Goal: Task Accomplishment & Management: Complete application form

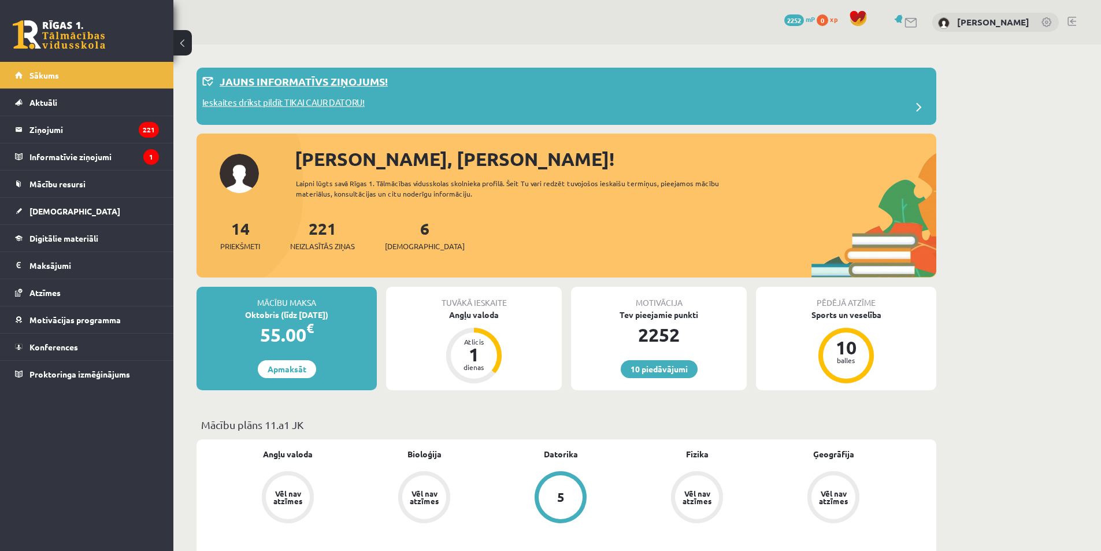
click at [319, 87] on p "Jauns informatīvs ziņojums!" at bounding box center [304, 81] width 168 height 16
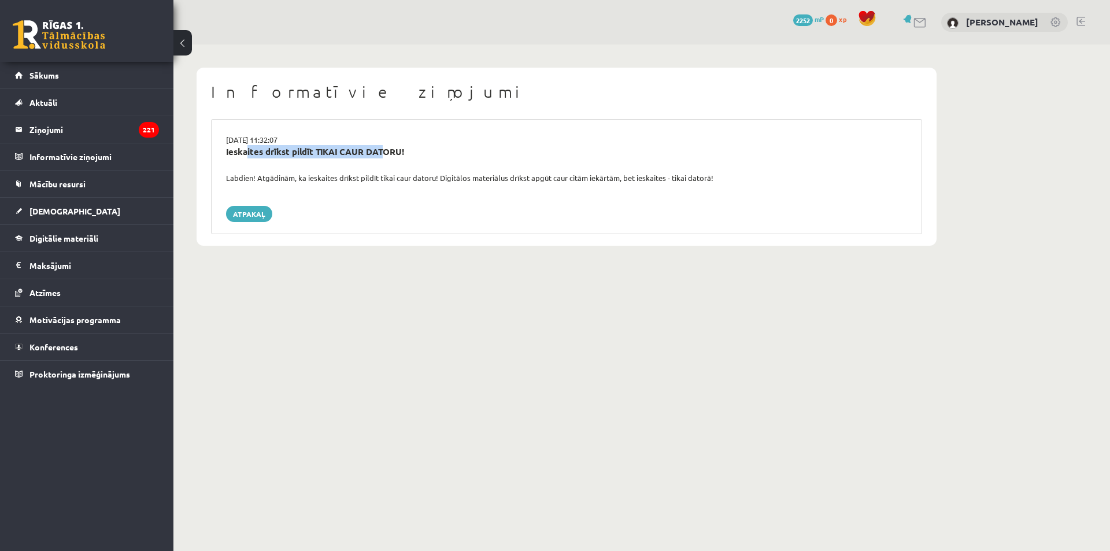
drag, startPoint x: 242, startPoint y: 151, endPoint x: 379, endPoint y: 155, distance: 137.6
click at [379, 155] on div "Ieskaites drīkst pildīt TIKAI CAUR DATORU!" at bounding box center [566, 151] width 681 height 13
click at [391, 150] on div "Ieskaites drīkst pildīt TIKAI CAUR DATORU!" at bounding box center [566, 151] width 681 height 13
drag, startPoint x: 230, startPoint y: 151, endPoint x: 353, endPoint y: 166, distance: 124.0
click at [354, 166] on div "Ieskaites drīkst pildīt TIKAI CAUR DATORU!" at bounding box center [566, 158] width 698 height 27
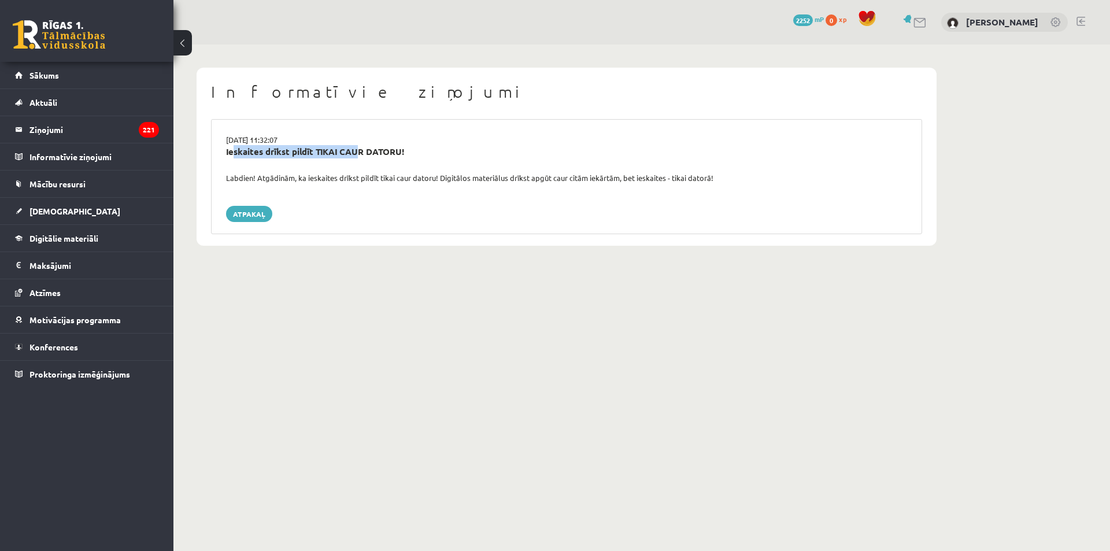
click at [228, 151] on div "Ieskaites drīkst pildīt TIKAI CAUR DATORU!" at bounding box center [566, 151] width 681 height 13
drag, startPoint x: 224, startPoint y: 151, endPoint x: 743, endPoint y: 182, distance: 520.1
click at [743, 182] on div "15.09.2025 11:32:07 Ieskaites drīkst pildīt TIKAI CAUR DATORU! Labdien! Atgādin…" at bounding box center [566, 176] width 711 height 115
copy div "Ieskaites drīkst pildīt TIKAI CAUR DATORU! Labdien! Atgādinām, ka ieskaites drī…"
click at [54, 209] on span "[DEMOGRAPHIC_DATA]" at bounding box center [74, 211] width 91 height 10
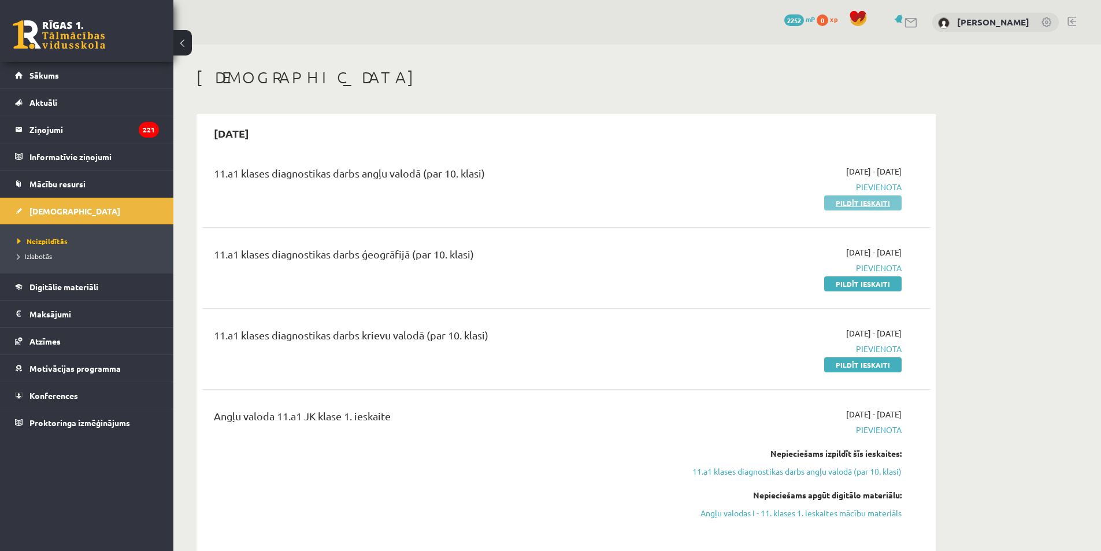
click at [874, 203] on link "Pildīt ieskaiti" at bounding box center [862, 202] width 77 height 15
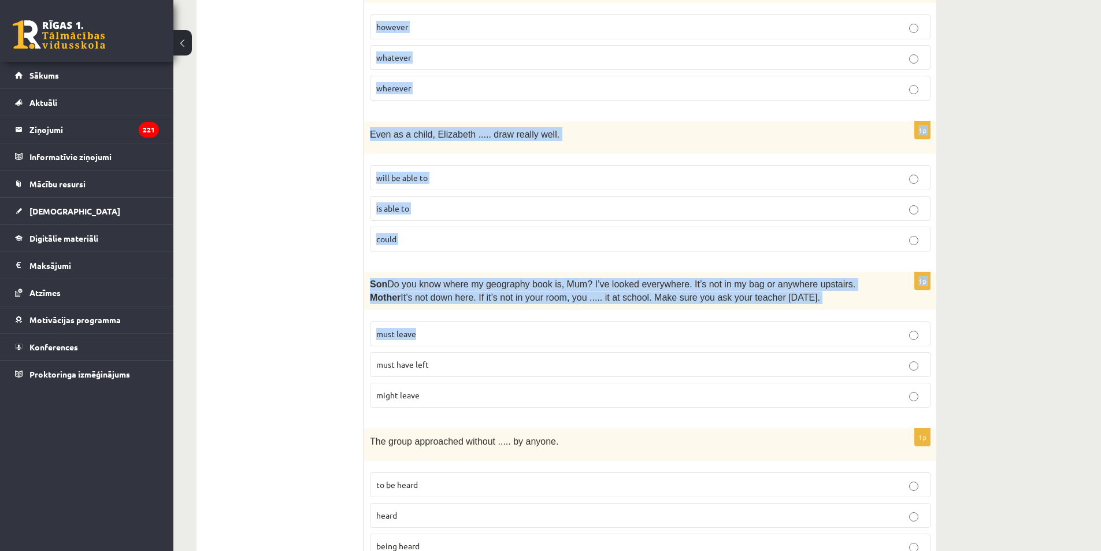
scroll to position [2765, 0]
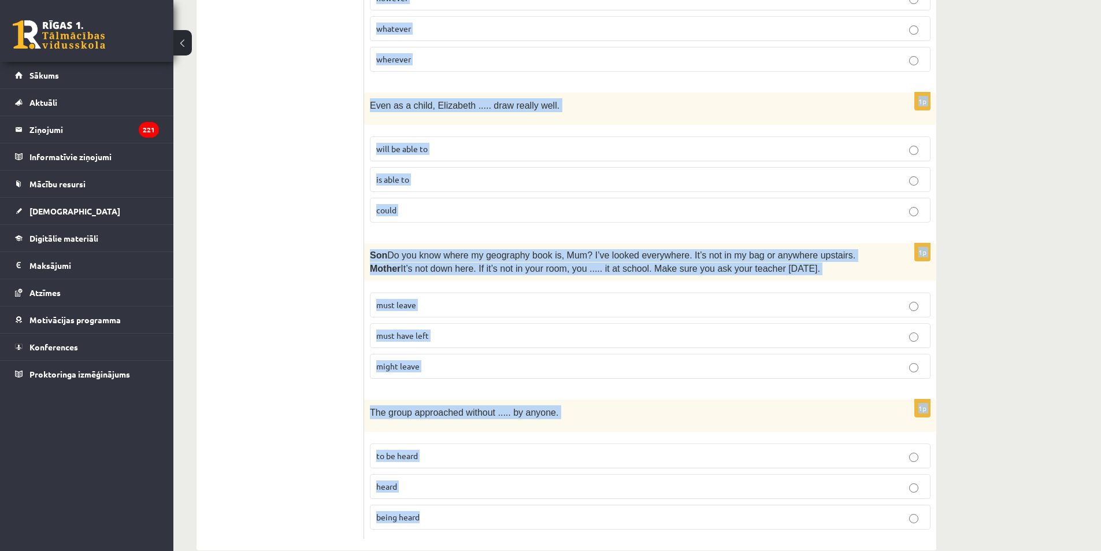
drag, startPoint x: 373, startPoint y: 214, endPoint x: 678, endPoint y: 478, distance: 403.3
copy form "Lore ips dolorsit ame consec adi elitsed doeius. 3t Inci utlabore ..... etdol m…"
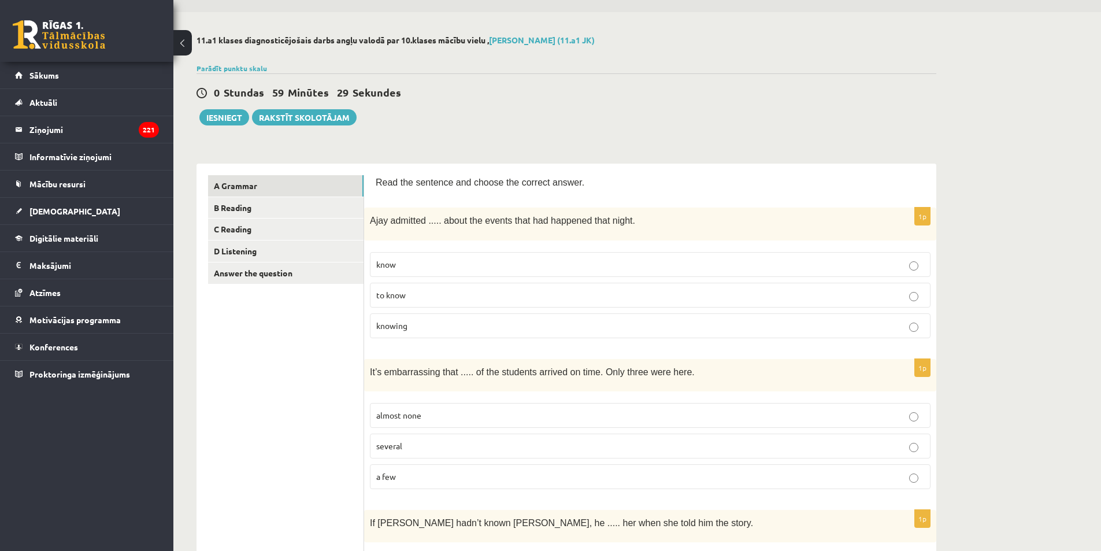
scroll to position [0, 0]
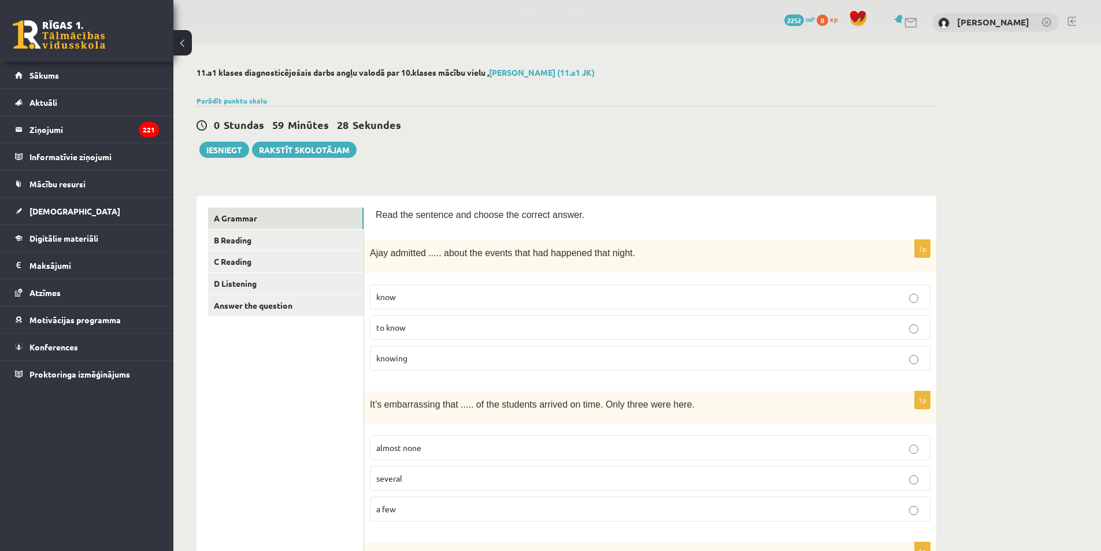
click at [466, 362] on p "knowing" at bounding box center [650, 358] width 548 height 12
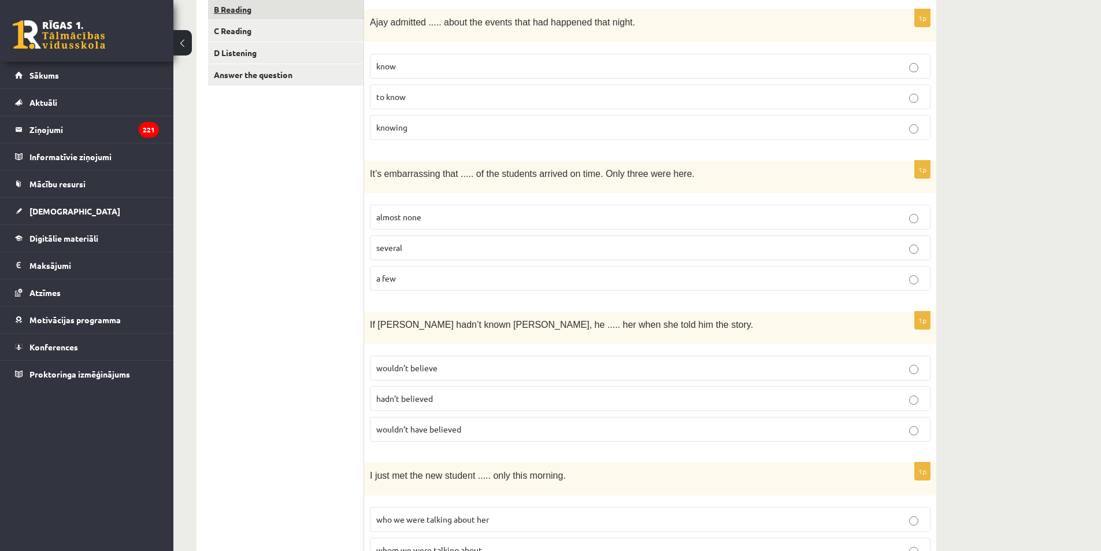
scroll to position [231, 0]
drag, startPoint x: 458, startPoint y: 214, endPoint x: 473, endPoint y: 244, distance: 32.8
click at [458, 214] on p "almost none" at bounding box center [650, 216] width 548 height 12
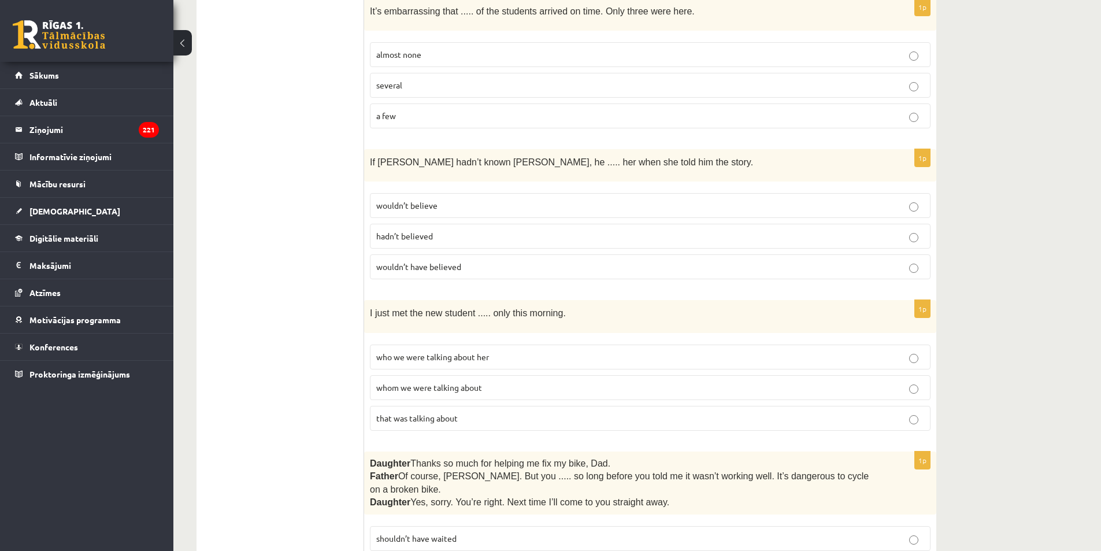
scroll to position [405, 0]
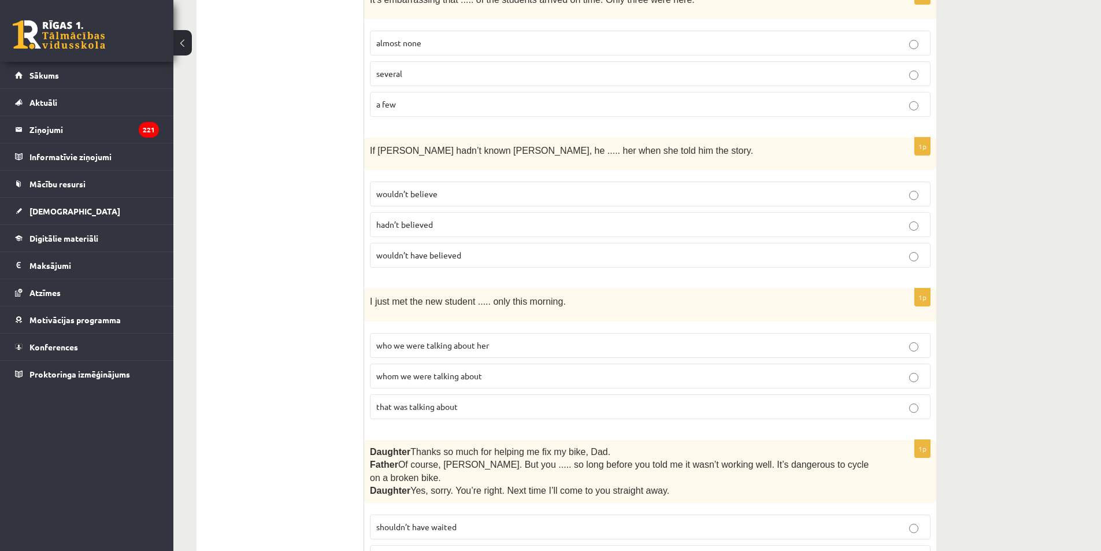
click at [441, 194] on p "wouldn’t believe" at bounding box center [650, 194] width 548 height 12
click at [476, 265] on label "wouldn’t have believed" at bounding box center [650, 255] width 561 height 25
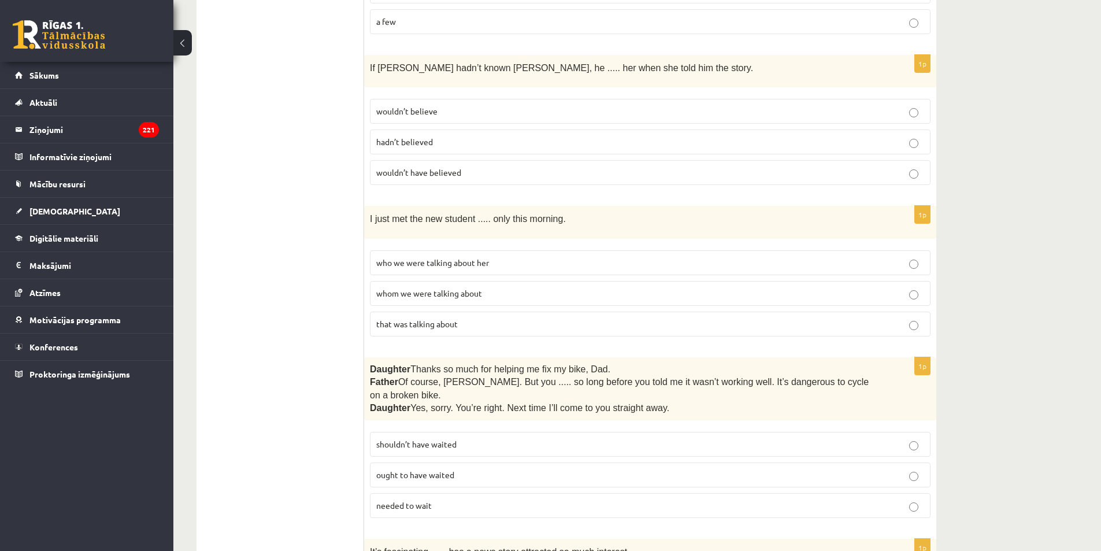
scroll to position [578, 0]
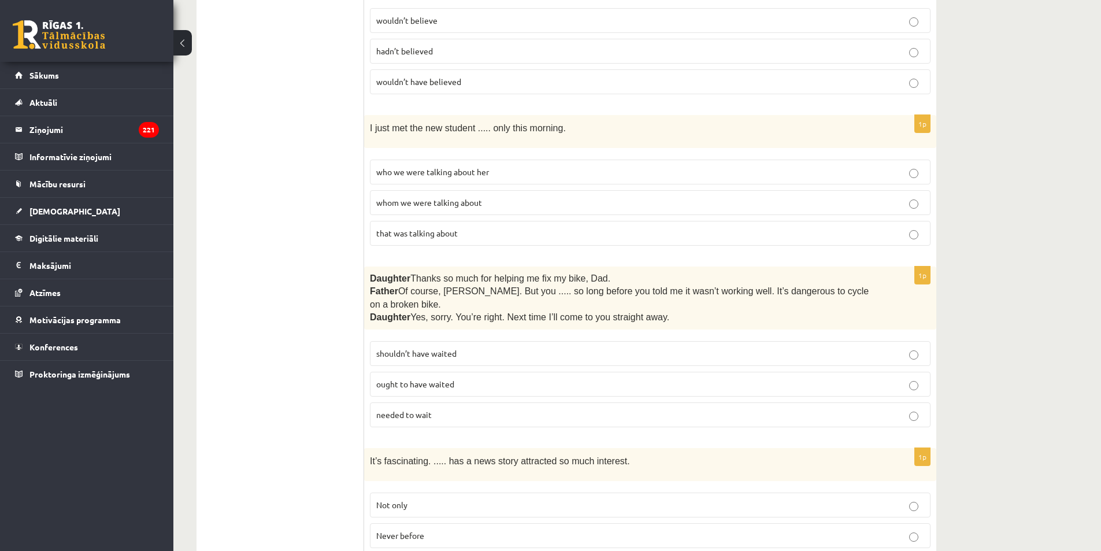
click at [446, 170] on span "who we were talking about her" at bounding box center [432, 172] width 113 height 10
click at [502, 201] on p "whom we were talking about" at bounding box center [650, 203] width 548 height 12
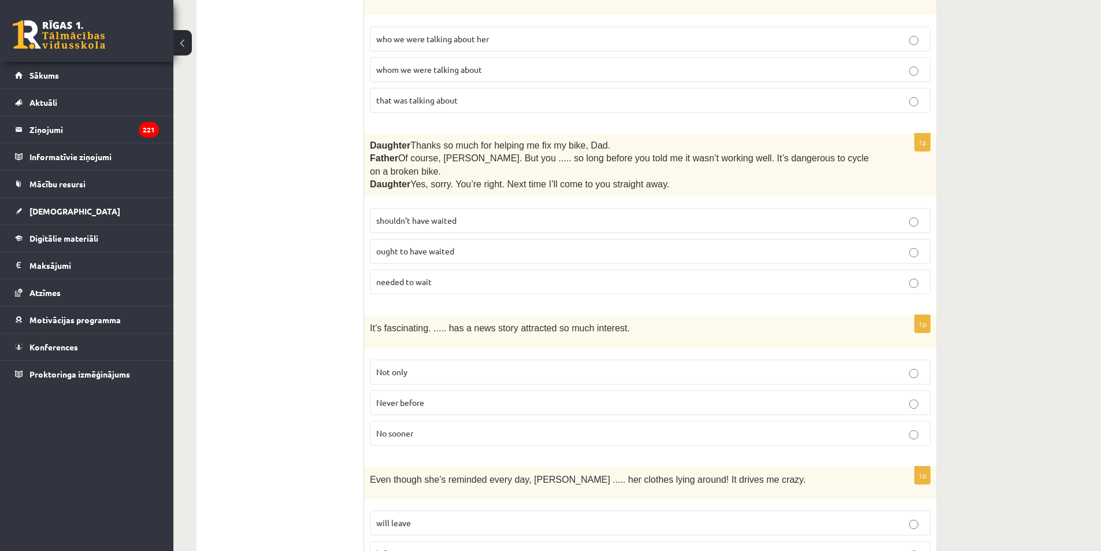
scroll to position [809, 0]
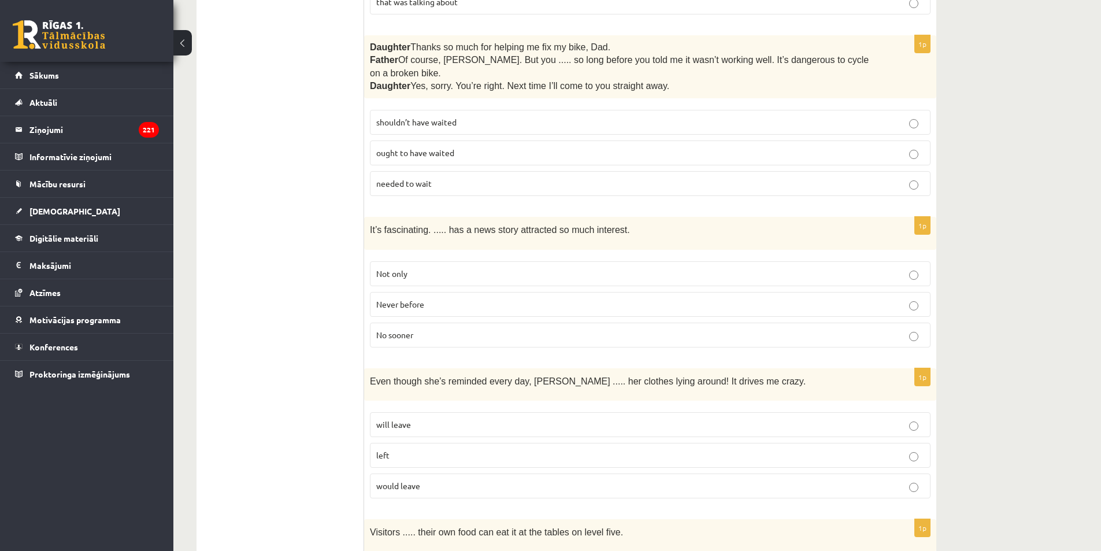
click at [426, 117] on span "shouldn’t have waited" at bounding box center [416, 122] width 80 height 10
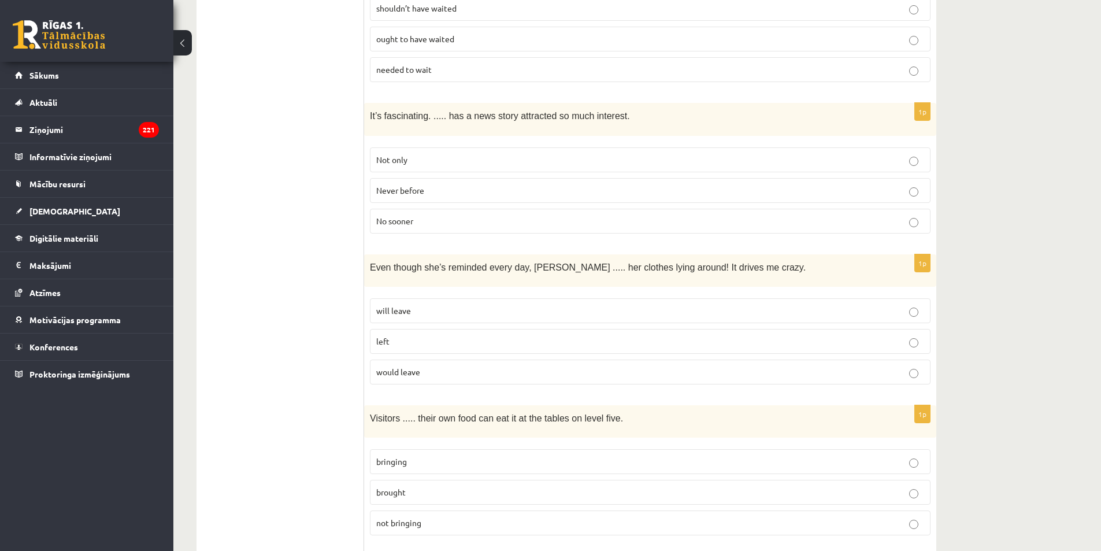
scroll to position [925, 0]
click at [442, 183] on p "Never before" at bounding box center [650, 189] width 548 height 12
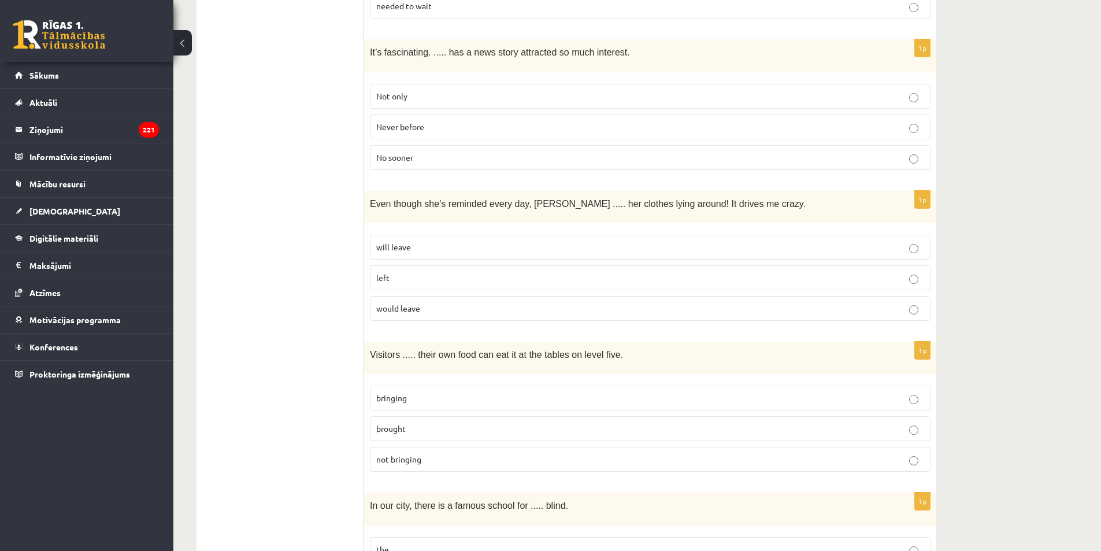
scroll to position [1041, 0]
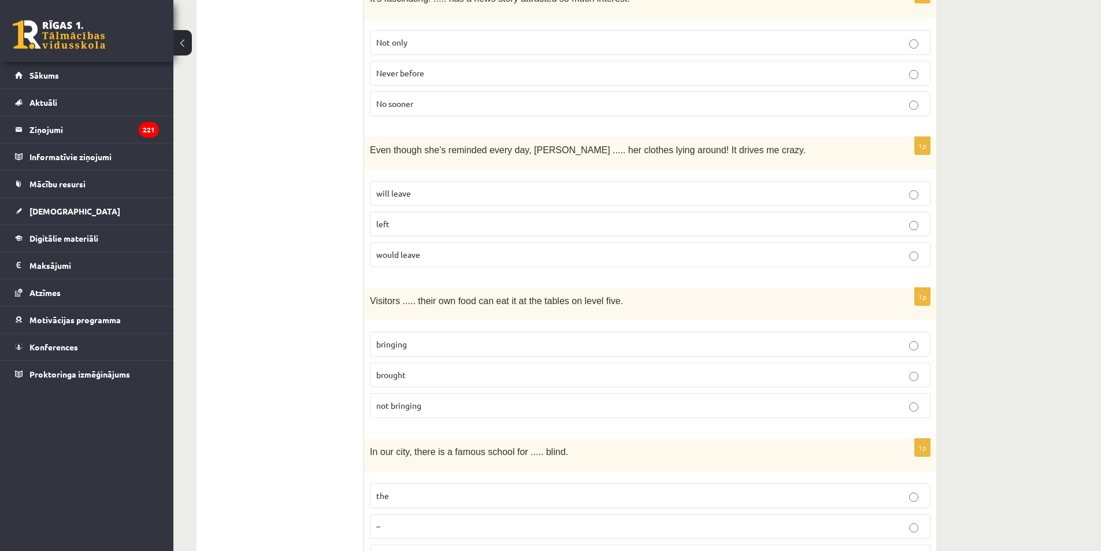
click at [465, 187] on p "will leave" at bounding box center [650, 193] width 548 height 12
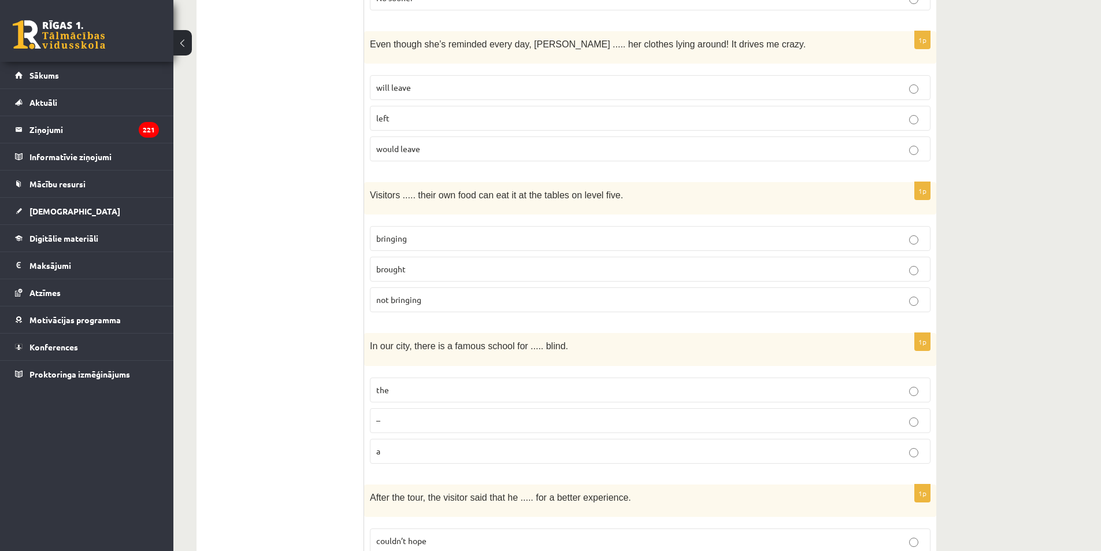
scroll to position [1214, 0]
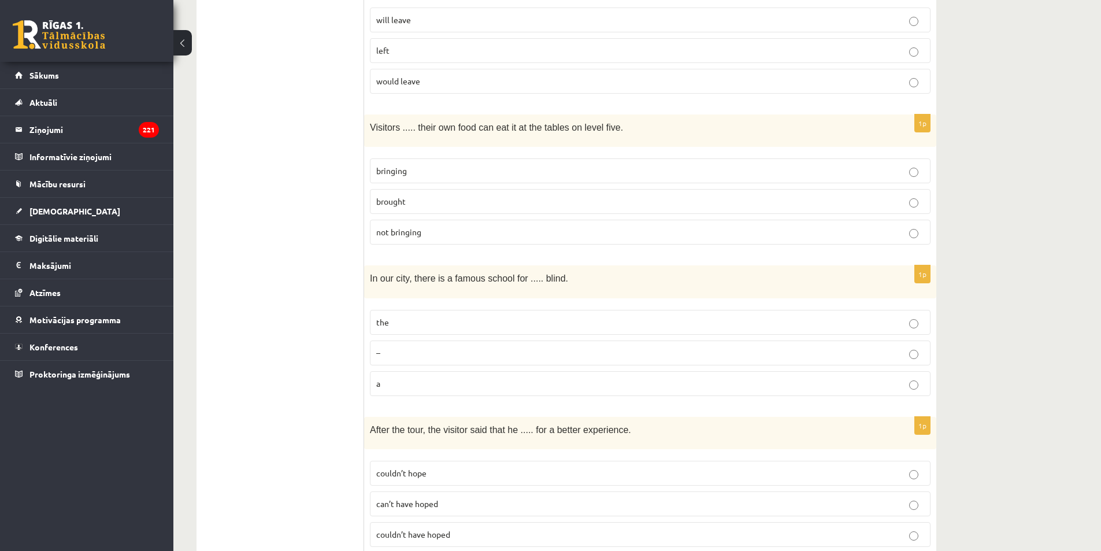
click at [418, 165] on p "bringing" at bounding box center [650, 171] width 548 height 12
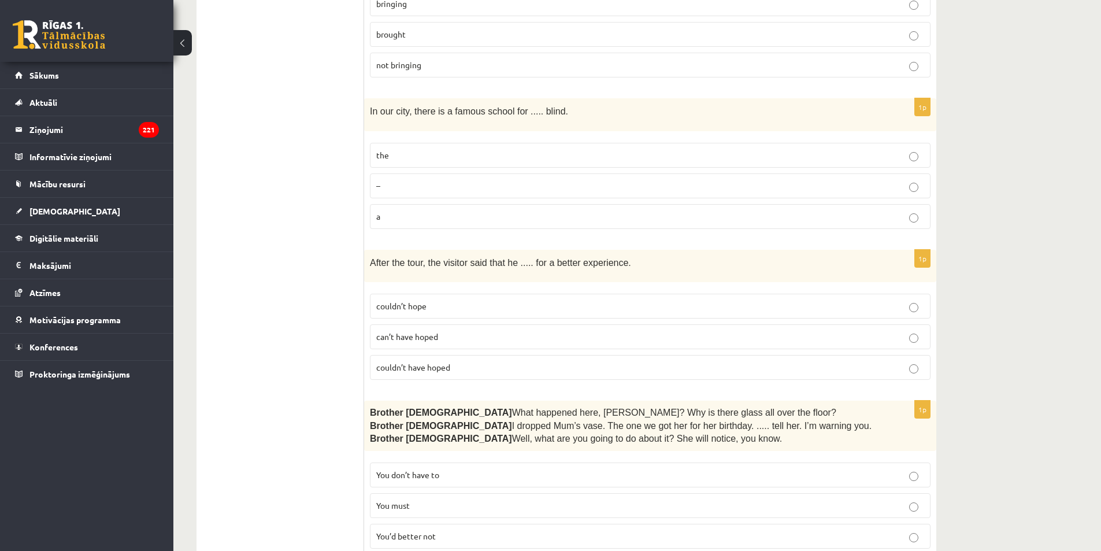
scroll to position [1388, 0]
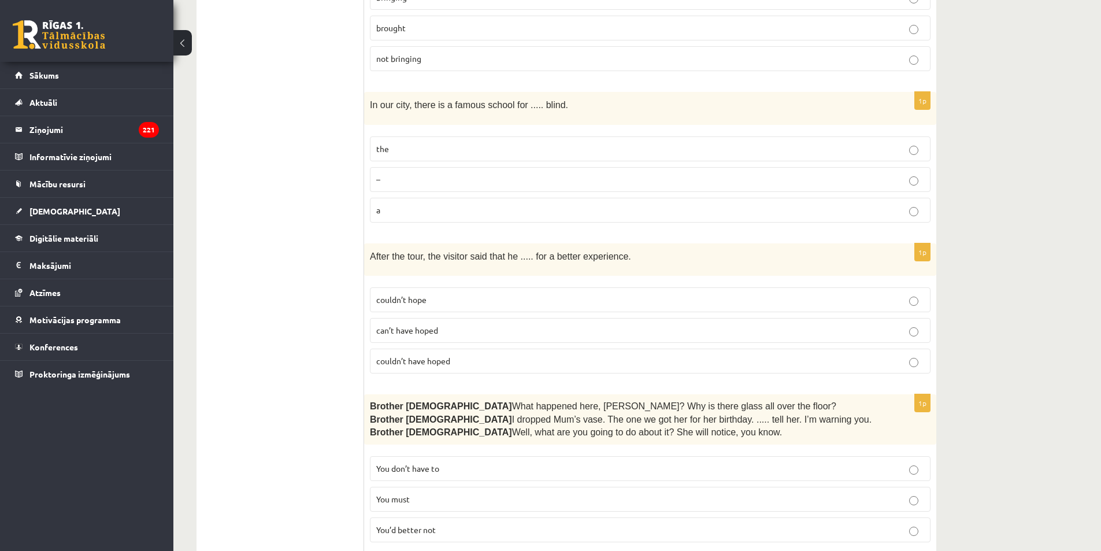
click at [413, 136] on label "the" at bounding box center [650, 148] width 561 height 25
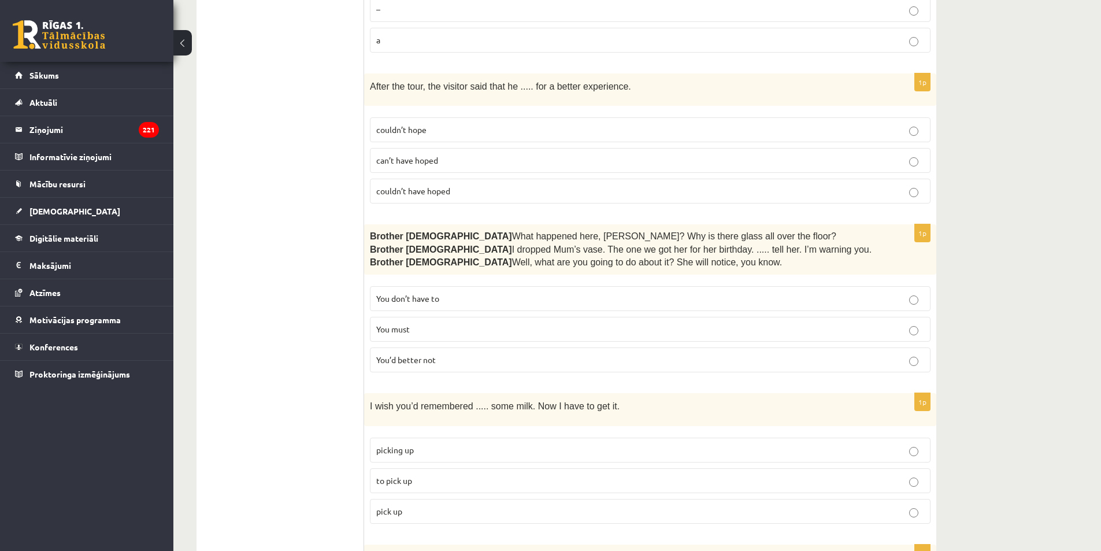
scroll to position [1561, 0]
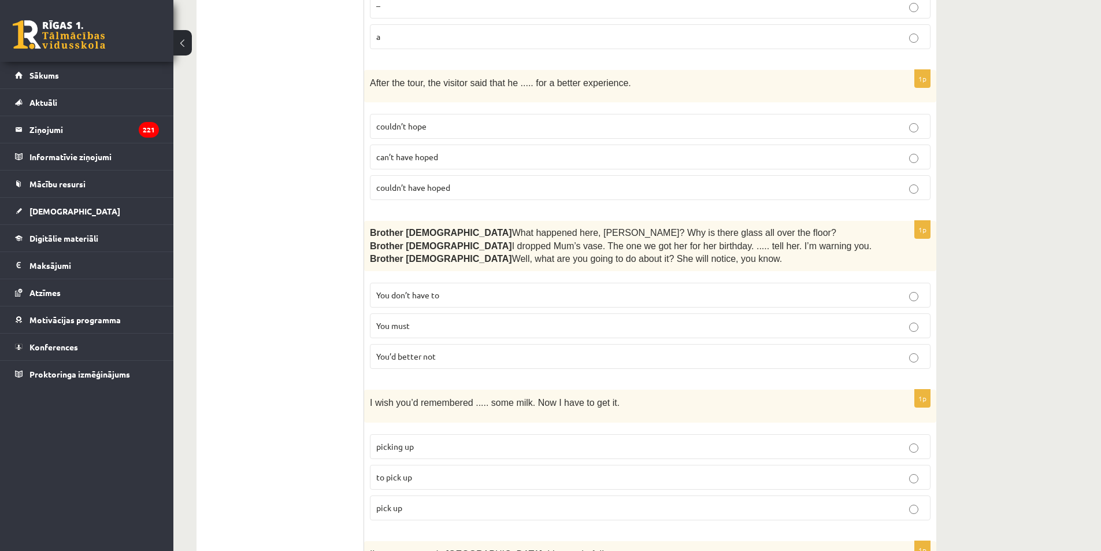
click at [428, 120] on p "couldn’t hope" at bounding box center [650, 126] width 548 height 12
click at [480, 176] on label "couldn’t have hoped" at bounding box center [650, 187] width 561 height 25
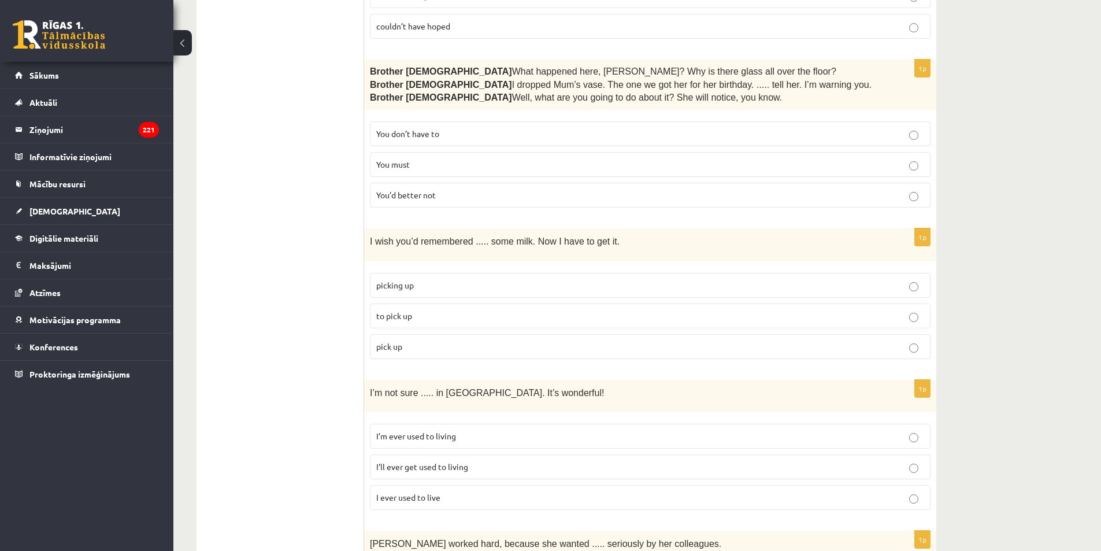
scroll to position [1734, 0]
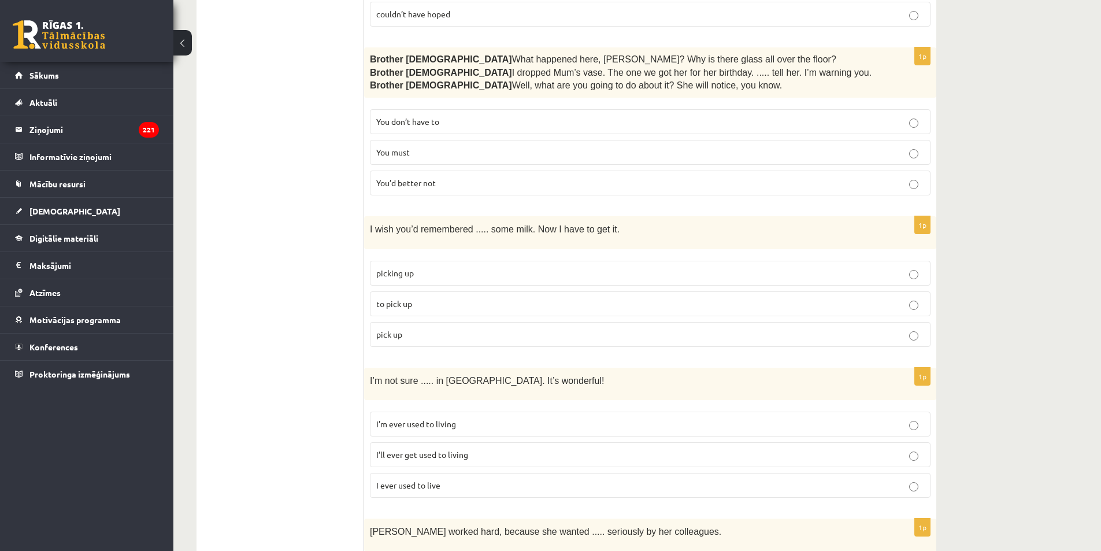
click at [451, 177] on p "You’d better not" at bounding box center [650, 183] width 548 height 12
click at [434, 298] on p "to pick up" at bounding box center [650, 304] width 548 height 12
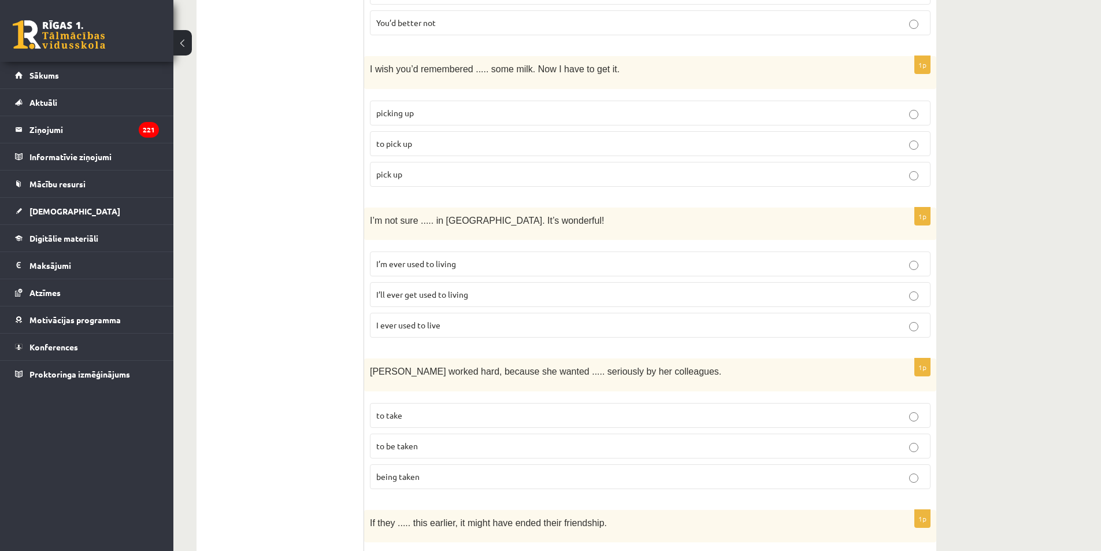
scroll to position [1908, 0]
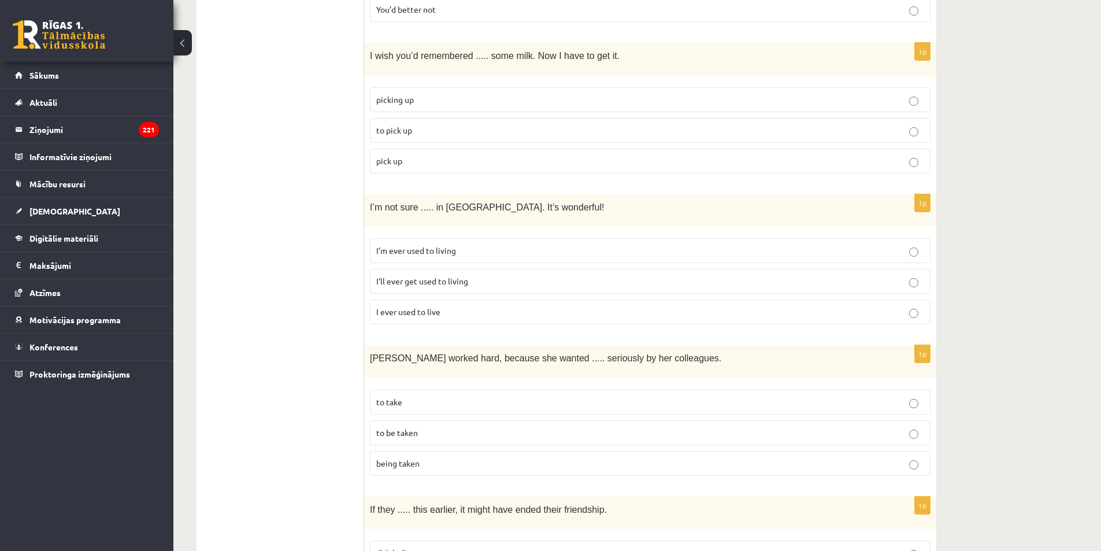
click at [463, 275] on p "I’ll ever get used to living" at bounding box center [650, 281] width 548 height 12
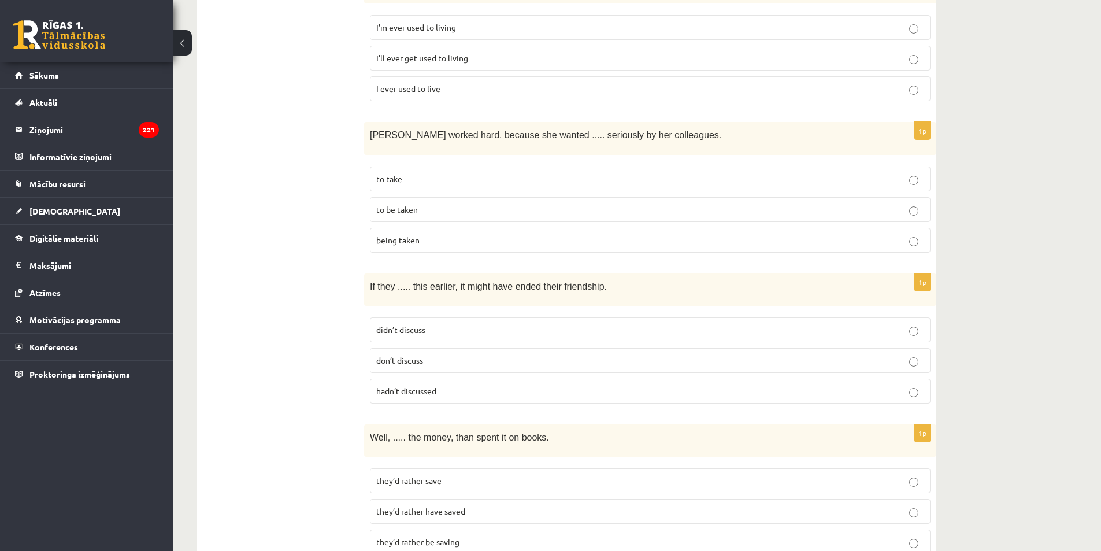
scroll to position [2139, 0]
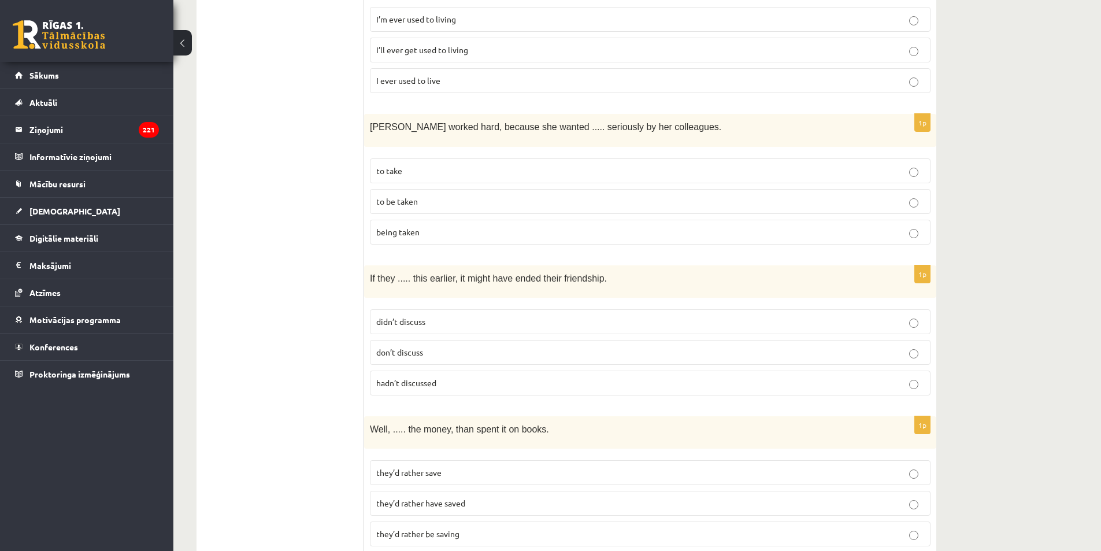
click at [449, 195] on p "to be taken" at bounding box center [650, 201] width 548 height 12
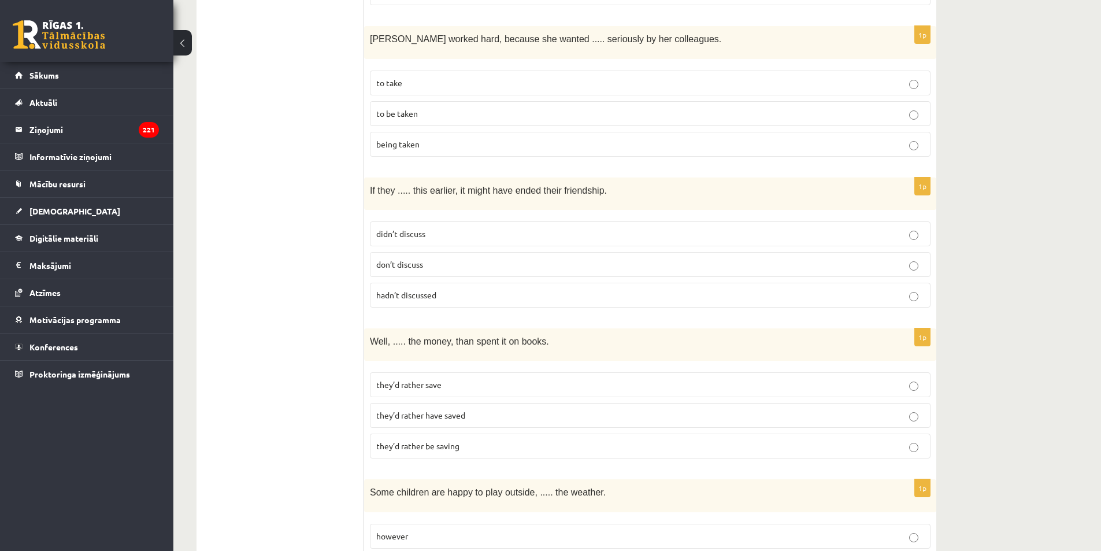
scroll to position [2255, 0]
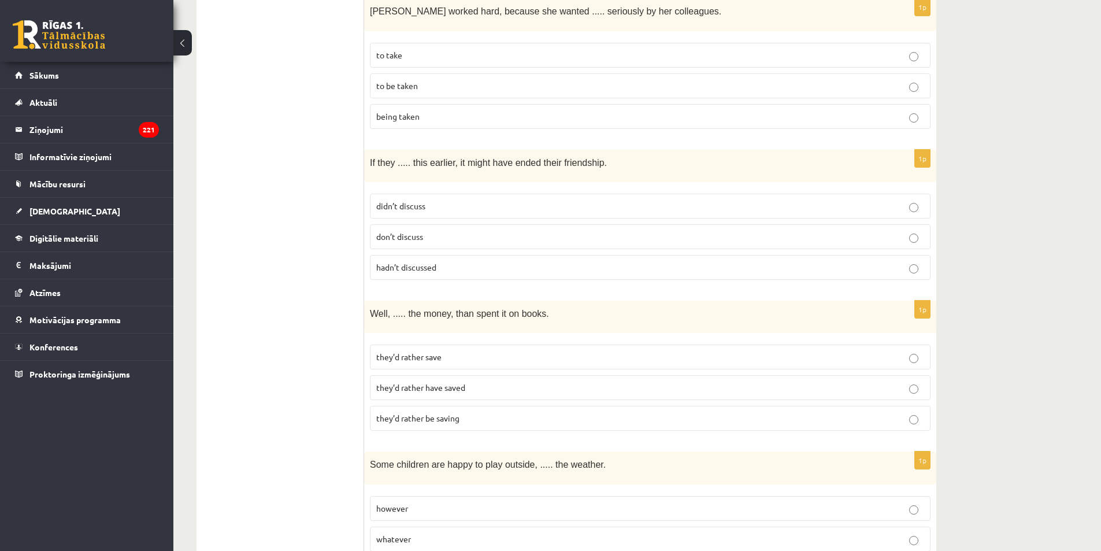
click at [420, 262] on span "hadn’t discussed" at bounding box center [406, 267] width 60 height 10
click at [461, 382] on span "they’d rather have saved" at bounding box center [420, 387] width 89 height 10
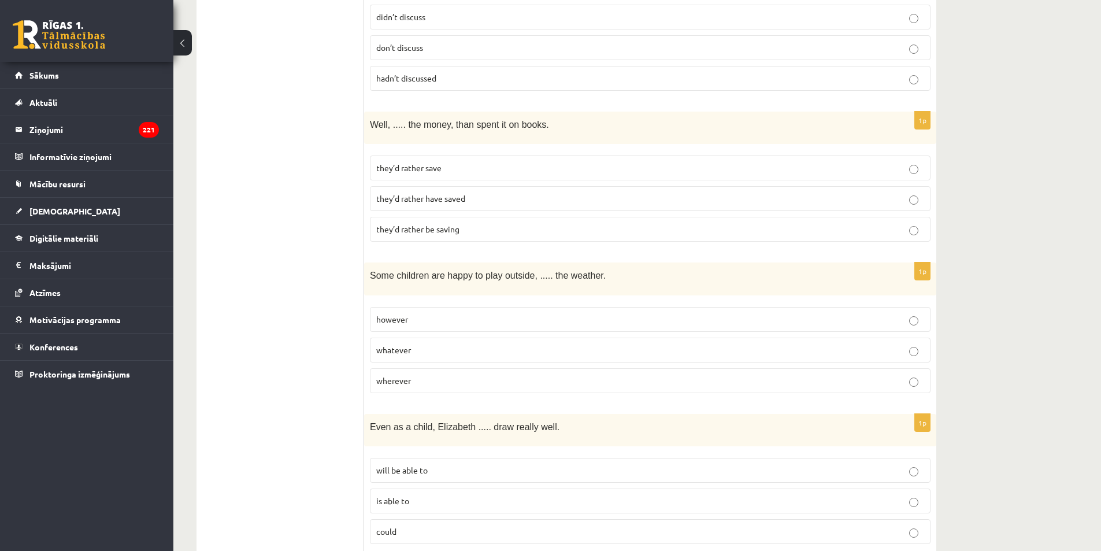
scroll to position [2486, 0]
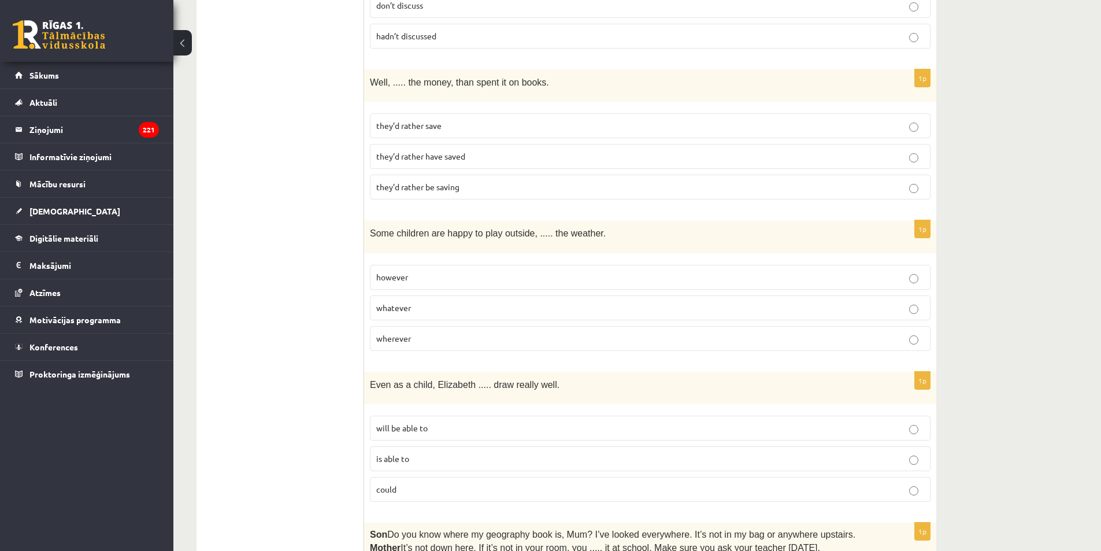
click at [431, 483] on p "could" at bounding box center [650, 489] width 548 height 12
click at [447, 302] on p "whatever" at bounding box center [650, 308] width 548 height 12
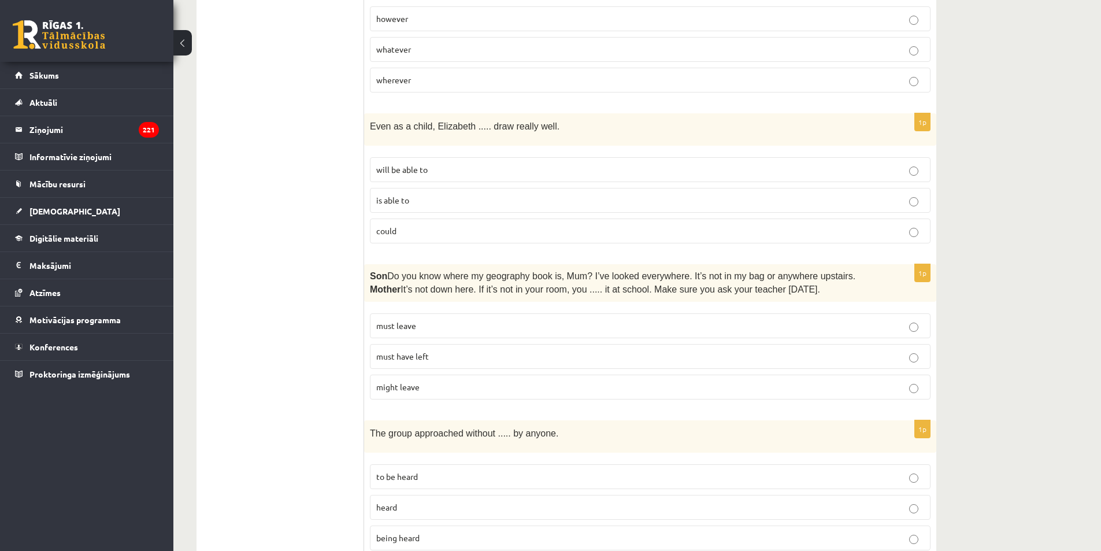
scroll to position [2765, 0]
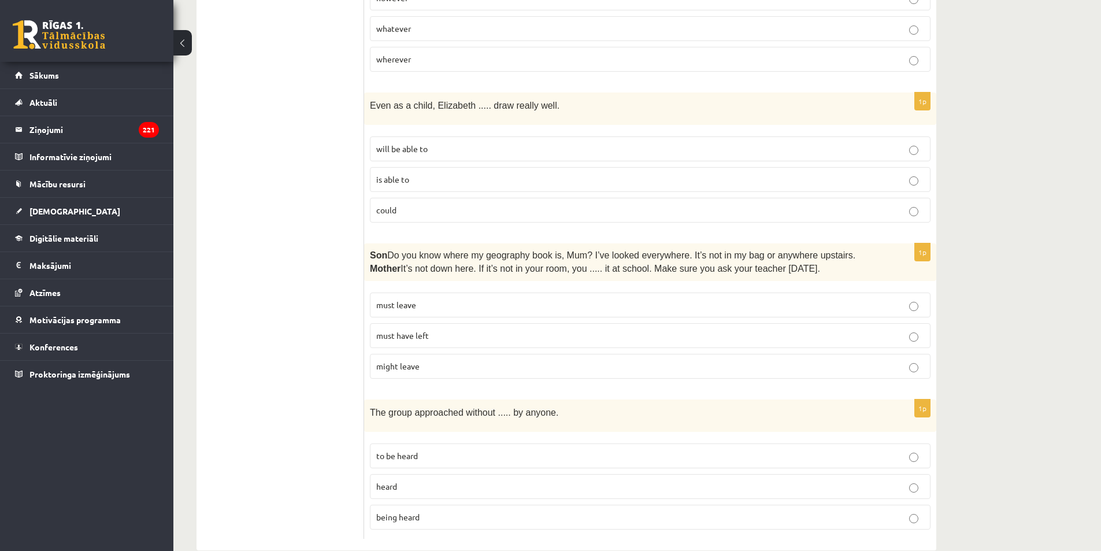
click at [432, 330] on p "must have left" at bounding box center [650, 336] width 548 height 12
click at [419, 512] on span "being heard" at bounding box center [397, 517] width 43 height 10
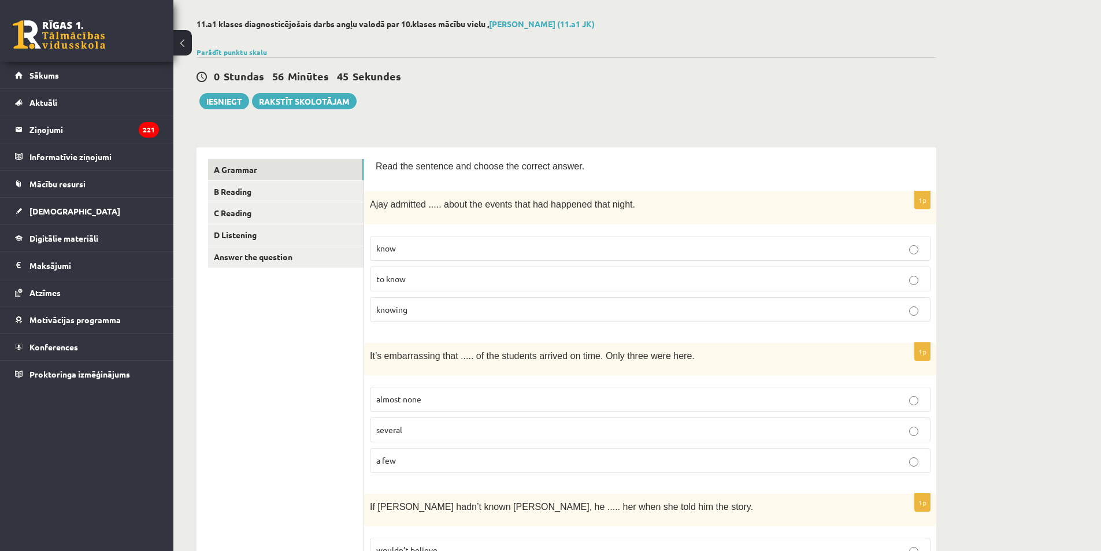
scroll to position [48, 0]
click at [245, 190] on link "B Reading" at bounding box center [286, 192] width 156 height 21
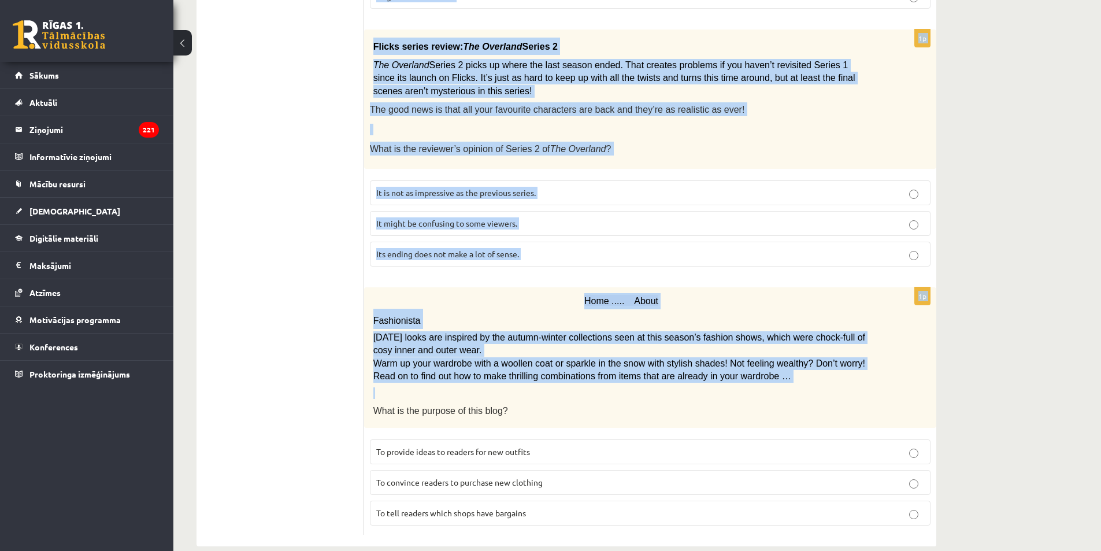
scroll to position [1217, 0]
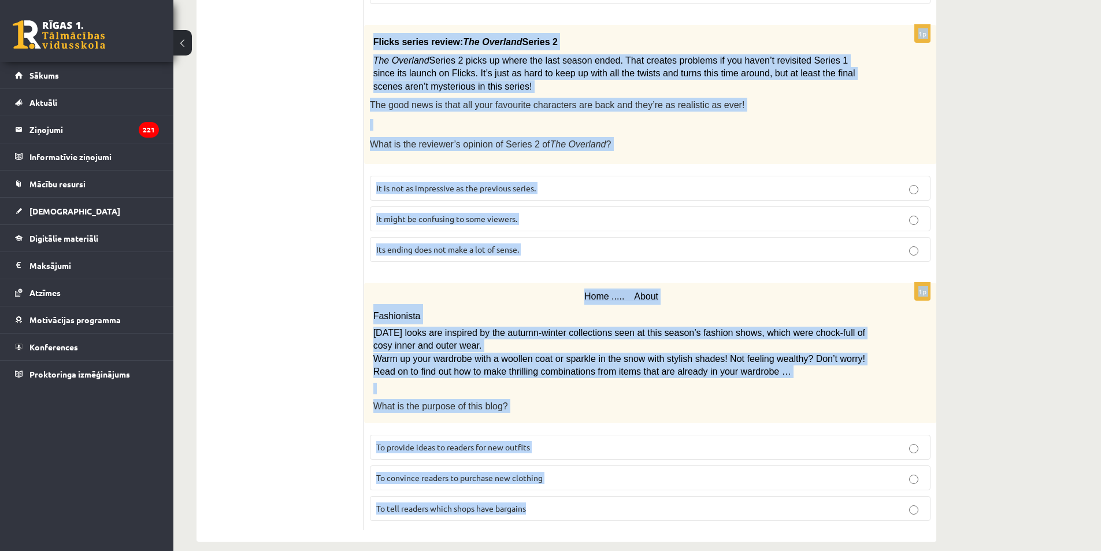
drag, startPoint x: 373, startPoint y: 163, endPoint x: 742, endPoint y: 495, distance: 496.6
copy form "Read the text and choose the correct answer. 1p Electric scooter for sale £1,00…"
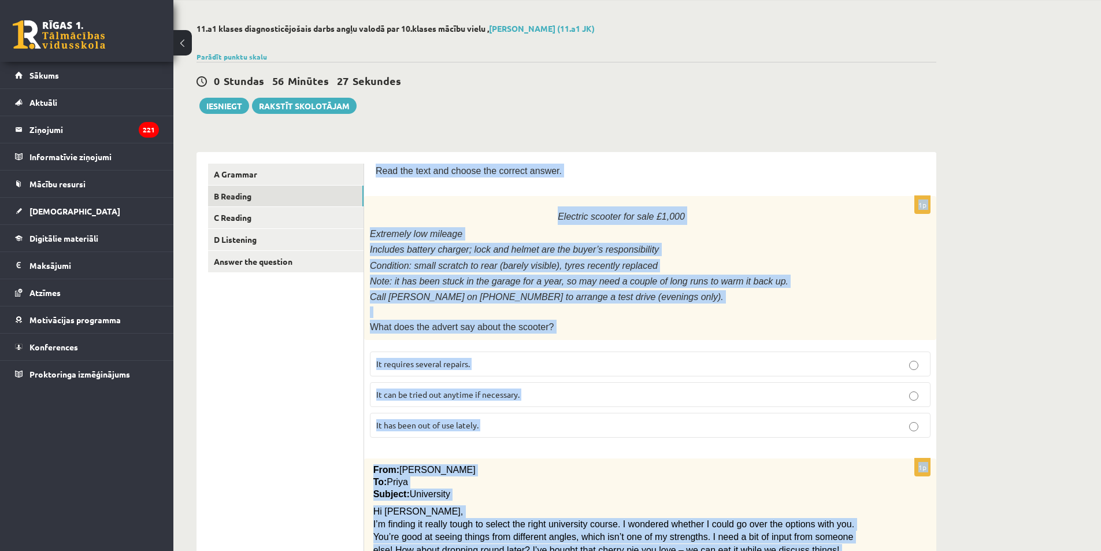
scroll to position [3, 0]
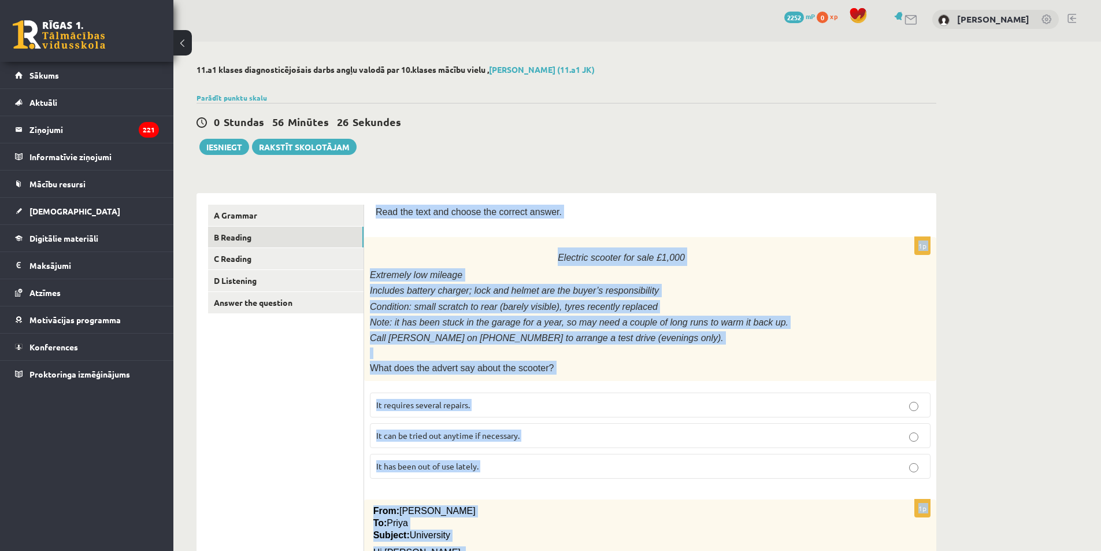
drag, startPoint x: 1008, startPoint y: 371, endPoint x: 994, endPoint y: 373, distance: 14.1
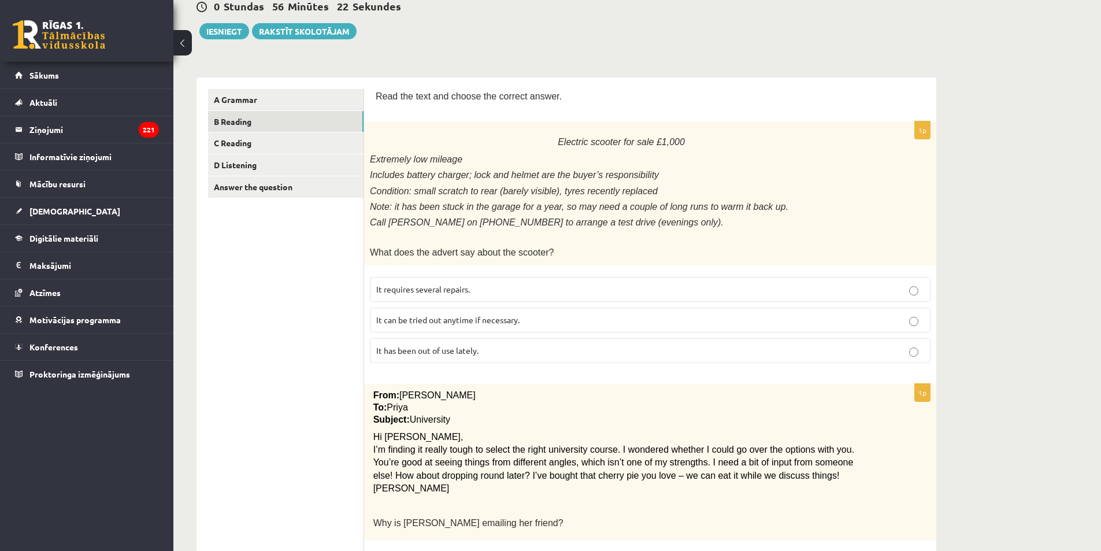
click at [435, 352] on p "It has been out of use lately." at bounding box center [650, 351] width 548 height 12
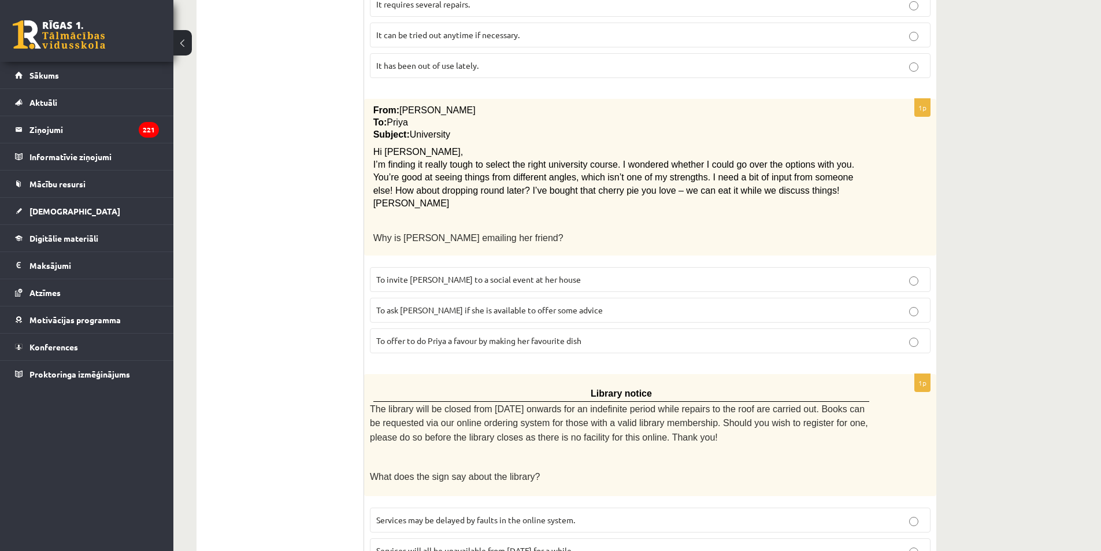
scroll to position [408, 0]
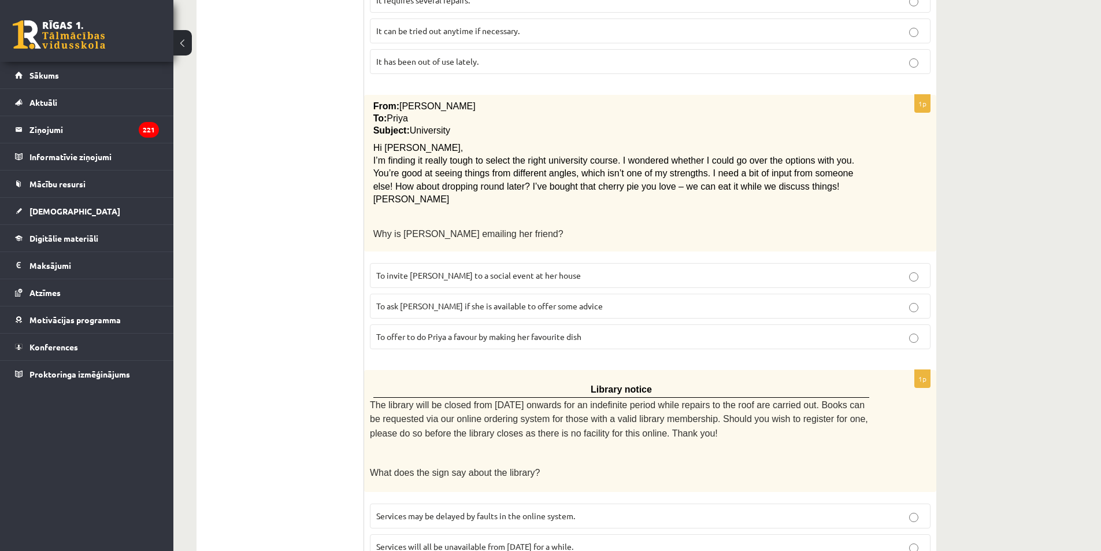
click at [424, 302] on span "To ask Priya if she is available to offer some advice" at bounding box center [489, 306] width 227 height 10
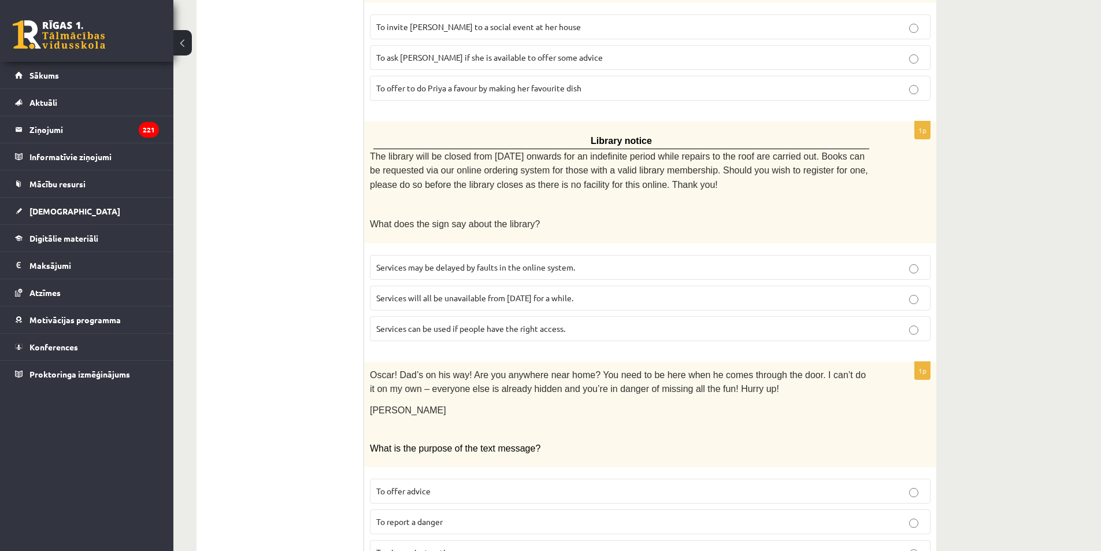
scroll to position [697, 0]
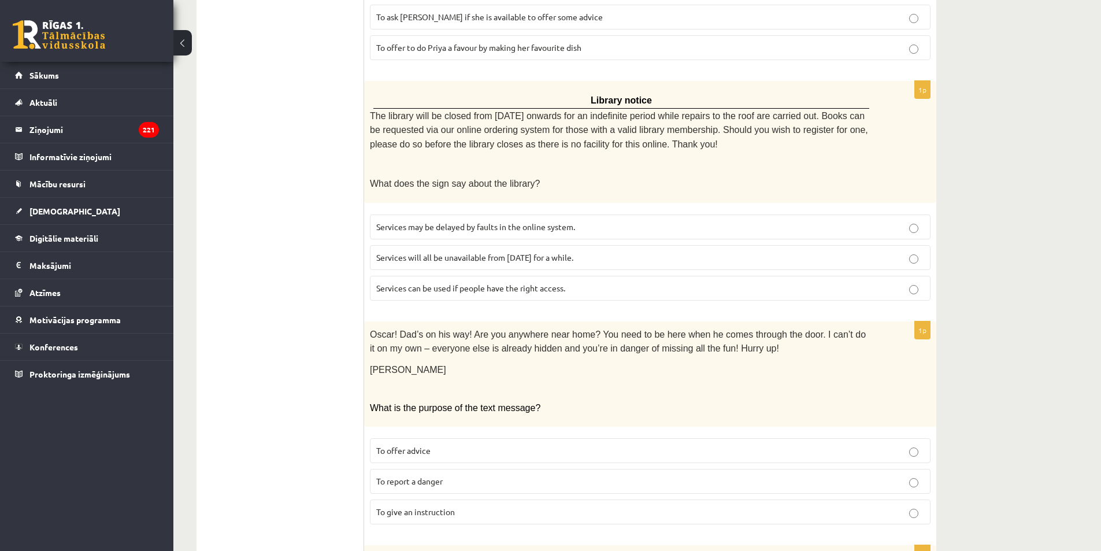
click at [464, 286] on p "Services can be used if people have the right access." at bounding box center [650, 288] width 548 height 12
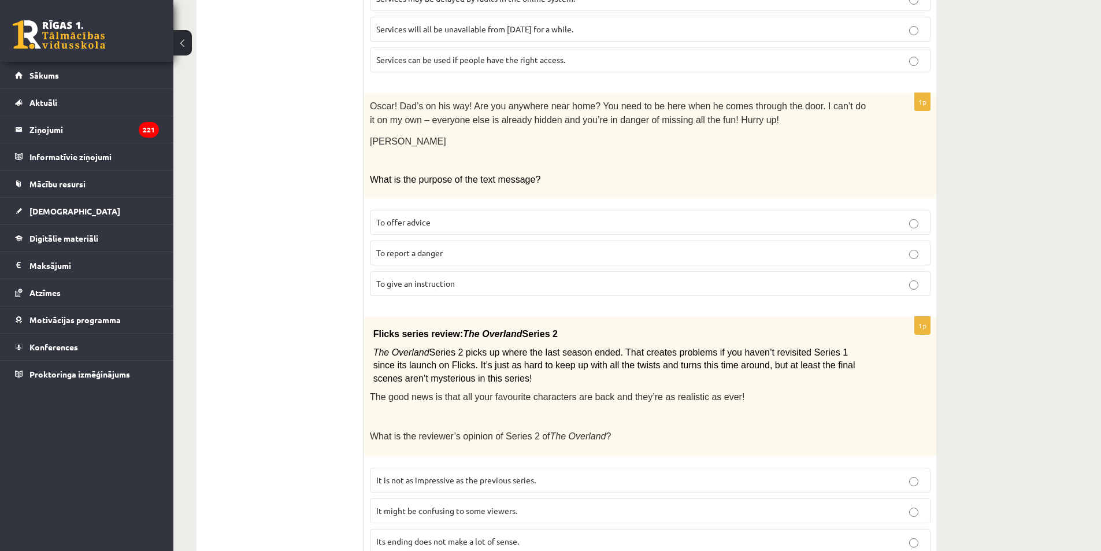
scroll to position [928, 0]
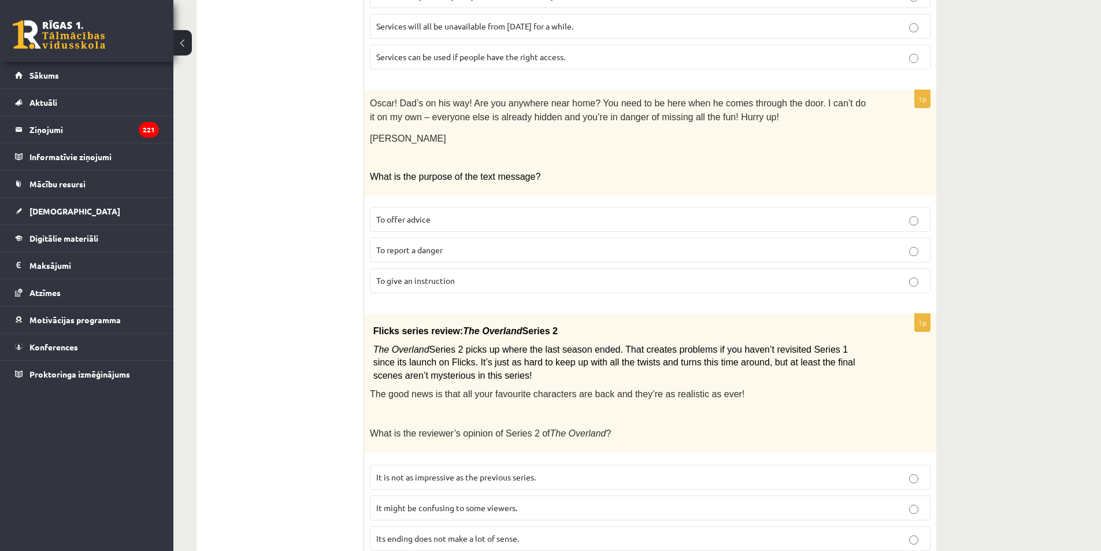
click at [463, 275] on p "To give an instruction" at bounding box center [650, 281] width 548 height 12
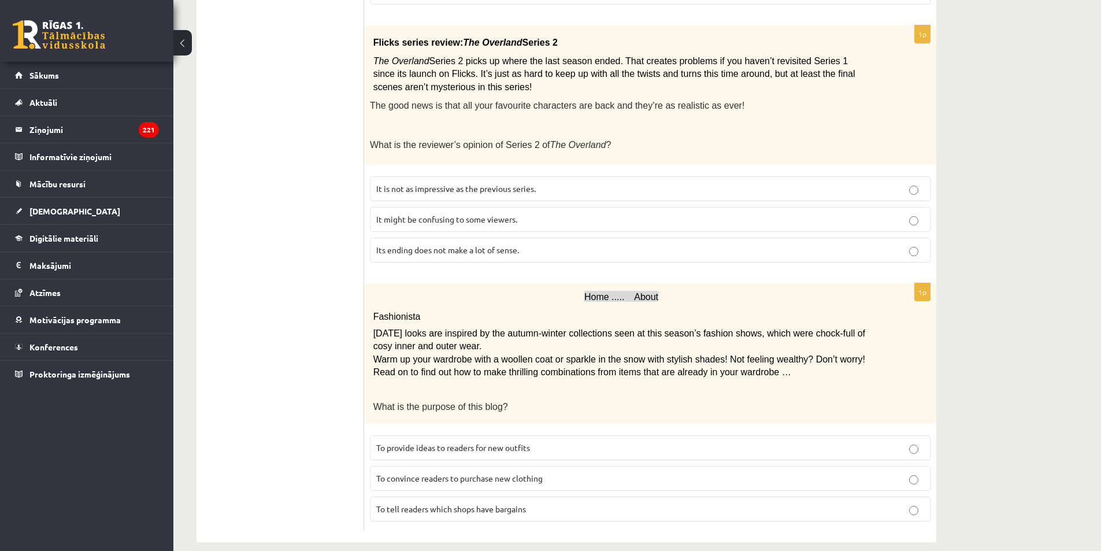
scroll to position [1217, 0]
click at [412, 213] on span "It might be confusing to some viewers." at bounding box center [446, 218] width 141 height 10
click at [436, 441] on p "To provide ideas to readers for new outfits" at bounding box center [650, 447] width 548 height 12
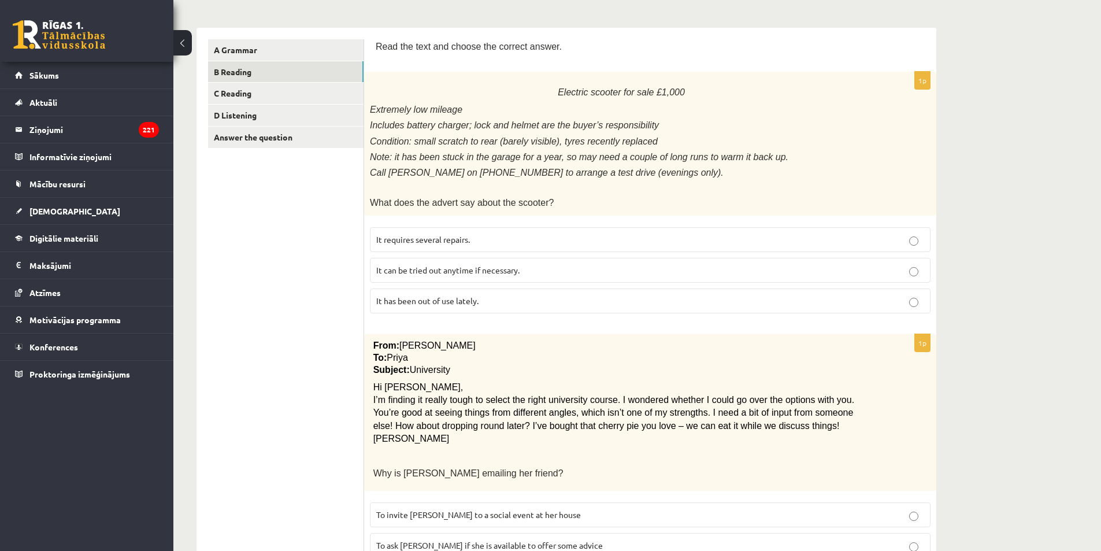
scroll to position [3, 0]
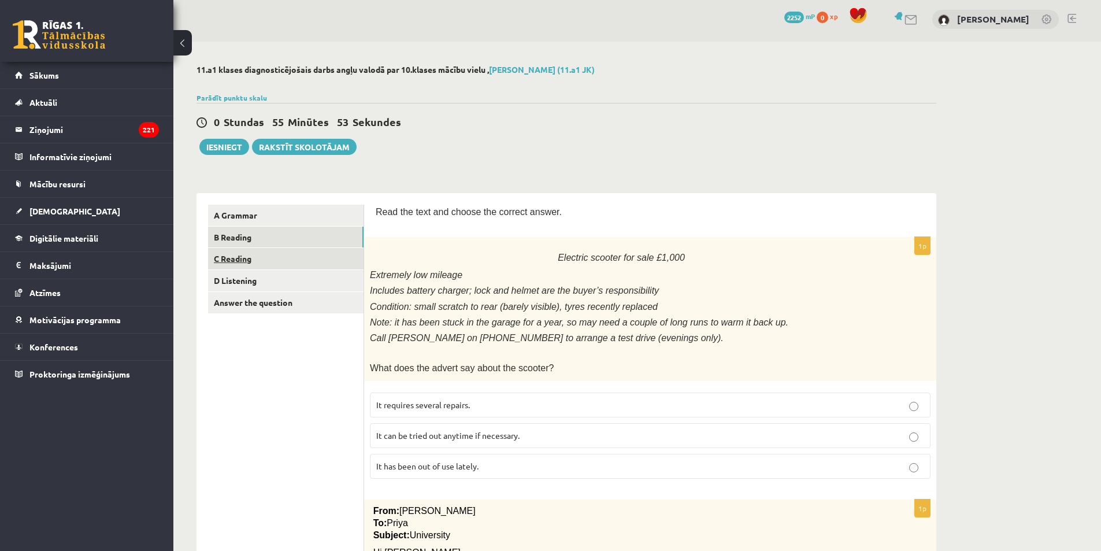
click at [258, 256] on link "C Reading" at bounding box center [286, 258] width 156 height 21
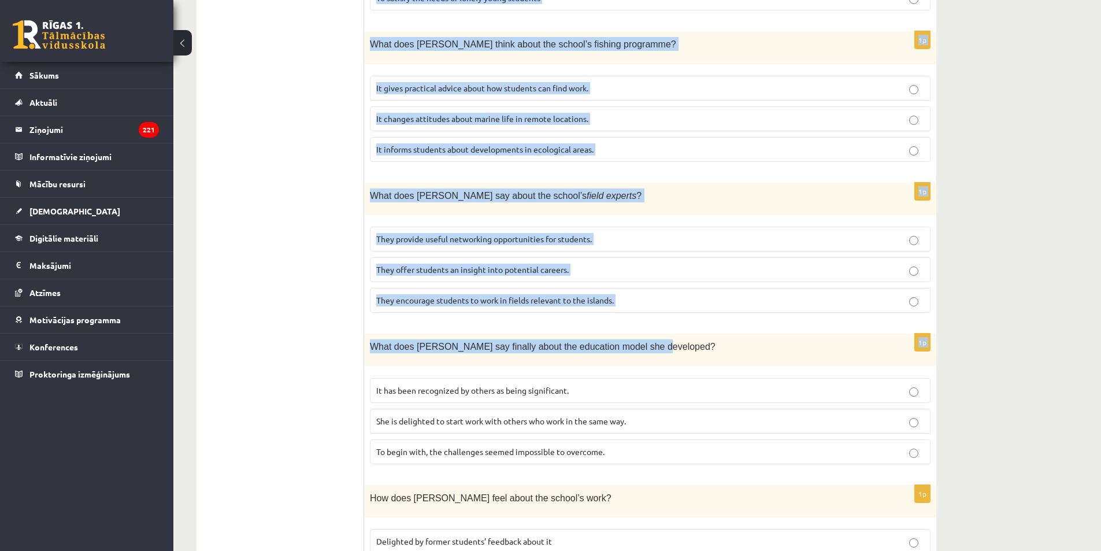
scroll to position [963, 0]
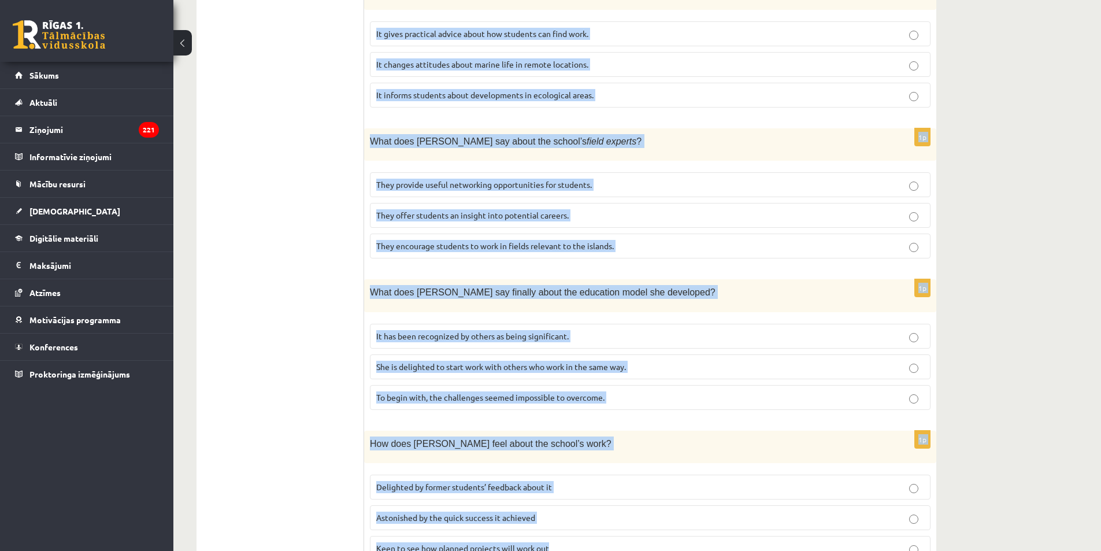
drag, startPoint x: 375, startPoint y: 95, endPoint x: 695, endPoint y: 504, distance: 519.7
copy form "Read the article about an unusual school and choose the correct answer for each…"
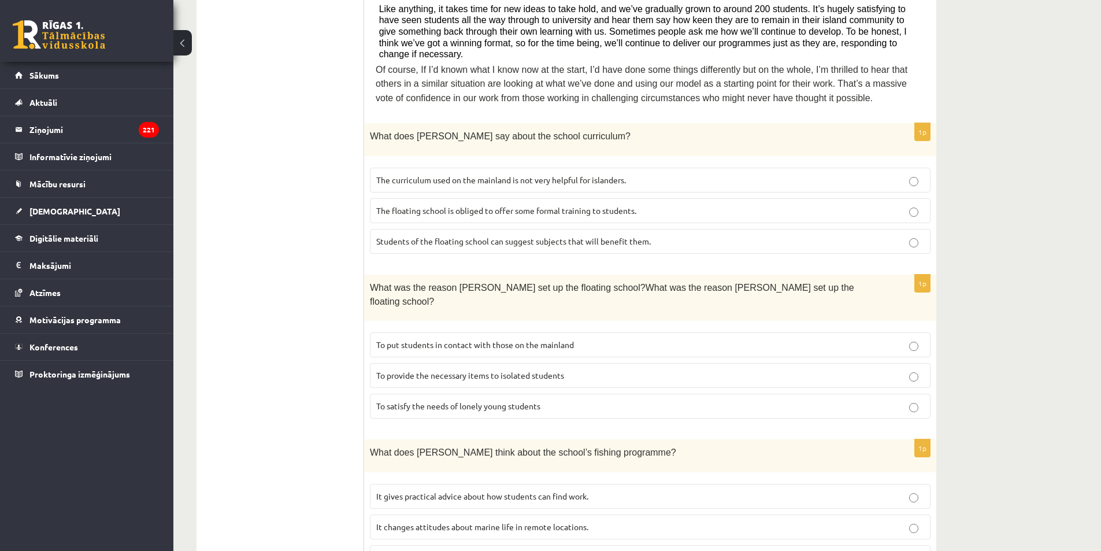
click at [305, 224] on ul "A Grammar B Reading C Reading D Listening Answer the question" at bounding box center [286, 370] width 156 height 1326
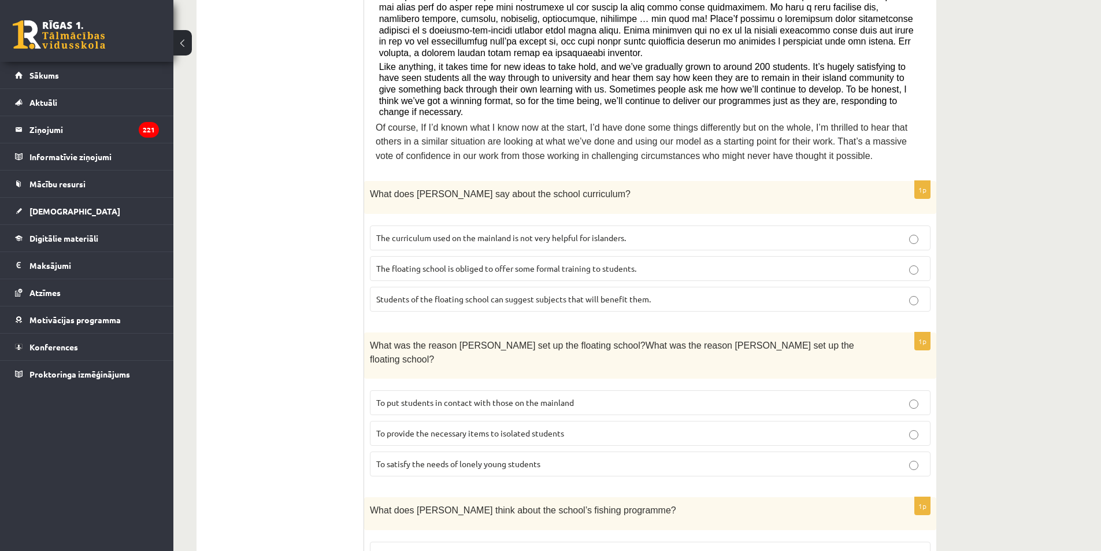
click at [412, 232] on span "The curriculum used on the mainland is not very helpful for islanders." at bounding box center [501, 237] width 250 height 10
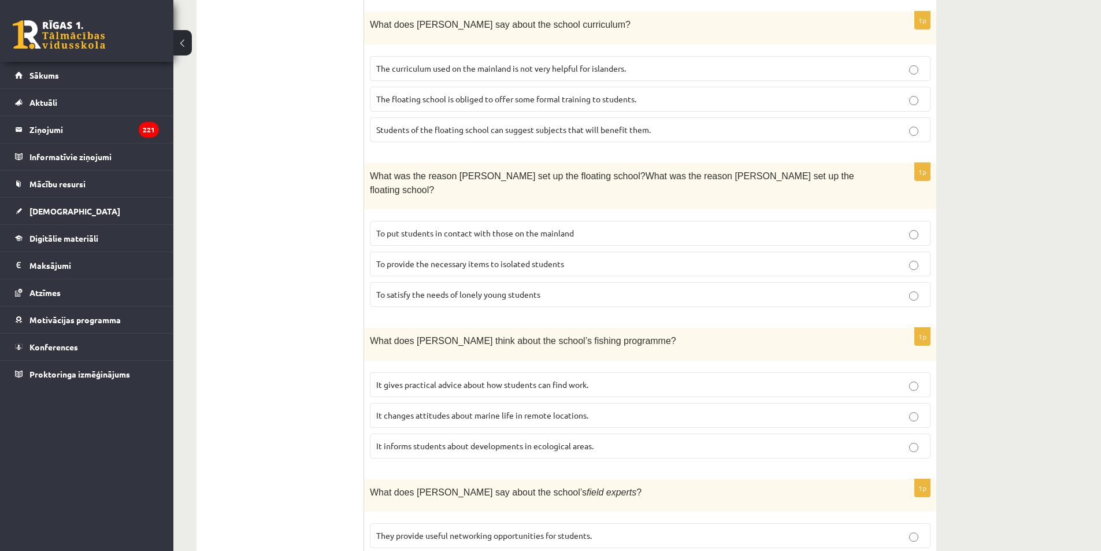
scroll to position [616, 0]
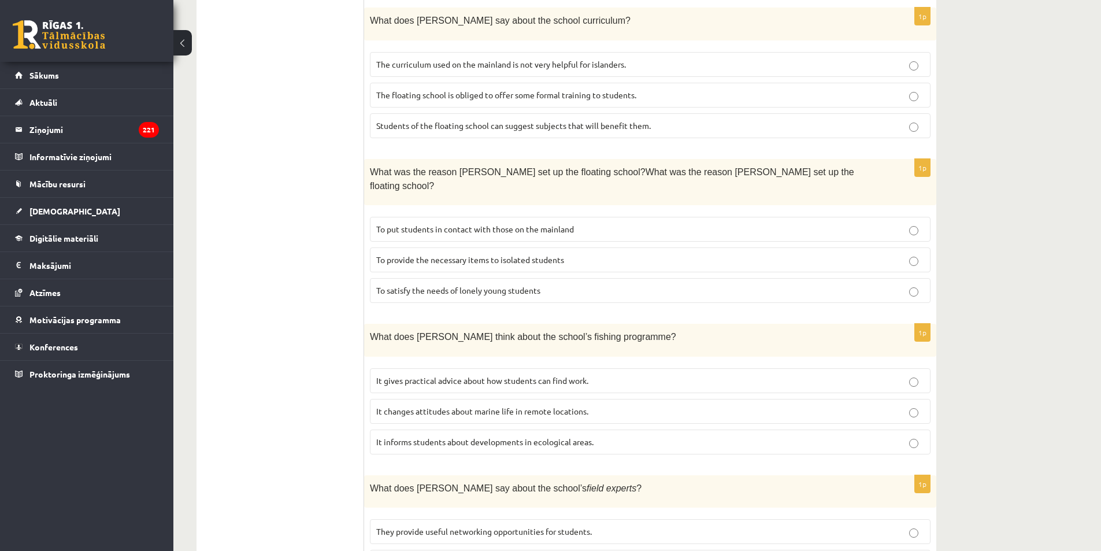
click at [436, 254] on span "To provide the necessary items to isolated students" at bounding box center [470, 259] width 188 height 10
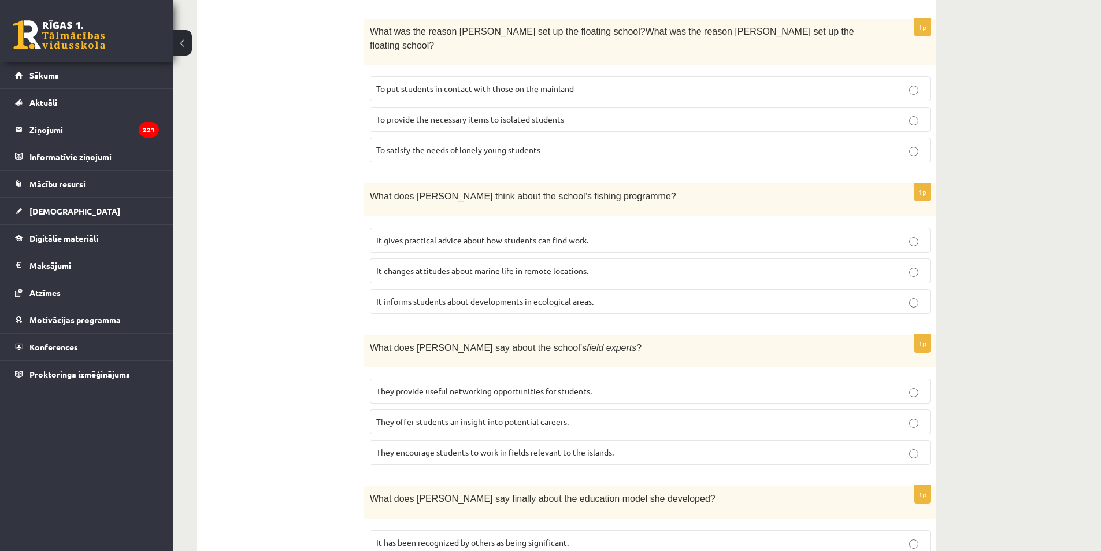
scroll to position [790, 0]
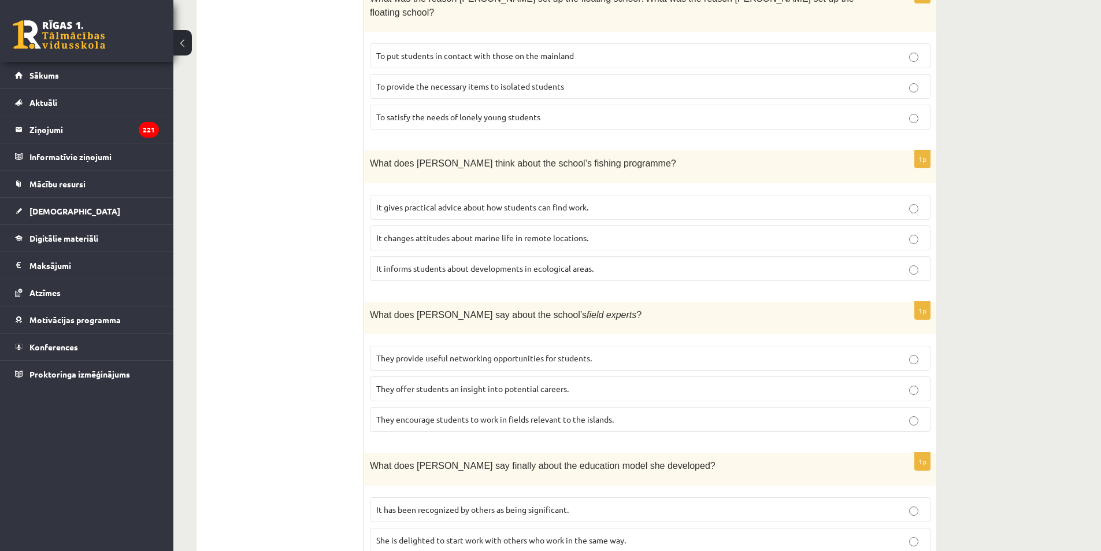
click at [410, 232] on span "It changes attitudes about marine life in remote locations." at bounding box center [482, 237] width 212 height 10
click at [419, 262] on p "It informs students about developments in ecological areas." at bounding box center [650, 268] width 548 height 12
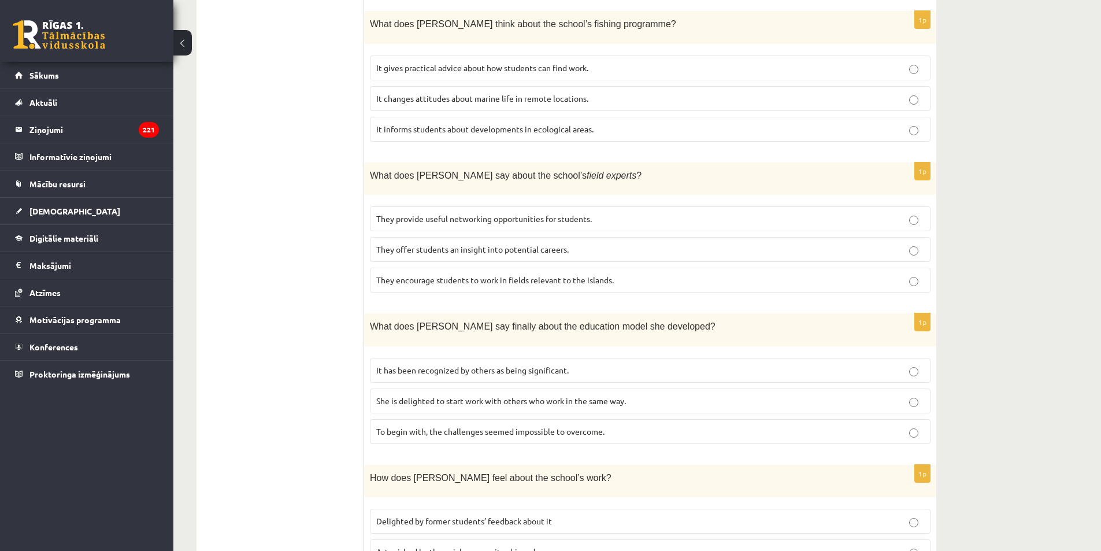
scroll to position [963, 0]
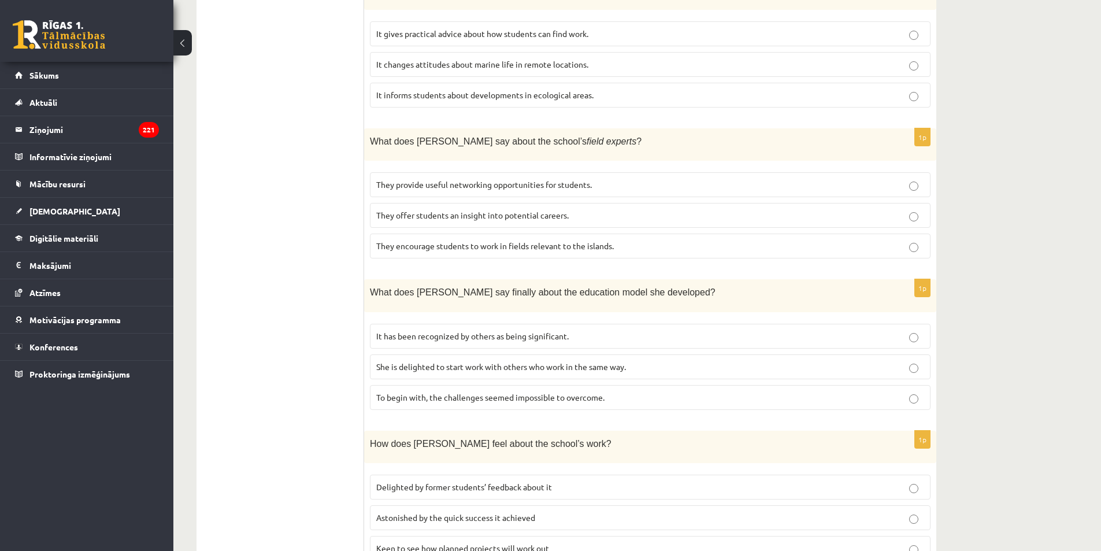
click at [437, 241] on span "They encourage students to work in fields relevant to the islands." at bounding box center [495, 246] width 238 height 10
click at [446, 210] on span "They offer students an insight into potential careers." at bounding box center [472, 215] width 193 height 10
click at [440, 331] on span "It has been recognized by others as being significant." at bounding box center [472, 336] width 193 height 10
click at [470, 482] on span "Delighted by former students’ feedback about it" at bounding box center [464, 487] width 176 height 10
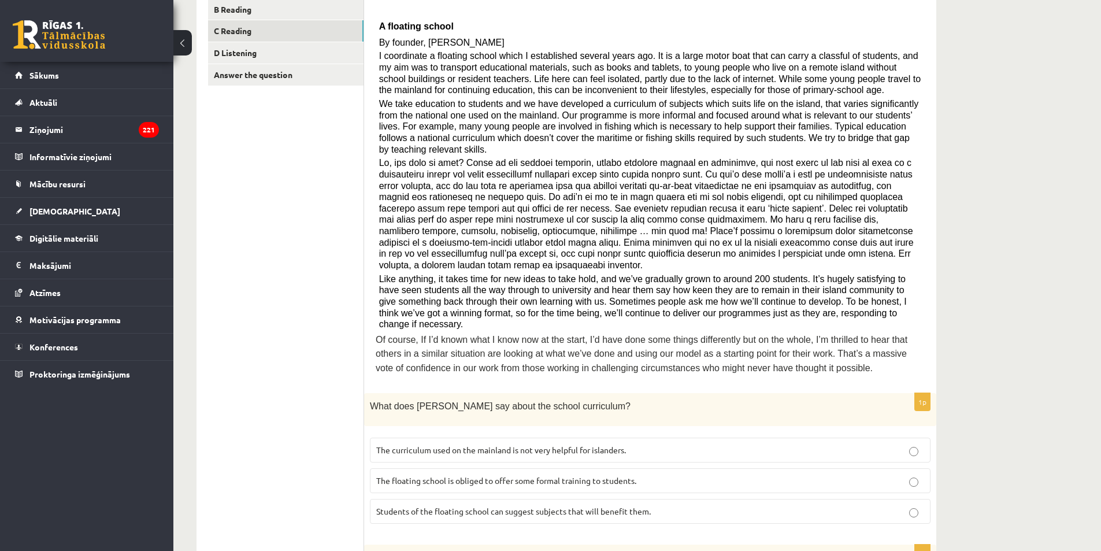
scroll to position [0, 0]
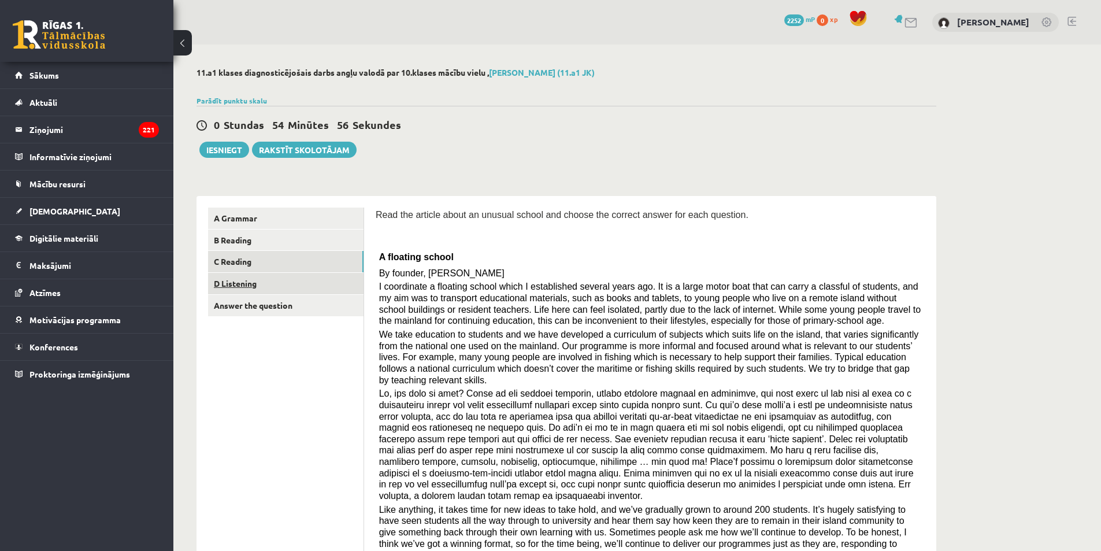
click at [267, 284] on link "D Listening" at bounding box center [286, 283] width 156 height 21
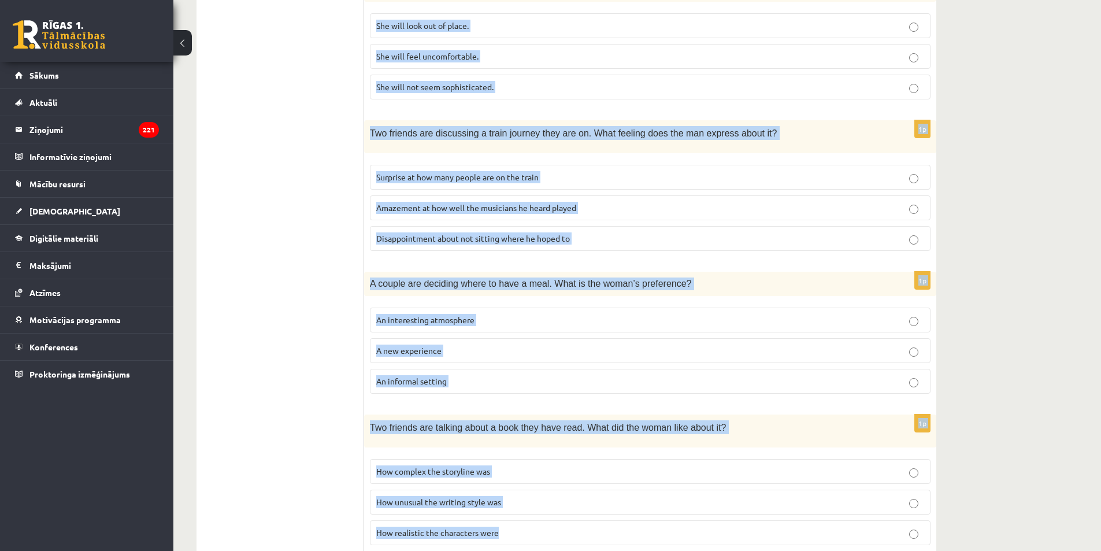
scroll to position [646, 0]
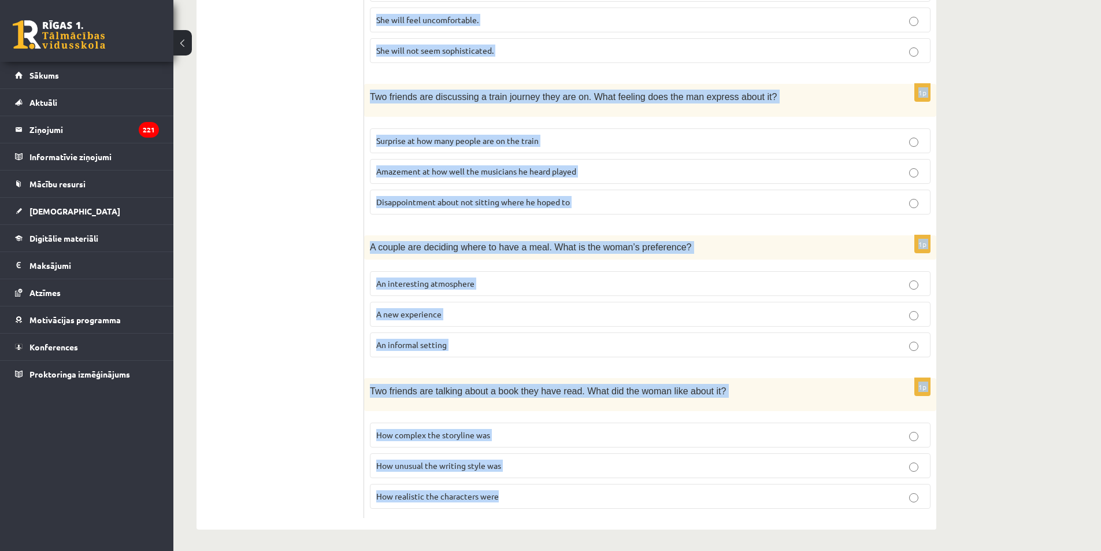
drag, startPoint x: 368, startPoint y: 119, endPoint x: 650, endPoint y: 574, distance: 534.9
copy form "Two friends are talking about surfing. What do they agree about? It takes a lot…"
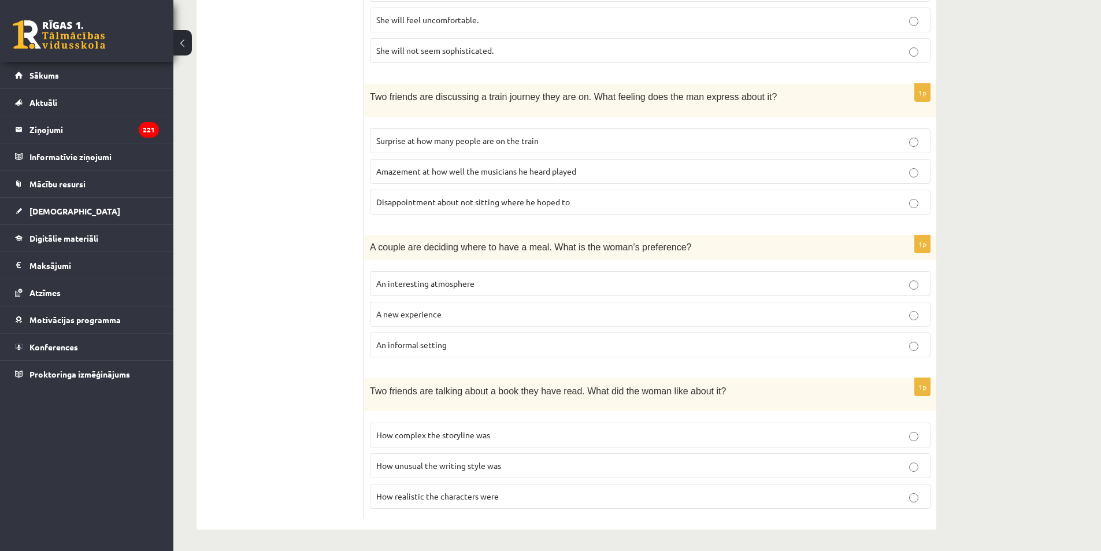
drag, startPoint x: 305, startPoint y: 94, endPoint x: 301, endPoint y: 88, distance: 7.9
click at [304, 90] on ul "A Grammar B Reading C Reading D Listening Answer the question" at bounding box center [286, 39] width 156 height 957
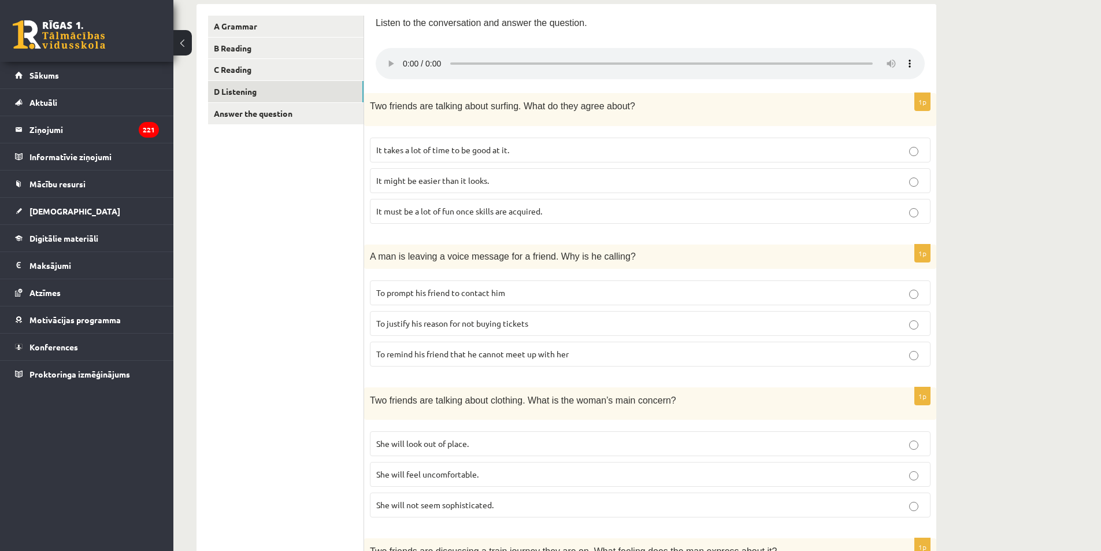
scroll to position [184, 0]
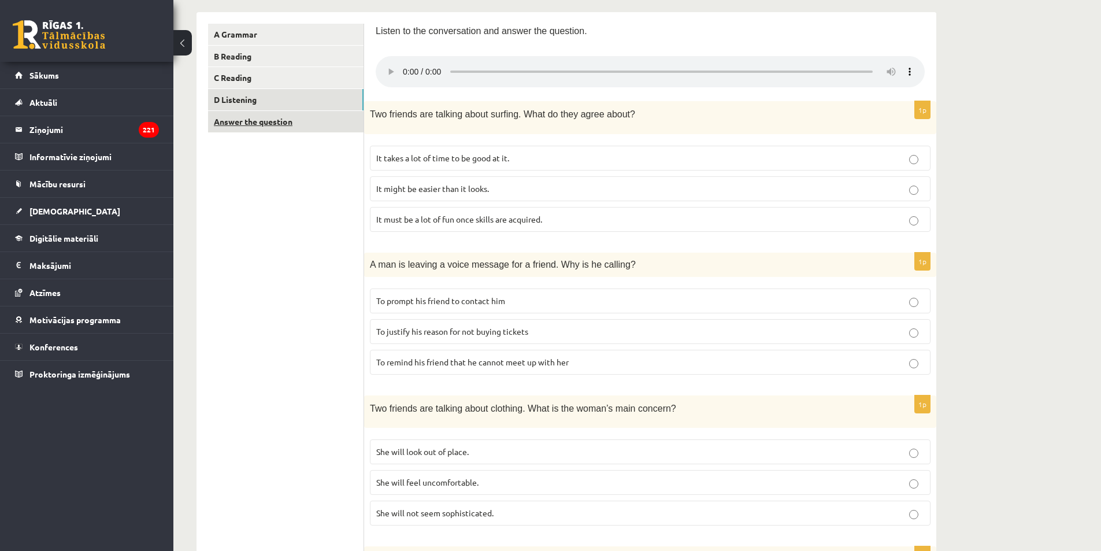
click at [265, 120] on link "Answer the question" at bounding box center [286, 121] width 156 height 21
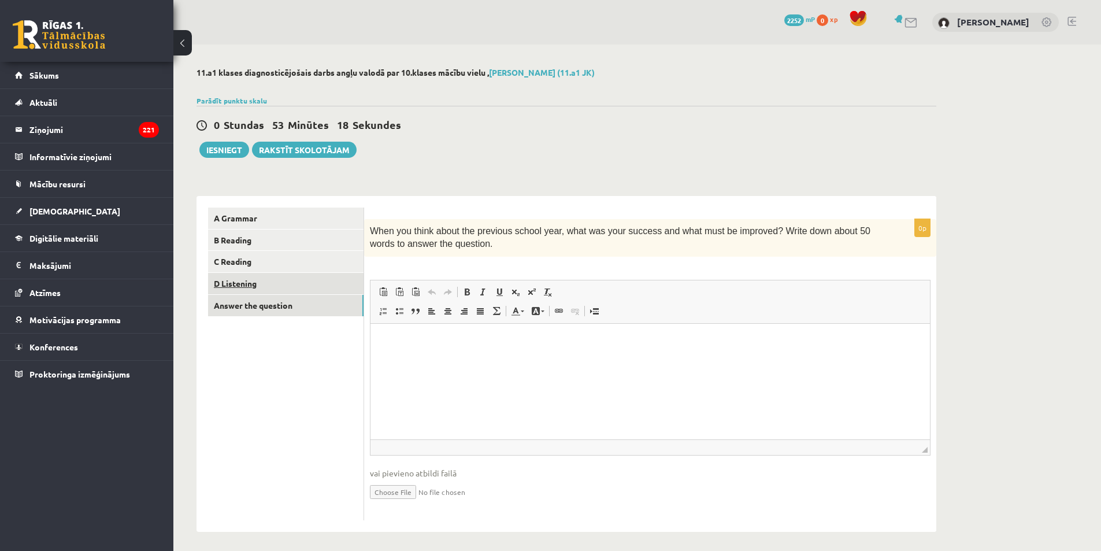
scroll to position [0, 0]
click at [251, 286] on link "D Listening" at bounding box center [286, 283] width 156 height 21
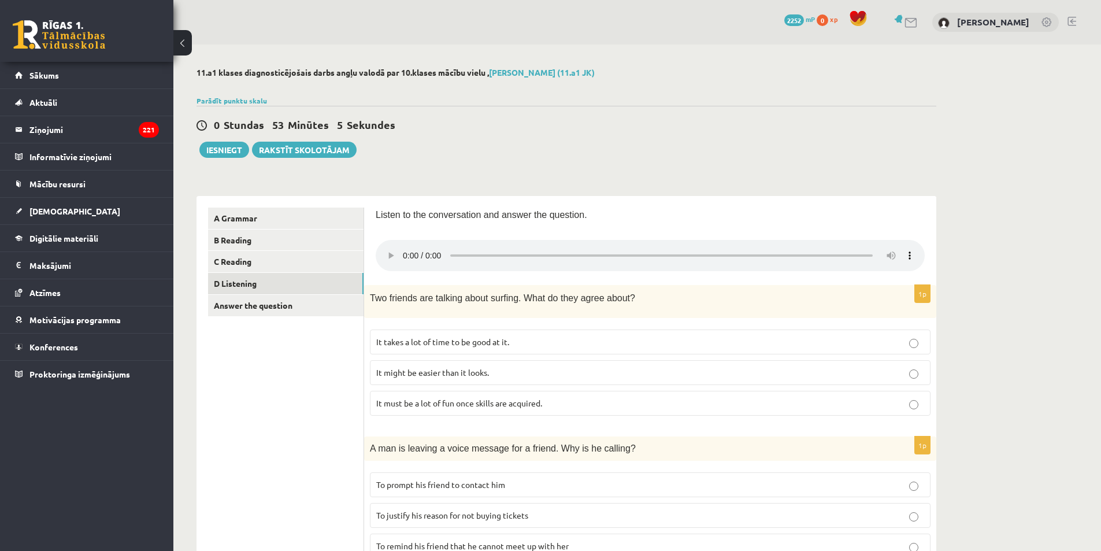
click at [457, 404] on span "It must be a lot of fun once skills are acquired." at bounding box center [459, 403] width 166 height 10
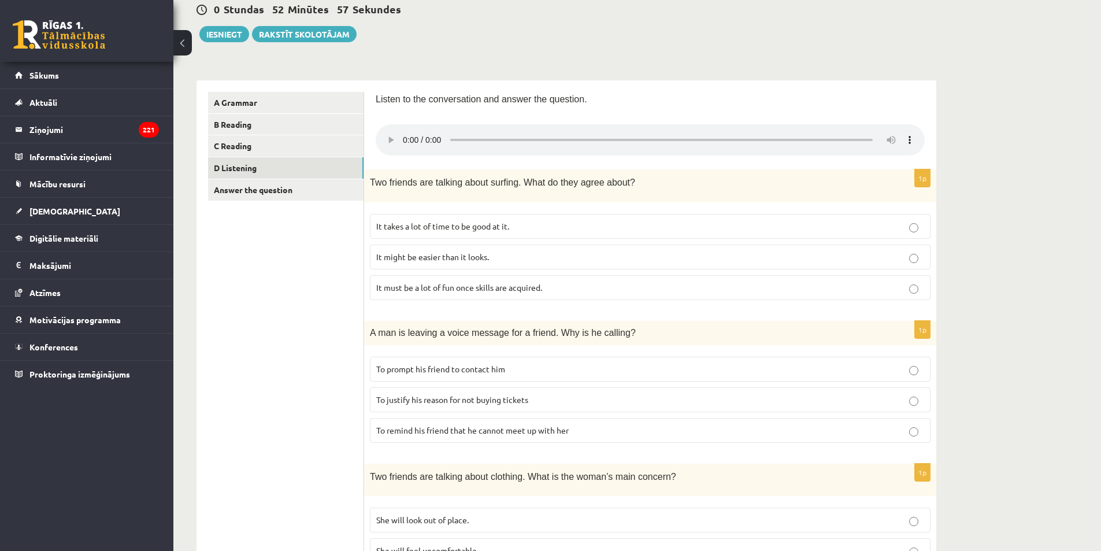
click at [416, 374] on p "To prompt his friend to contact him" at bounding box center [650, 369] width 548 height 12
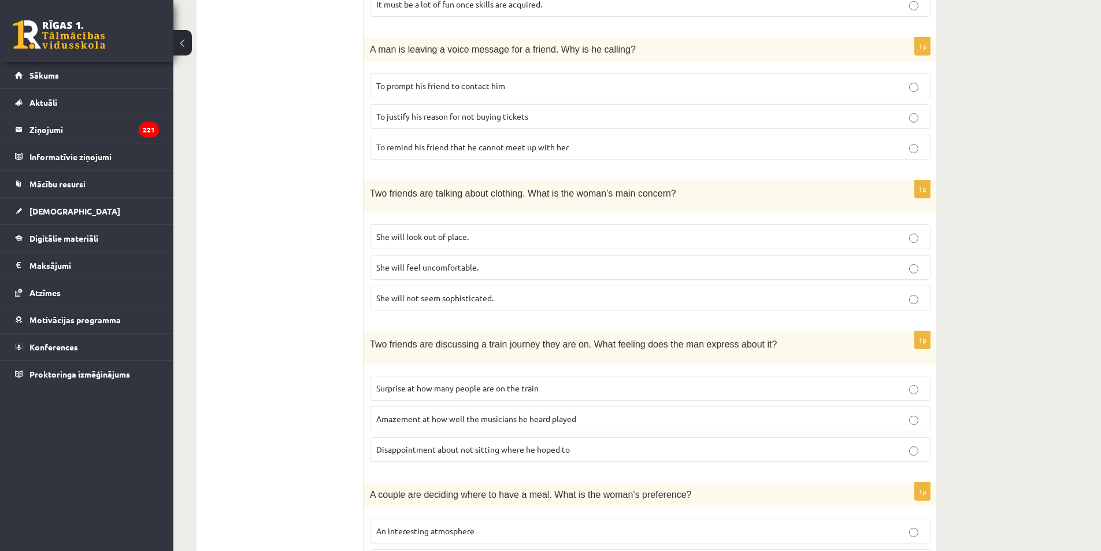
scroll to position [405, 0]
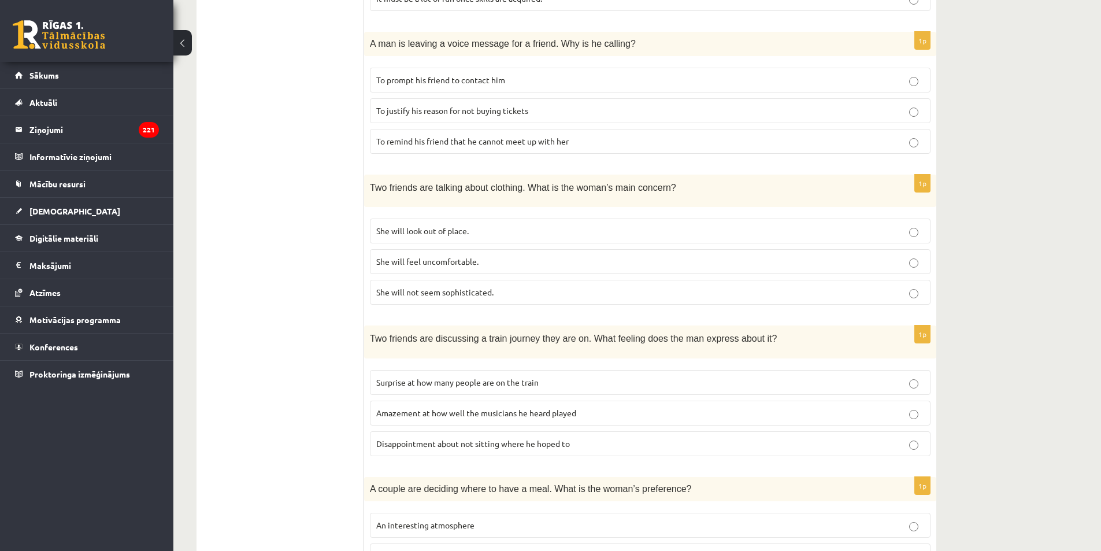
click at [475, 234] on p "She will look out of place." at bounding box center [650, 231] width 548 height 12
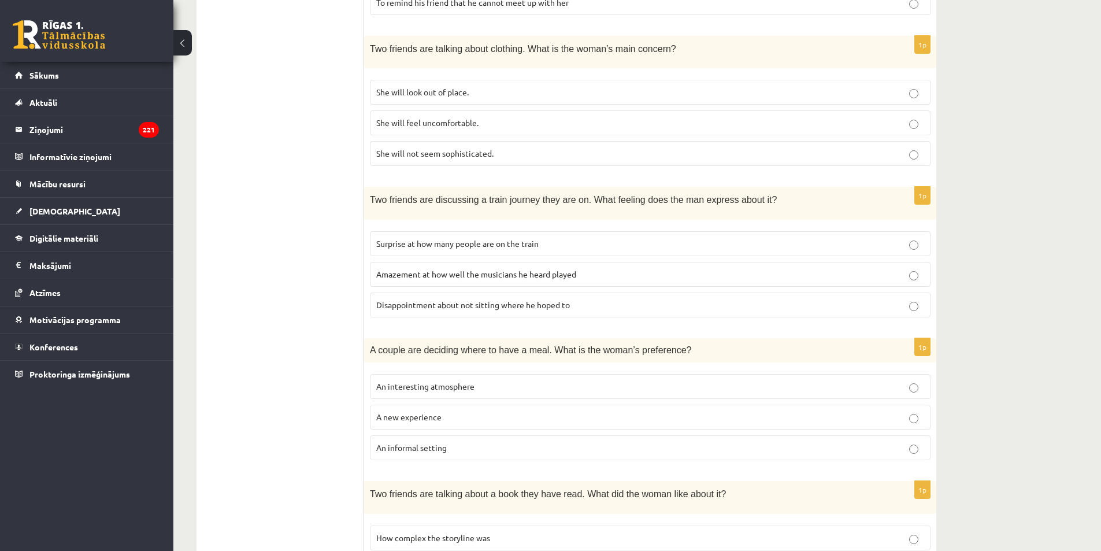
scroll to position [578, 0]
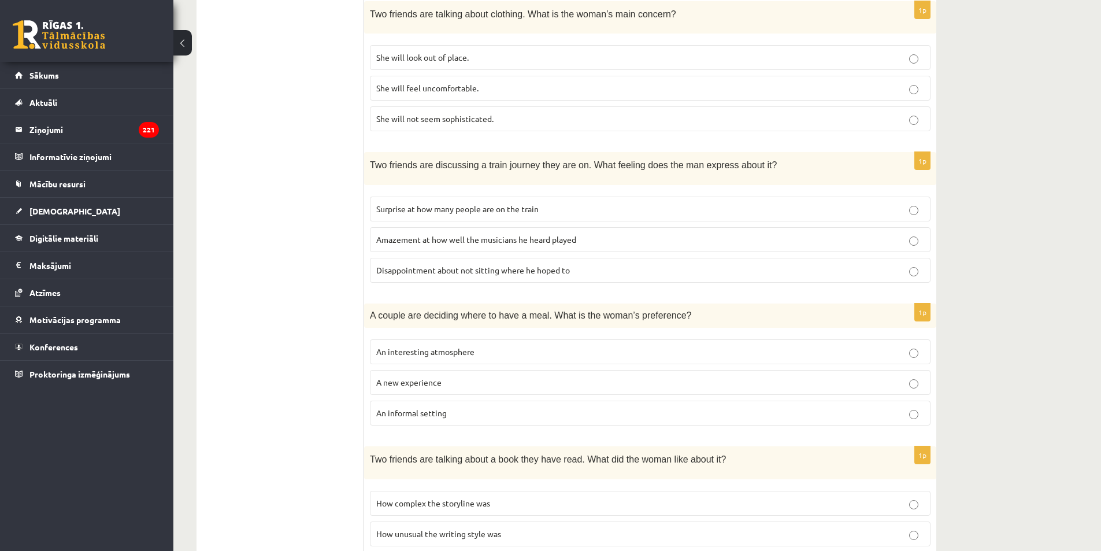
click at [417, 243] on p "Amazement at how well the musicians he heard played" at bounding box center [650, 240] width 548 height 12
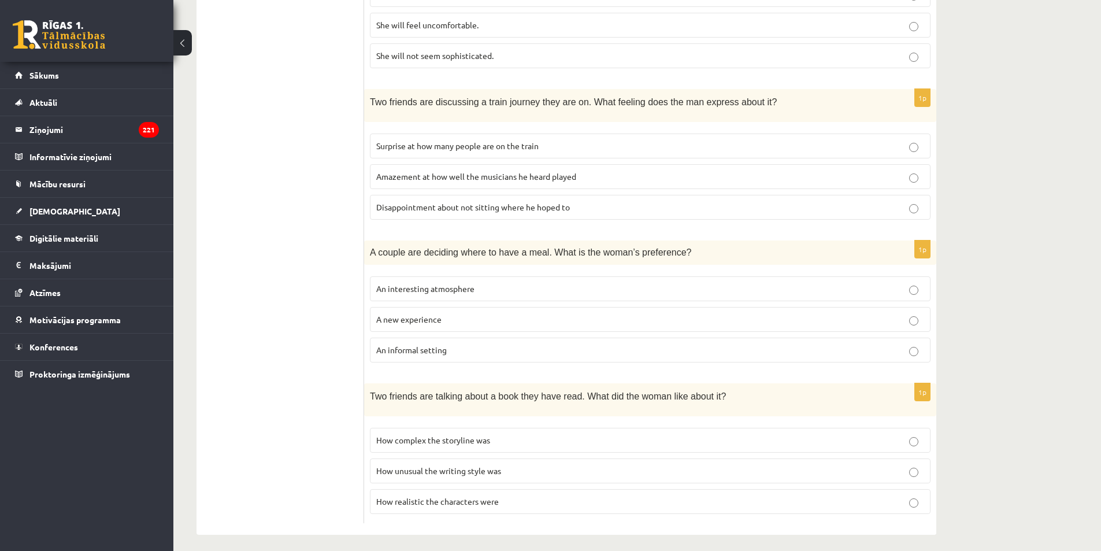
scroll to position [647, 0]
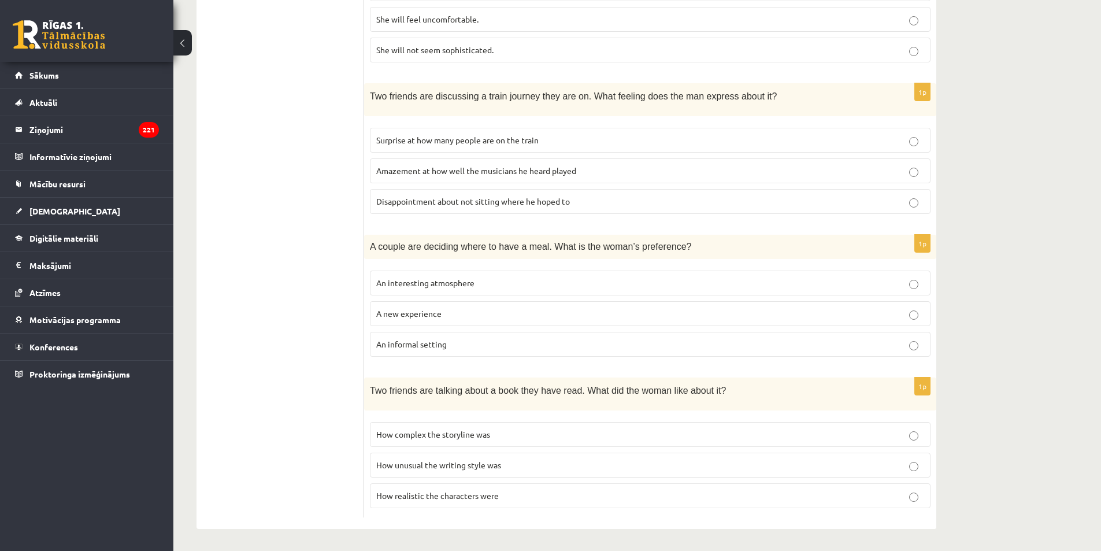
click at [429, 345] on span "An informal setting" at bounding box center [411, 344] width 71 height 10
click at [435, 495] on span "How realistic the characters were" at bounding box center [437, 495] width 123 height 10
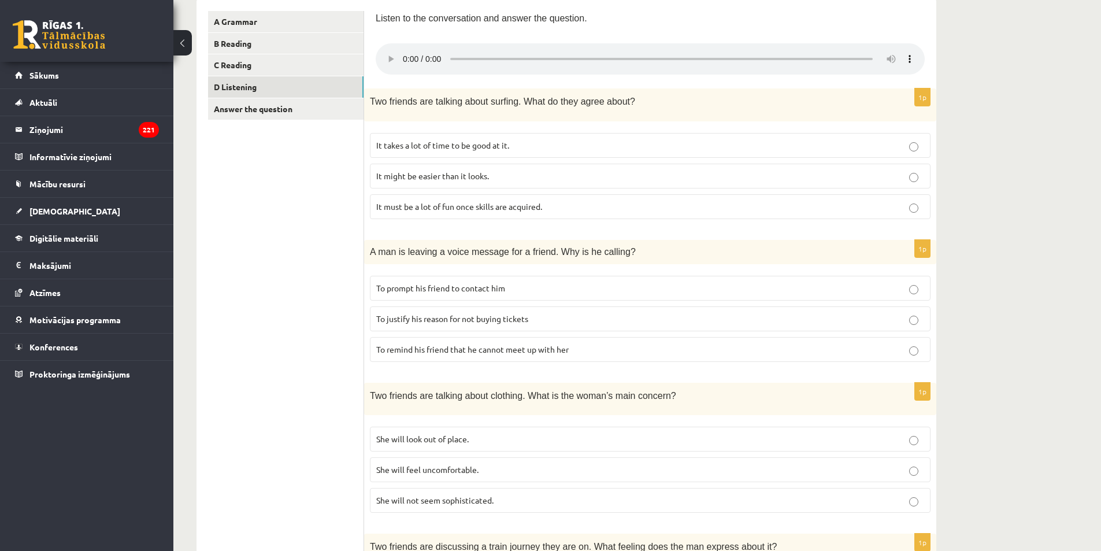
scroll to position [184, 0]
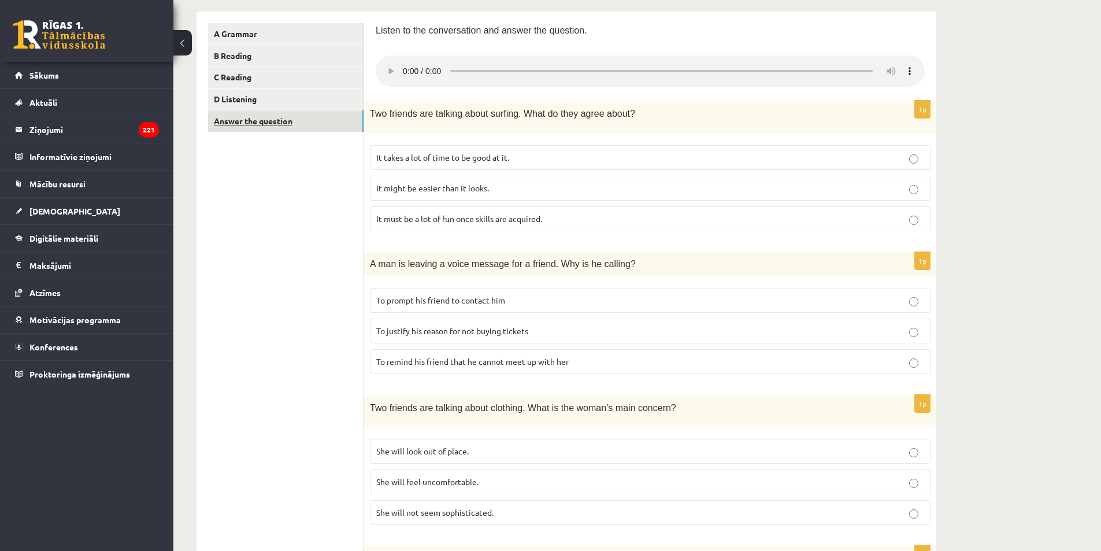
click at [292, 120] on link "Answer the question" at bounding box center [286, 120] width 156 height 21
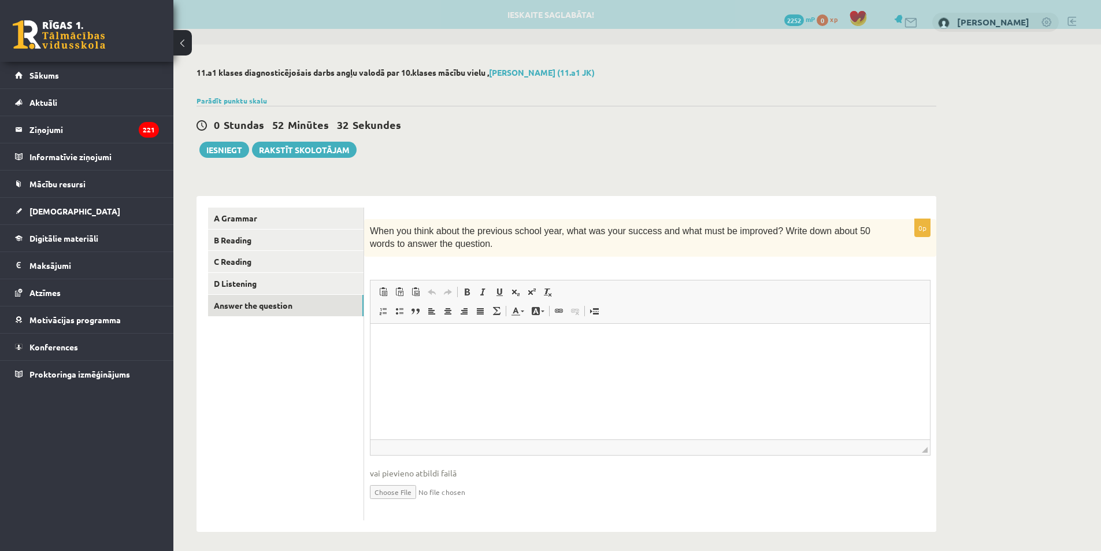
scroll to position [0, 0]
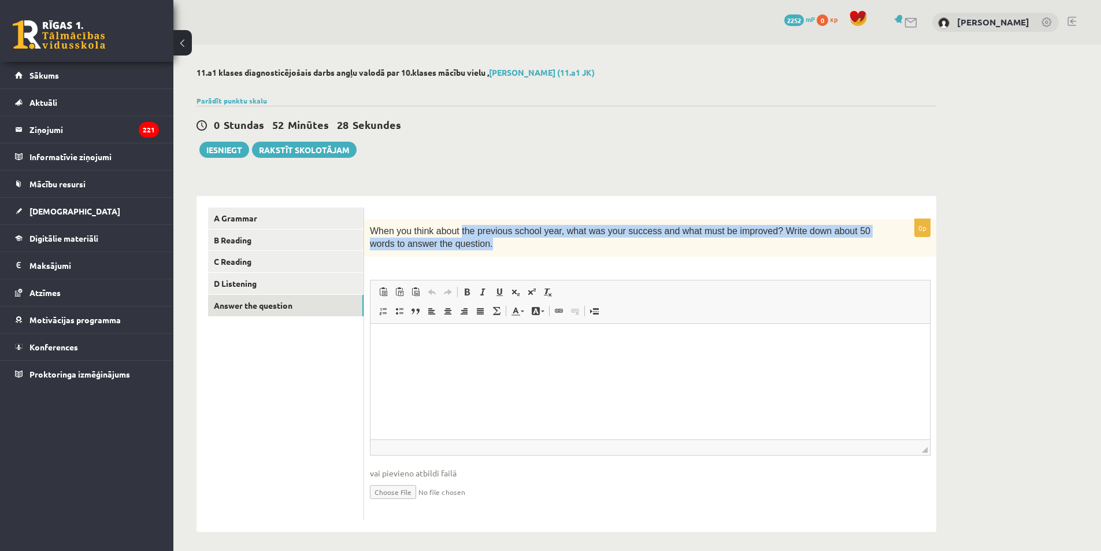
click at [453, 240] on p "When you think about the previous school year, what was your success and what m…" at bounding box center [621, 238] width 503 height 26
click at [471, 245] on p "When you think about the previous school year, what was your success and what m…" at bounding box center [621, 238] width 503 height 26
click at [468, 246] on p "When you think about the previous school year, what was your success and what m…" at bounding box center [621, 238] width 503 height 26
drag, startPoint x: 466, startPoint y: 246, endPoint x: 371, endPoint y: 231, distance: 96.6
click at [371, 231] on p "When you think about the previous school year, what was your success and what m…" at bounding box center [621, 238] width 503 height 26
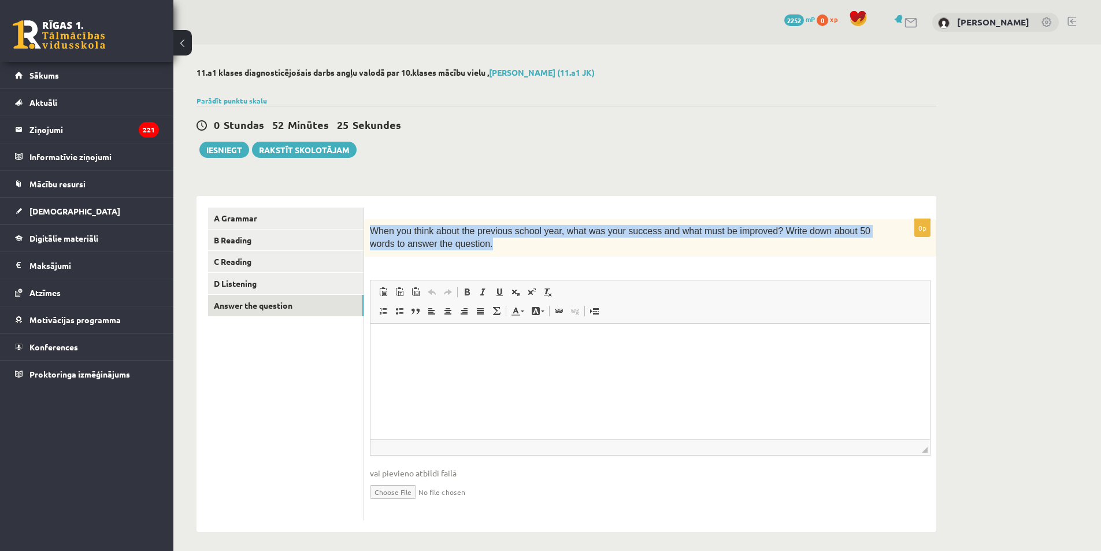
copy span "When you think about the previous school year, what was your success and what m…"
click at [451, 180] on div "11.a1 klases diagnosticējošais darbs angļu valodā par 10.klases mācību vielu , …" at bounding box center [566, 300] width 786 height 510
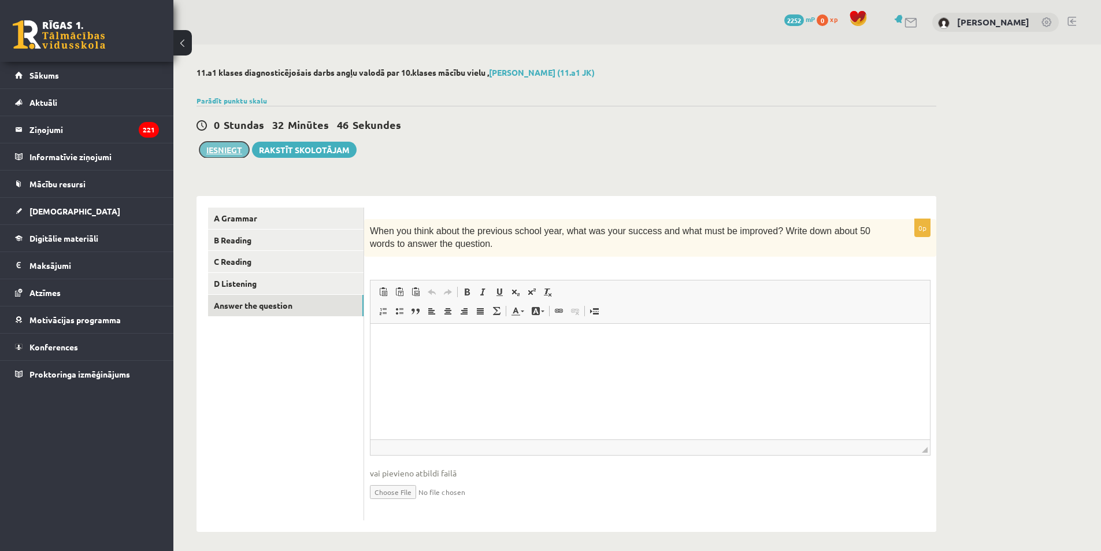
click at [223, 149] on button "Iesniegt" at bounding box center [224, 150] width 50 height 16
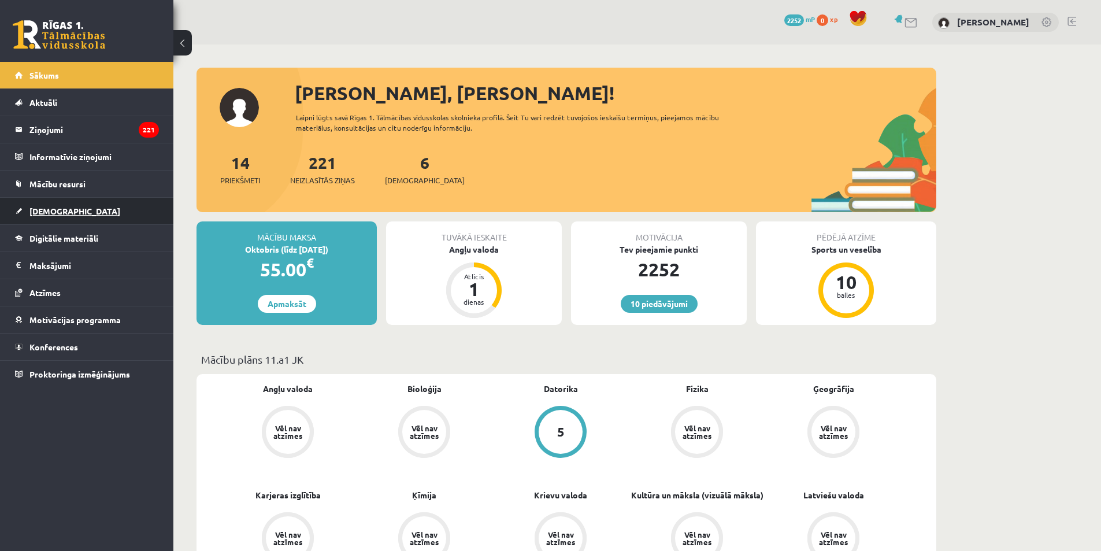
click at [66, 210] on link "[DEMOGRAPHIC_DATA]" at bounding box center [87, 211] width 144 height 27
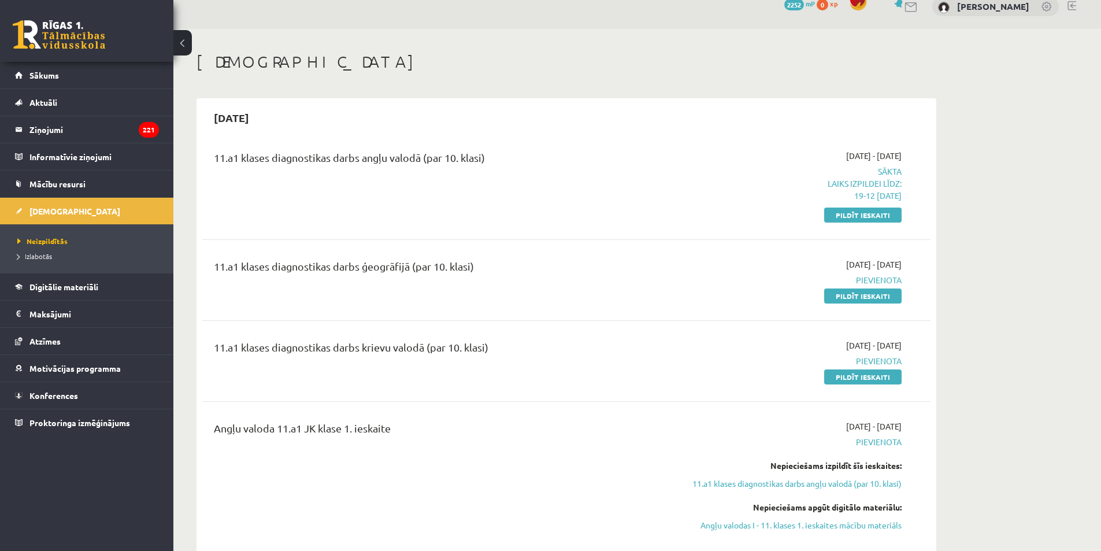
scroll to position [58, 0]
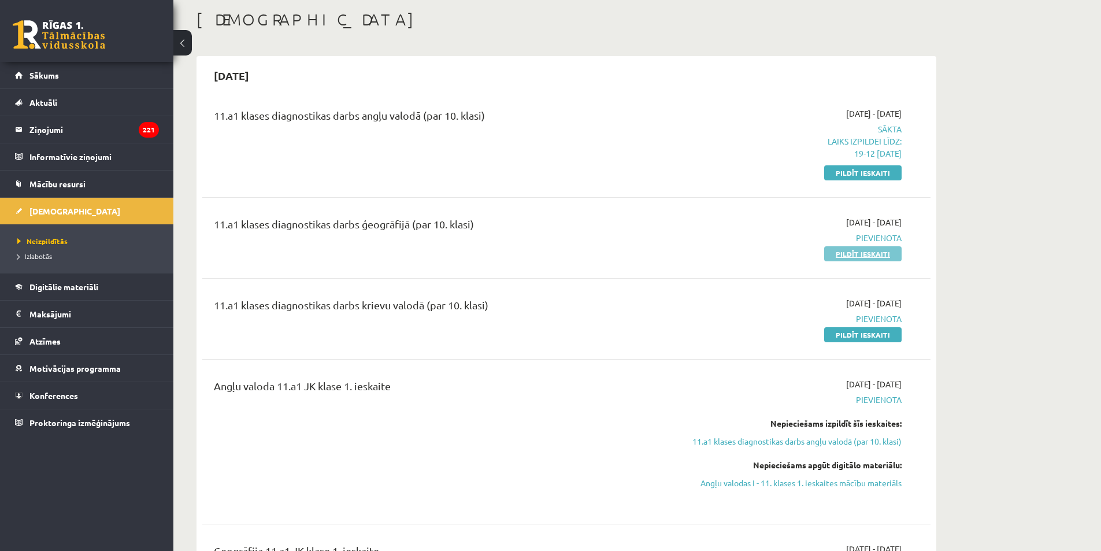
click at [856, 253] on link "Pildīt ieskaiti" at bounding box center [862, 253] width 77 height 15
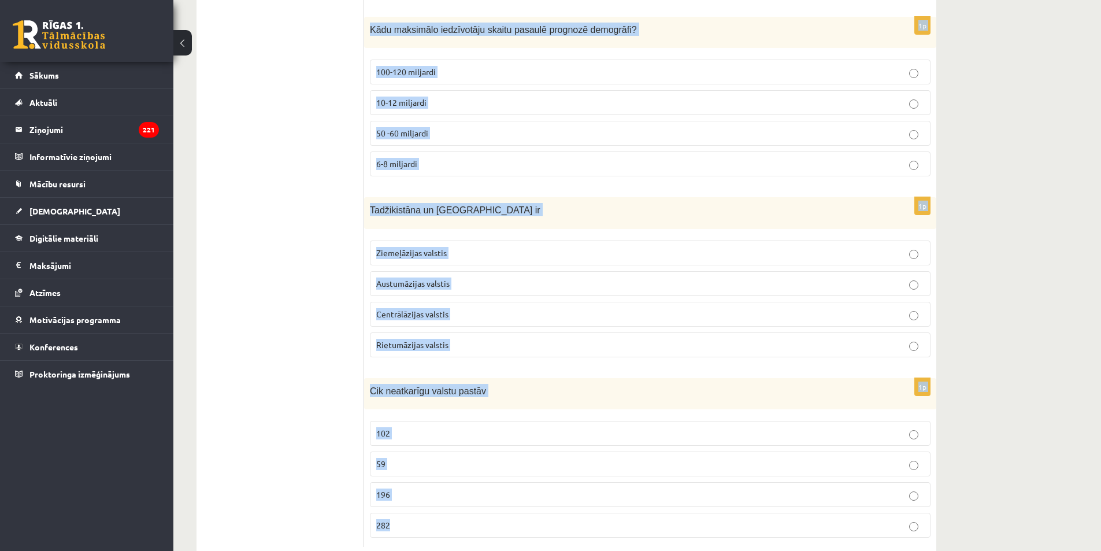
scroll to position [5340, 0]
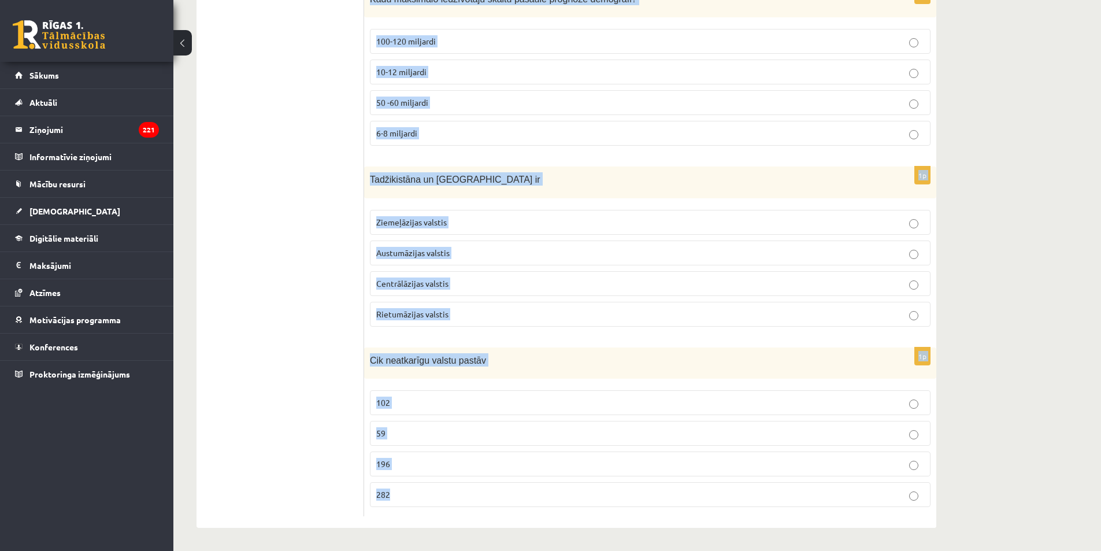
drag, startPoint x: 369, startPoint y: 229, endPoint x: 587, endPoint y: 510, distance: 356.1
copy form "Kas ir summārais dzimstības koeficients? Dzimstības koeficients uz 1000 iedzīvo…"
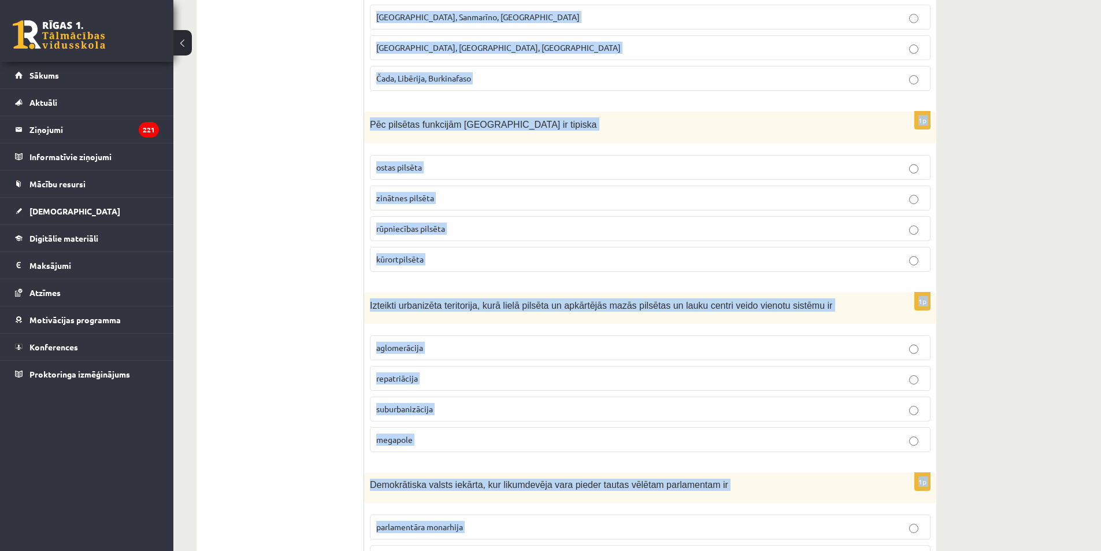
scroll to position [0, 0]
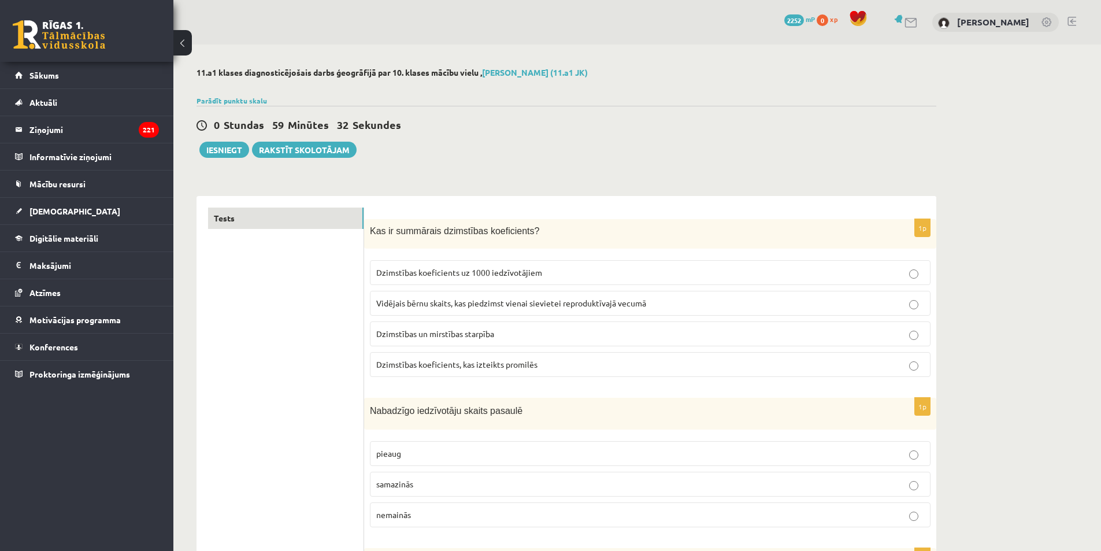
click at [486, 157] on div "0 Stundas 59 Minūtes 32 Sekundes Iesniegt Rakstīt skolotājam" at bounding box center [567, 132] width 740 height 52
click at [394, 297] on label "Vidējais bērnu skaits, kas piedzimst vienai sievietei reproduktīvajā vecumā" at bounding box center [650, 303] width 561 height 25
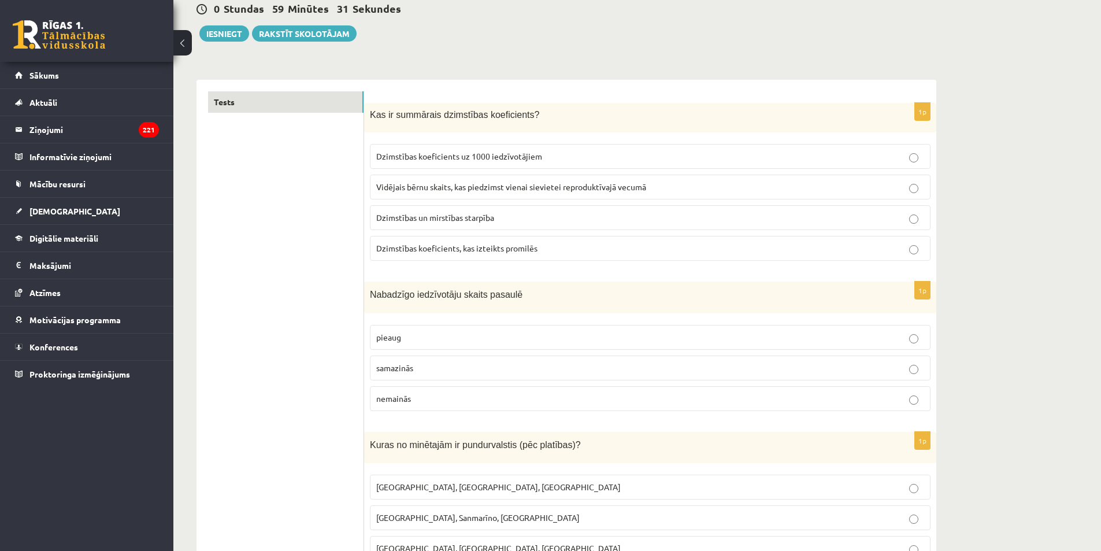
scroll to position [173, 0]
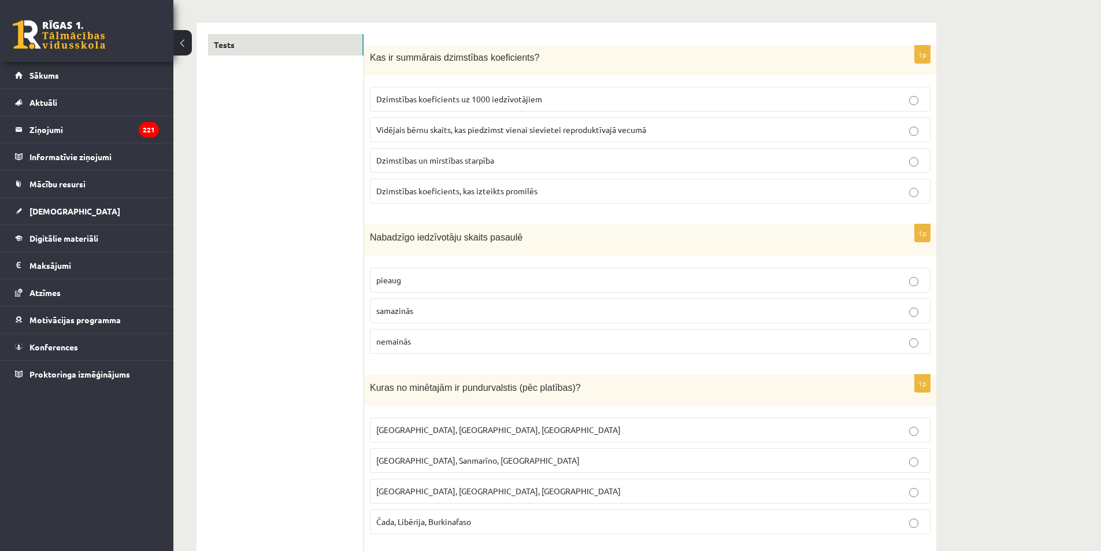
click at [403, 311] on span "samazinās" at bounding box center [394, 310] width 37 height 10
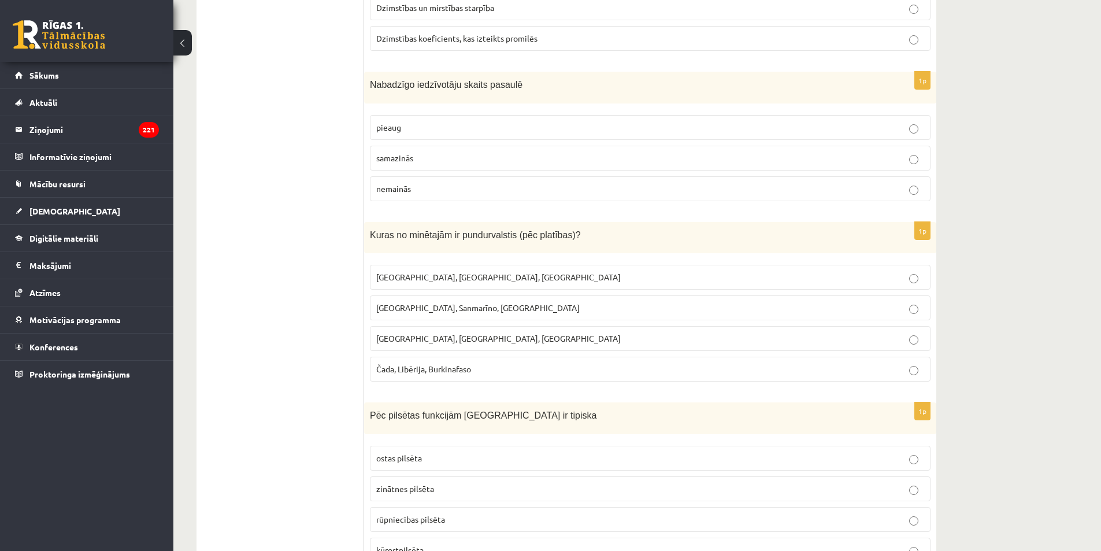
scroll to position [347, 0]
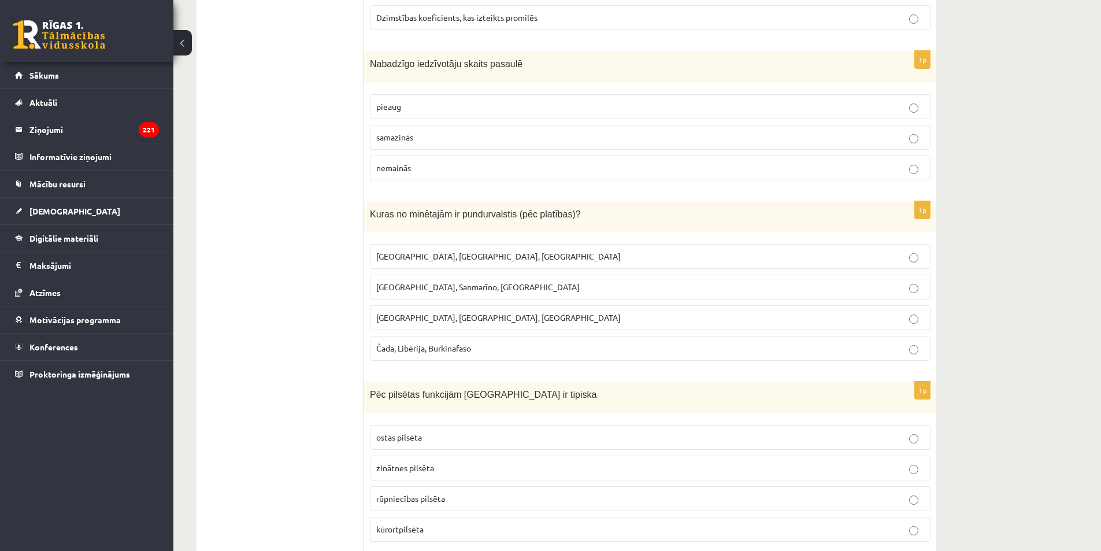
click at [421, 287] on span "Monako, Sanmarīno, Luksemburga" at bounding box center [478, 287] width 204 height 10
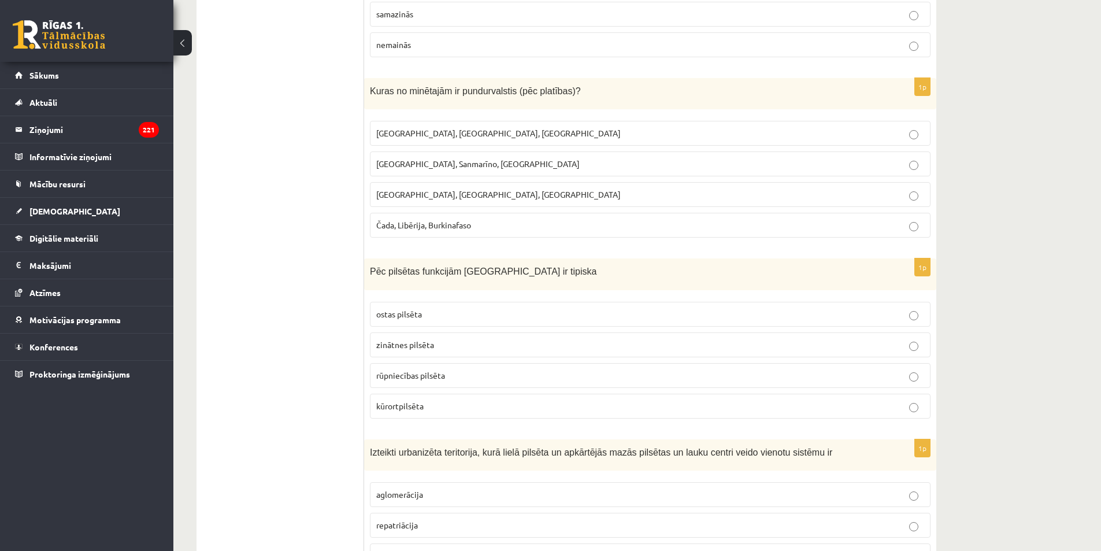
scroll to position [520, 0]
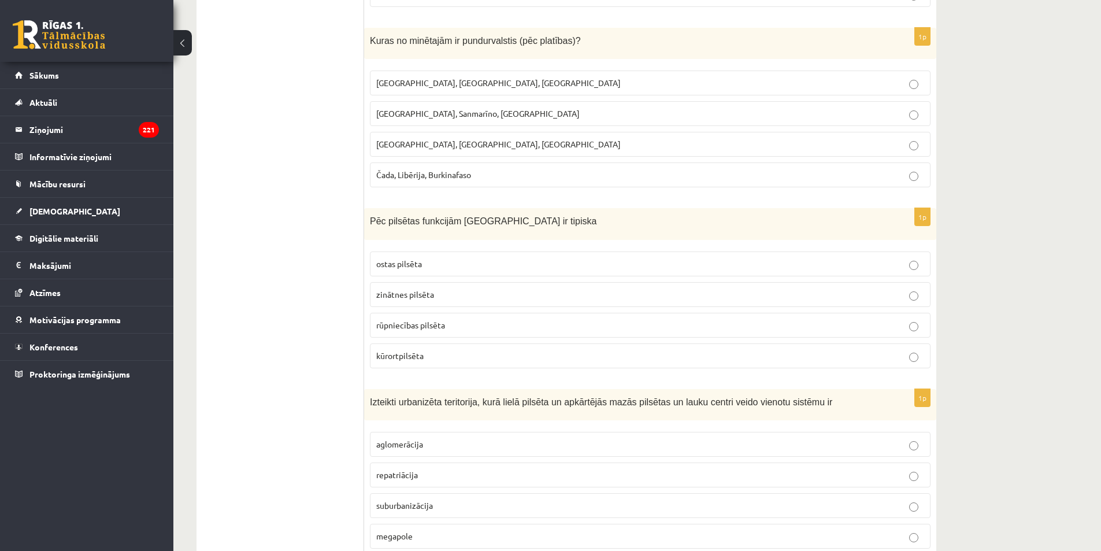
click at [416, 365] on label "kūrortpilsēta" at bounding box center [650, 355] width 561 height 25
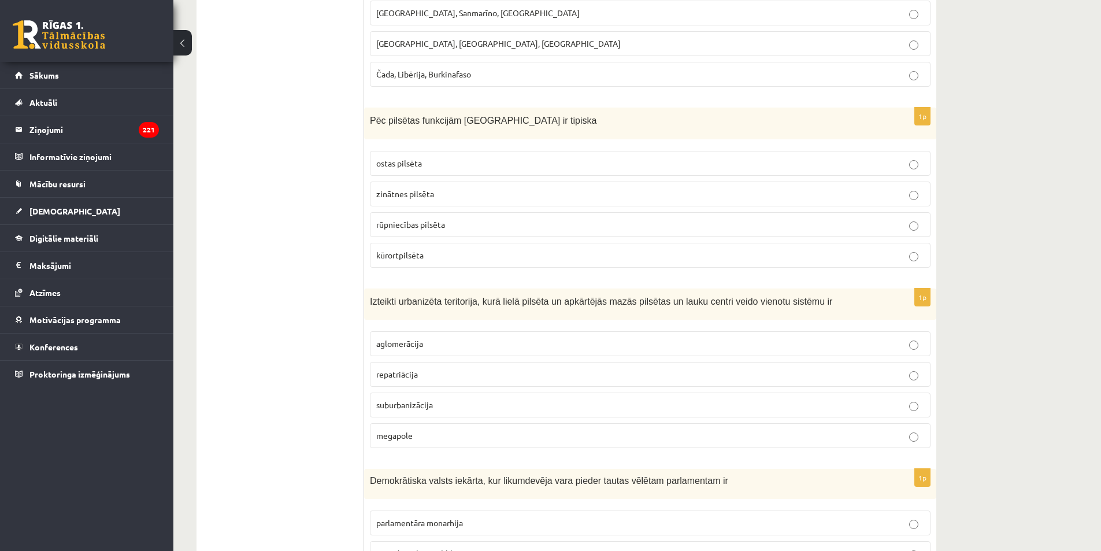
scroll to position [636, 0]
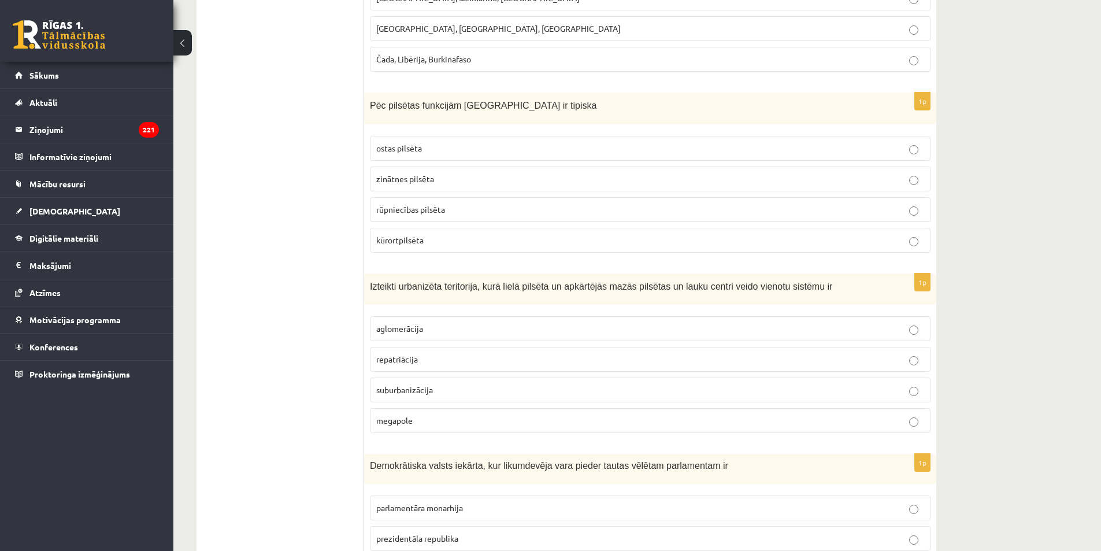
click at [406, 331] on span "aglomerācija" at bounding box center [399, 328] width 47 height 10
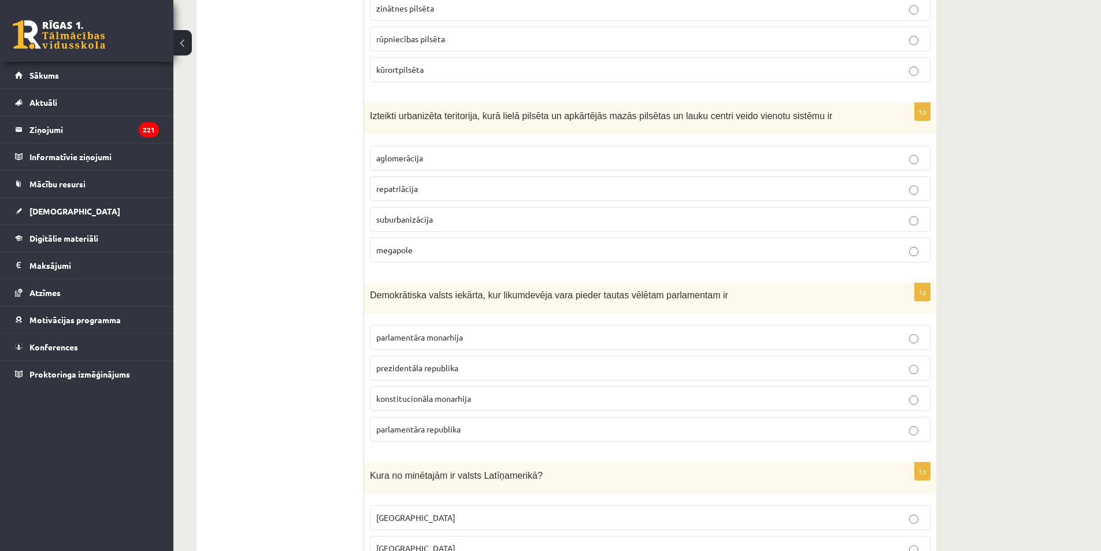
scroll to position [809, 0]
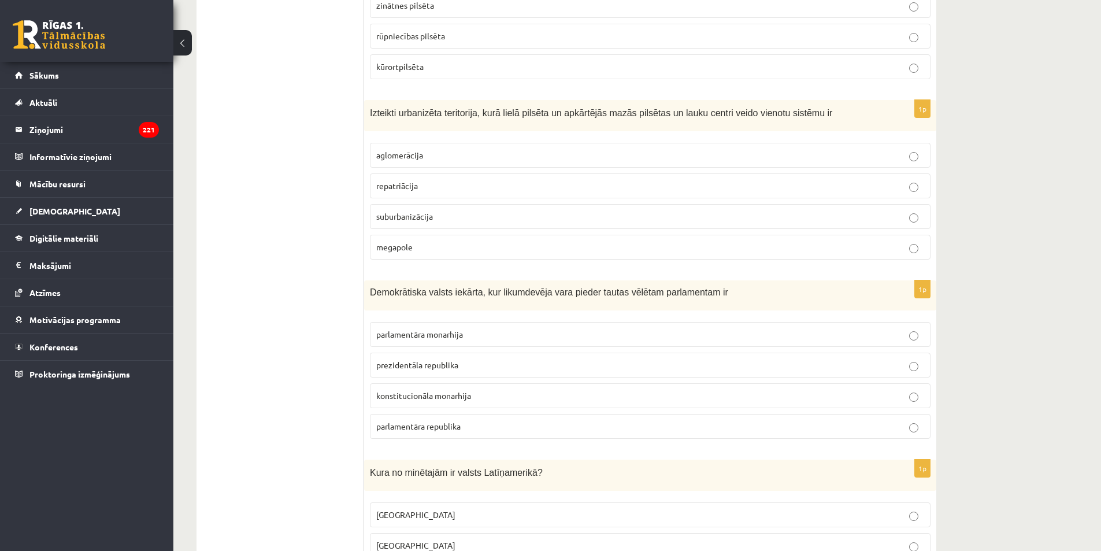
click at [405, 340] on p "parlamentāra monarhija" at bounding box center [650, 334] width 548 height 12
click at [427, 425] on span "parlamentāra republika" at bounding box center [418, 426] width 84 height 10
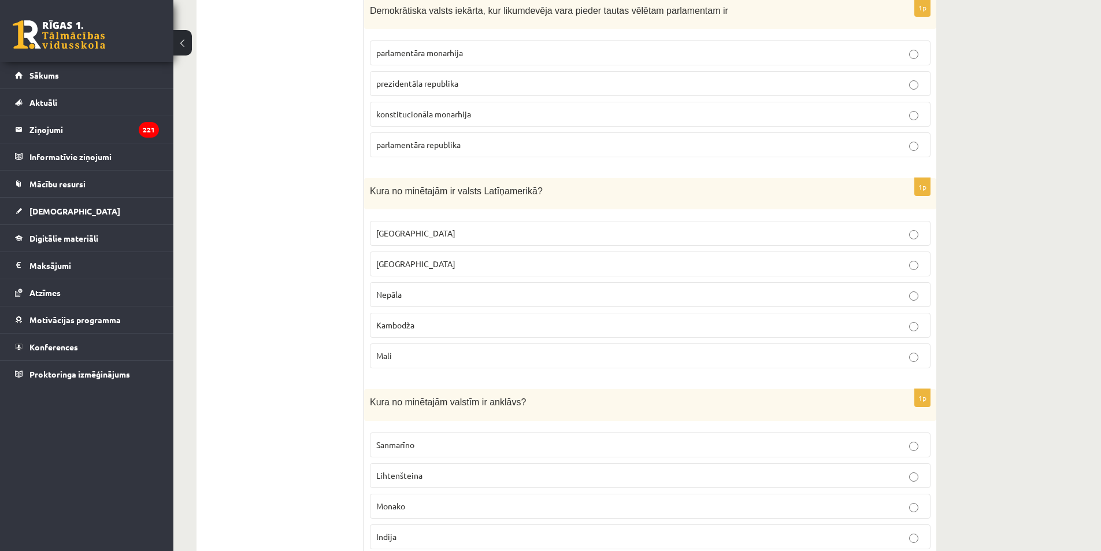
scroll to position [1156, 0]
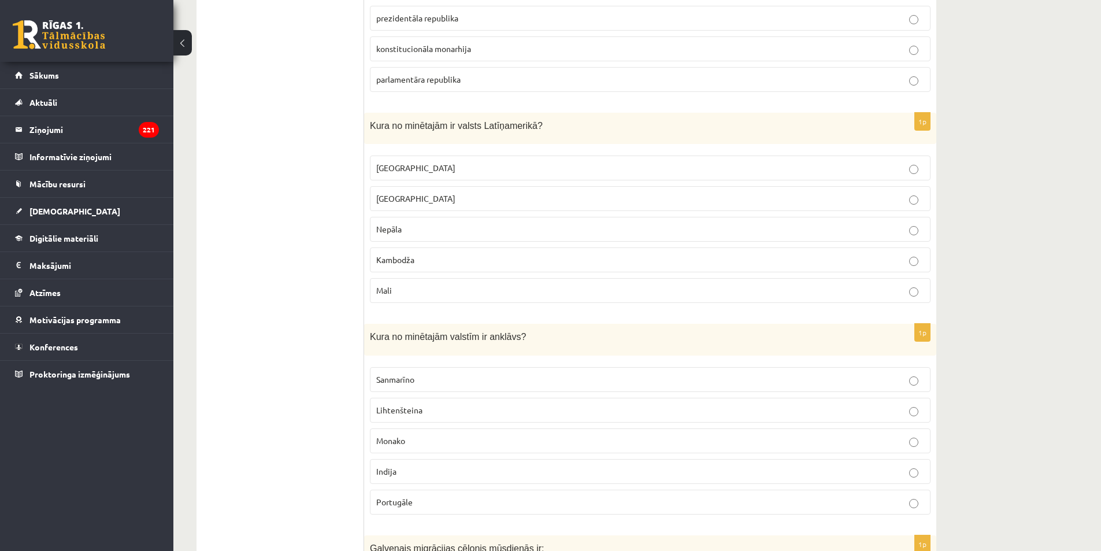
click at [420, 168] on p "Meksika" at bounding box center [650, 168] width 548 height 12
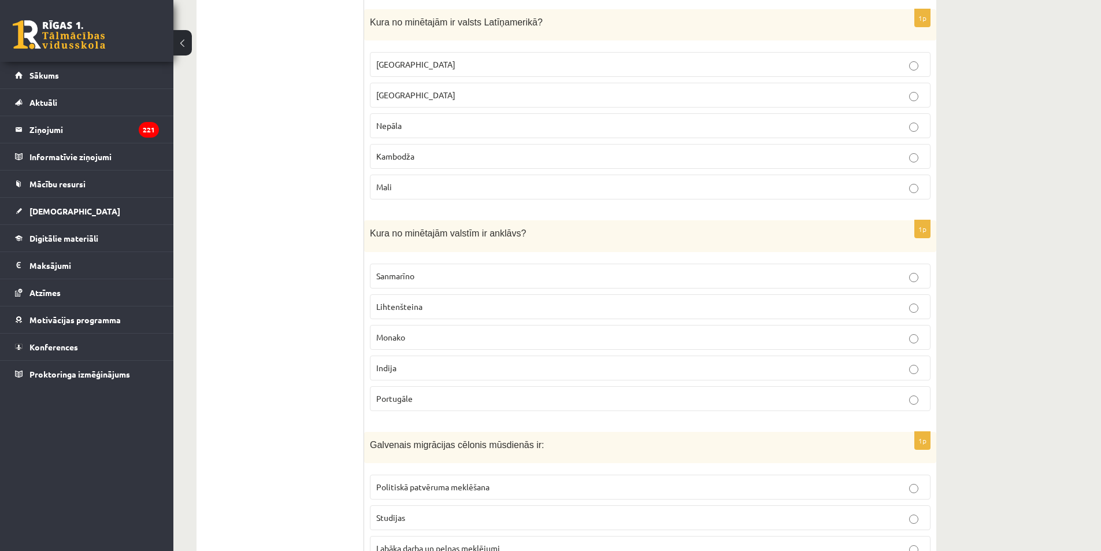
scroll to position [1272, 0]
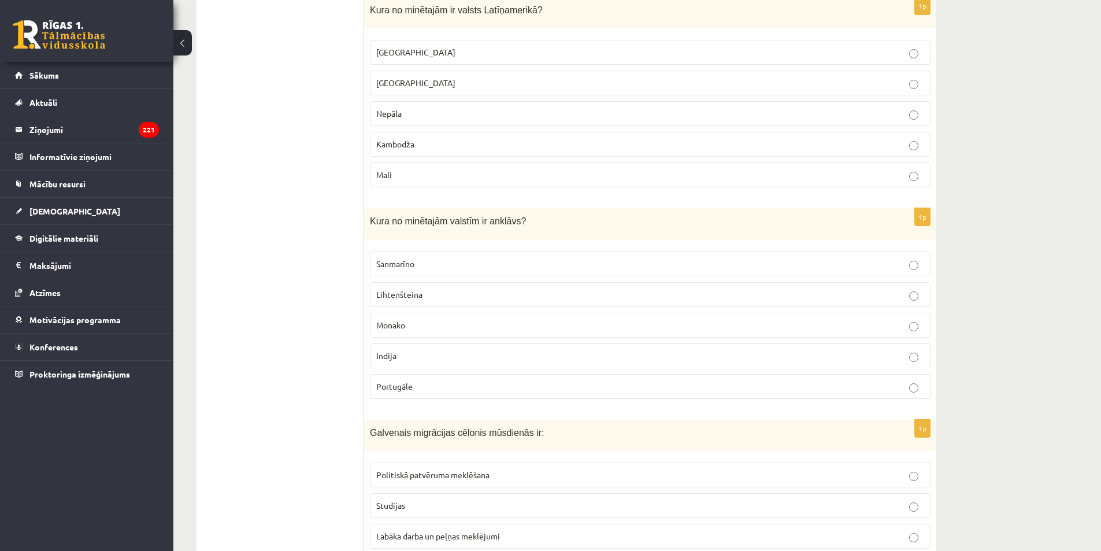
click at [413, 265] on span "Sanmarīno" at bounding box center [395, 263] width 38 height 10
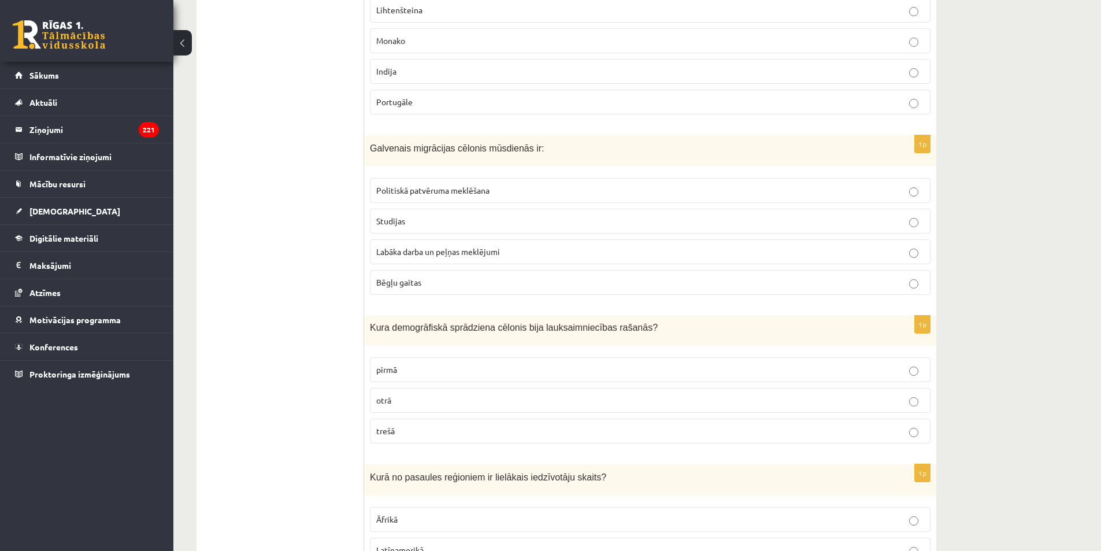
scroll to position [1561, 0]
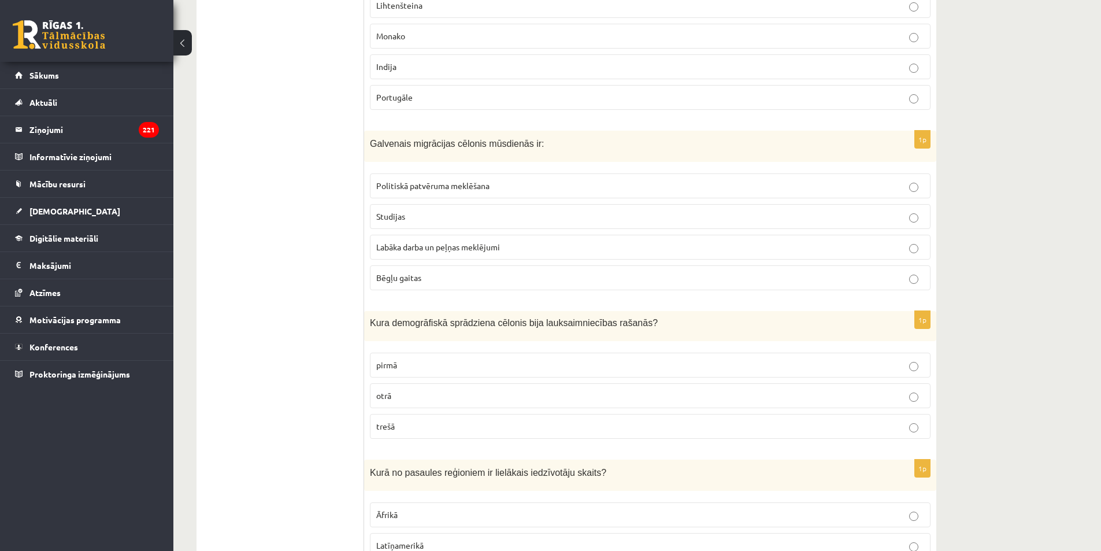
click at [408, 250] on span "Labāka darba un peļņas meklējumi" at bounding box center [438, 247] width 124 height 10
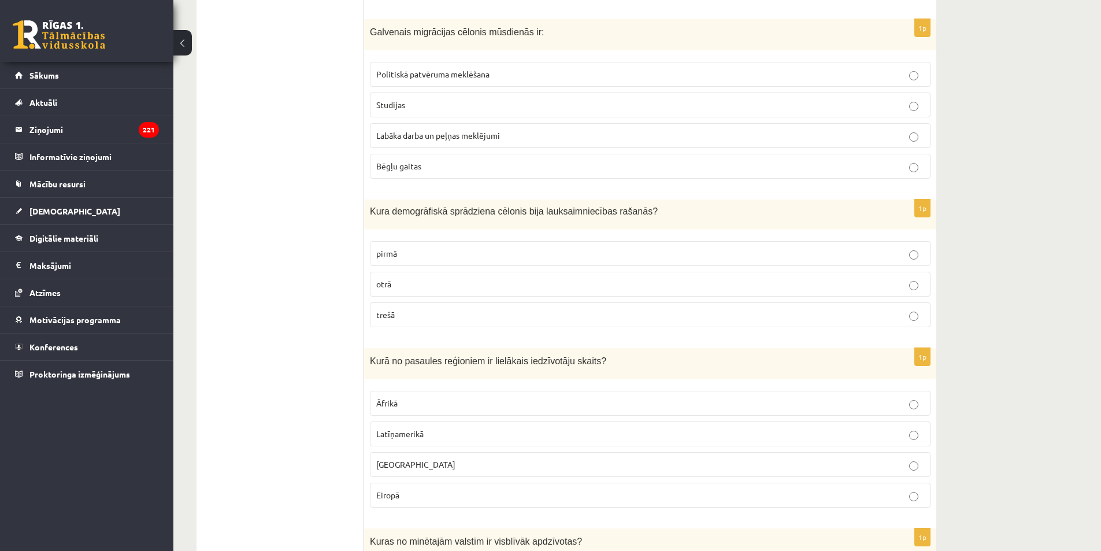
scroll to position [1677, 0]
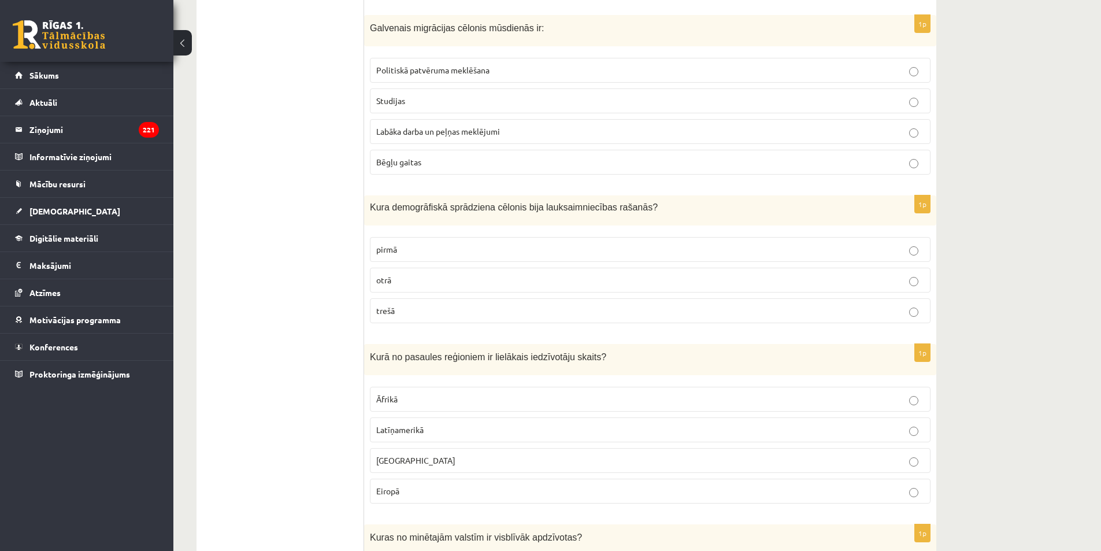
click at [416, 249] on p "pirmā" at bounding box center [650, 249] width 548 height 12
click at [418, 463] on p "Āzijā" at bounding box center [650, 460] width 548 height 12
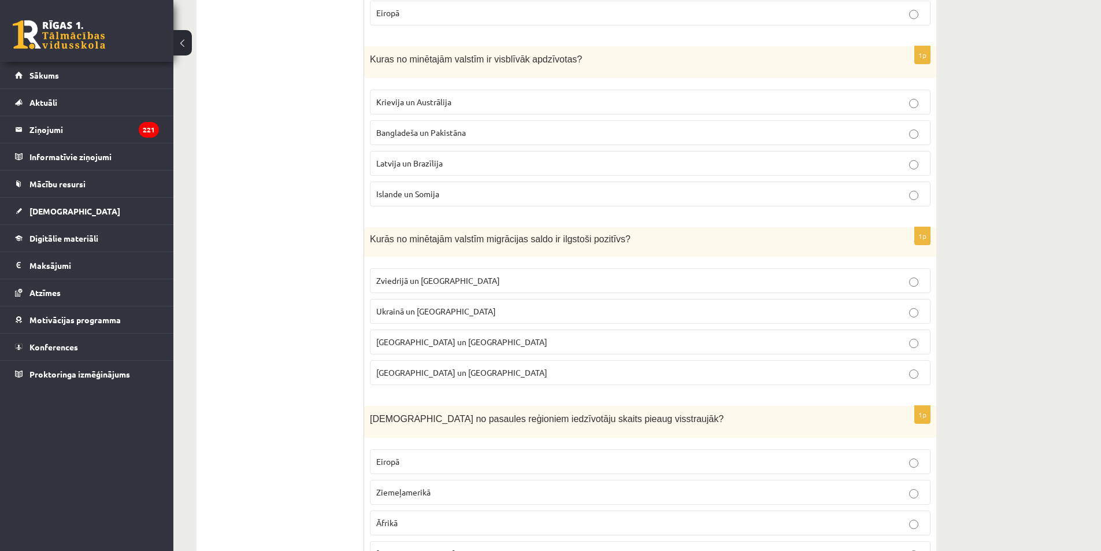
scroll to position [2197, 0]
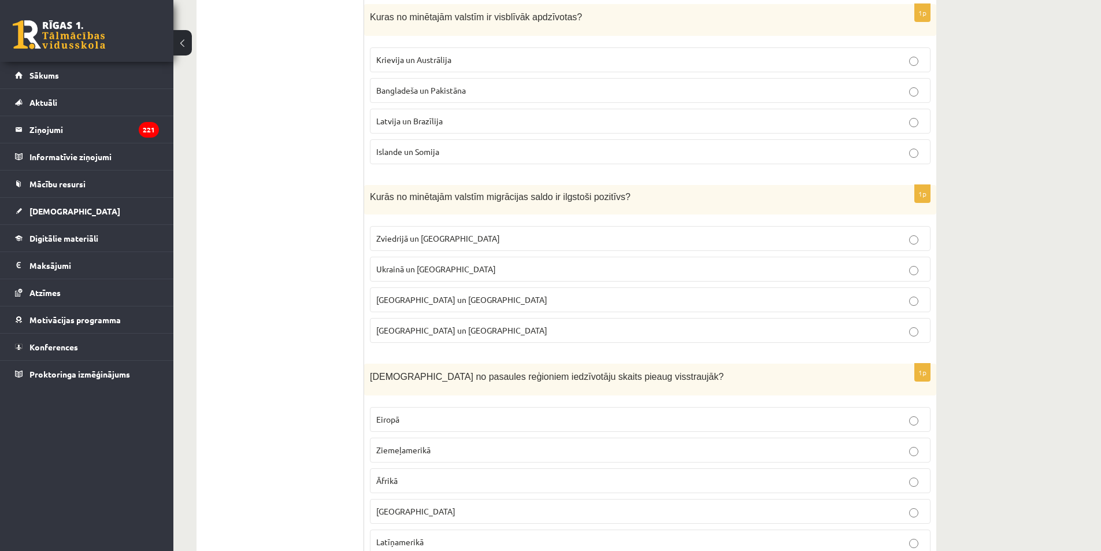
click at [439, 88] on span "Bangladeša un Pakistāna" at bounding box center [421, 90] width 90 height 10
click at [417, 241] on span "Zviedrijā un ASV" at bounding box center [438, 238] width 124 height 10
click at [425, 484] on p "Āfrikā" at bounding box center [650, 481] width 548 height 12
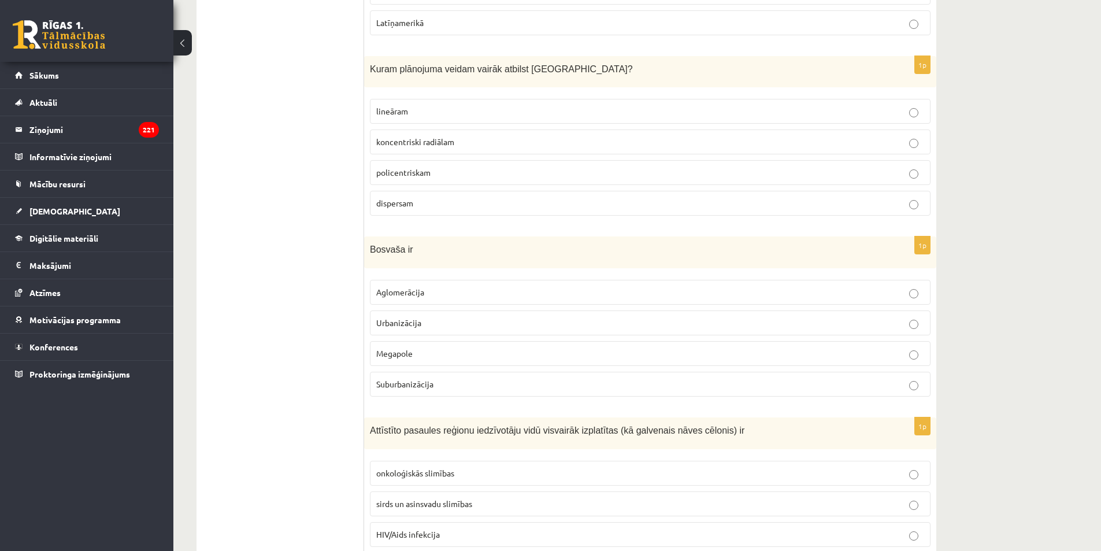
scroll to position [2717, 0]
click at [426, 139] on span "koncentriski radiālam" at bounding box center [415, 140] width 78 height 10
click at [416, 349] on p "Megapole" at bounding box center [650, 352] width 548 height 12
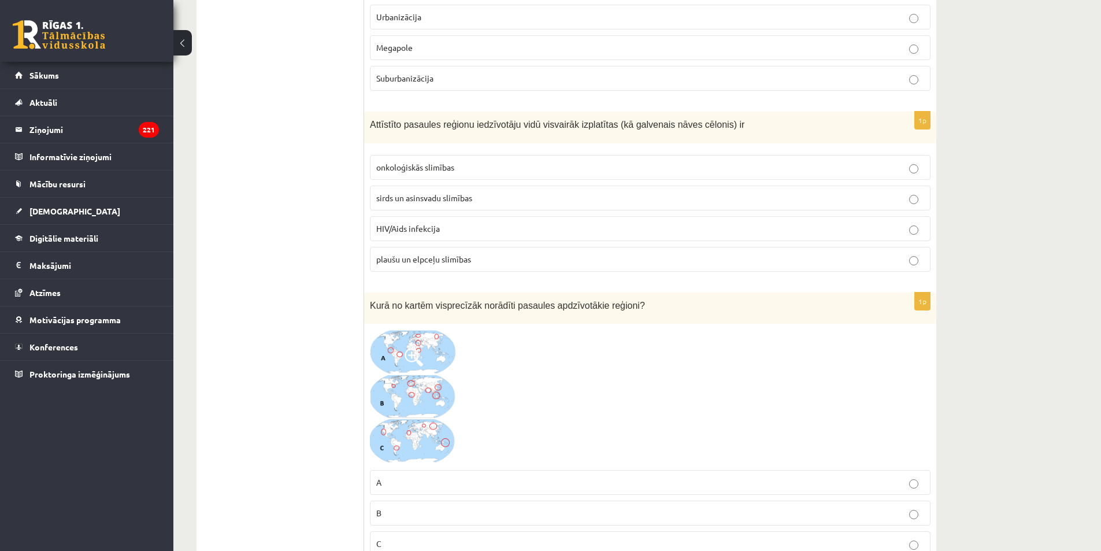
scroll to position [3064, 0]
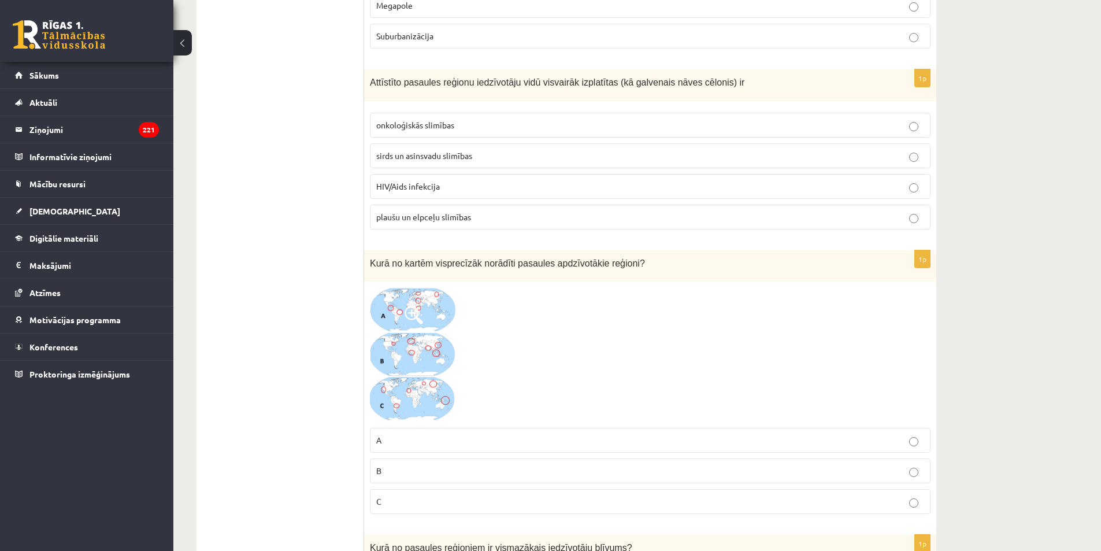
click at [422, 160] on span "sirds un asinsvadu slimības" at bounding box center [424, 155] width 96 height 10
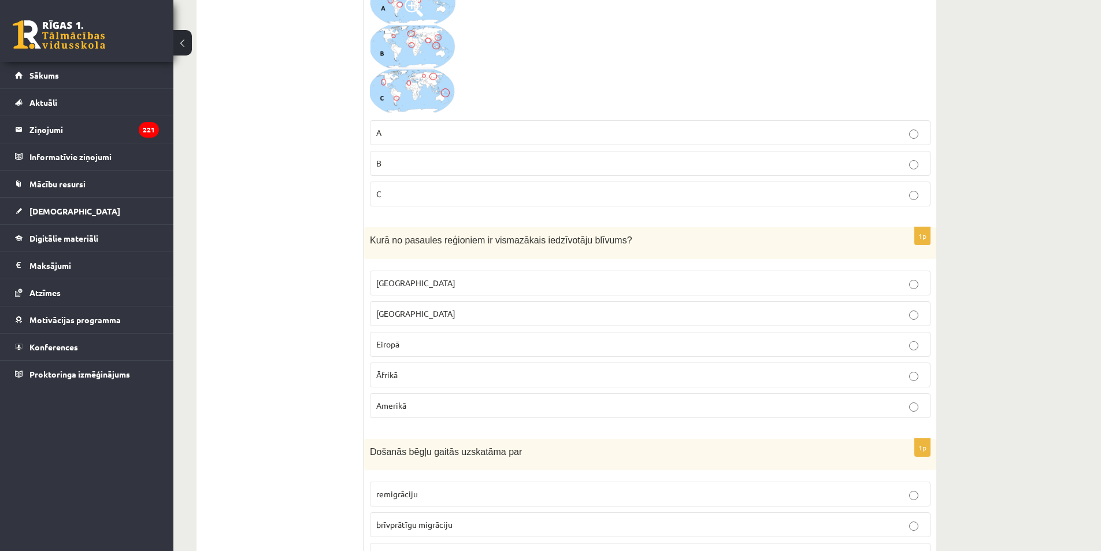
scroll to position [3411, 0]
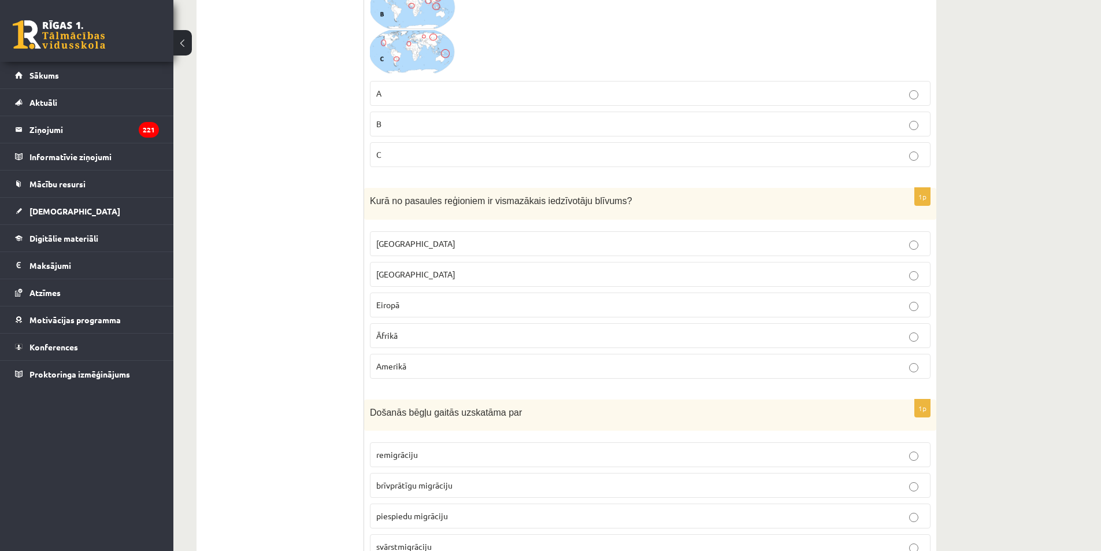
click at [409, 239] on span "Austrālijā" at bounding box center [415, 243] width 79 height 10
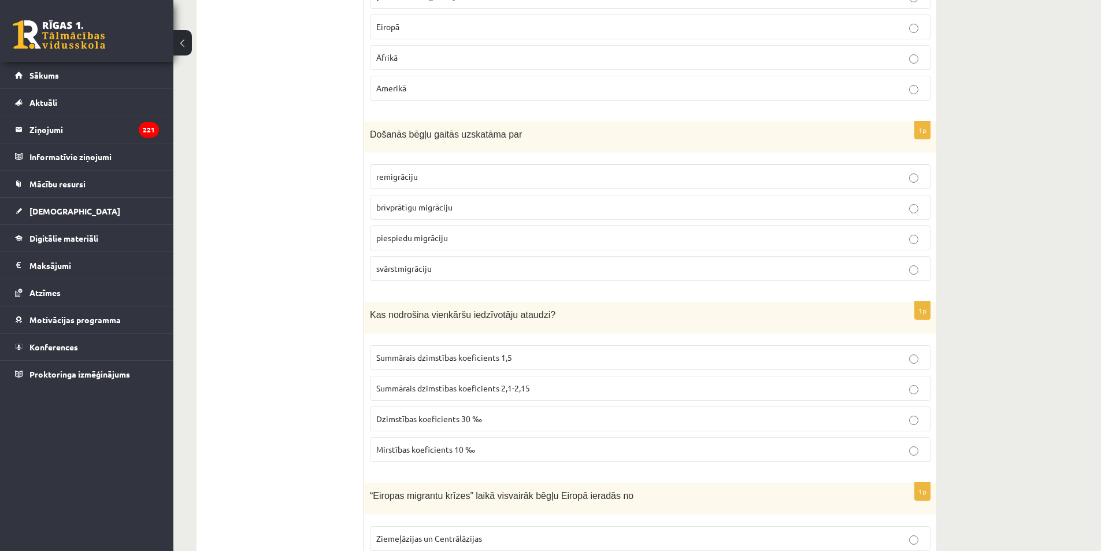
scroll to position [3758, 0]
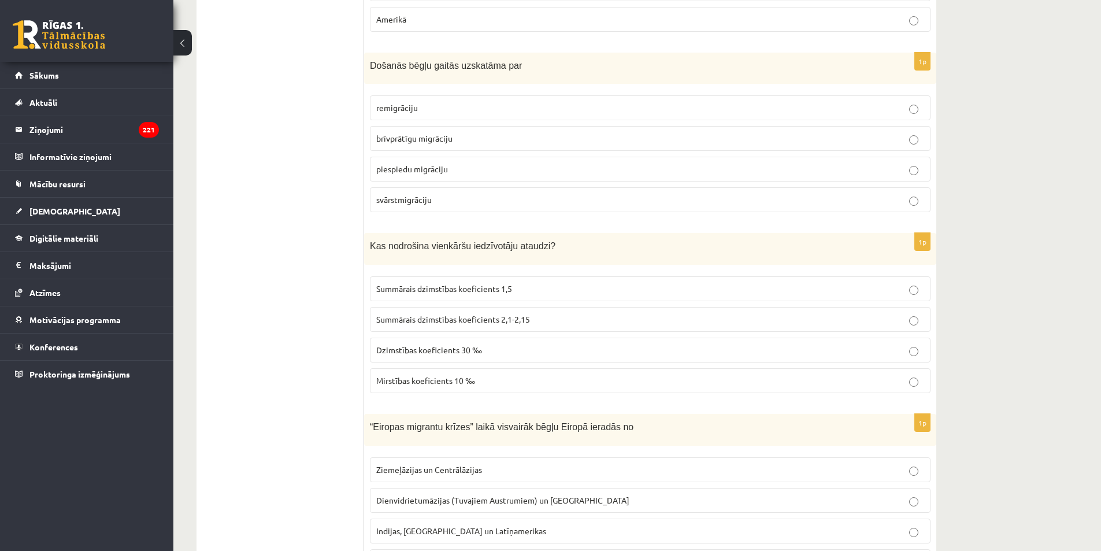
click at [421, 170] on span "piespiedu migrāciju" at bounding box center [412, 169] width 72 height 10
click at [478, 323] on span "Summārais dzimstības koeficients 2,1-2,15" at bounding box center [453, 319] width 154 height 10
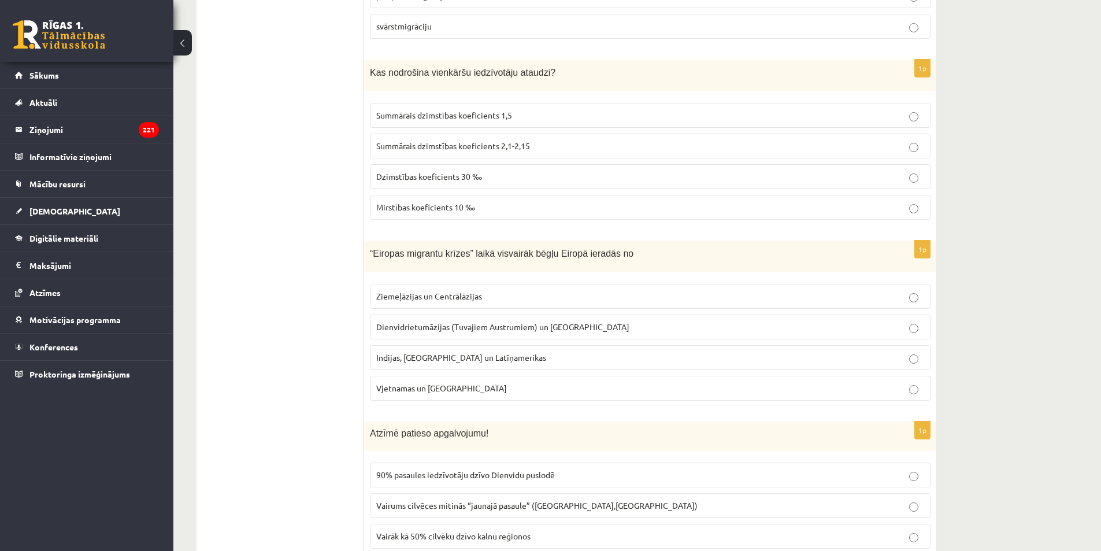
click at [446, 324] on span "Dienvidrietumāzijas (Tuvajiem Austrumiem) un Āfrikas" at bounding box center [502, 326] width 253 height 10
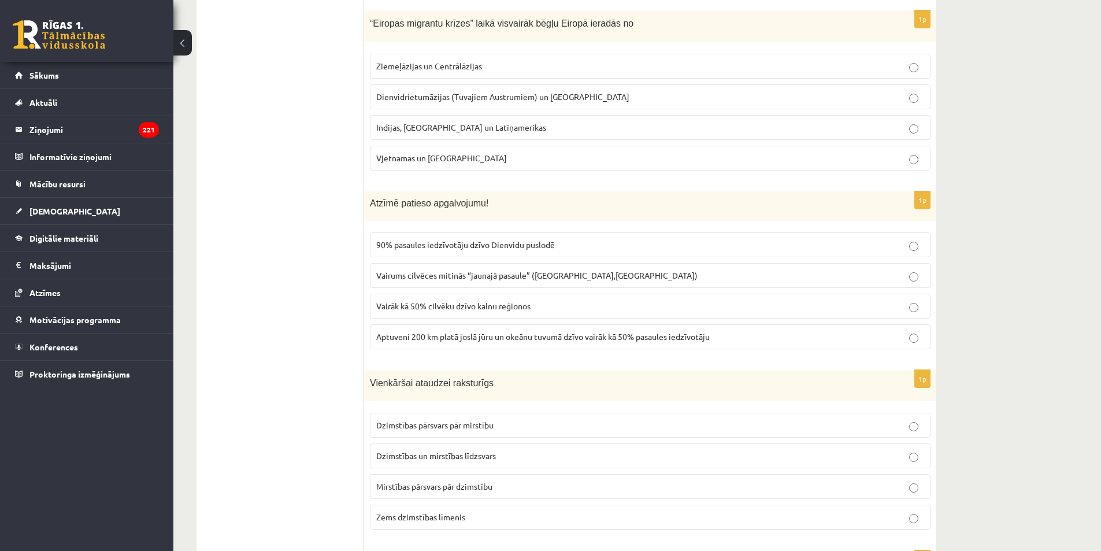
scroll to position [4163, 0]
click at [399, 334] on span "Aptuveni 200 km platā joslā jūru un okeānu tuvumā dzīvo vairāk kā 50% pasaules …" at bounding box center [543, 335] width 334 height 10
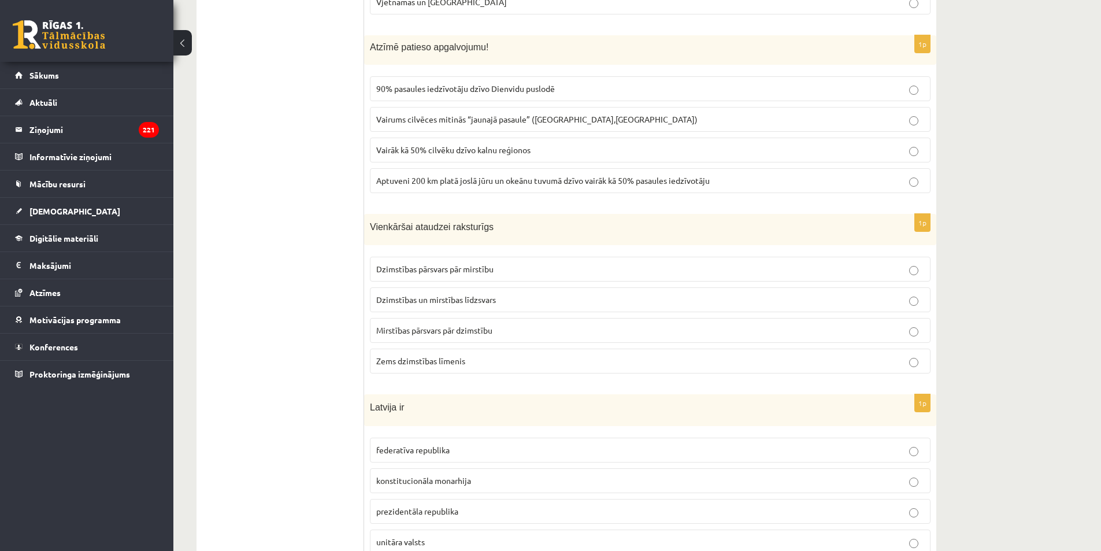
scroll to position [4336, 0]
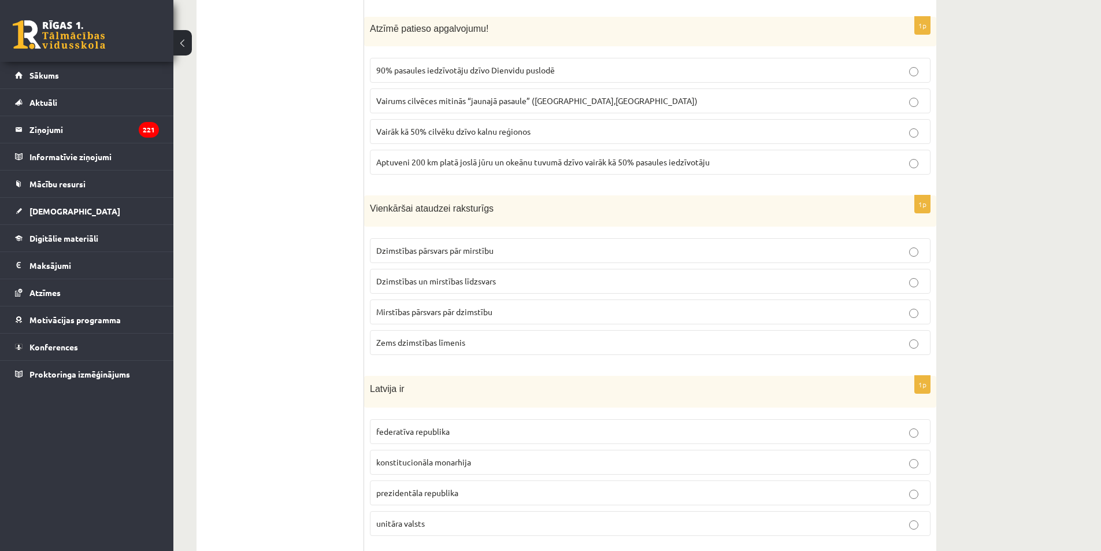
click at [416, 287] on p "Dzimstības un mirstības līdzsvars" at bounding box center [650, 281] width 548 height 12
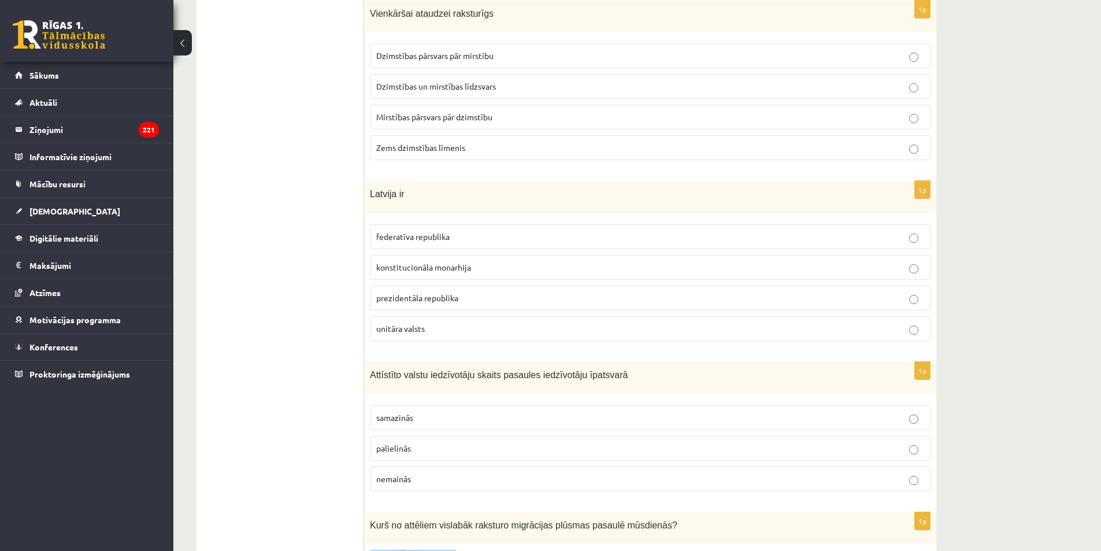
scroll to position [4625, 0]
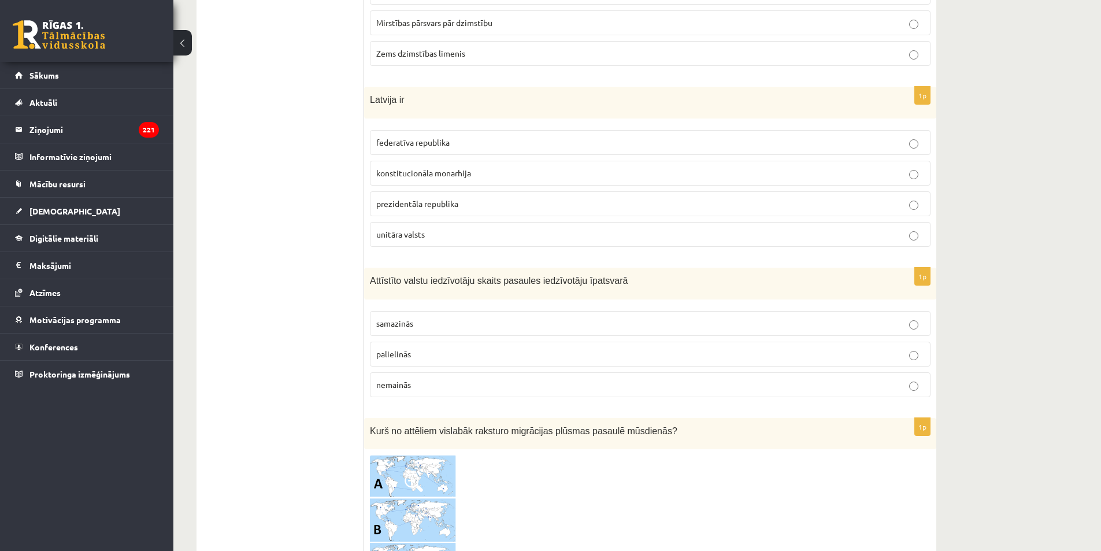
click at [421, 234] on span "unitāra valsts" at bounding box center [400, 234] width 49 height 10
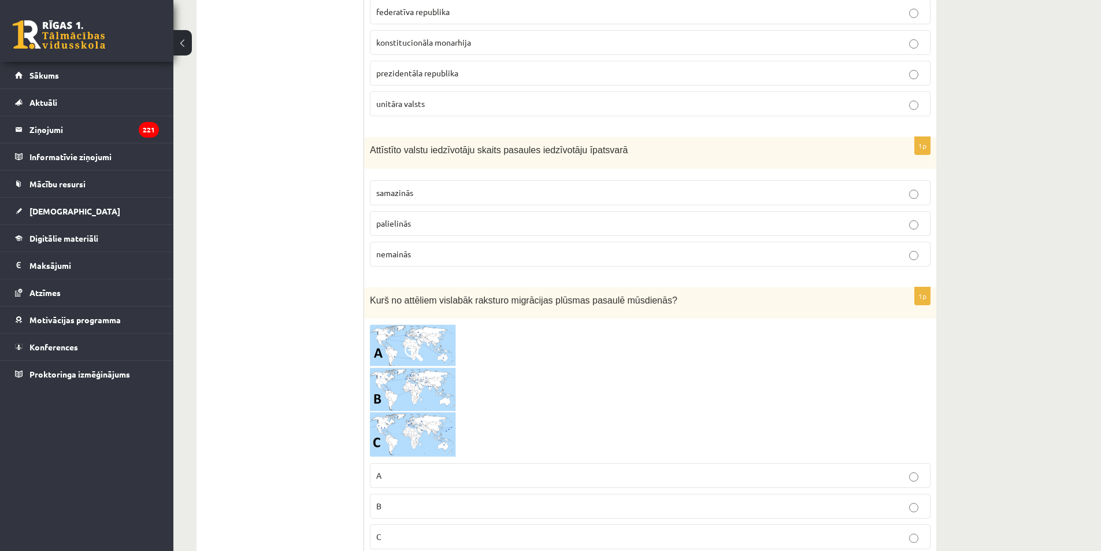
scroll to position [4798, 0]
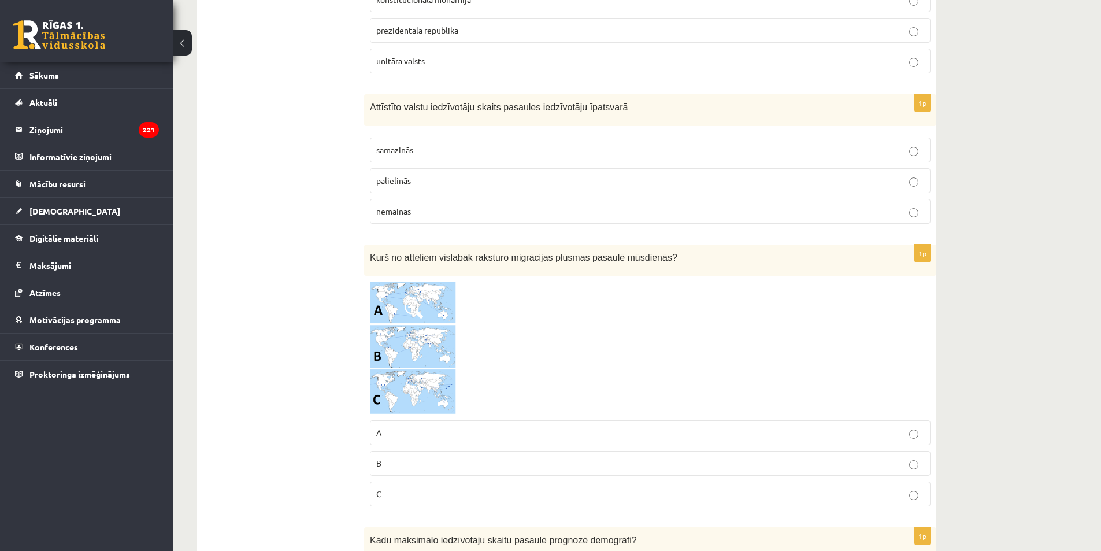
click at [416, 148] on p "samazinās" at bounding box center [650, 150] width 548 height 12
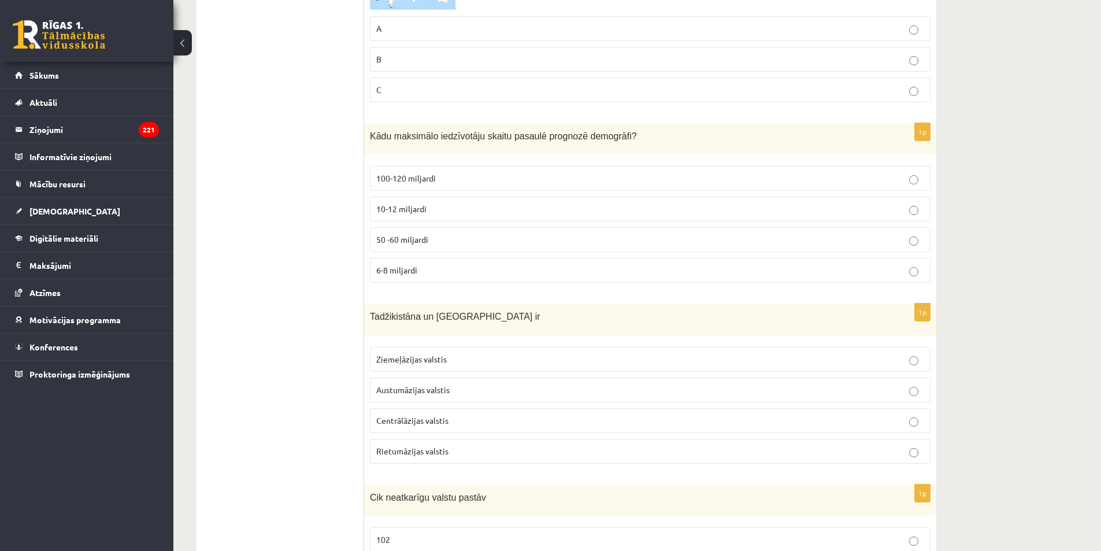
scroll to position [5261, 0]
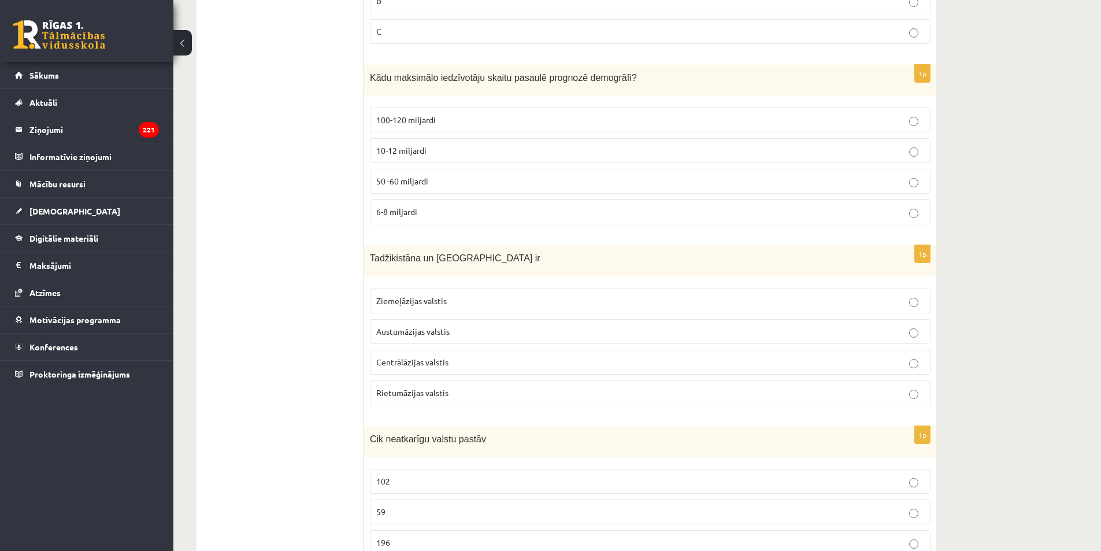
click at [432, 150] on p "10-12 miljardi" at bounding box center [650, 151] width 548 height 12
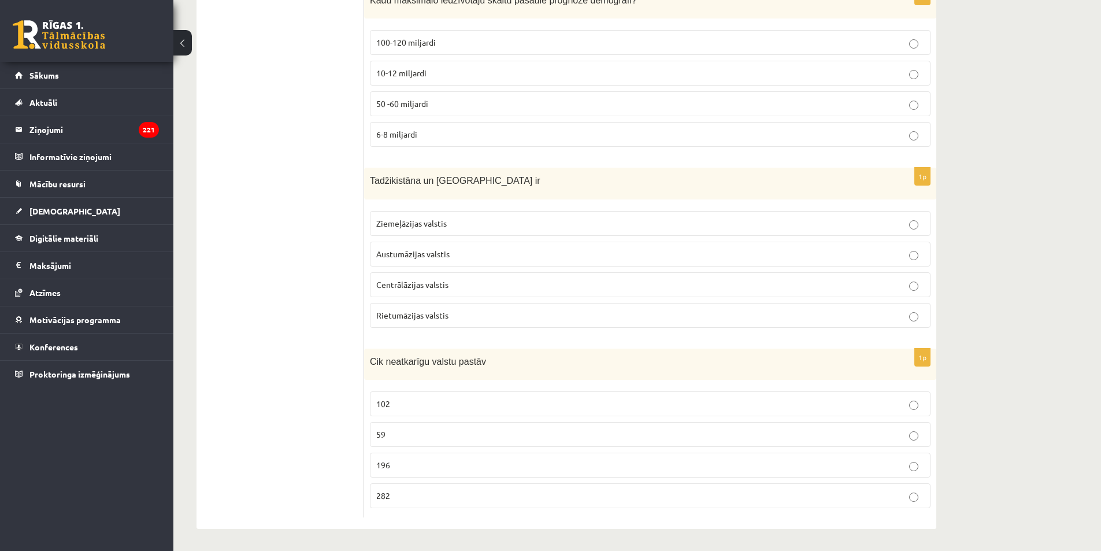
scroll to position [5340, 0]
click at [405, 282] on span "Centrālāzijas valstis" at bounding box center [412, 283] width 72 height 10
drag, startPoint x: 414, startPoint y: 462, endPoint x: 424, endPoint y: 463, distance: 9.8
click at [413, 462] on p "196" at bounding box center [650, 464] width 548 height 12
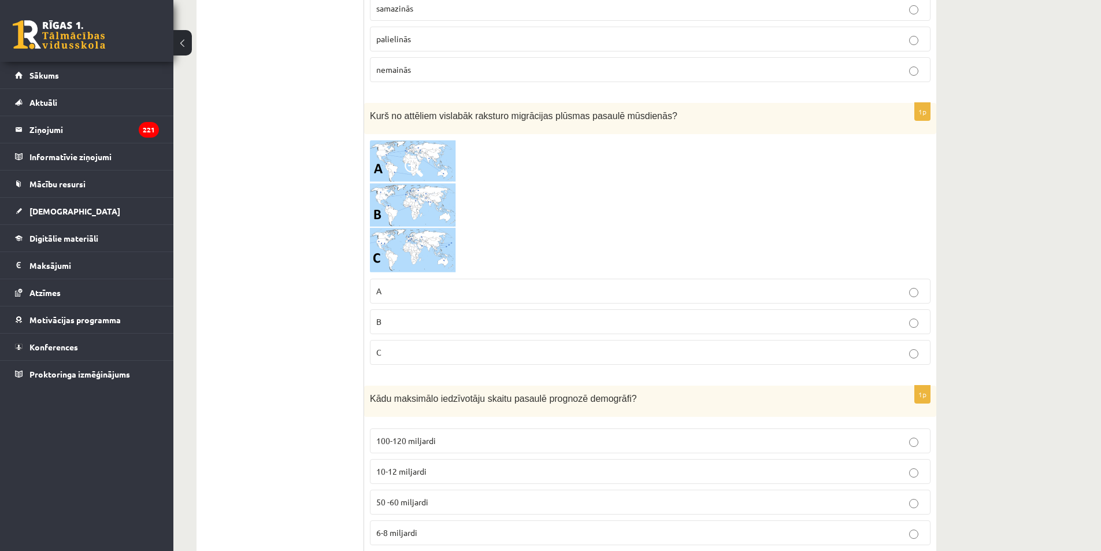
scroll to position [4935, 0]
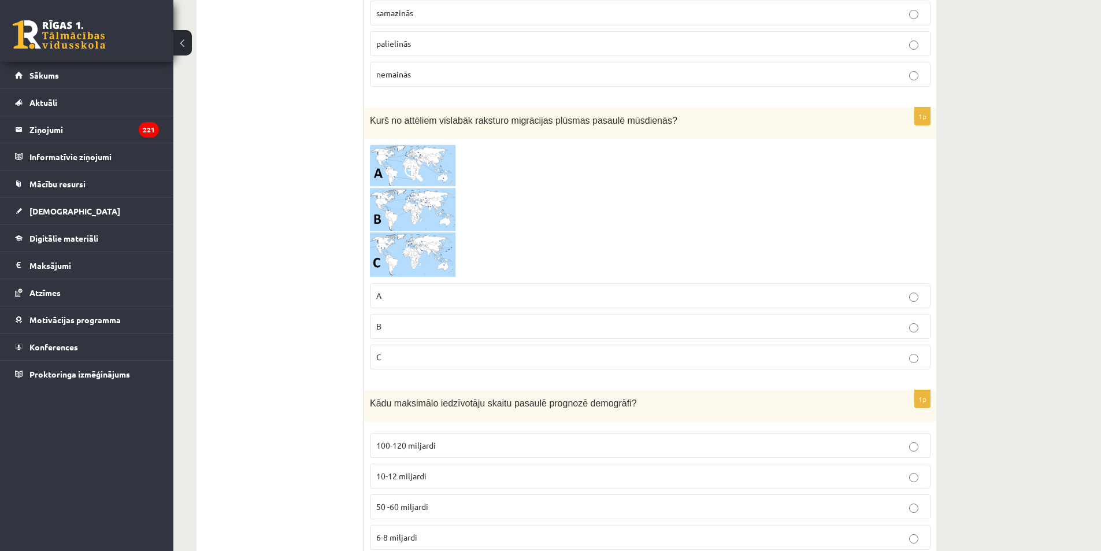
click at [423, 212] on img at bounding box center [413, 211] width 87 height 133
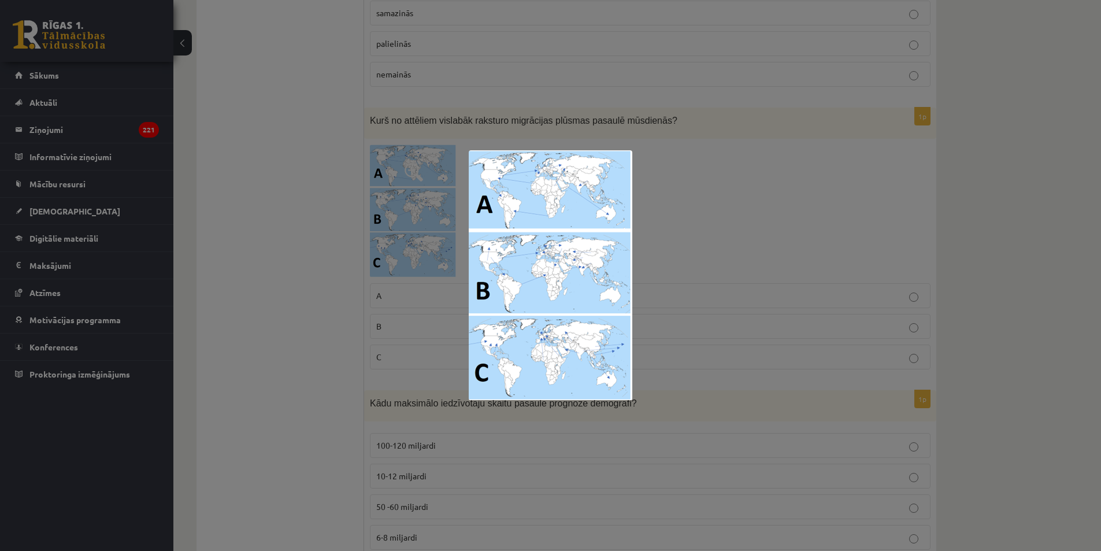
drag, startPoint x: 386, startPoint y: 213, endPoint x: 391, endPoint y: 171, distance: 43.0
click at [390, 169] on div at bounding box center [550, 275] width 1101 height 551
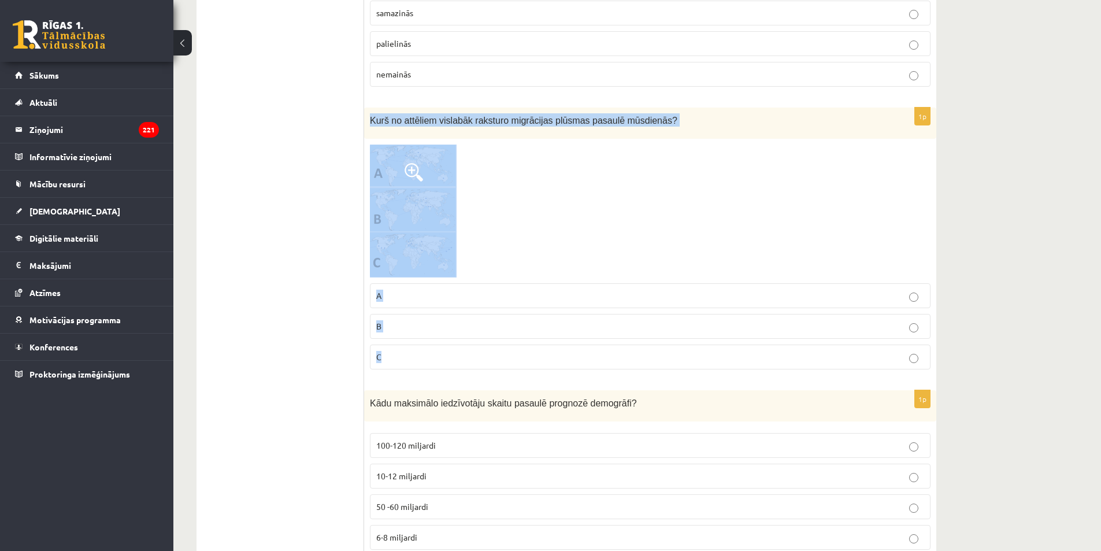
drag, startPoint x: 367, startPoint y: 119, endPoint x: 678, endPoint y: 359, distance: 392.8
click at [678, 359] on div "1p Kurš no attēliem vislabāk raksturo migrācijas plūsmas pasaulē mūsdienās? A B…" at bounding box center [650, 243] width 572 height 271
copy div "Kurš no attēliem vislabāk raksturo migrācijas plūsmas pasaulē mūsdienās? A B C"
click at [507, 171] on div at bounding box center [650, 211] width 561 height 133
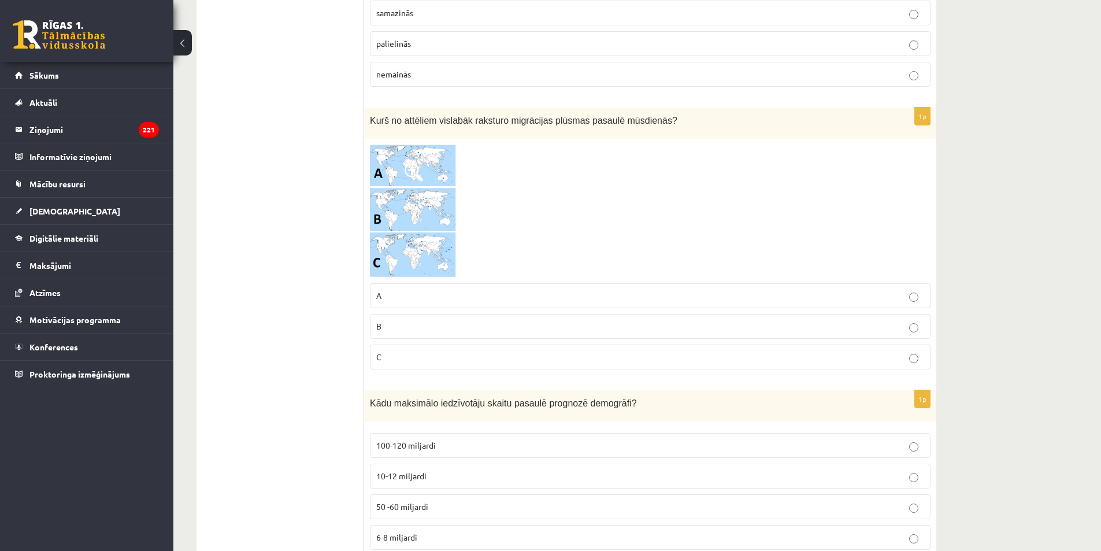
click at [410, 293] on p "A" at bounding box center [650, 296] width 548 height 12
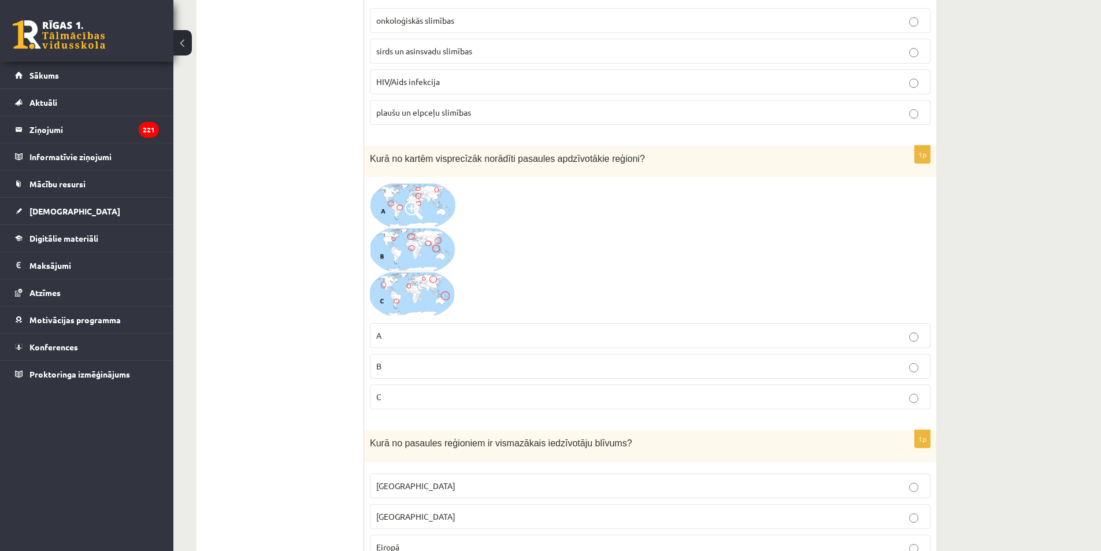
scroll to position [3143, 0]
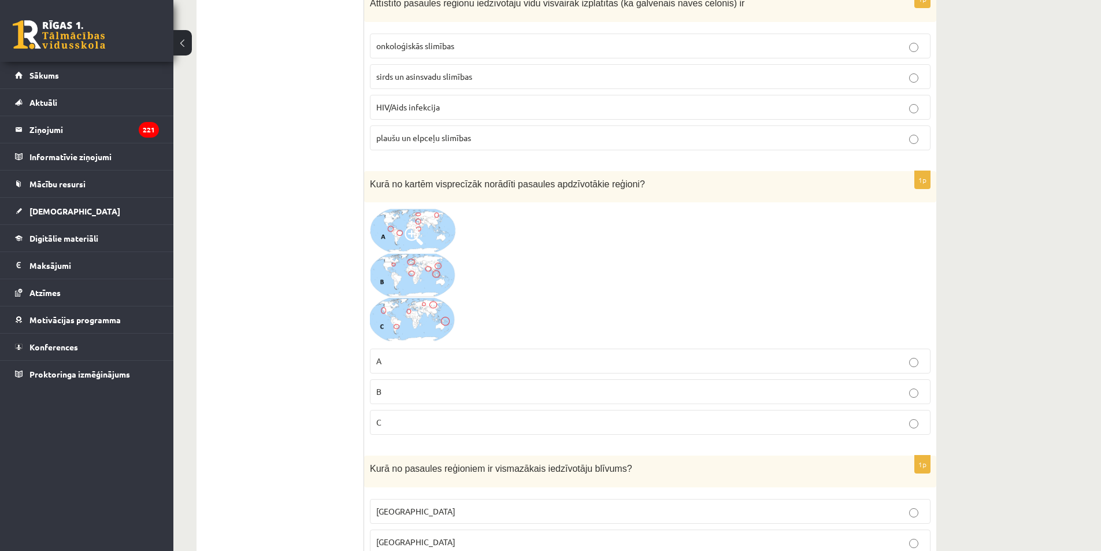
click at [407, 234] on span at bounding box center [414, 236] width 19 height 19
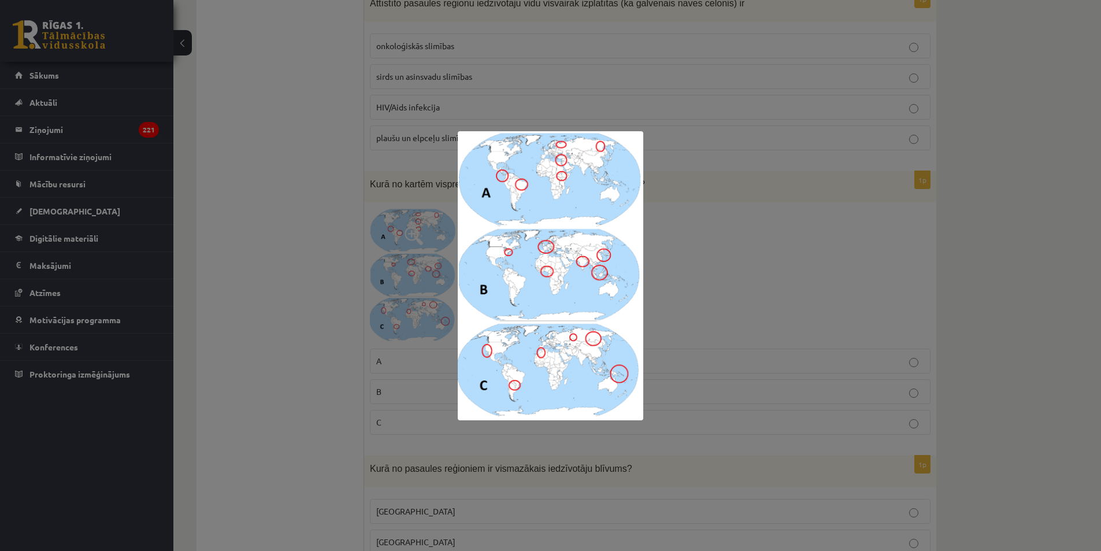
click at [406, 270] on div at bounding box center [550, 275] width 1101 height 551
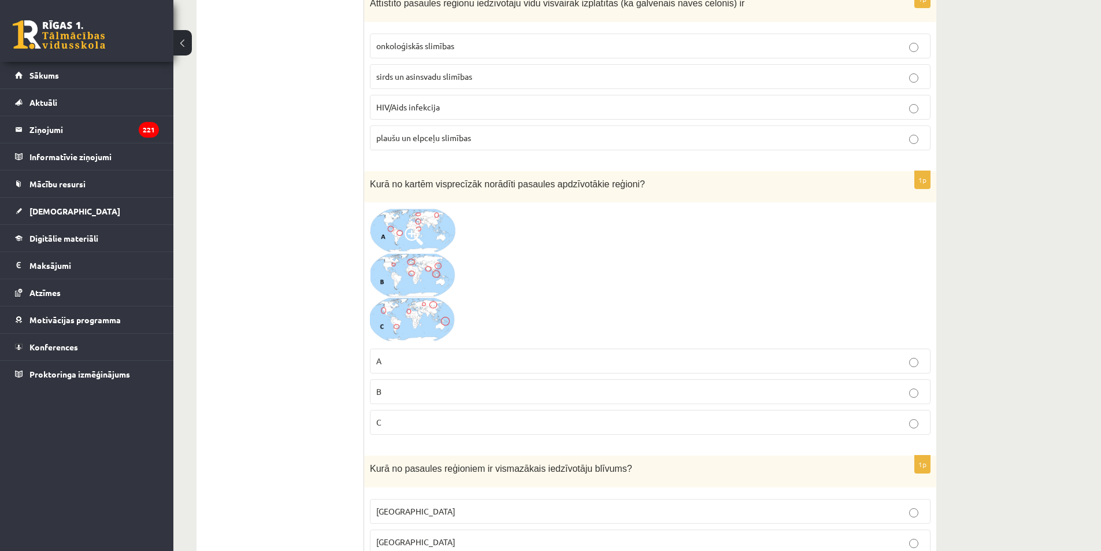
drag, startPoint x: 342, startPoint y: 299, endPoint x: 351, endPoint y: 316, distance: 19.7
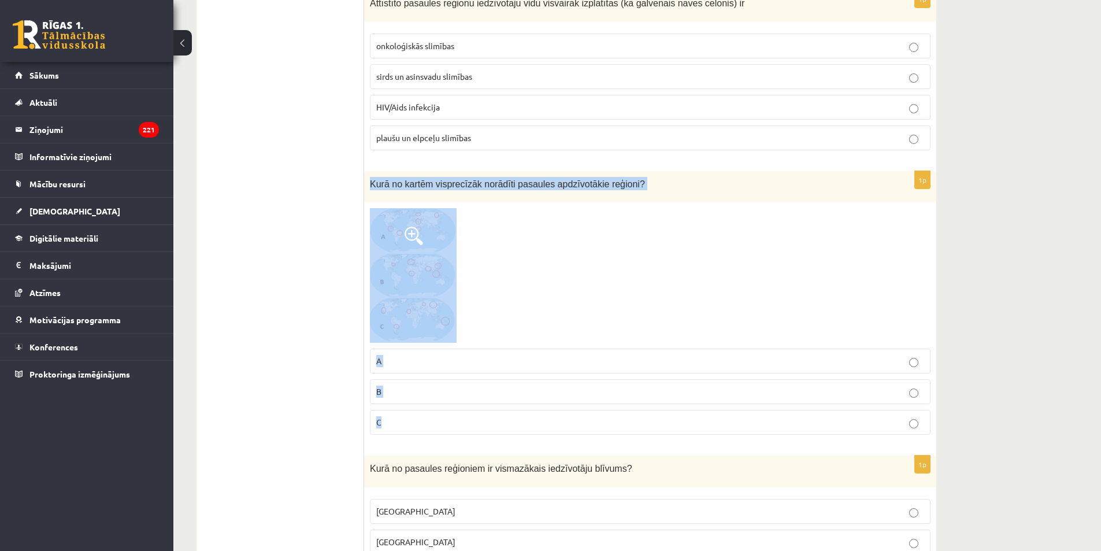
drag, startPoint x: 365, startPoint y: 179, endPoint x: 613, endPoint y: 413, distance: 340.7
click at [613, 413] on div "1p Kurā no kartēm visprecīzāk norādīti pasaules apdzīvotākie reģioni? A B C" at bounding box center [650, 307] width 572 height 273
copy div "Kurā no kartēm visprecīzāk norādīti pasaules apdzīvotākie reģioni? A B C"
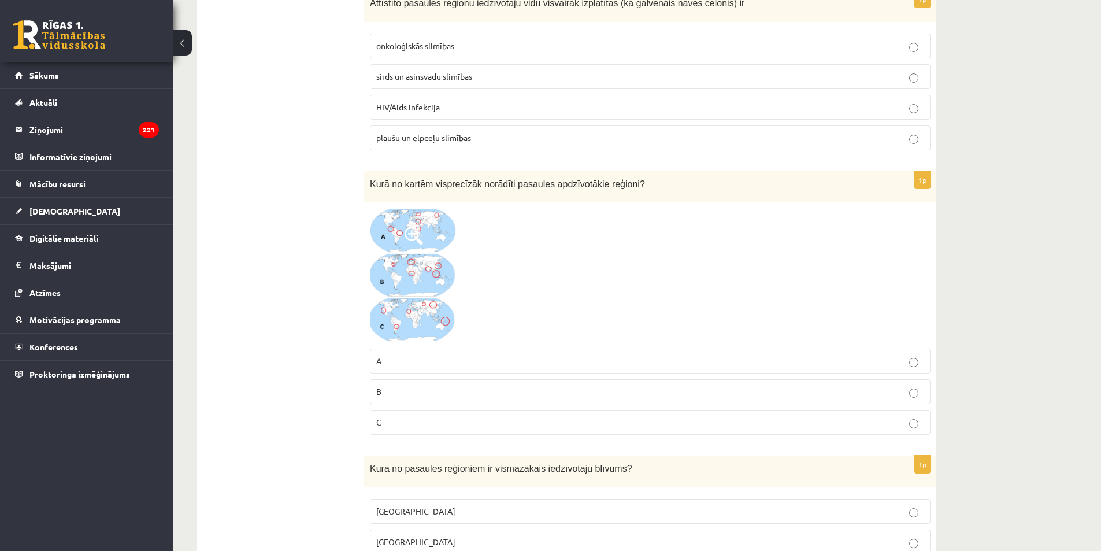
click at [410, 390] on p "B" at bounding box center [650, 392] width 548 height 12
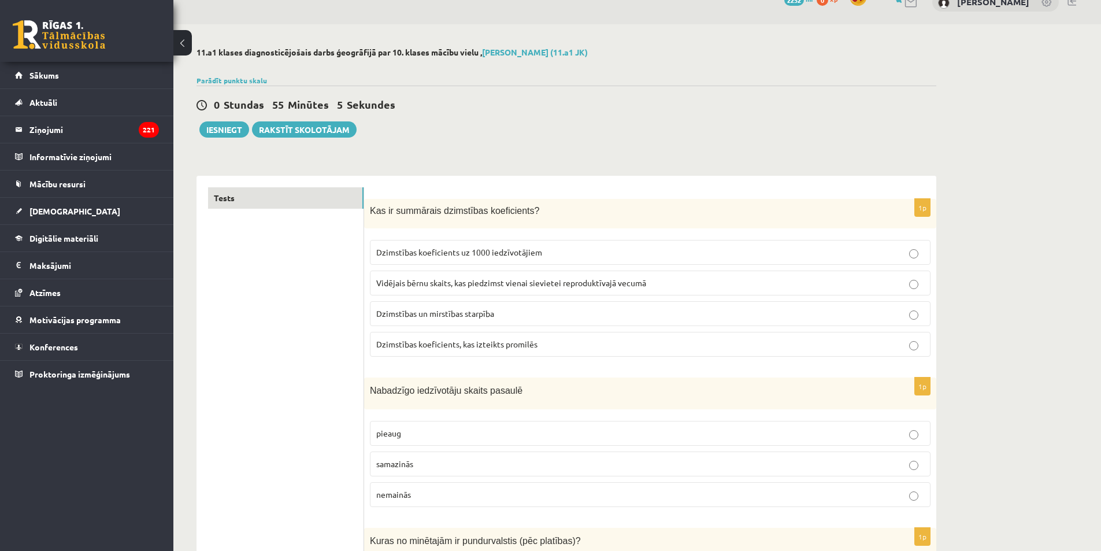
scroll to position [0, 0]
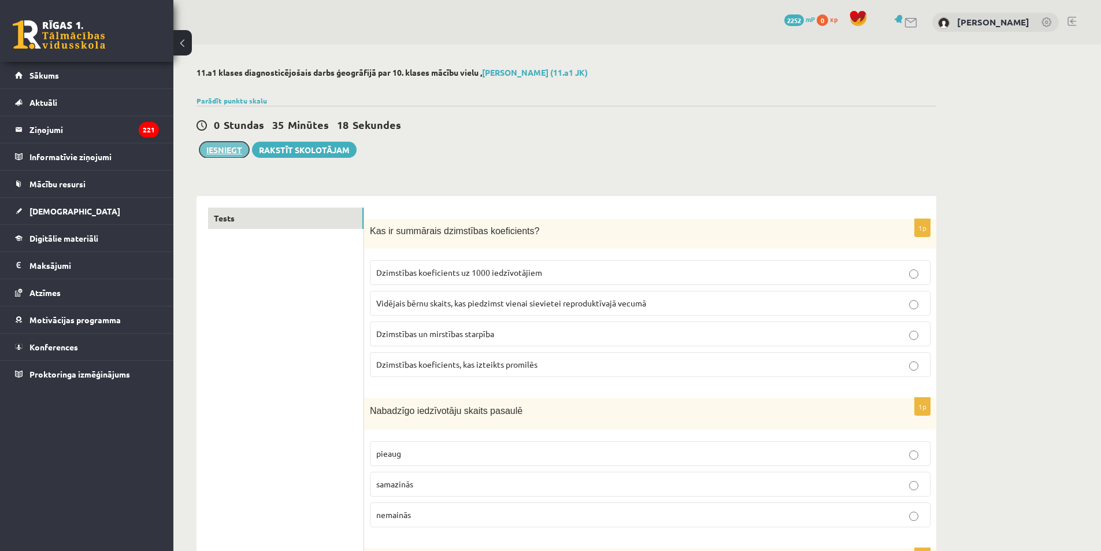
click at [234, 151] on button "Iesniegt" at bounding box center [224, 150] width 50 height 16
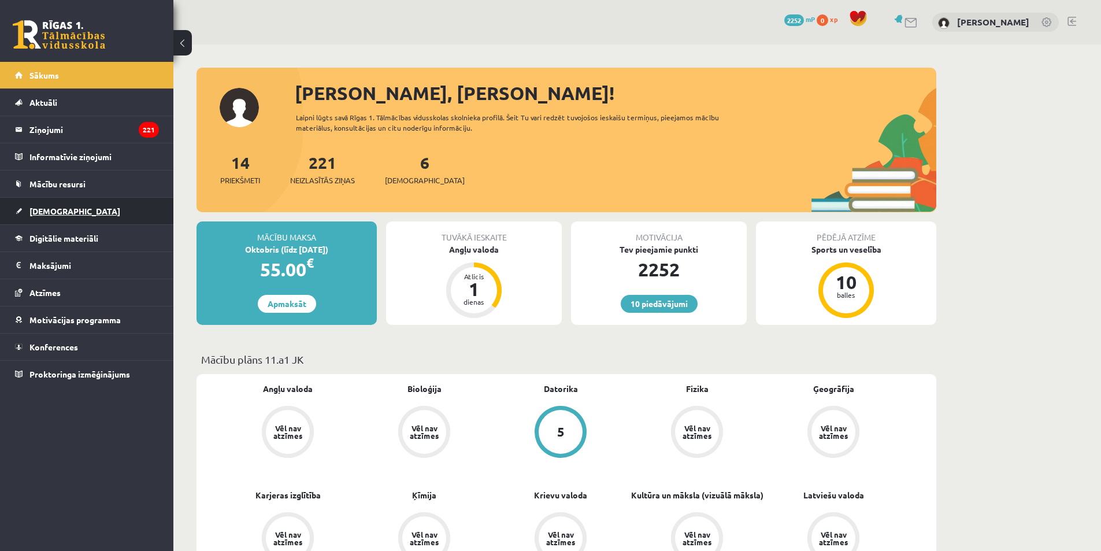
click at [61, 216] on link "[DEMOGRAPHIC_DATA]" at bounding box center [87, 211] width 144 height 27
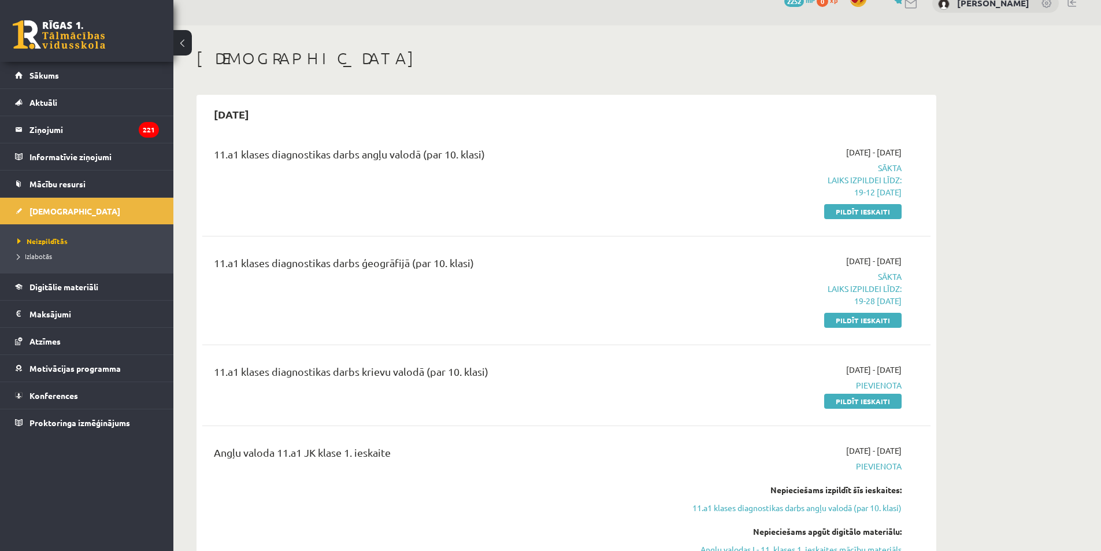
scroll to position [116, 0]
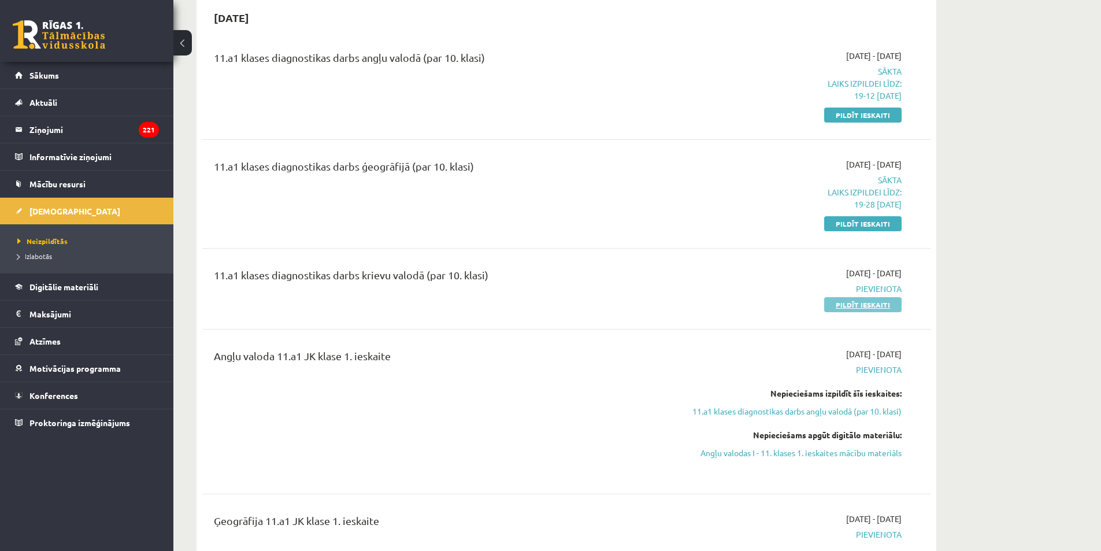
click at [839, 304] on link "Pildīt ieskaiti" at bounding box center [862, 304] width 77 height 15
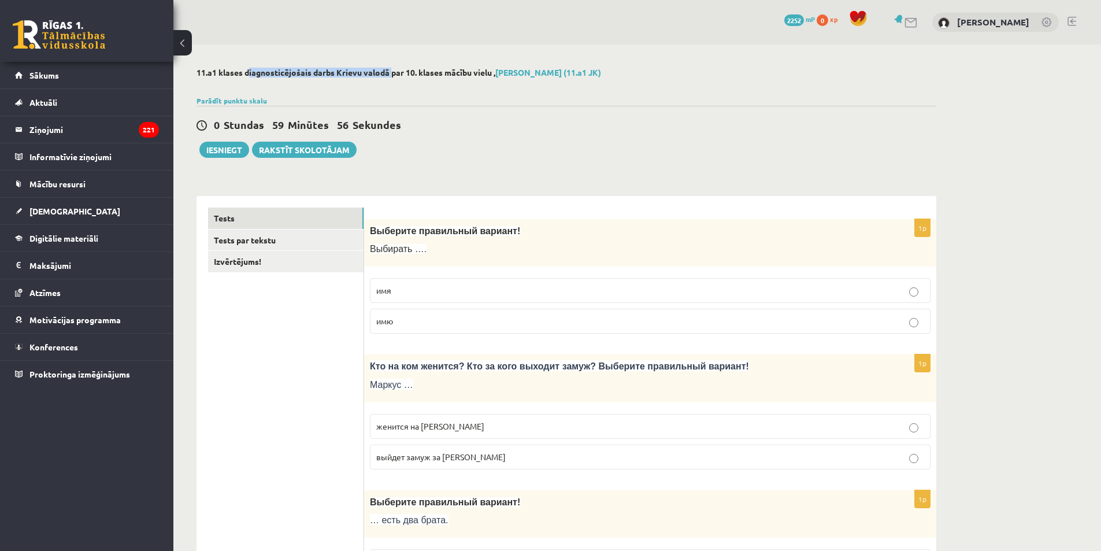
drag, startPoint x: 229, startPoint y: 71, endPoint x: 371, endPoint y: 70, distance: 142.2
click at [371, 70] on h2 "11.a1 klases diagnosticējošais darbs Krievu valodā par 10. klases mācību vielu …" at bounding box center [567, 73] width 740 height 10
click at [467, 157] on div "0 Stundas 59 Minūtes 55 Sekundes Iesniegt Rakstīt skolotājam" at bounding box center [567, 132] width 740 height 52
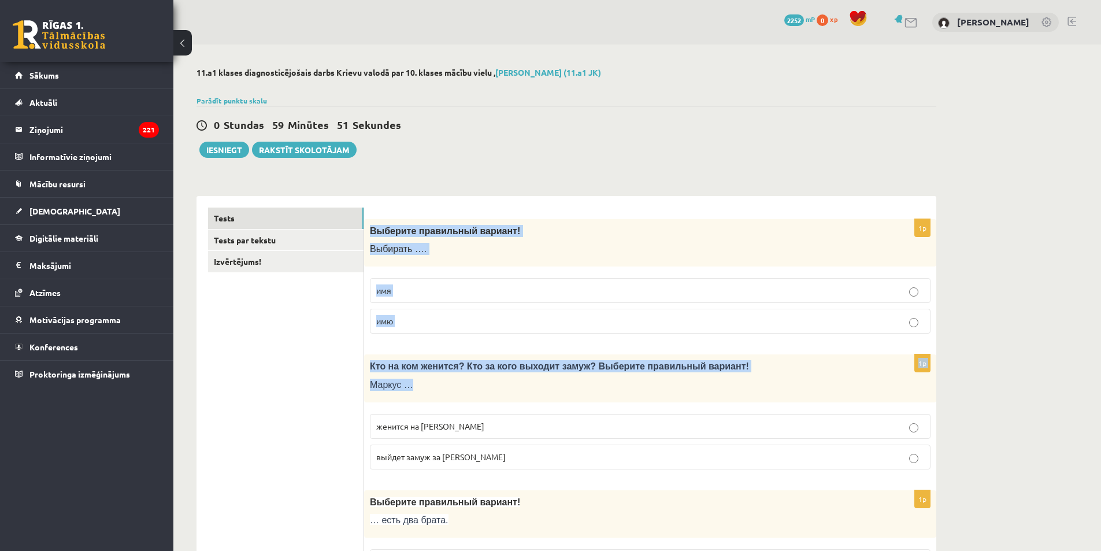
drag, startPoint x: 369, startPoint y: 231, endPoint x: 654, endPoint y: 399, distance: 331.5
click at [607, 232] on p "Выберите правильный вариант!" at bounding box center [621, 231] width 503 height 12
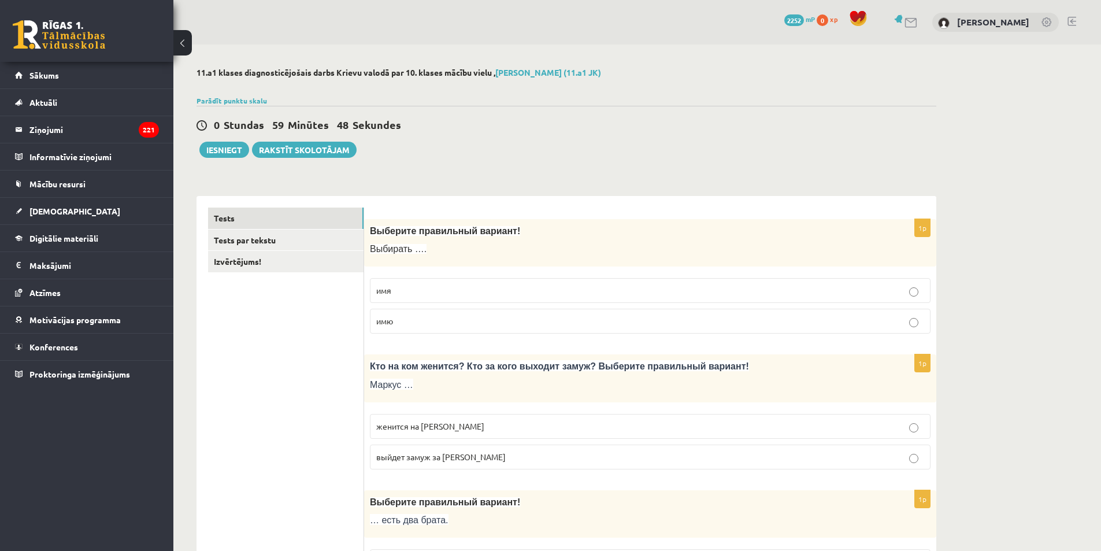
click at [435, 294] on p "имя" at bounding box center [650, 290] width 548 height 12
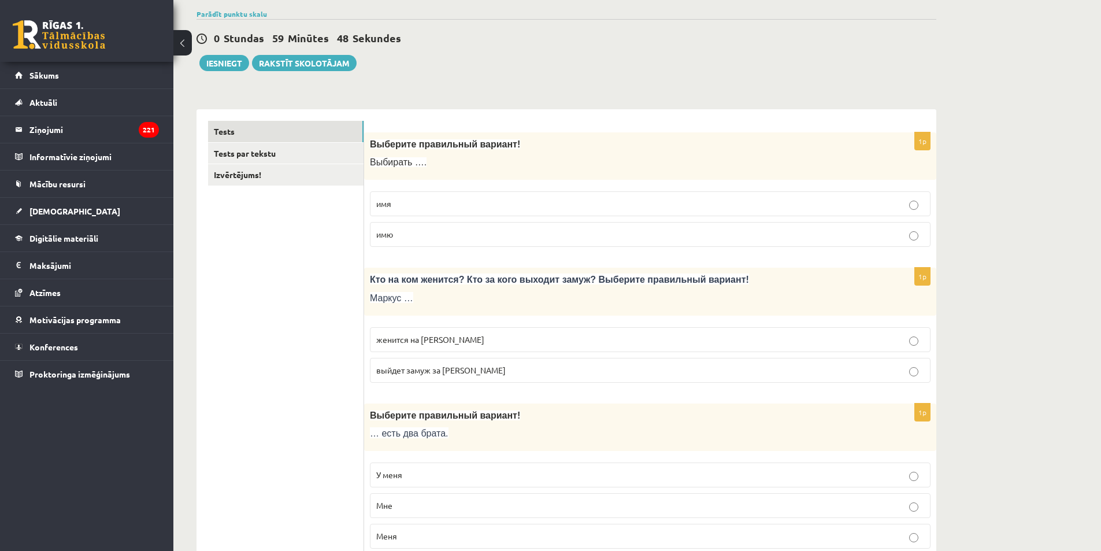
scroll to position [173, 0]
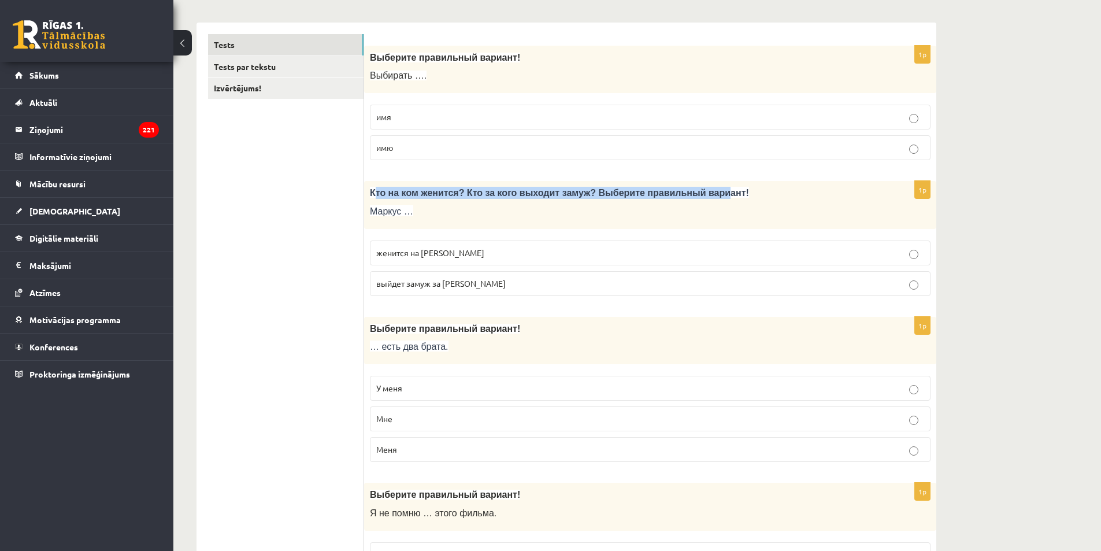
drag, startPoint x: 373, startPoint y: 194, endPoint x: 680, endPoint y: 191, distance: 307.6
click at [682, 191] on span "Кто на ком женится? Кто за кого выходит замуж? Выберите правильный вариант!" at bounding box center [559, 193] width 379 height 10
click at [605, 199] on div "Кто на ком женится? Кто за кого выходит замуж? Выберите правильный вариант! Мар…" at bounding box center [650, 205] width 572 height 48
click at [434, 257] on span "женится на [PERSON_NAME]" at bounding box center [430, 252] width 108 height 10
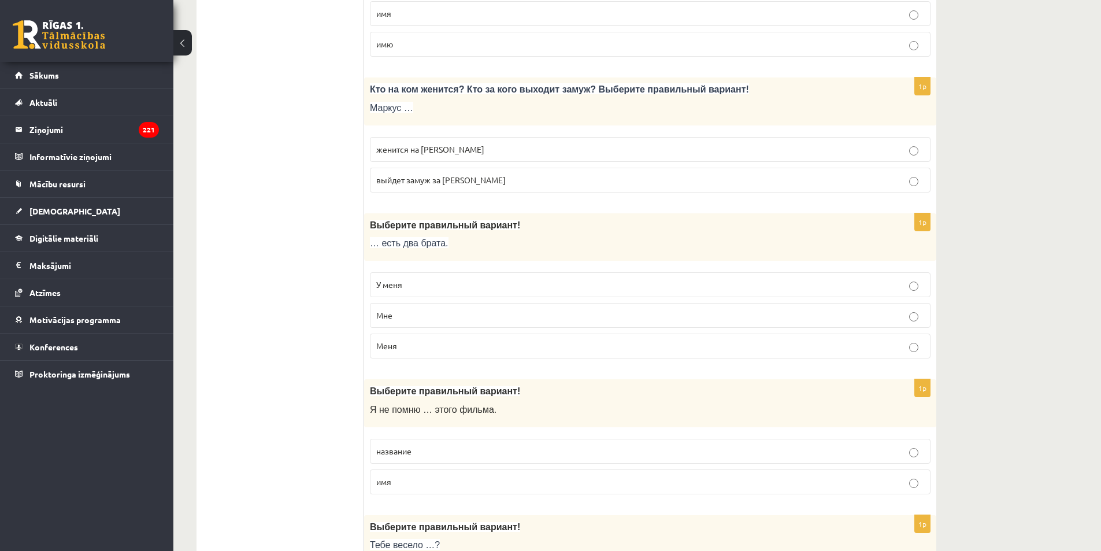
scroll to position [289, 0]
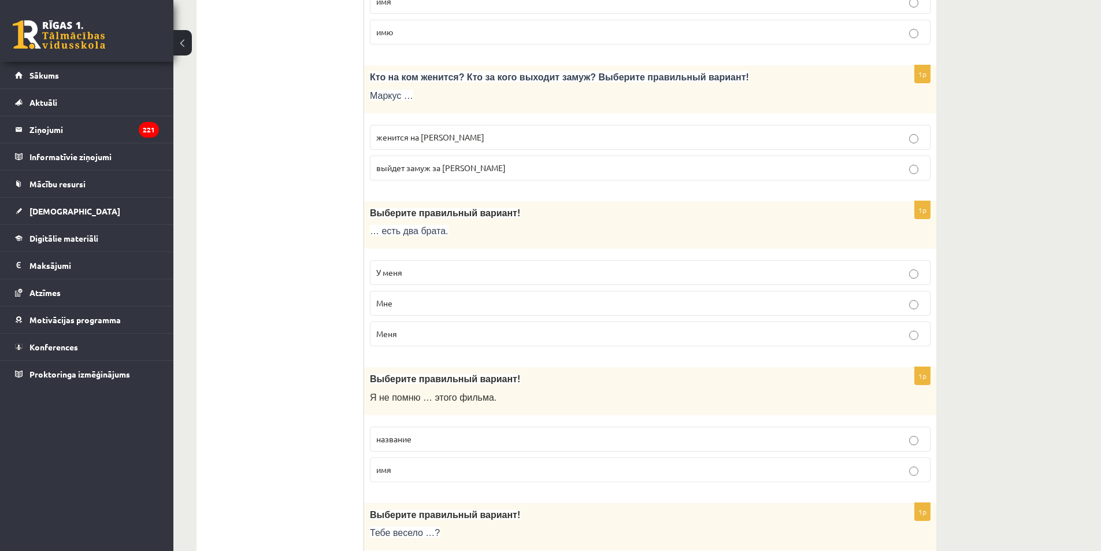
click at [418, 272] on p "У меня" at bounding box center [650, 273] width 548 height 12
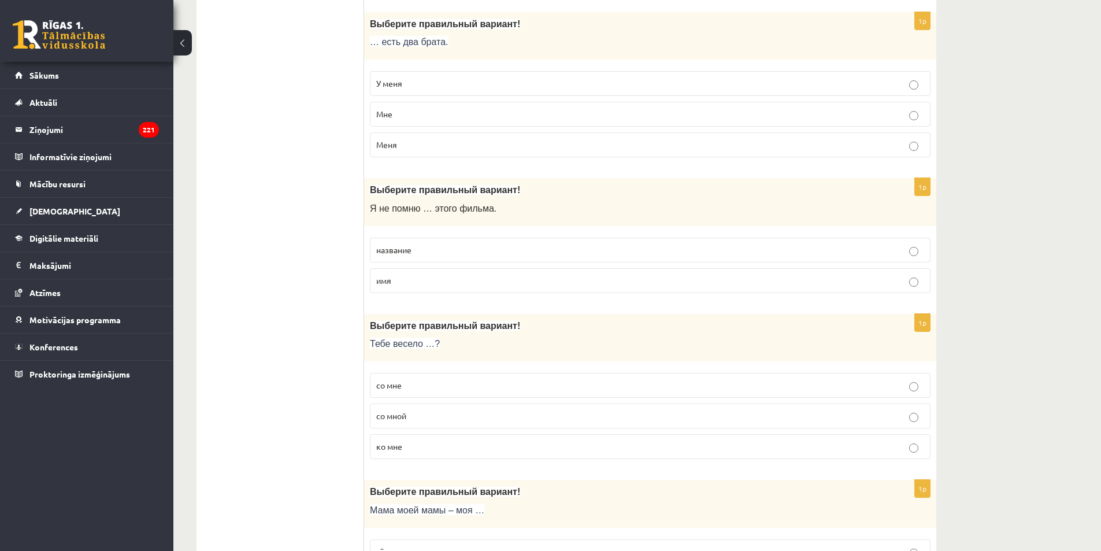
scroll to position [520, 0]
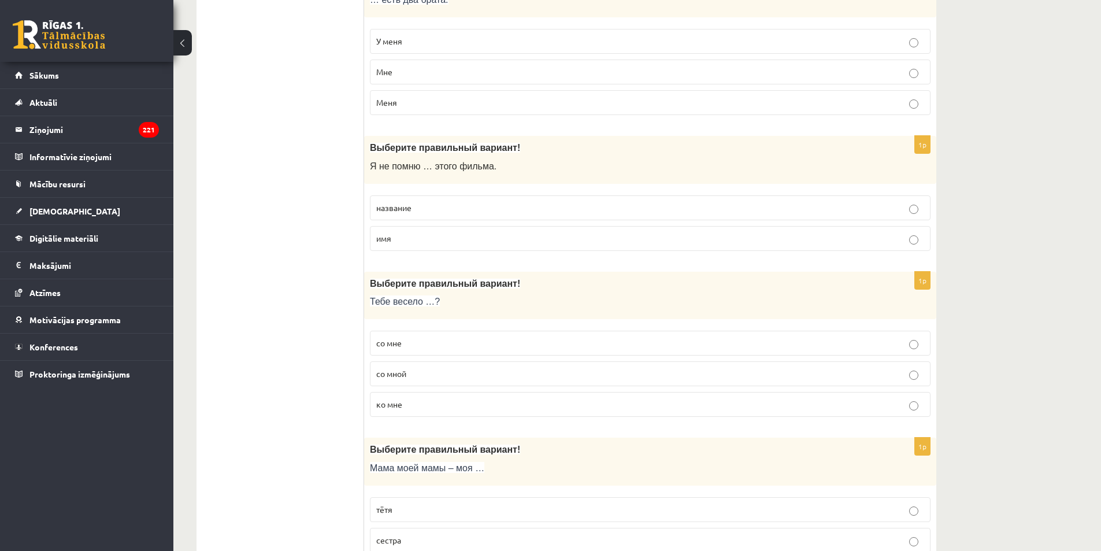
click at [429, 208] on p "название" at bounding box center [650, 208] width 548 height 12
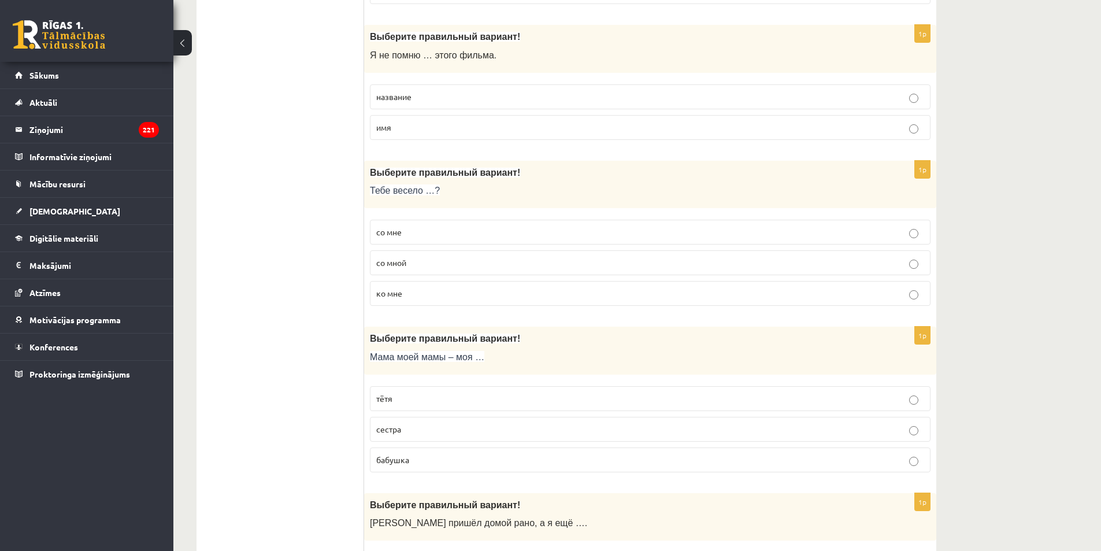
scroll to position [694, 0]
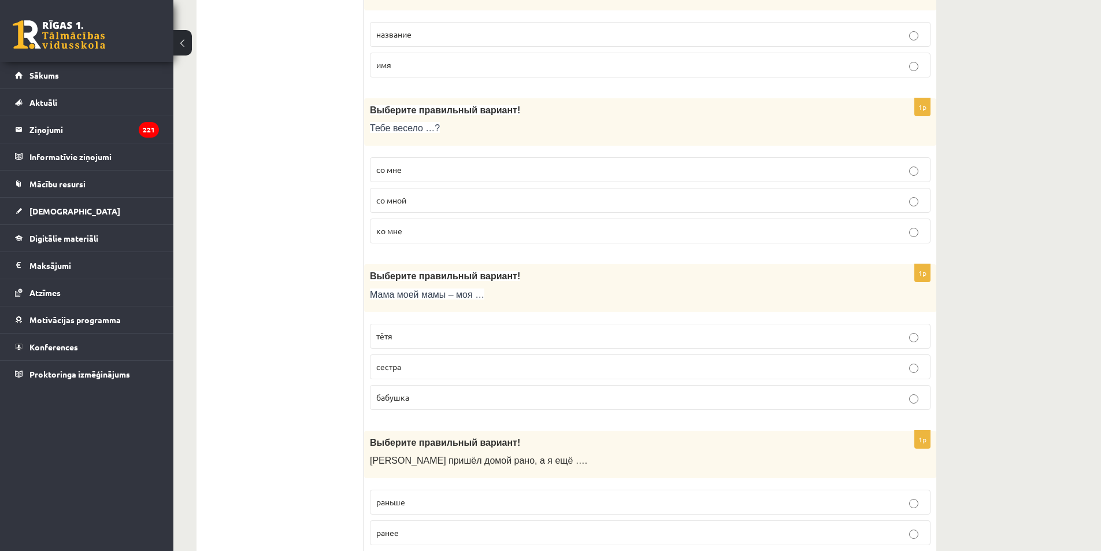
click at [425, 201] on p "со мной" at bounding box center [650, 200] width 548 height 12
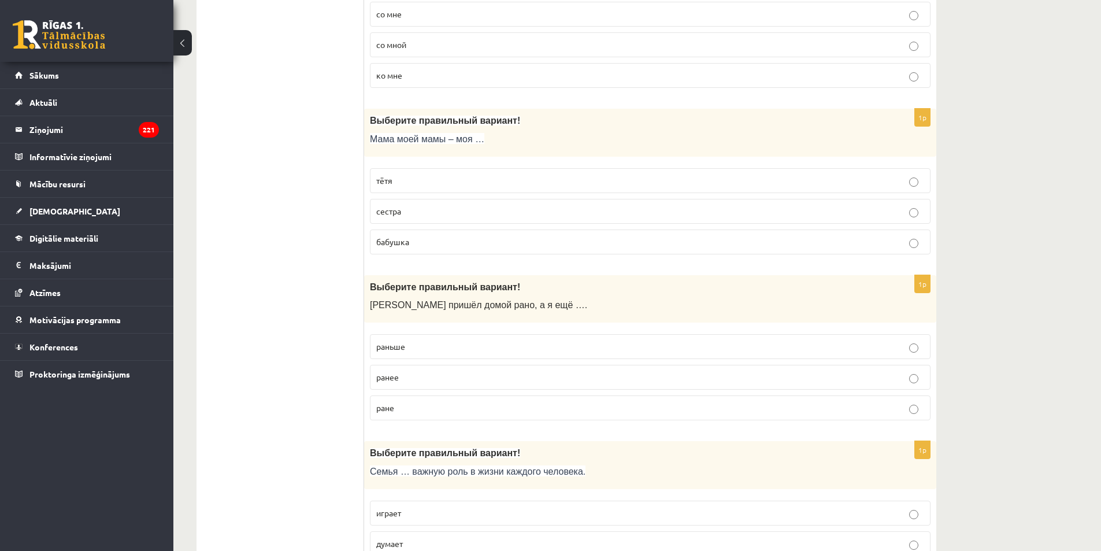
scroll to position [867, 0]
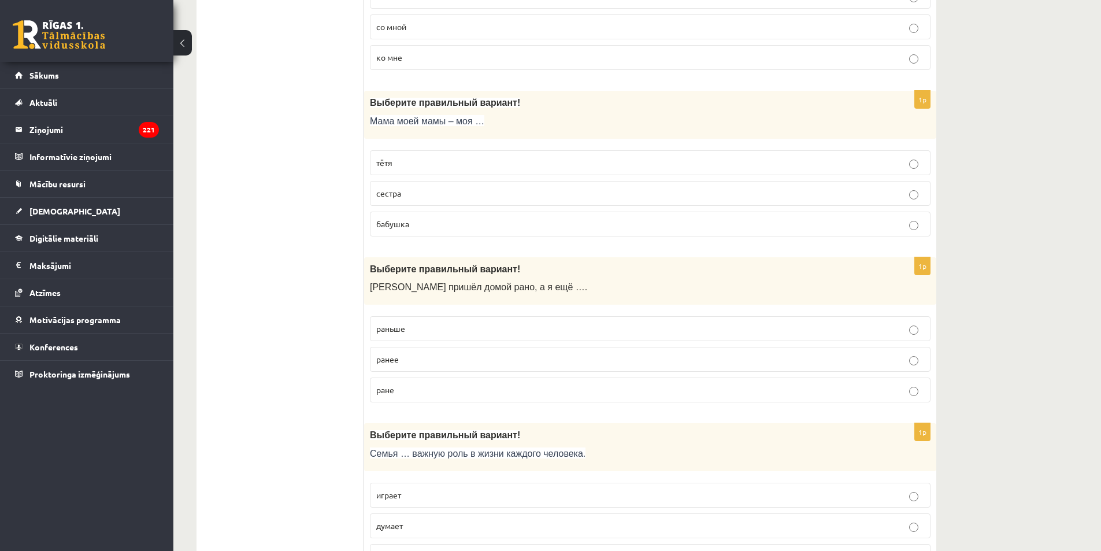
click at [417, 157] on p "тётя" at bounding box center [650, 163] width 548 height 12
click at [442, 225] on p "бабушка" at bounding box center [650, 224] width 548 height 12
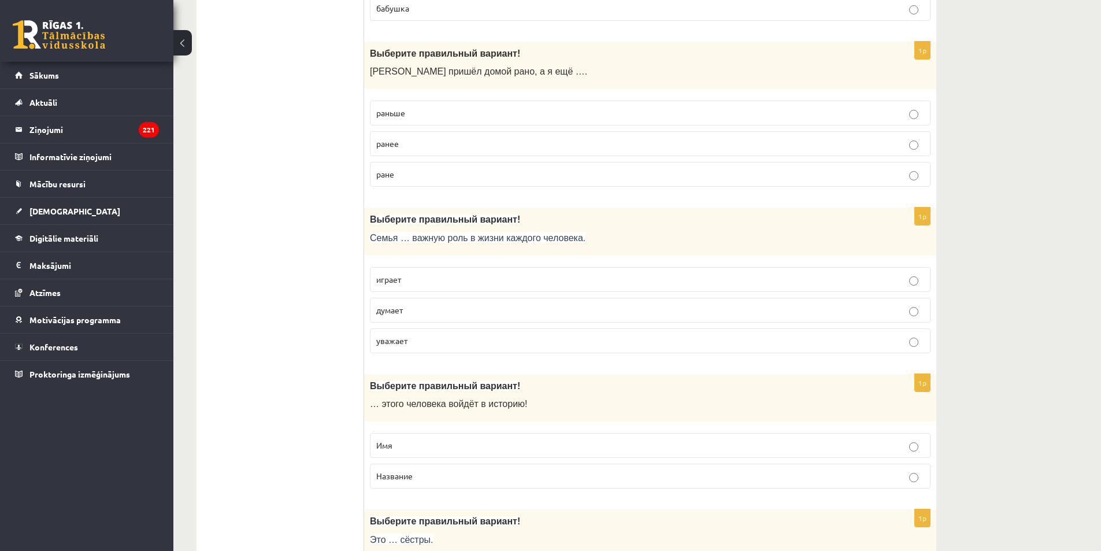
scroll to position [1098, 0]
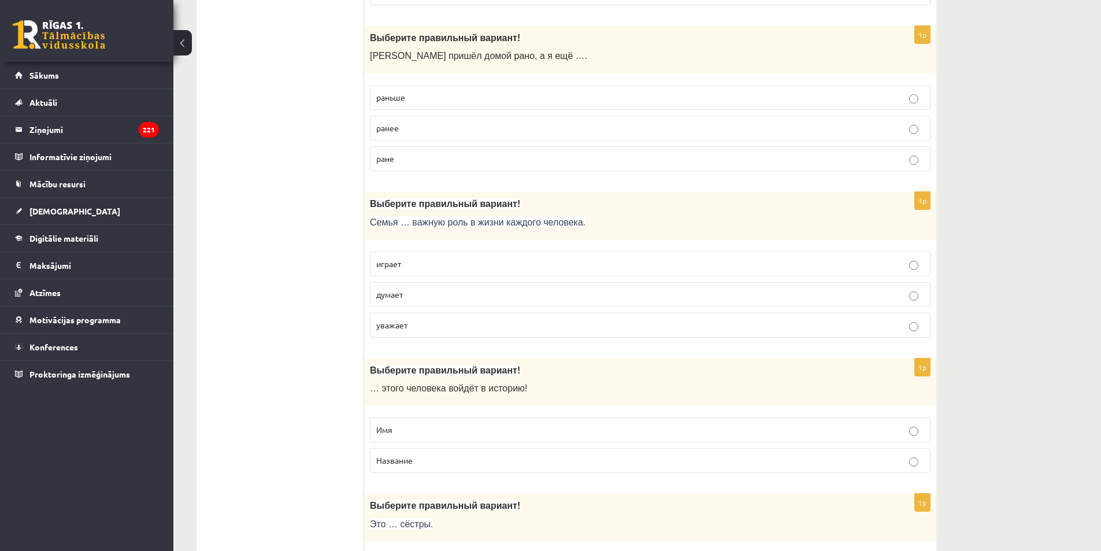
click at [426, 96] on p "раньше" at bounding box center [650, 97] width 548 height 12
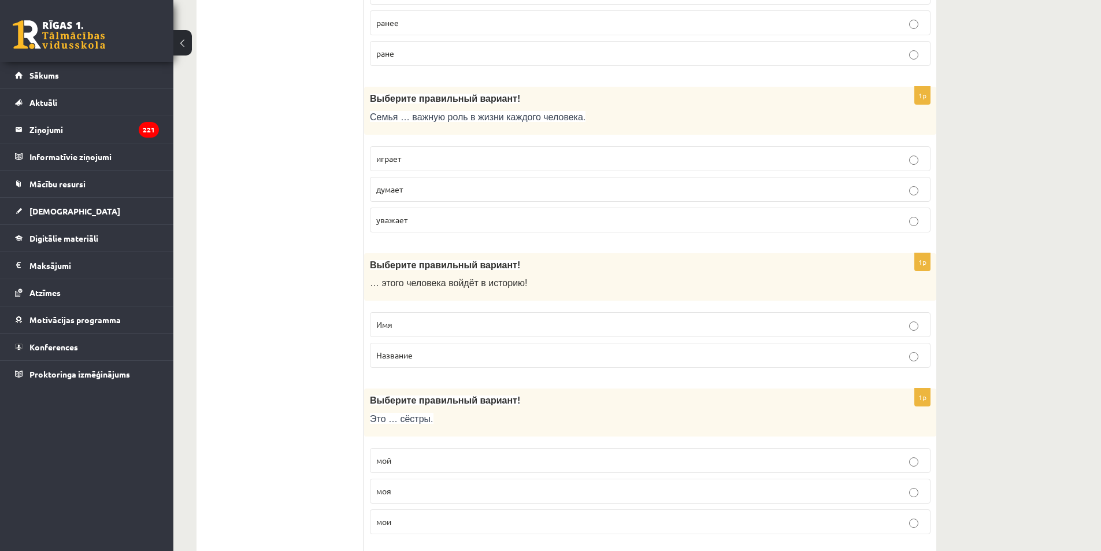
scroll to position [1214, 0]
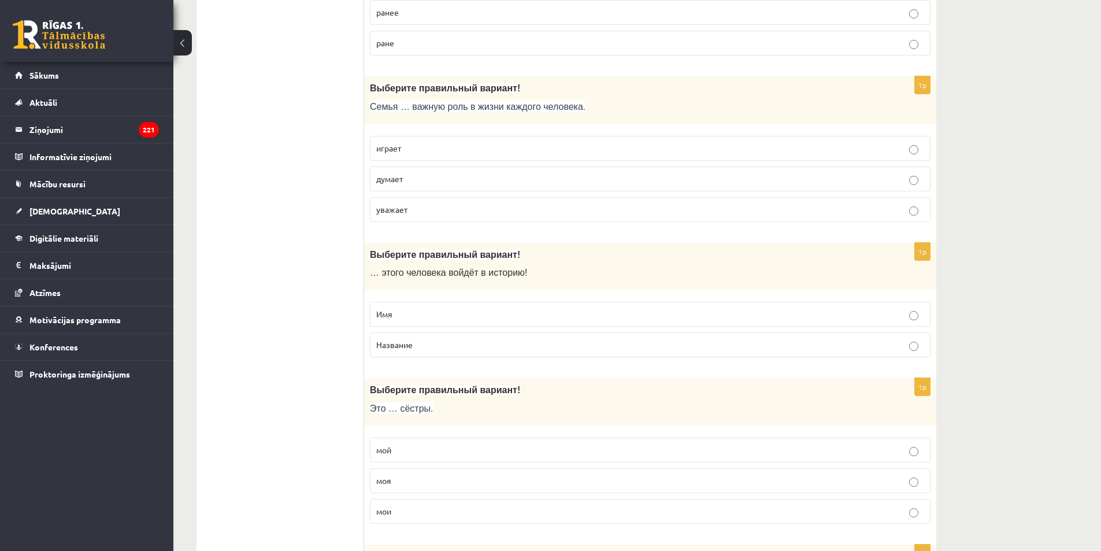
click at [426, 149] on p "играет" at bounding box center [650, 148] width 548 height 12
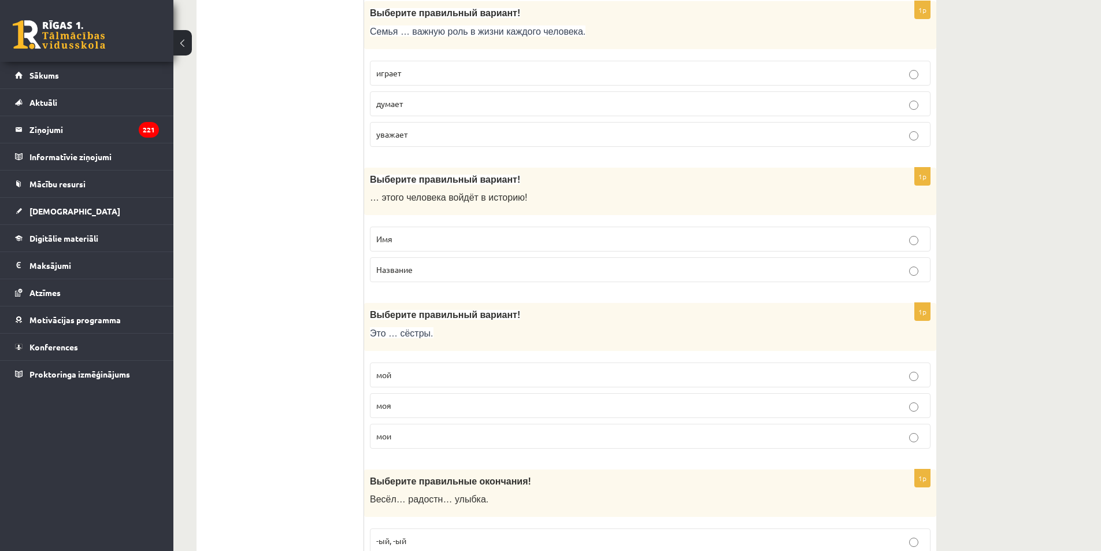
scroll to position [1330, 0]
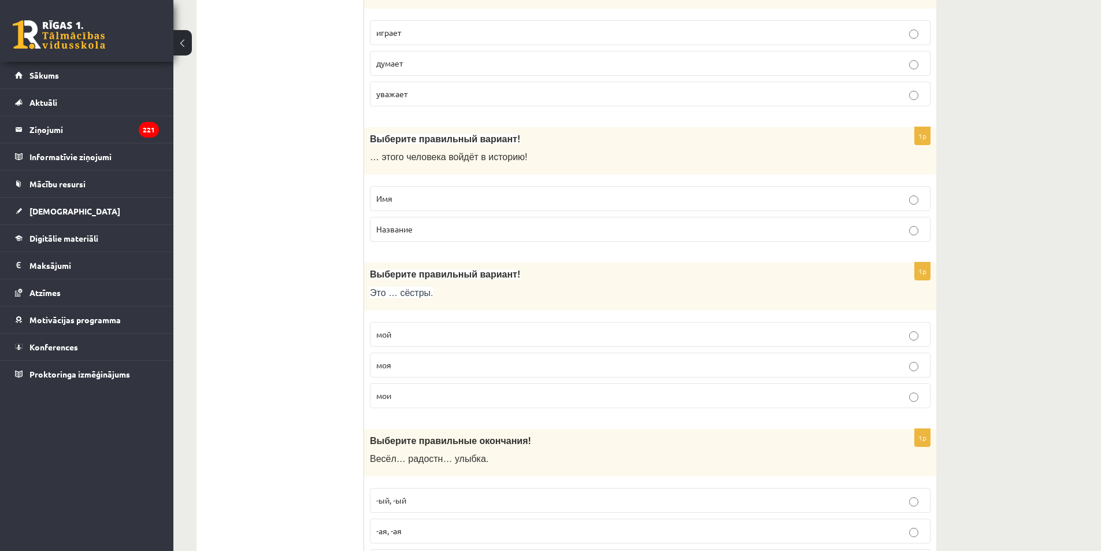
click at [457, 203] on p "Имя" at bounding box center [650, 199] width 548 height 12
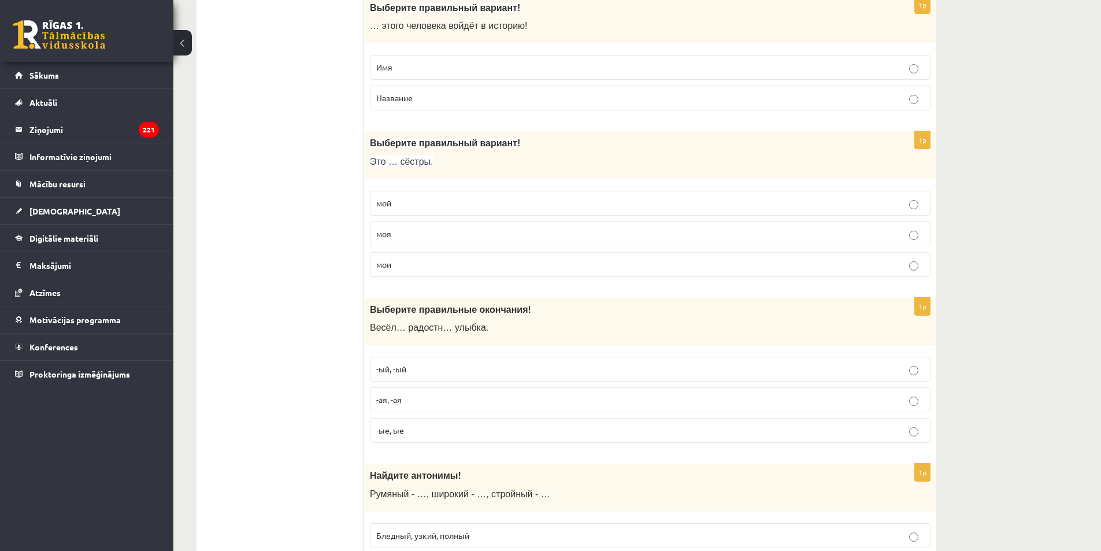
scroll to position [1503, 0]
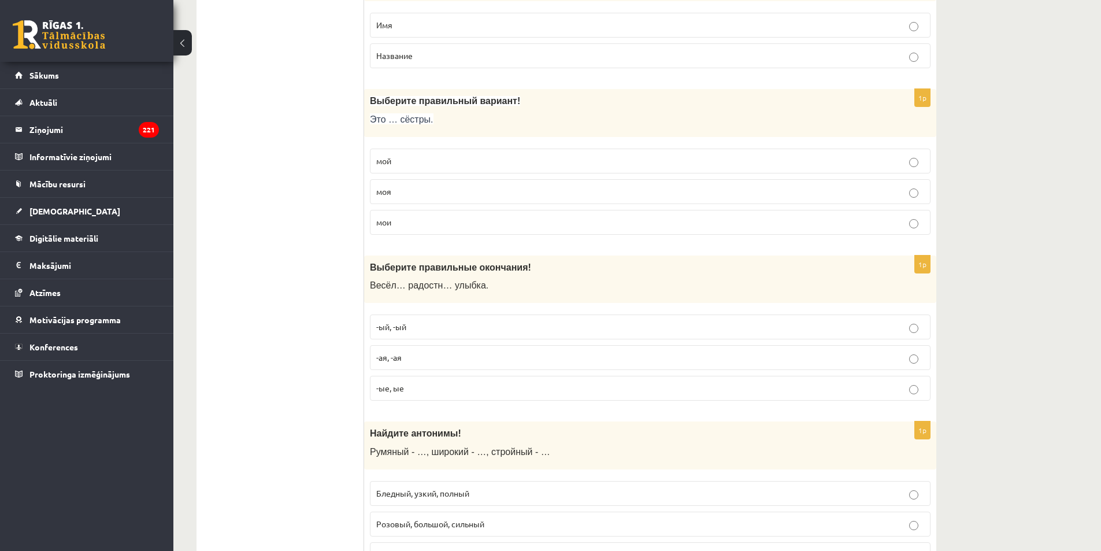
click at [424, 203] on label "моя" at bounding box center [650, 191] width 561 height 25
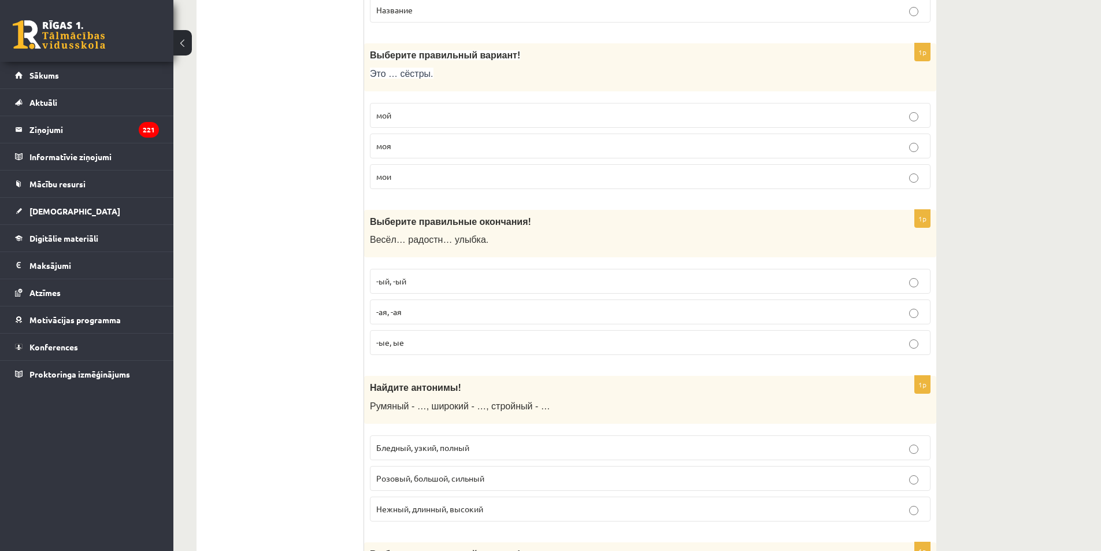
scroll to position [1561, 0]
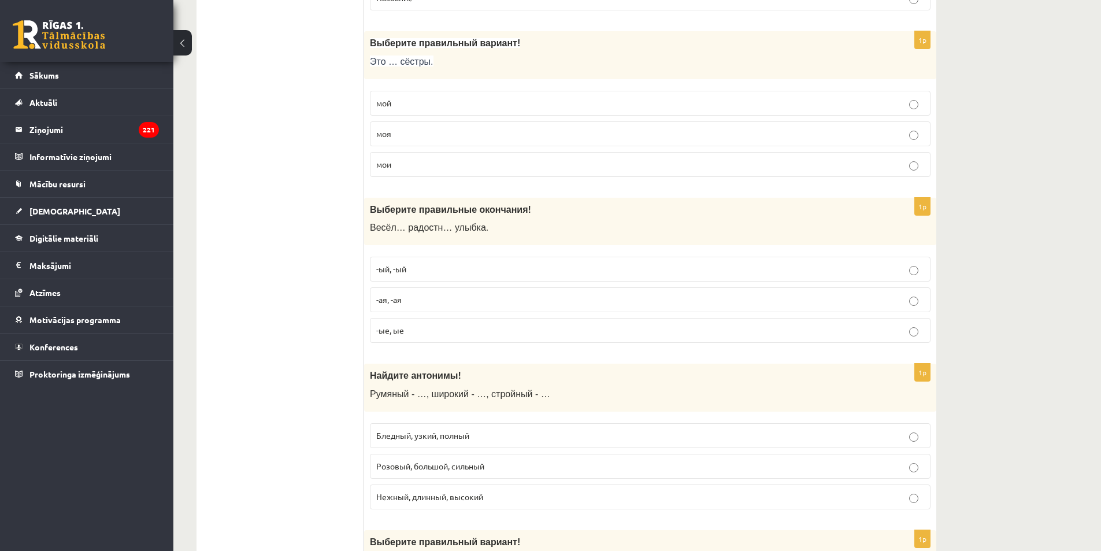
click at [411, 161] on p "мои" at bounding box center [650, 164] width 548 height 12
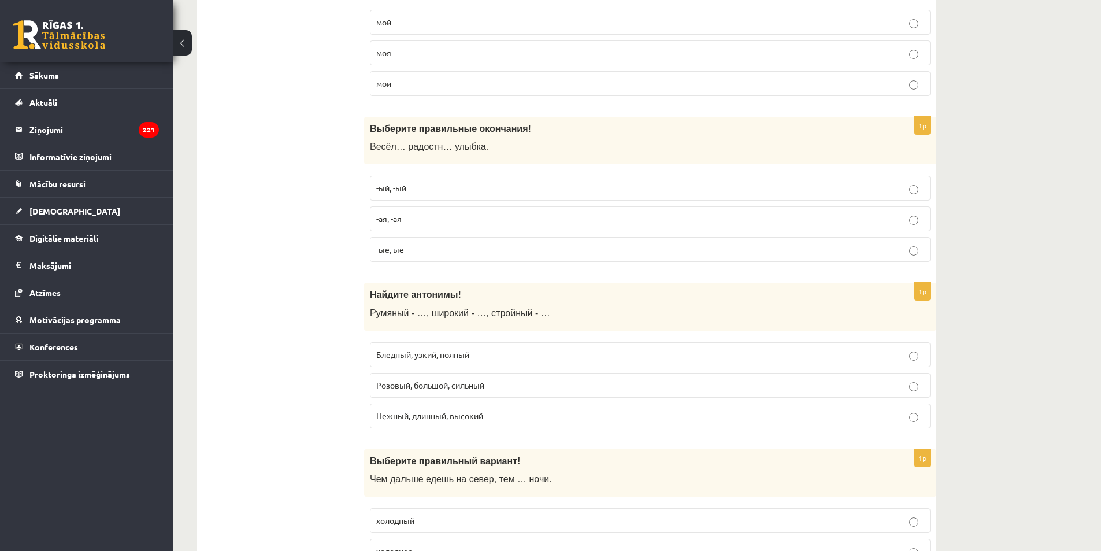
scroll to position [1677, 0]
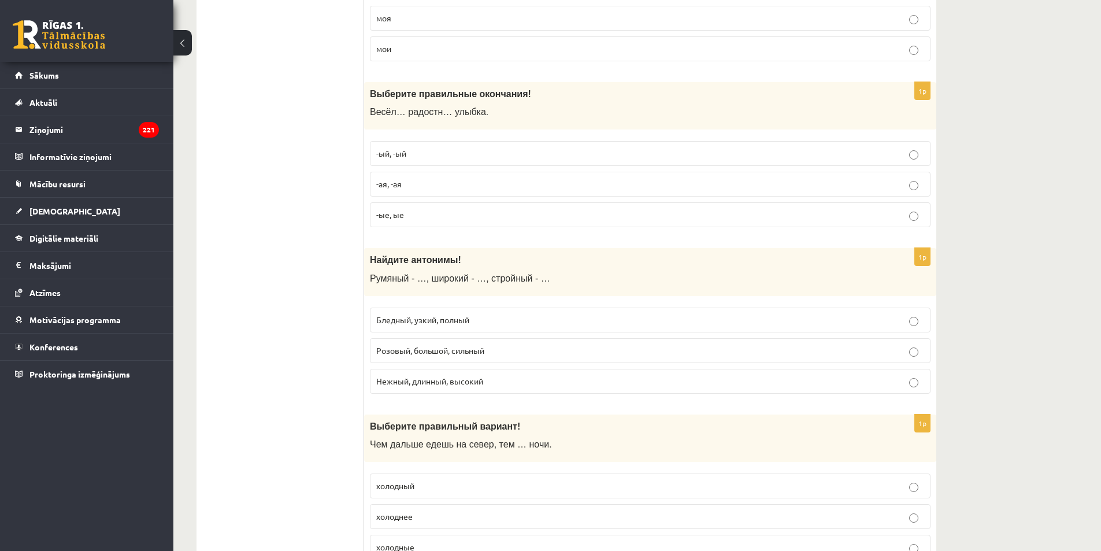
click at [429, 186] on p "-ая, -ая" at bounding box center [650, 184] width 548 height 12
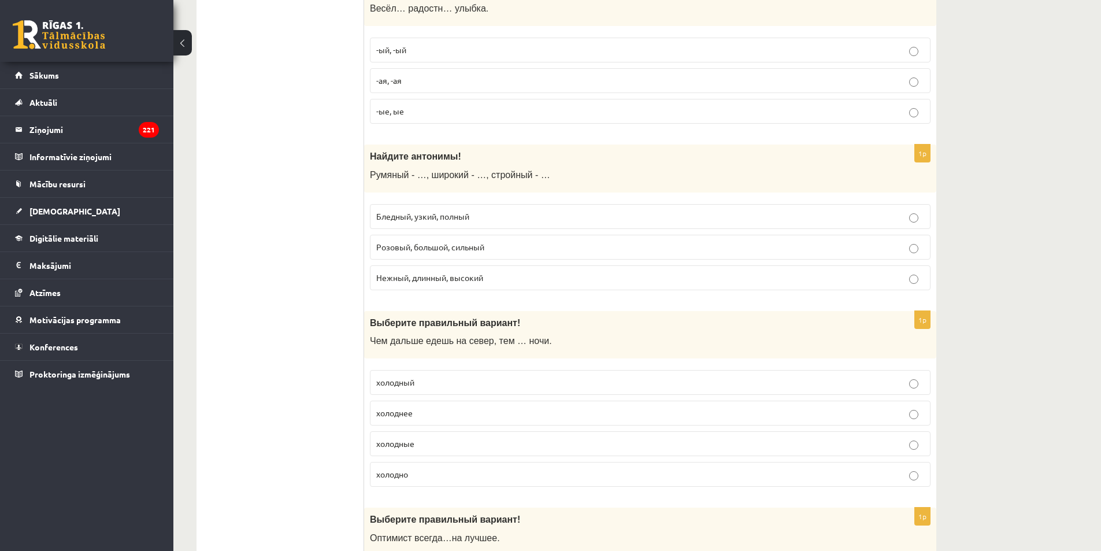
scroll to position [1792, 0]
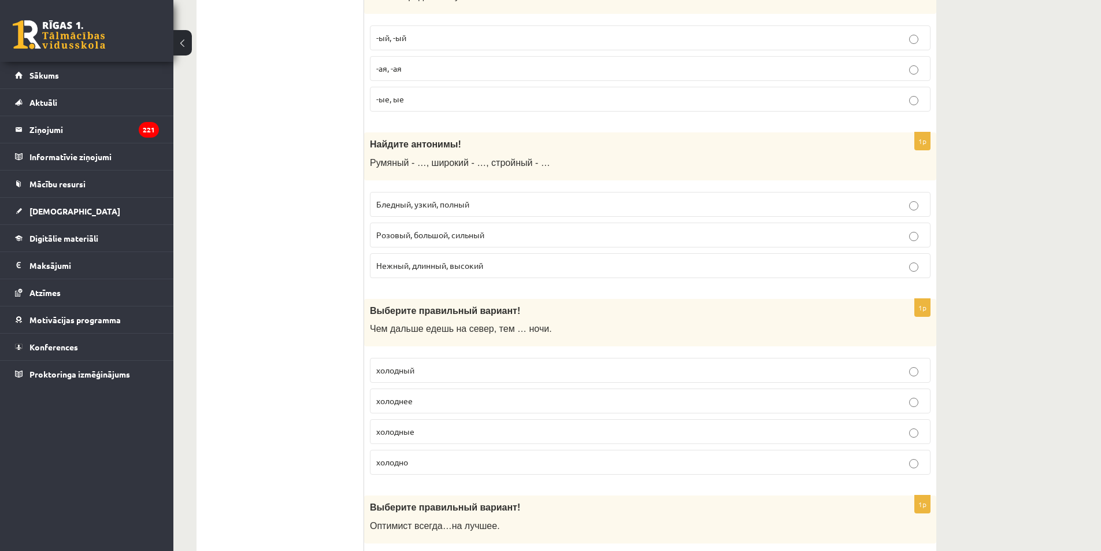
click at [455, 208] on span "Бледный, узкий, полный" at bounding box center [422, 204] width 93 height 10
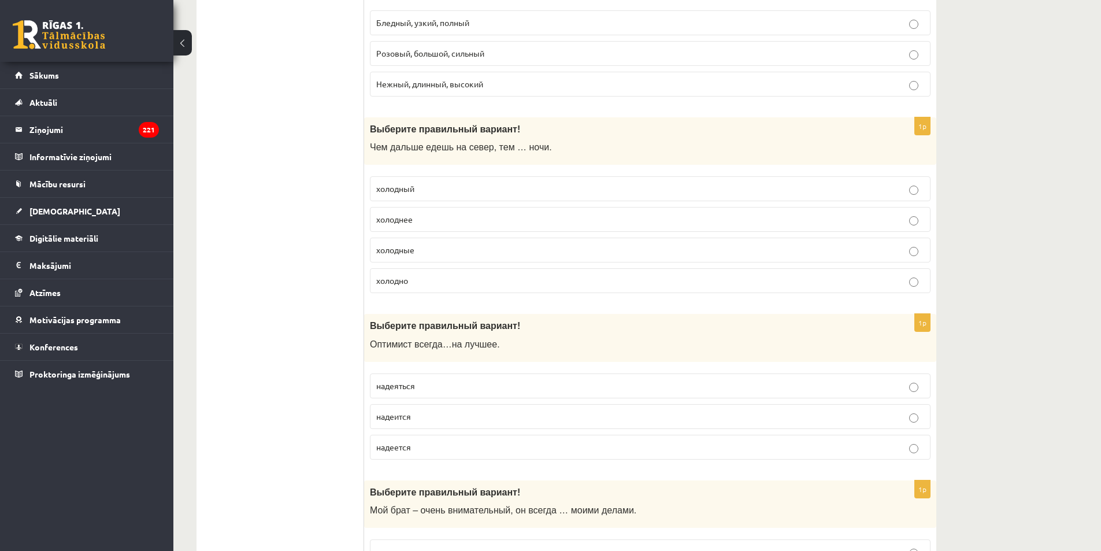
scroll to position [2023, 0]
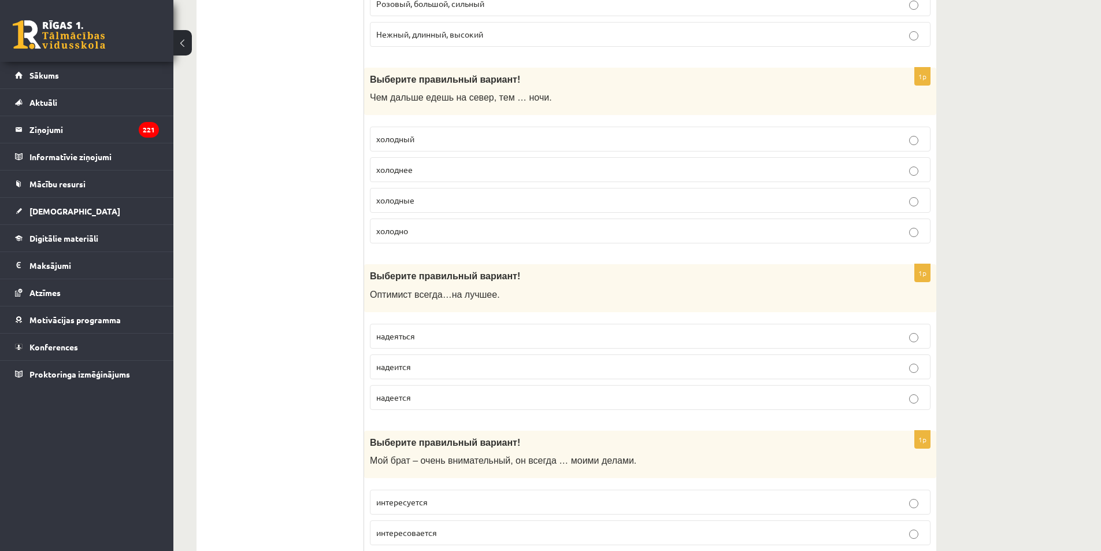
click at [434, 172] on p "холоднее" at bounding box center [650, 170] width 548 height 12
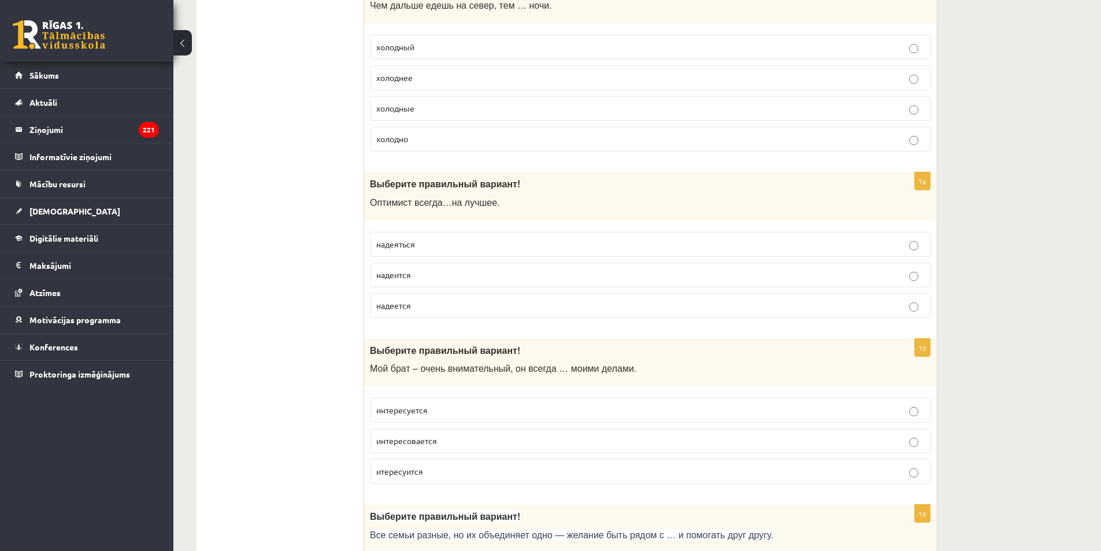
scroll to position [2139, 0]
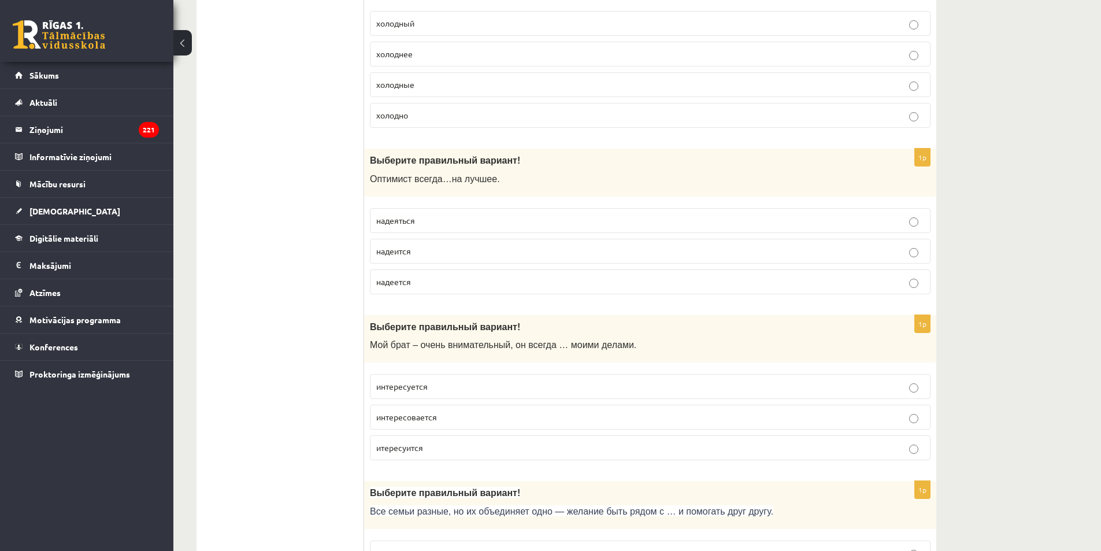
click at [439, 282] on p "надеется" at bounding box center [650, 282] width 548 height 12
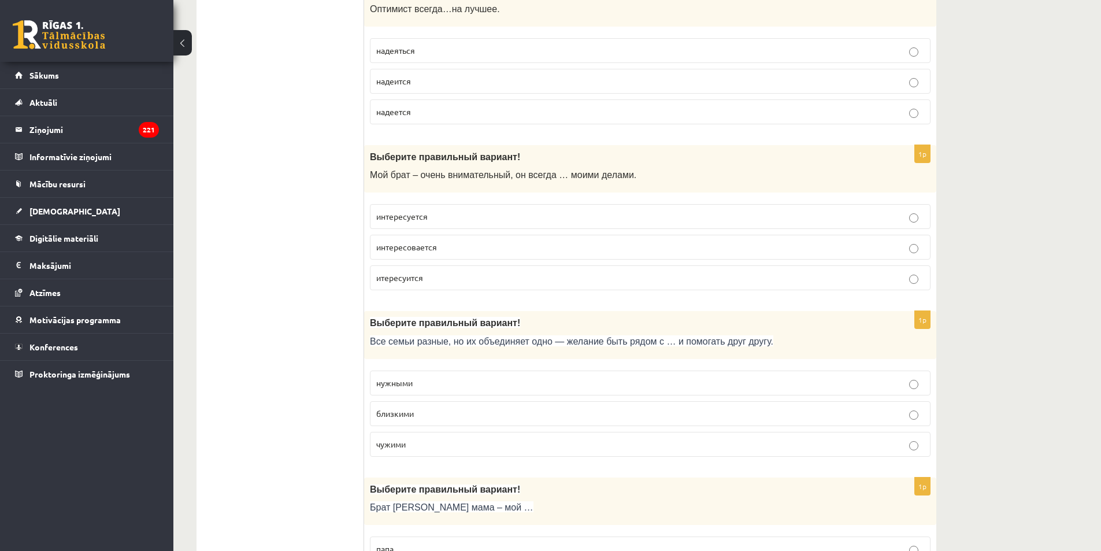
scroll to position [2313, 0]
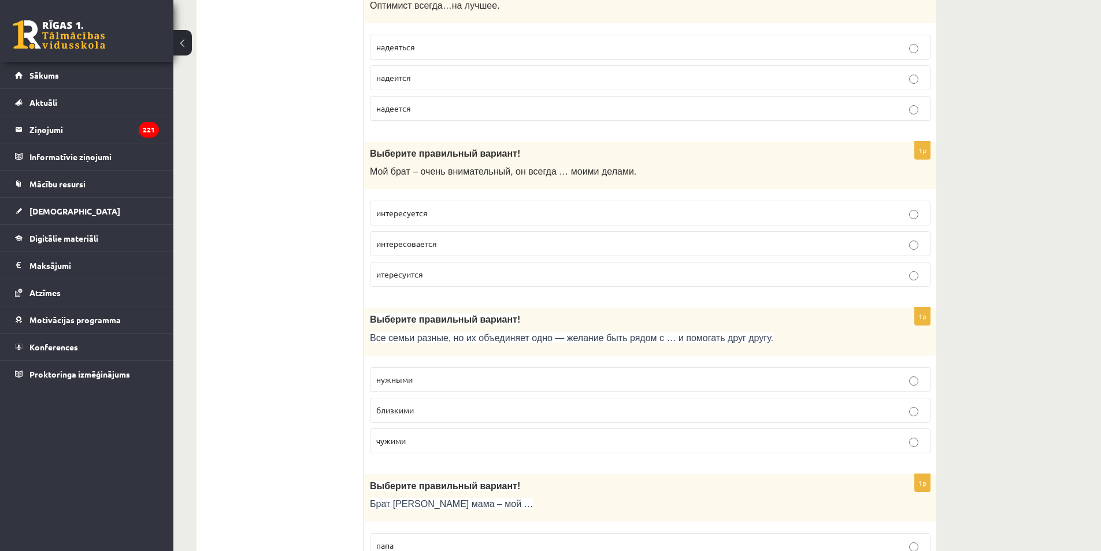
click at [446, 219] on p "интересуется" at bounding box center [650, 213] width 548 height 12
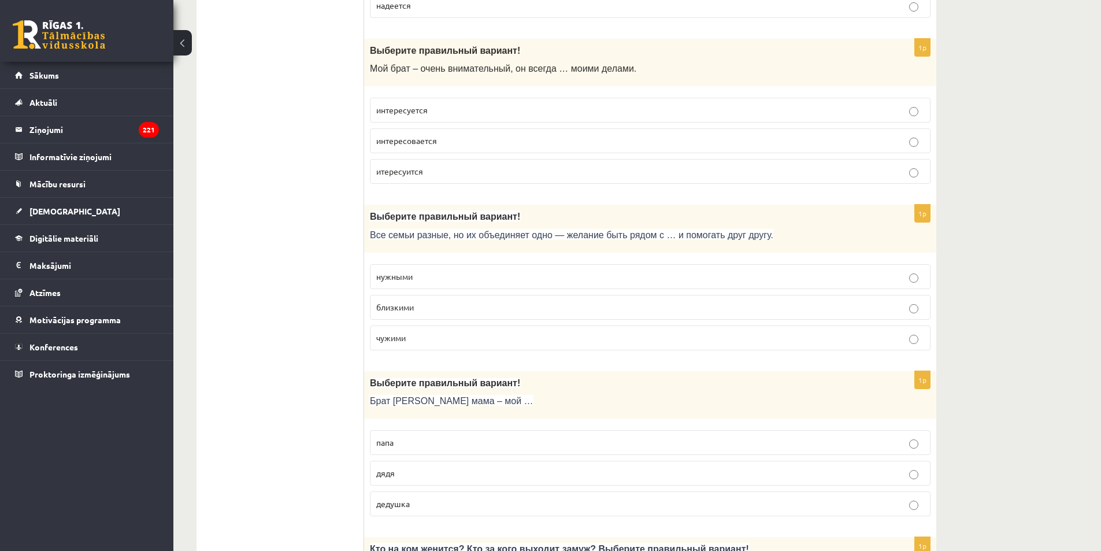
scroll to position [2428, 0]
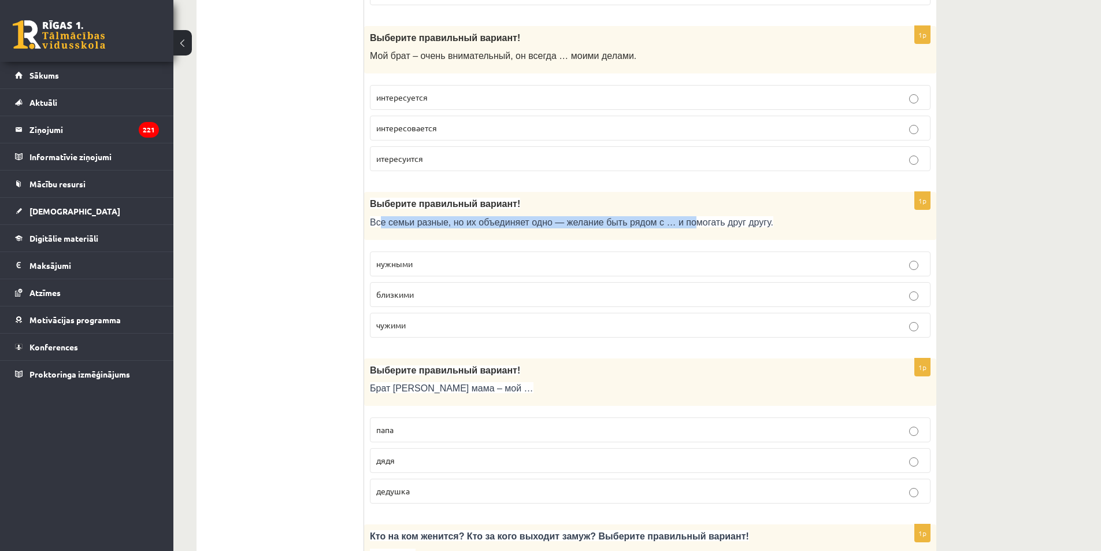
drag, startPoint x: 378, startPoint y: 225, endPoint x: 665, endPoint y: 223, distance: 287.3
click at [665, 223] on span "Все семьи разные, но их объединяет одно — желание быть рядом с … и помогать дру…" at bounding box center [572, 222] width 404 height 10
click at [427, 294] on p "близкими" at bounding box center [650, 294] width 548 height 12
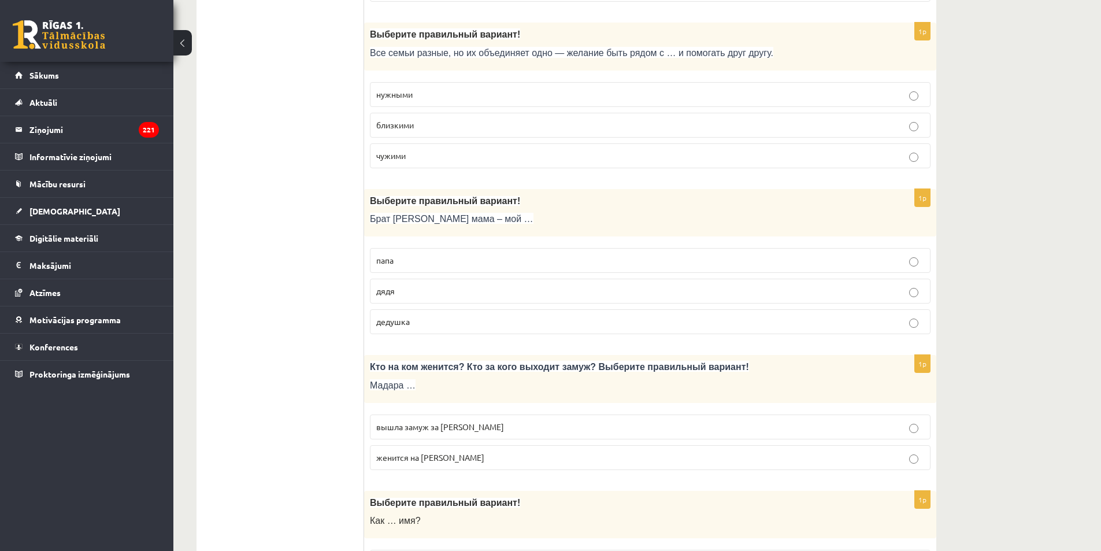
scroll to position [2602, 0]
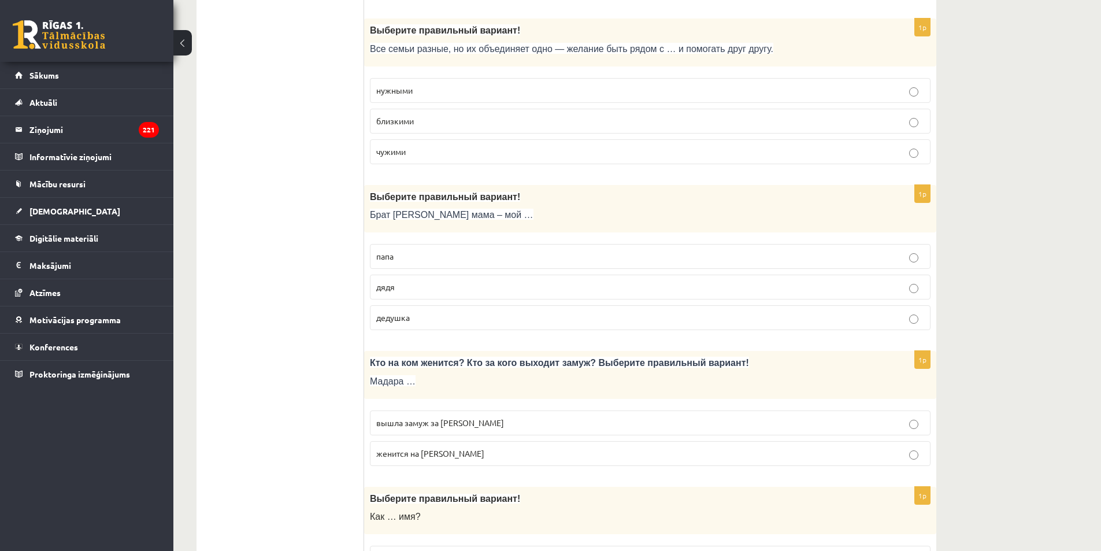
click at [408, 292] on p "дядя" at bounding box center [650, 287] width 548 height 12
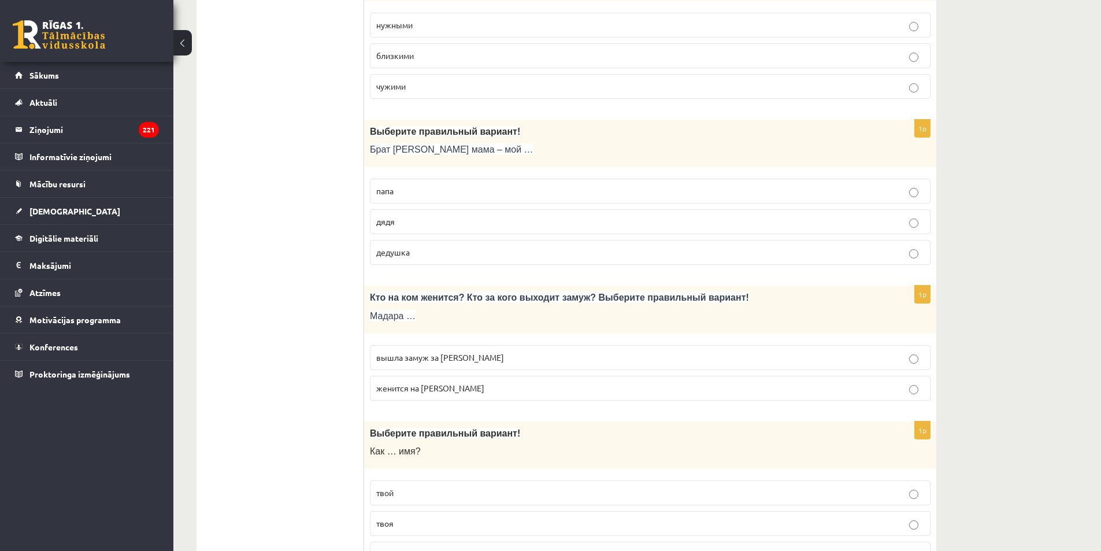
scroll to position [2717, 0]
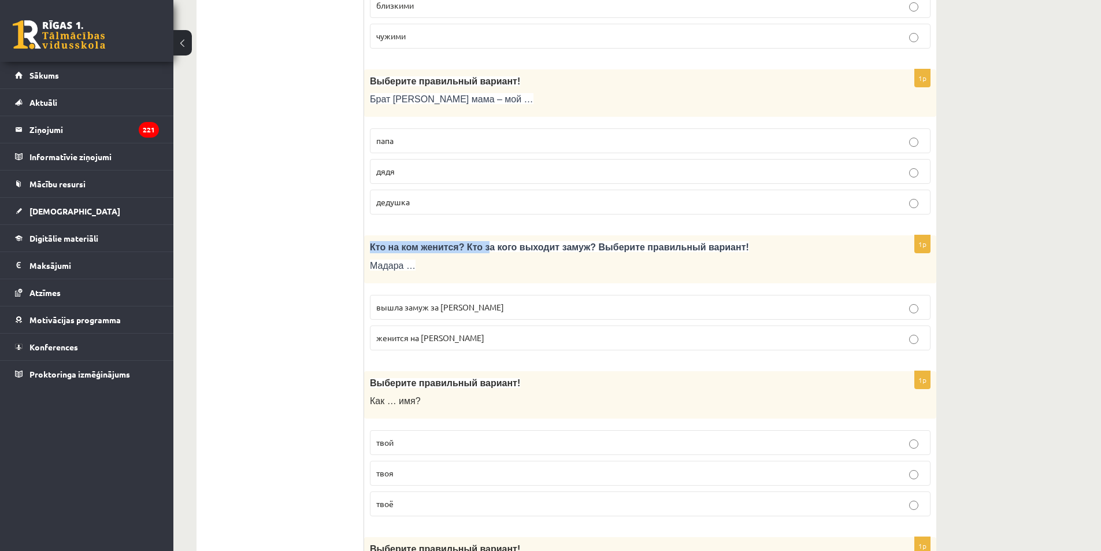
drag, startPoint x: 371, startPoint y: 243, endPoint x: 477, endPoint y: 250, distance: 106.0
click at [477, 250] on span "Кто на ком женится? Кто за кого выходит замуж? Выберите правильный вариант!" at bounding box center [559, 247] width 379 height 10
click at [453, 275] on div "Кто на ком женится? Кто за кого выходит замуж? Выберите правильный вариант! Мад…" at bounding box center [650, 259] width 572 height 48
click at [458, 314] on label "вышла замуж за [PERSON_NAME]" at bounding box center [650, 307] width 561 height 25
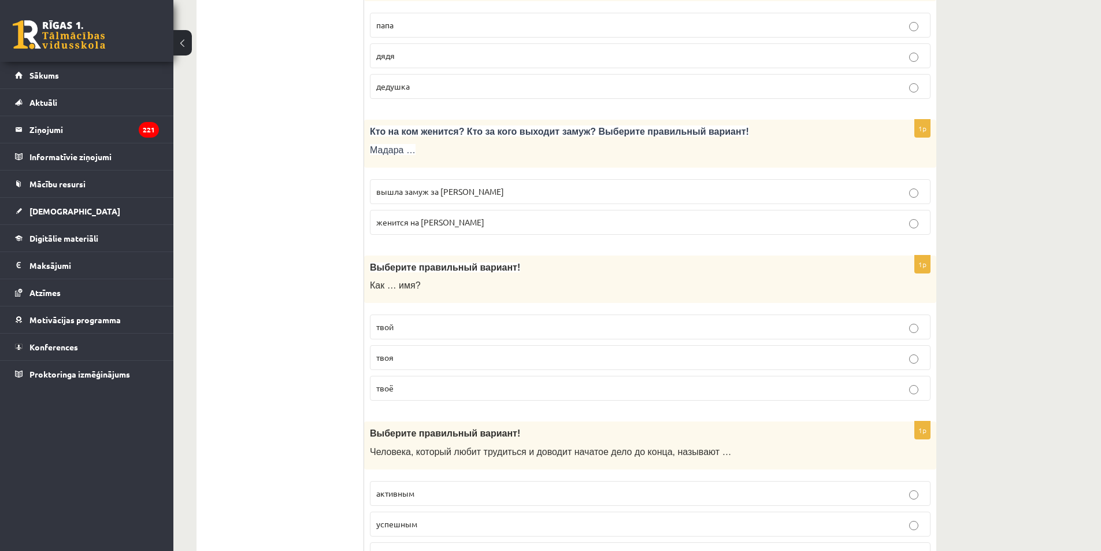
scroll to position [2891, 0]
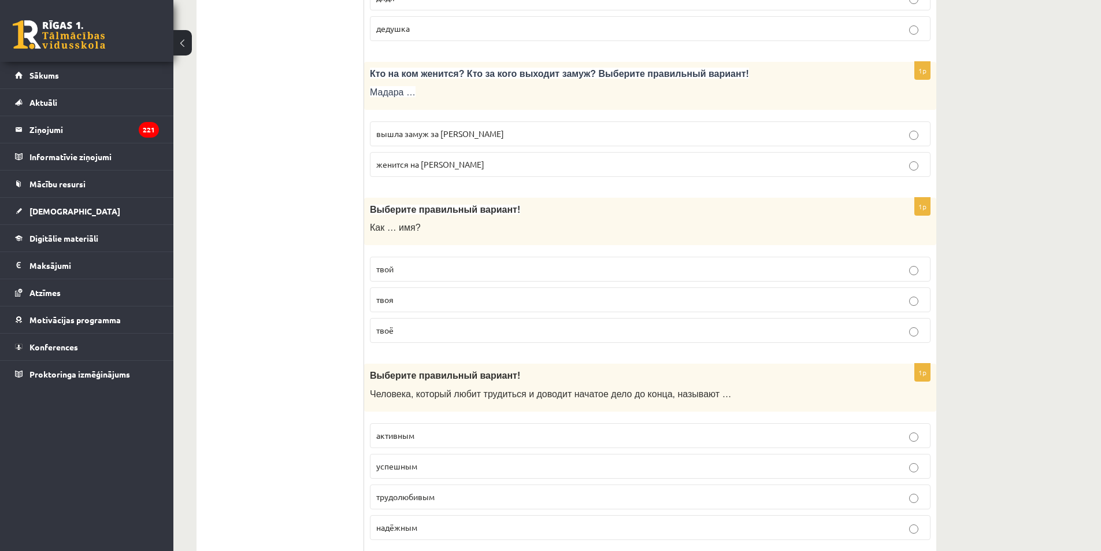
click at [410, 335] on p "твоё" at bounding box center [650, 330] width 548 height 12
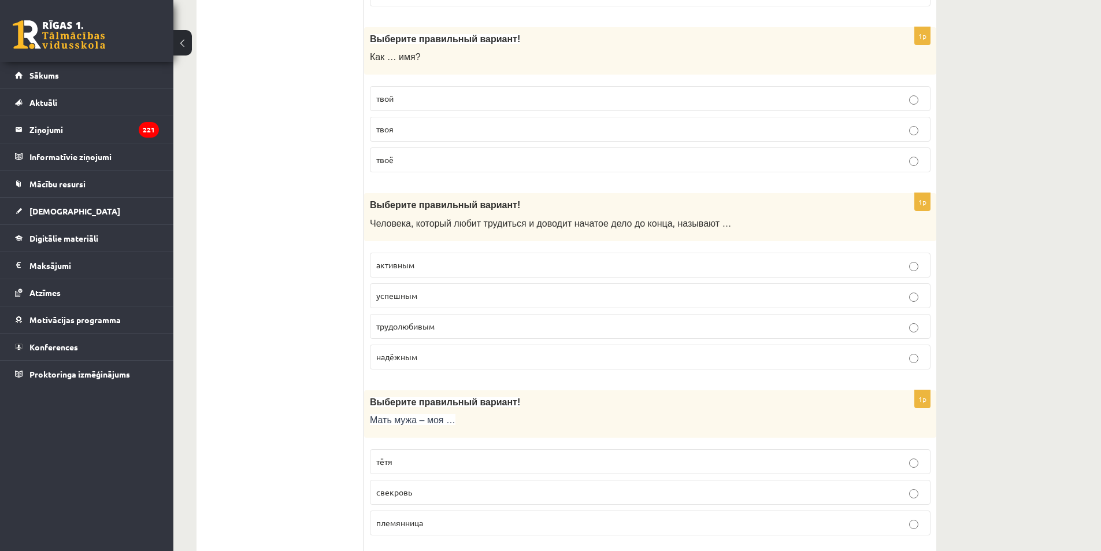
scroll to position [3064, 0]
click at [425, 327] on span "трудолюбивым" at bounding box center [405, 323] width 58 height 10
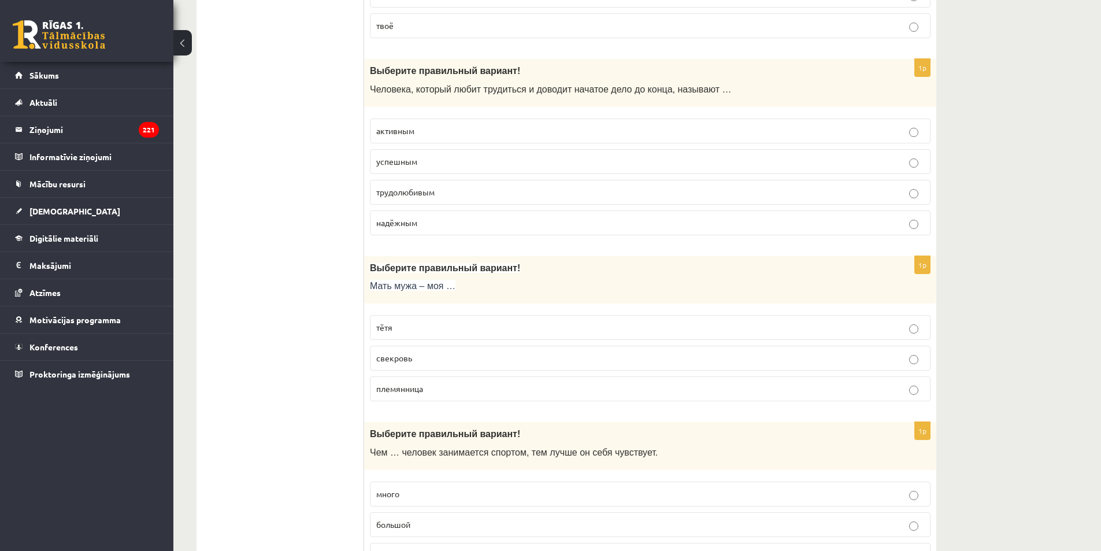
scroll to position [3238, 0]
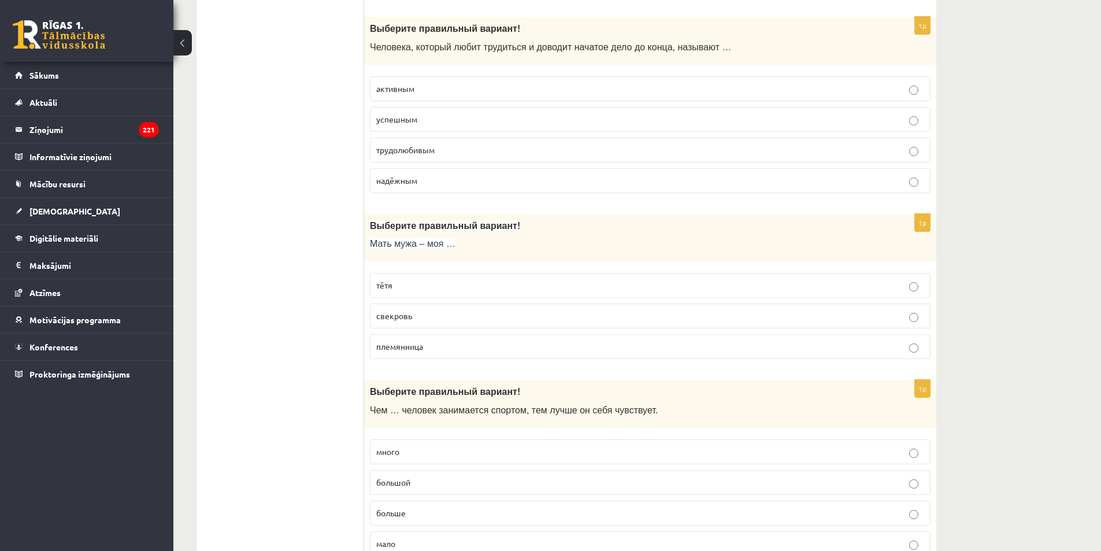
click at [419, 285] on p "тётя" at bounding box center [650, 285] width 548 height 12
click at [410, 313] on span "свекровь" at bounding box center [394, 315] width 36 height 10
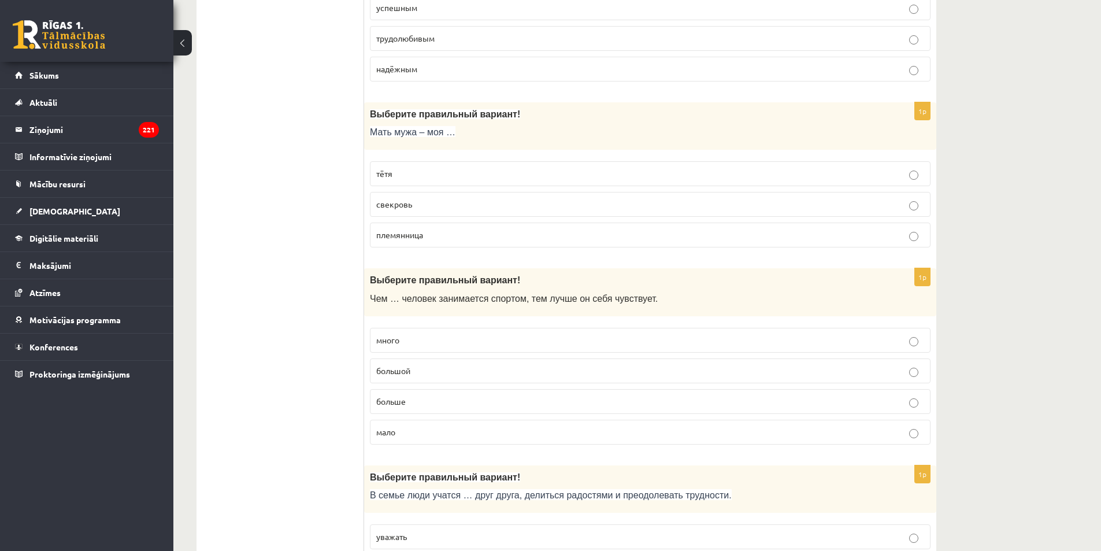
scroll to position [3353, 0]
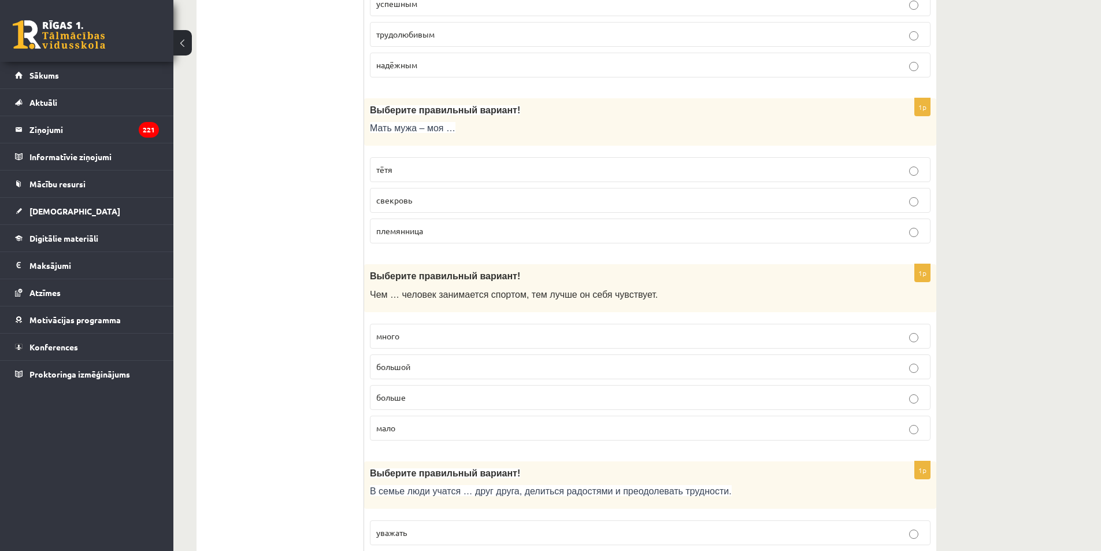
click at [426, 402] on p "больше" at bounding box center [650, 397] width 548 height 12
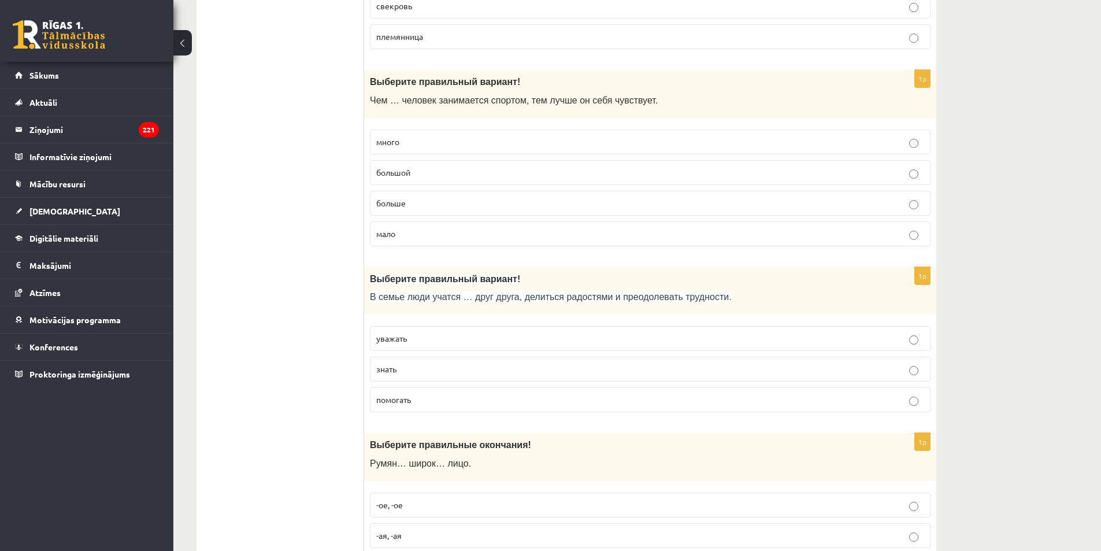
scroll to position [3584, 0]
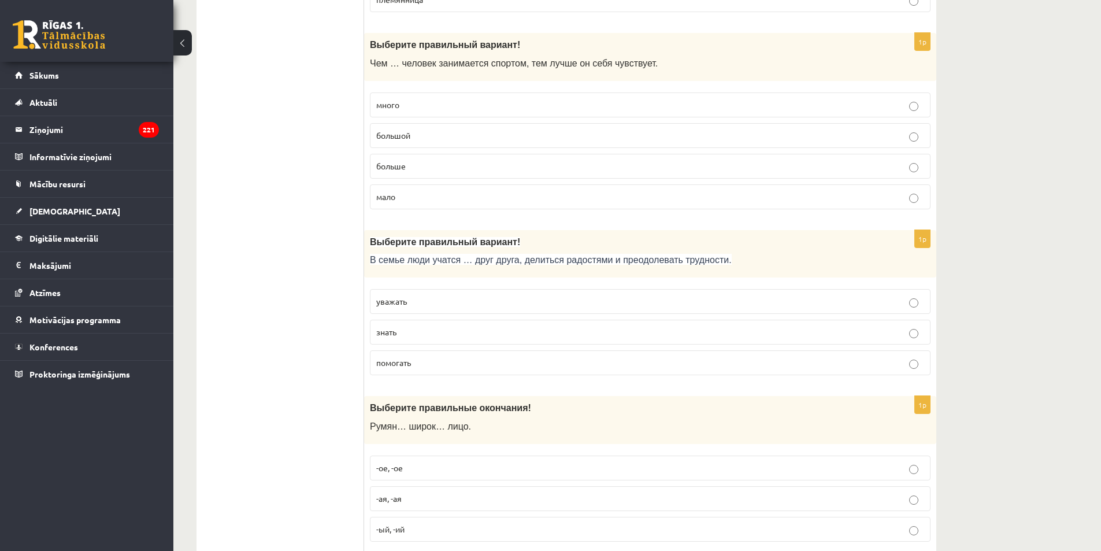
click at [442, 300] on p "уважать" at bounding box center [650, 301] width 548 height 12
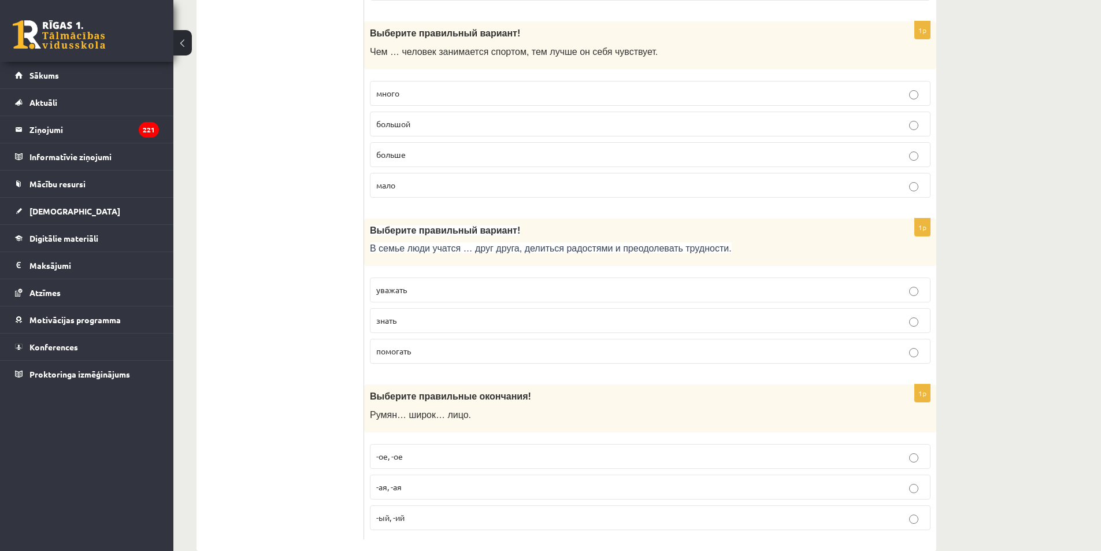
scroll to position [3620, 0]
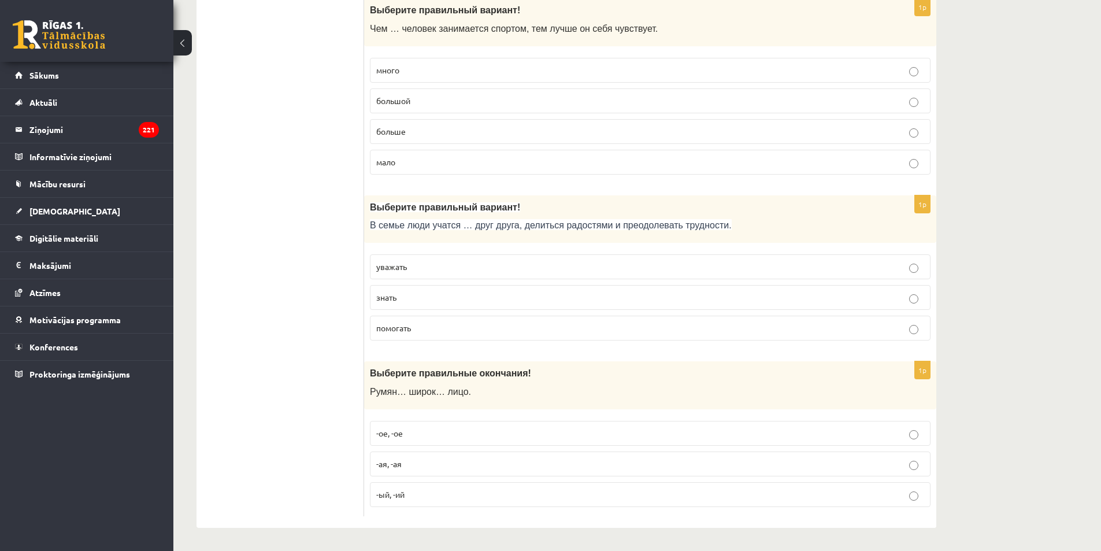
click at [420, 437] on p "-ое, -ое" at bounding box center [650, 433] width 548 height 12
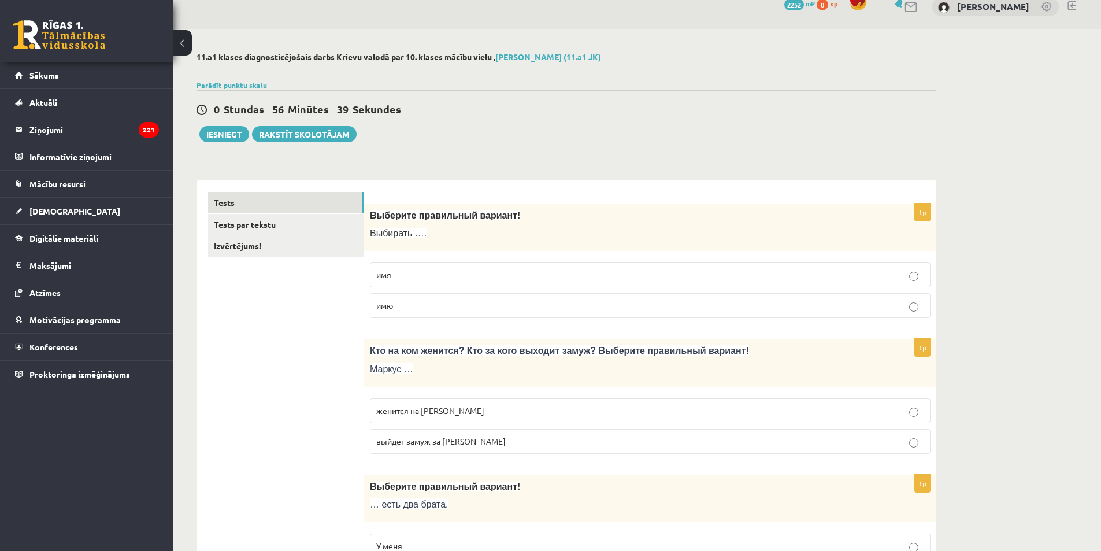
scroll to position [0, 0]
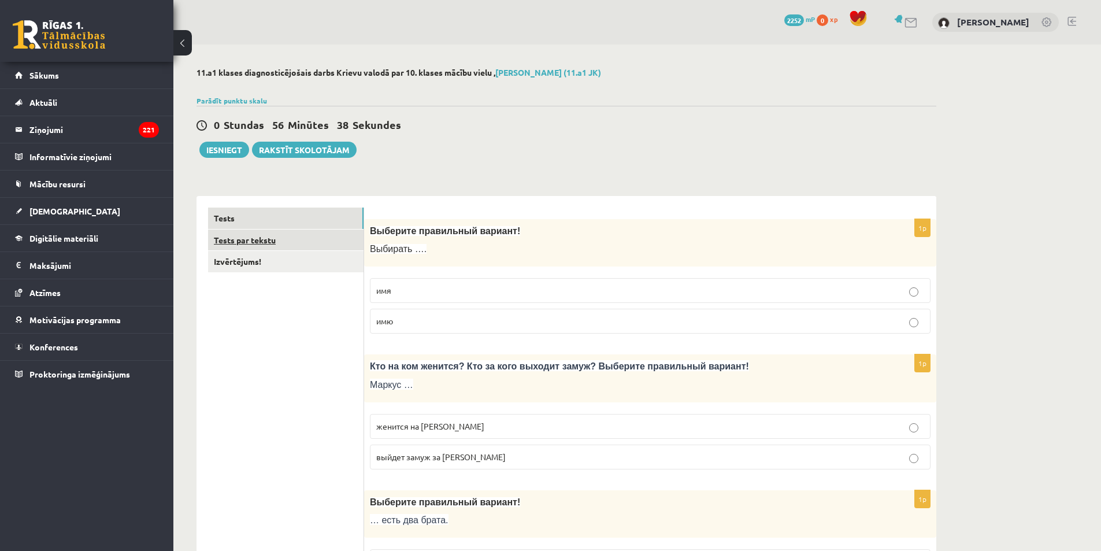
click at [247, 238] on link "Tests par tekstu" at bounding box center [286, 240] width 156 height 21
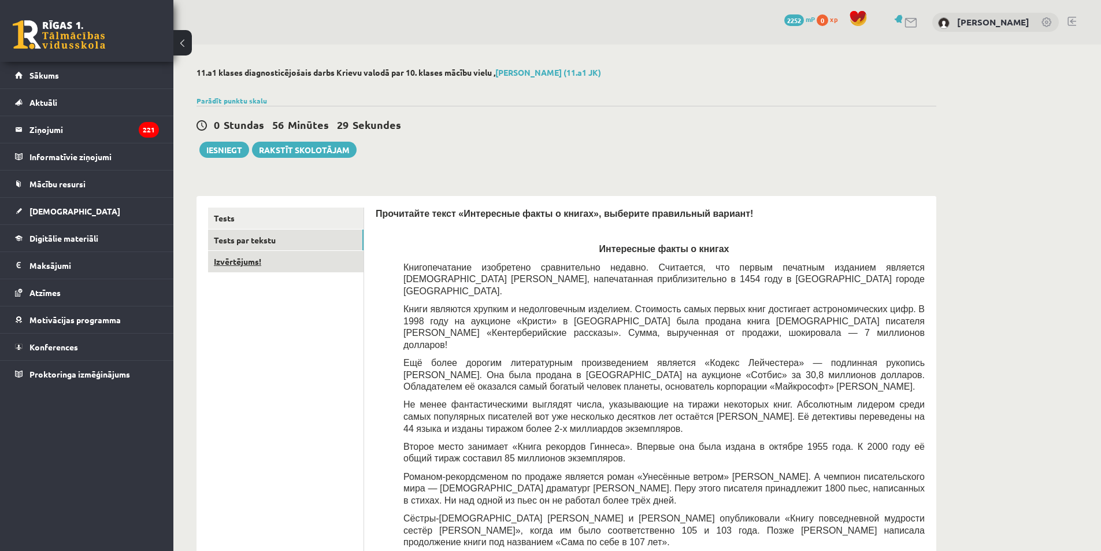
click at [275, 267] on link "Izvērtējums!" at bounding box center [286, 261] width 156 height 21
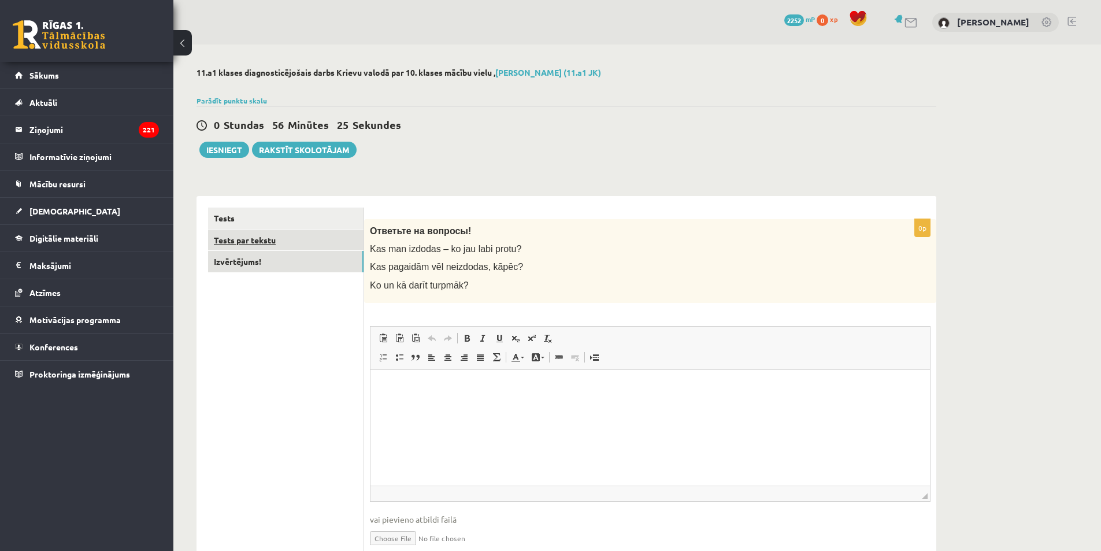
click at [275, 240] on link "Tests par tekstu" at bounding box center [286, 240] width 156 height 21
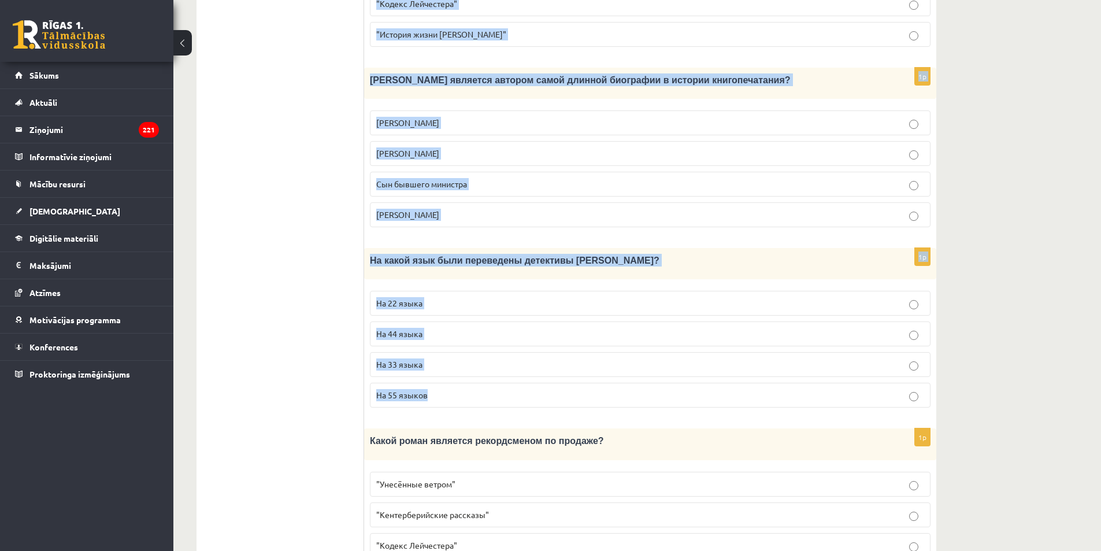
scroll to position [991, 0]
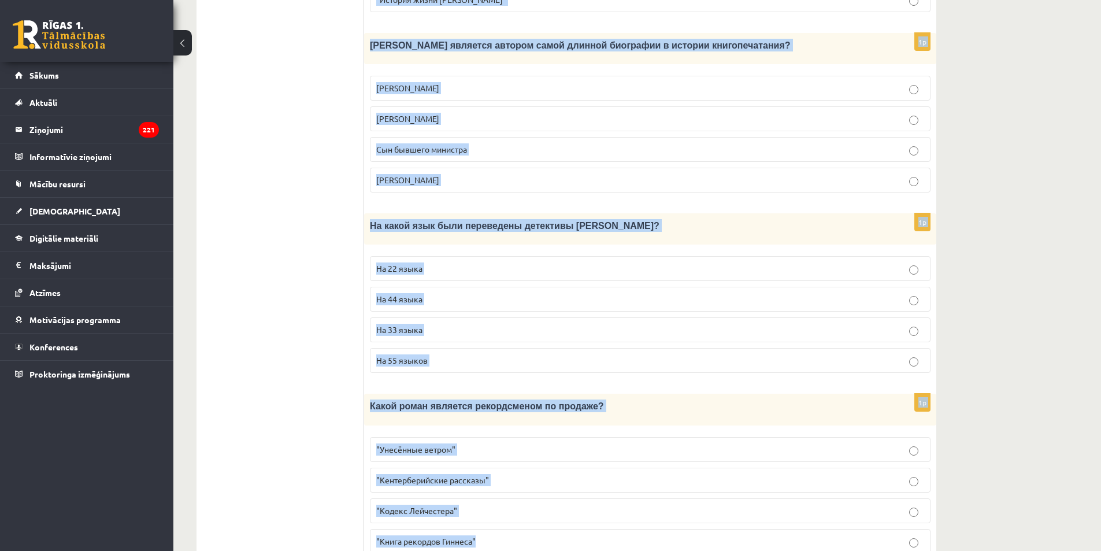
drag, startPoint x: 398, startPoint y: 220, endPoint x: 630, endPoint y: 497, distance: 361.2
copy form "Loremipsum dolor «Sitametcon adipi e seddoe», temporin utlaboreet dolorem! Aliq…"
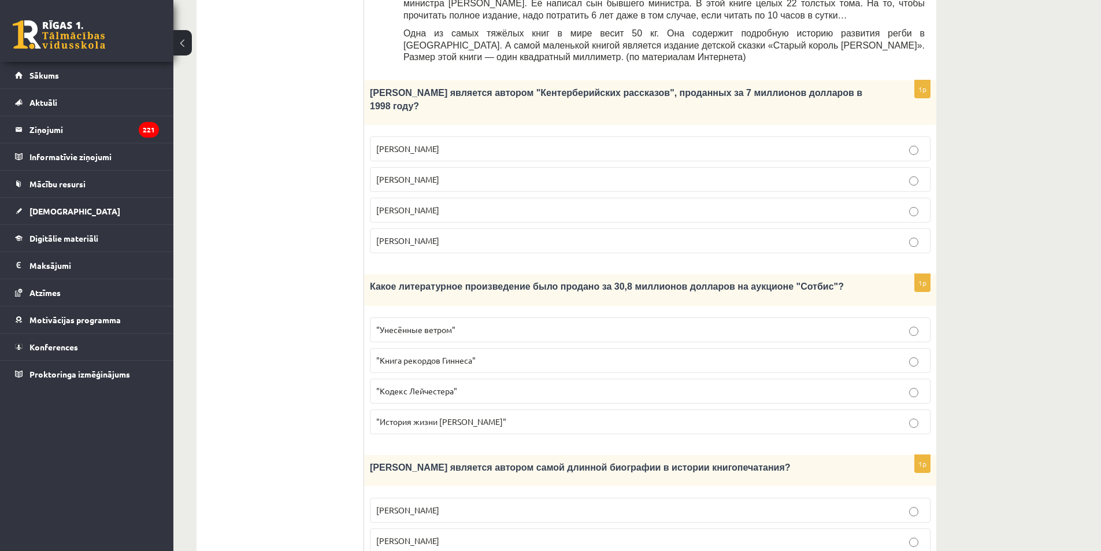
scroll to position [528, 0]
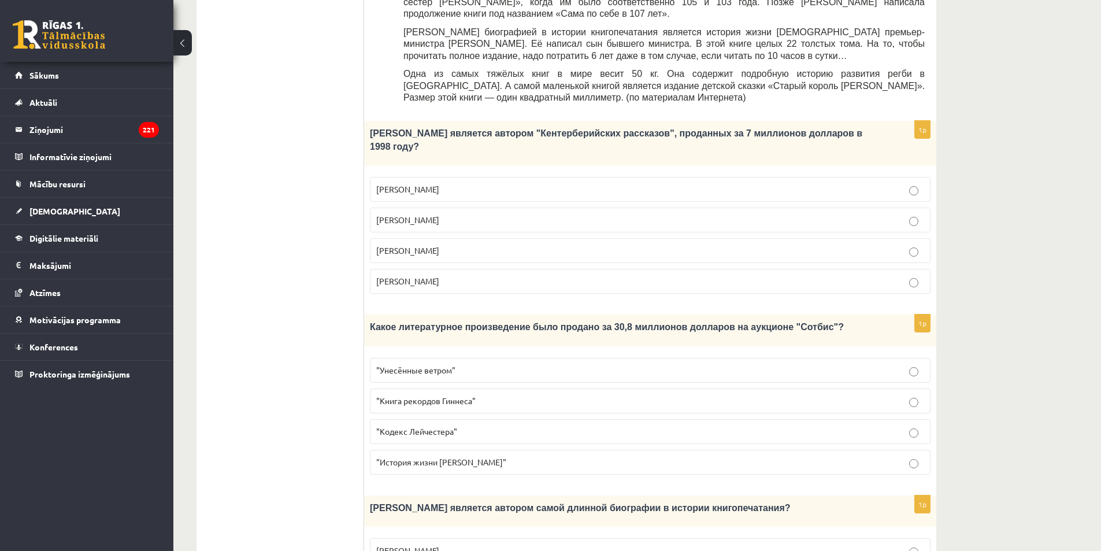
click at [421, 245] on span "[PERSON_NAME]" at bounding box center [407, 250] width 63 height 10
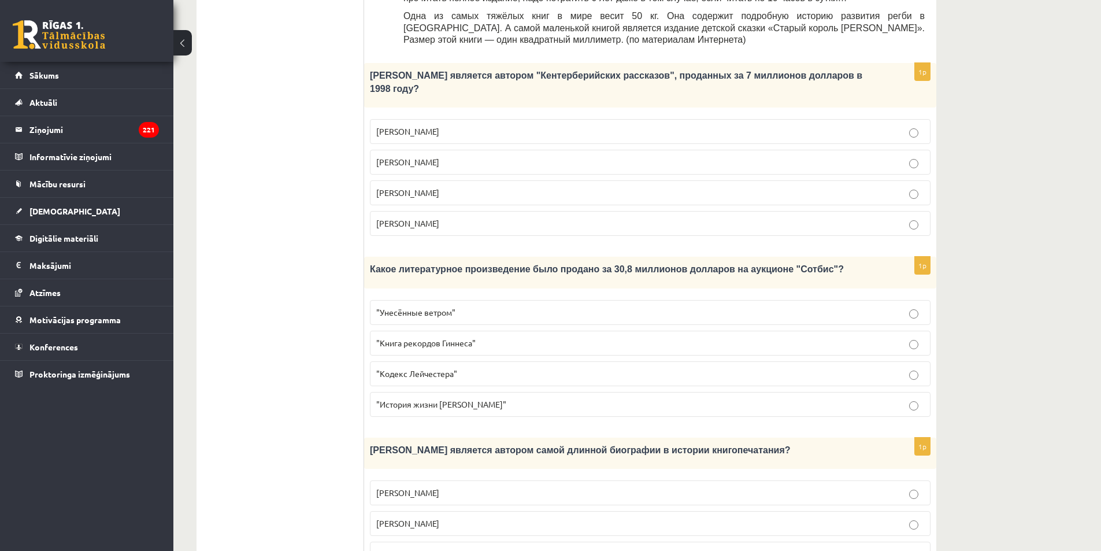
click at [439, 368] on span ""Кодекс Лейчестера"" at bounding box center [416, 373] width 81 height 10
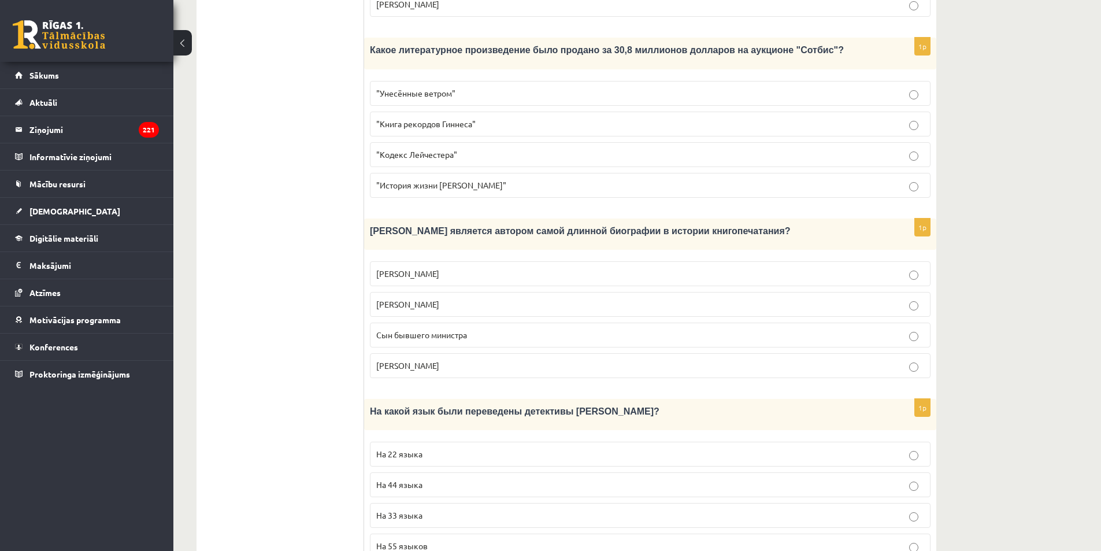
scroll to position [817, 0]
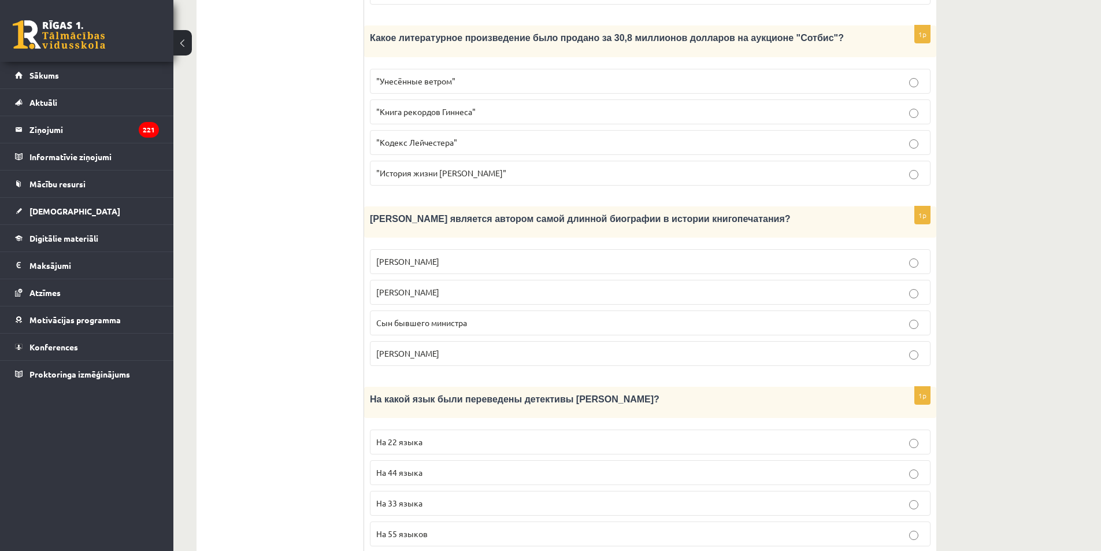
click at [451, 317] on span "Сын бывшего министра" at bounding box center [421, 322] width 91 height 10
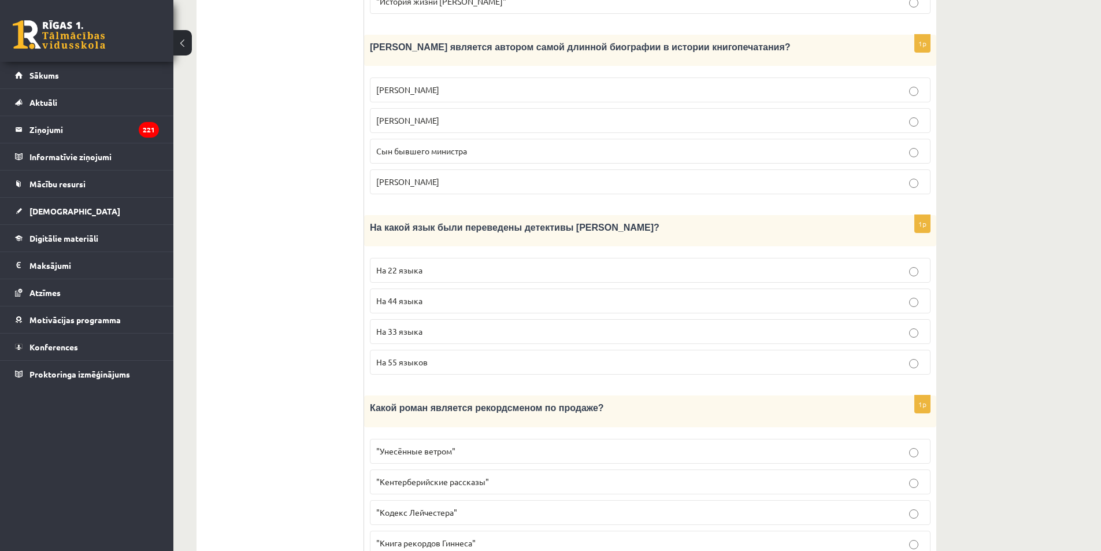
scroll to position [991, 0]
click at [427, 293] on p "На 44 языка" at bounding box center [650, 299] width 548 height 12
click at [438, 444] on span ""Унесённые ветром"" at bounding box center [415, 449] width 79 height 10
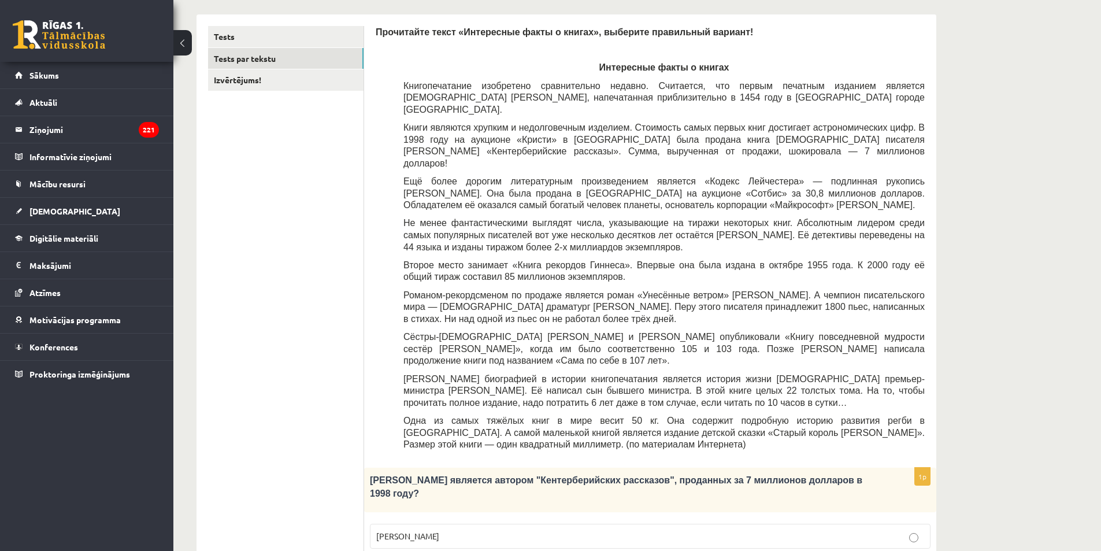
scroll to position [0, 0]
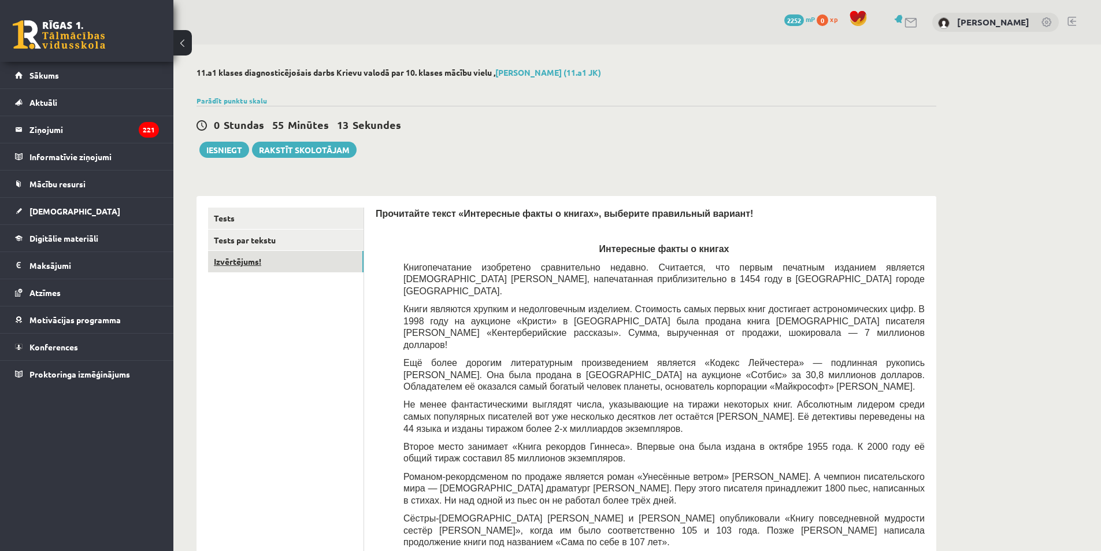
click at [238, 258] on link "Izvērtējums!" at bounding box center [286, 261] width 156 height 21
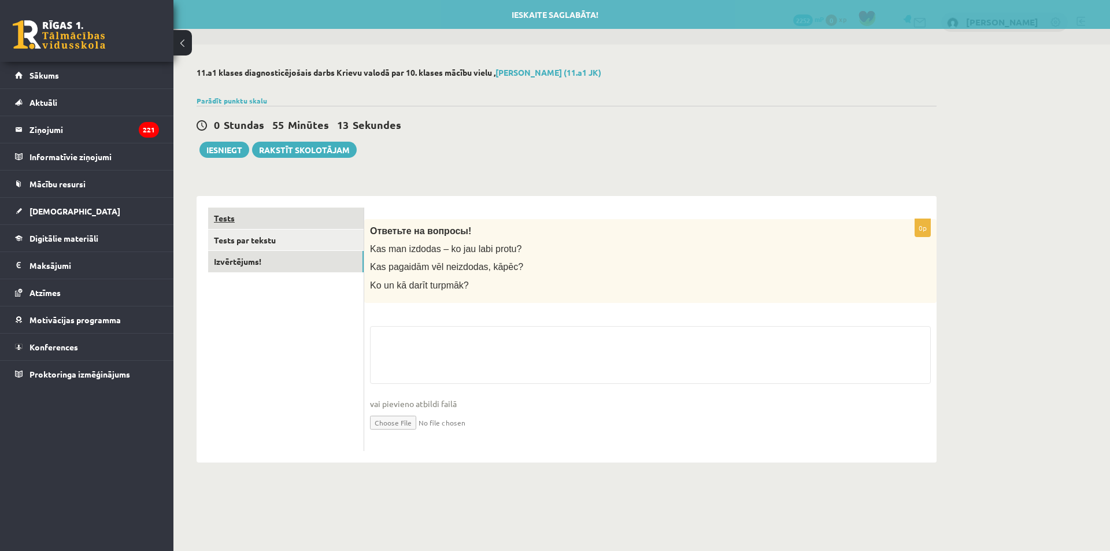
click at [248, 217] on link "Tests" at bounding box center [286, 218] width 156 height 21
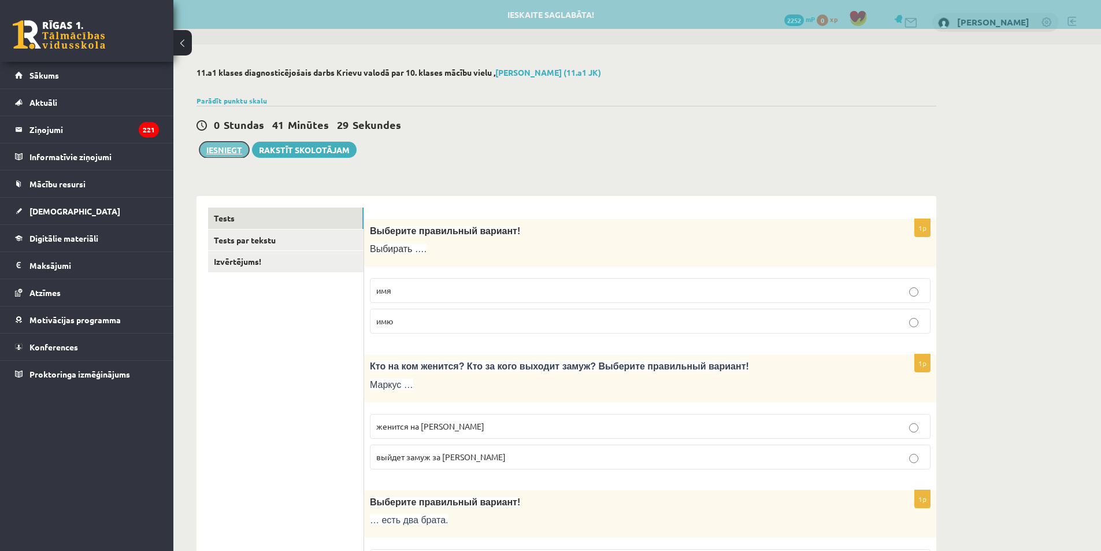
click at [225, 153] on button "Iesniegt" at bounding box center [224, 150] width 50 height 16
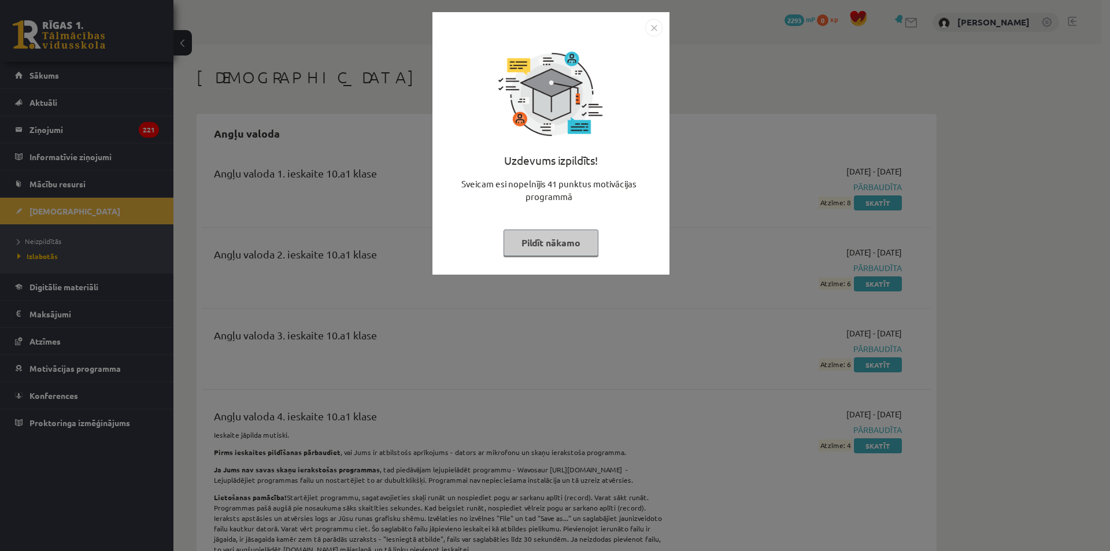
click at [653, 28] on img "Close" at bounding box center [653, 27] width 17 height 17
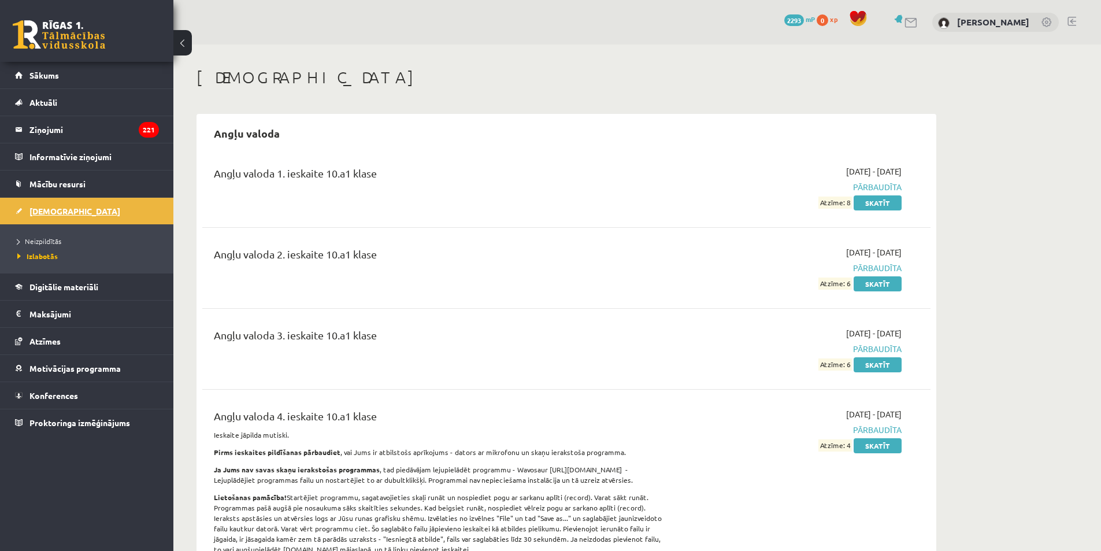
click at [47, 211] on span "[DEMOGRAPHIC_DATA]" at bounding box center [74, 211] width 91 height 10
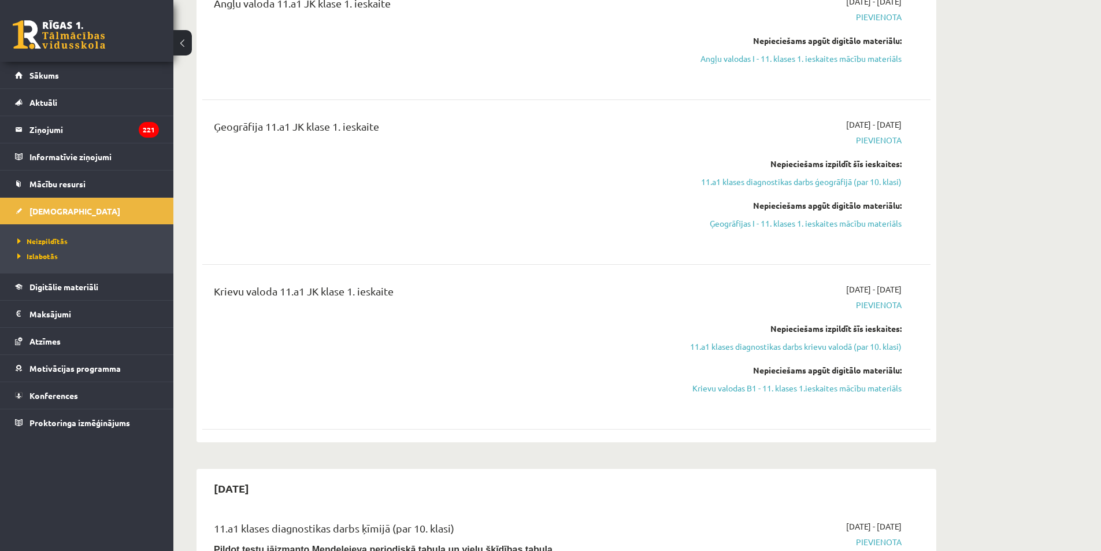
scroll to position [405, 0]
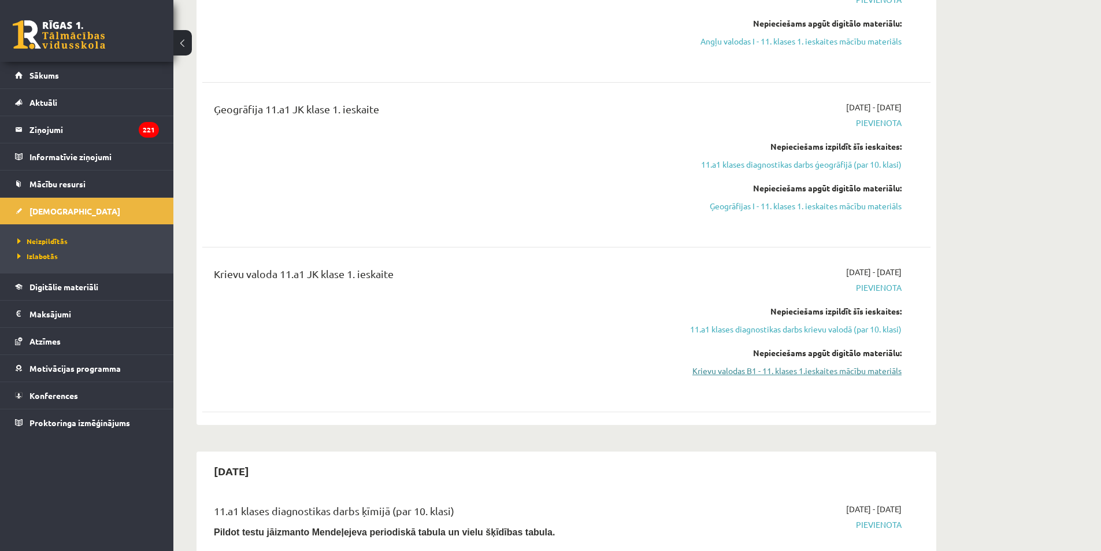
click at [801, 374] on link "Krievu valodas B1 - 11. klases 1.ieskaites mācību materiāls" at bounding box center [793, 371] width 218 height 12
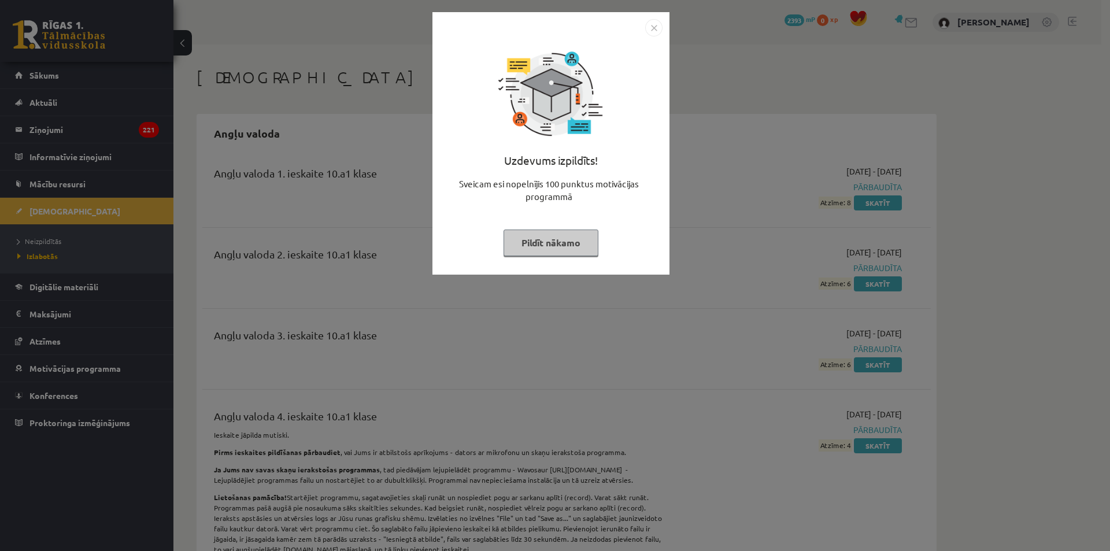
click at [642, 27] on div at bounding box center [550, 27] width 223 height 17
click at [646, 27] on img "Close" at bounding box center [653, 27] width 17 height 17
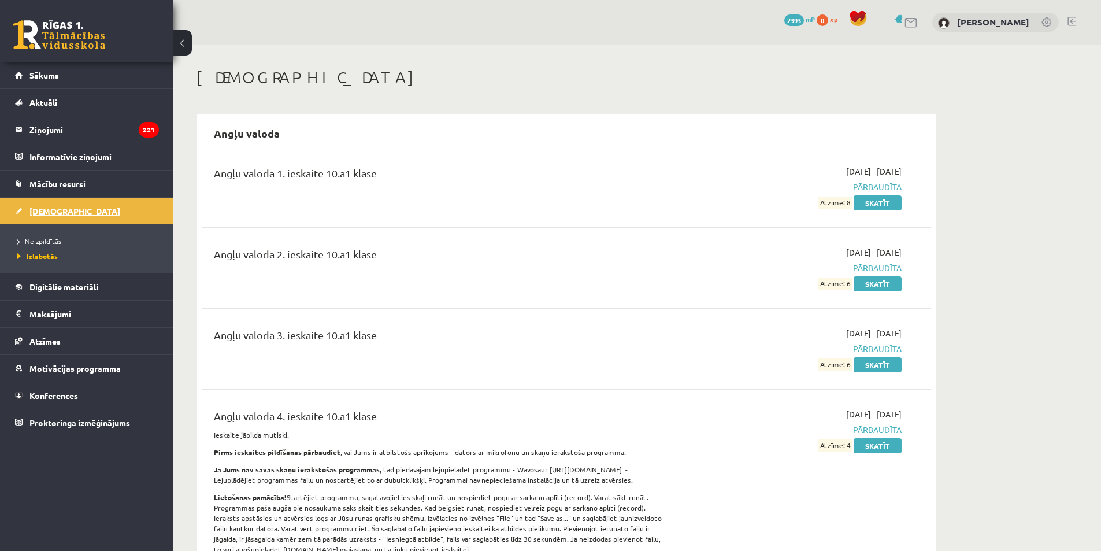
click at [40, 212] on span "[DEMOGRAPHIC_DATA]" at bounding box center [74, 211] width 91 height 10
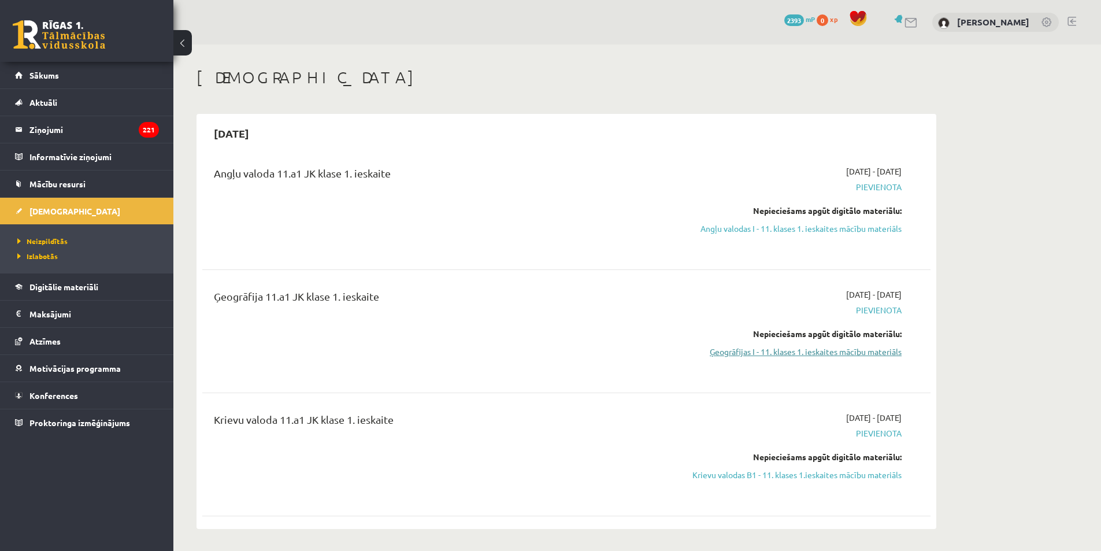
click at [785, 349] on link "Ģeogrāfijas I - 11. klases 1. ieskaites mācību materiāls" at bounding box center [793, 352] width 218 height 12
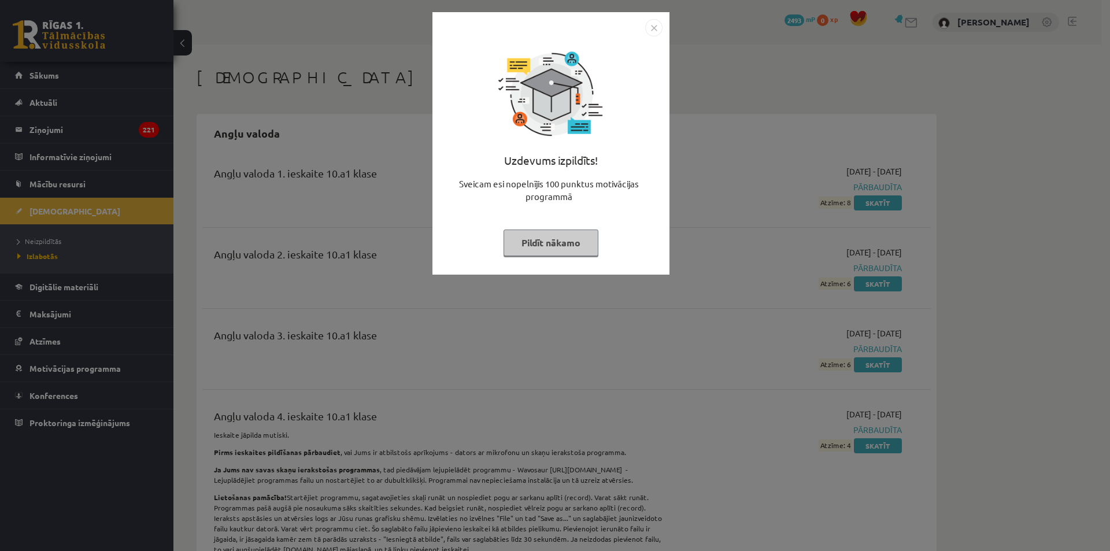
click at [655, 31] on img "Close" at bounding box center [653, 27] width 17 height 17
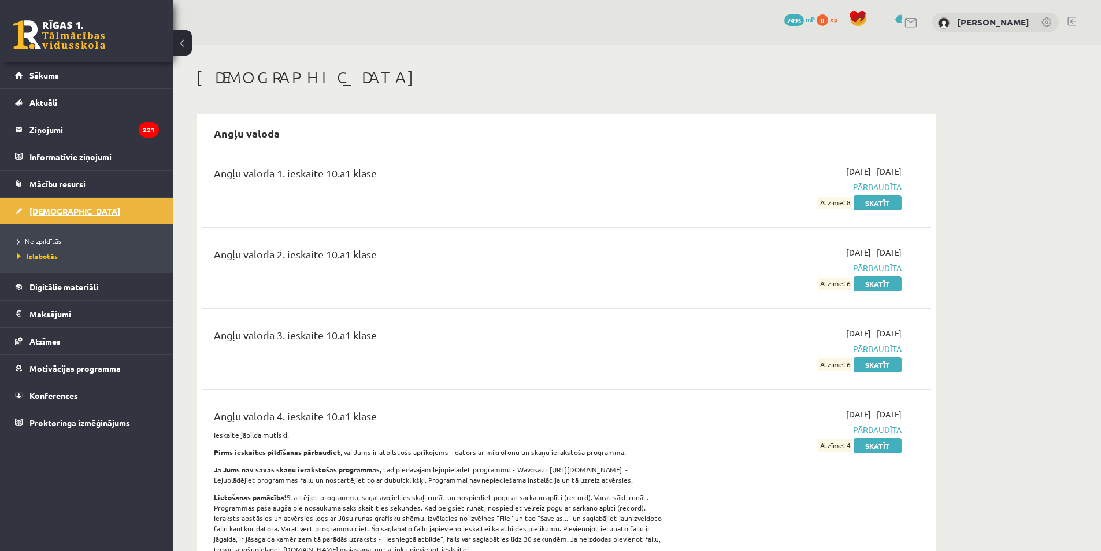
click at [50, 209] on span "[DEMOGRAPHIC_DATA]" at bounding box center [74, 211] width 91 height 10
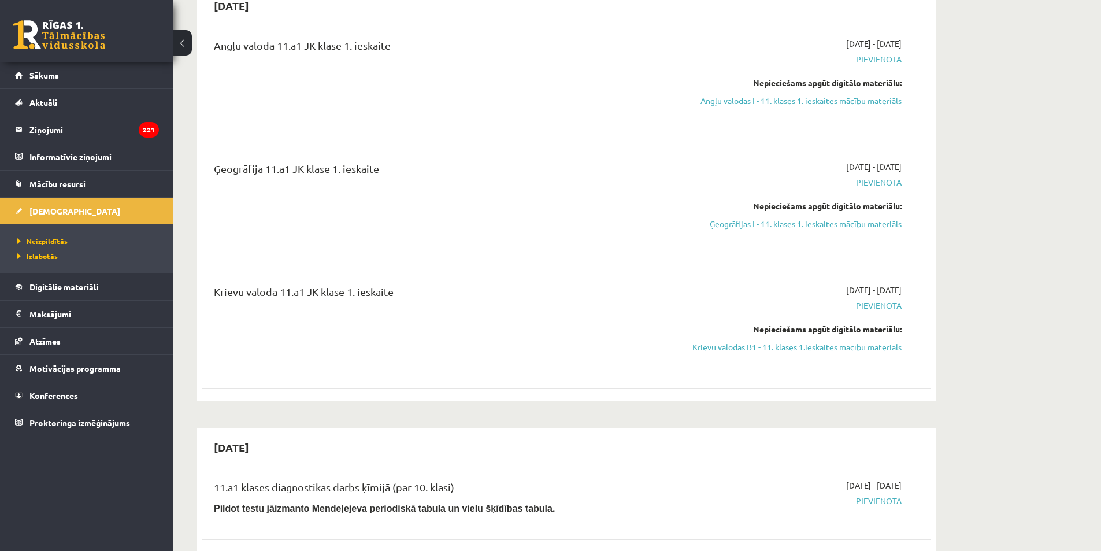
scroll to position [116, 0]
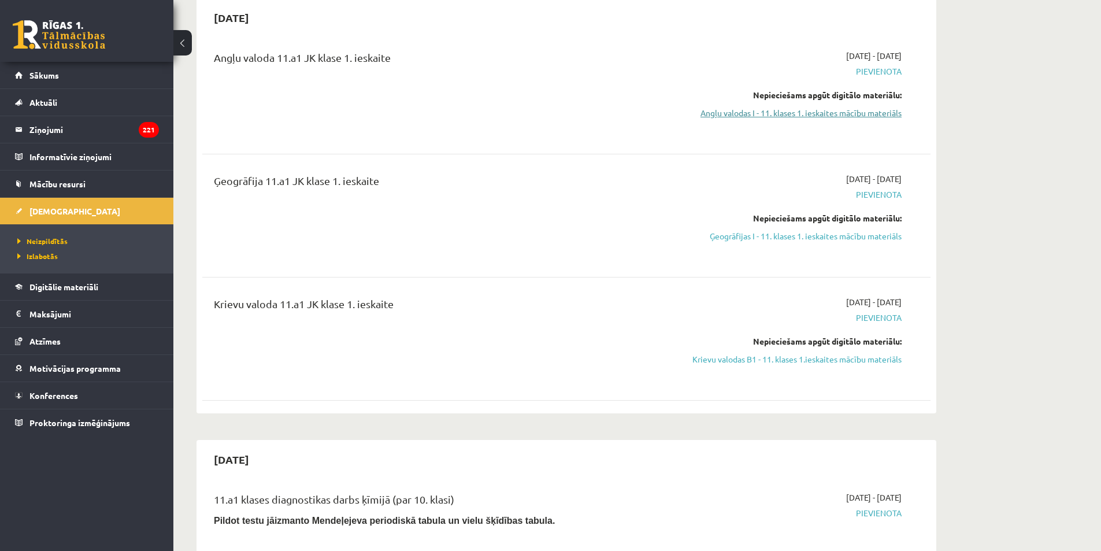
click at [776, 116] on link "Angļu valodas I - 11. klases 1. ieskaites mācību materiāls" at bounding box center [793, 113] width 218 height 12
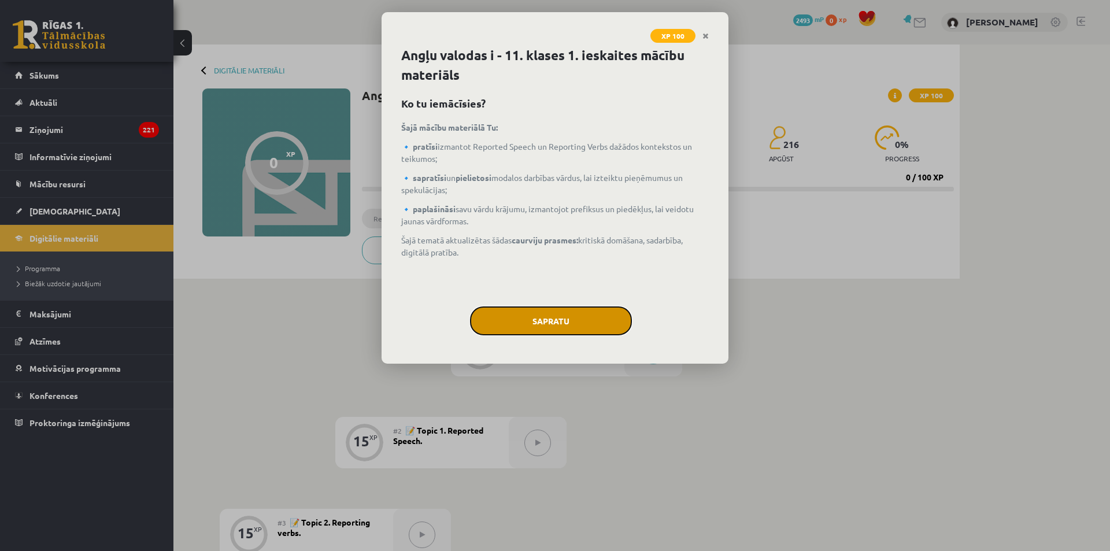
click at [575, 327] on button "Sapratu" at bounding box center [551, 320] width 162 height 29
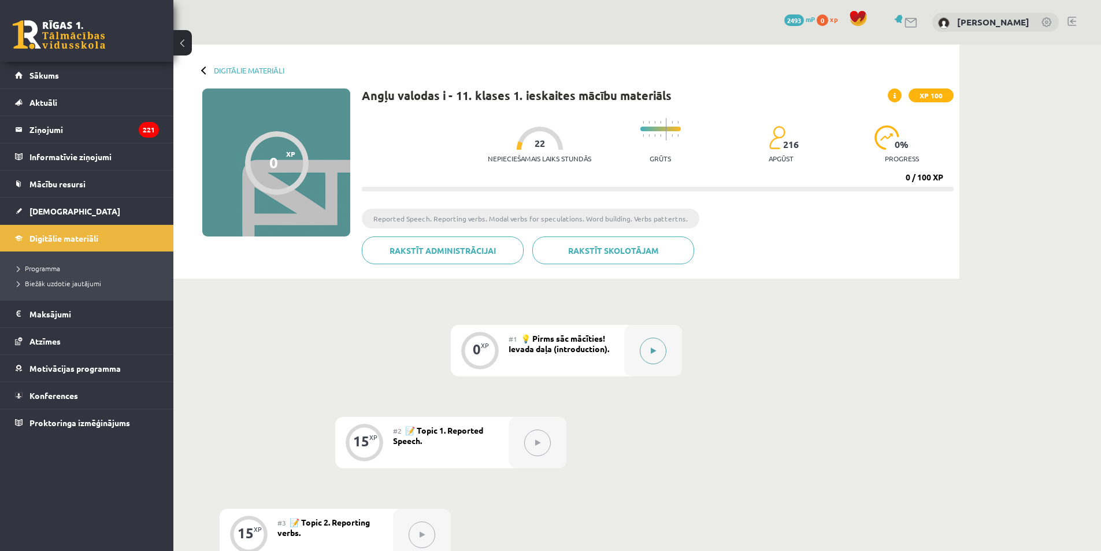
click at [648, 344] on button at bounding box center [653, 351] width 27 height 27
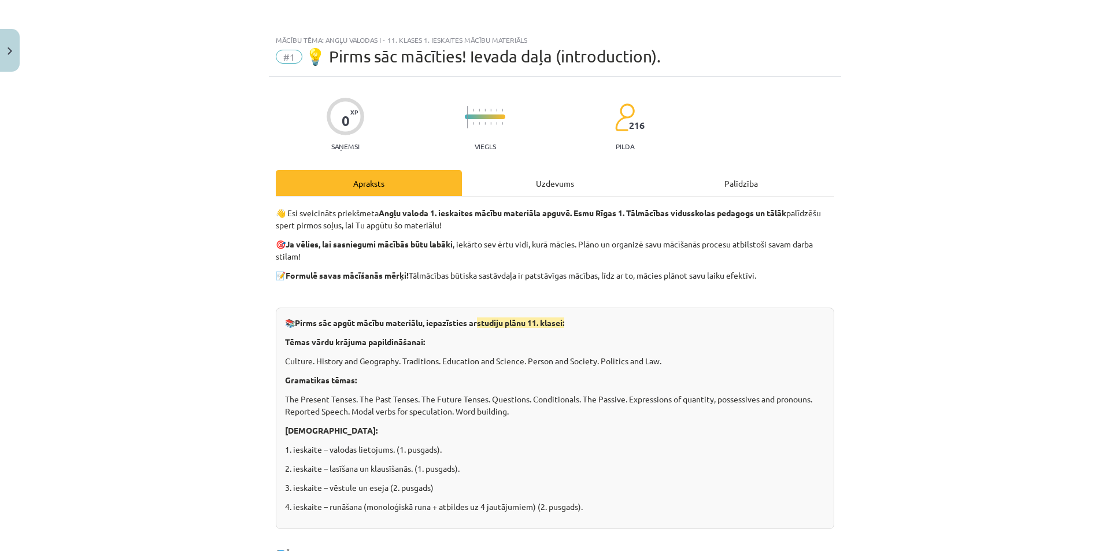
click at [564, 187] on div "Uzdevums" at bounding box center [555, 183] width 186 height 26
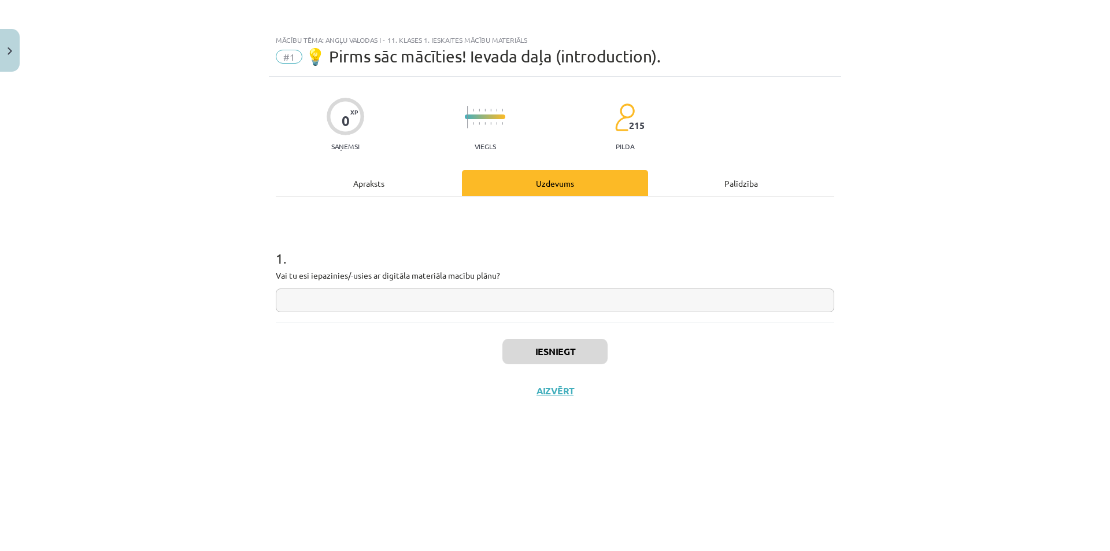
click at [338, 297] on input "text" at bounding box center [555, 300] width 558 height 24
type input "*"
click at [531, 349] on button "Iesniegt" at bounding box center [554, 351] width 105 height 25
click at [563, 397] on button "Nākamā nodarbība" at bounding box center [554, 398] width 113 height 27
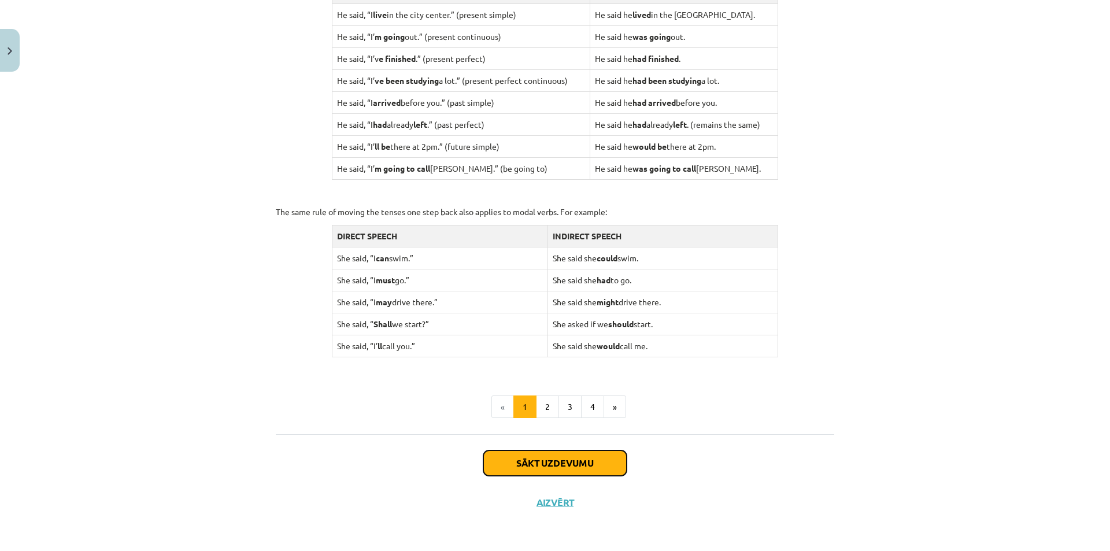
click at [552, 461] on button "Sākt uzdevumu" at bounding box center [554, 462] width 143 height 25
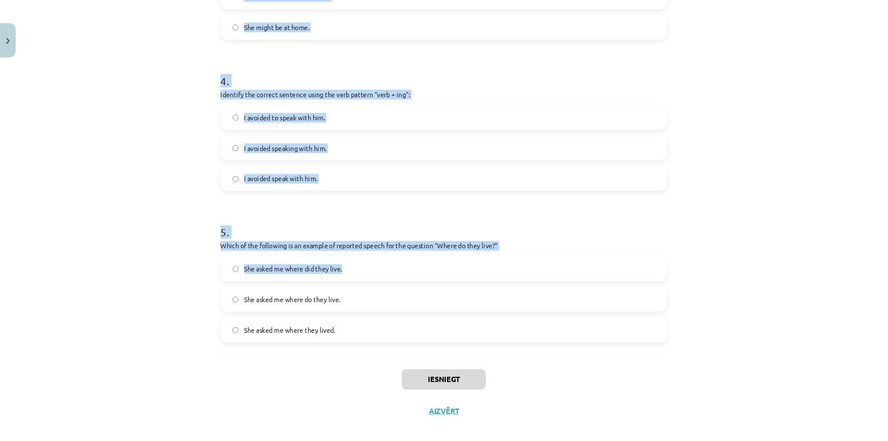
scroll to position [735, 0]
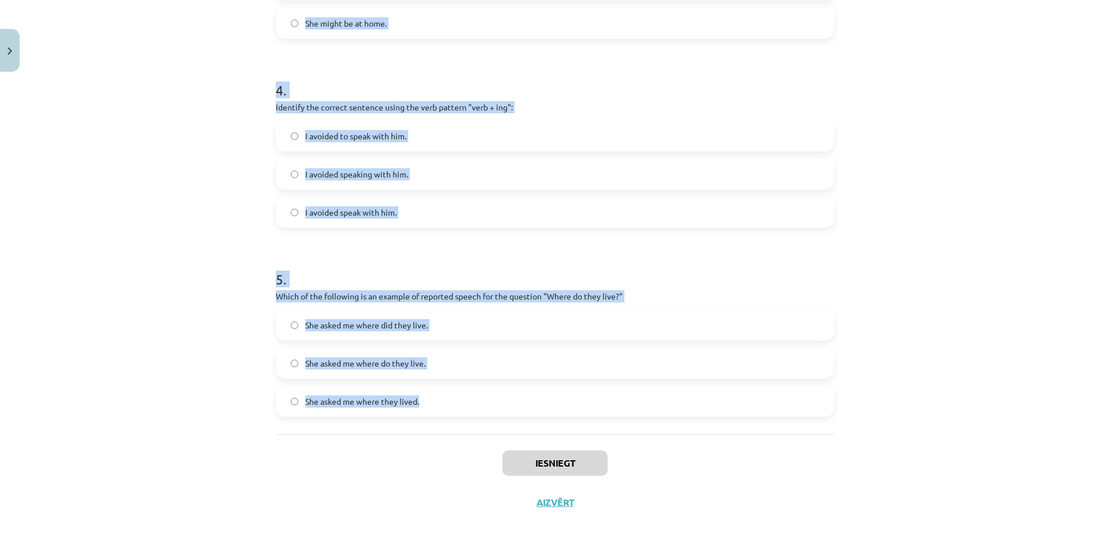
drag, startPoint x: 268, startPoint y: 222, endPoint x: 527, endPoint y: 398, distance: 313.0
copy form "1 . Which of the following sentences correctly uses reported speech? He said th…"
click at [542, 193] on div "I avoided to speak with him. I avoided speaking with him. I avoided speak with …" at bounding box center [555, 174] width 558 height 108
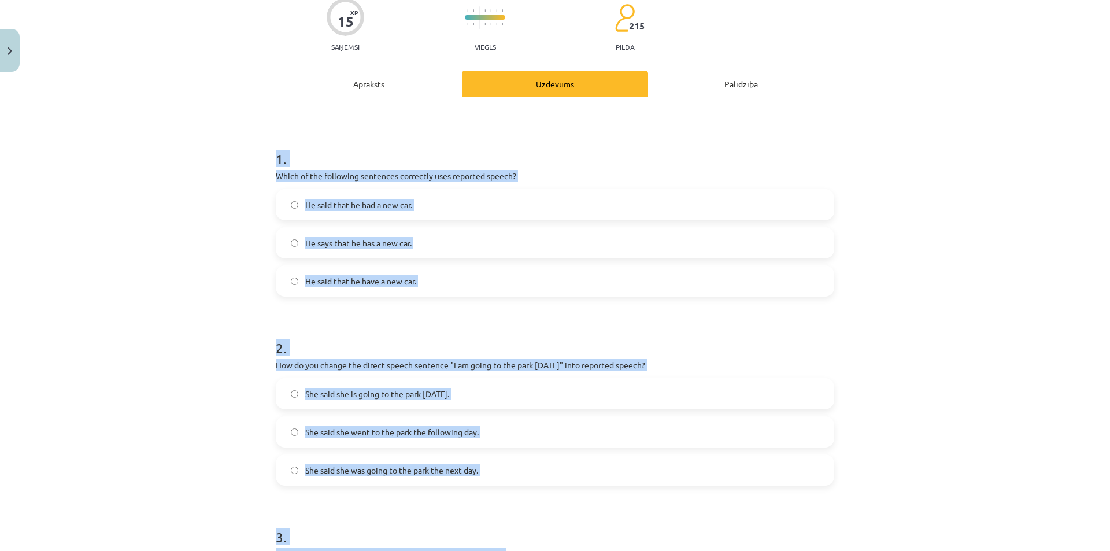
scroll to position [0, 0]
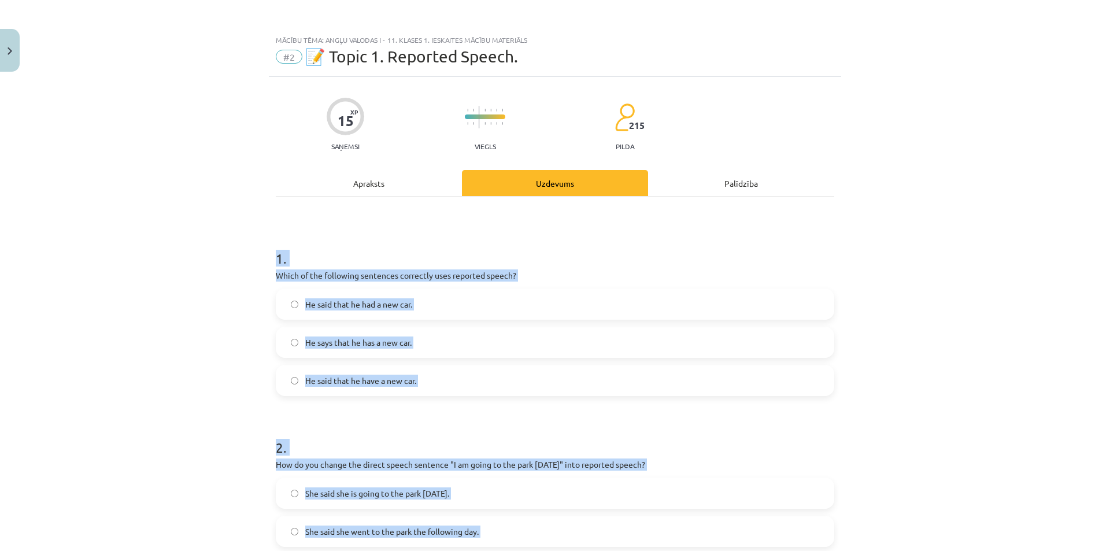
click at [178, 234] on div "Mācību tēma: Angļu valodas i - 11. klases 1. ieskaites mācību materiāls #2 📝 To…" at bounding box center [555, 275] width 1110 height 551
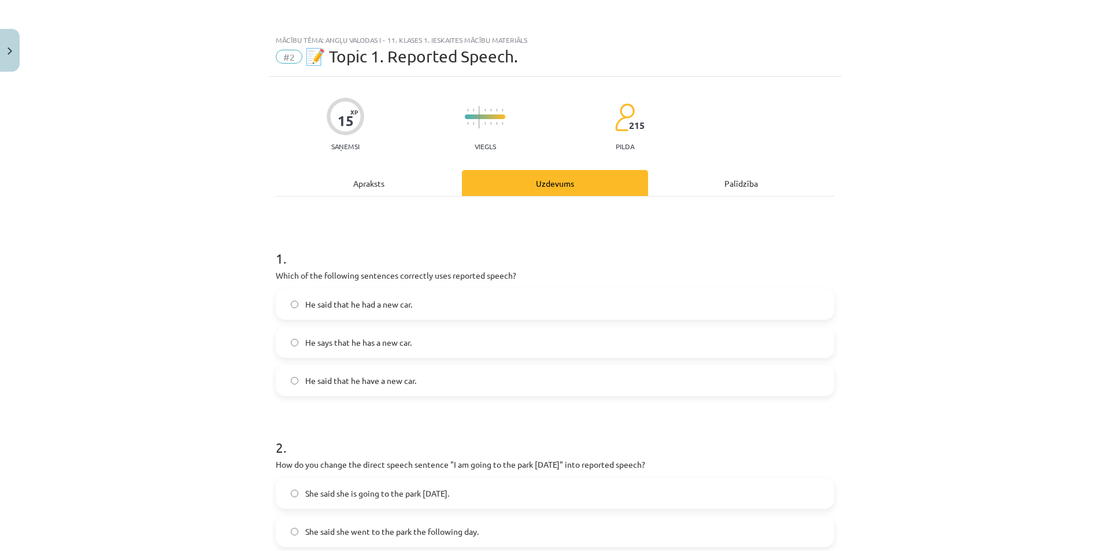
click at [379, 306] on span "He said that he had a new car." at bounding box center [358, 304] width 107 height 12
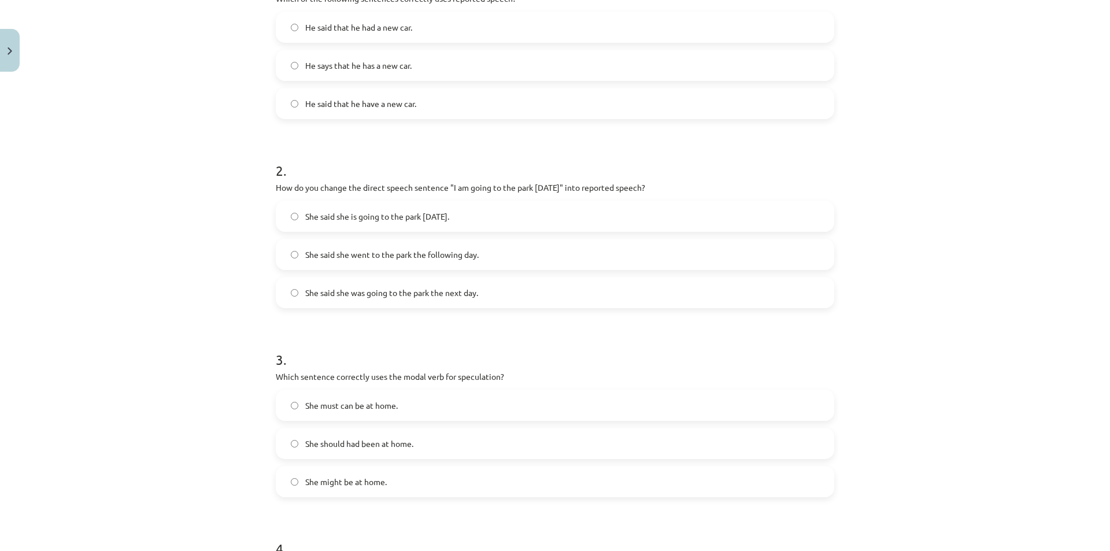
scroll to position [289, 0]
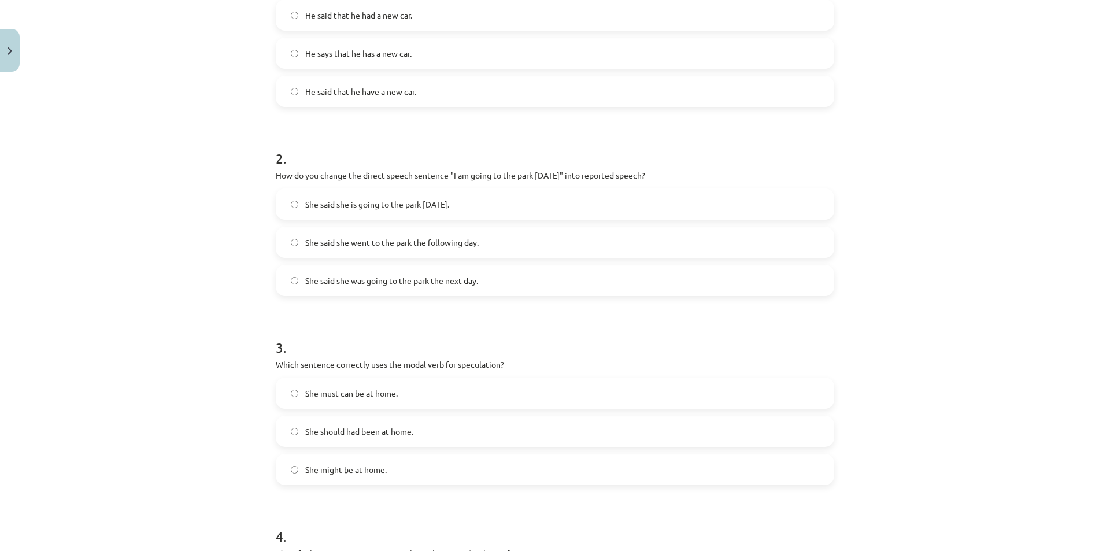
click at [380, 287] on label "She said she was going to the park the next day." at bounding box center [555, 280] width 556 height 29
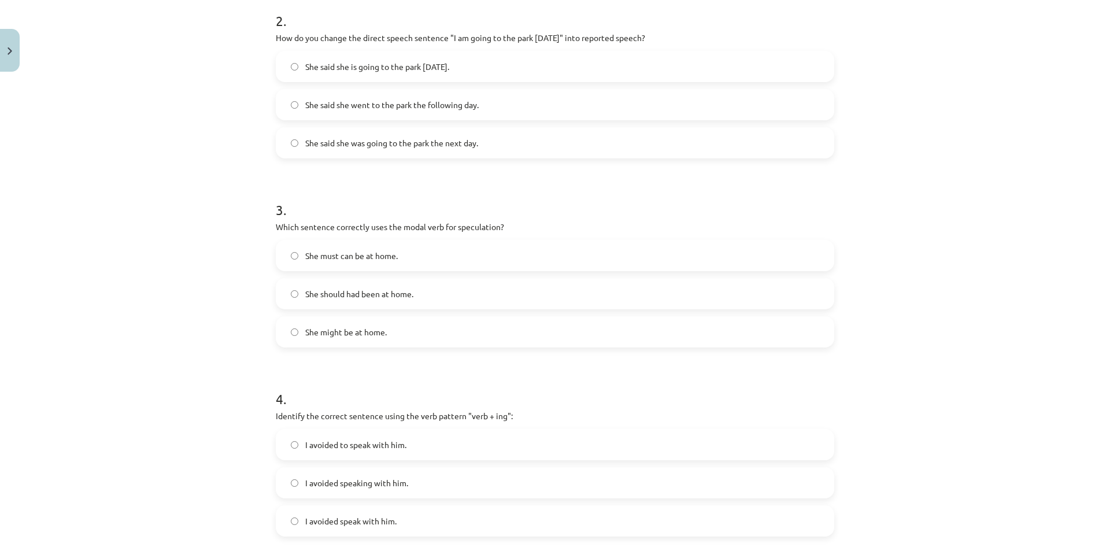
scroll to position [520, 0]
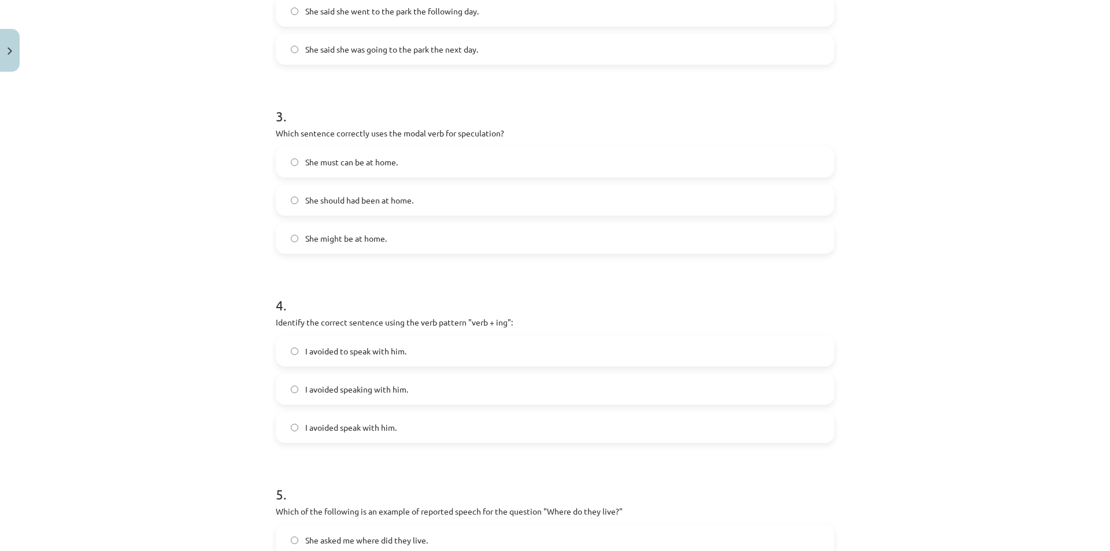
click at [334, 233] on span "She might be at home." at bounding box center [346, 238] width 82 height 12
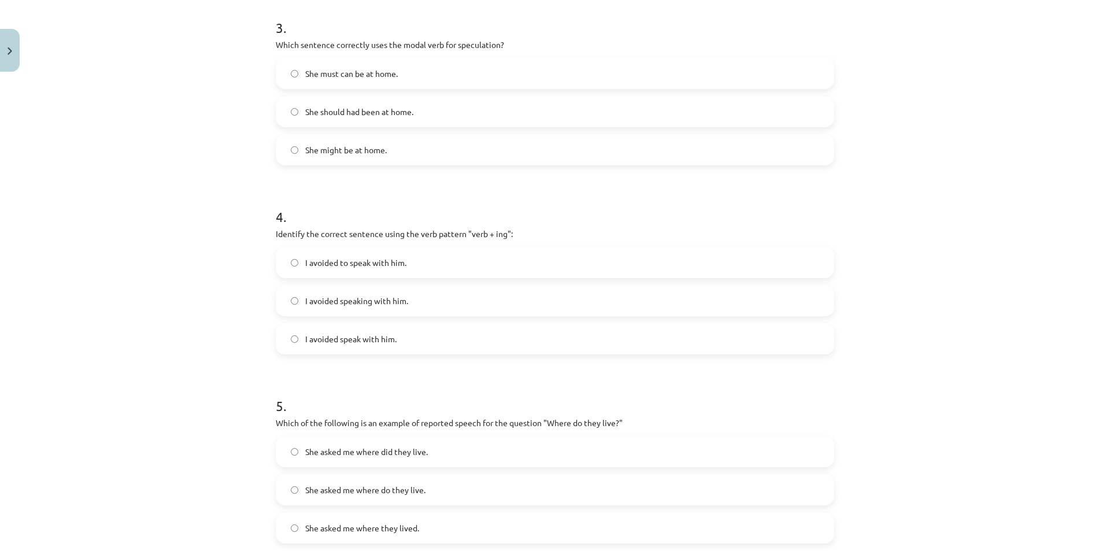
scroll to position [694, 0]
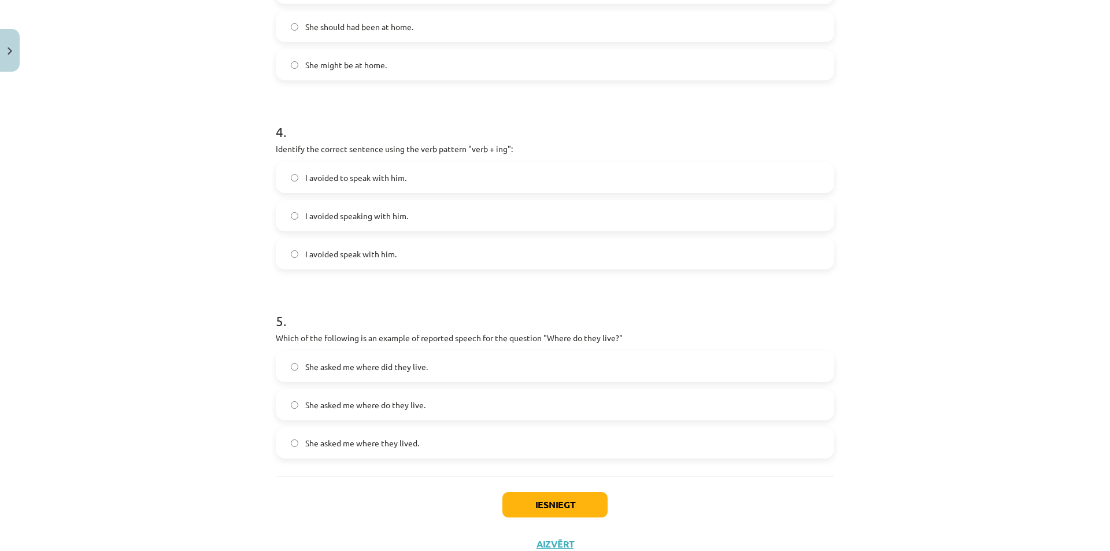
click at [366, 213] on span "I avoided speaking with him." at bounding box center [356, 216] width 103 height 12
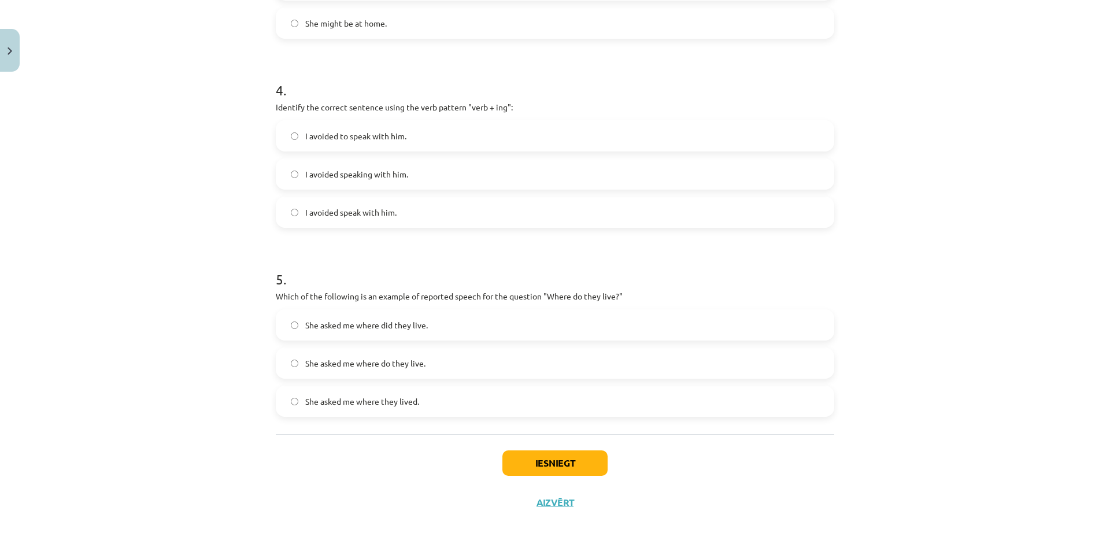
click at [413, 406] on span "She asked me where they lived." at bounding box center [362, 401] width 114 height 12
click at [539, 464] on button "Iesniegt" at bounding box center [554, 462] width 105 height 25
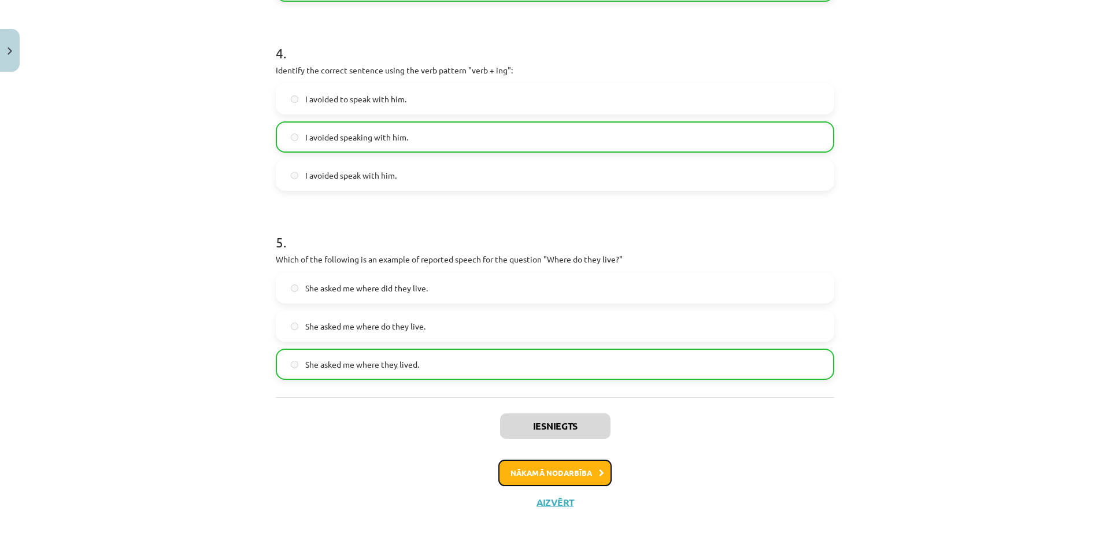
click at [529, 473] on button "Nākamā nodarbība" at bounding box center [554, 473] width 113 height 27
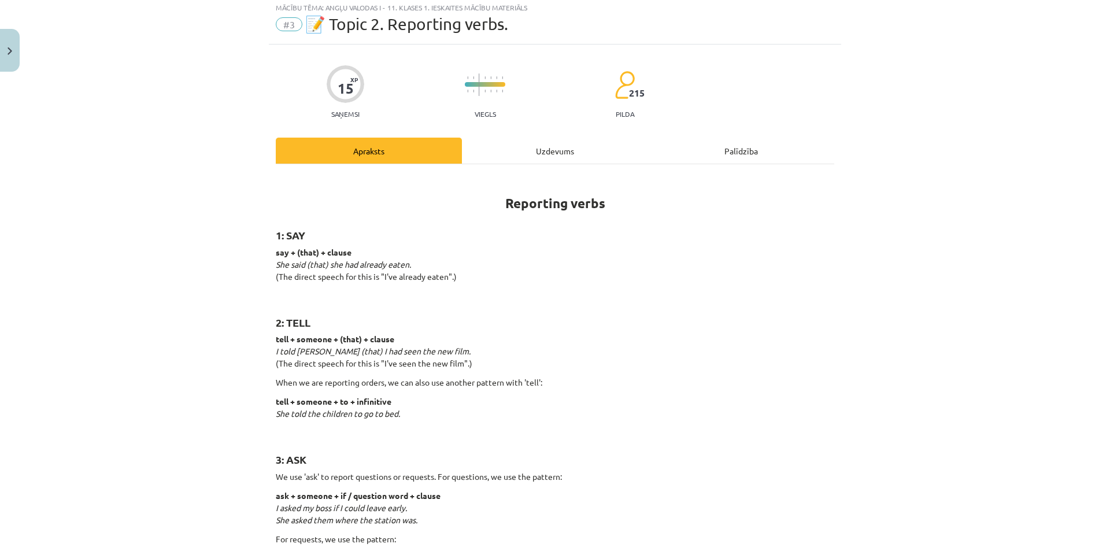
scroll to position [29, 0]
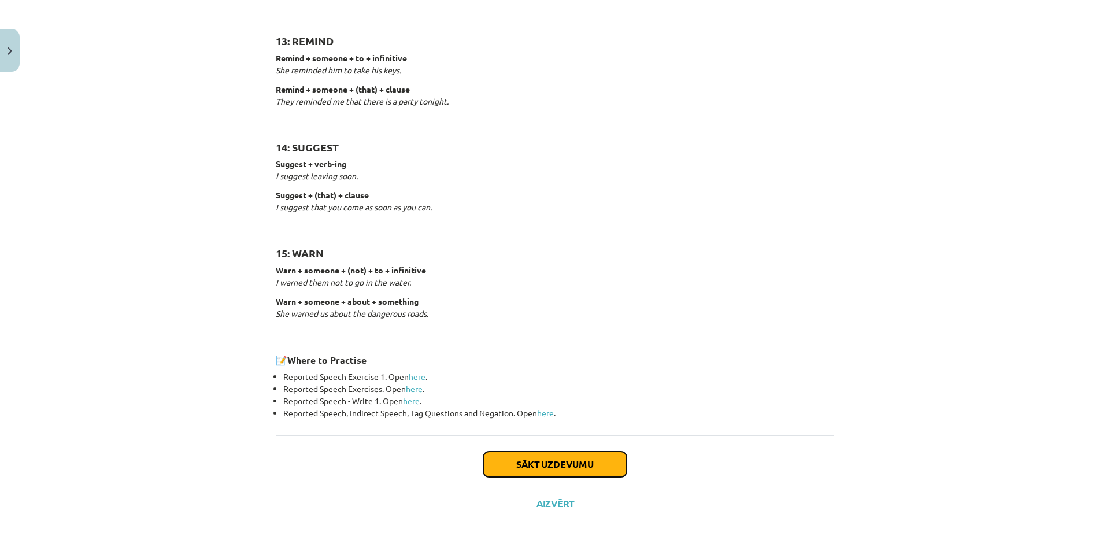
click at [553, 468] on button "Sākt uzdevumu" at bounding box center [554, 464] width 143 height 25
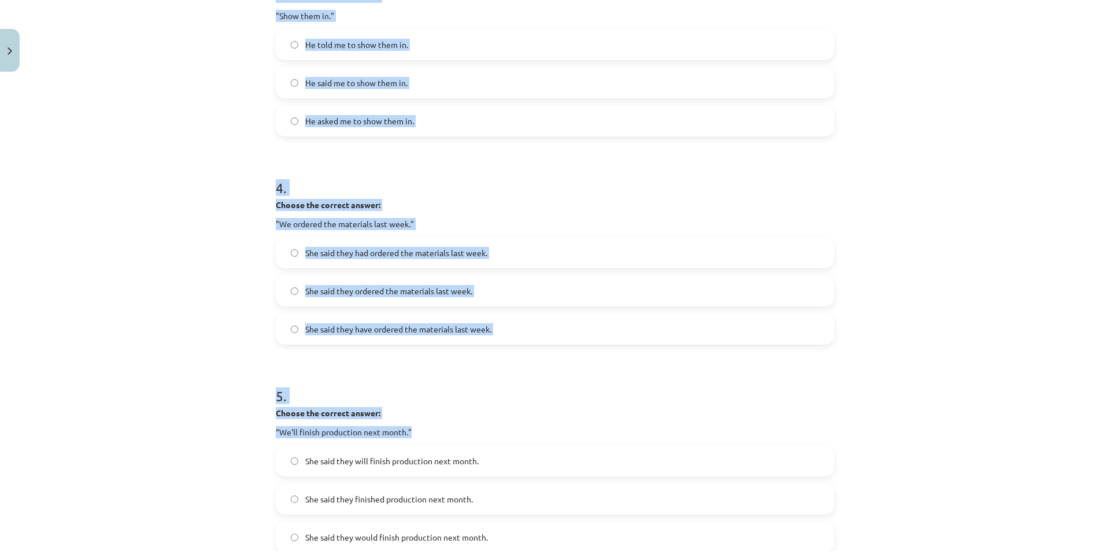
scroll to position [831, 0]
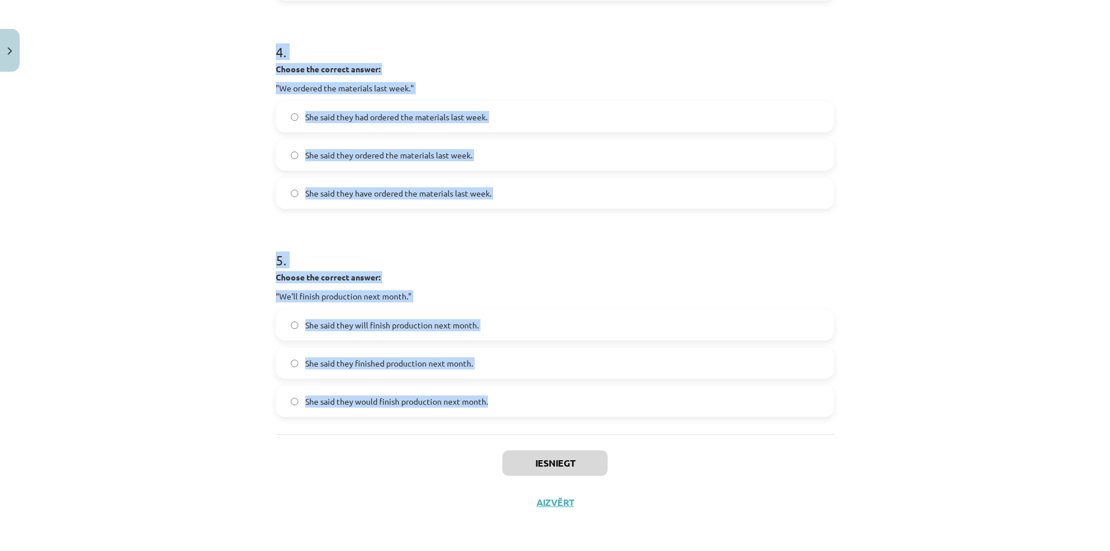
drag, startPoint x: 266, startPoint y: 232, endPoint x: 503, endPoint y: 406, distance: 294.1
copy form "1 . Choose the correct answer: "I'm ready for the meeting." He said he'll be re…"
click at [568, 245] on h1 "5 ." at bounding box center [555, 250] width 558 height 36
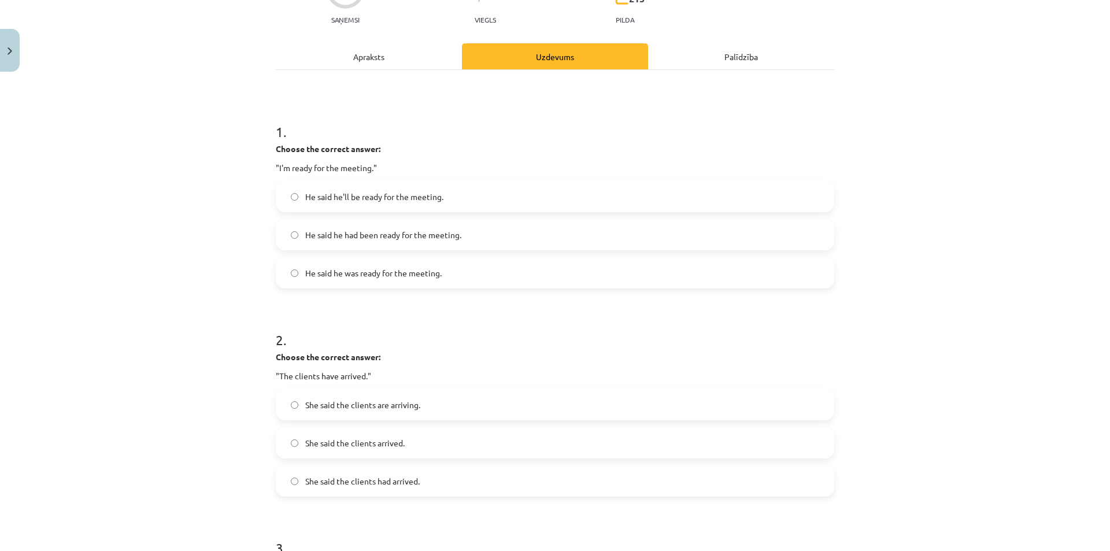
scroll to position [137, 0]
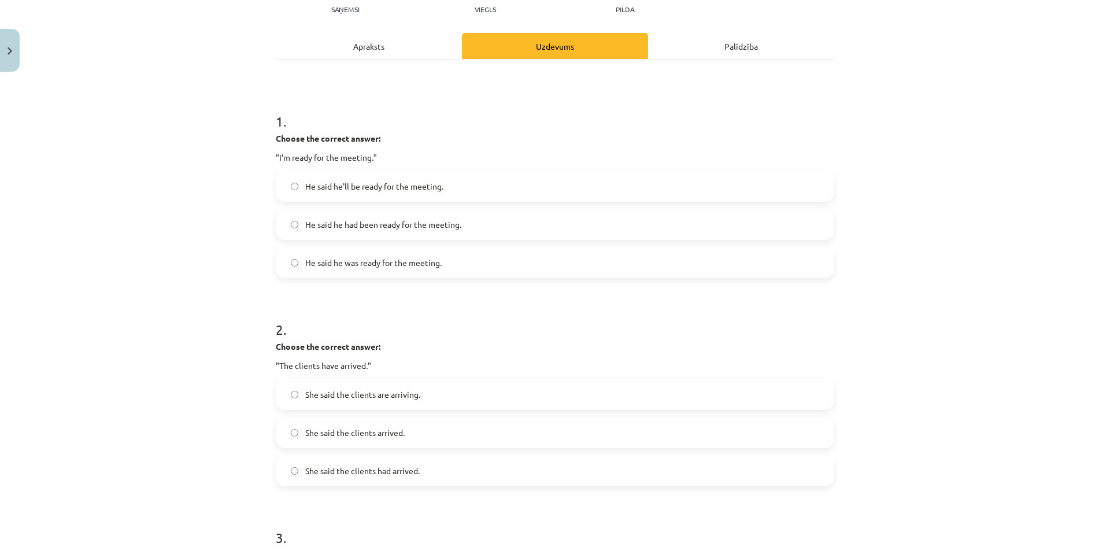
click at [367, 262] on span "He said he was ready for the meeting." at bounding box center [373, 263] width 136 height 12
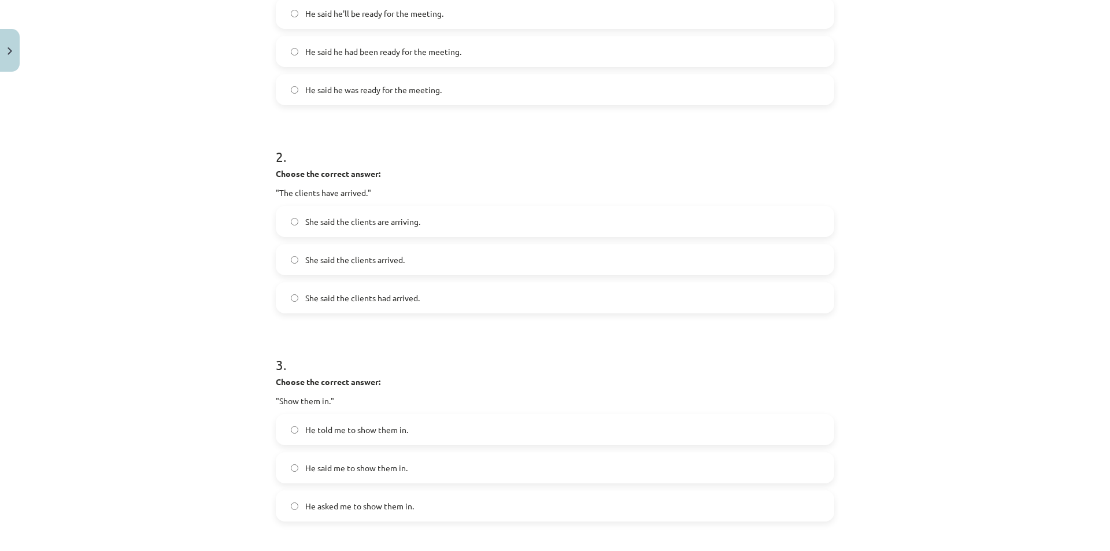
scroll to position [310, 0]
click at [356, 263] on span "She said the clients arrived." at bounding box center [354, 259] width 99 height 12
click at [408, 299] on span "She said the clients had arrived." at bounding box center [362, 297] width 114 height 12
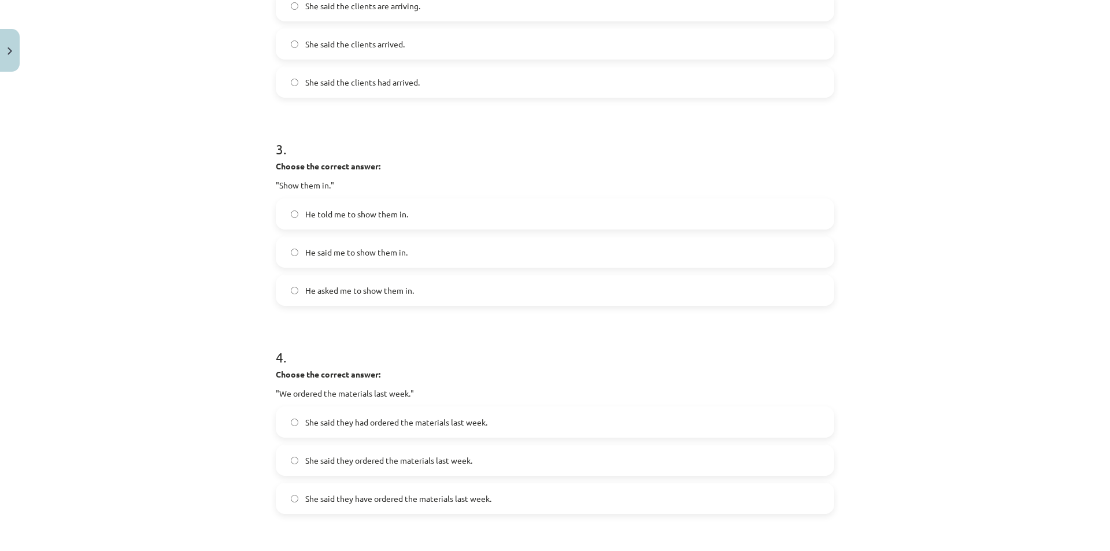
scroll to position [542, 0]
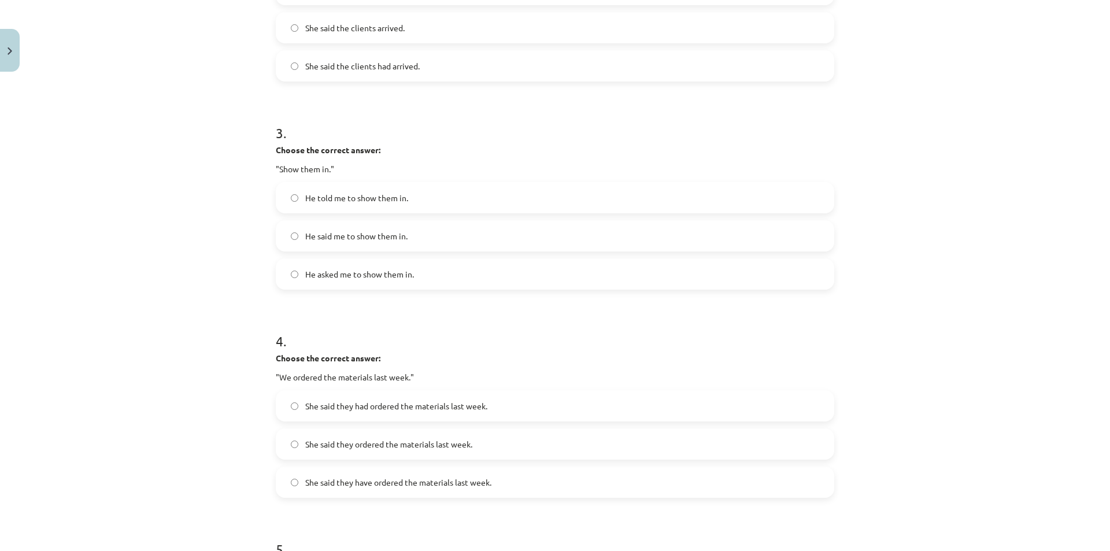
click at [331, 200] on span "He told me to show them in." at bounding box center [356, 198] width 103 height 12
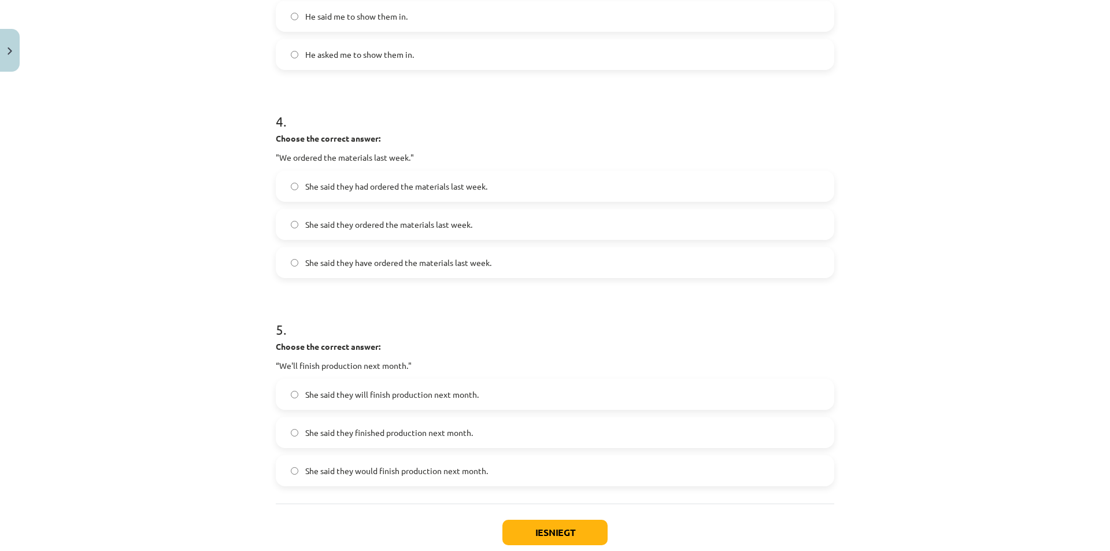
scroll to position [773, 0]
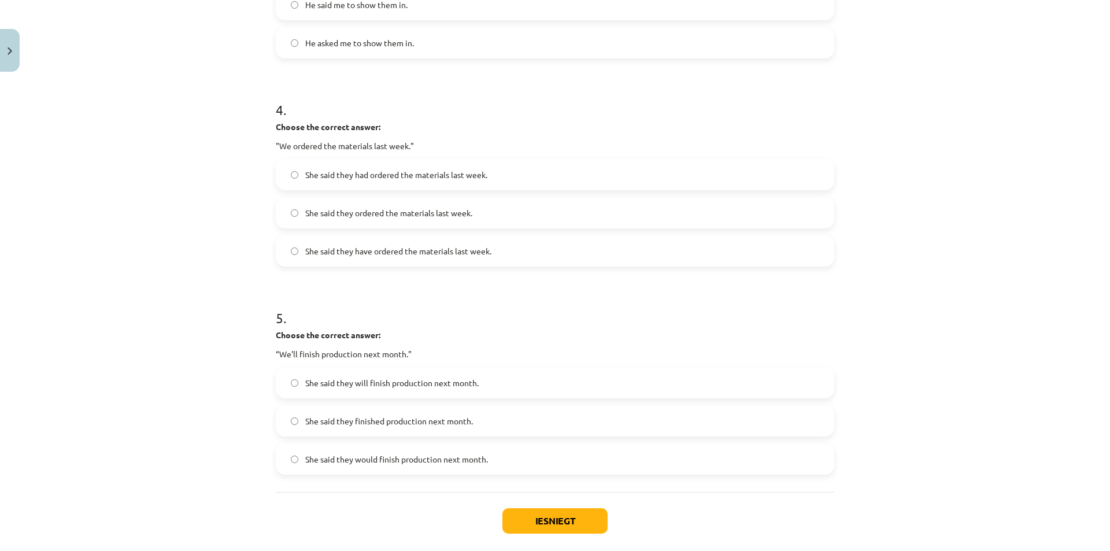
click at [373, 176] on span "She said they had ordered the materials last week." at bounding box center [396, 175] width 182 height 12
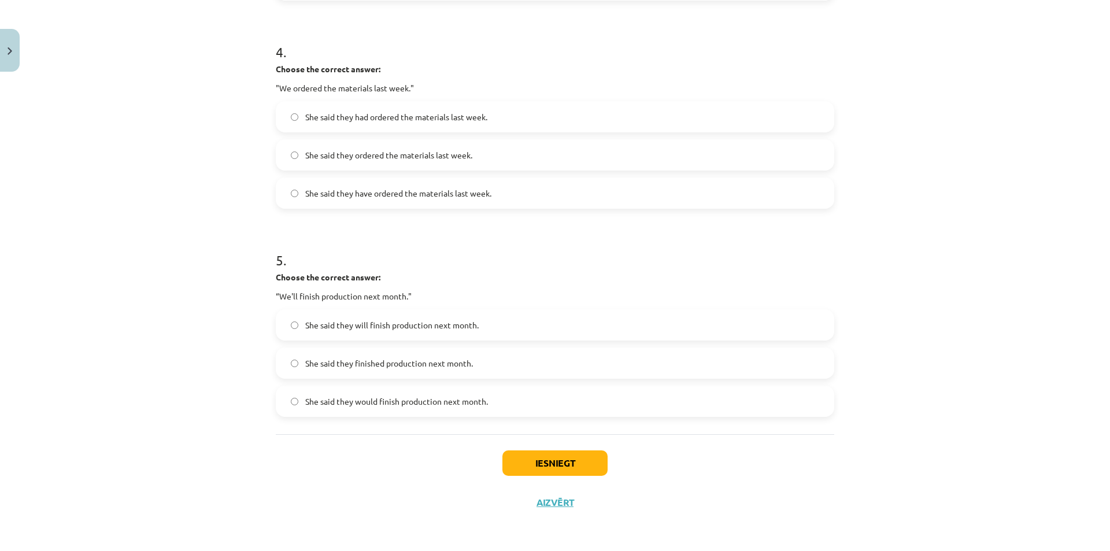
click at [355, 399] on span "She said they would finish production next month." at bounding box center [396, 401] width 183 height 12
click at [553, 467] on button "Iesniegt" at bounding box center [554, 462] width 105 height 25
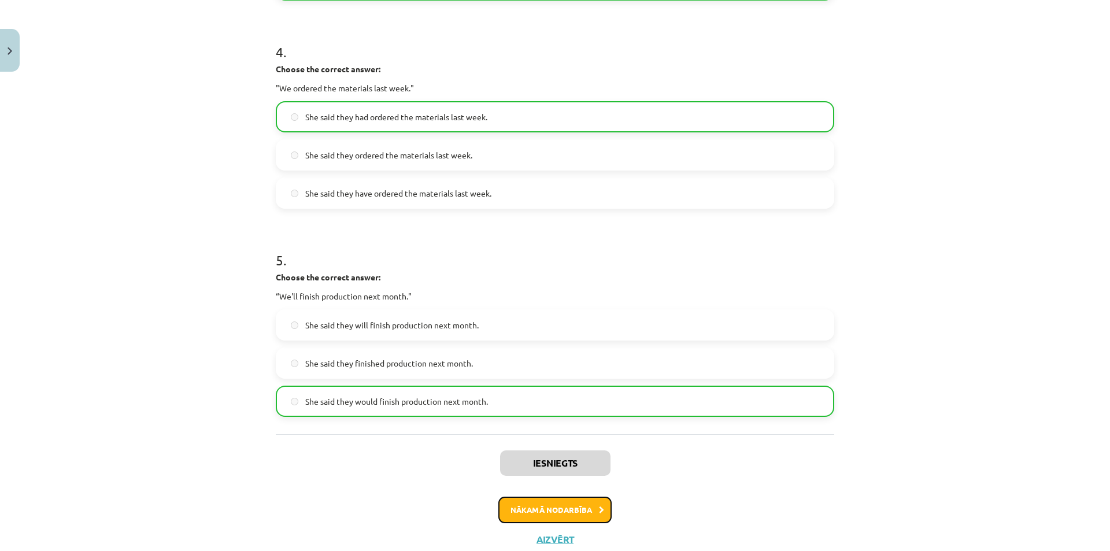
click at [564, 513] on button "Nākamā nodarbība" at bounding box center [554, 510] width 113 height 27
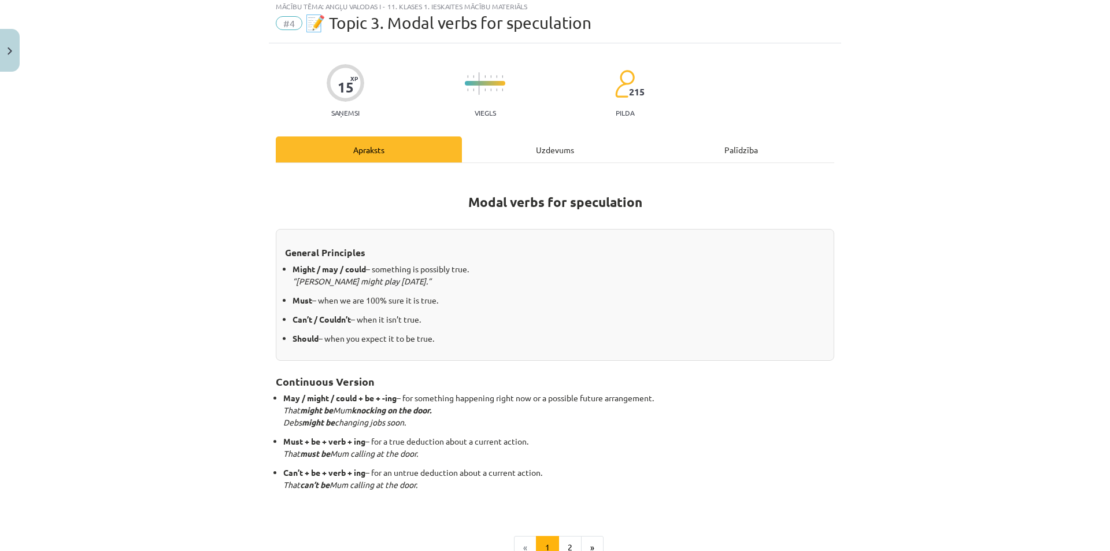
scroll to position [29, 0]
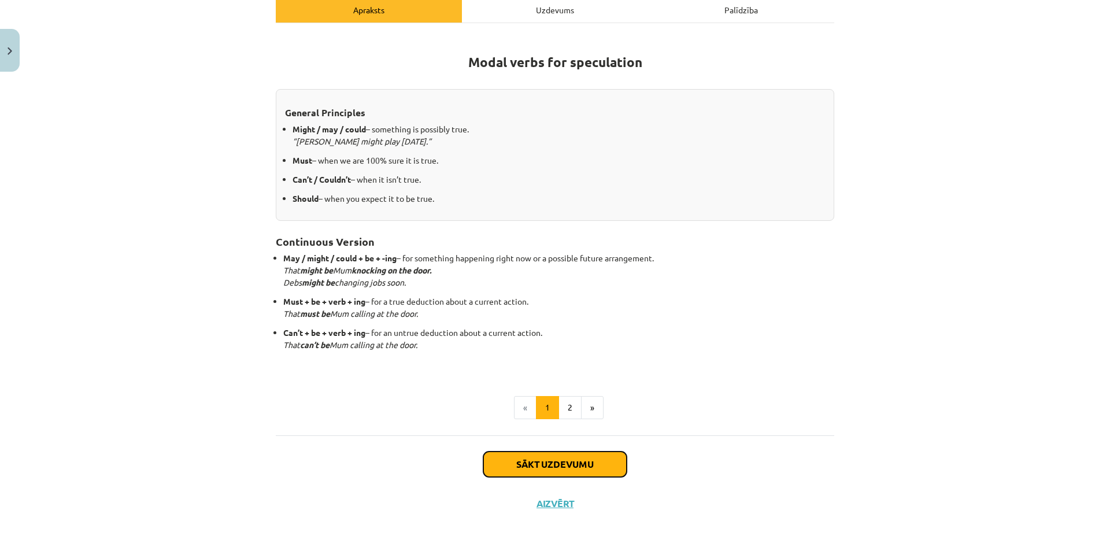
click at [531, 467] on button "Sākt uzdevumu" at bounding box center [554, 464] width 143 height 25
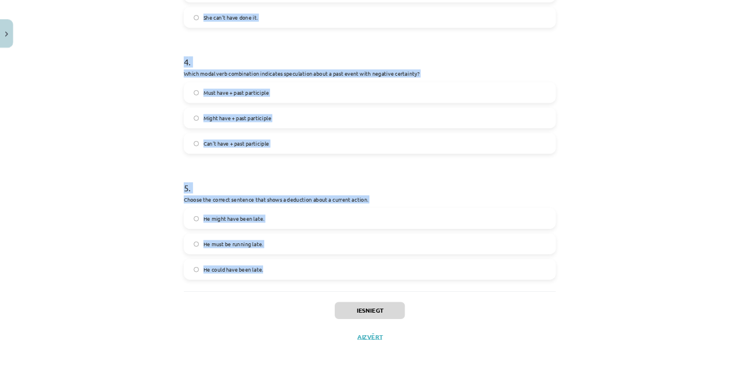
scroll to position [735, 0]
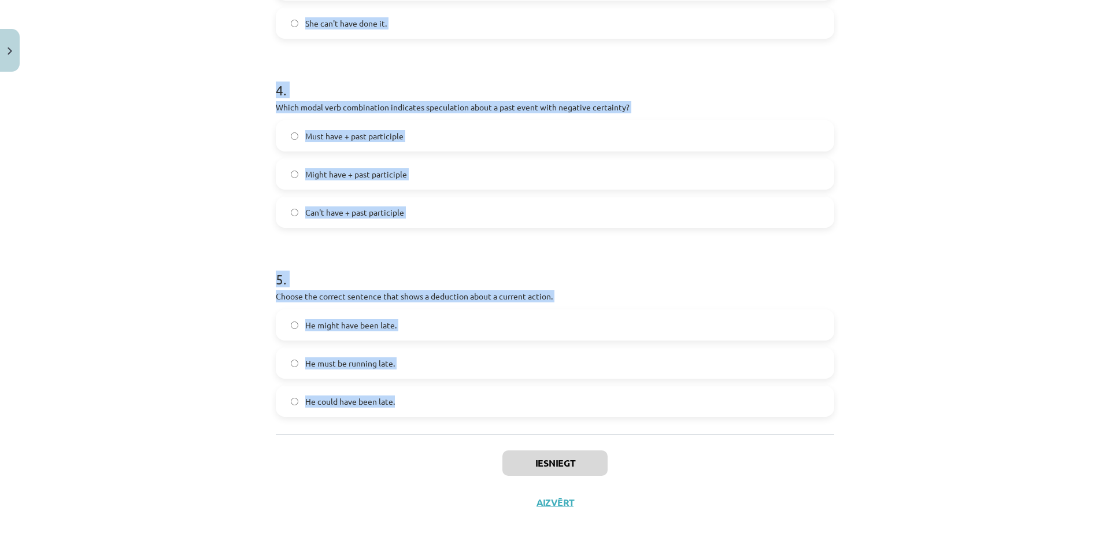
drag, startPoint x: 268, startPoint y: 228, endPoint x: 557, endPoint y: 397, distance: 335.5
copy form "1 . Which modal verb would you use to speculate about something that is possibl…"
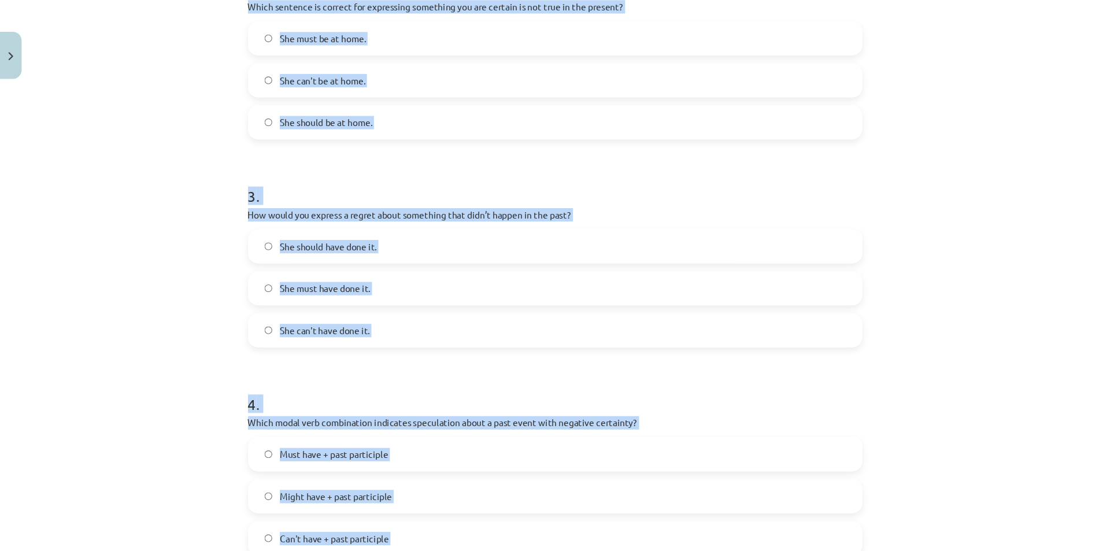
scroll to position [459, 0]
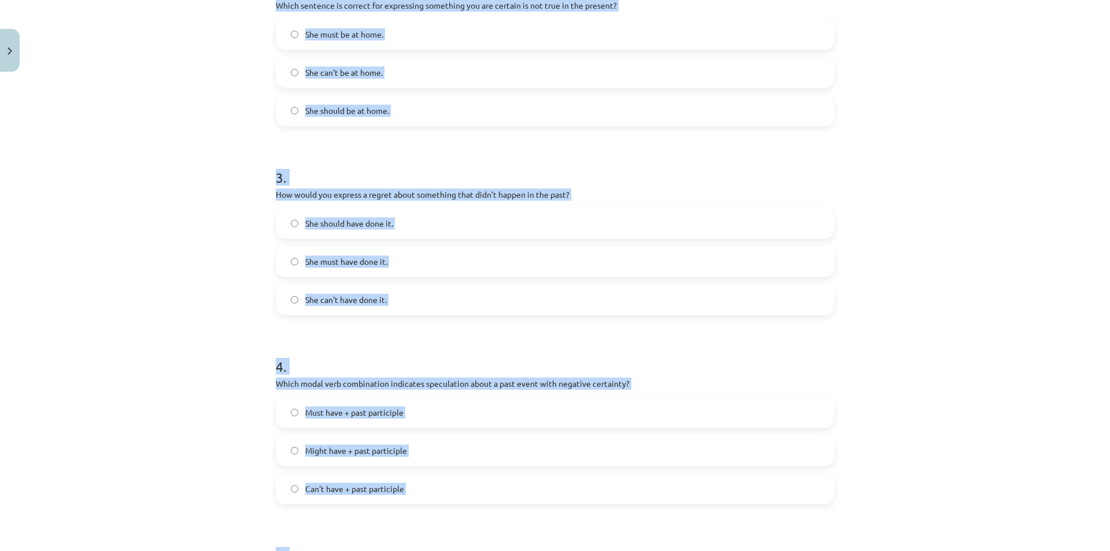
copy form "1 . Which modal verb would you use to speculate about something that is possibl…"
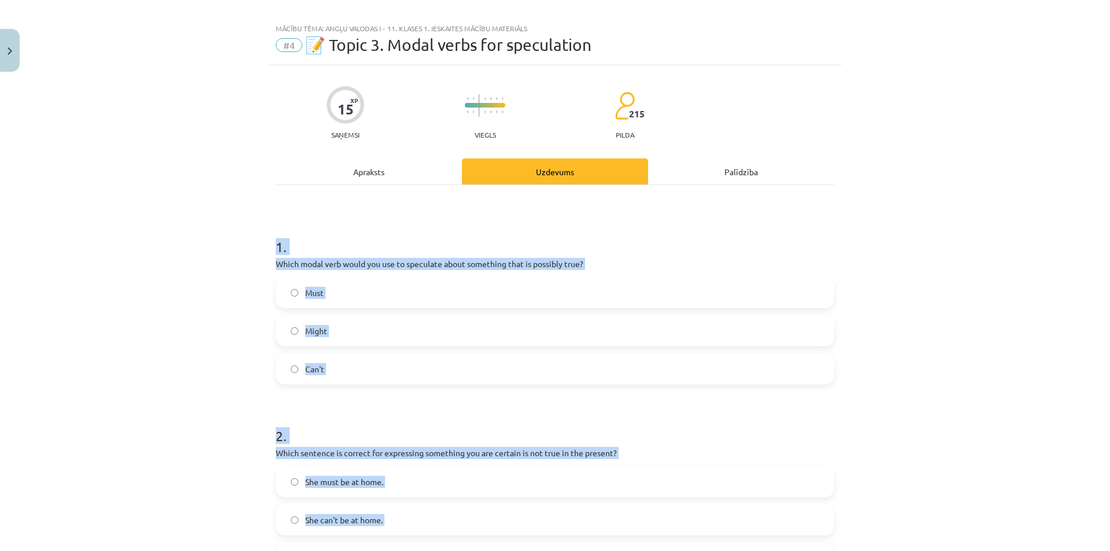
scroll to position [0, 0]
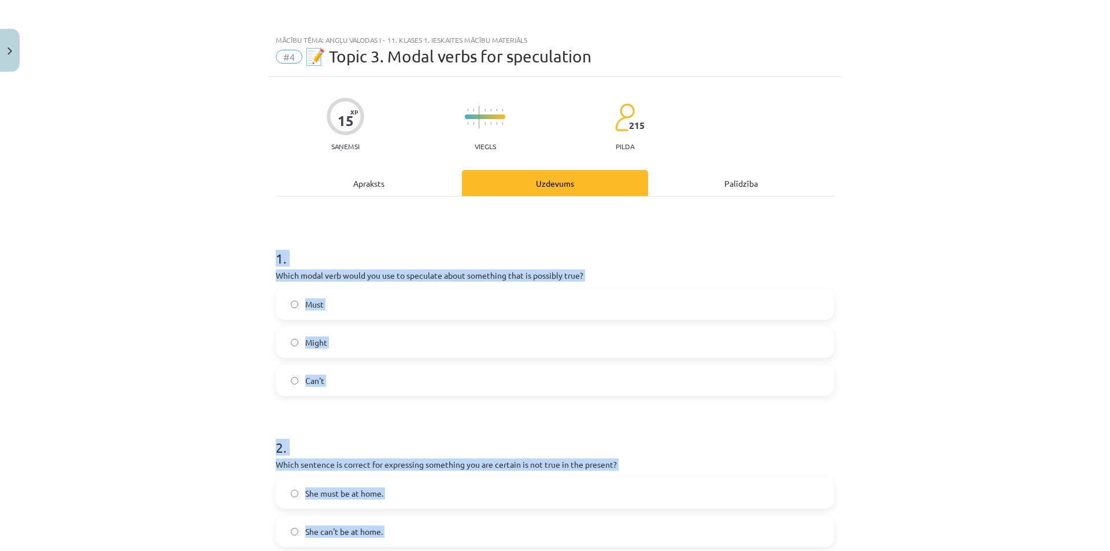
click at [302, 241] on h1 "1 ." at bounding box center [555, 248] width 558 height 36
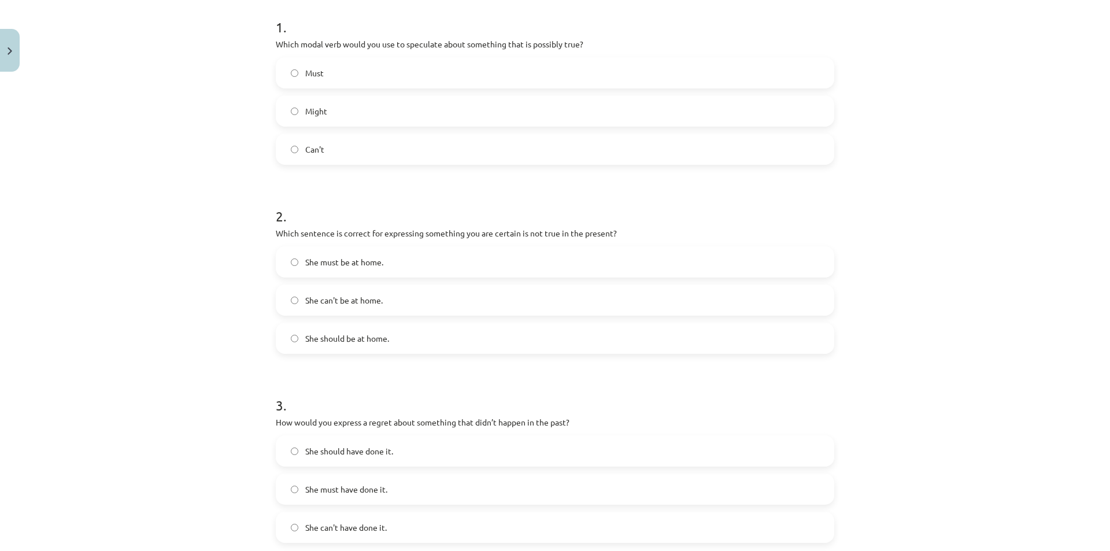
scroll to position [173, 0]
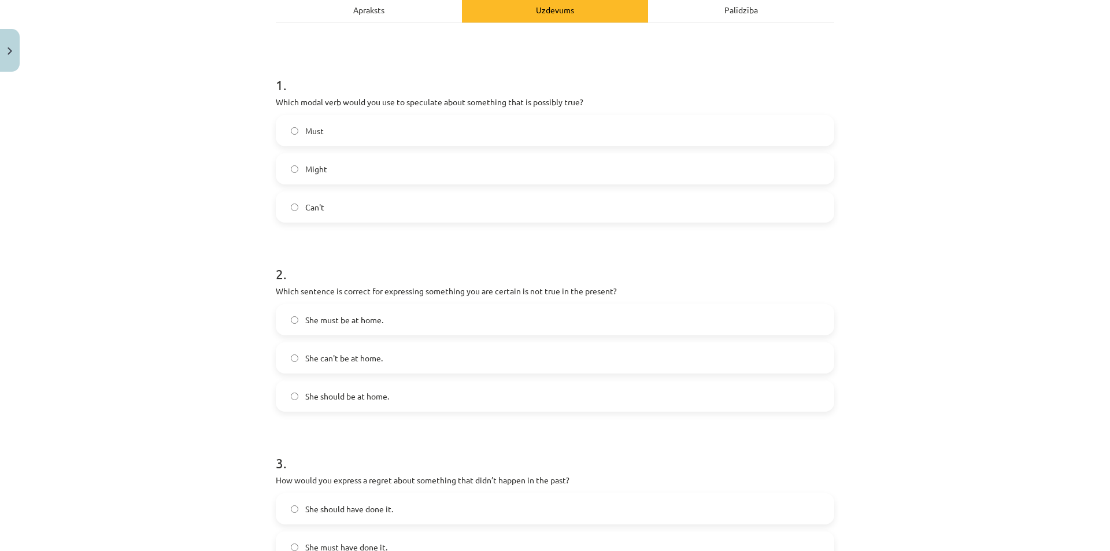
click at [335, 171] on label "Might" at bounding box center [555, 168] width 556 height 29
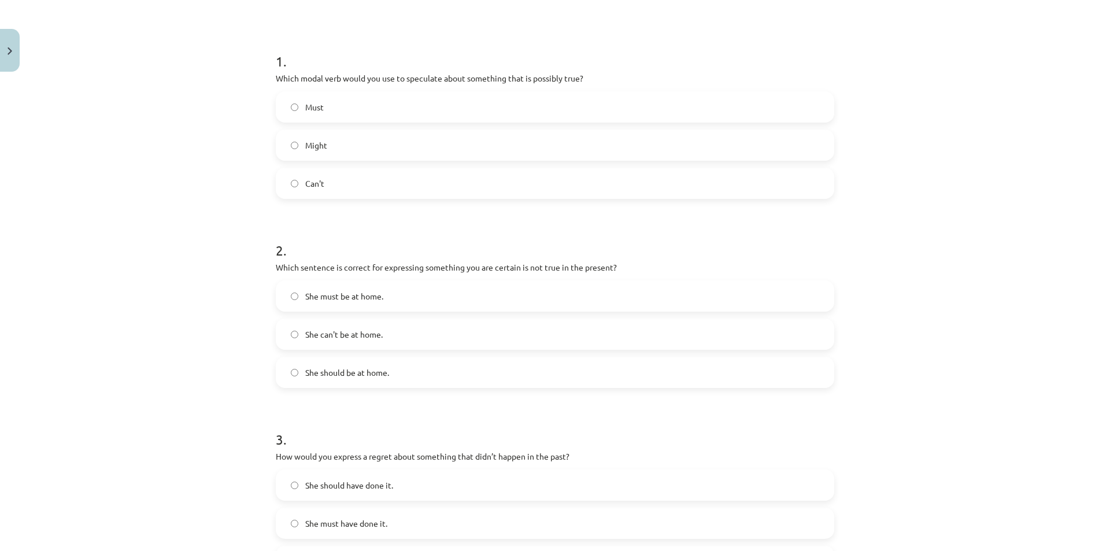
scroll to position [347, 0]
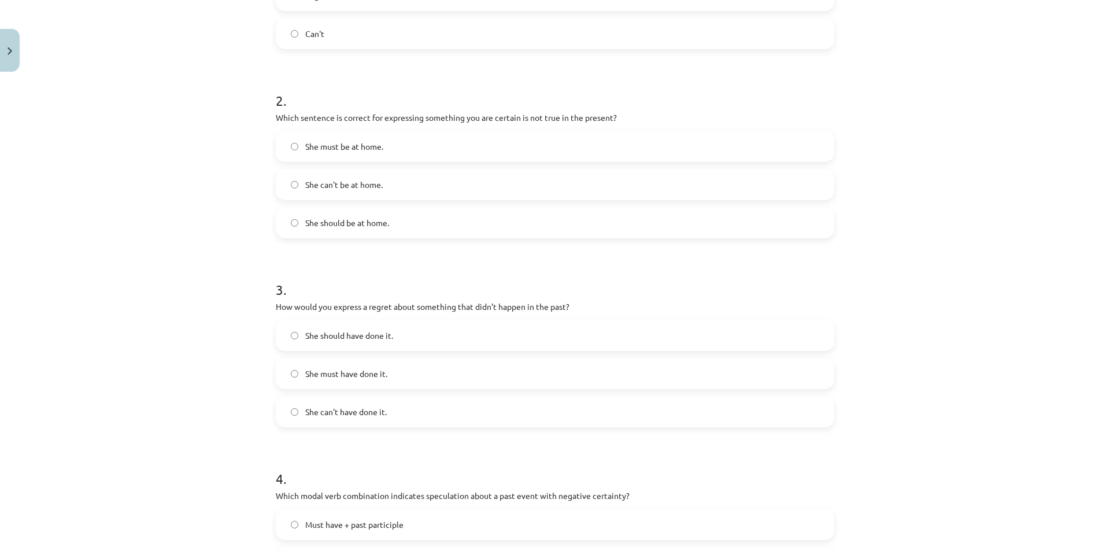
click at [355, 186] on span "She can't be at home." at bounding box center [343, 185] width 77 height 12
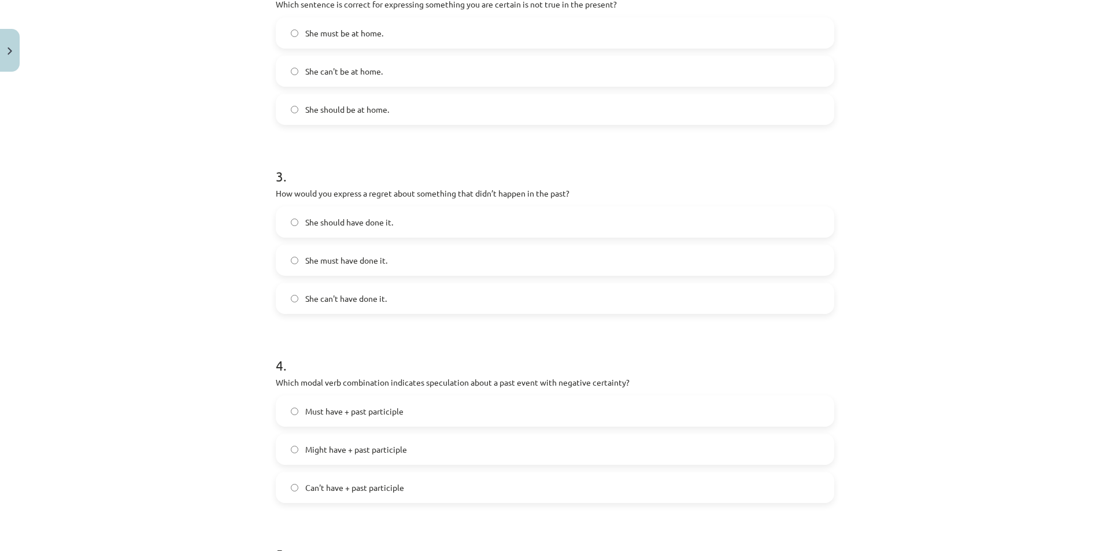
scroll to position [463, 0]
click at [371, 227] on label "She should have done it." at bounding box center [555, 219] width 556 height 29
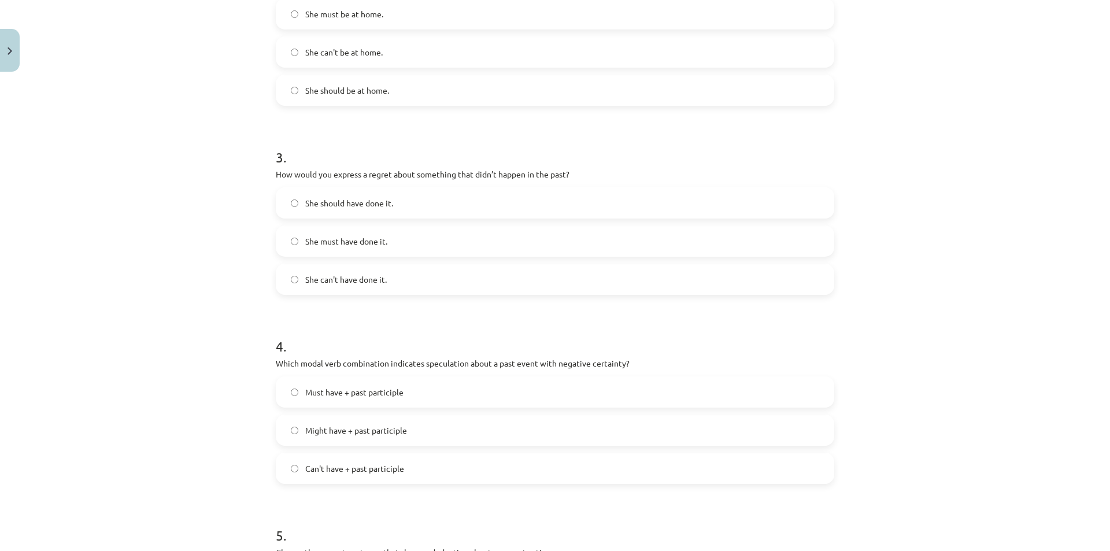
scroll to position [520, 0]
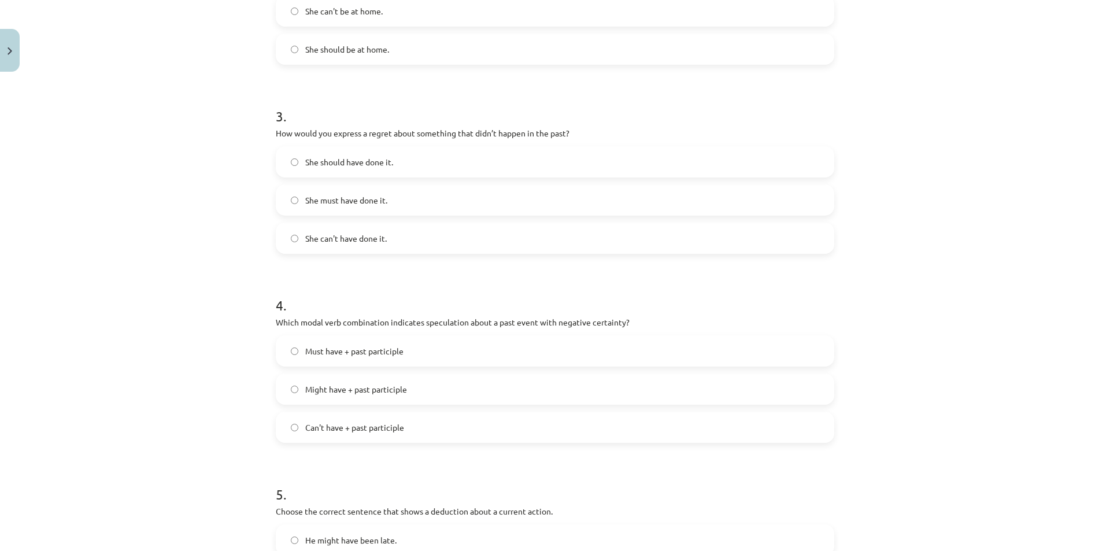
click at [376, 424] on span "Can't have + past participle" at bounding box center [354, 427] width 99 height 12
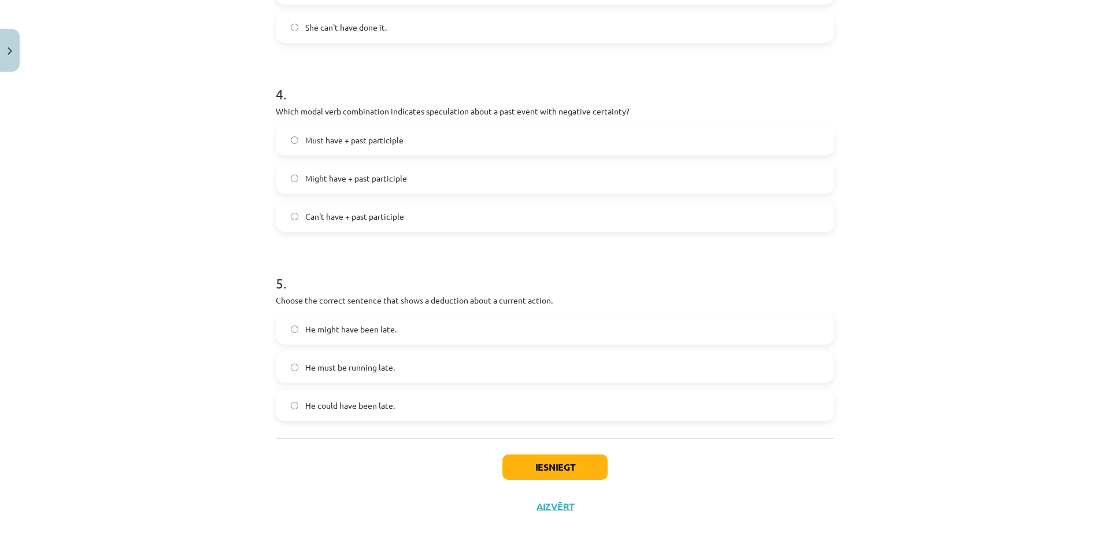
scroll to position [735, 0]
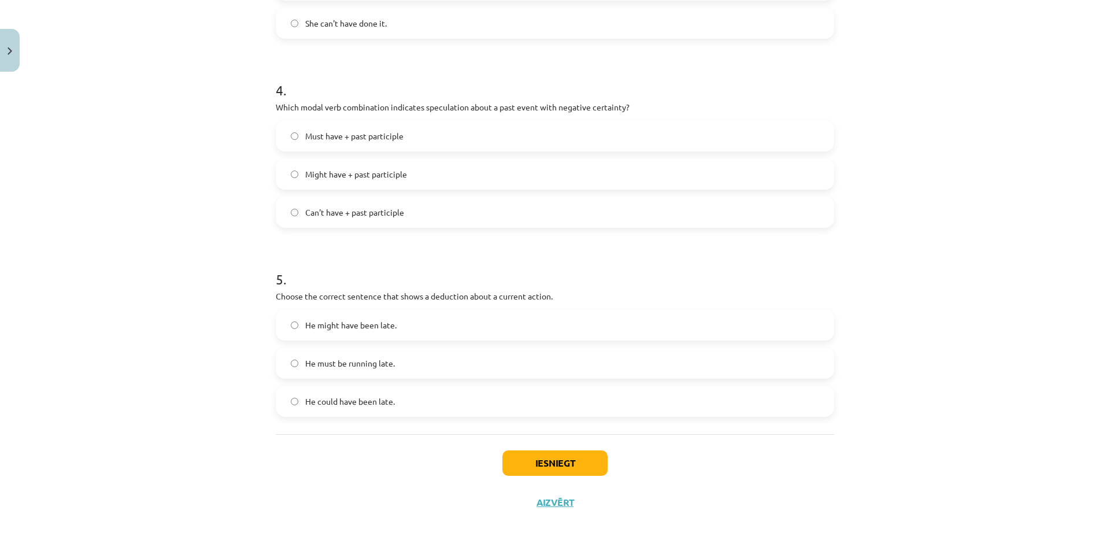
click at [339, 364] on span "He must be running late." at bounding box center [350, 363] width 90 height 12
click at [542, 450] on button "Iesniegt" at bounding box center [554, 462] width 105 height 25
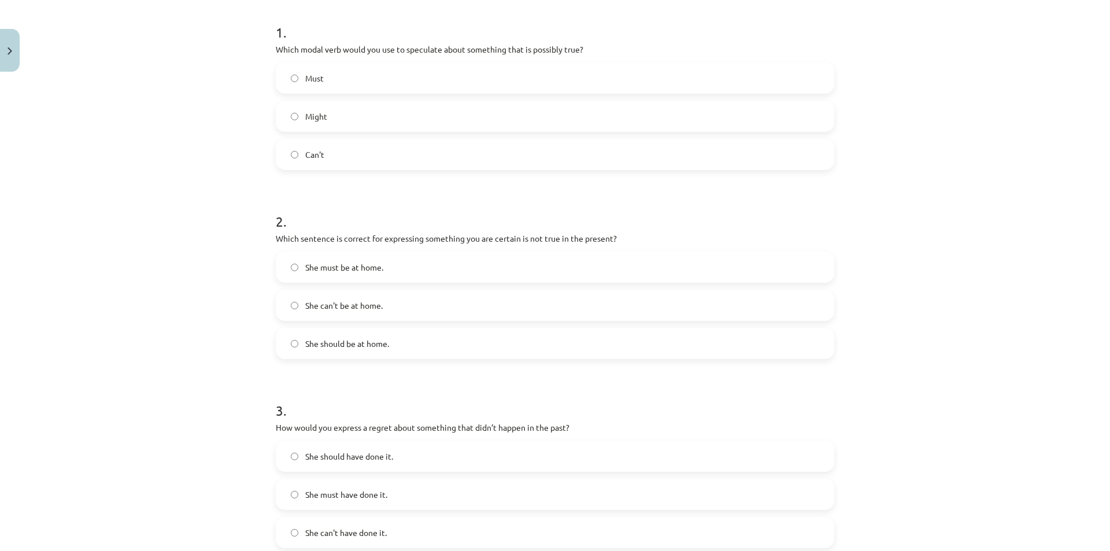
scroll to position [215, 0]
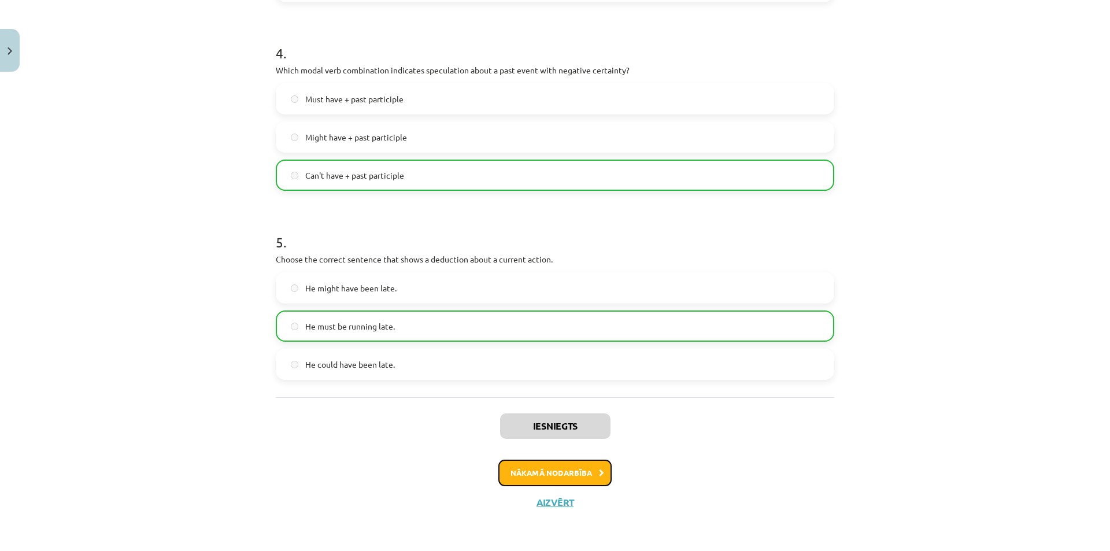
click at [565, 477] on button "Nākamā nodarbība" at bounding box center [554, 473] width 113 height 27
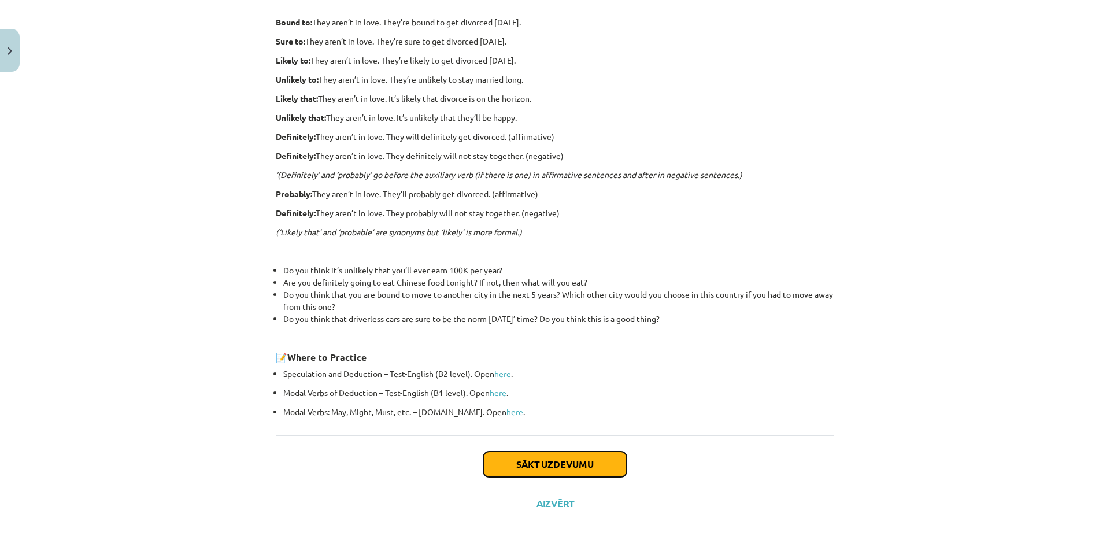
click at [519, 453] on button "Sākt uzdevumu" at bounding box center [554, 464] width 143 height 25
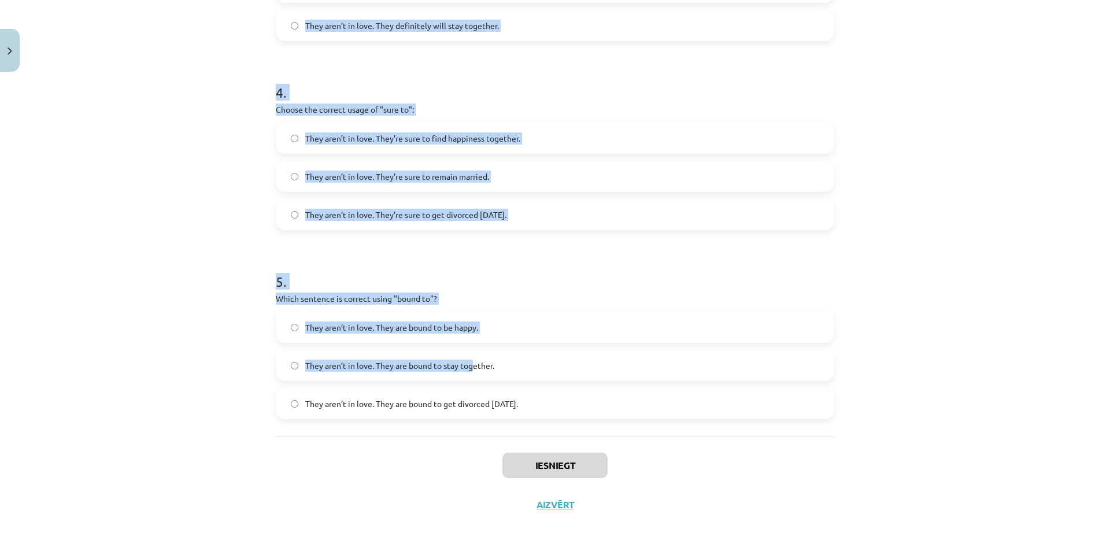
scroll to position [754, 0]
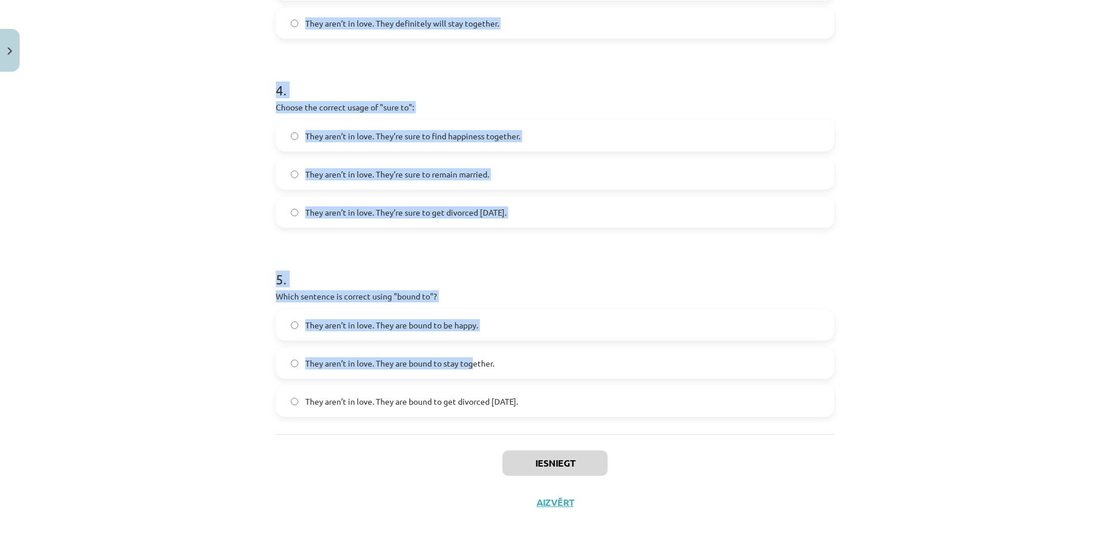
drag, startPoint x: 268, startPoint y: 230, endPoint x: 608, endPoint y: 392, distance: 377.3
copy form "1 . Choose the correct sentence using "probably" in an affirmative context: The…"
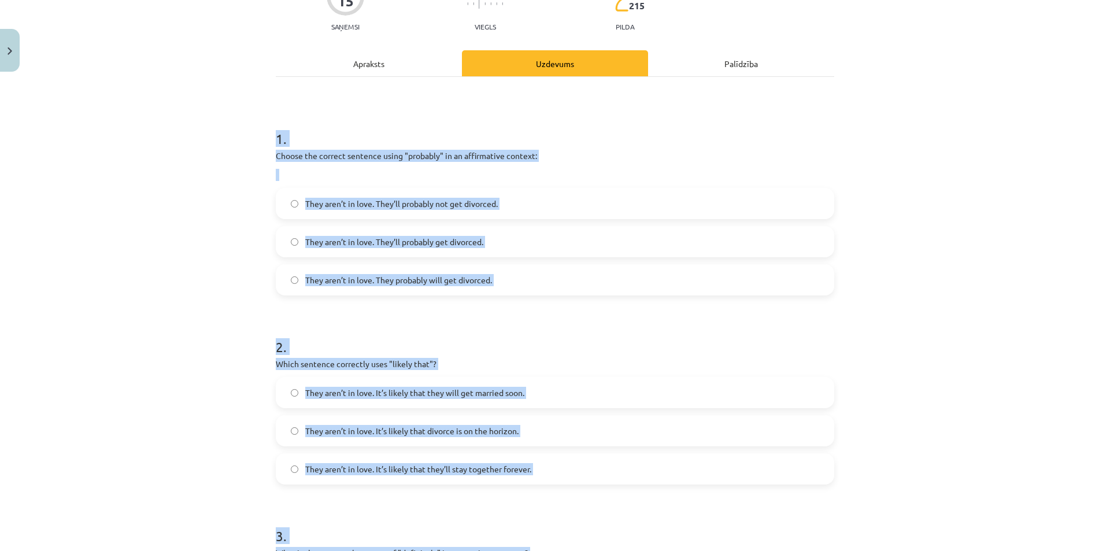
scroll to position [119, 0]
click at [191, 159] on div "Mācību tēma: Angļu valodas i - 11. klases 1. ieskaites mācību materiāls #5 📝 To…" at bounding box center [555, 275] width 1110 height 551
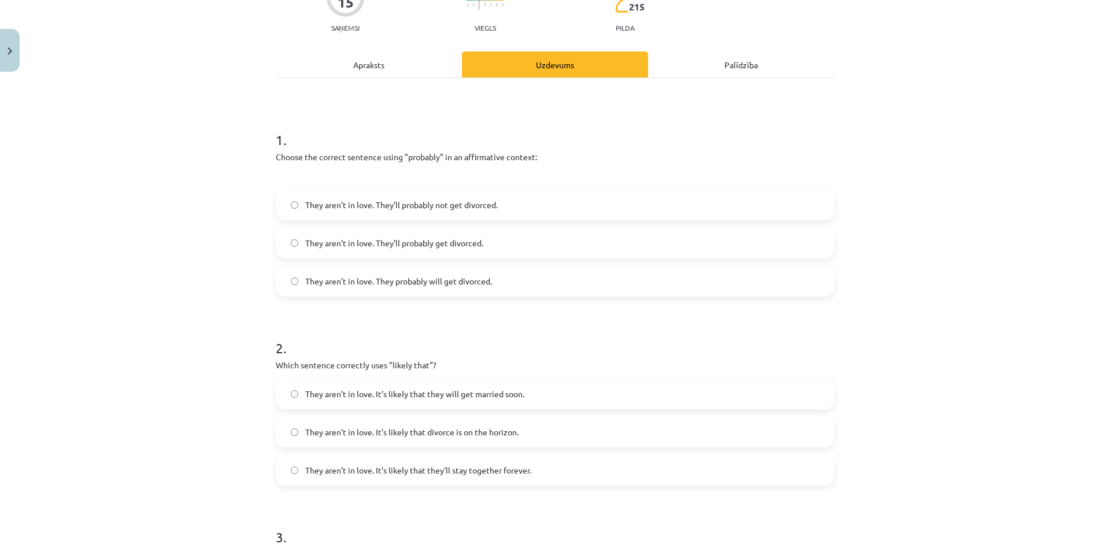
click at [476, 249] on label "They aren’t in love. They’ll probably get divorced." at bounding box center [555, 242] width 556 height 29
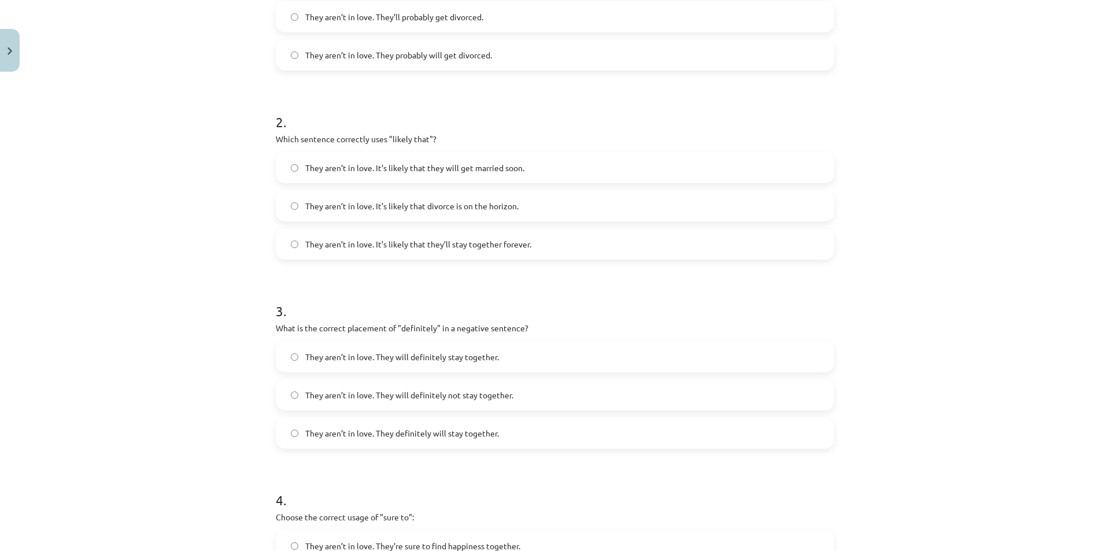
scroll to position [350, 0]
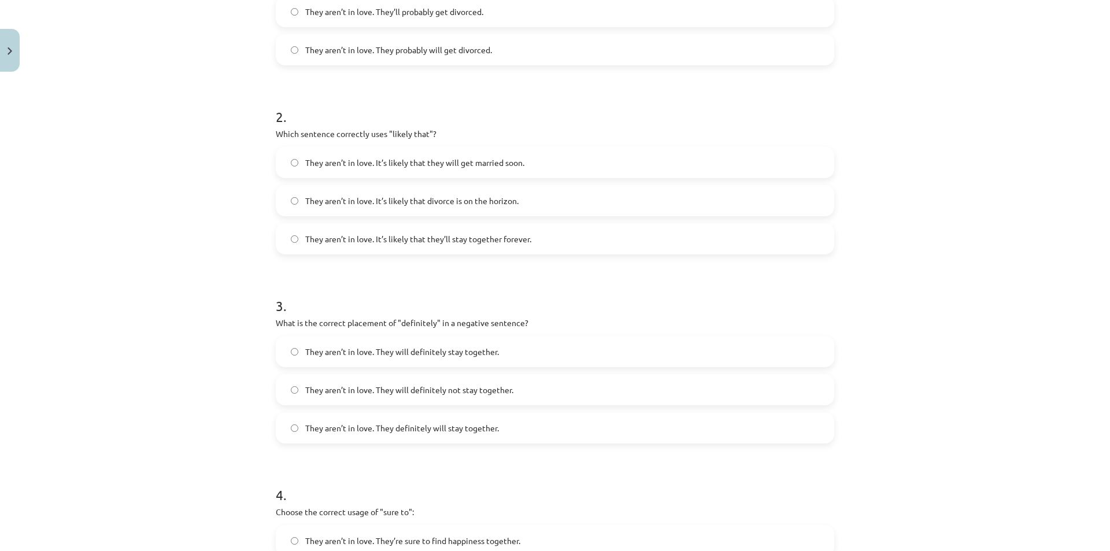
click at [444, 159] on span "They aren’t in love. It’s likely that they will get married soon." at bounding box center [414, 163] width 219 height 12
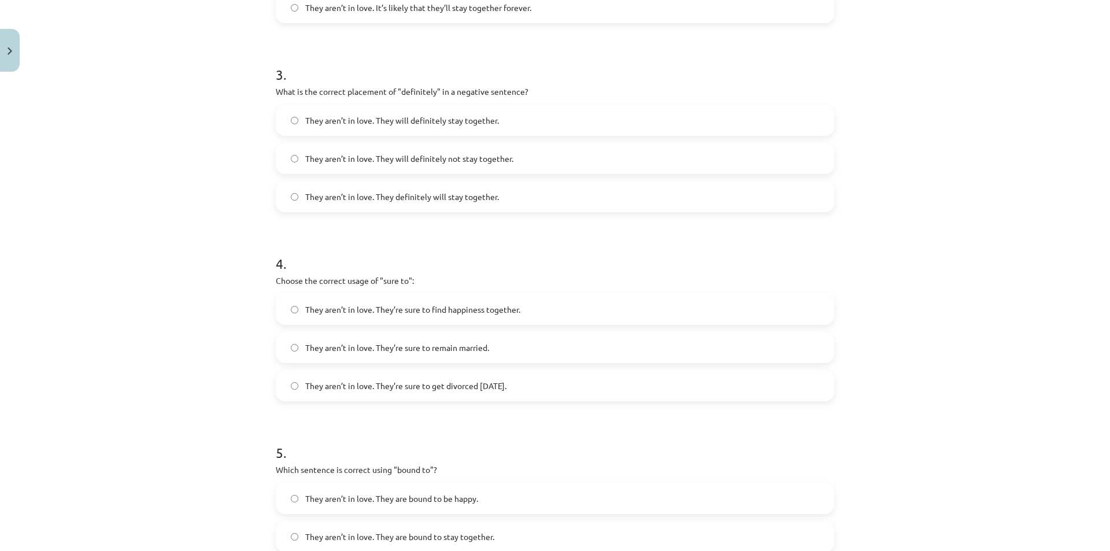
click at [434, 205] on label "They aren’t in love. They definitely will stay together." at bounding box center [555, 196] width 556 height 29
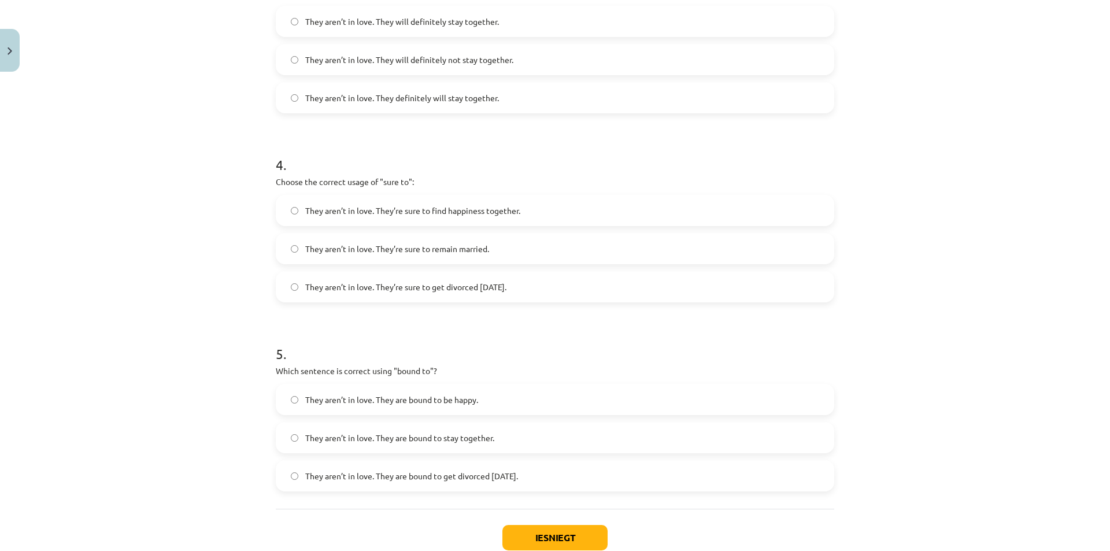
scroll to position [697, 0]
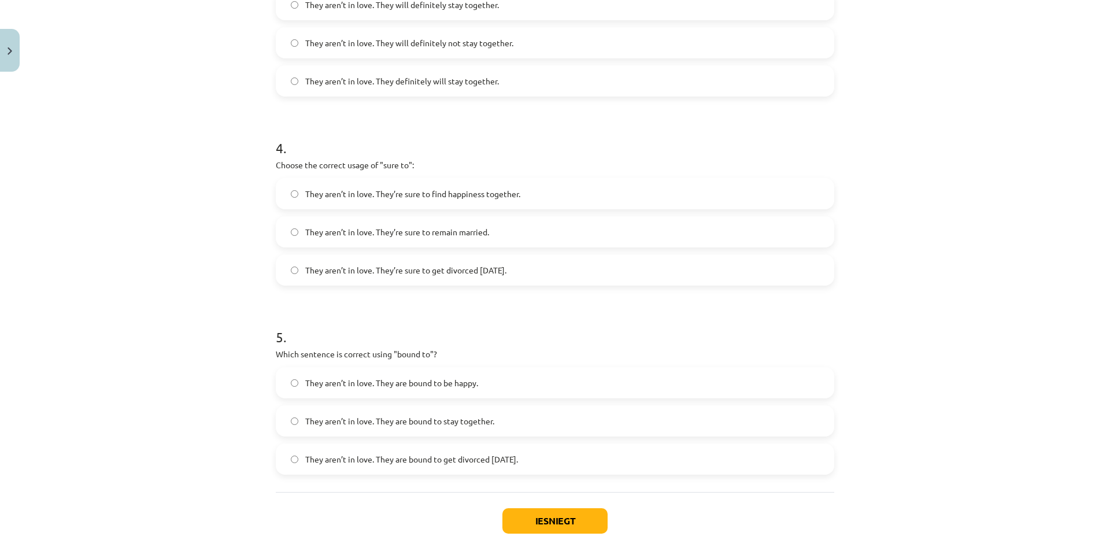
click at [416, 269] on span "They aren’t in love. They’re sure to get divorced within six months." at bounding box center [405, 270] width 201 height 12
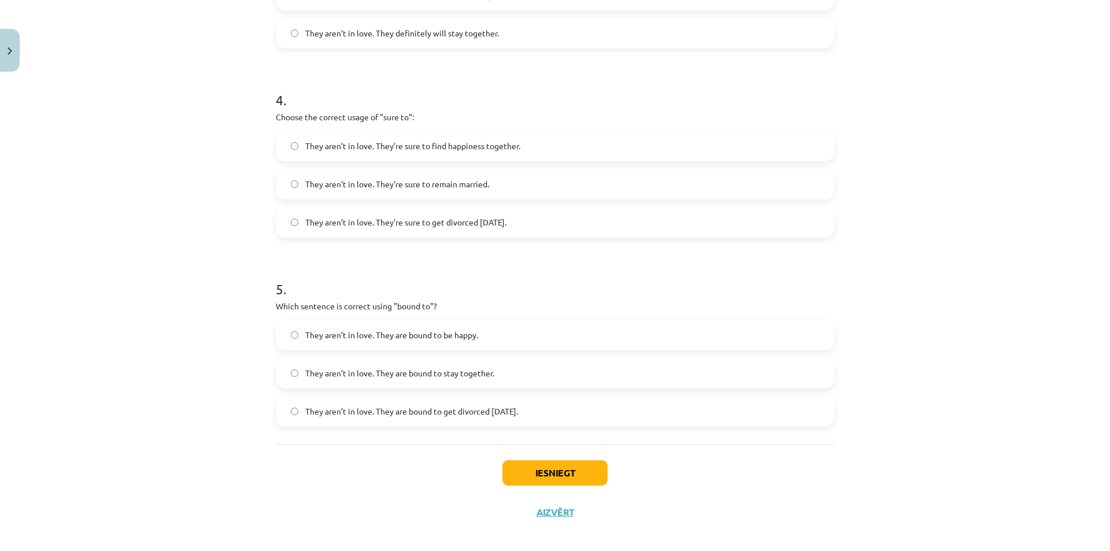
scroll to position [754, 0]
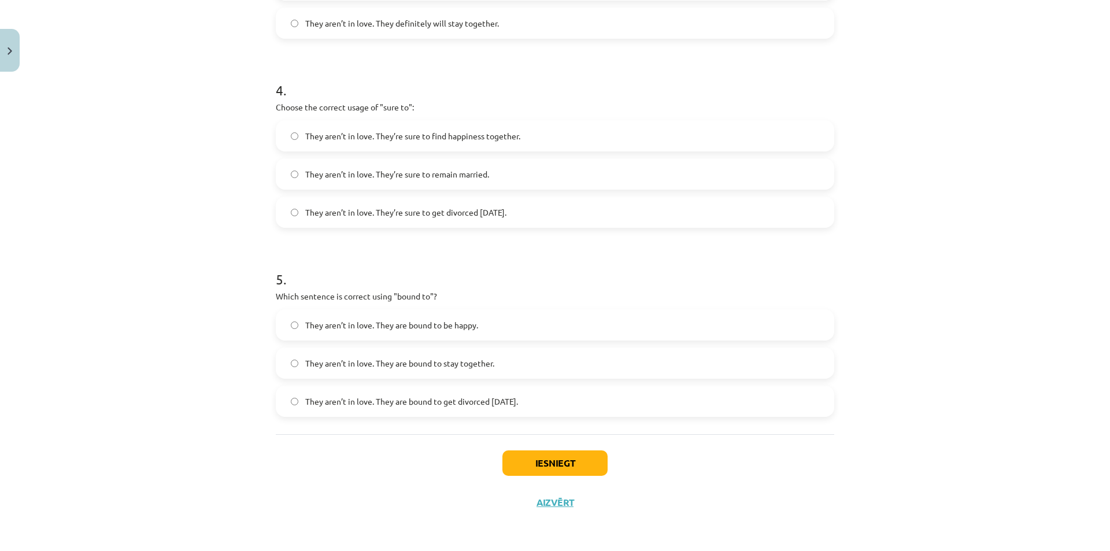
click at [396, 402] on span "They aren’t in love. They are bound to get divorced within six months." at bounding box center [411, 401] width 213 height 12
click at [573, 469] on button "Iesniegt" at bounding box center [554, 462] width 105 height 25
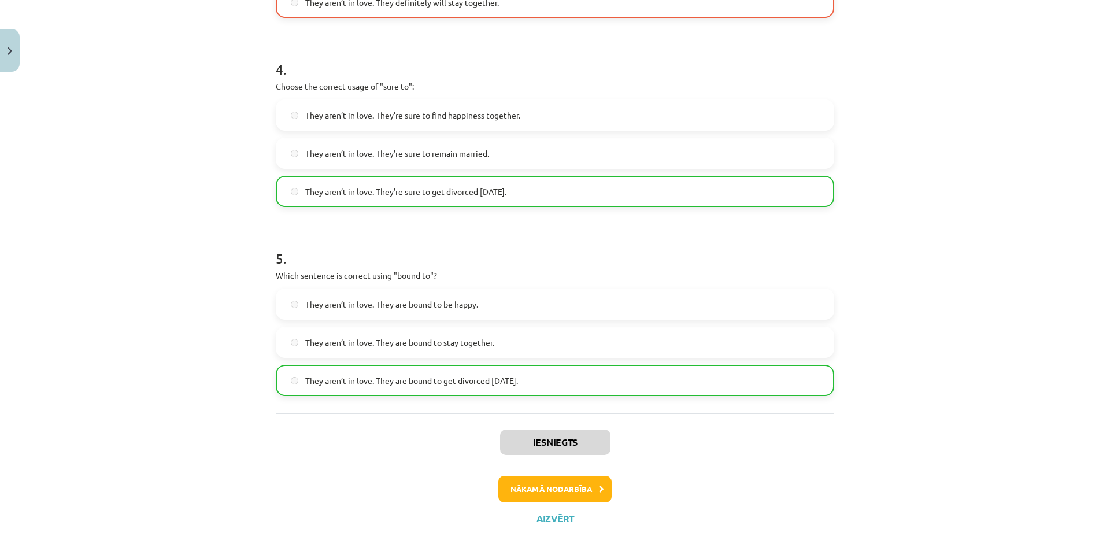
scroll to position [791, 0]
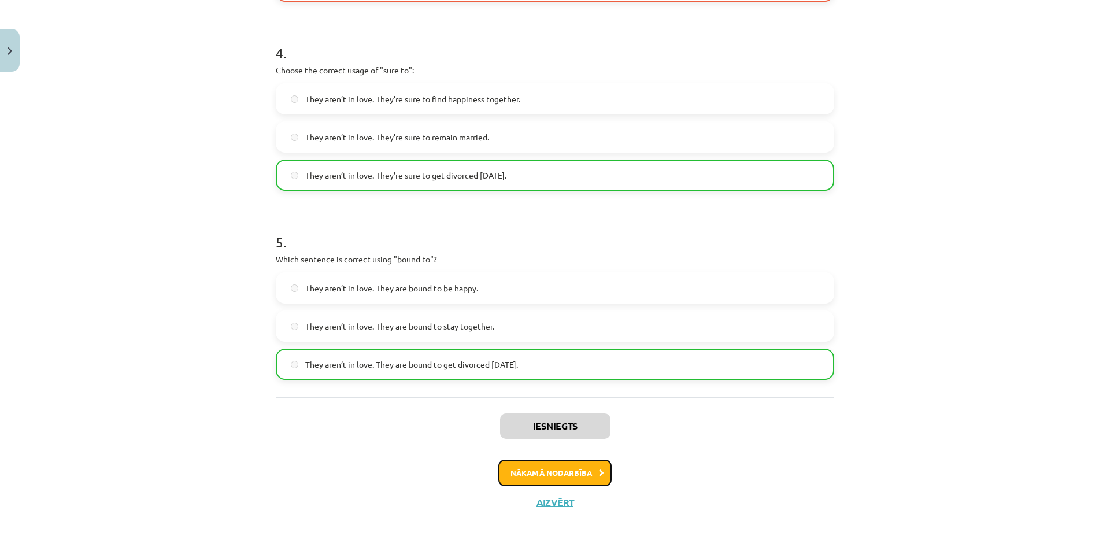
click at [533, 472] on button "Nākamā nodarbība" at bounding box center [554, 473] width 113 height 27
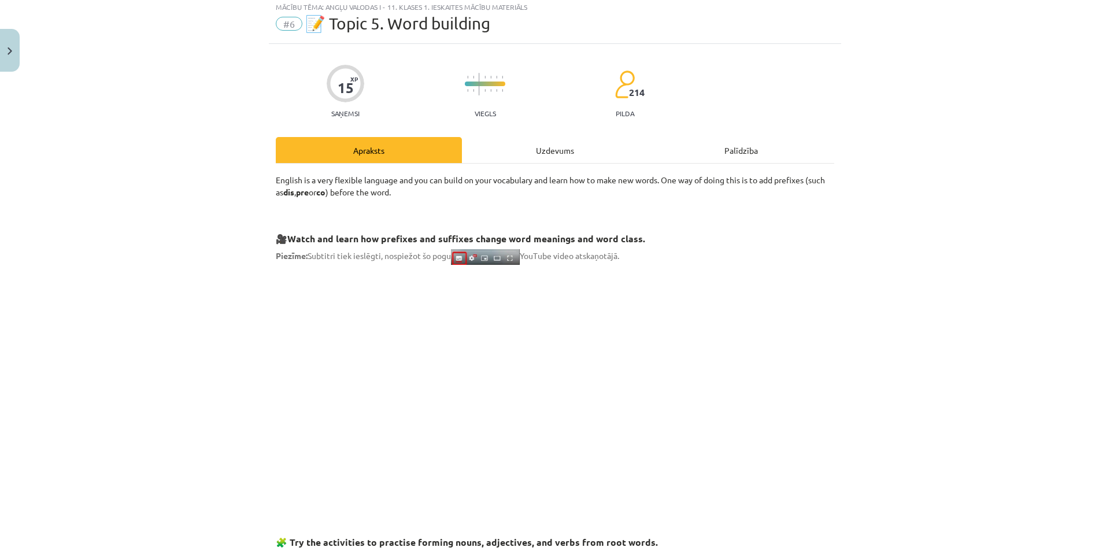
scroll to position [29, 0]
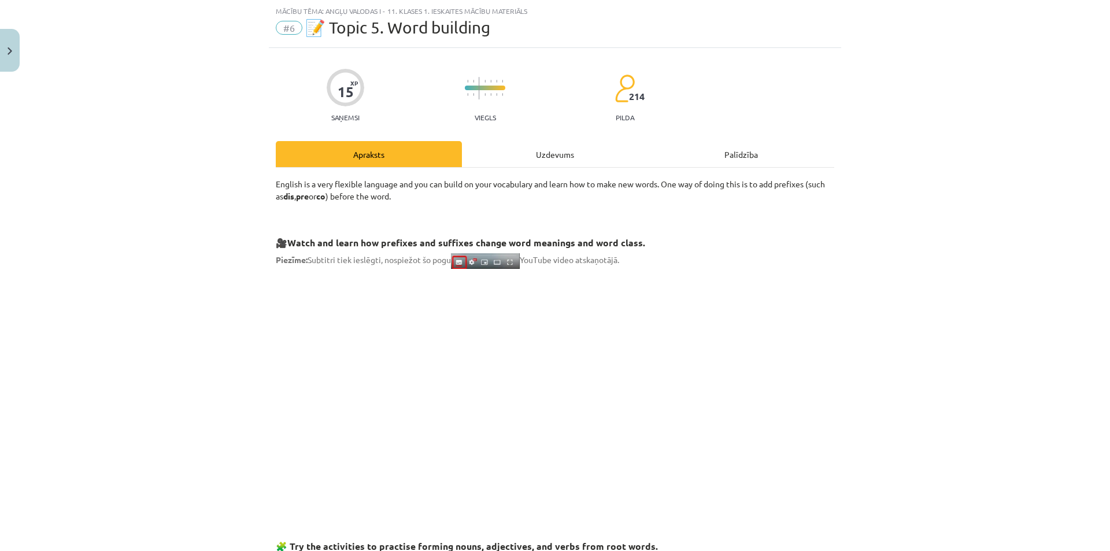
click at [545, 153] on div "Uzdevums" at bounding box center [555, 154] width 186 height 26
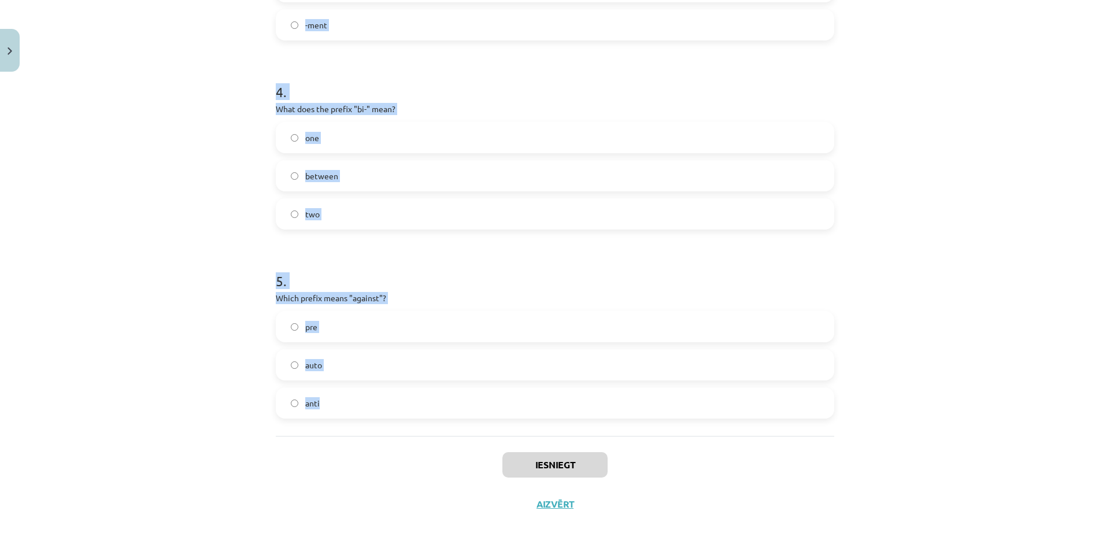
scroll to position [754, 0]
drag, startPoint x: 262, startPoint y: 164, endPoint x: 563, endPoint y: 383, distance: 371.5
click at [563, 383] on div "Mācību tēma: Angļu valodas i - 11. klases 1. ieskaites mācību materiāls #6 📝 To…" at bounding box center [555, 275] width 1110 height 551
copy form "1 . What does the prefix "sub-" mean? above across under 2 . Which of the follo…"
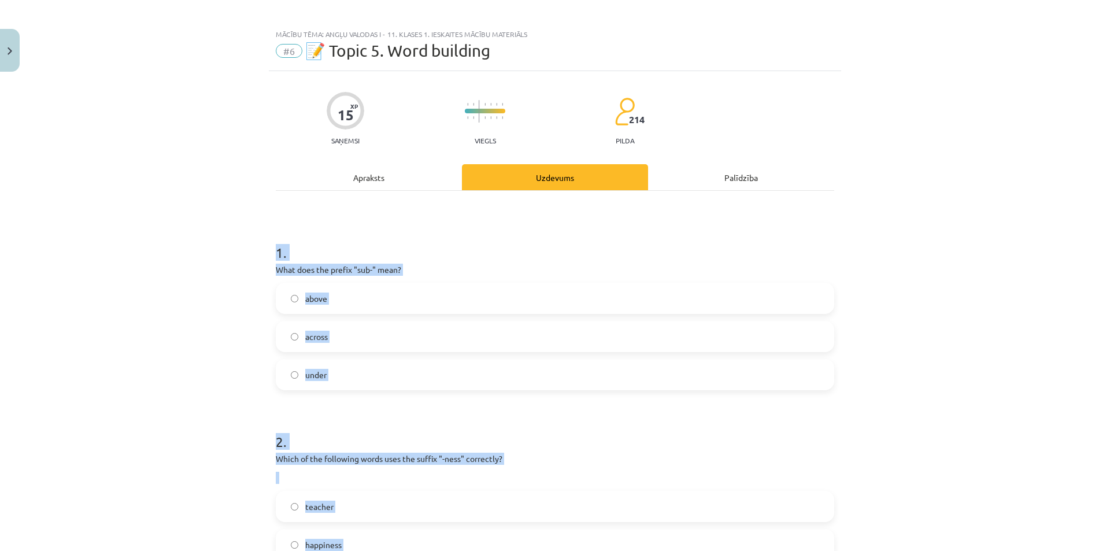
scroll to position [0, 0]
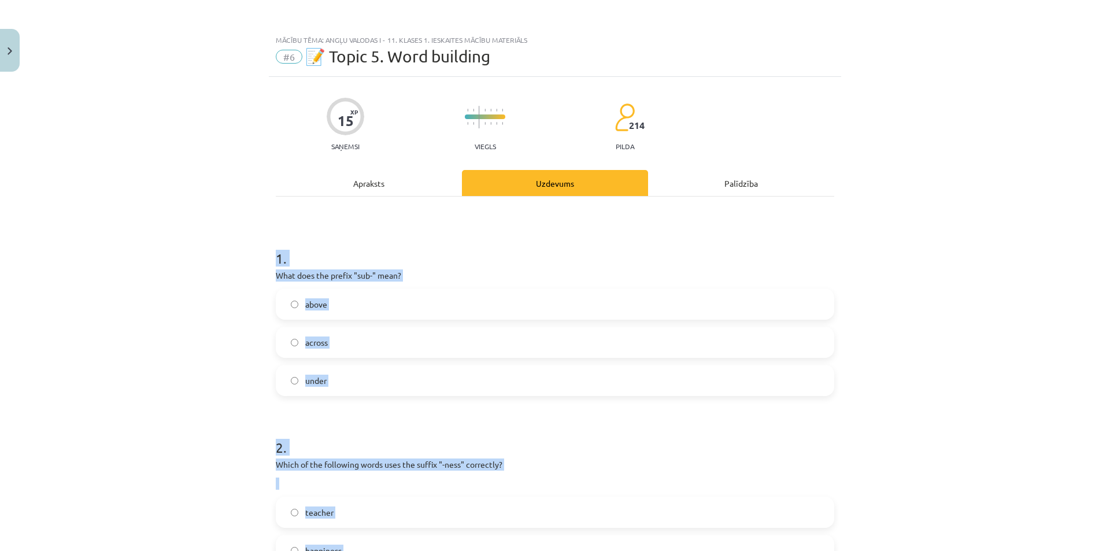
click at [232, 272] on div "Mācību tēma: Angļu valodas i - 11. klases 1. ieskaites mācību materiāls #6 📝 To…" at bounding box center [555, 275] width 1110 height 551
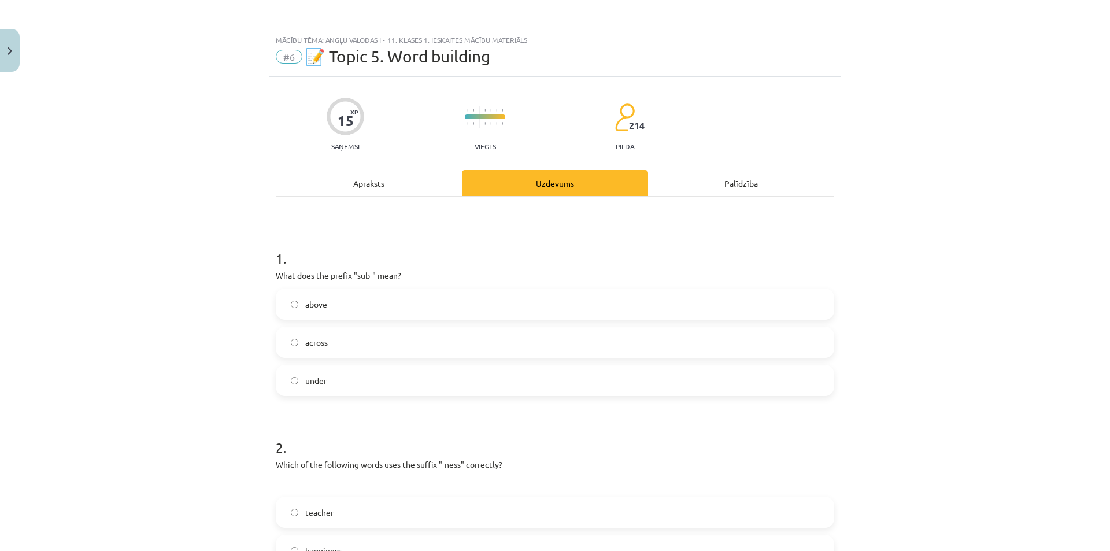
click at [339, 383] on label "under" at bounding box center [555, 380] width 556 height 29
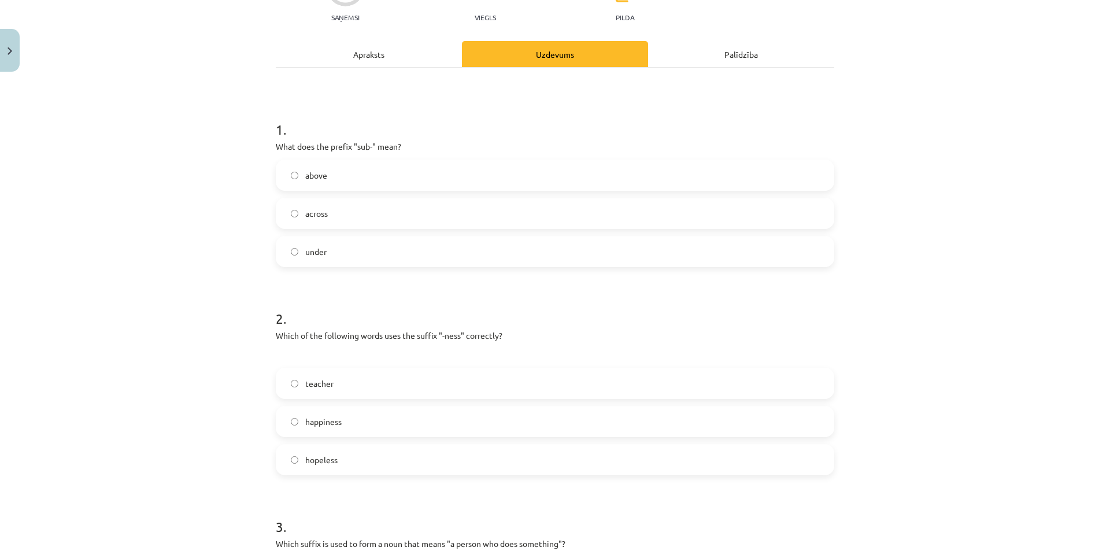
scroll to position [289, 0]
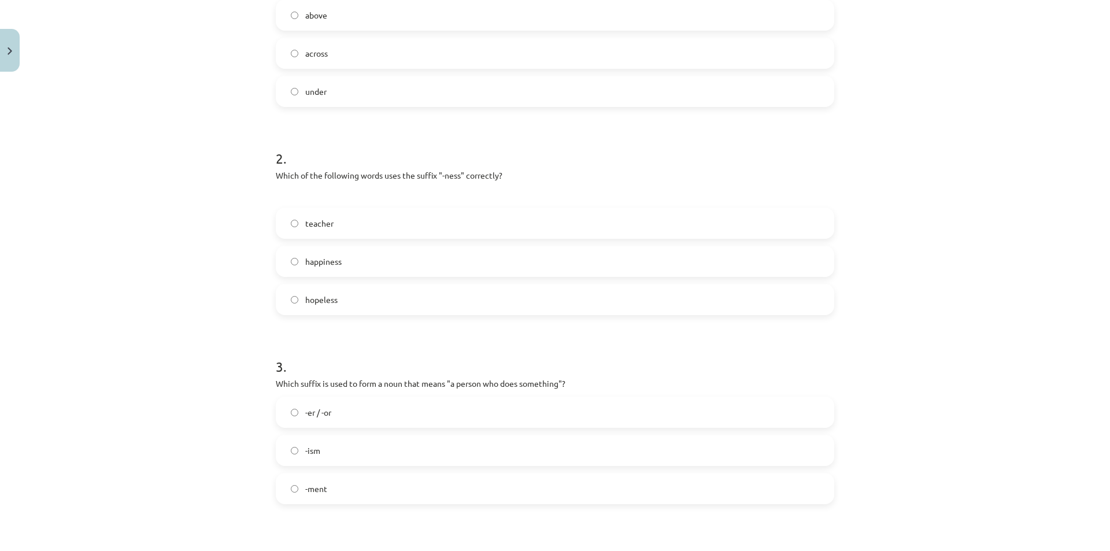
click at [349, 264] on label "happiness" at bounding box center [555, 261] width 556 height 29
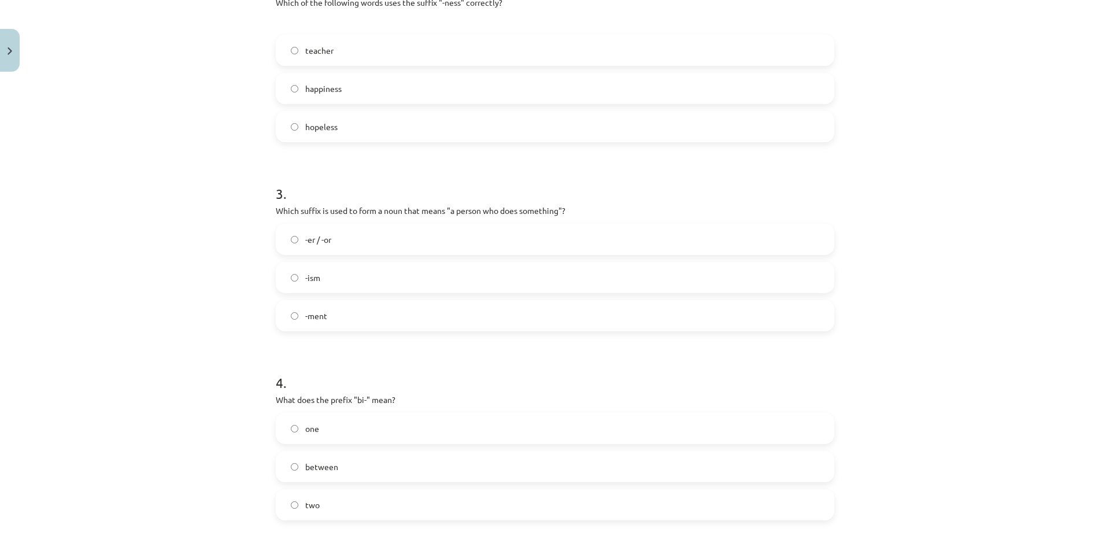
scroll to position [463, 0]
click at [327, 239] on span "-er / -or" at bounding box center [318, 239] width 26 height 12
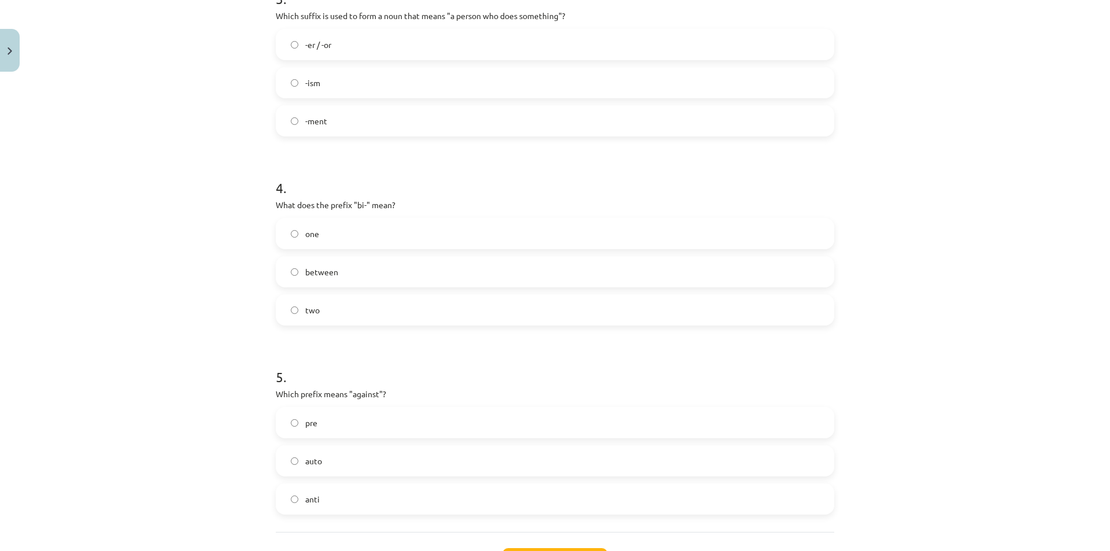
scroll to position [694, 0]
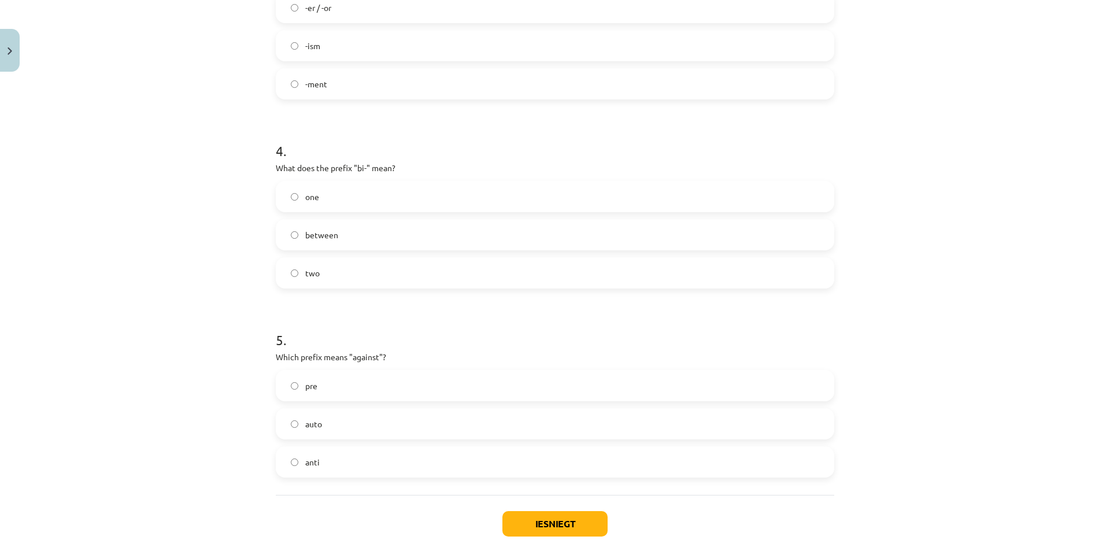
click at [348, 268] on label "two" at bounding box center [555, 272] width 556 height 29
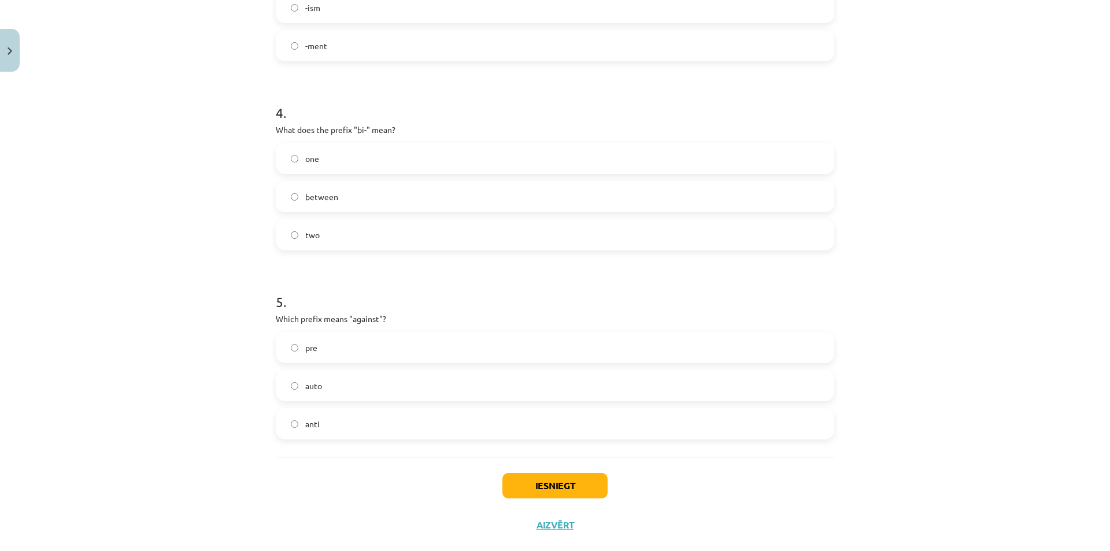
scroll to position [754, 0]
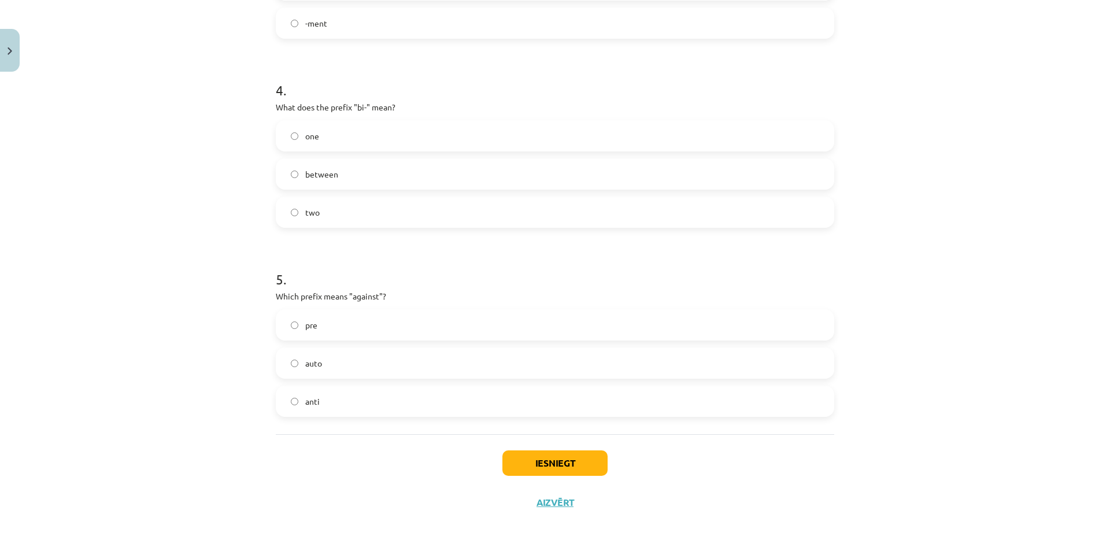
click at [327, 410] on label "anti" at bounding box center [555, 401] width 556 height 29
click at [555, 456] on button "Iesniegt" at bounding box center [554, 462] width 105 height 25
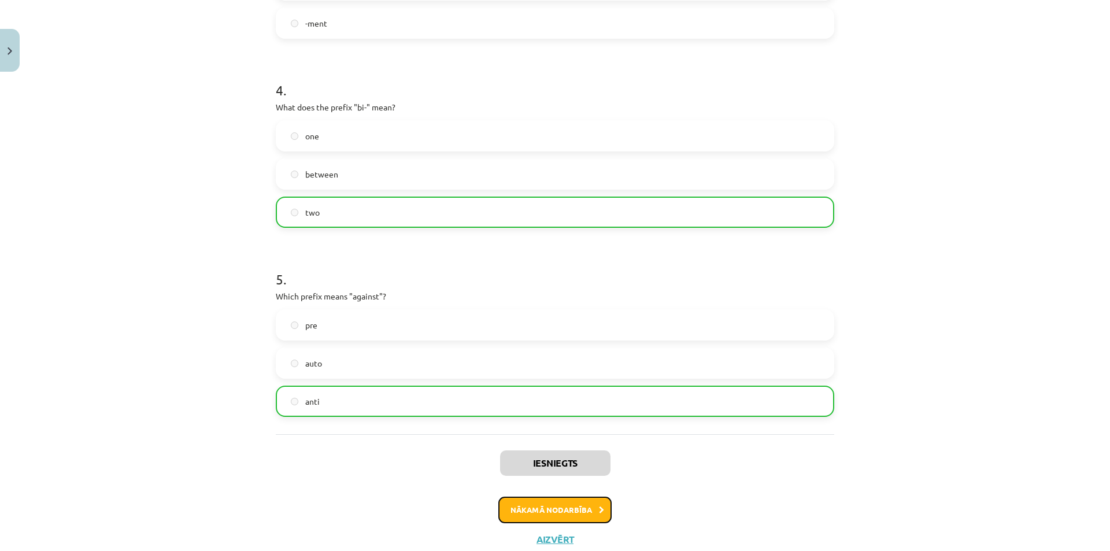
click at [516, 505] on button "Nākamā nodarbība" at bounding box center [554, 510] width 113 height 27
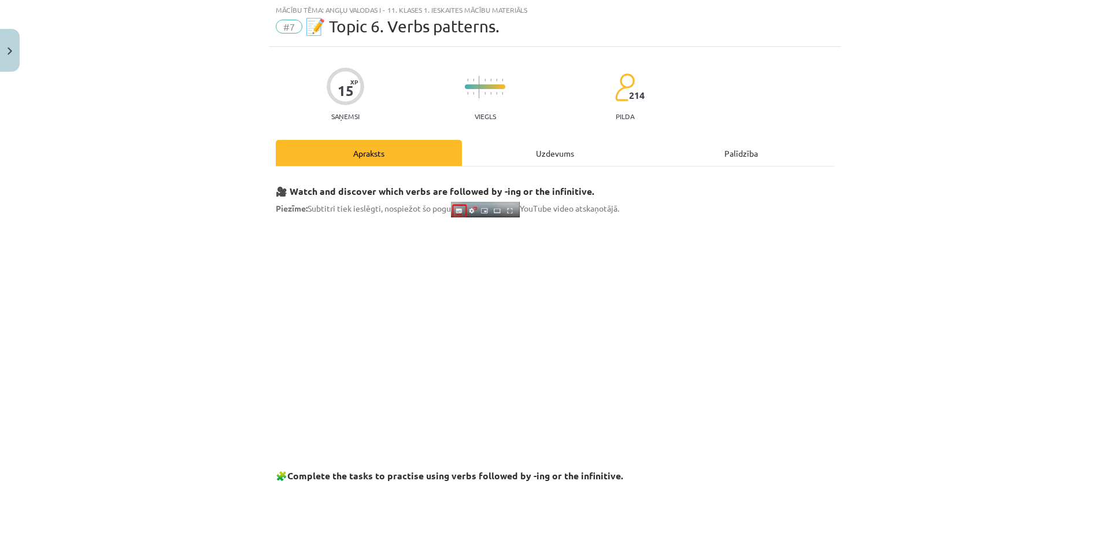
scroll to position [29, 0]
click at [529, 156] on div "Uzdevums" at bounding box center [555, 154] width 186 height 26
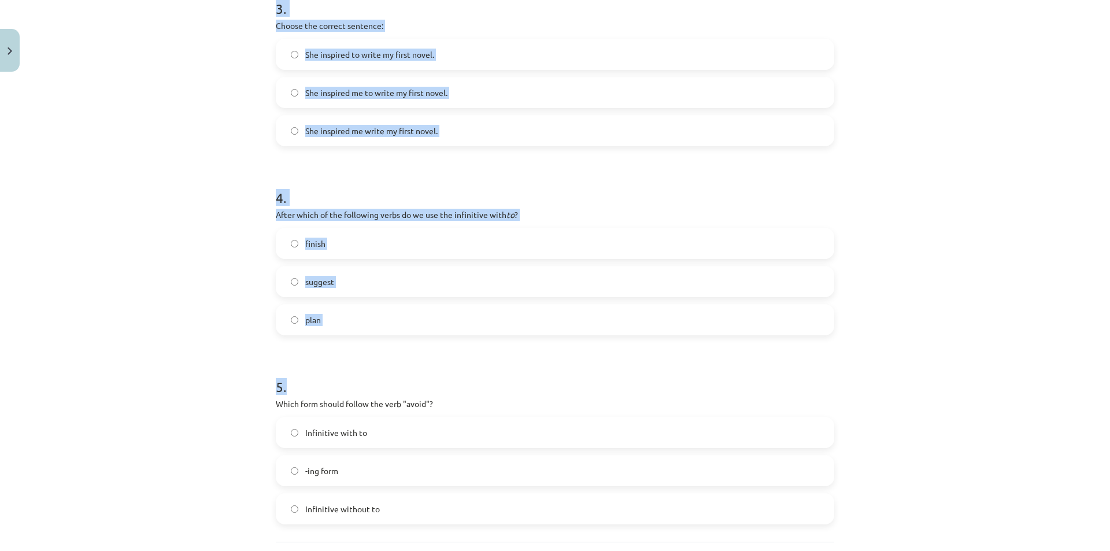
scroll to position [735, 0]
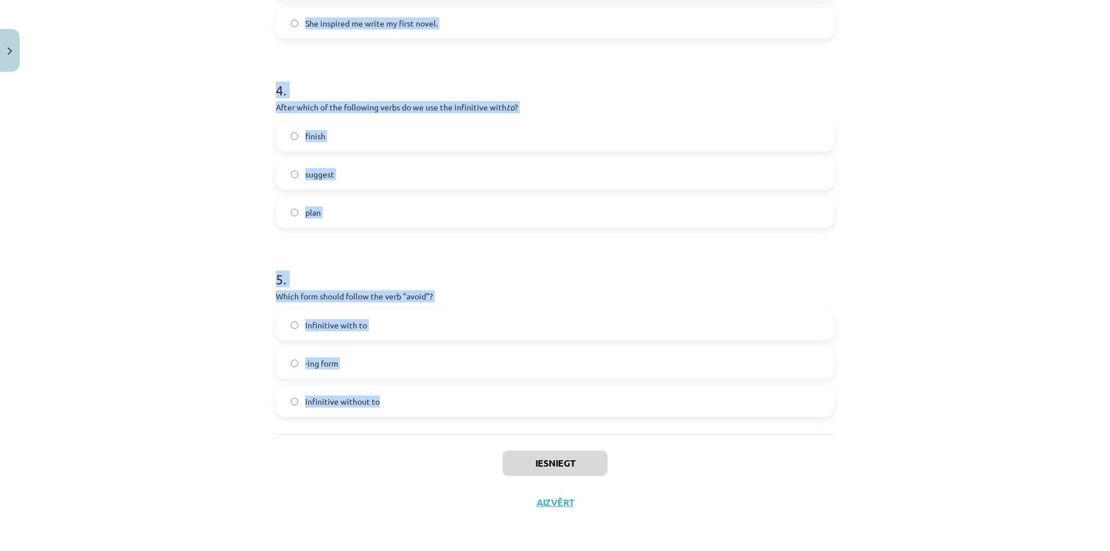
drag, startPoint x: 269, startPoint y: 228, endPoint x: 558, endPoint y: 399, distance: 335.9
copy form "1 . What is the difference in meaning between "stop talking" and "stop to talk"…"
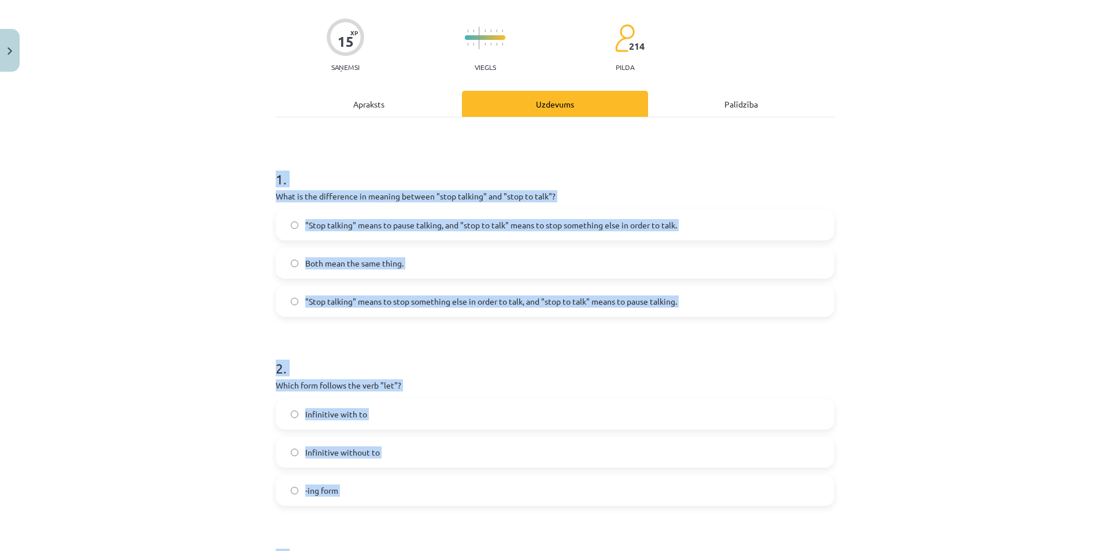
scroll to position [42, 0]
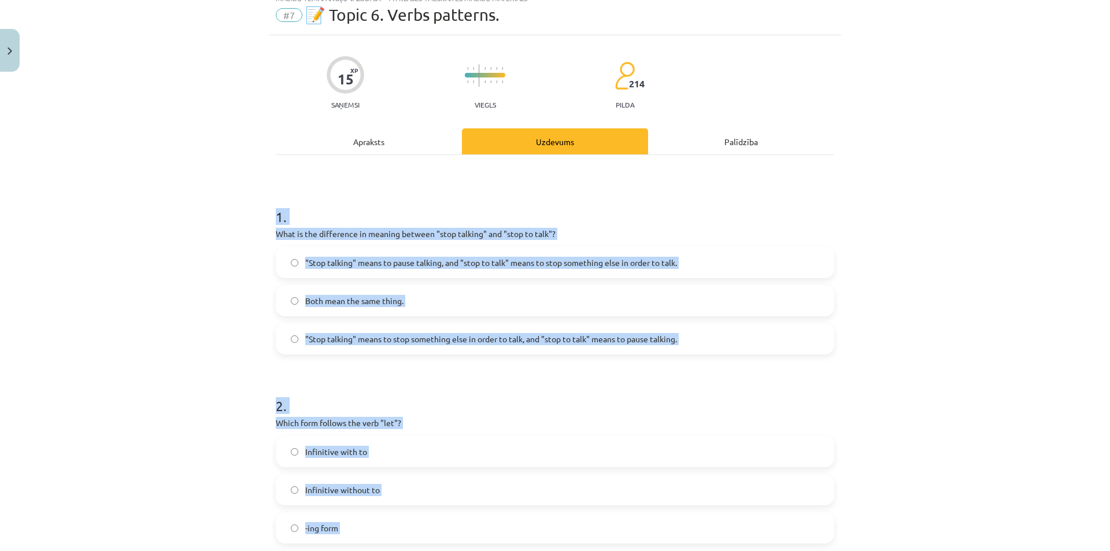
click at [177, 294] on div "Mācību tēma: Angļu valodas i - 11. klases 1. ieskaites mācību materiāls #7 📝 To…" at bounding box center [555, 275] width 1110 height 551
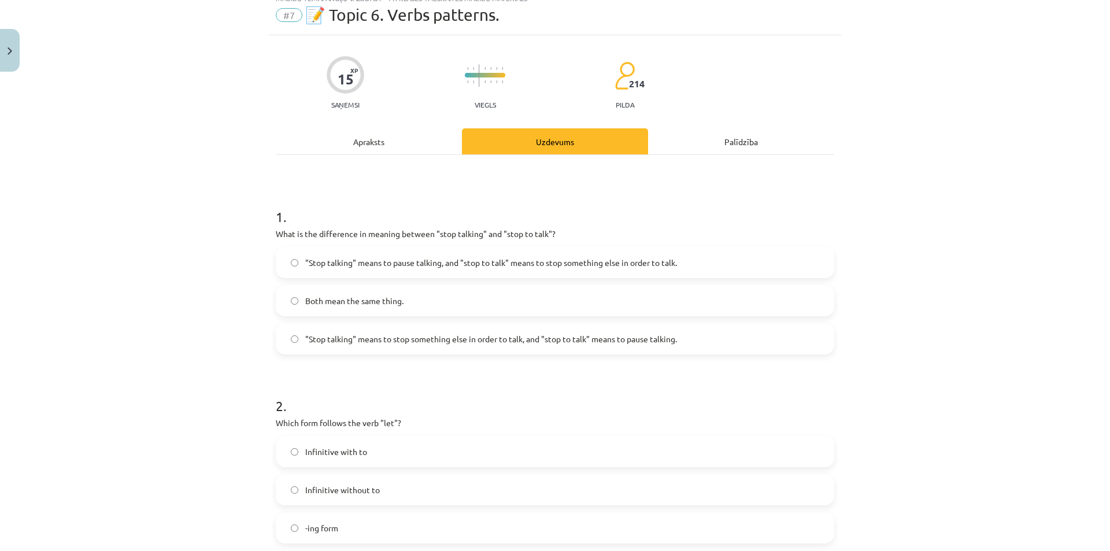
click at [462, 266] on span ""Stop talking" means to pause talking, and "stop to talk" means to stop somethi…" at bounding box center [491, 263] width 372 height 12
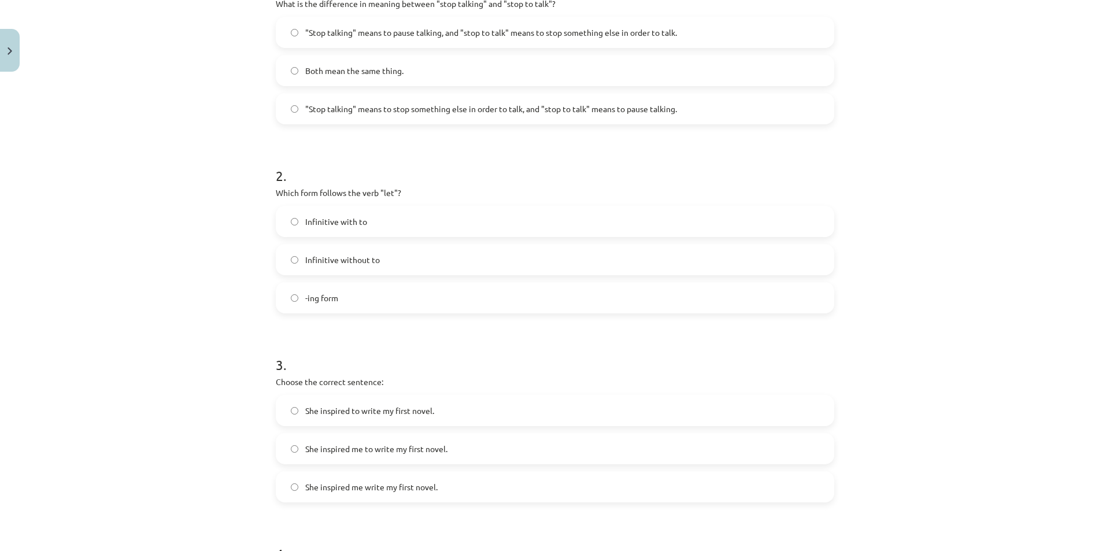
scroll to position [331, 0]
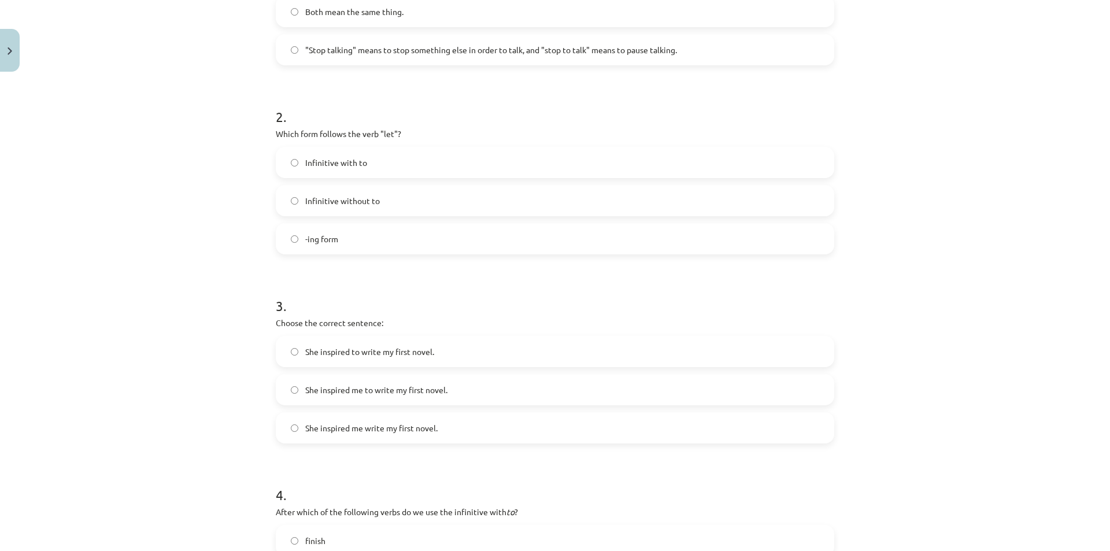
click at [372, 162] on label "Infinitive with to" at bounding box center [555, 162] width 556 height 29
click at [339, 202] on span "Infinitive without to" at bounding box center [342, 201] width 75 height 12
click at [278, 209] on label "Infinitive without to" at bounding box center [555, 200] width 556 height 29
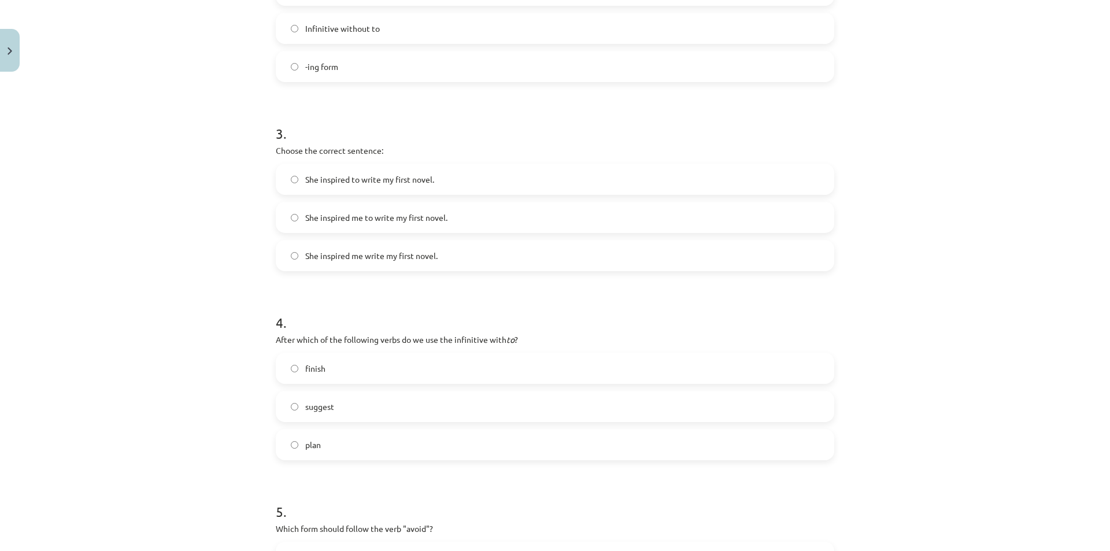
scroll to position [504, 0]
click at [389, 213] on span "She inspired me to write my first novel." at bounding box center [376, 216] width 142 height 12
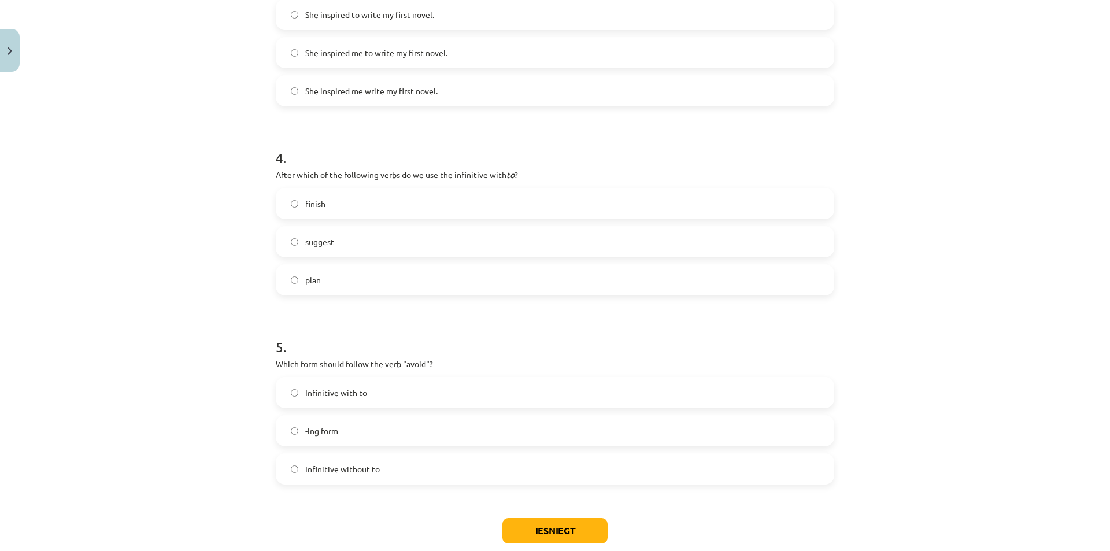
scroll to position [678, 0]
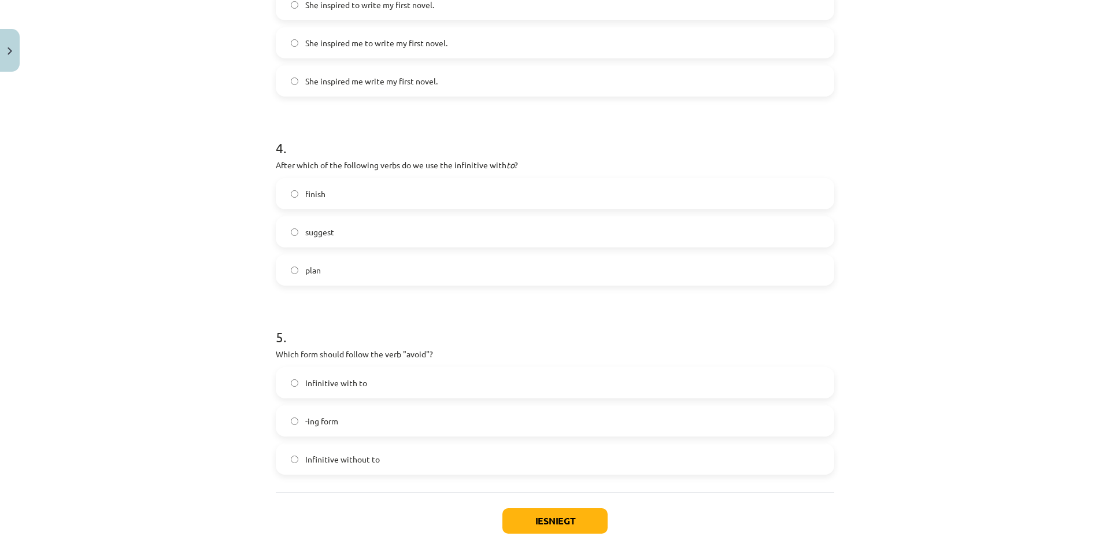
click at [307, 275] on span "plan" at bounding box center [313, 270] width 16 height 12
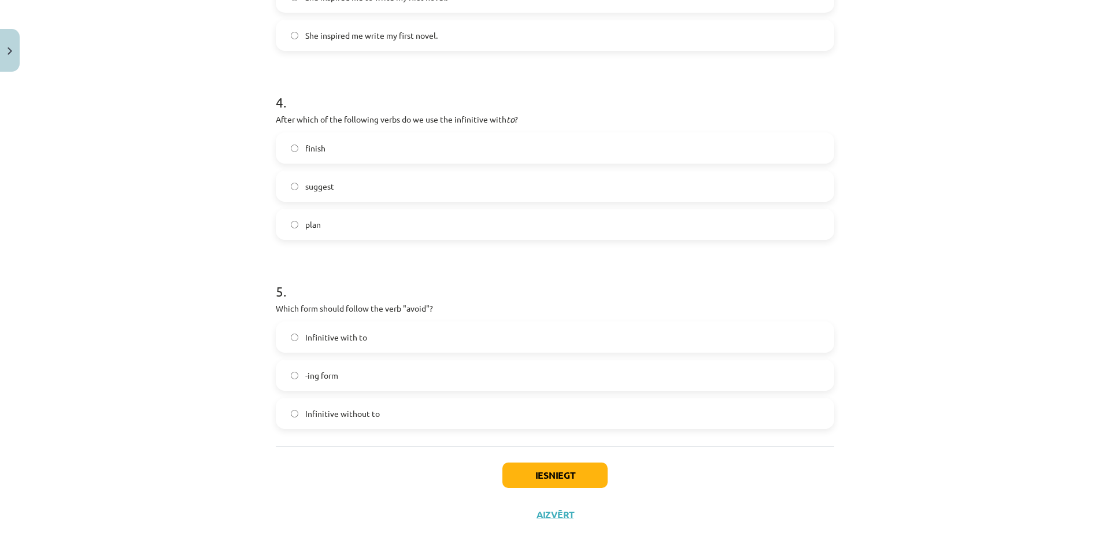
scroll to position [735, 0]
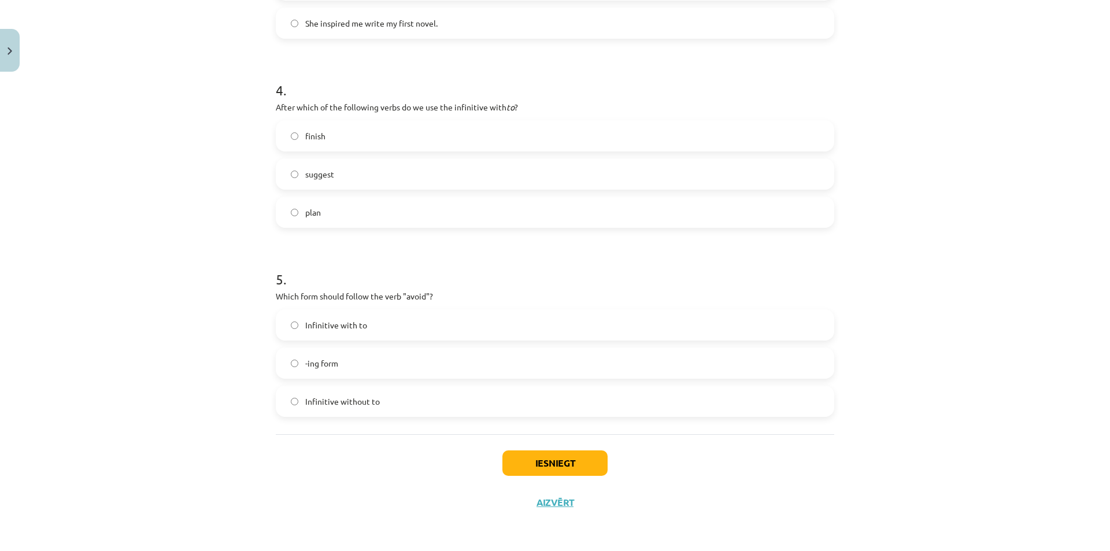
drag, startPoint x: 349, startPoint y: 366, endPoint x: 363, endPoint y: 375, distance: 16.4
click at [349, 366] on label "-ing form" at bounding box center [555, 363] width 556 height 29
click at [558, 457] on button "Iesniegt" at bounding box center [554, 462] width 105 height 25
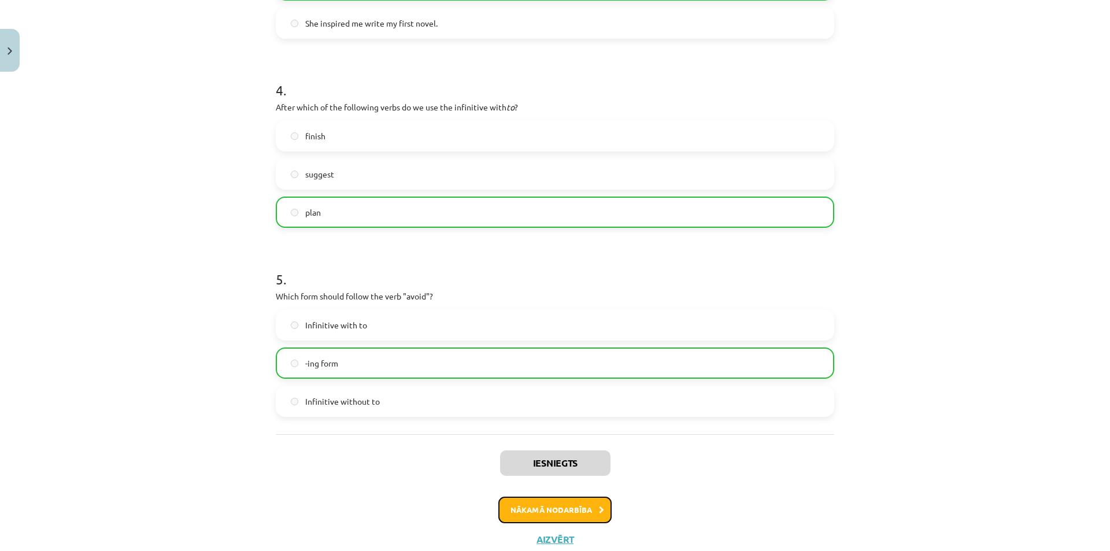
click at [558, 513] on button "Nākamā nodarbība" at bounding box center [554, 510] width 113 height 27
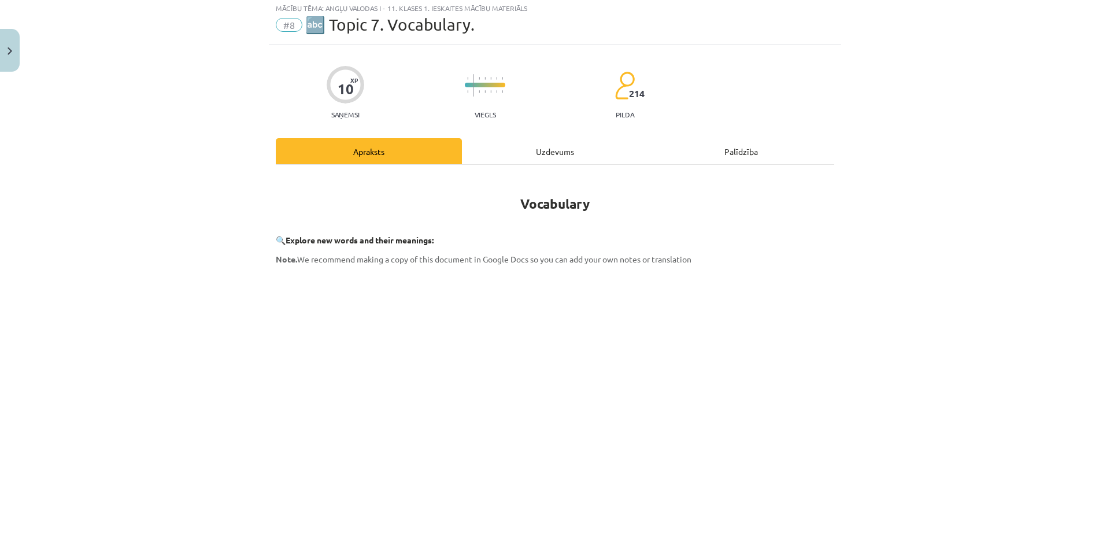
scroll to position [29, 0]
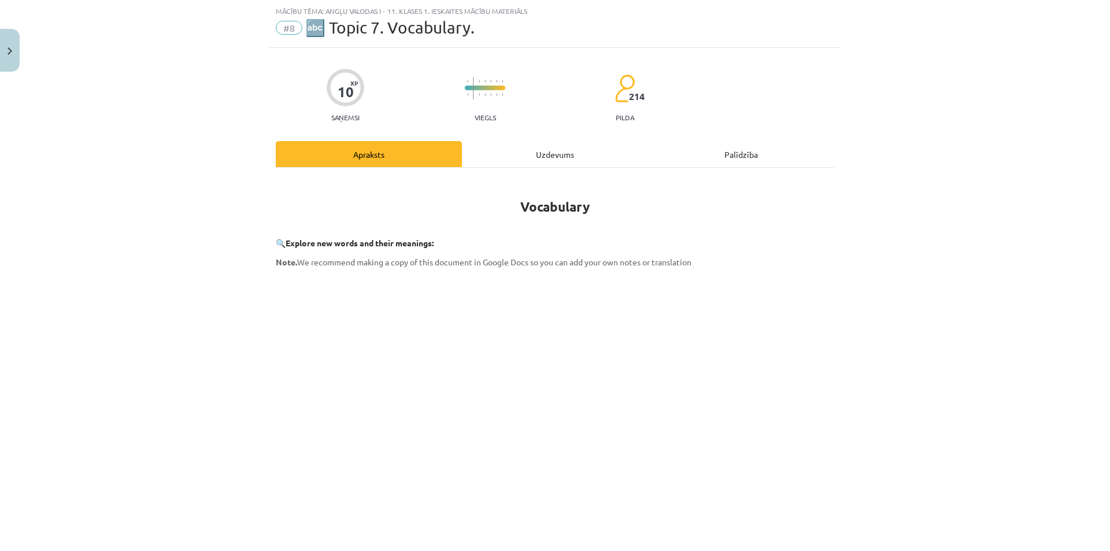
click at [549, 157] on div "Uzdevums" at bounding box center [555, 154] width 186 height 26
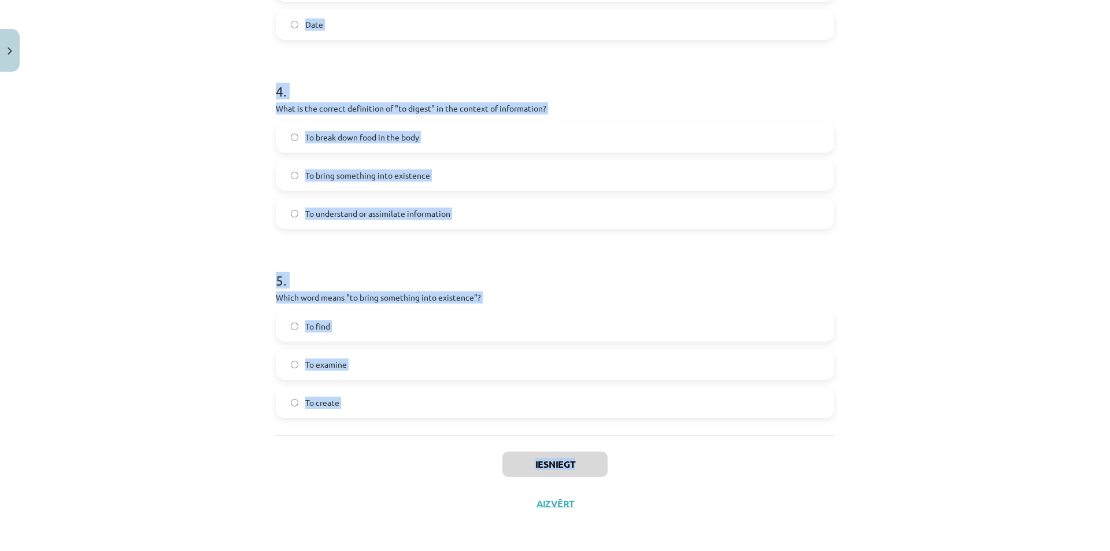
scroll to position [774, 0]
drag, startPoint x: 262, startPoint y: 231, endPoint x: 567, endPoint y: 393, distance: 345.5
click at [567, 393] on div "Mācību tēma: Angļu valodas i - 11. klases 1. ieskaites mācību materiāls #8 🔤 To…" at bounding box center [555, 275] width 1110 height 551
copy form "1 . Which of the following means "the surroundings or conditions in which a per…"
click at [10, 61] on button "Close" at bounding box center [10, 50] width 20 height 43
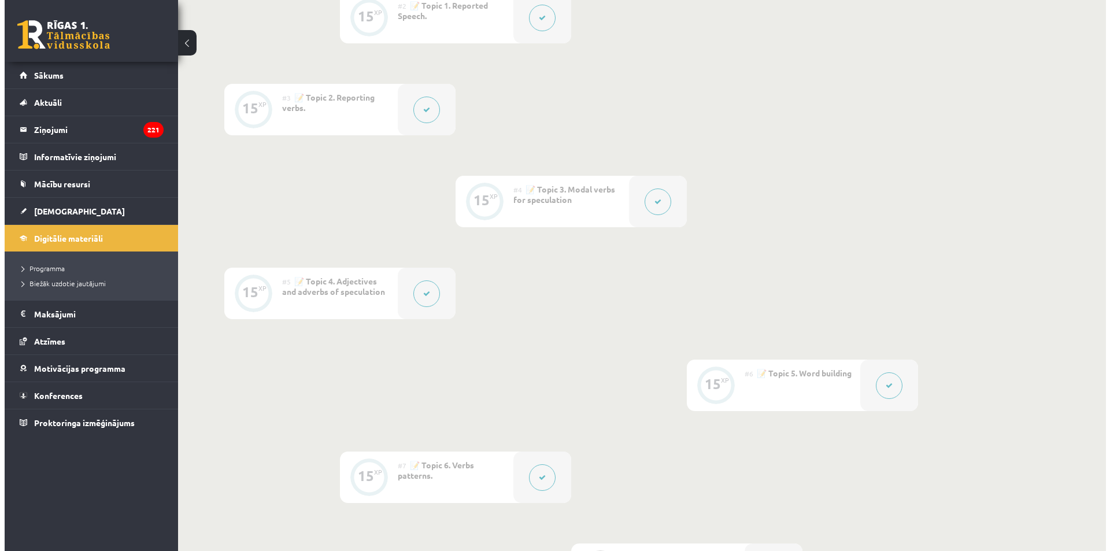
scroll to position [591, 0]
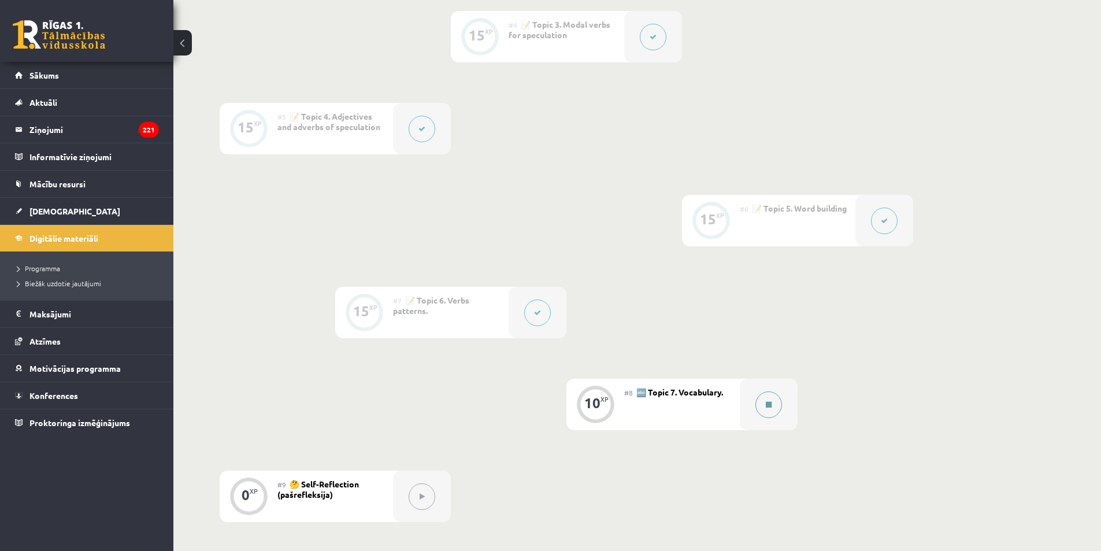
click at [778, 405] on button at bounding box center [769, 404] width 27 height 27
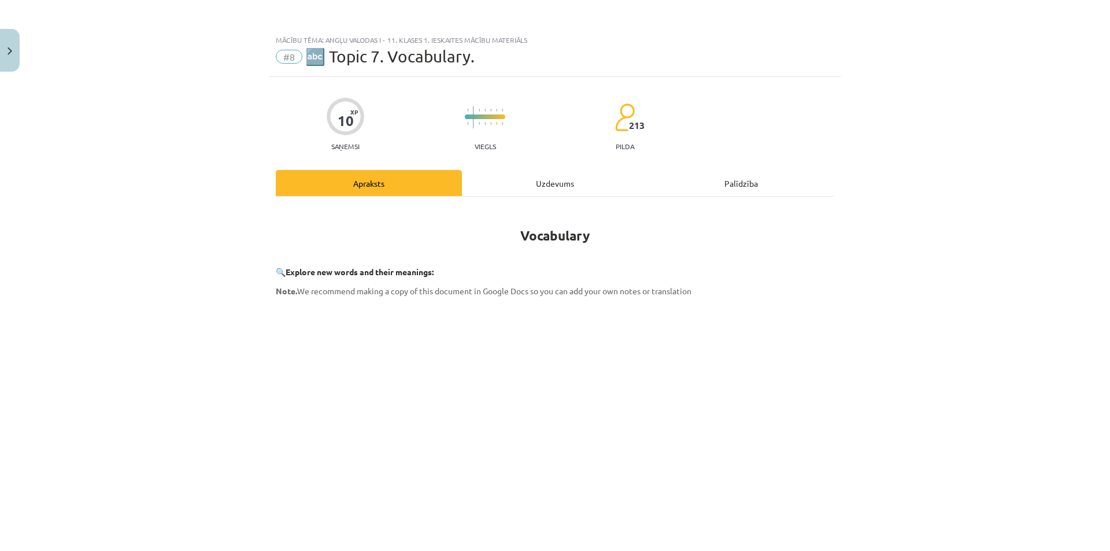
click at [561, 178] on div "Uzdevums" at bounding box center [555, 183] width 186 height 26
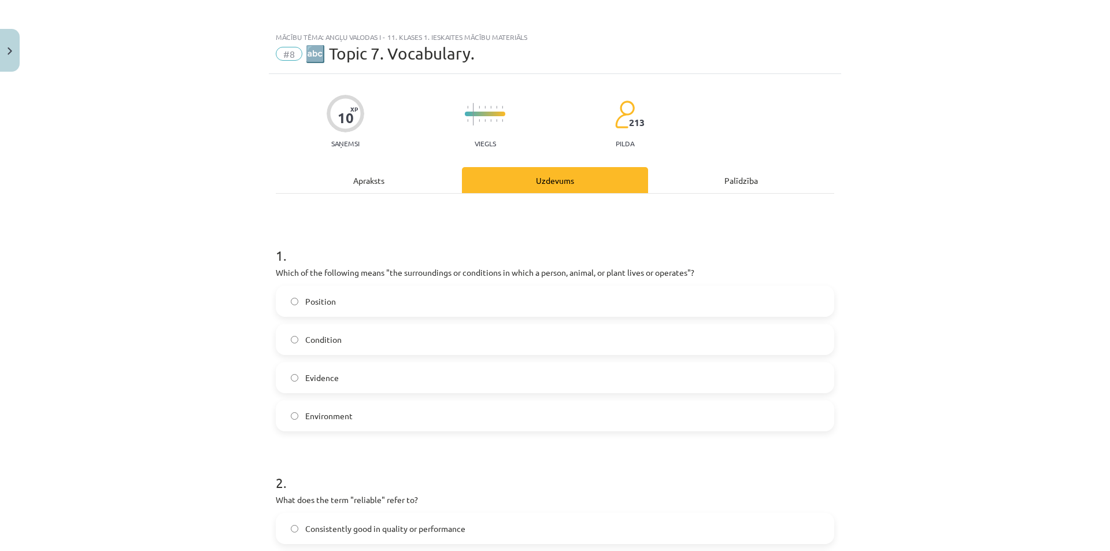
scroll to position [0, 0]
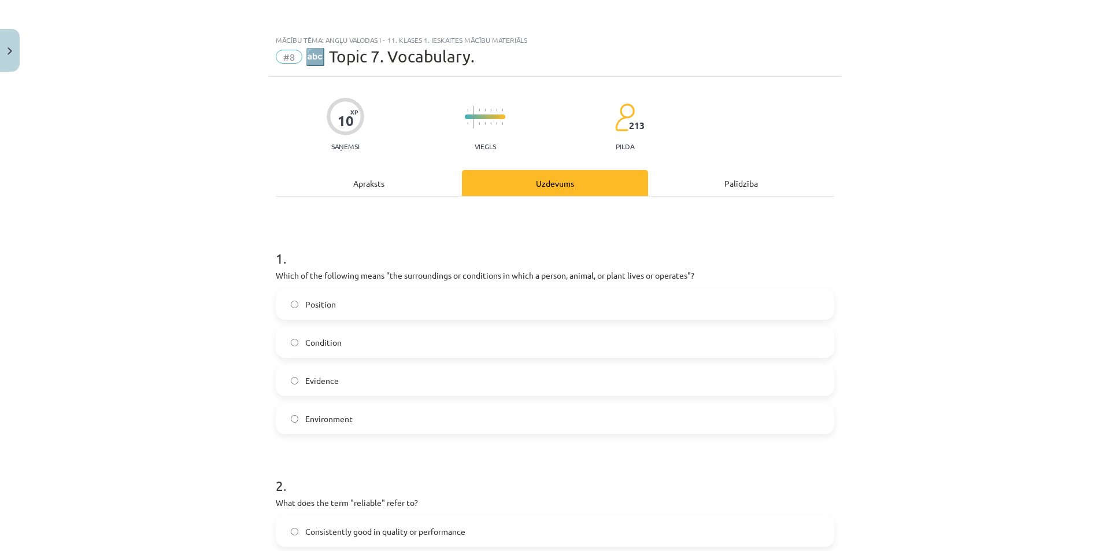
click at [323, 383] on span "Evidence" at bounding box center [322, 381] width 34 height 12
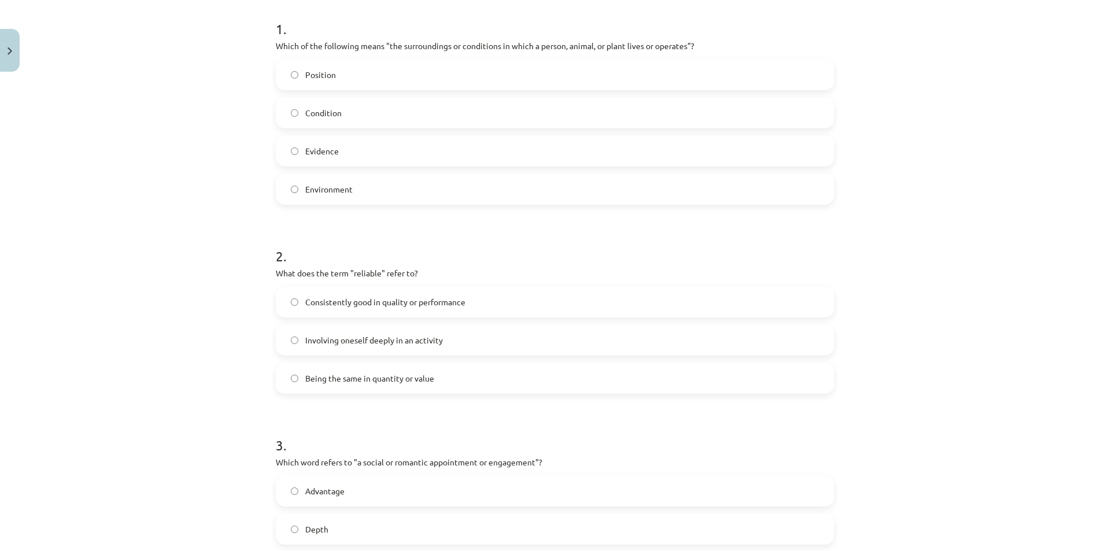
scroll to position [231, 0]
click at [328, 182] on span "Environment" at bounding box center [328, 188] width 47 height 12
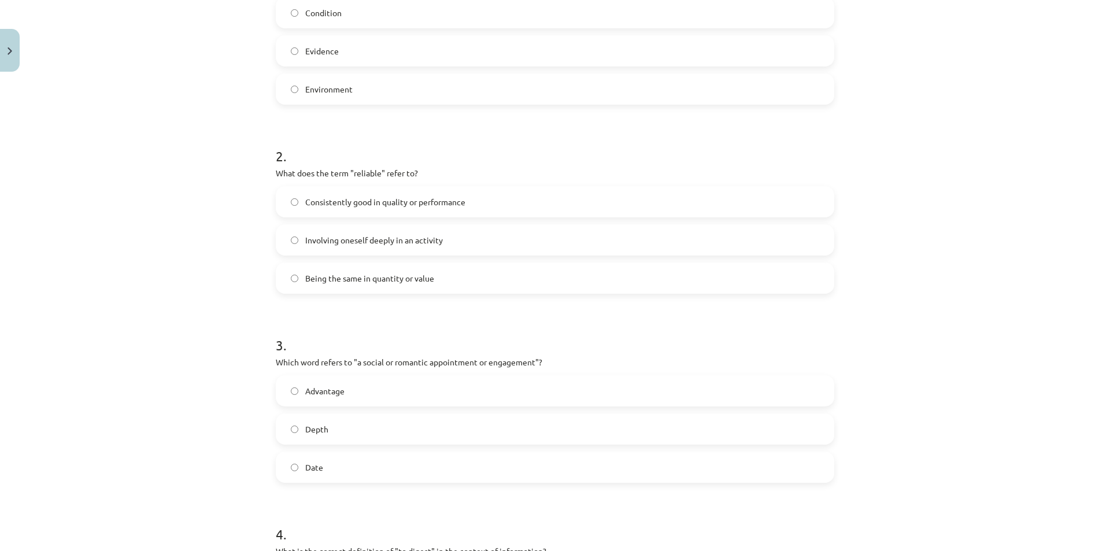
scroll to position [347, 0]
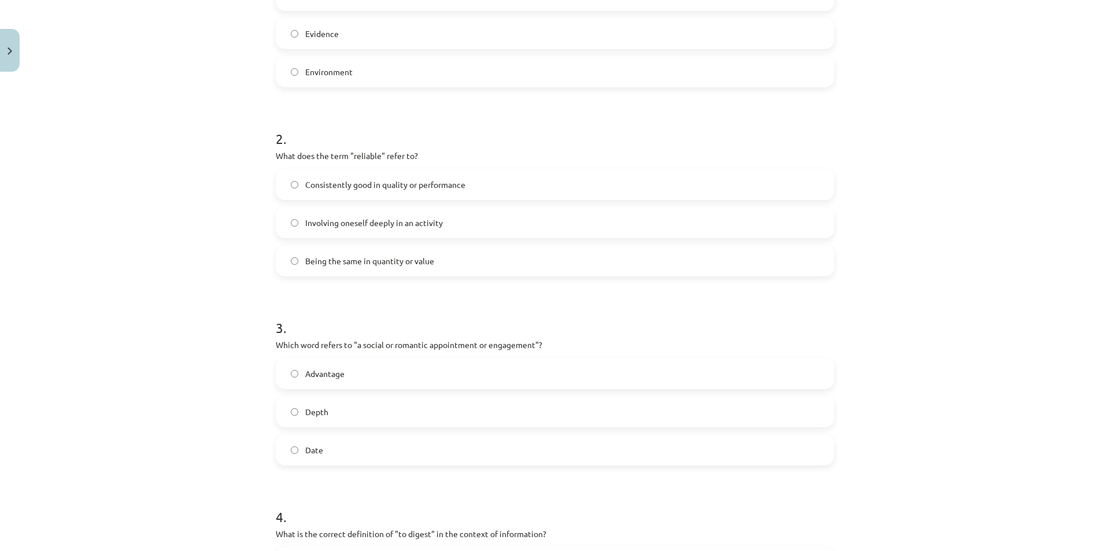
click at [316, 172] on label "Consistently good in quality or performance" at bounding box center [555, 184] width 556 height 29
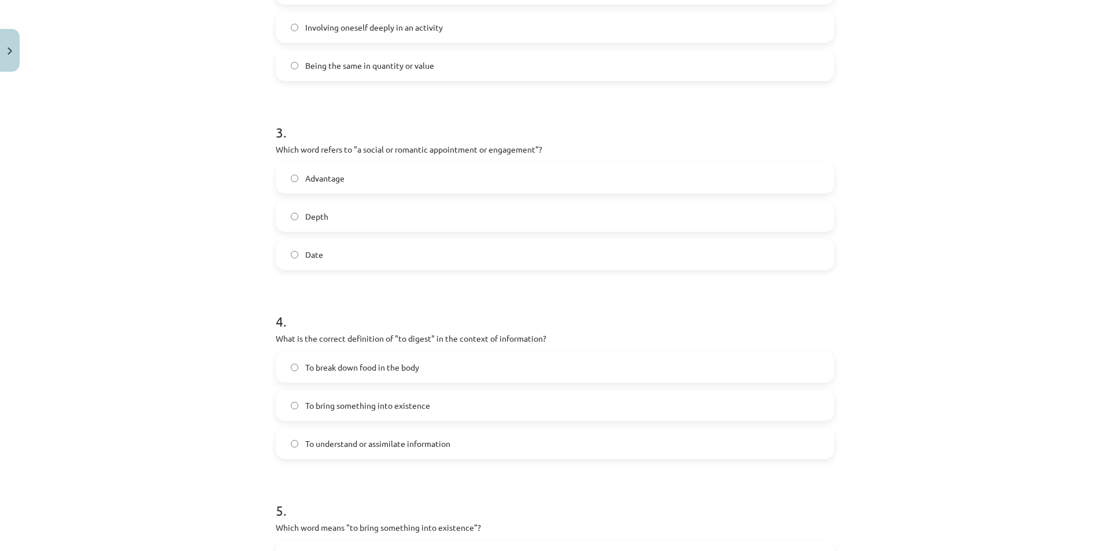
scroll to position [578, 0]
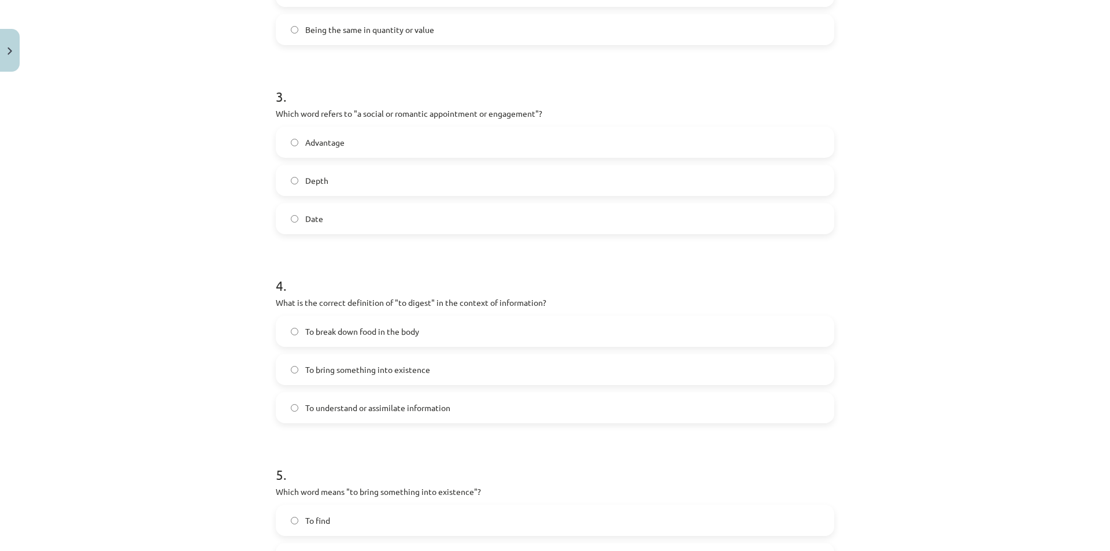
click at [310, 223] on span "Date" at bounding box center [314, 219] width 18 height 12
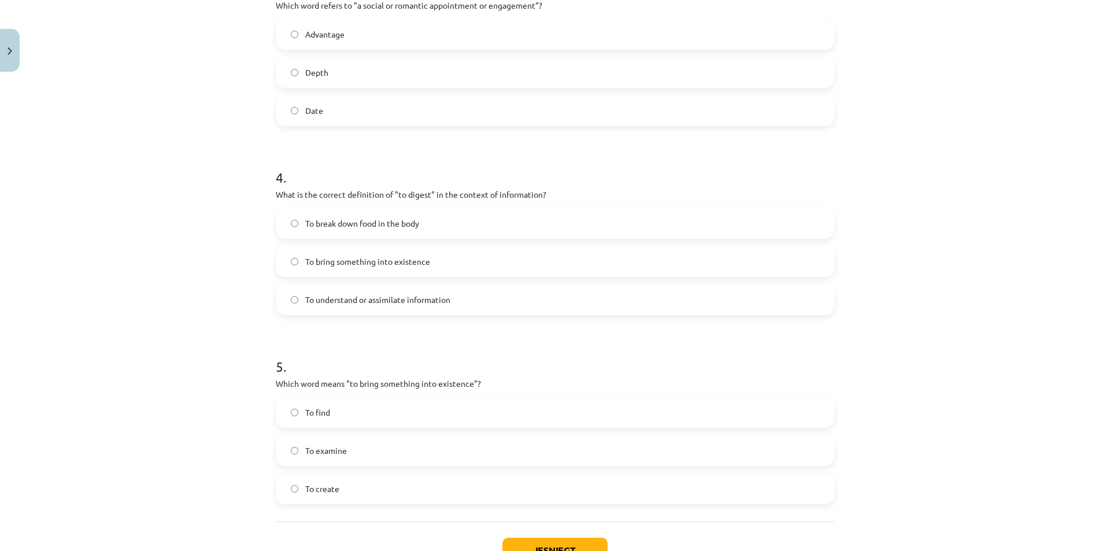
scroll to position [694, 0]
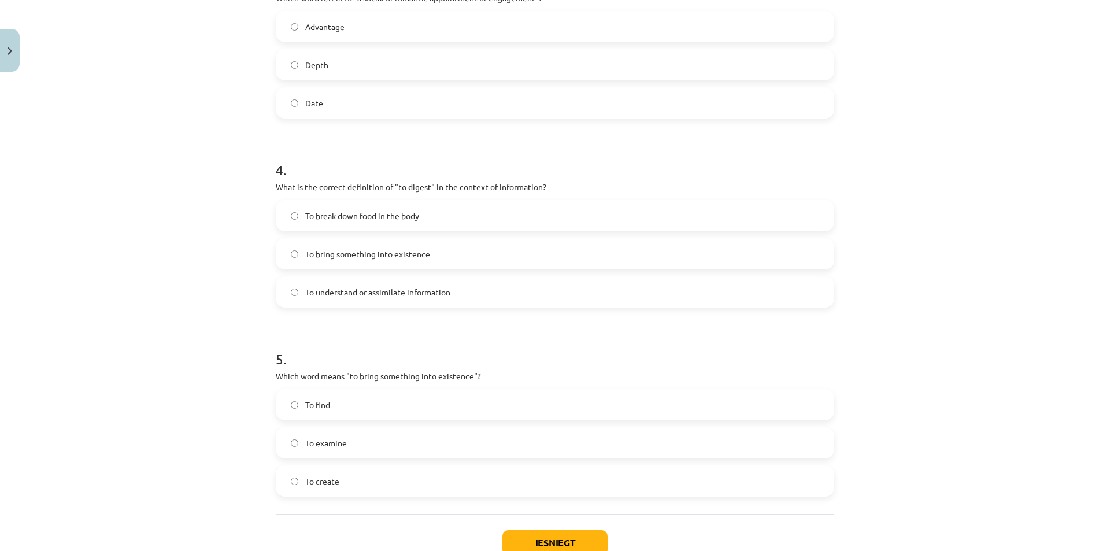
click at [335, 297] on span "To understand or assimilate information" at bounding box center [377, 292] width 145 height 12
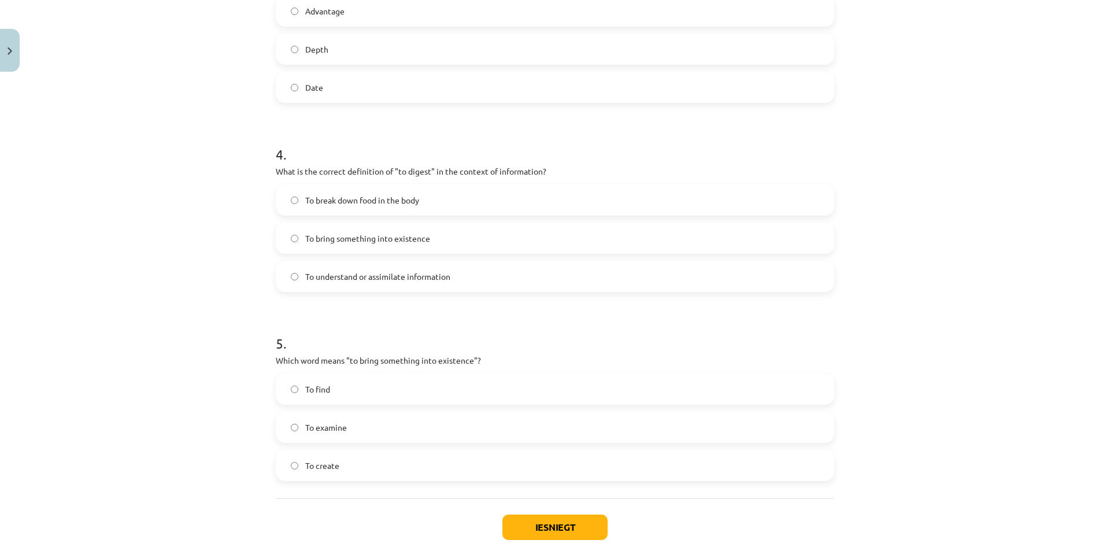
scroll to position [774, 0]
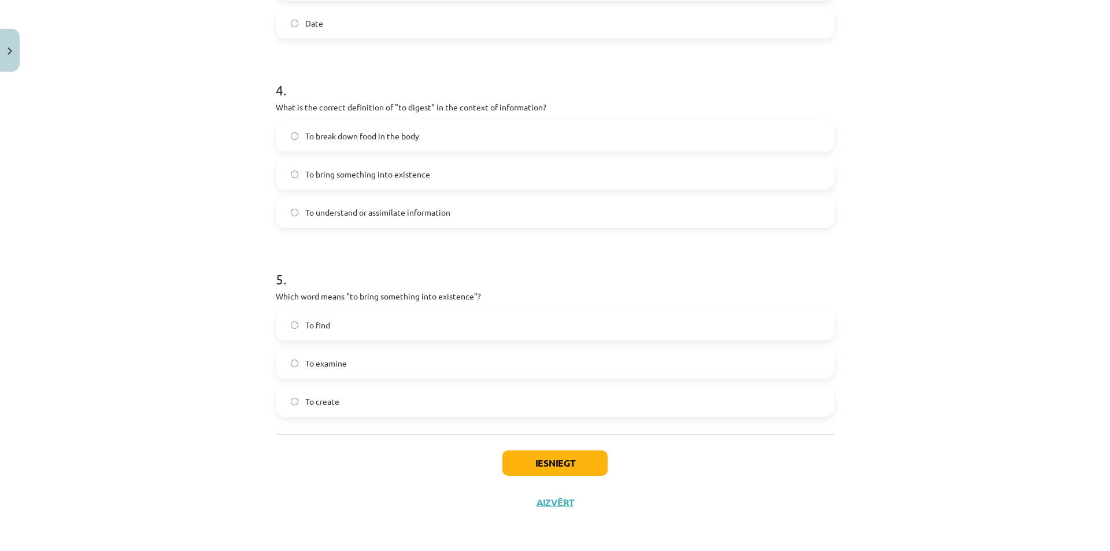
click at [342, 397] on label "To create" at bounding box center [555, 401] width 556 height 29
click at [538, 463] on button "Iesniegt" at bounding box center [554, 462] width 105 height 25
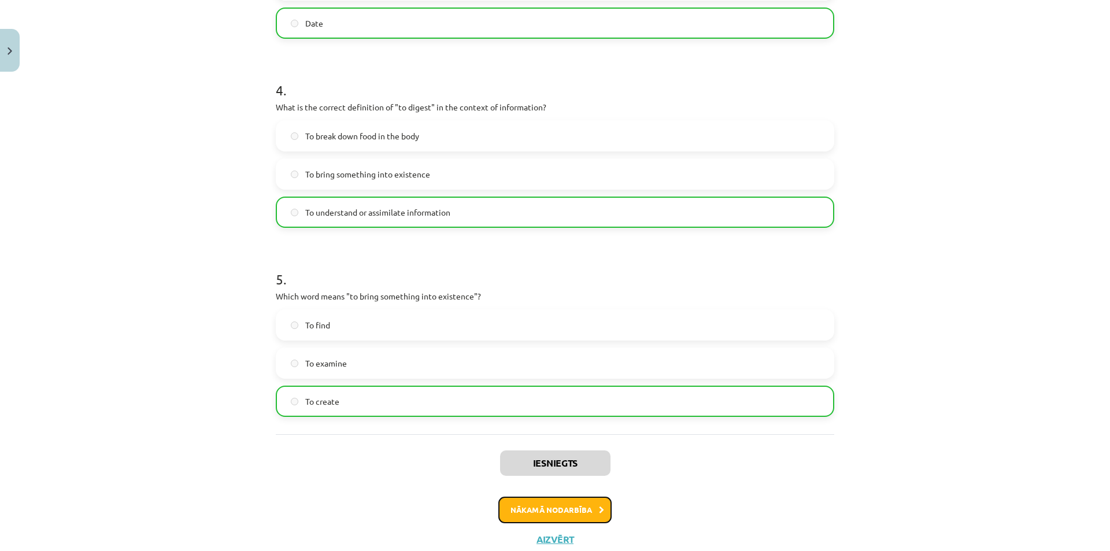
click at [552, 508] on button "Nākamā nodarbība" at bounding box center [554, 510] width 113 height 27
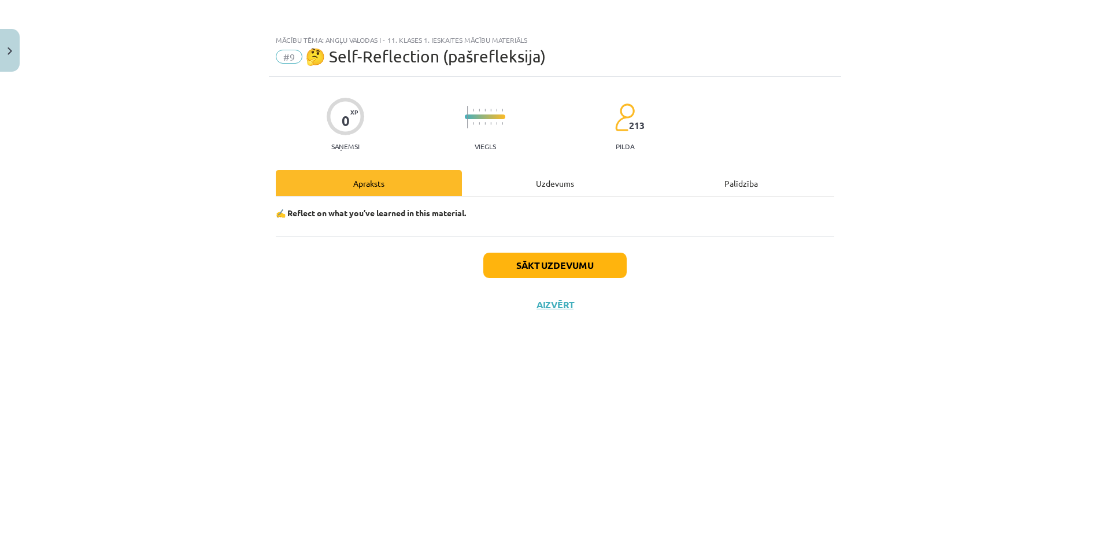
scroll to position [0, 0]
click at [554, 262] on button "Sākt uzdevumu" at bounding box center [554, 265] width 143 height 25
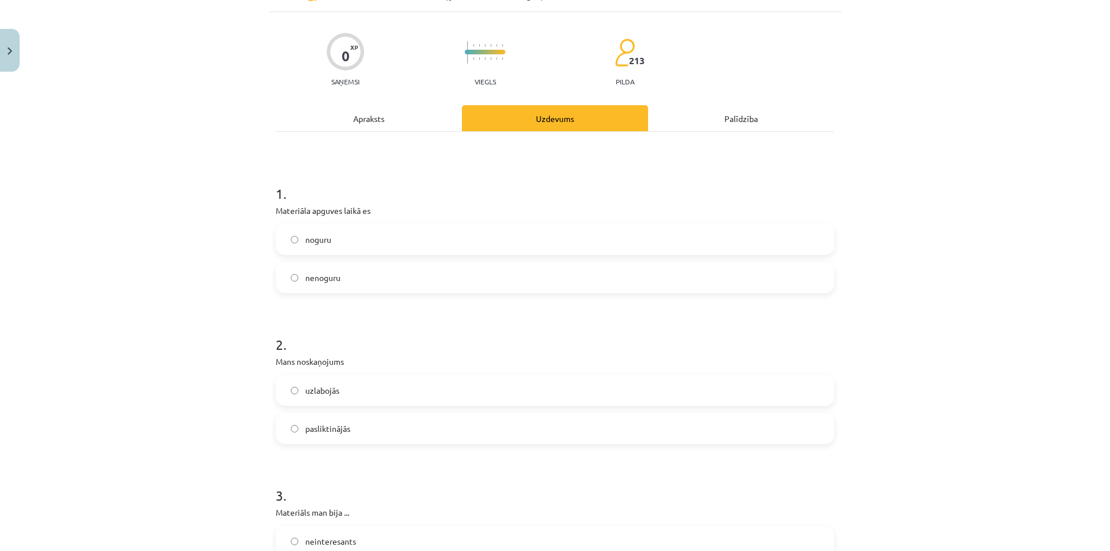
scroll to position [62, 0]
click at [338, 279] on label "nenoguru" at bounding box center [555, 279] width 556 height 29
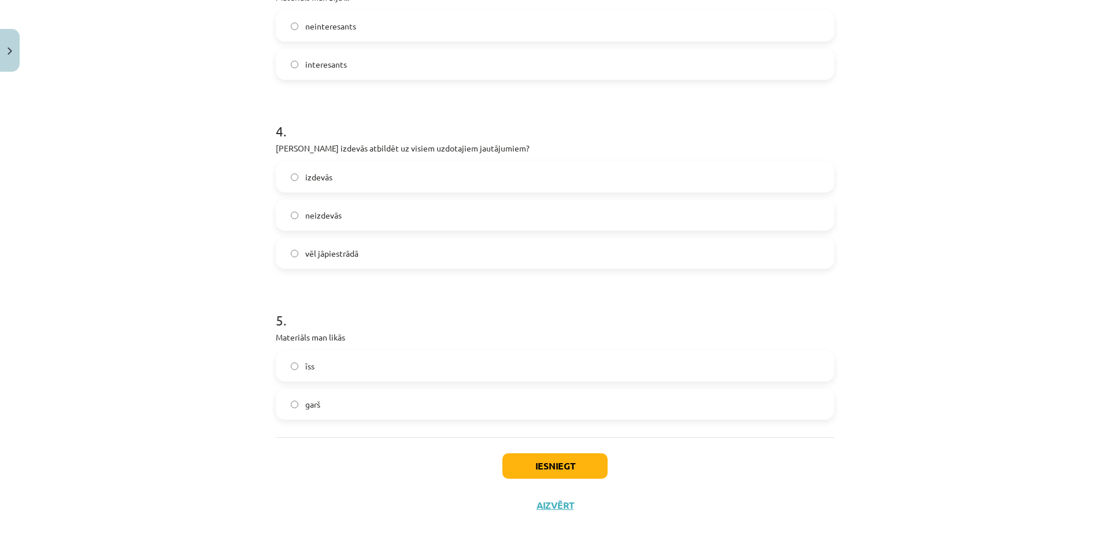
scroll to position [583, 0]
click at [549, 461] on button "Iesniegt" at bounding box center [554, 462] width 105 height 25
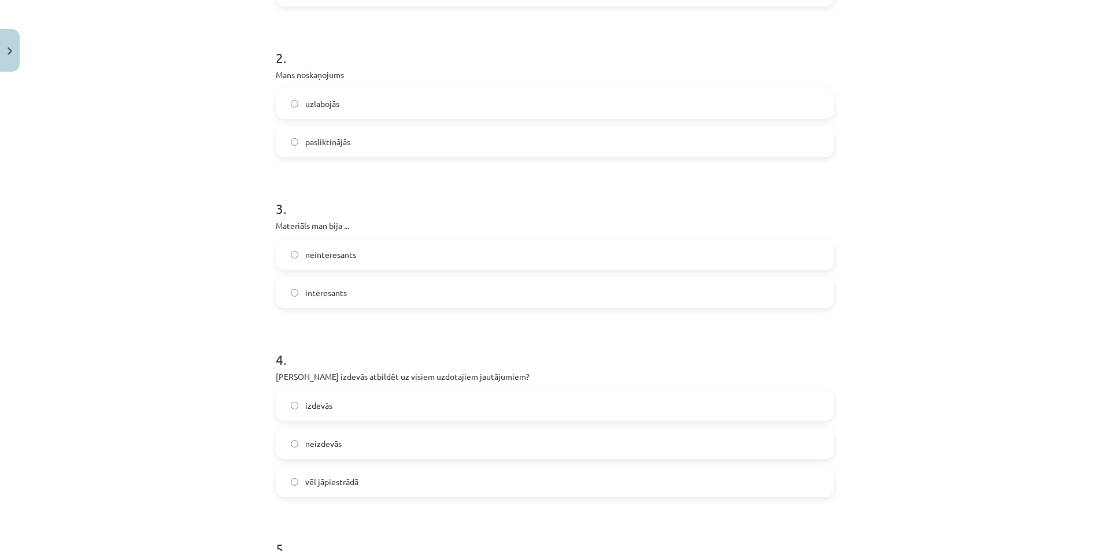
scroll to position [590, 0]
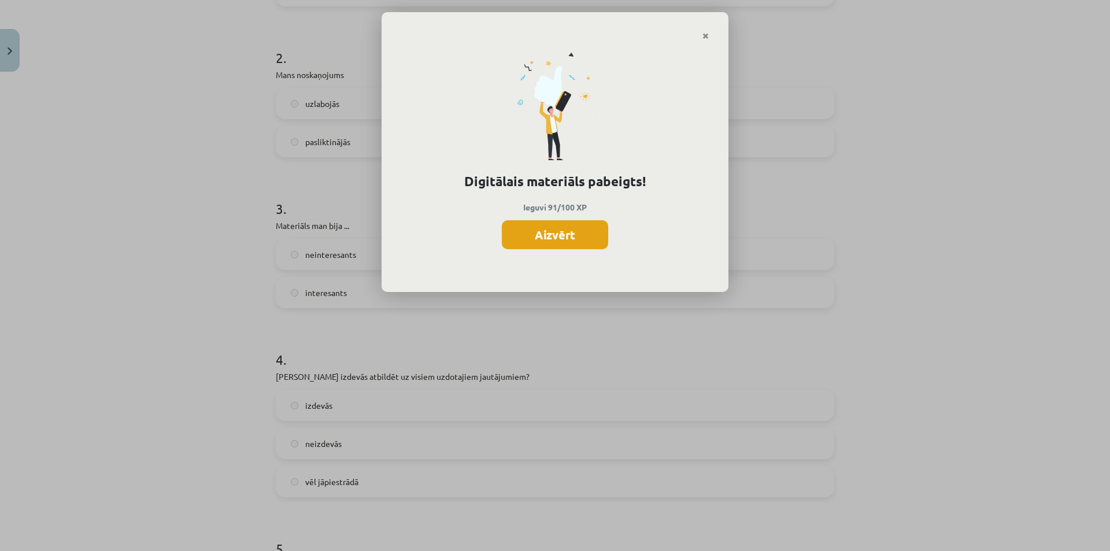
click at [568, 234] on button "Aizvērt" at bounding box center [555, 234] width 106 height 29
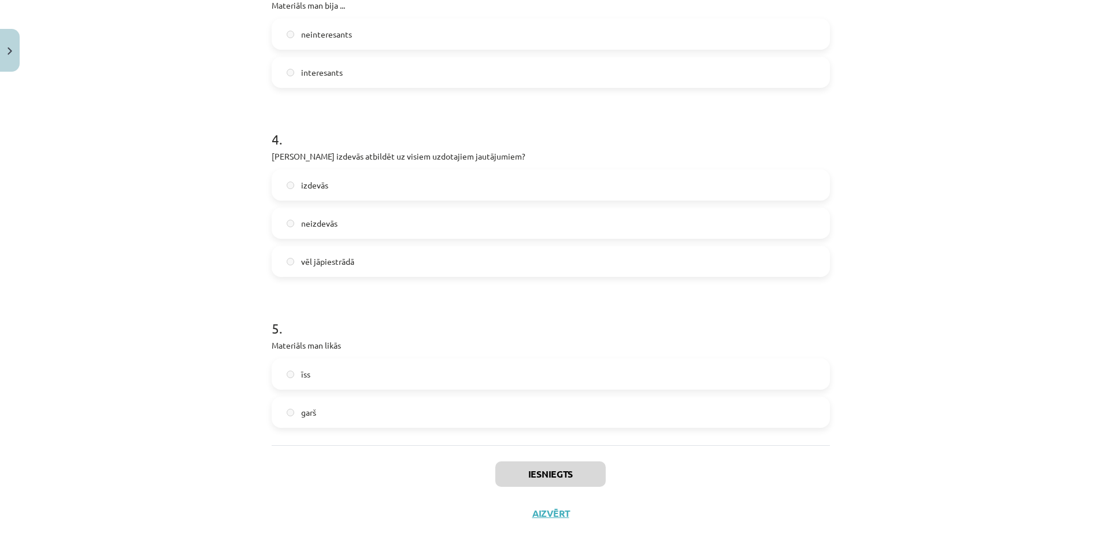
scroll to position [583, 0]
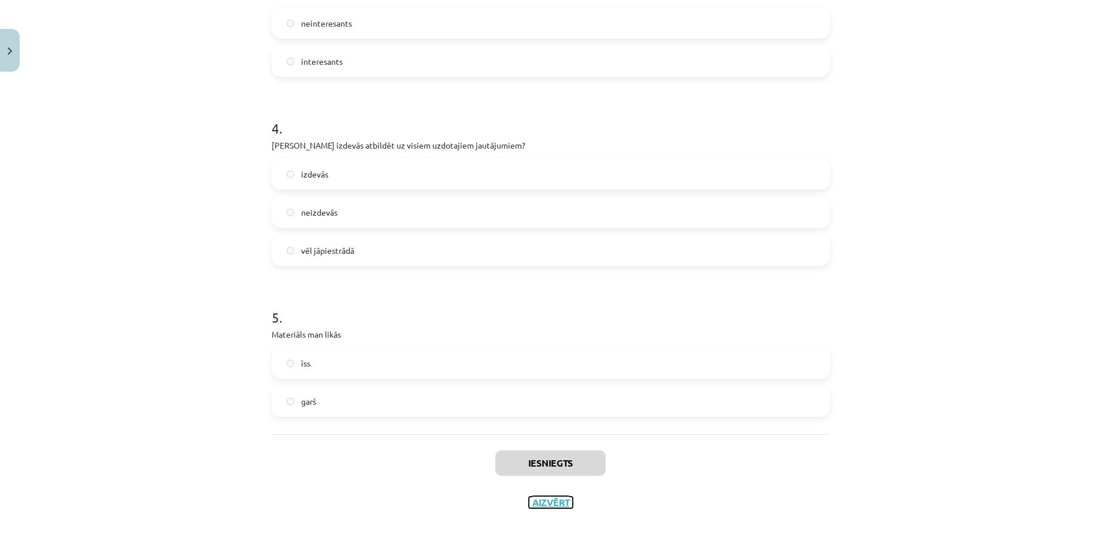
click at [534, 503] on button "Aizvērt" at bounding box center [551, 503] width 44 height 12
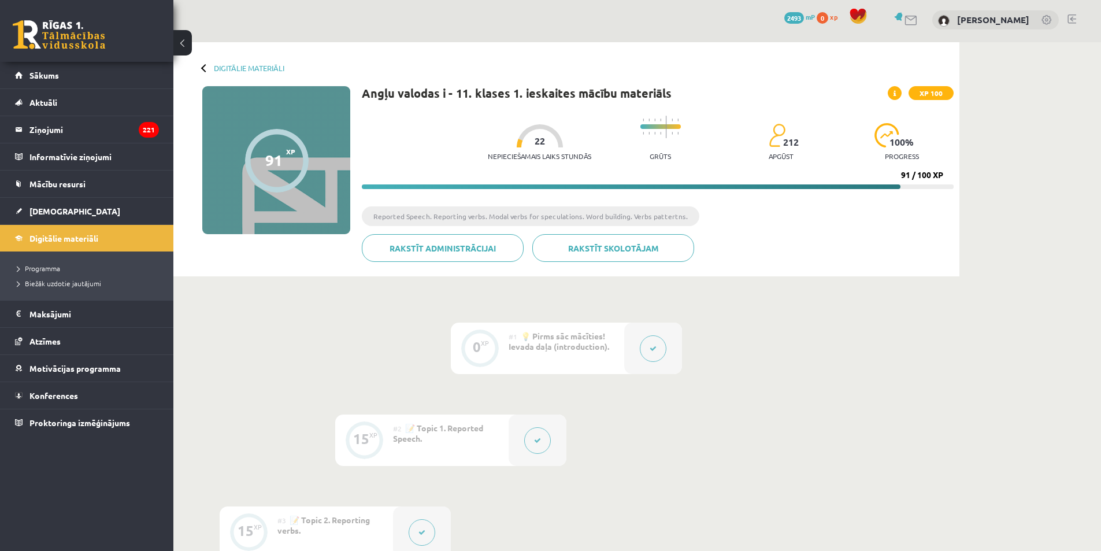
scroll to position [0, 0]
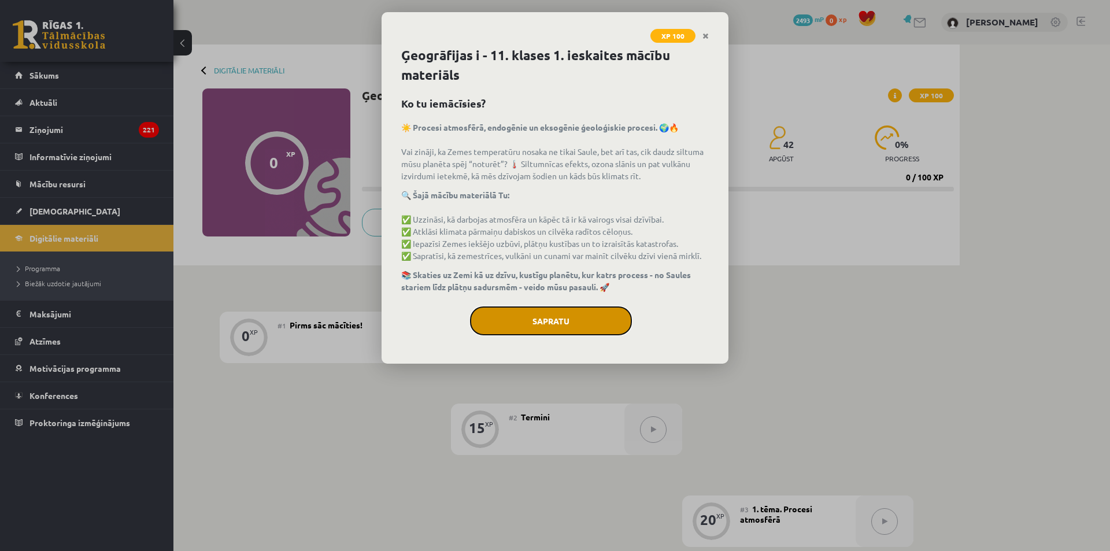
click at [563, 315] on button "Sapratu" at bounding box center [551, 320] width 162 height 29
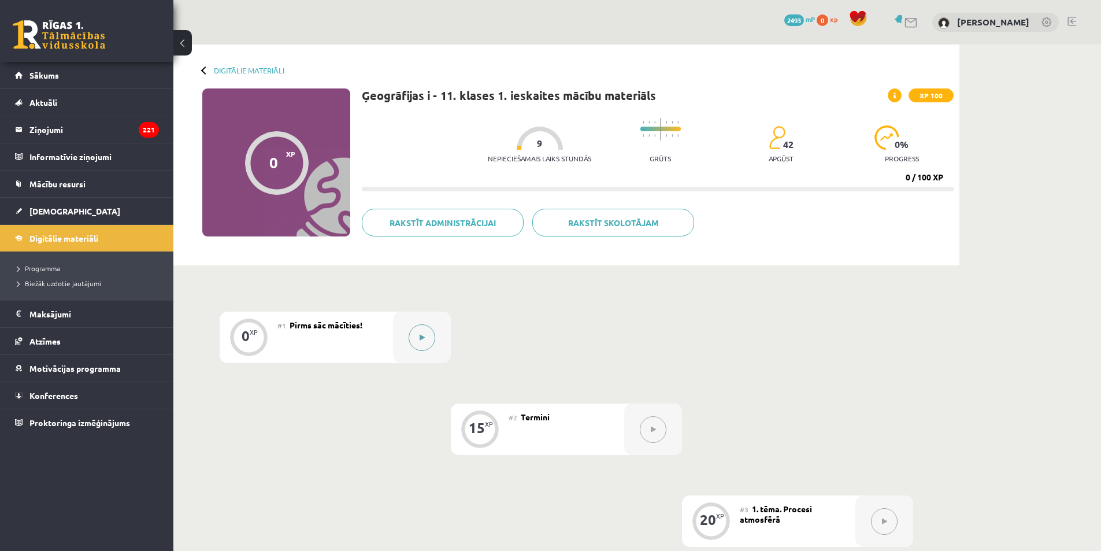
click at [416, 331] on button at bounding box center [422, 337] width 27 height 27
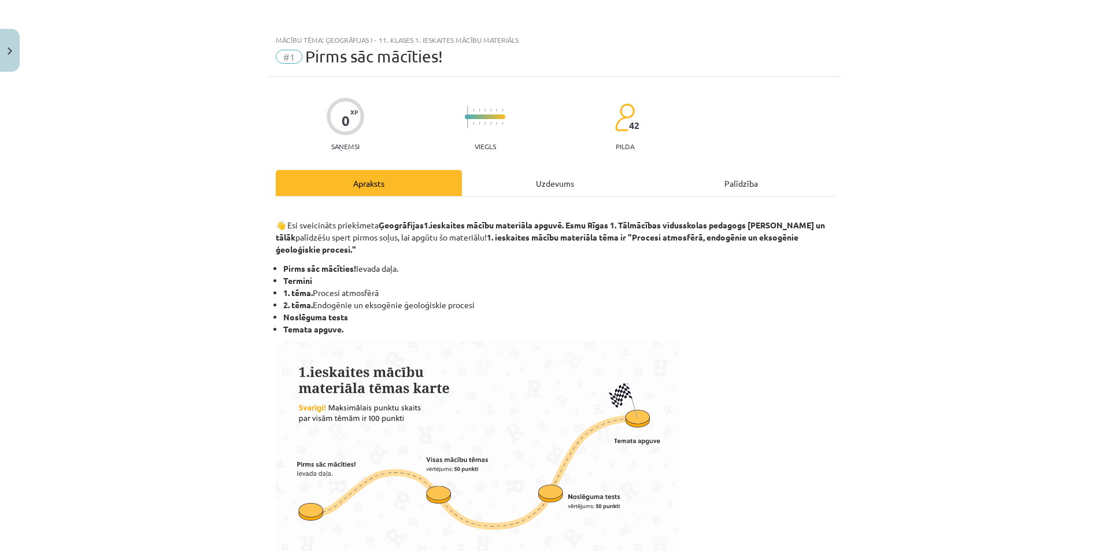
click at [543, 182] on div "Uzdevums" at bounding box center [555, 183] width 186 height 26
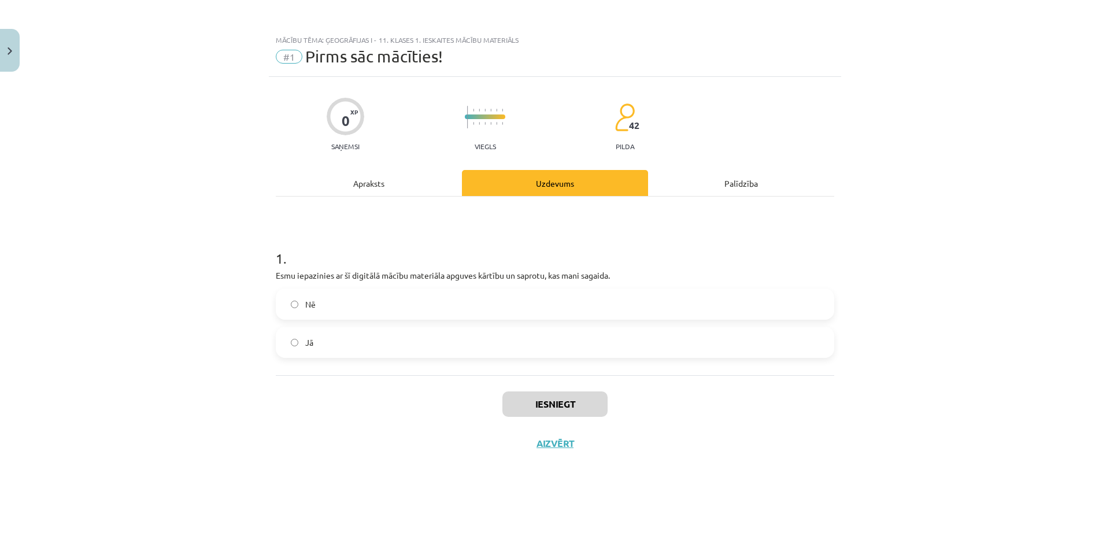
click at [309, 337] on span "Jā" at bounding box center [309, 342] width 8 height 12
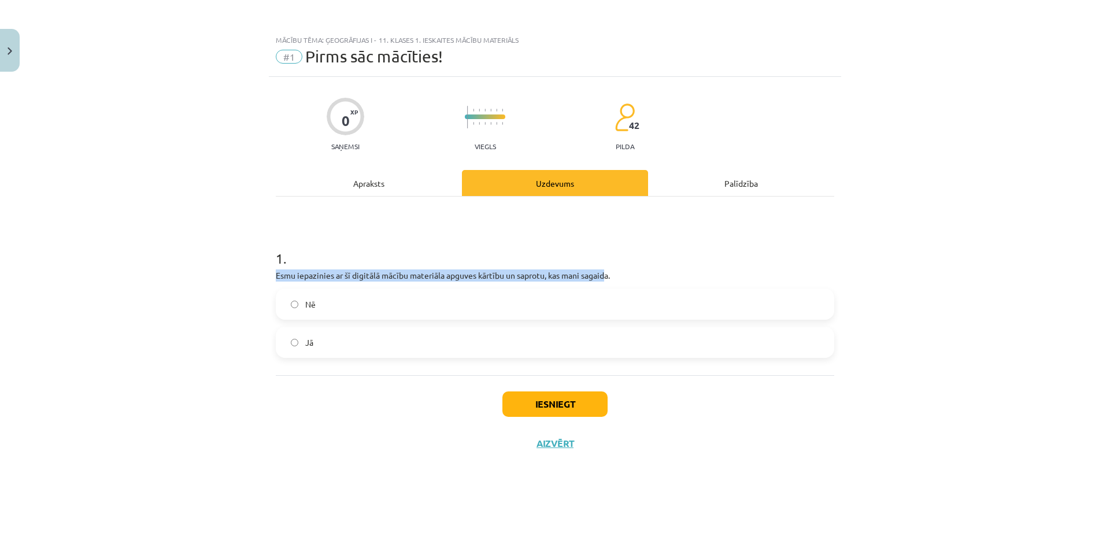
drag, startPoint x: 272, startPoint y: 274, endPoint x: 609, endPoint y: 279, distance: 337.1
click at [609, 279] on div "0 XP Saņemsi Viegls 42 pilda Apraksts Uzdevums Palīdzība 1 . Esmu iepazinies ar…" at bounding box center [555, 299] width 572 height 445
click at [619, 275] on p "Esmu iepazinies ar šī digitālā mācību materiāla apguves kārtību un saprotu, kas…" at bounding box center [555, 275] width 558 height 12
drag, startPoint x: 619, startPoint y: 275, endPoint x: 264, endPoint y: 275, distance: 355.0
click at [264, 275] on div "Mācību tēma: Ģeogrāfijas i - 11. klases 1. ieskaites mācību materiāls #1 Pirms …" at bounding box center [555, 275] width 1110 height 551
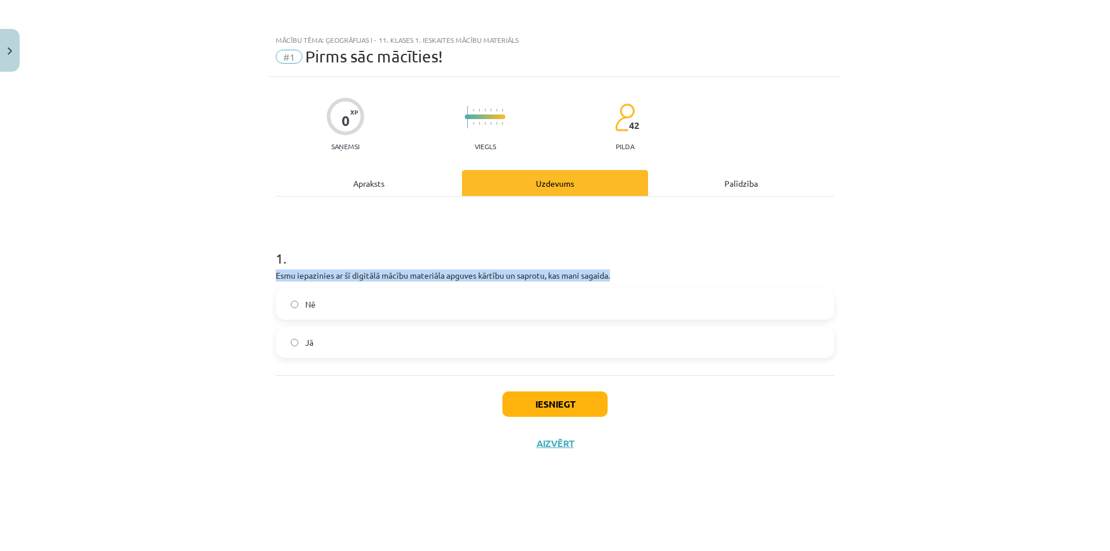
copy div "Esmu iepazinies ar šī digitālā mācību materiāla apguves kārtību un saprotu, kas…"
click at [566, 409] on button "Iesniegt" at bounding box center [554, 403] width 105 height 25
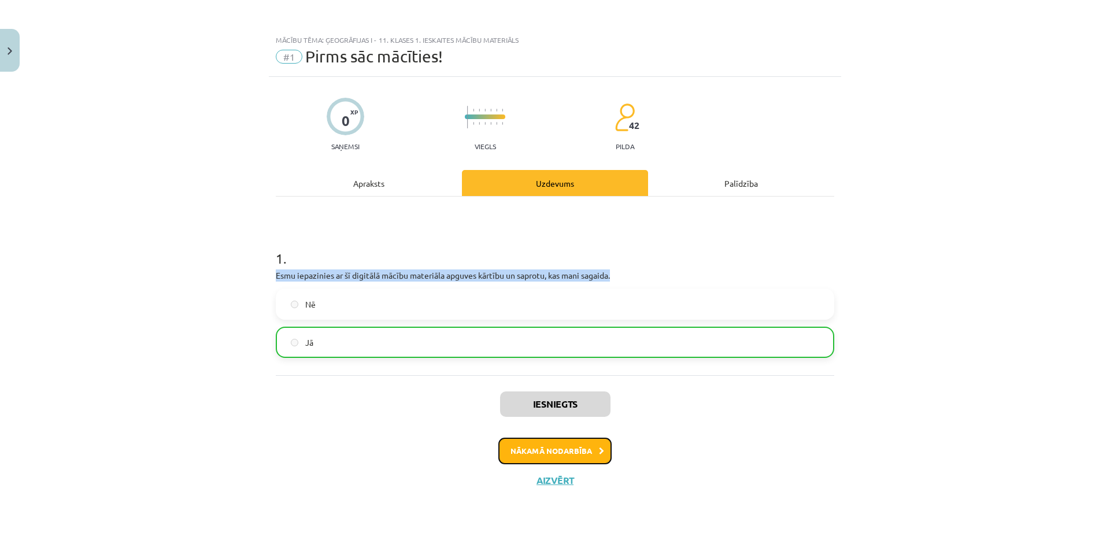
click at [546, 454] on button "Nākamā nodarbība" at bounding box center [554, 451] width 113 height 27
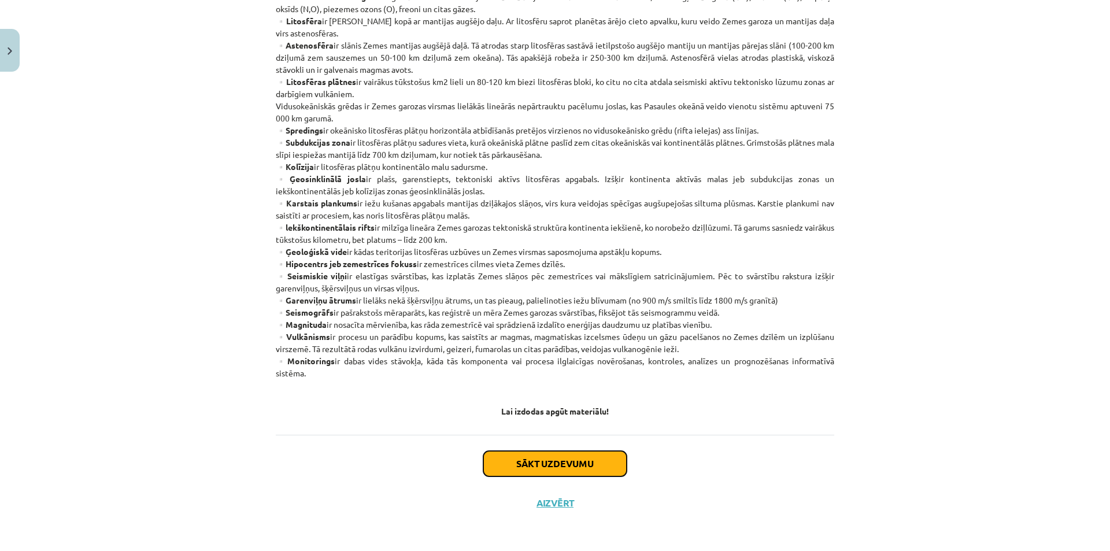
click at [566, 465] on button "Sākt uzdevumu" at bounding box center [554, 463] width 143 height 25
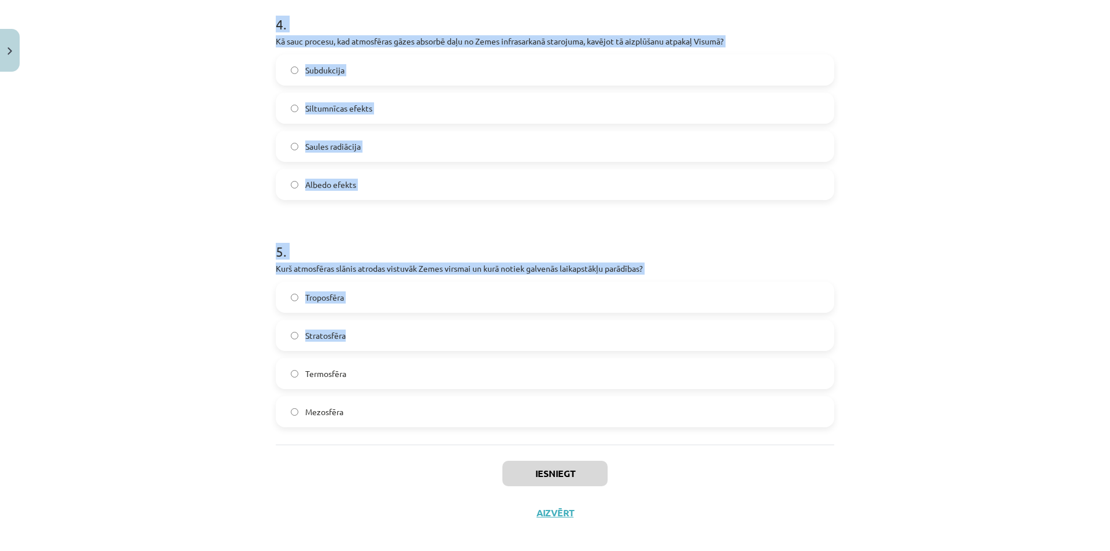
scroll to position [926, 0]
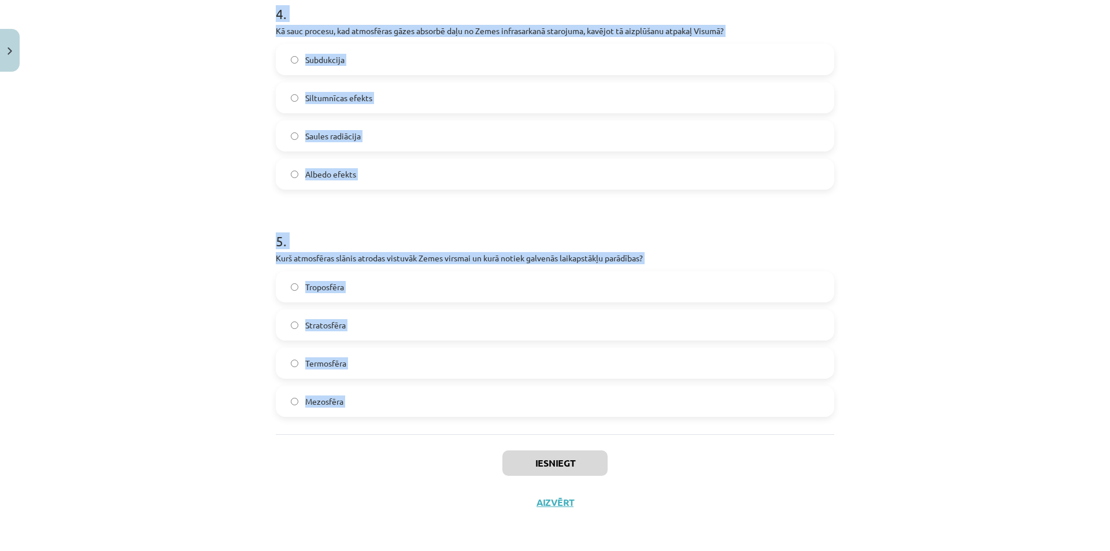
drag, startPoint x: 268, startPoint y: 228, endPoint x: 436, endPoint y: 404, distance: 242.9
copy form "1 . Kas ir spredings? Kontinentu sadursme Karsto plankumu veidošanās Okeānisko …"
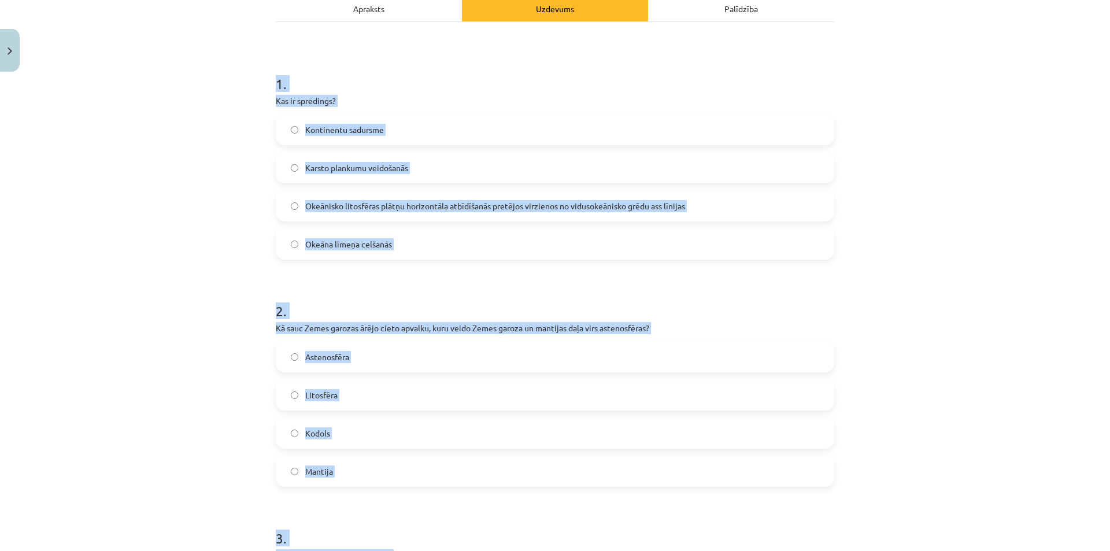
click at [172, 260] on div "Mācību tēma: Ģeogrāfijas i - 11. klases 1. ieskaites mācību materiāls #2 Termin…" at bounding box center [555, 275] width 1110 height 551
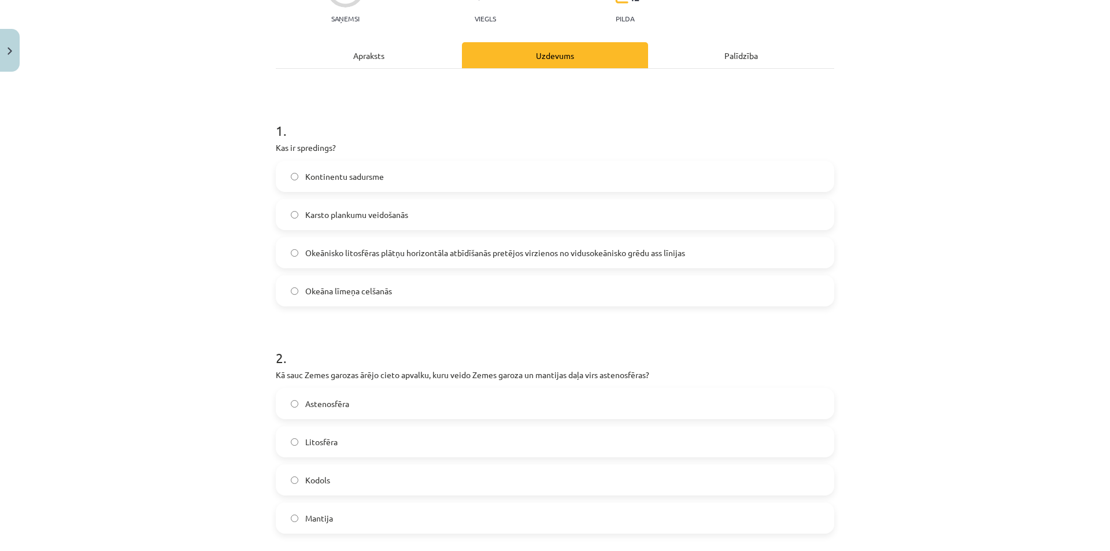
scroll to position [117, 0]
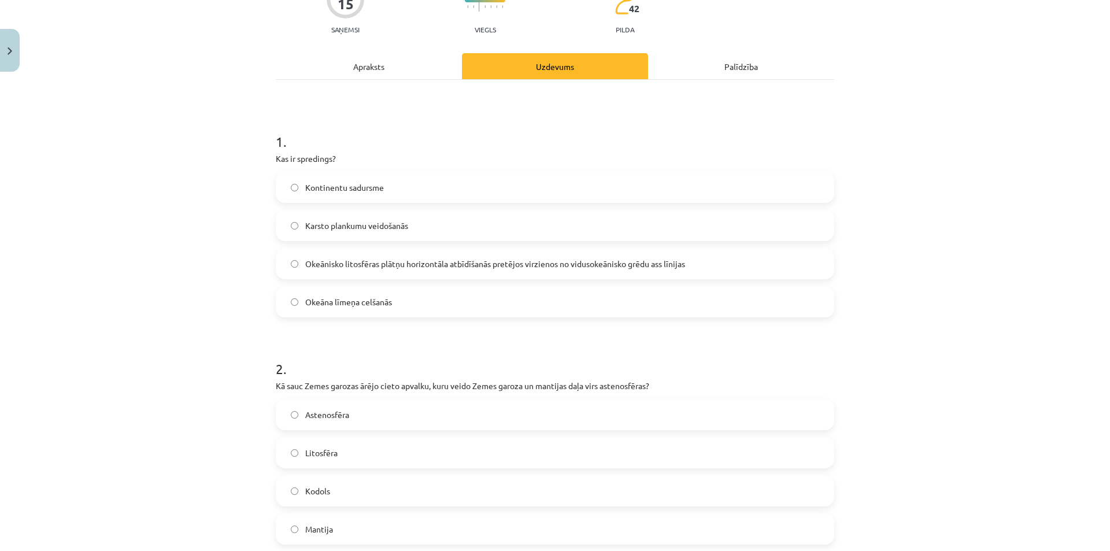
click at [342, 268] on span "Okeānisko litosfēras plātņu horizontāla atbīdīšanās pretējos virzienos no vidus…" at bounding box center [495, 264] width 380 height 12
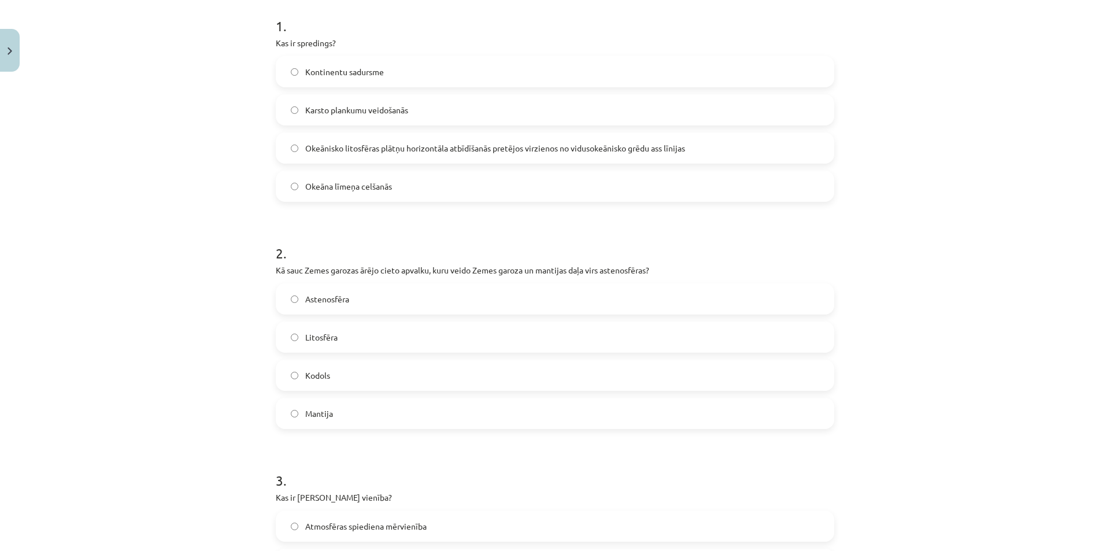
click at [328, 327] on label "Litosfēra" at bounding box center [555, 337] width 556 height 29
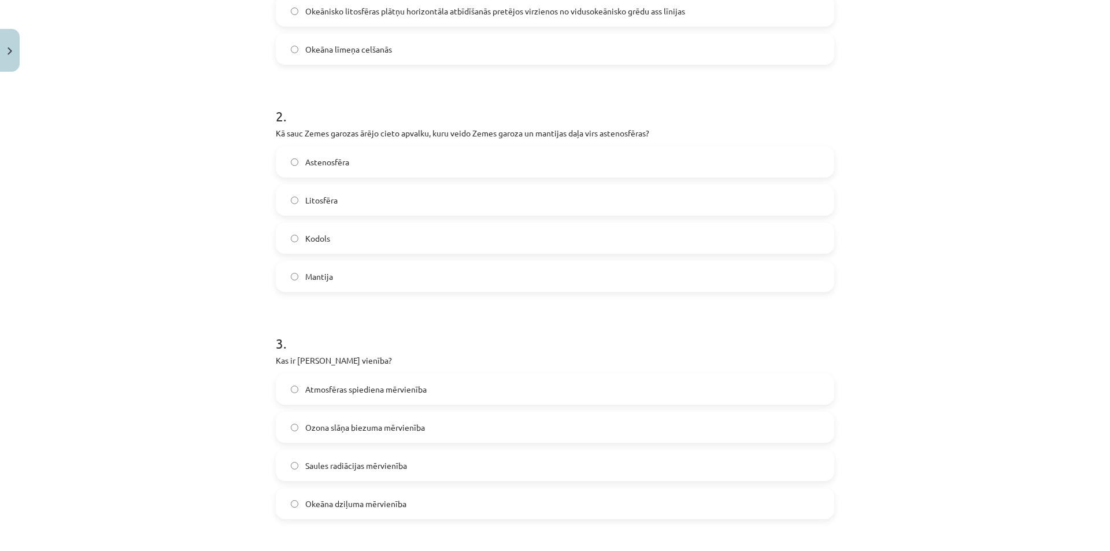
scroll to position [464, 0]
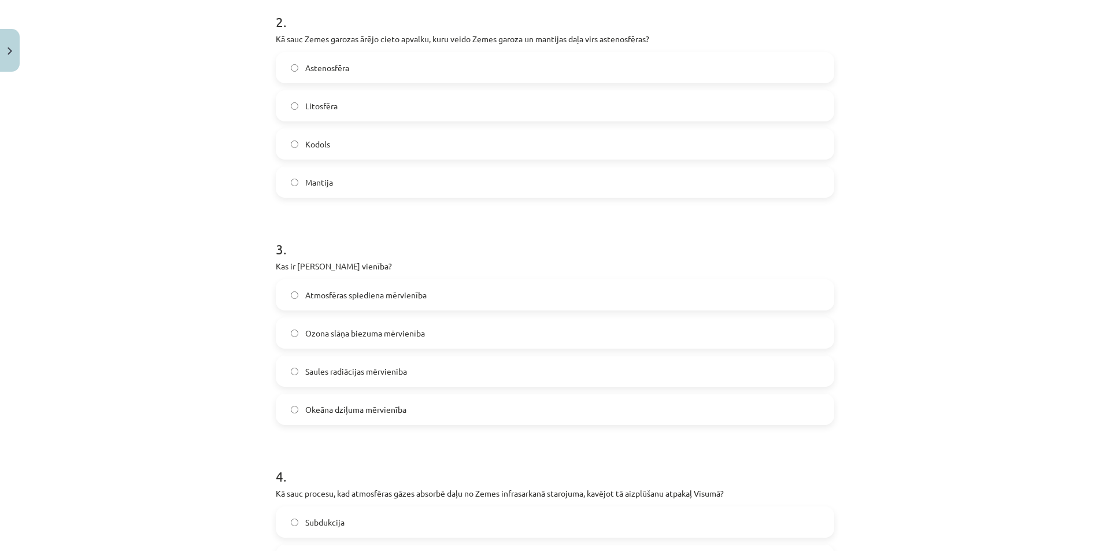
click at [342, 338] on span "Ozona slāņa biezuma mērvienība" at bounding box center [365, 333] width 120 height 12
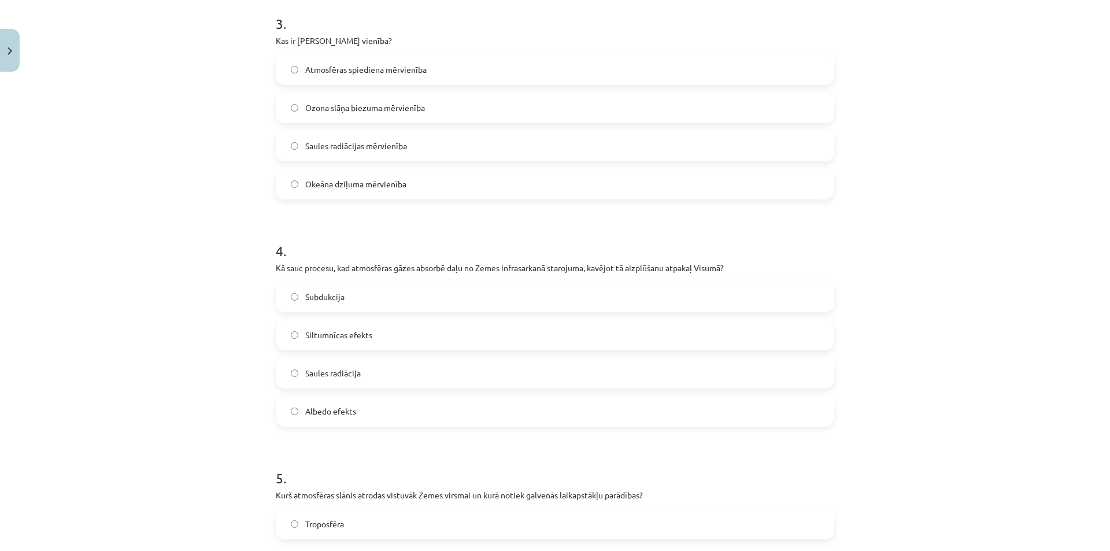
scroll to position [695, 0]
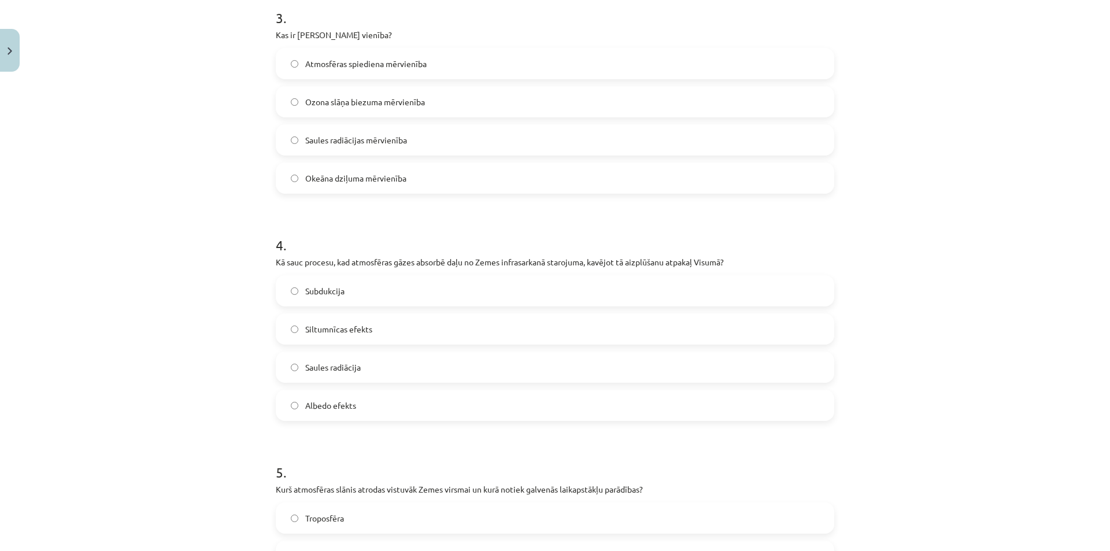
click at [344, 327] on span "Siltumnīcas efekts" at bounding box center [338, 329] width 67 height 12
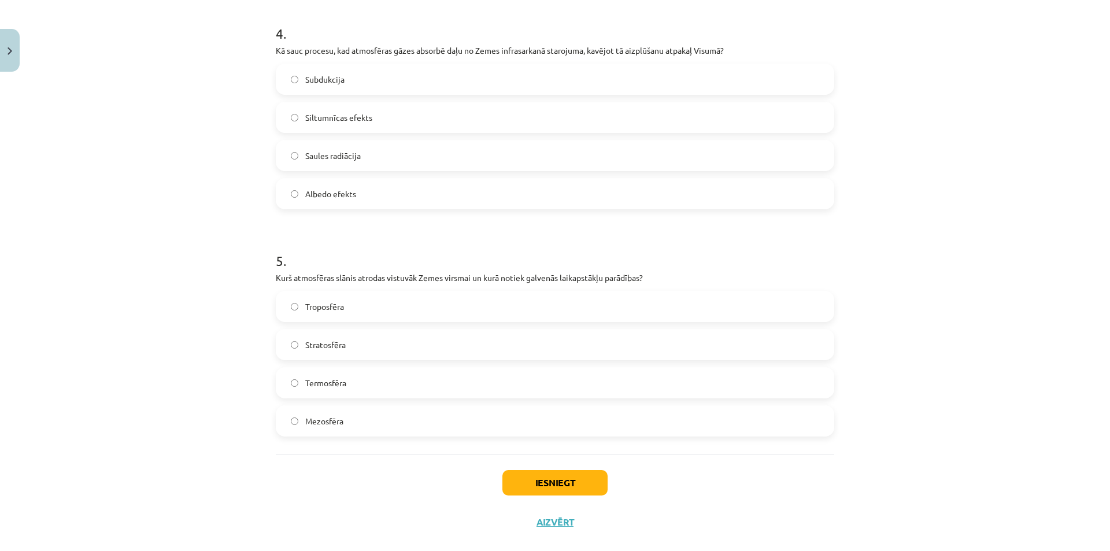
scroll to position [926, 0]
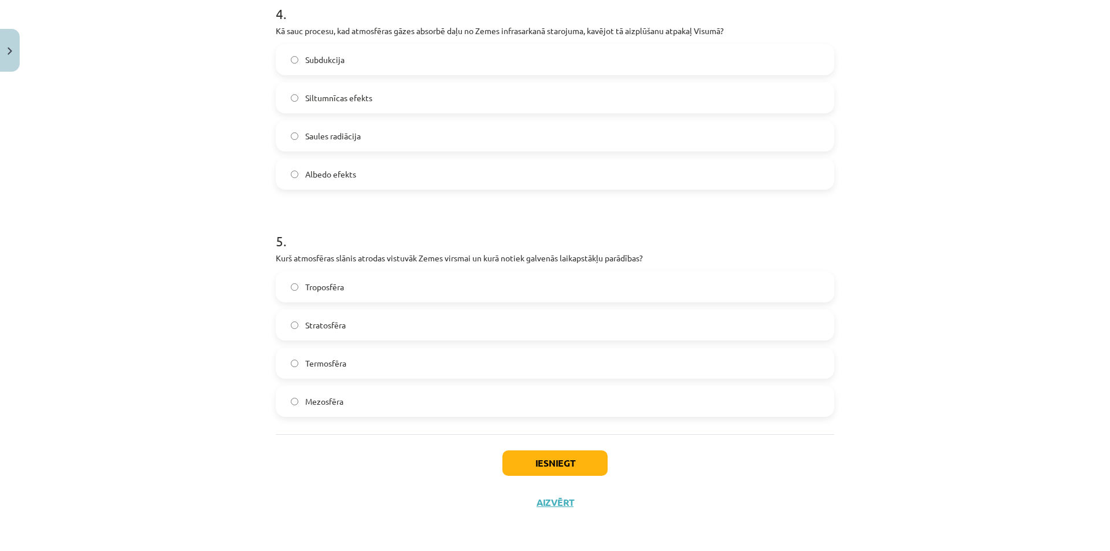
click at [339, 287] on span "Troposfēra" at bounding box center [324, 287] width 39 height 12
click at [521, 465] on button "Iesniegt" at bounding box center [554, 462] width 105 height 25
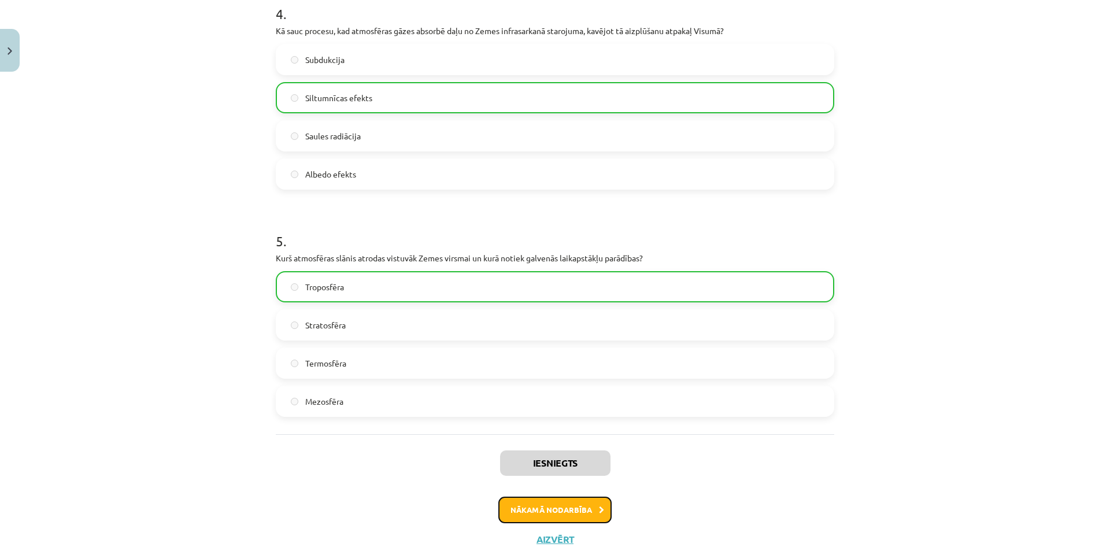
click at [555, 513] on button "Nākamā nodarbība" at bounding box center [554, 510] width 113 height 27
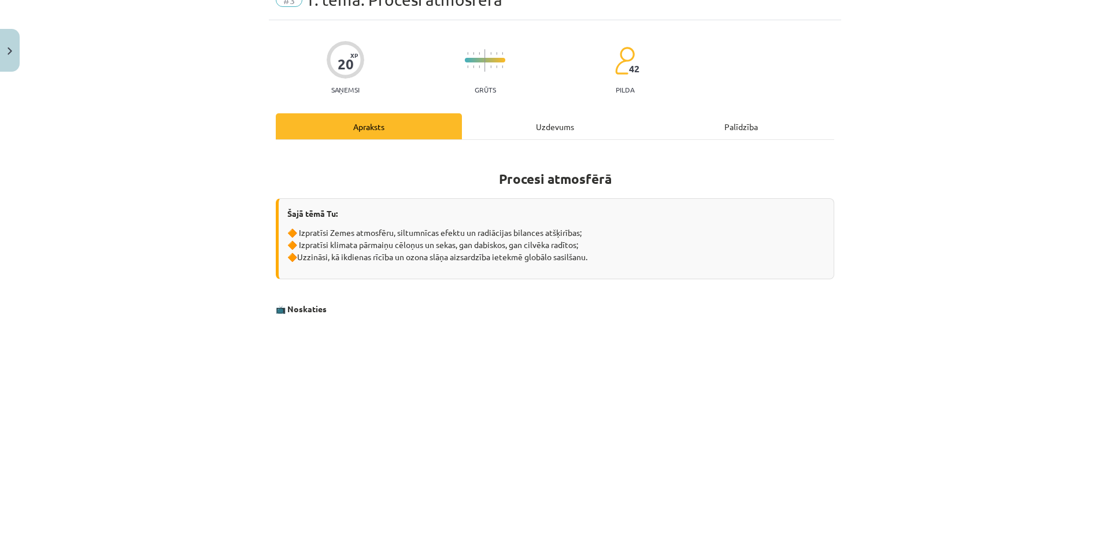
scroll to position [29, 0]
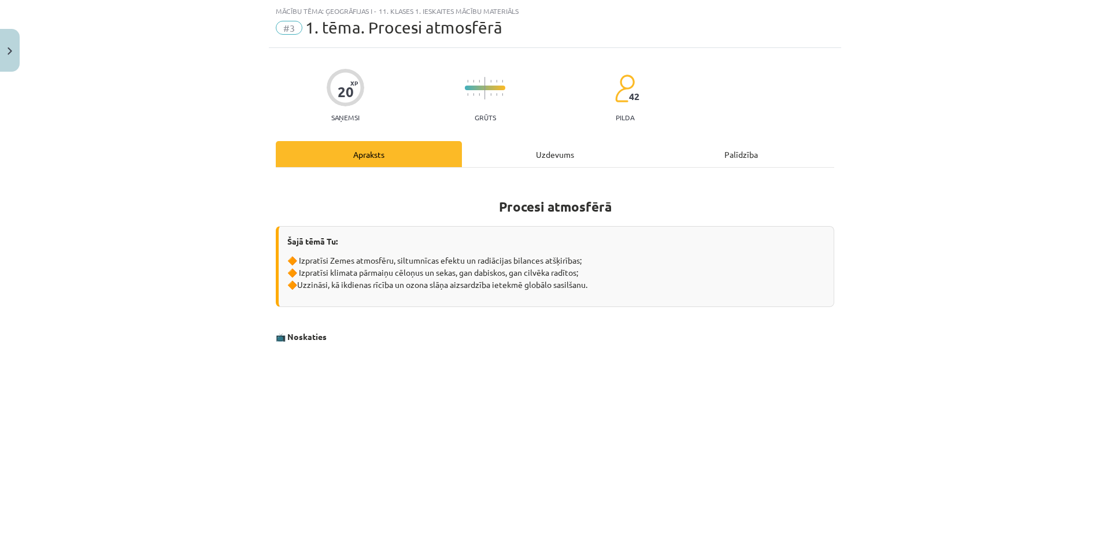
click at [546, 150] on div "Uzdevums" at bounding box center [555, 154] width 186 height 26
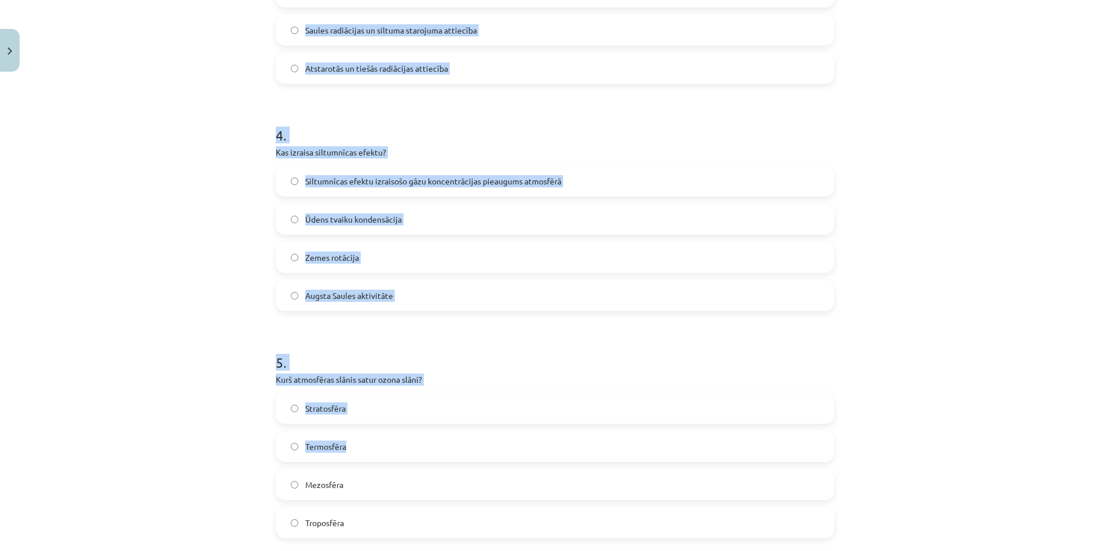
scroll to position [926, 0]
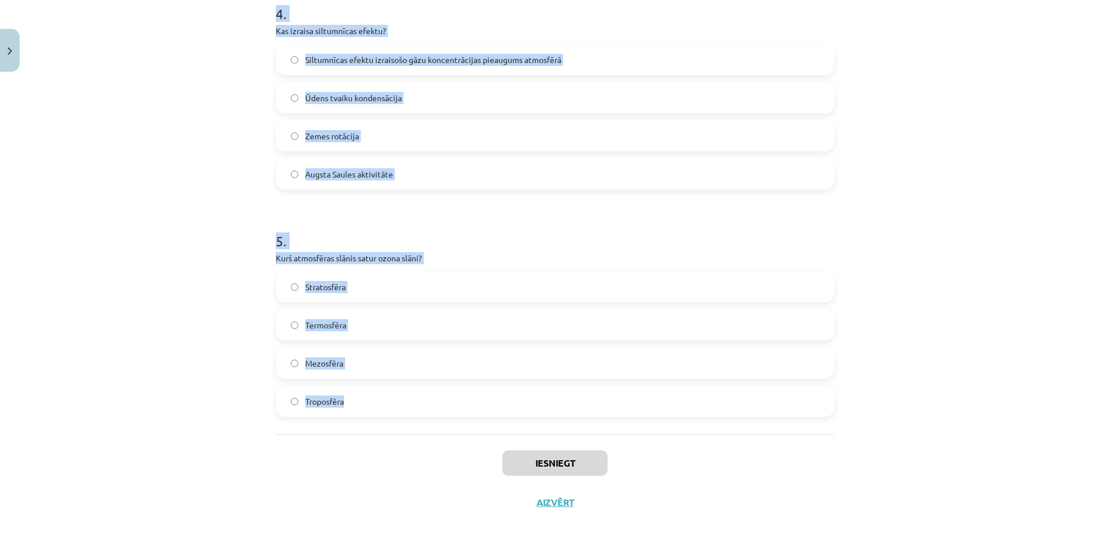
drag, startPoint x: 268, startPoint y: 224, endPoint x: 454, endPoint y: 414, distance: 265.7
copy form "1 . Kāda ir ozona slāņa biezuma mērvienība? Mikrometri Pasali Milimetri Dobsona…"
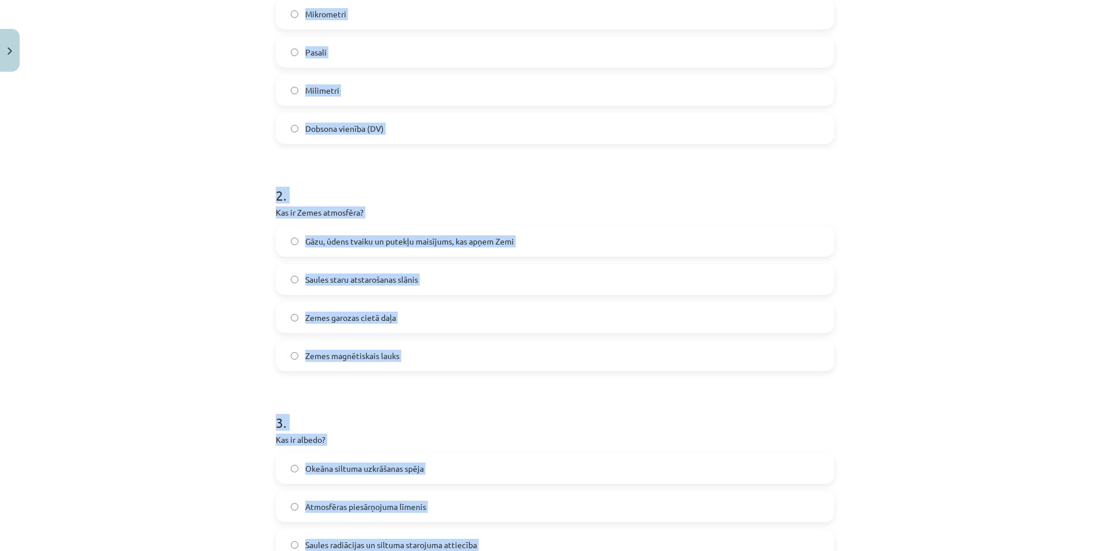
click at [199, 201] on div "Mācību tēma: Ģeogrāfijas i - 11. klases 1. ieskaites mācību materiāls #3 1. tēm…" at bounding box center [555, 275] width 1110 height 551
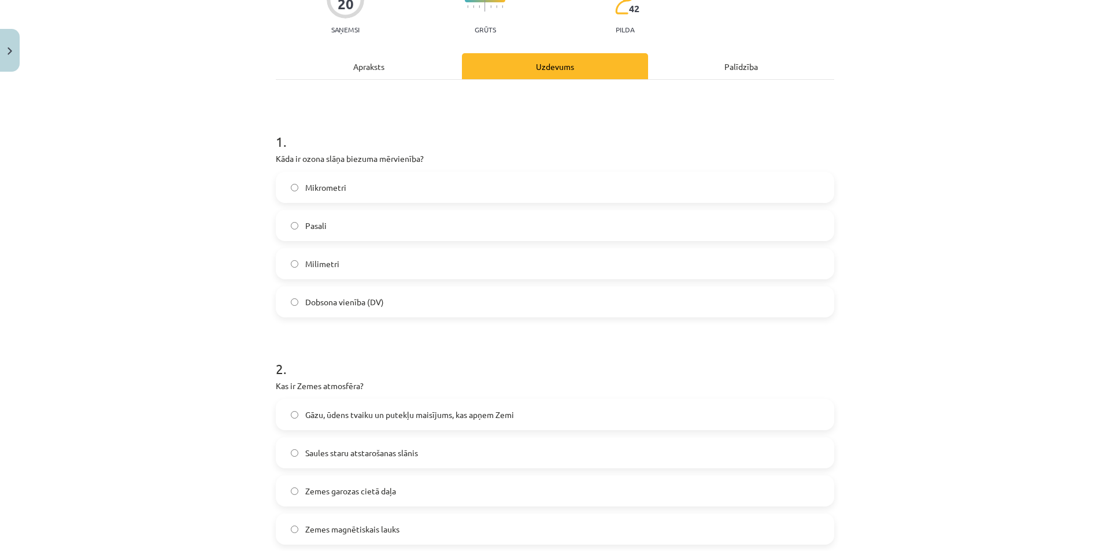
click at [336, 298] on span "Dobsona vienība (DV)" at bounding box center [344, 302] width 79 height 12
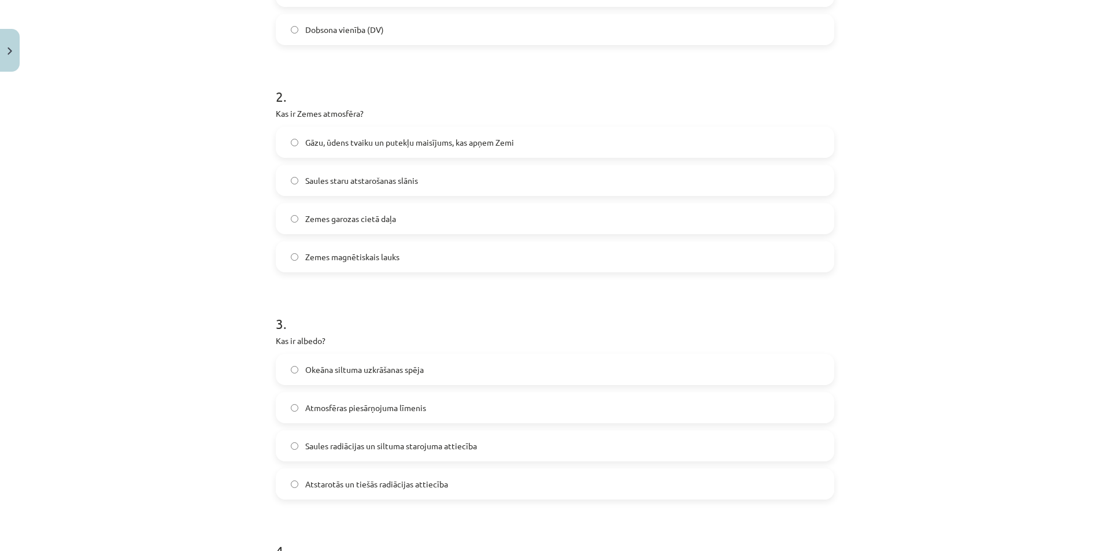
scroll to position [406, 0]
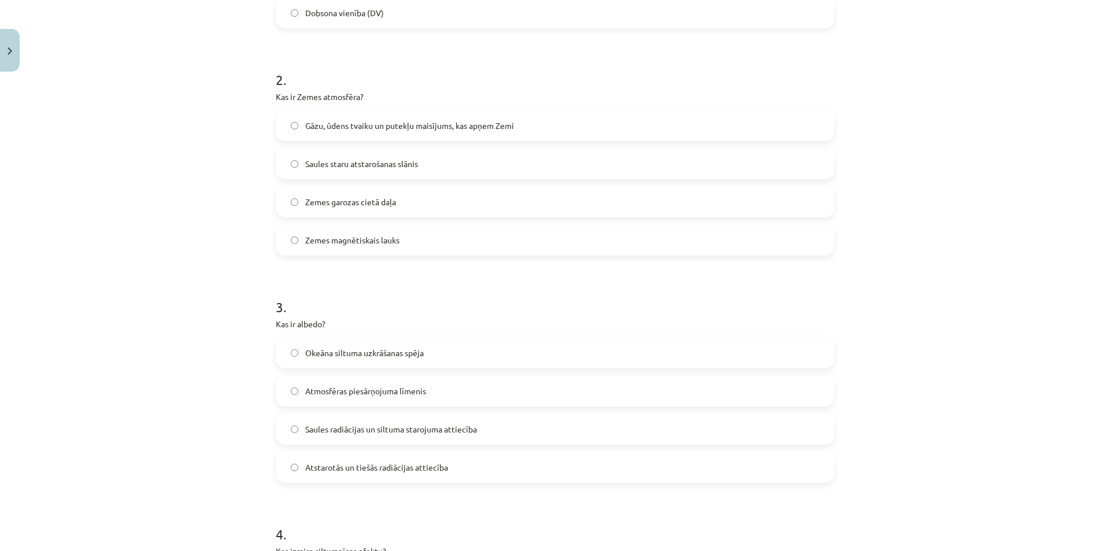
click at [324, 124] on span "Gāzu, ūdens tvaiku un putekļu maisījums, kas apņem Zemi" at bounding box center [409, 126] width 209 height 12
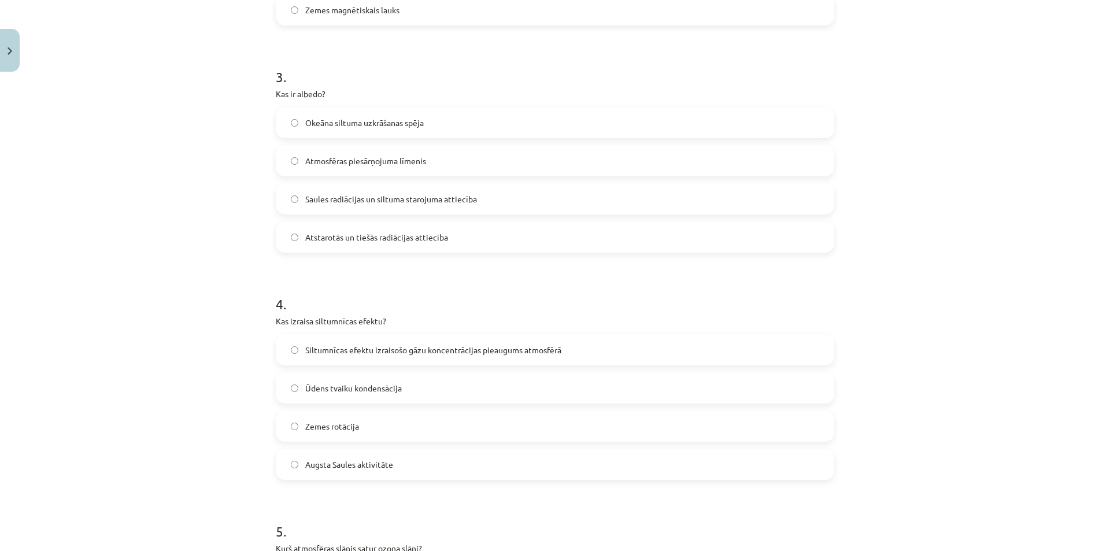
scroll to position [637, 0]
click at [339, 239] on span "Atstarotās un tiešās radiācijas attiecība" at bounding box center [376, 236] width 143 height 12
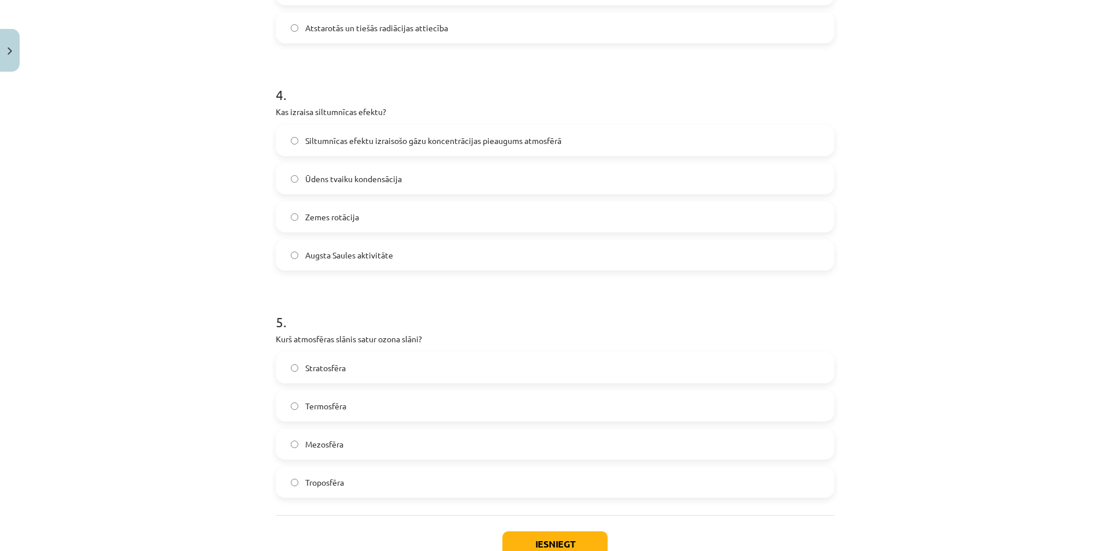
scroll to position [868, 0]
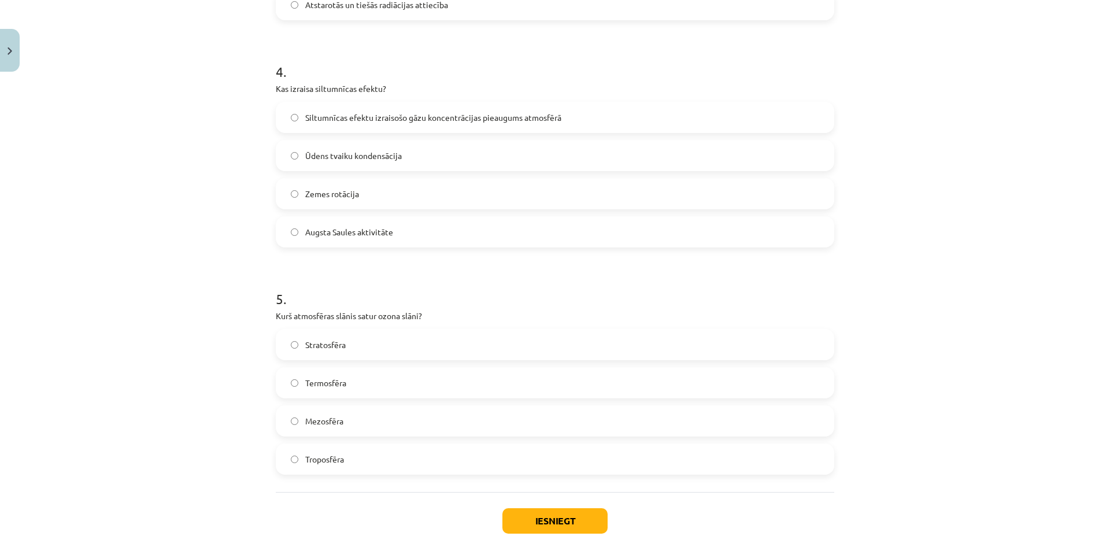
click at [340, 117] on span "Siltumnīcas efektu izraisošo gāzu koncentrācijas pieaugums atmosfērā" at bounding box center [433, 118] width 256 height 12
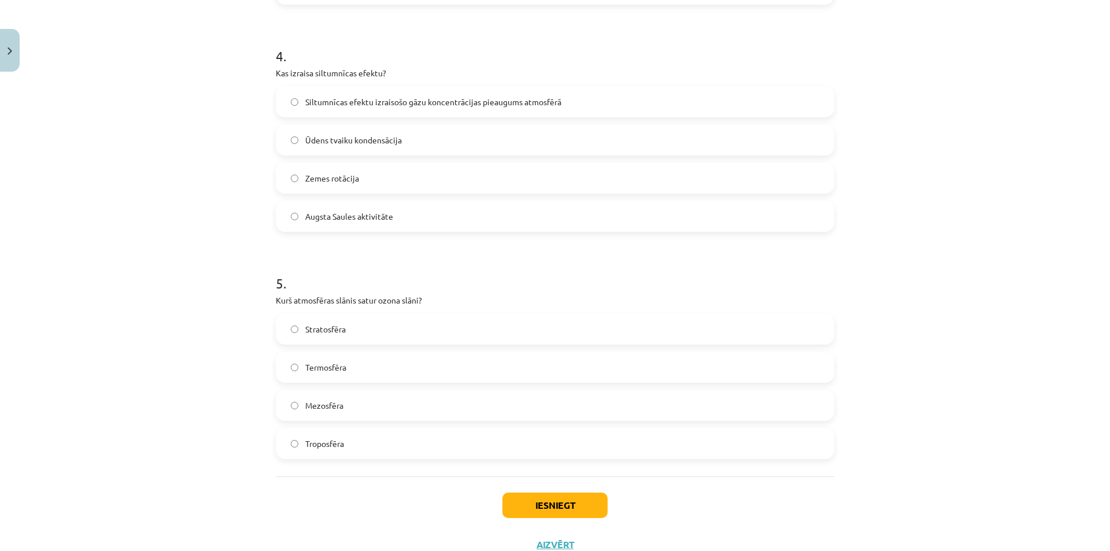
scroll to position [926, 0]
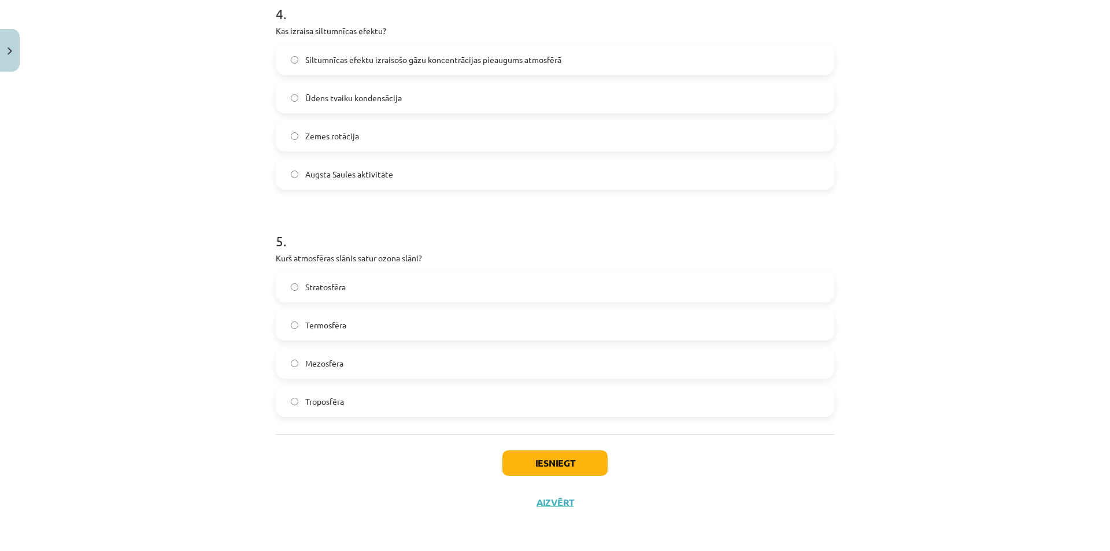
click at [323, 288] on span "Stratosfēra" at bounding box center [325, 287] width 40 height 12
click at [528, 471] on button "Iesniegt" at bounding box center [554, 462] width 105 height 25
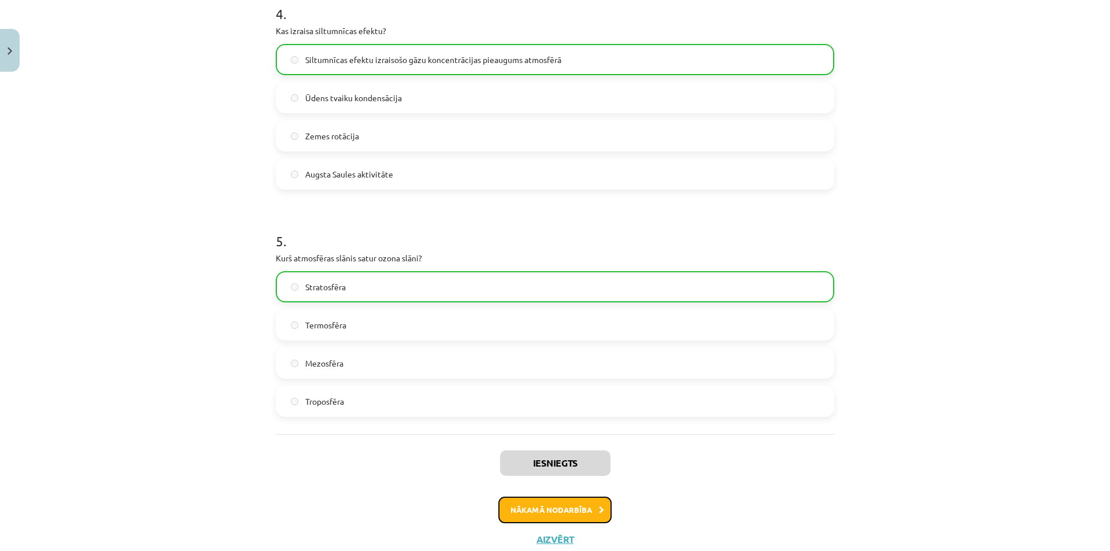
click at [530, 506] on button "Nākamā nodarbība" at bounding box center [554, 510] width 113 height 27
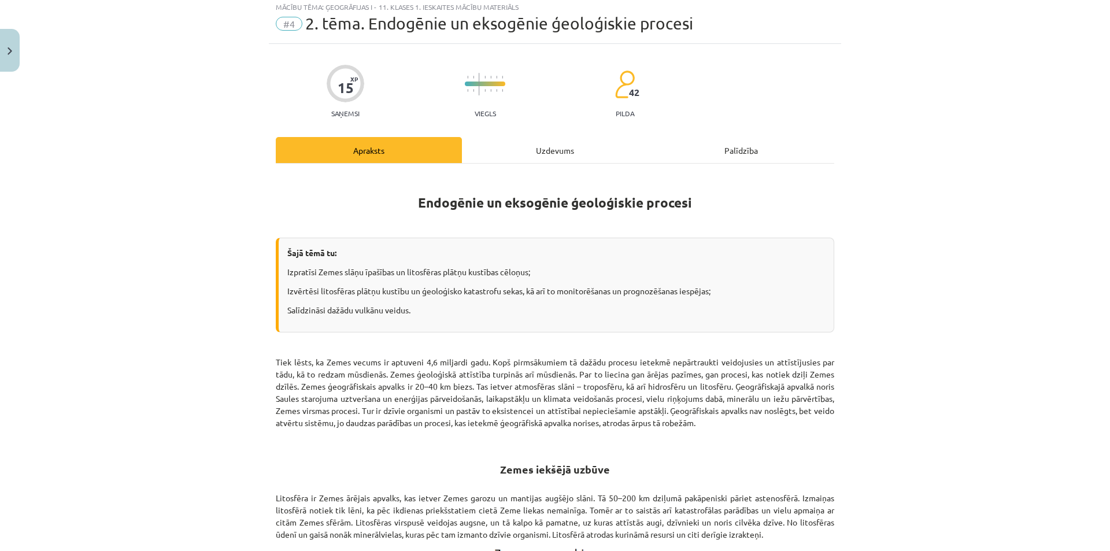
scroll to position [29, 0]
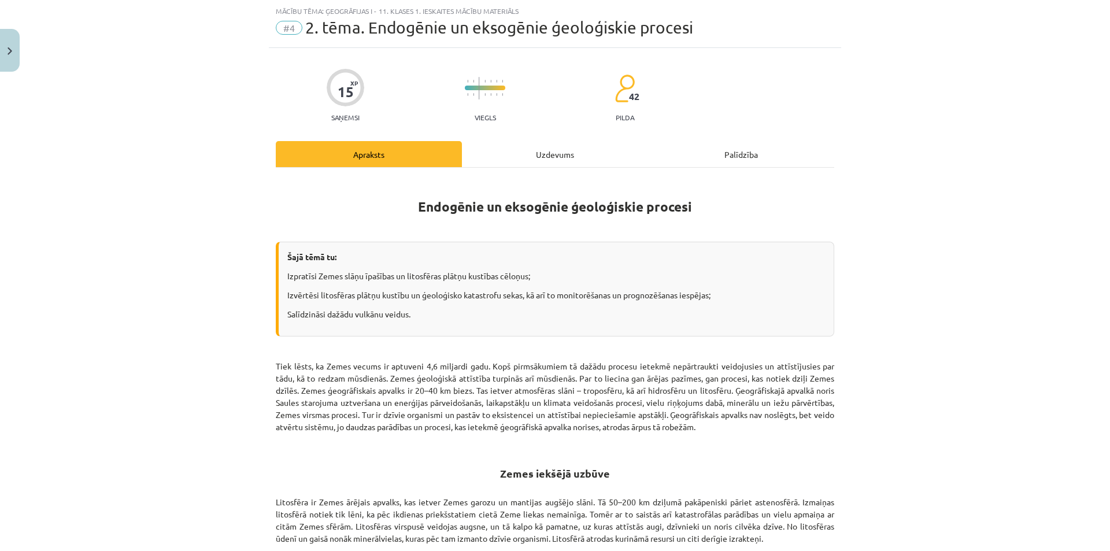
click at [512, 154] on div "Uzdevums" at bounding box center [555, 154] width 186 height 26
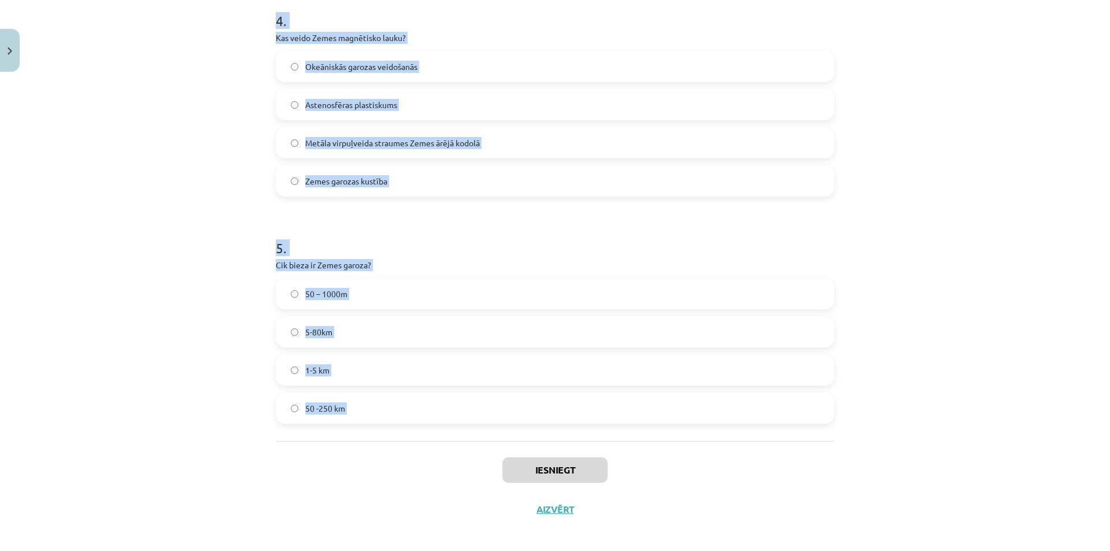
scroll to position [926, 0]
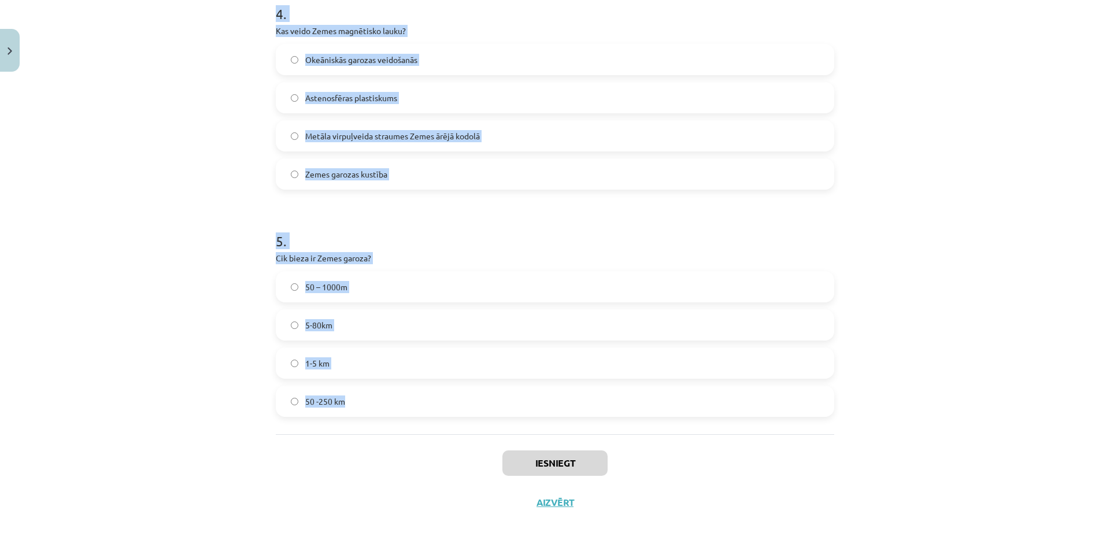
drag, startPoint x: 266, startPoint y: 223, endPoint x: 471, endPoint y: 399, distance: 270.6
copy form "1 . Kā sauc vulkānu, kas veidojas no viskozās, silīciju bagātās magmas, un ir t…"
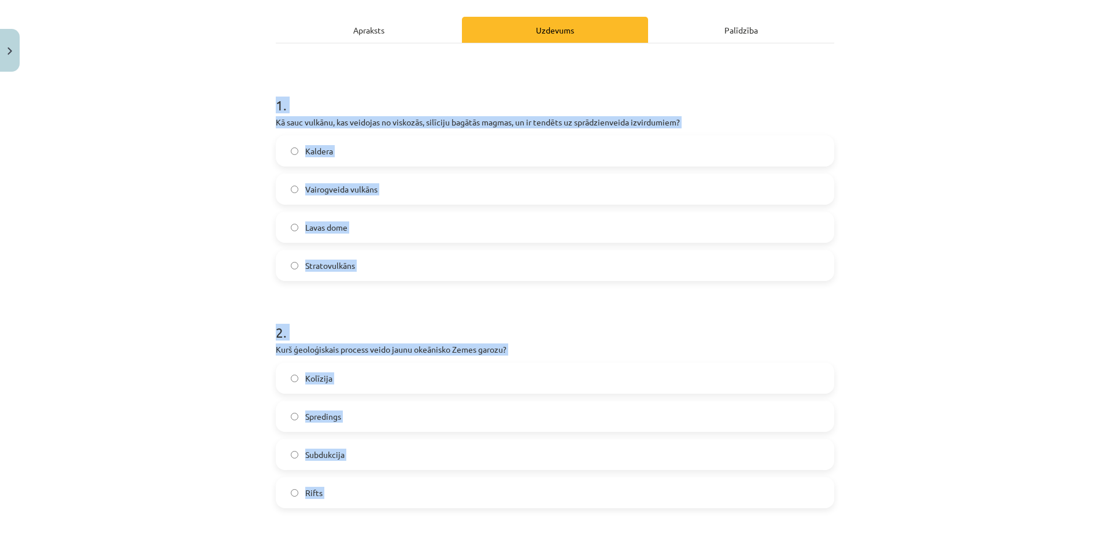
scroll to position [59, 0]
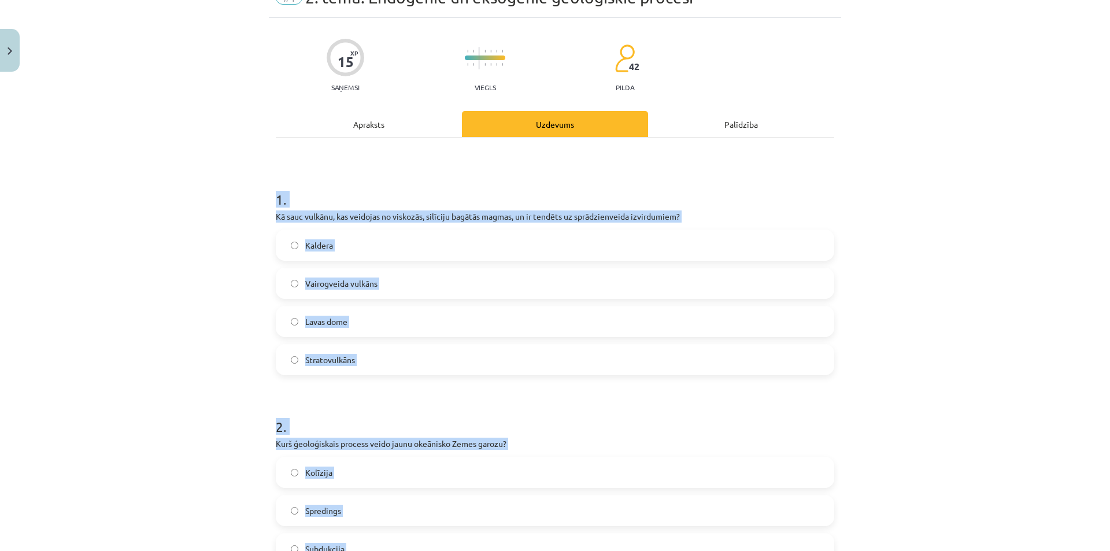
click at [225, 254] on div "Mācību tēma: Ģeogrāfijas i - 11. klases 1. ieskaites mācību materiāls #4 2. tēm…" at bounding box center [555, 275] width 1110 height 551
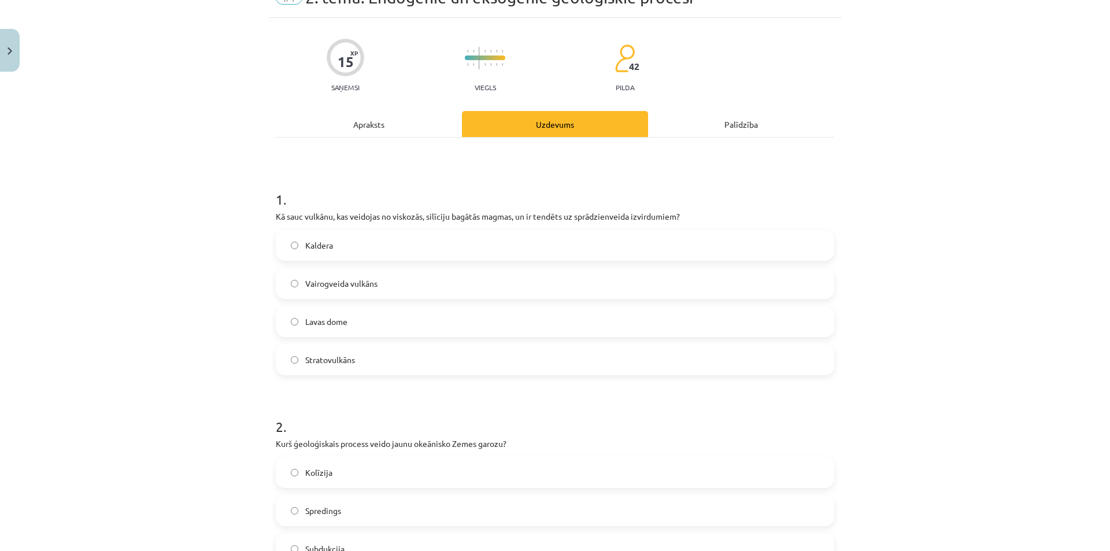
click at [335, 362] on span "Stratovulkāns" at bounding box center [330, 360] width 50 height 12
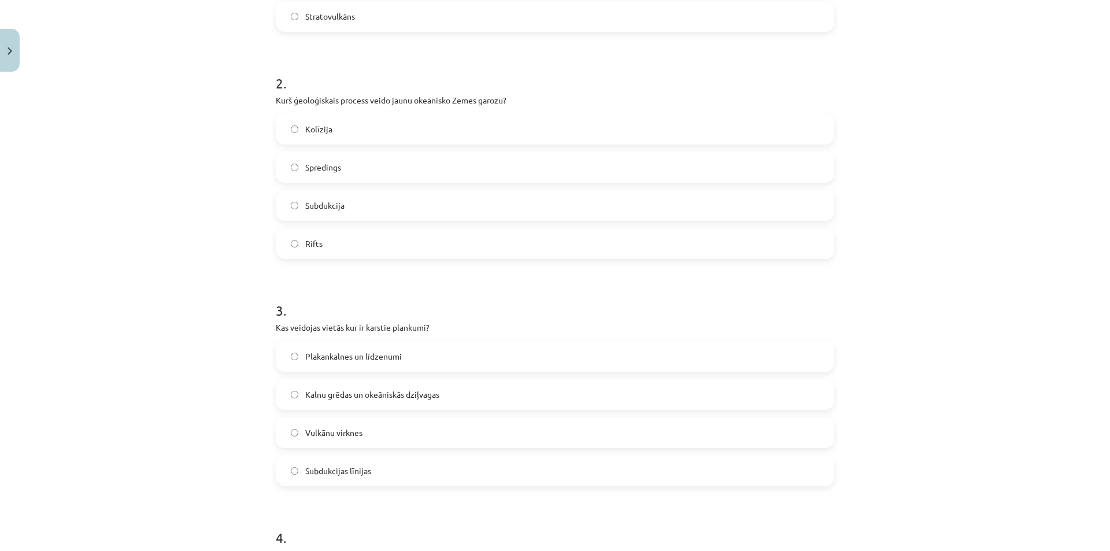
scroll to position [406, 0]
click at [346, 165] on label "Spredings" at bounding box center [555, 163] width 556 height 29
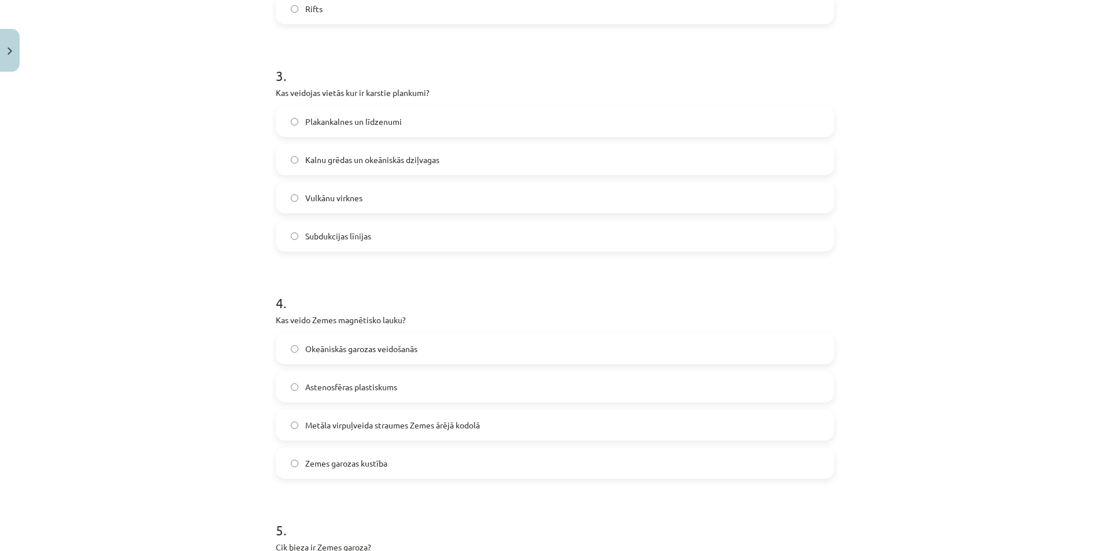
click at [340, 199] on span "Vulkānu virknes" at bounding box center [333, 198] width 57 height 12
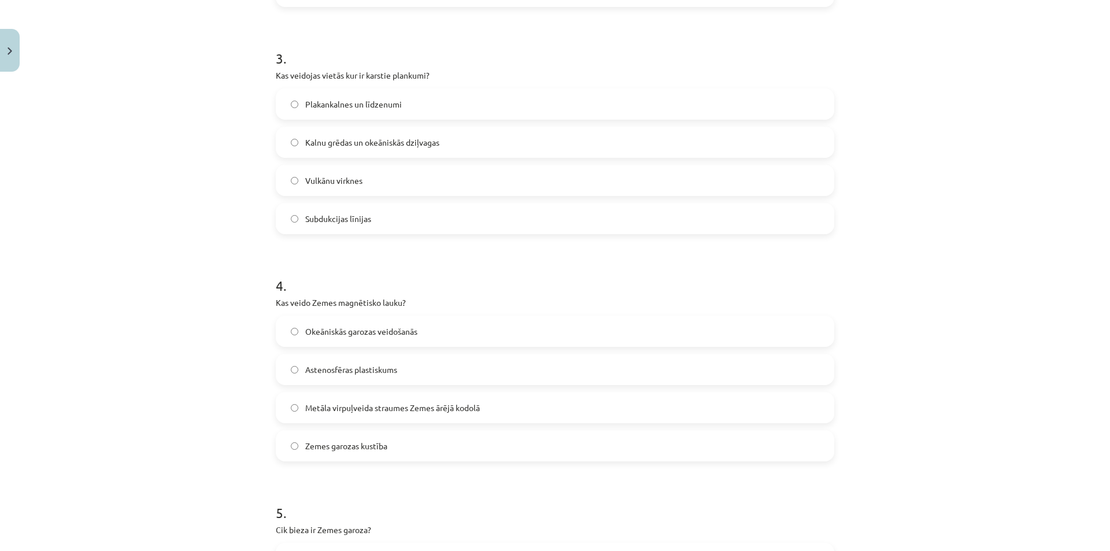
scroll to position [811, 0]
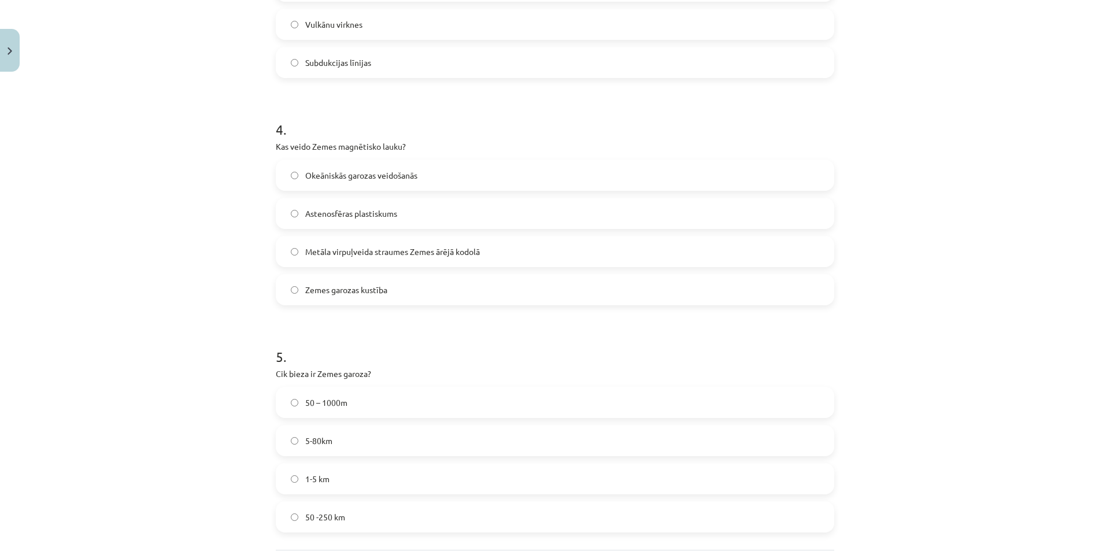
click at [371, 251] on span "Metāla virpuļveida straumes Zemes ārējā kodolā" at bounding box center [392, 252] width 175 height 12
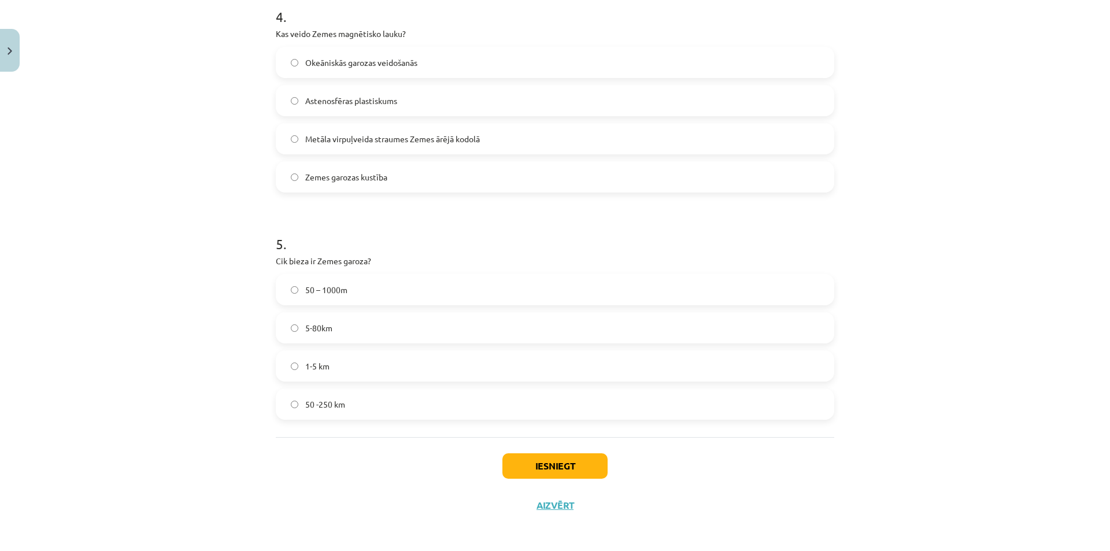
scroll to position [926, 0]
click at [321, 312] on label "5-80km" at bounding box center [555, 324] width 556 height 29
click at [563, 458] on button "Iesniegt" at bounding box center [554, 462] width 105 height 25
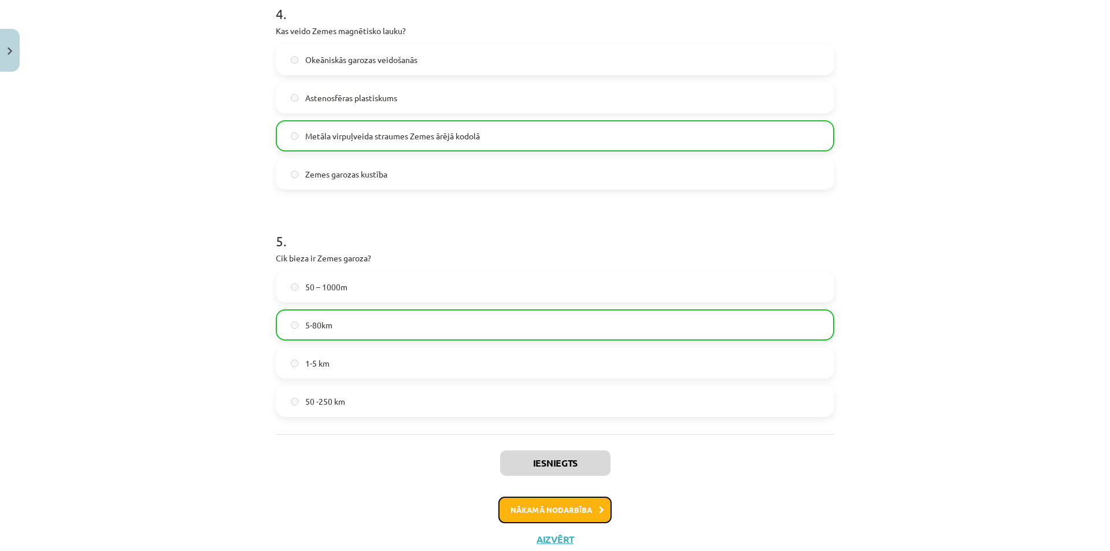
click at [561, 513] on button "Nākamā nodarbība" at bounding box center [554, 510] width 113 height 27
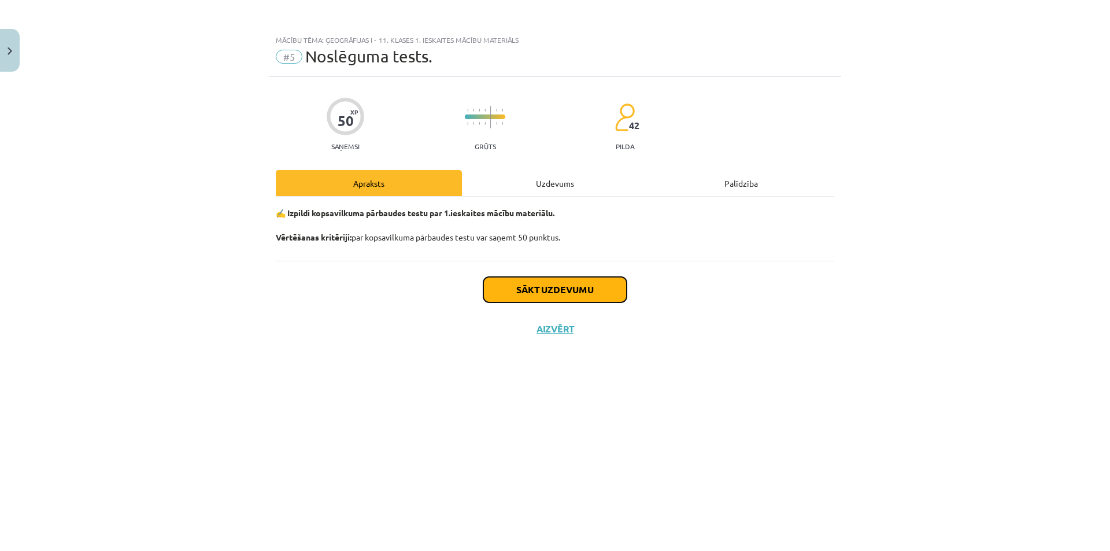
click at [565, 292] on button "Sākt uzdevumu" at bounding box center [554, 289] width 143 height 25
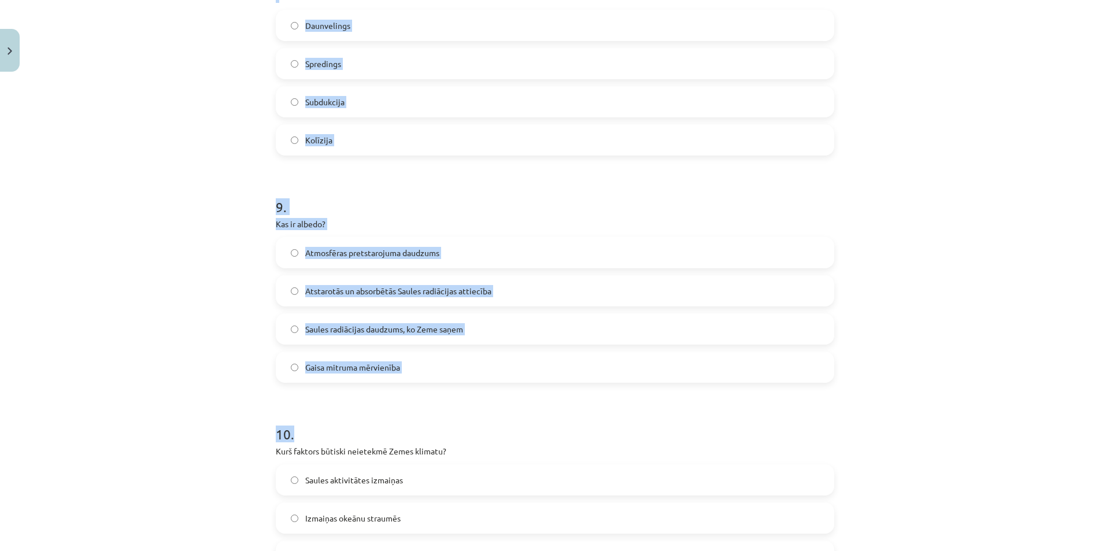
scroll to position [2043, 0]
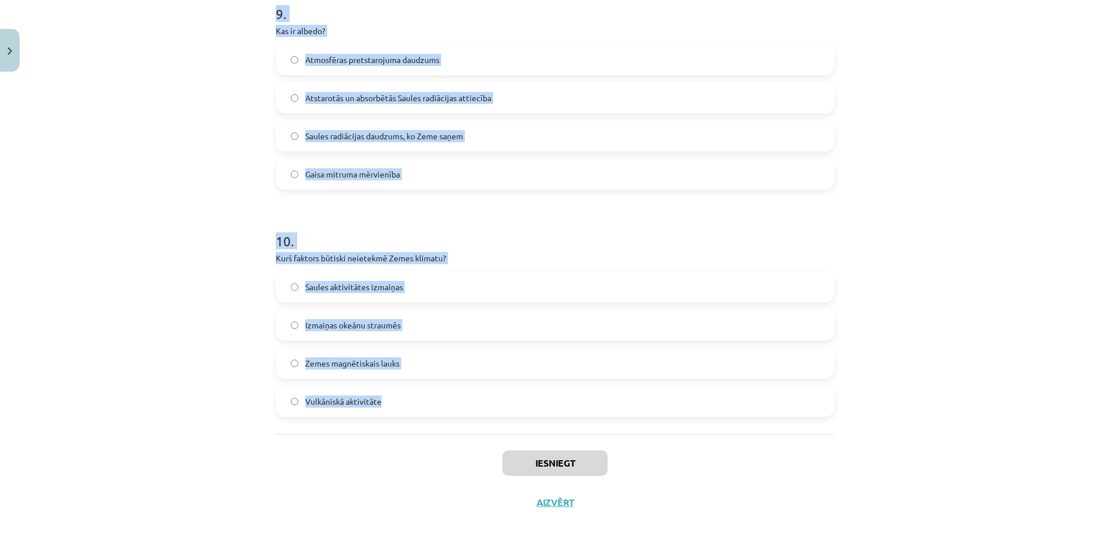
drag, startPoint x: 268, startPoint y: 257, endPoint x: 468, endPoint y: 399, distance: 245.4
copy form "5 . Lore ipsumdolor sitam consec adipiscingel seddoeiusm? Temporincid Utlaboree…"
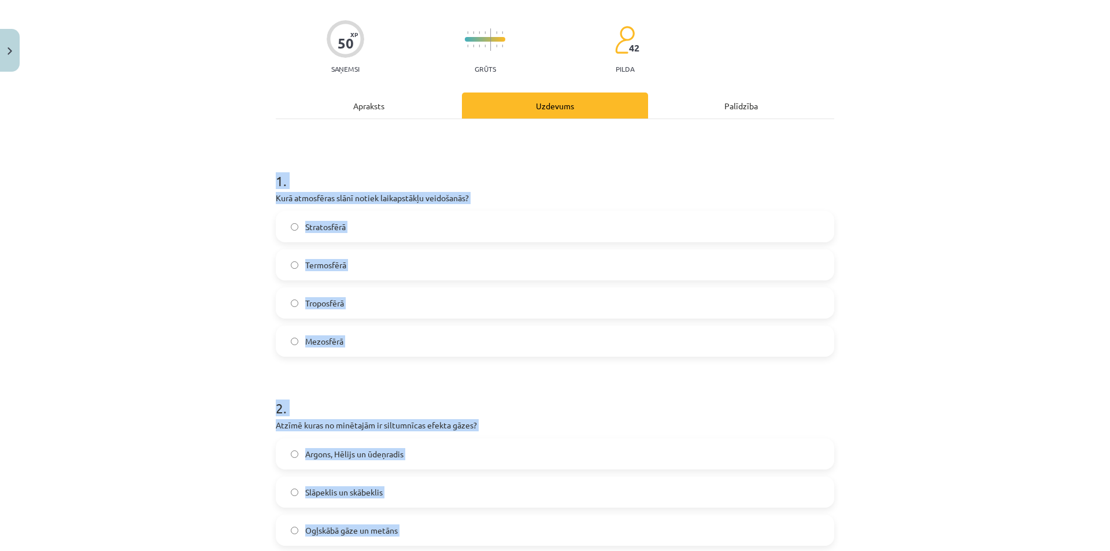
scroll to position [20, 0]
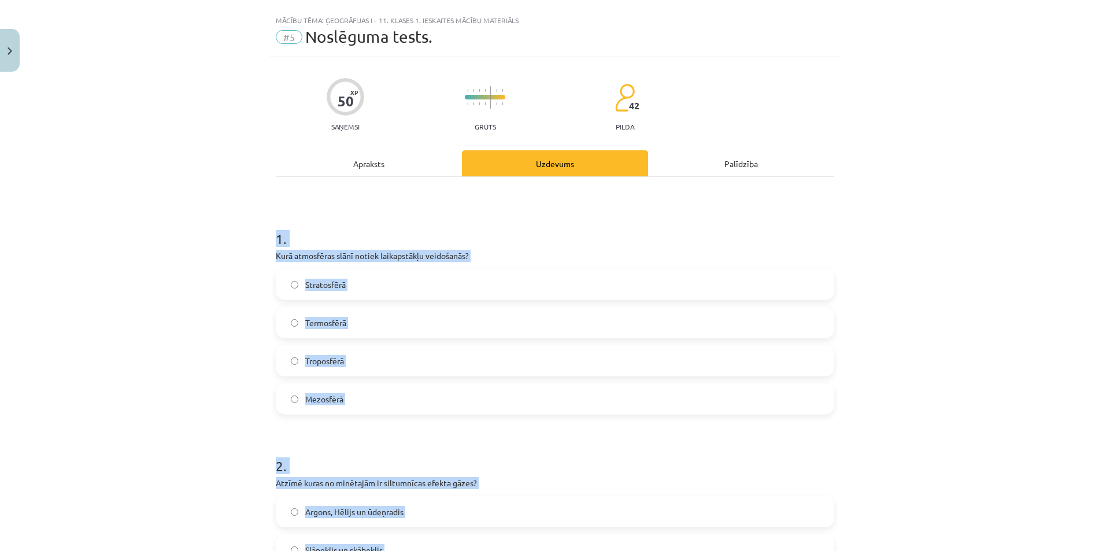
click at [206, 299] on div "Mācību tēma: Ģeogrāfijas i - 11. klases 1. ieskaites mācību materiāls #5 Noslēg…" at bounding box center [555, 275] width 1110 height 551
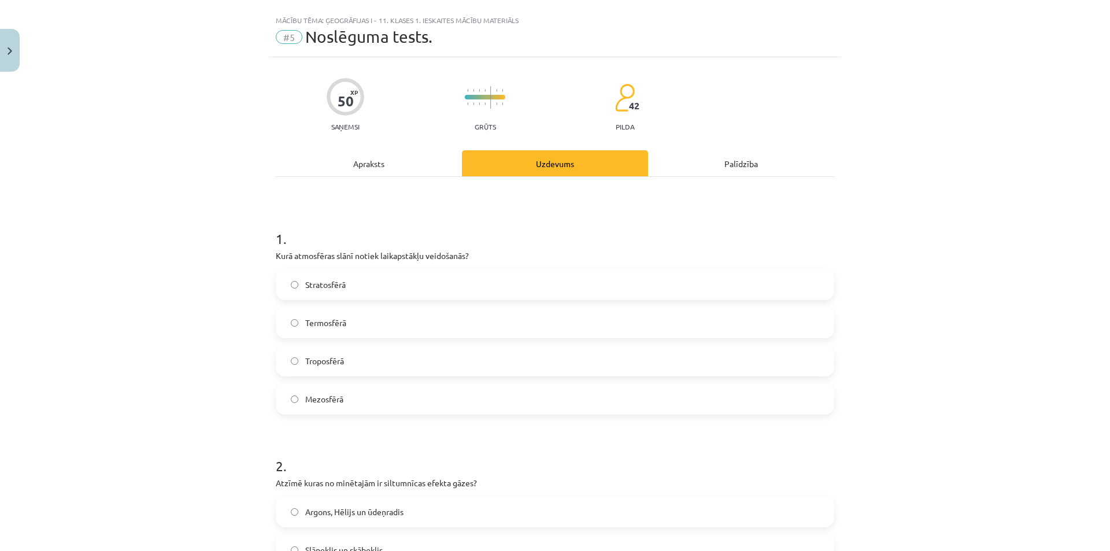
click at [350, 368] on label "Troposfērā" at bounding box center [555, 360] width 556 height 29
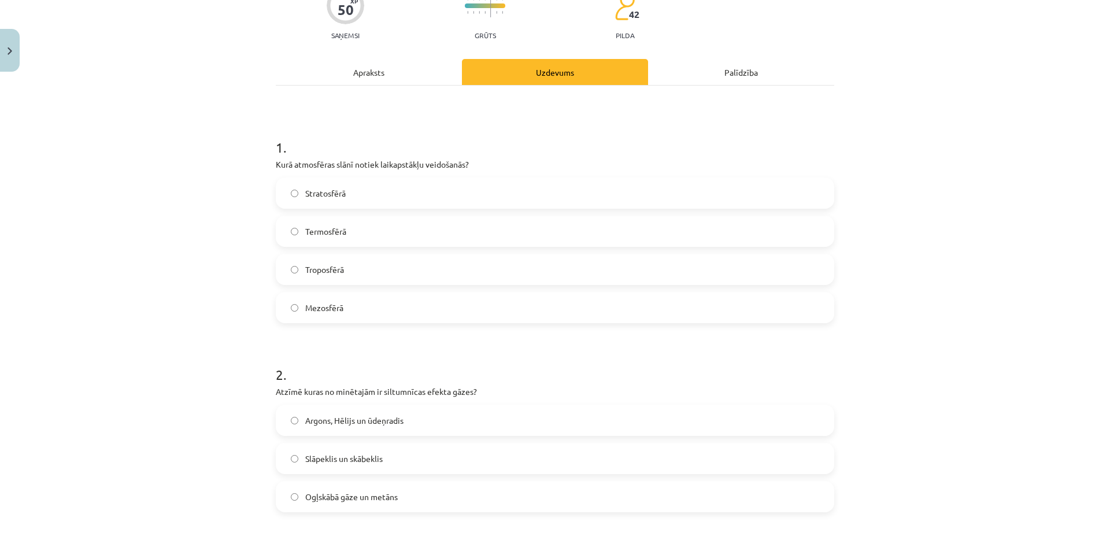
scroll to position [251, 0]
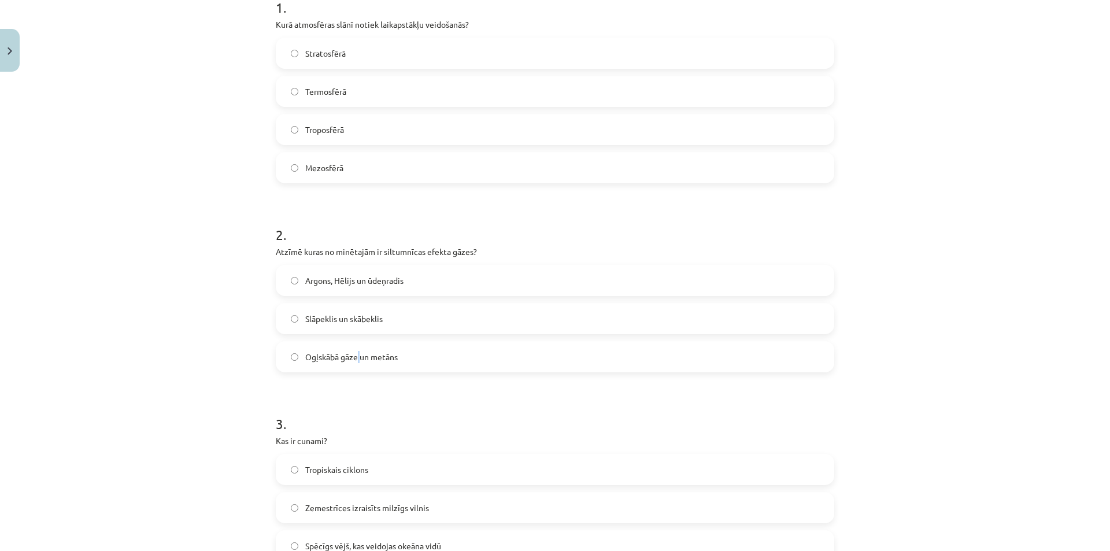
click at [356, 354] on span "Ogļskābā gāze un metāns" at bounding box center [351, 357] width 93 height 12
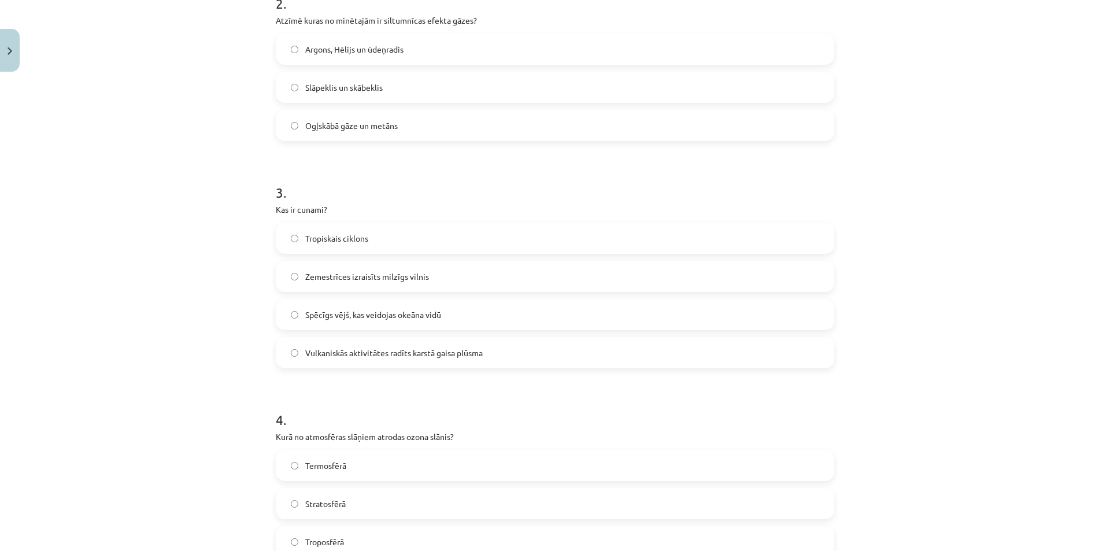
click at [294, 133] on label "Ogļskābā gāze un metāns" at bounding box center [555, 125] width 556 height 29
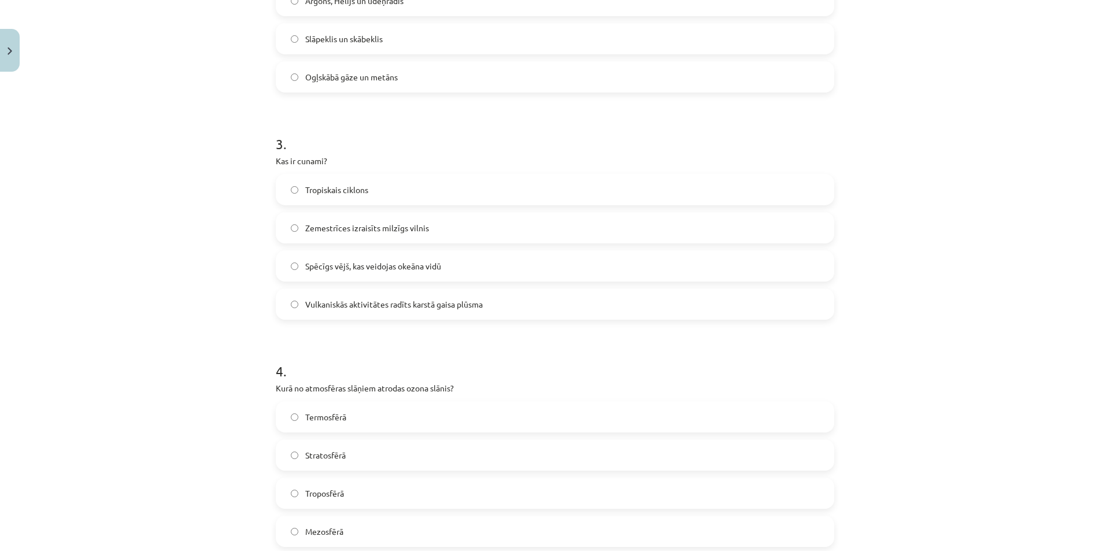
scroll to position [540, 0]
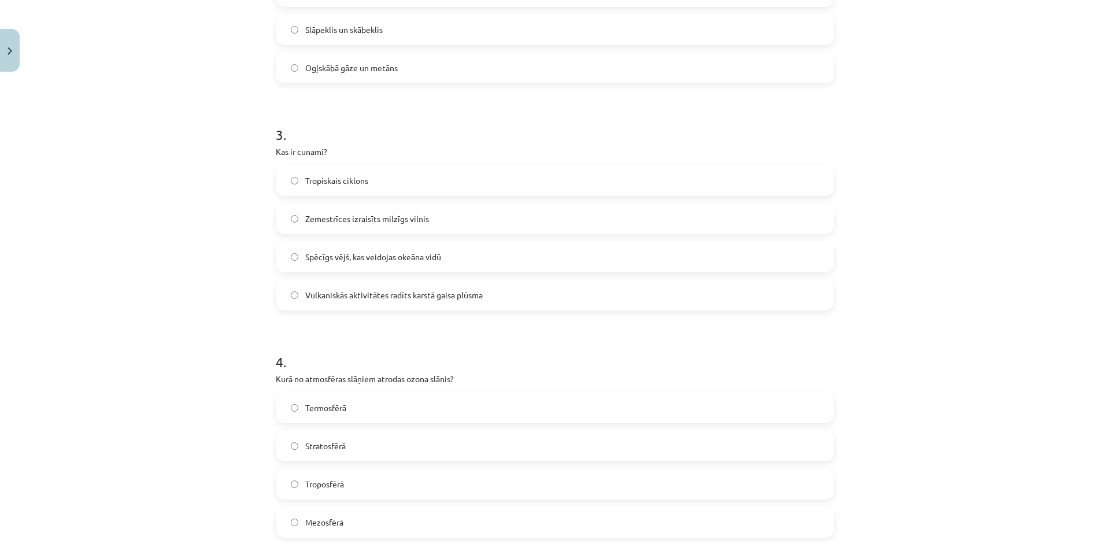
click at [330, 216] on span "Zemestrīces izraisīts milzīgs vilnis" at bounding box center [367, 219] width 124 height 12
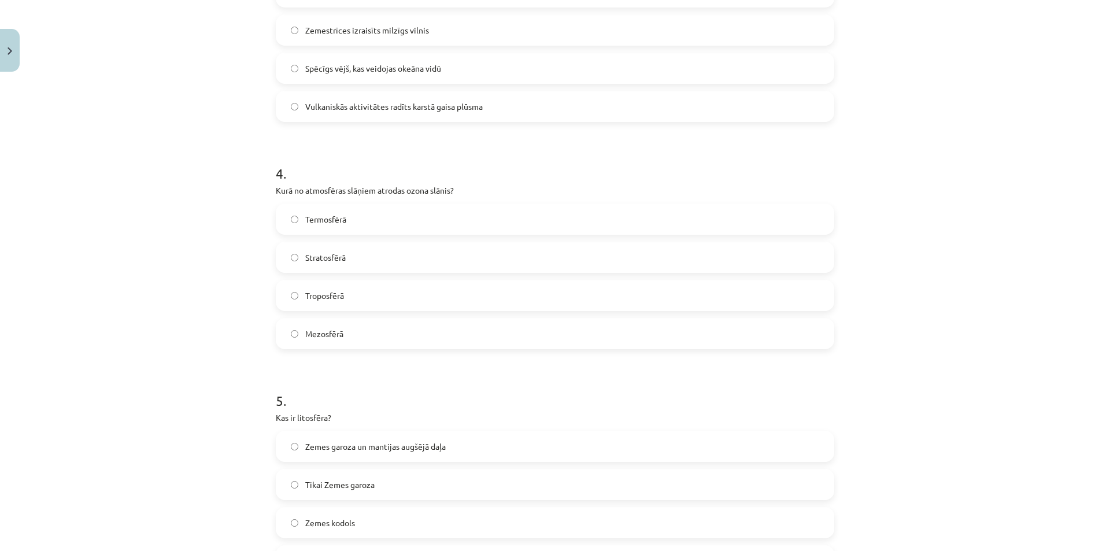
scroll to position [771, 0]
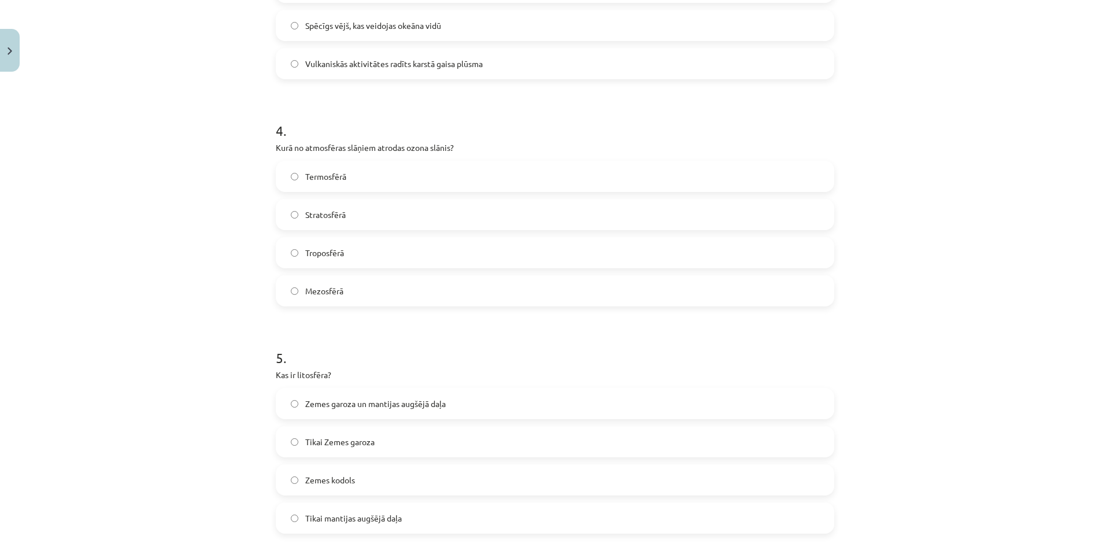
click at [351, 212] on label "Stratosfērā" at bounding box center [555, 214] width 556 height 29
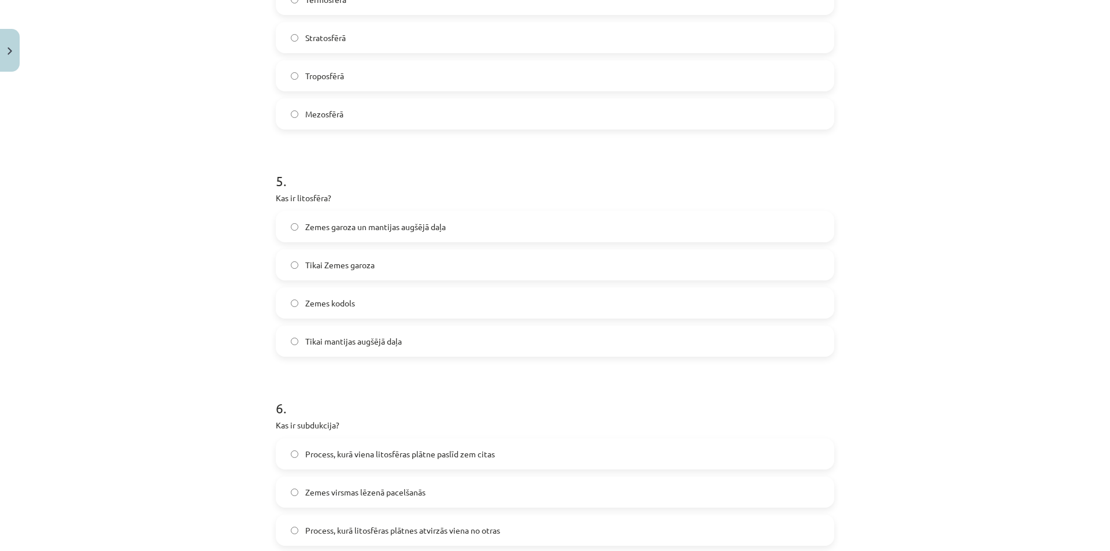
scroll to position [1002, 0]
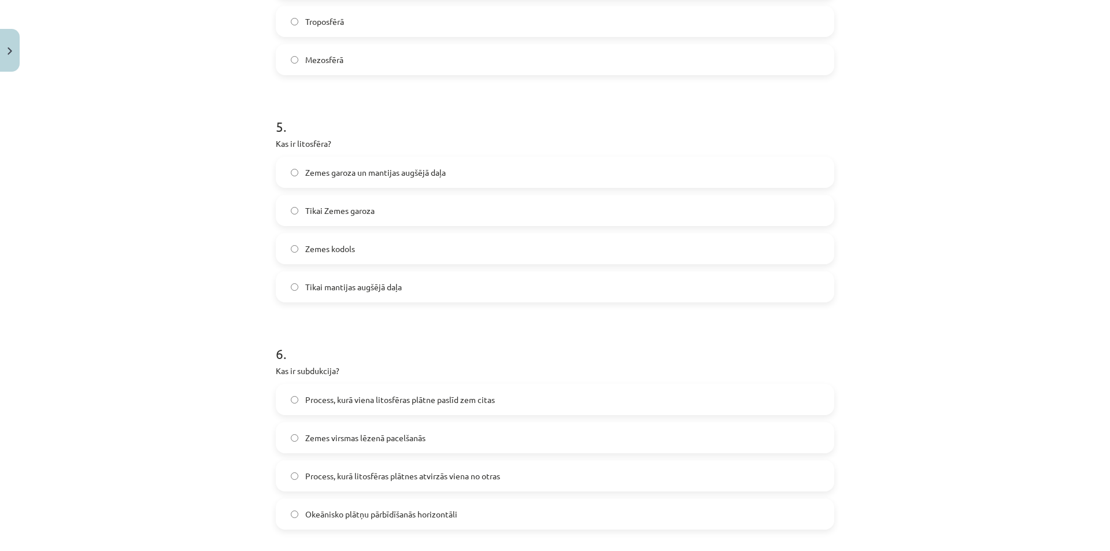
click at [338, 176] on span "Zemes garoza un mantijas augšējā daļa" at bounding box center [375, 173] width 140 height 12
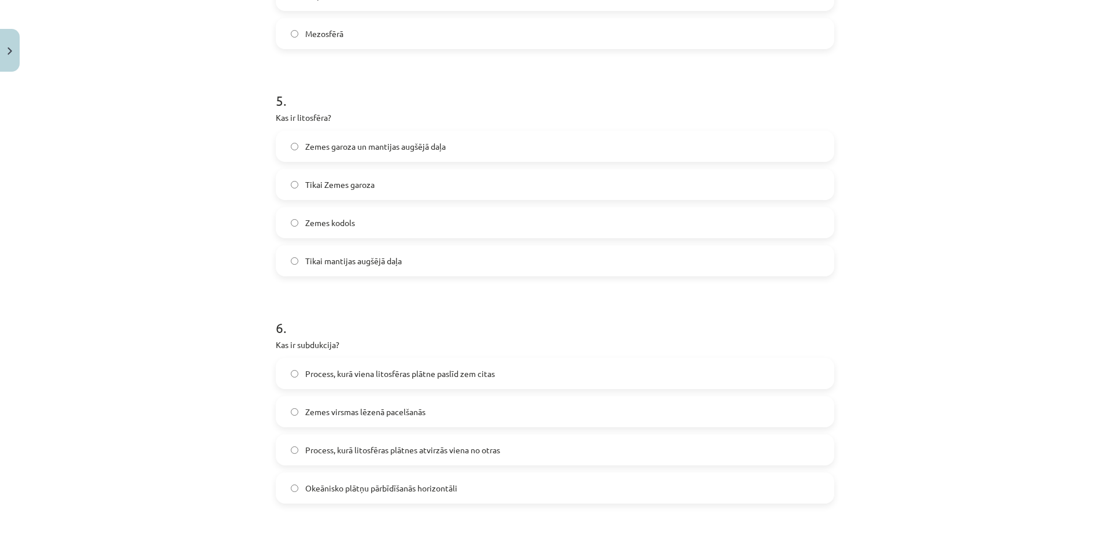
scroll to position [1176, 0]
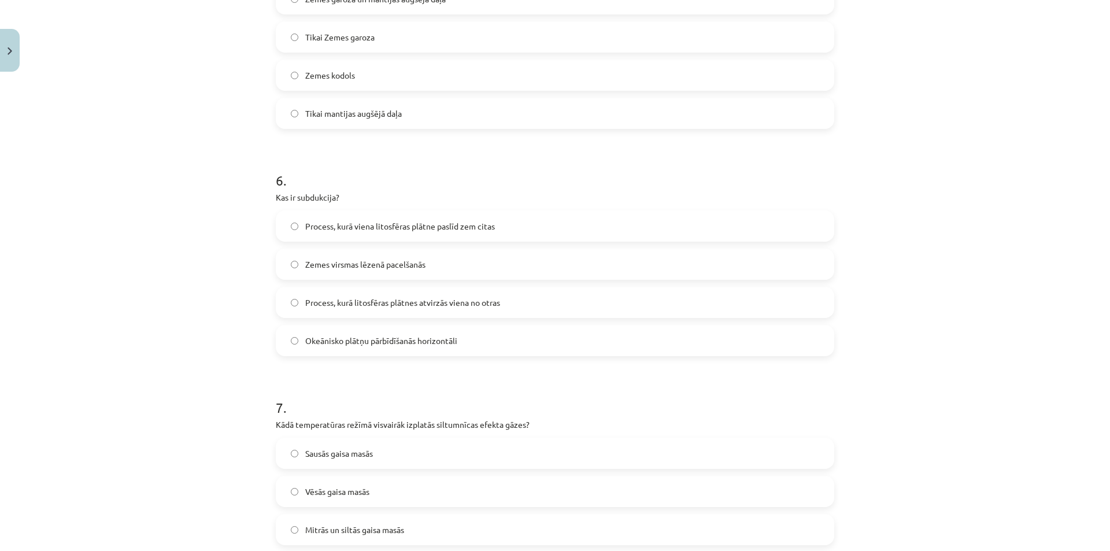
click at [330, 224] on span "Process, kurā viena litosfēras plātne paslīd zem citas" at bounding box center [400, 226] width 190 height 12
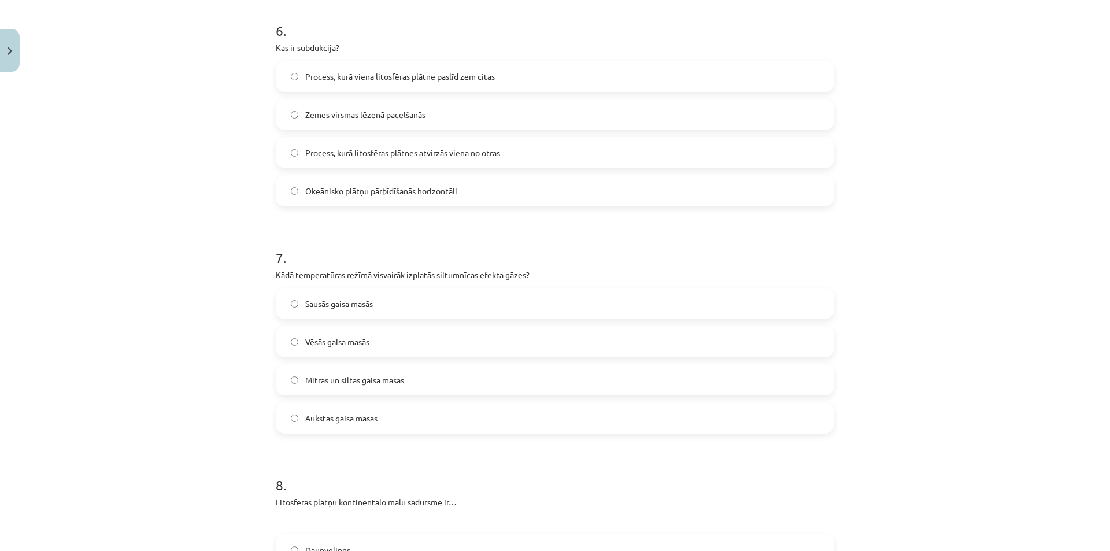
scroll to position [1407, 0]
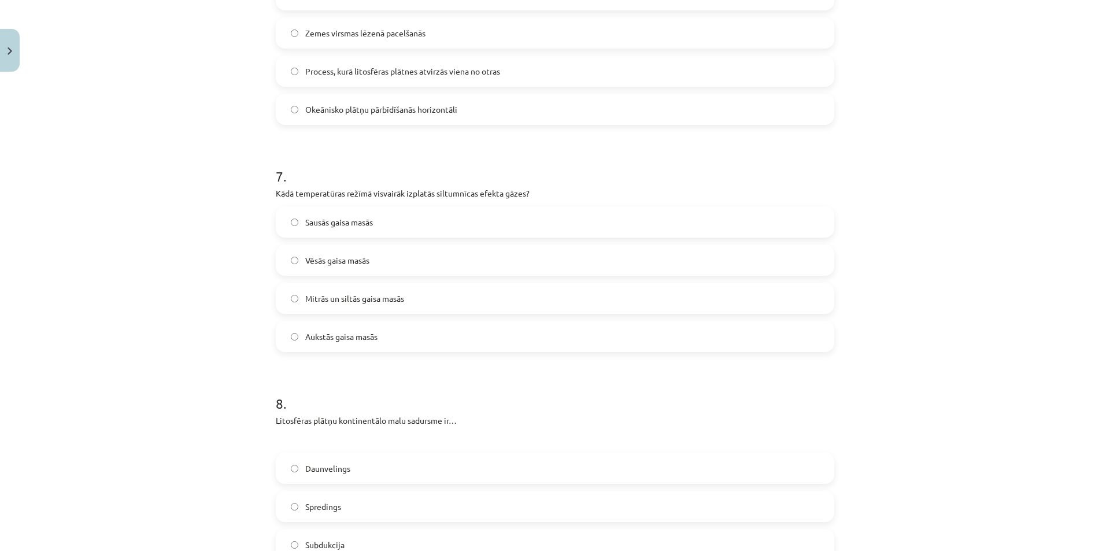
click at [340, 305] on label "Mitrās un siltās gaisa masās" at bounding box center [555, 298] width 556 height 29
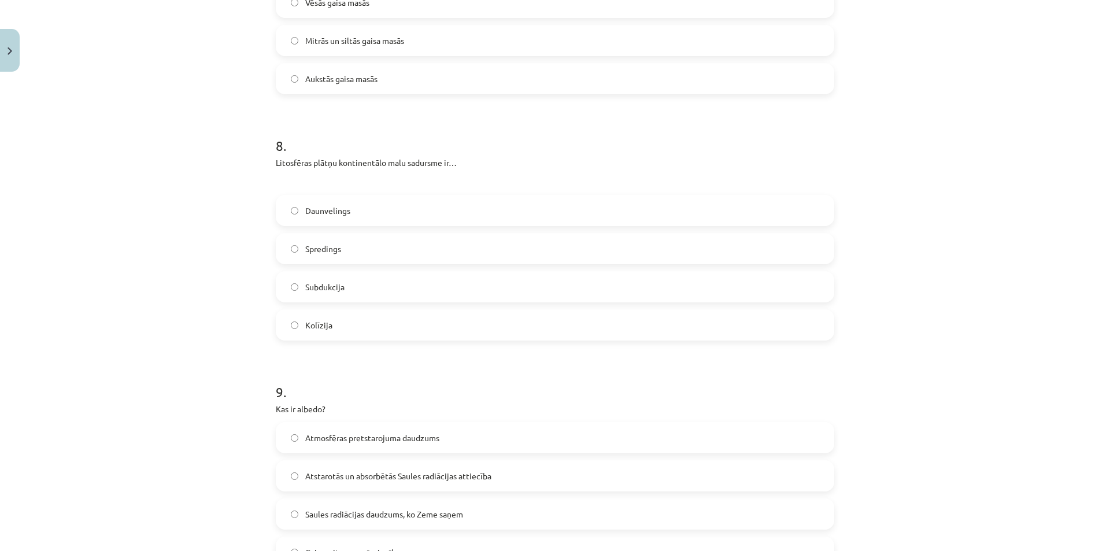
scroll to position [1696, 0]
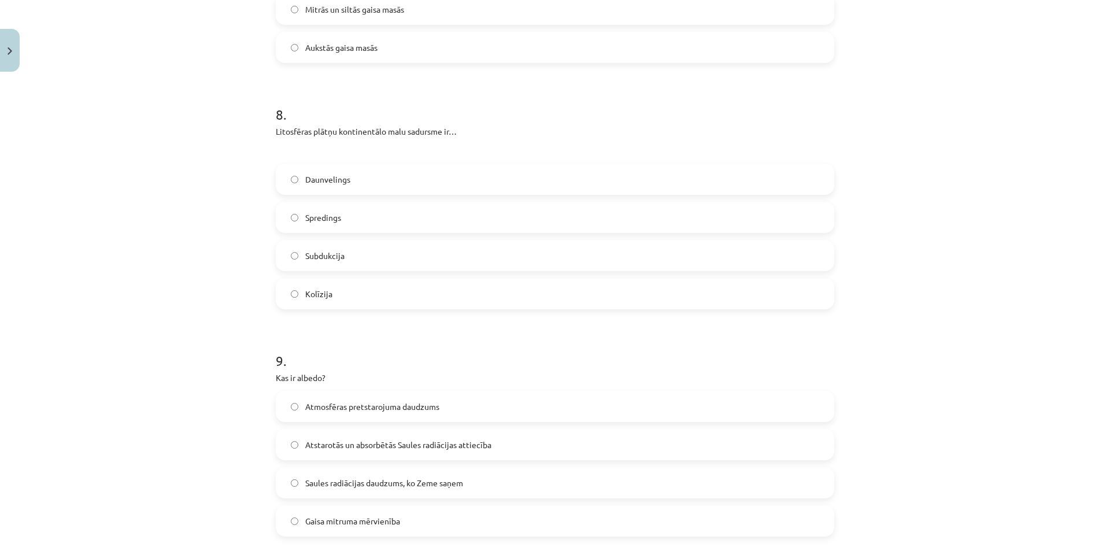
click at [350, 288] on label "Kolīzija" at bounding box center [555, 293] width 556 height 29
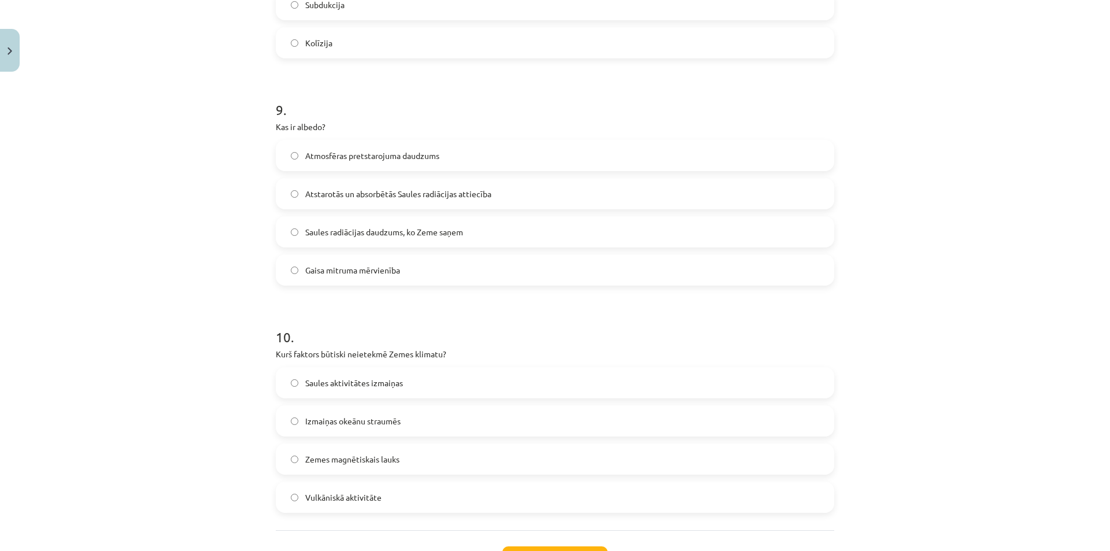
scroll to position [1985, 0]
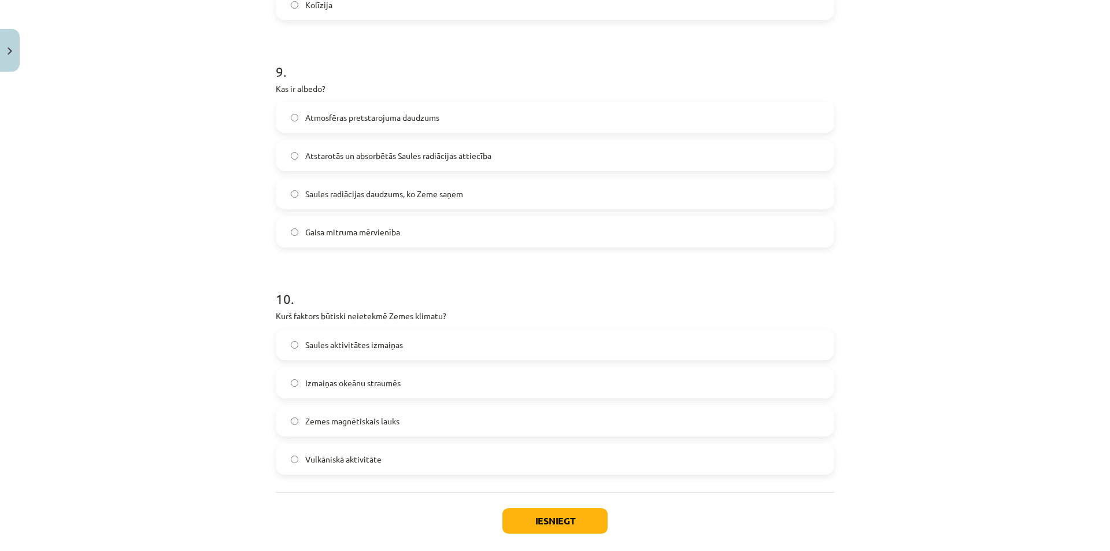
click at [329, 160] on span "Atstarotās un absorbētās Saules radiācijas attiecība" at bounding box center [398, 156] width 186 height 12
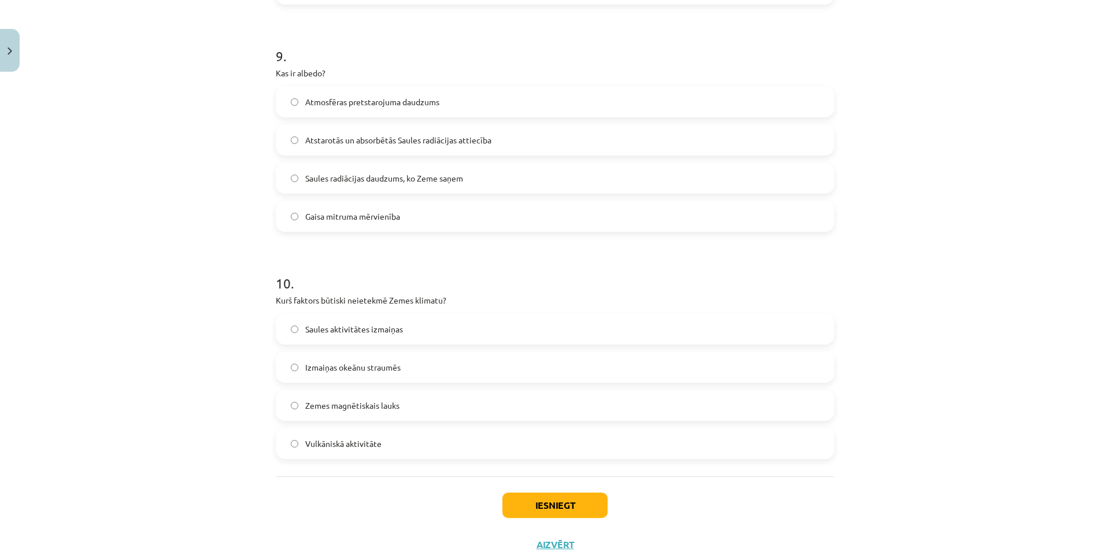
scroll to position [2043, 0]
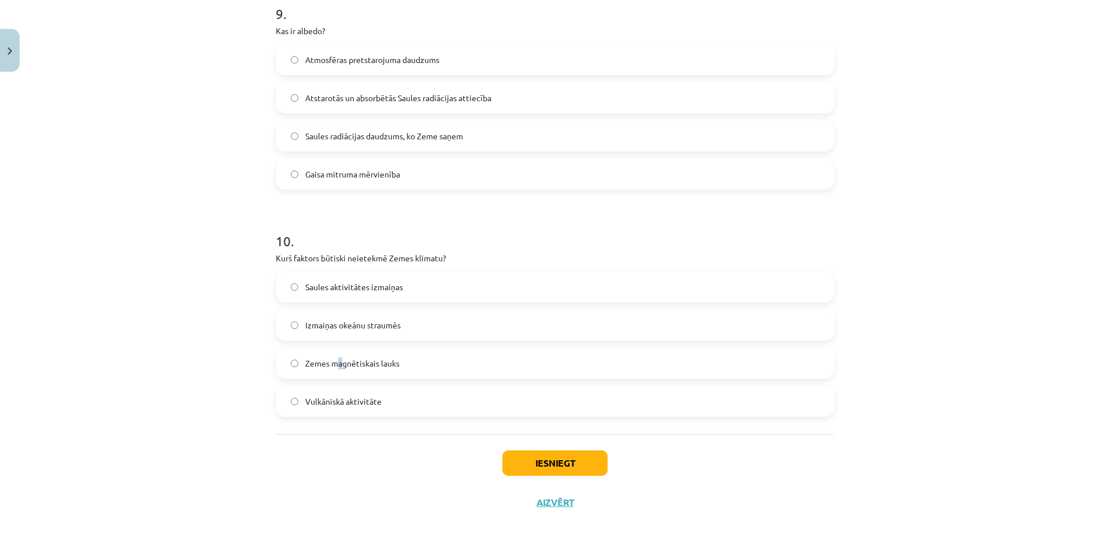
drag, startPoint x: 337, startPoint y: 367, endPoint x: 340, endPoint y: 372, distance: 6.0
click at [335, 367] on span "Zemes magnētiskais lauks" at bounding box center [352, 363] width 94 height 12
click at [277, 354] on label "Zemes magnētiskais lauks" at bounding box center [555, 363] width 556 height 29
click at [520, 462] on button "Iesniegt" at bounding box center [554, 462] width 105 height 25
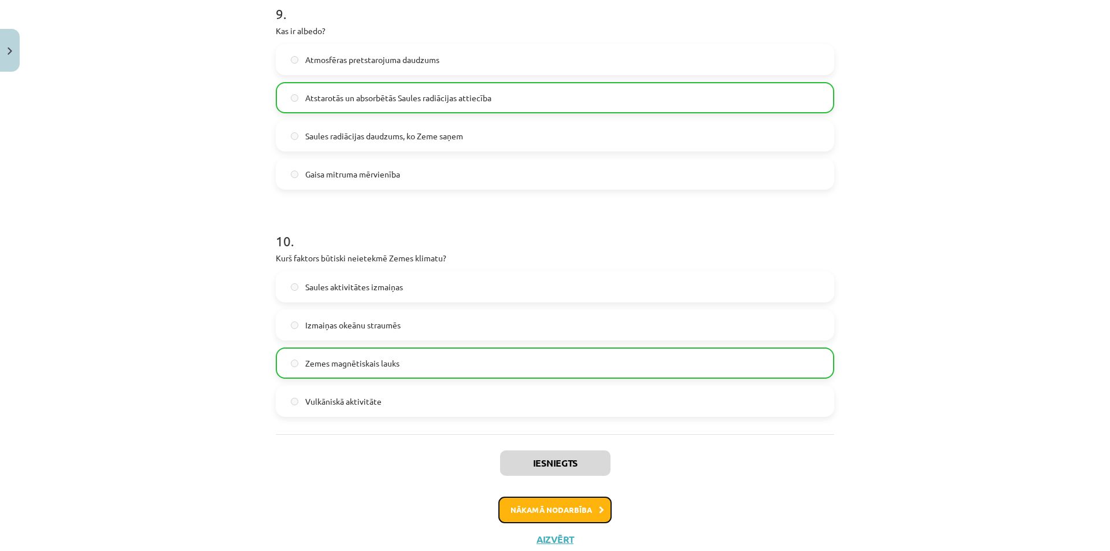
click at [542, 511] on button "Nākamā nodarbība" at bounding box center [554, 510] width 113 height 27
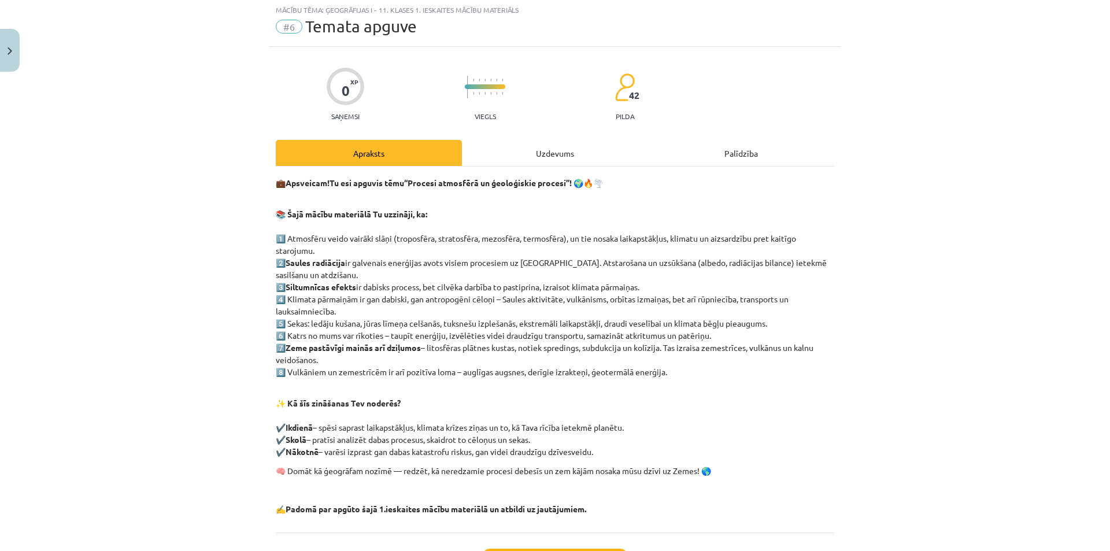
scroll to position [29, 0]
click at [518, 142] on div "Uzdevums" at bounding box center [555, 154] width 186 height 26
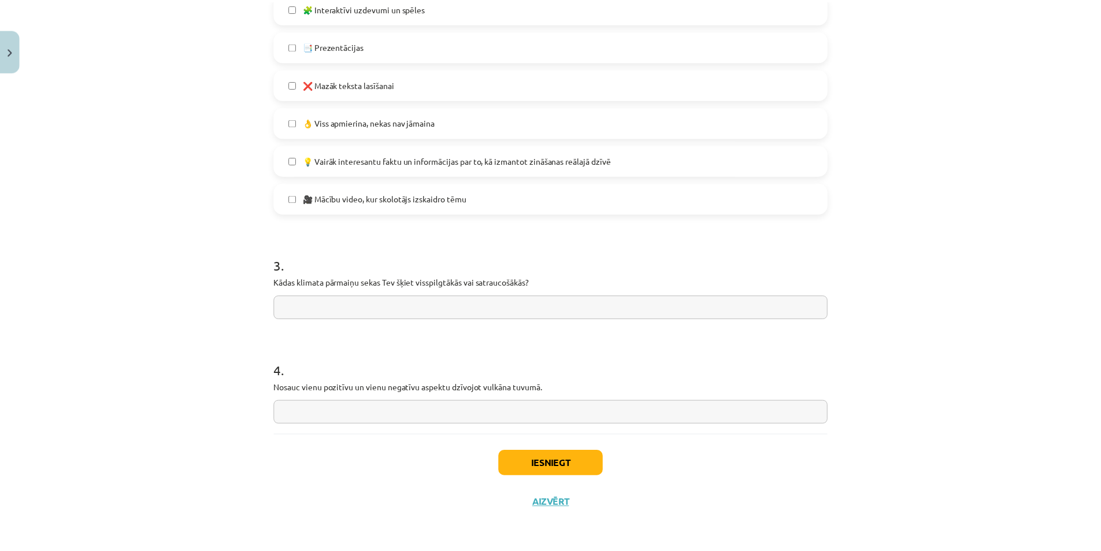
scroll to position [804, 0]
click at [531, 456] on button "Iesniegt" at bounding box center [554, 462] width 105 height 25
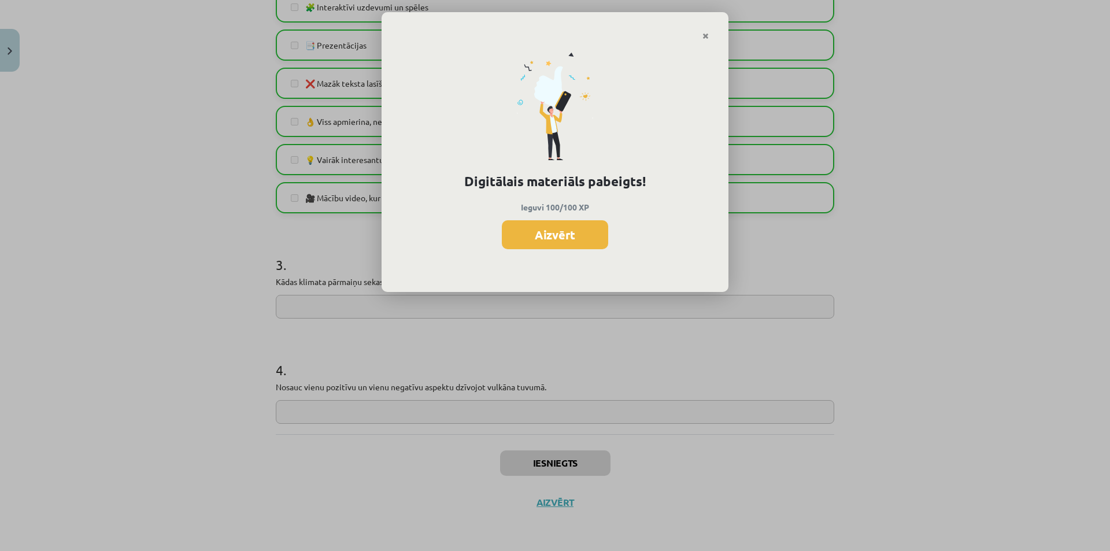
click at [538, 234] on button "Aizvērt" at bounding box center [555, 234] width 106 height 29
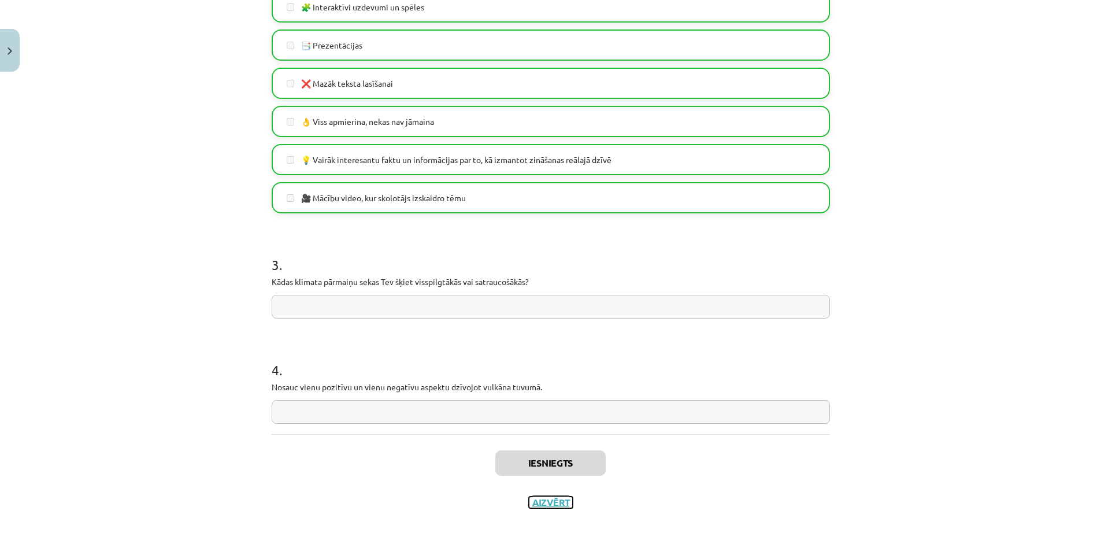
click at [558, 504] on button "Aizvērt" at bounding box center [551, 503] width 44 height 12
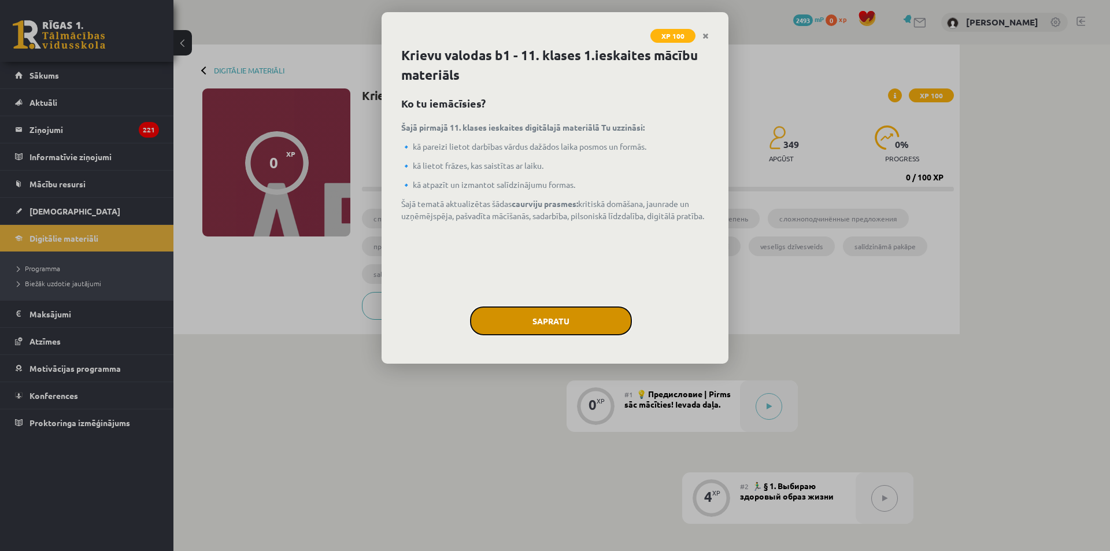
click at [576, 318] on button "Sapratu" at bounding box center [551, 320] width 162 height 29
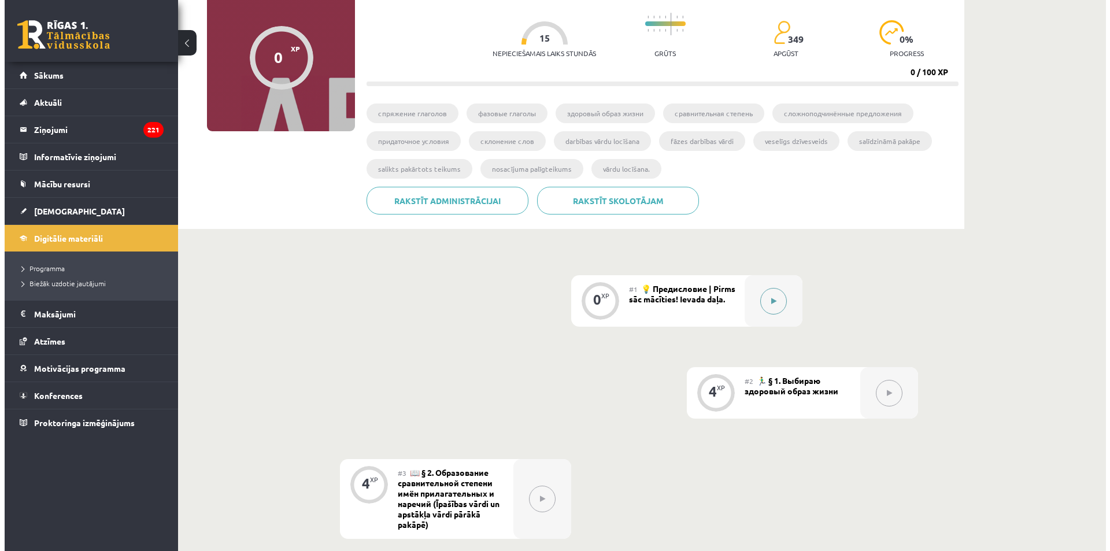
scroll to position [116, 0]
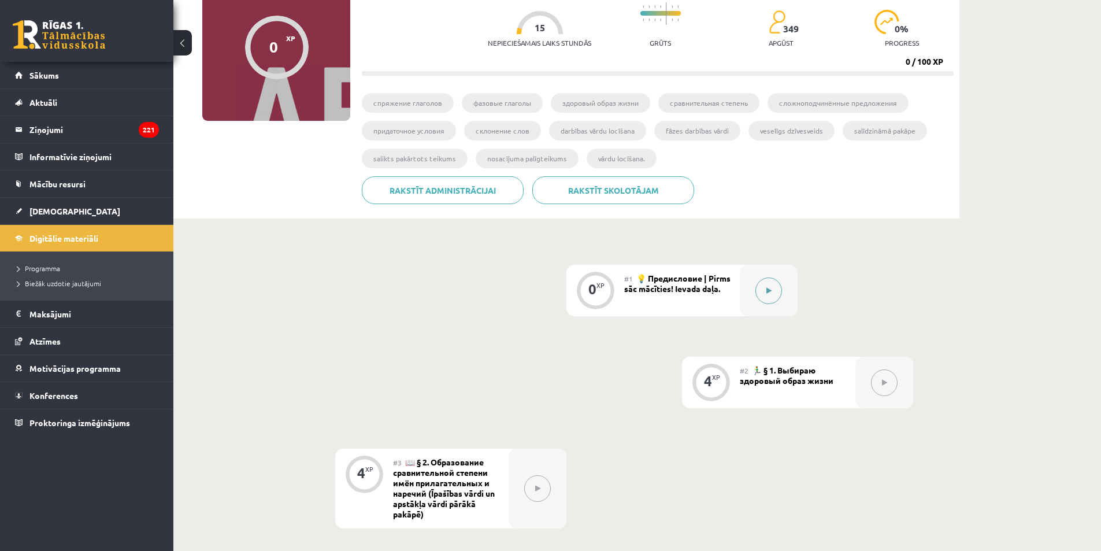
click at [774, 299] on button at bounding box center [769, 291] width 27 height 27
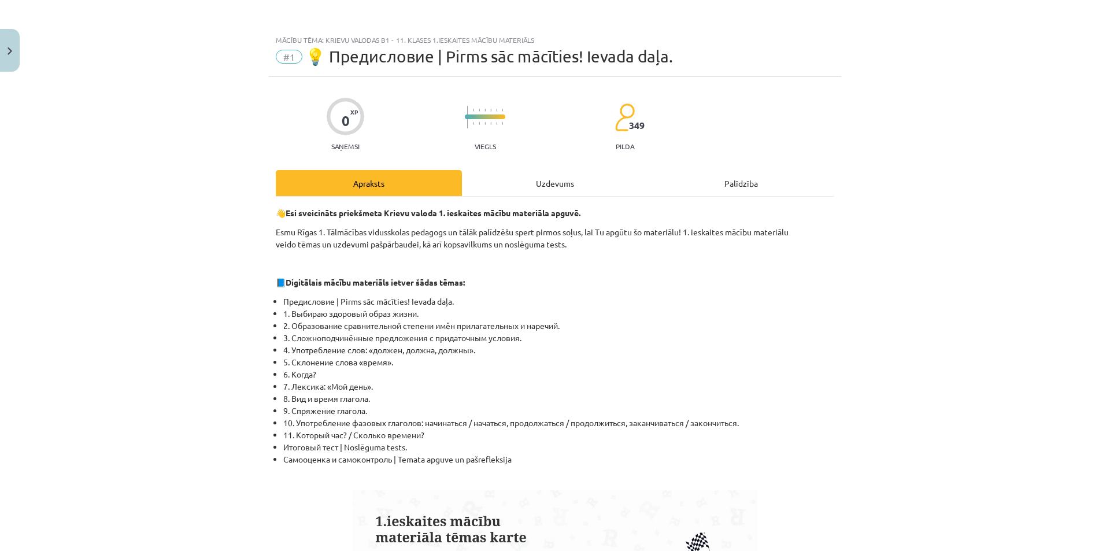
click at [561, 182] on div "Uzdevums" at bounding box center [555, 183] width 186 height 26
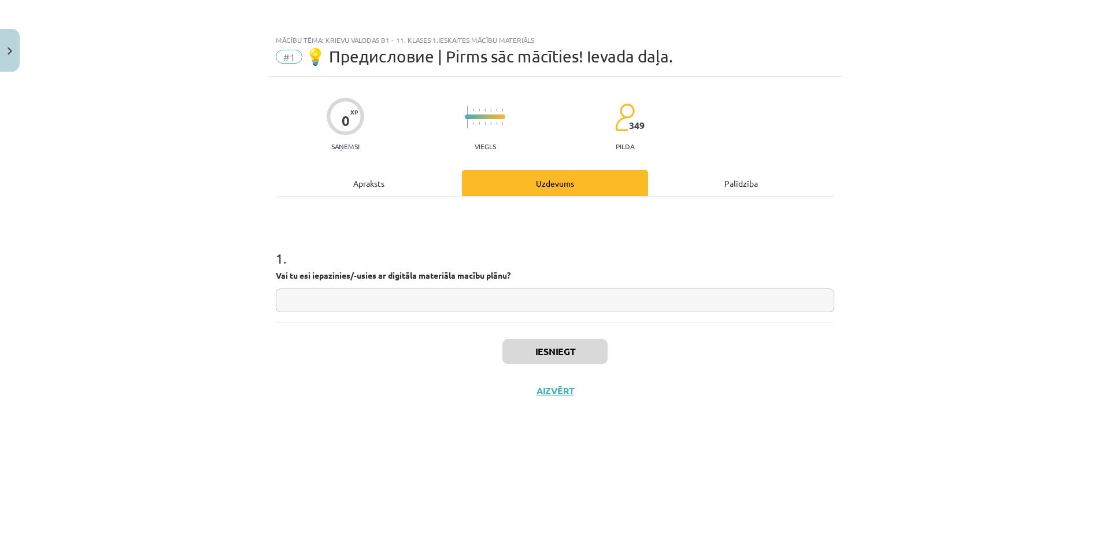
click at [505, 294] on input "text" at bounding box center [555, 300] width 558 height 24
type input "*"
click at [527, 356] on button "Iesniegt" at bounding box center [554, 351] width 105 height 25
click at [547, 399] on button "Nākamā nodarbība" at bounding box center [554, 398] width 113 height 27
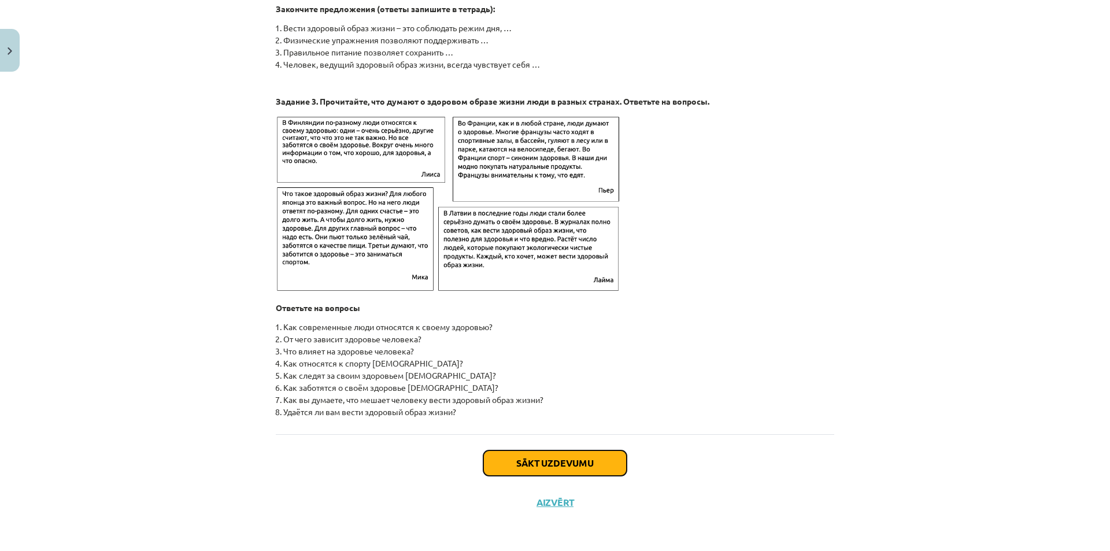
click at [526, 467] on button "Sākt uzdevumu" at bounding box center [554, 462] width 143 height 25
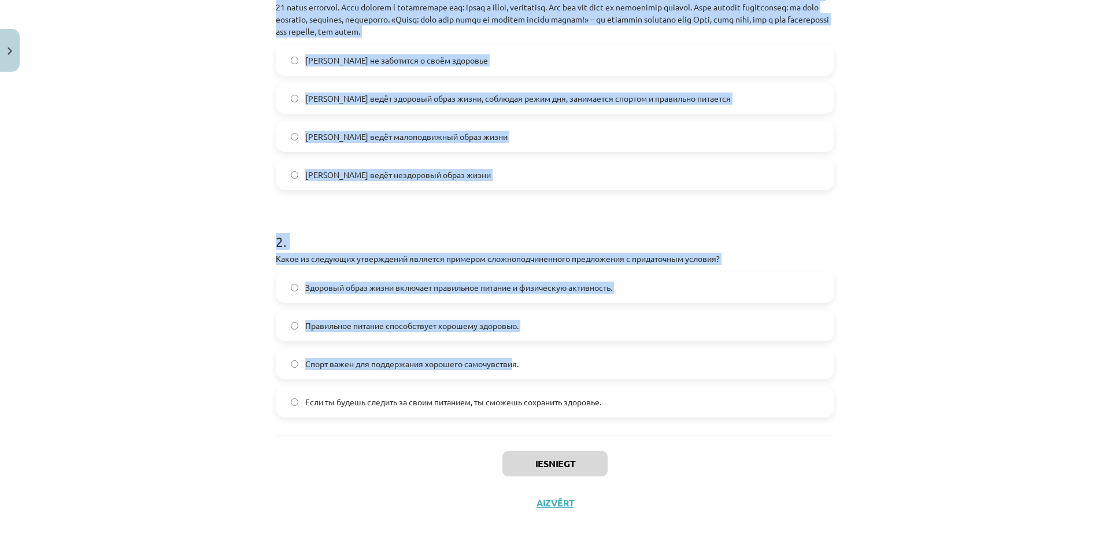
scroll to position [312, 0]
drag, startPoint x: 269, startPoint y: 52, endPoint x: 639, endPoint y: 413, distance: 517.2
click at [639, 413] on div "4 XP Saņemsi Grūts 349 pilda Apraksts Uzdevums Palīdzība 1 . Прочитайте текст и…" at bounding box center [555, 143] width 572 height 757
copy form "3 . Loremipsum dolor s ametcons ad elitse "Doeiu tempo incid utlab Etdo, magna …"
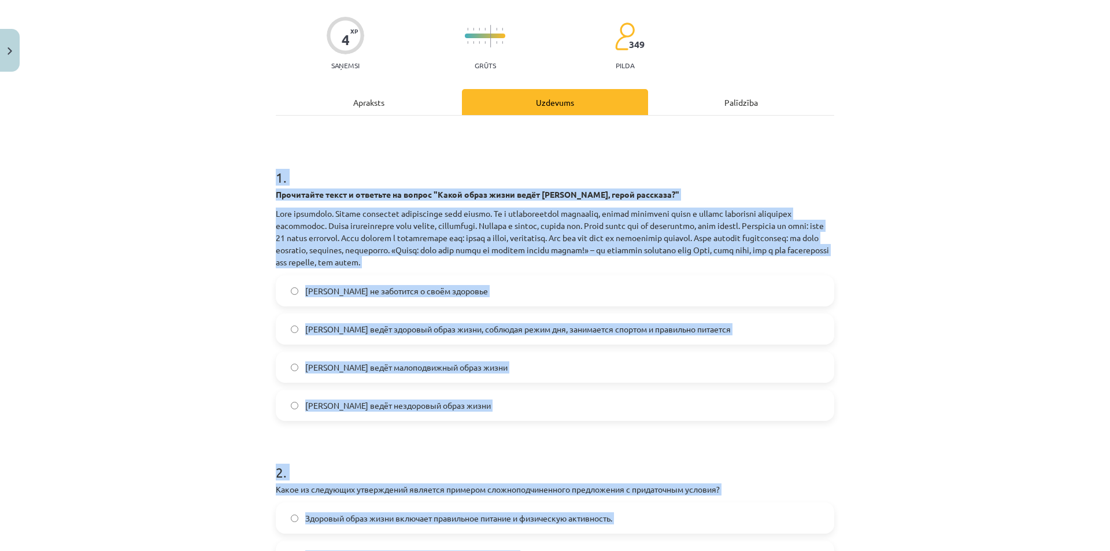
scroll to position [23, 0]
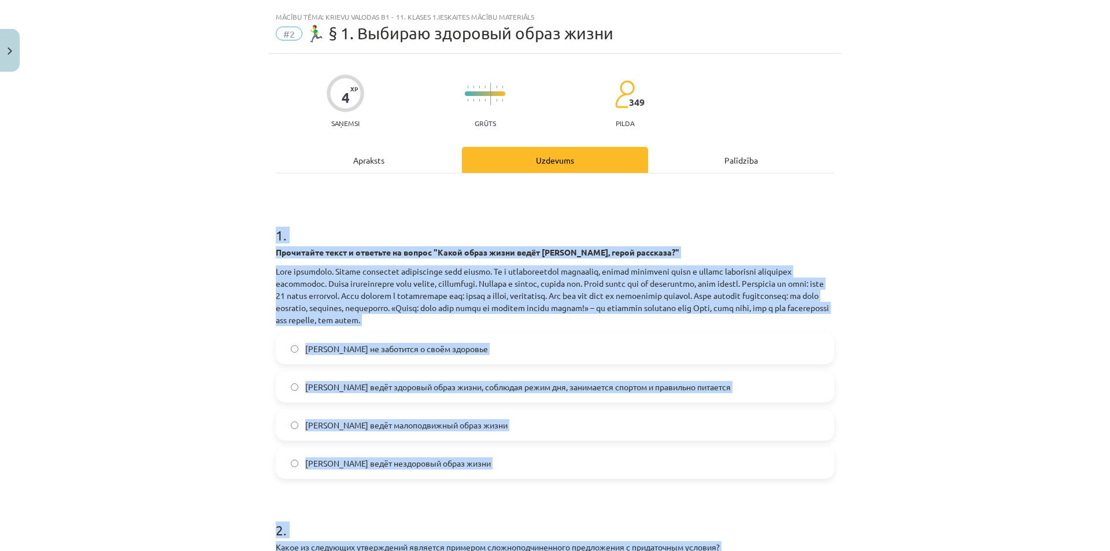
click at [245, 241] on div "Mācību tēma: Krievu valodas b1 - 11. klases 1.ieskaites mācību materiāls #2 🏃‍♂…" at bounding box center [555, 275] width 1110 height 551
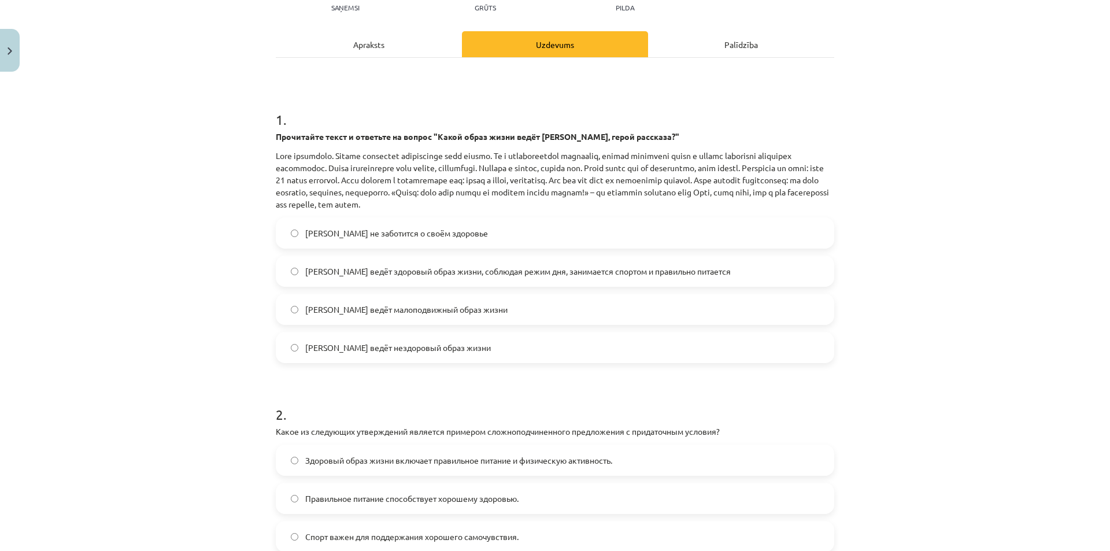
click at [343, 271] on span "[PERSON_NAME] ведёт здоровый образ жизни, соблюдая режим дня, занимается спорто…" at bounding box center [518, 271] width 426 height 12
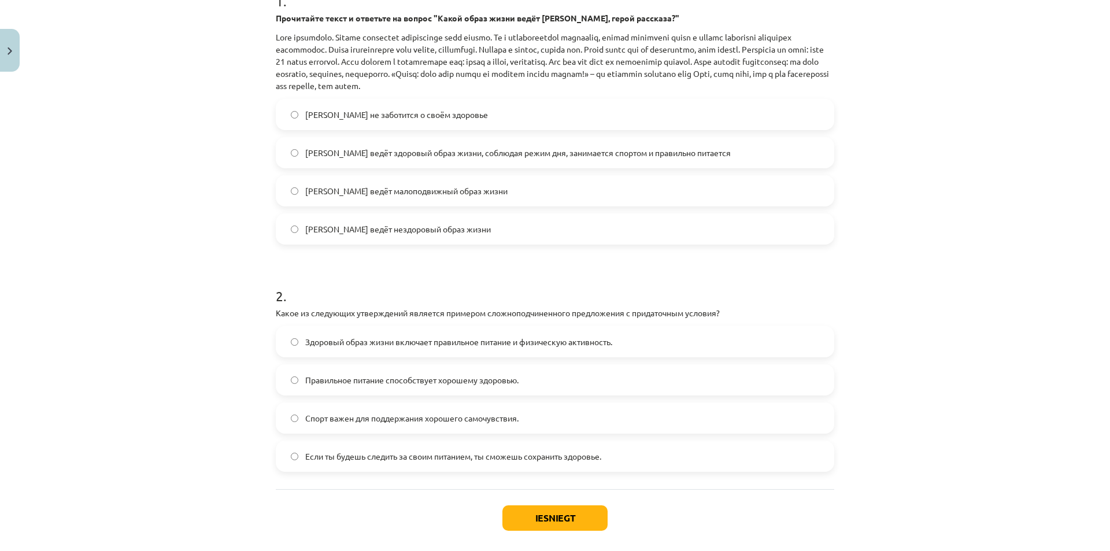
scroll to position [312, 0]
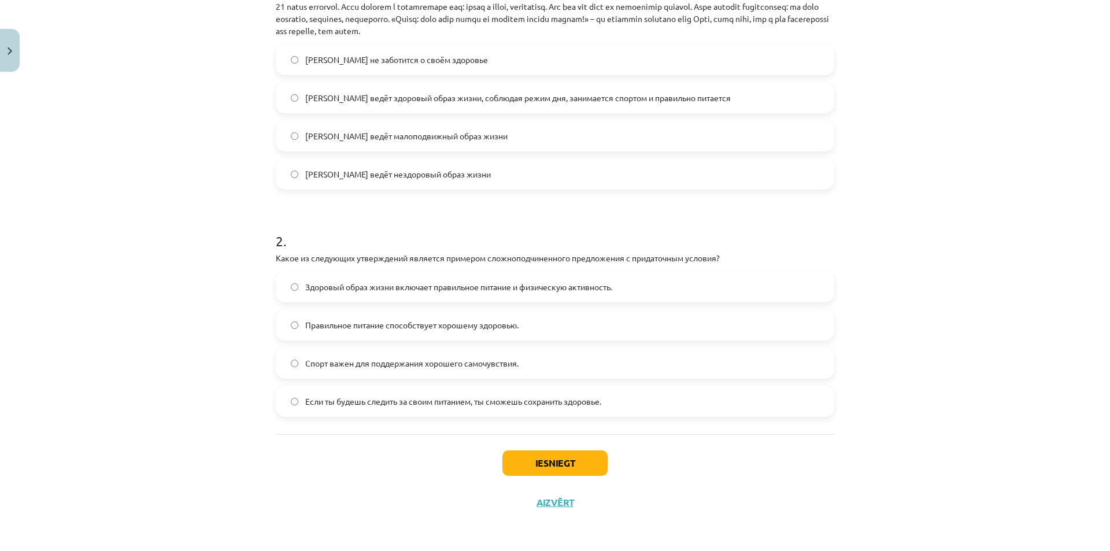
click at [354, 411] on label "Если ты будешь следить за своим питанием, ты сможешь сохранить здоровье." at bounding box center [555, 401] width 556 height 29
click at [523, 459] on button "Iesniegt" at bounding box center [554, 462] width 105 height 25
click at [10, 43] on button "Close" at bounding box center [10, 50] width 20 height 43
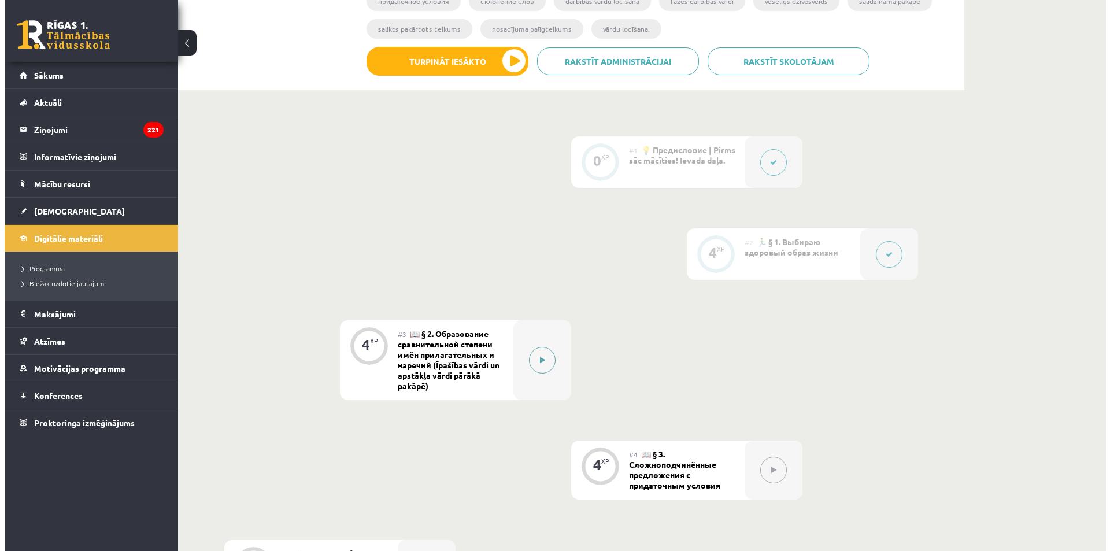
scroll to position [256, 0]
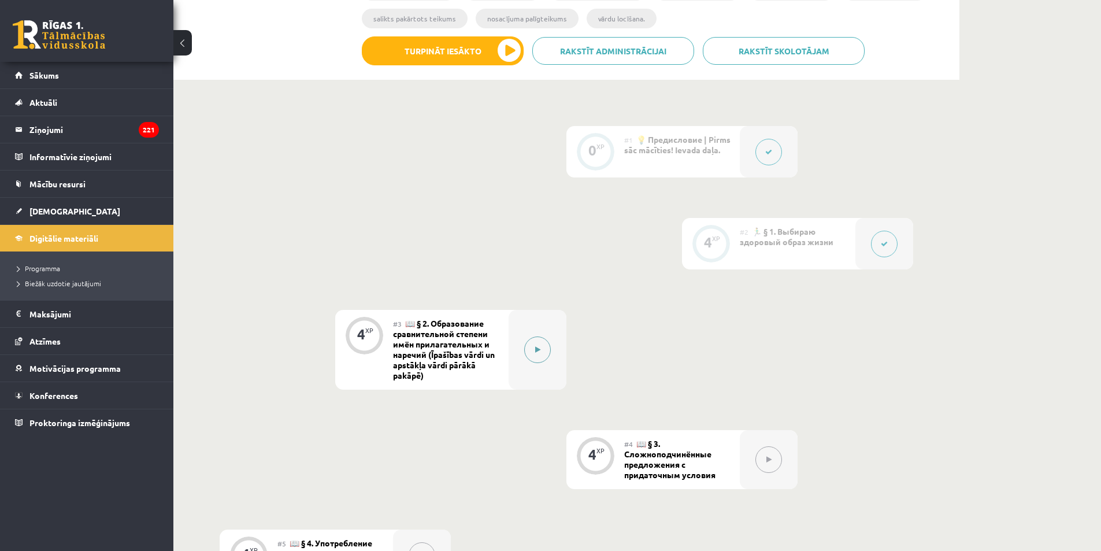
click at [537, 348] on icon at bounding box center [537, 349] width 5 height 7
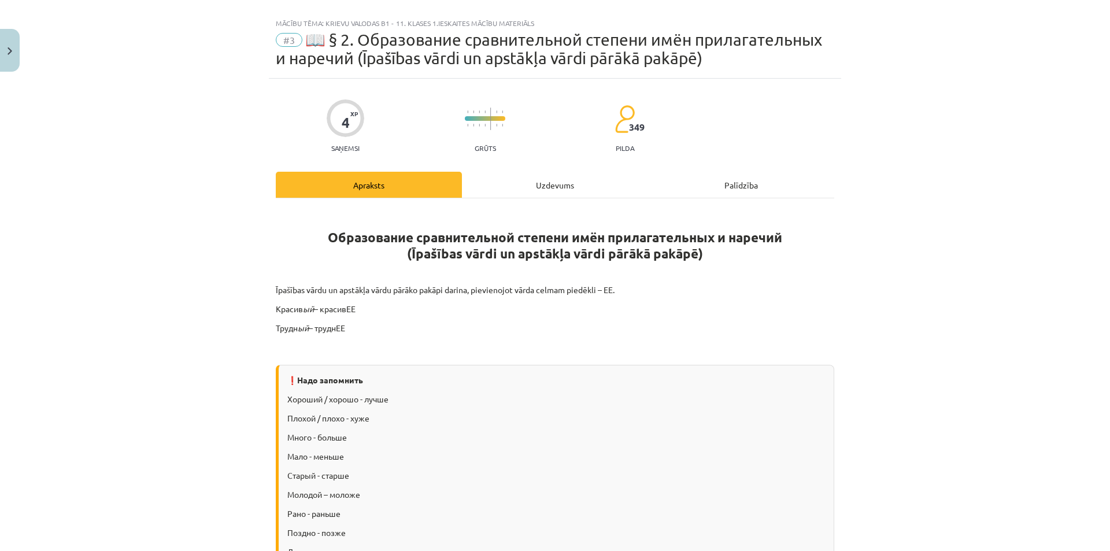
scroll to position [58, 0]
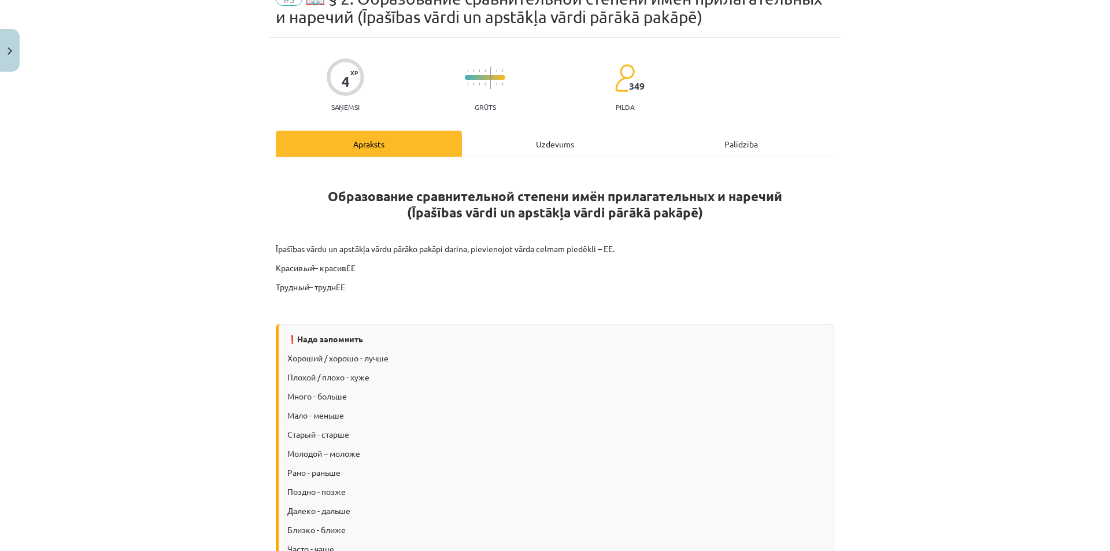
click at [539, 144] on div "Uzdevums" at bounding box center [555, 144] width 186 height 26
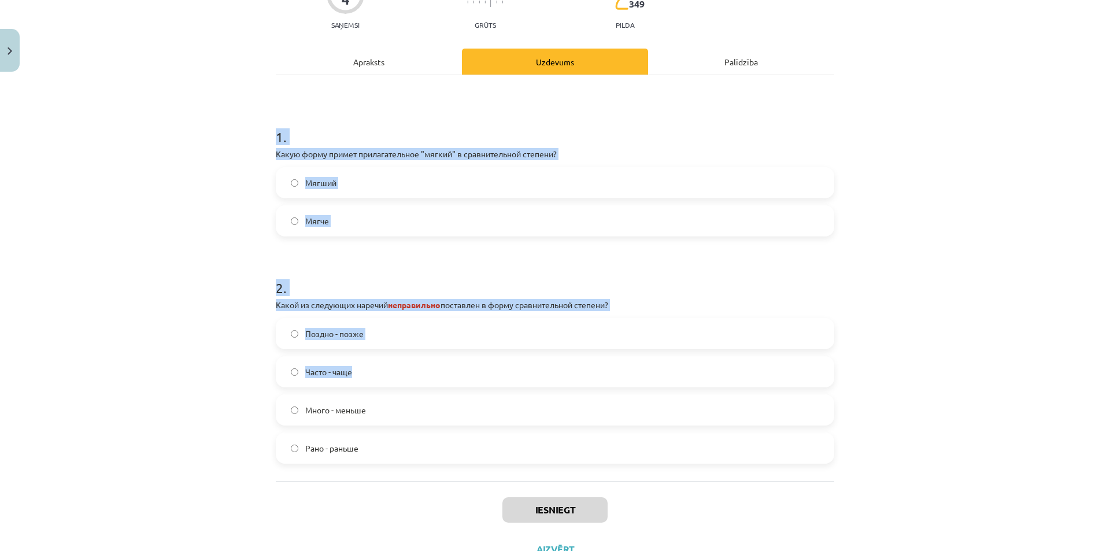
scroll to position [187, 0]
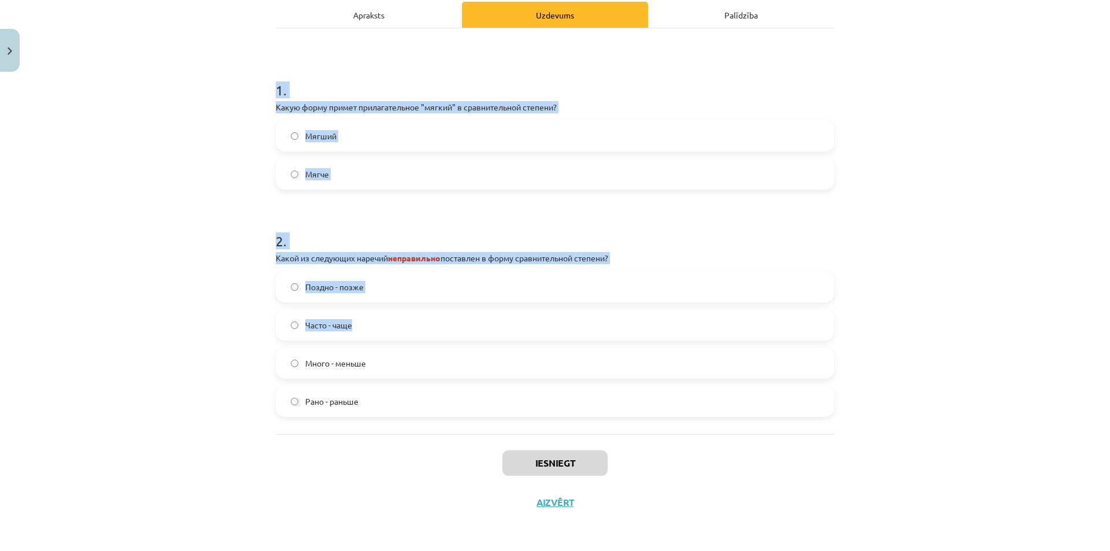
drag, startPoint x: 258, startPoint y: 244, endPoint x: 453, endPoint y: 312, distance: 205.7
click at [498, 328] on div "Mācību tēma: Krievu valodas b1 - 11. klases 1.ieskaites mācību materiāls #3 📖 §…" at bounding box center [555, 275] width 1110 height 551
click at [207, 221] on div "Mācību tēma: Krievu valodas b1 - 11. klases 1.ieskaites mācību materiāls #3 📖 §…" at bounding box center [555, 275] width 1110 height 551
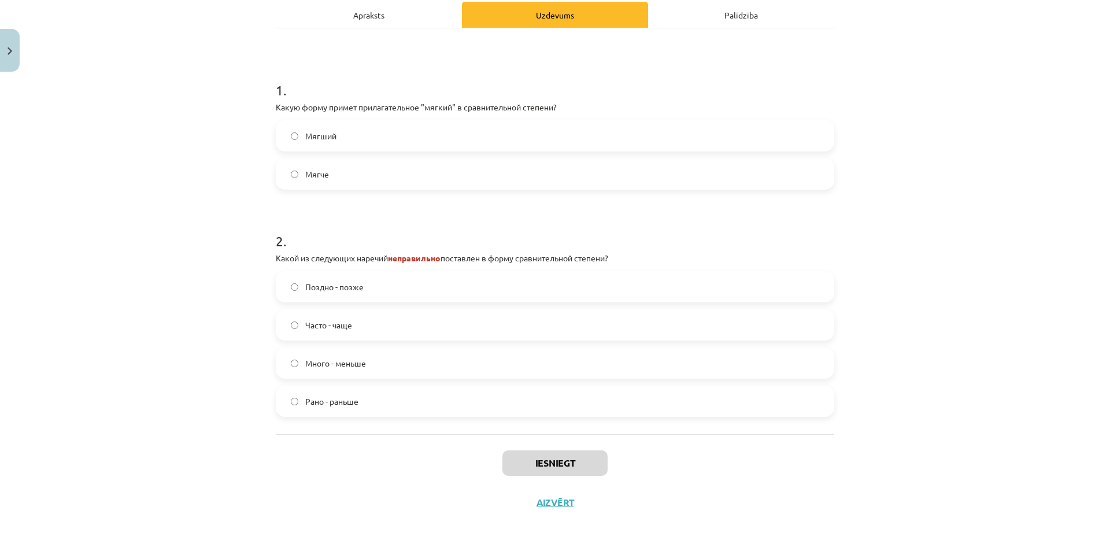
click at [335, 172] on label "Мягче" at bounding box center [555, 174] width 556 height 29
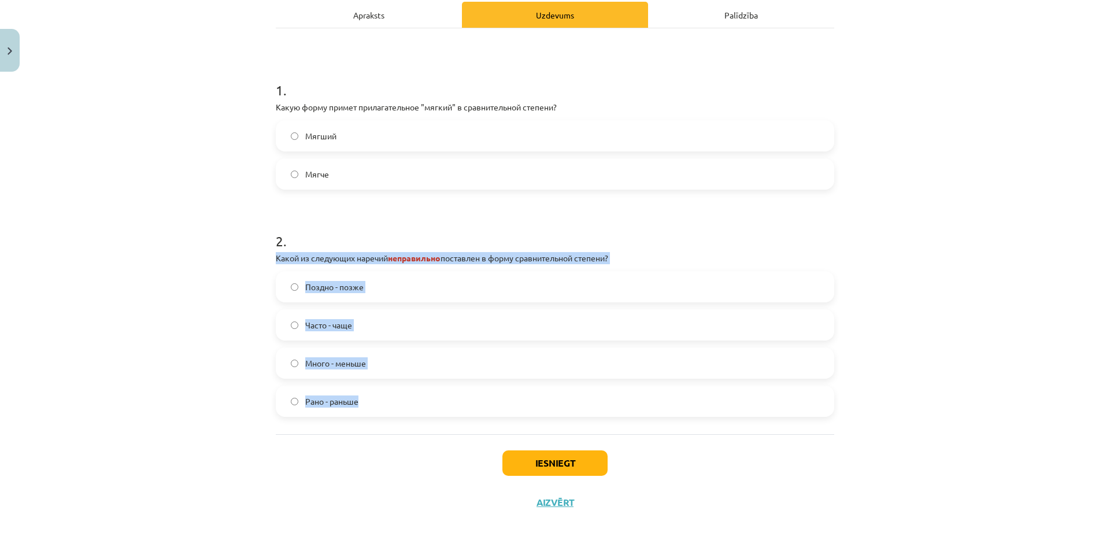
drag, startPoint x: 270, startPoint y: 257, endPoint x: 574, endPoint y: 385, distance: 329.3
click at [574, 385] on div "4 XP Saņemsi Grūts 349 pilda Apraksts Uzdevums Palīdzība 1 . Какую форму примет…" at bounding box center [555, 215] width 572 height 613
copy div "Какой из следующих наречий неправильно поставлен в форму сравнительной степени?…"
click at [227, 366] on div "Mācību tēma: Krievu valodas b1 - 11. klases 1.ieskaites mācību materiāls #3 📖 §…" at bounding box center [555, 275] width 1110 height 551
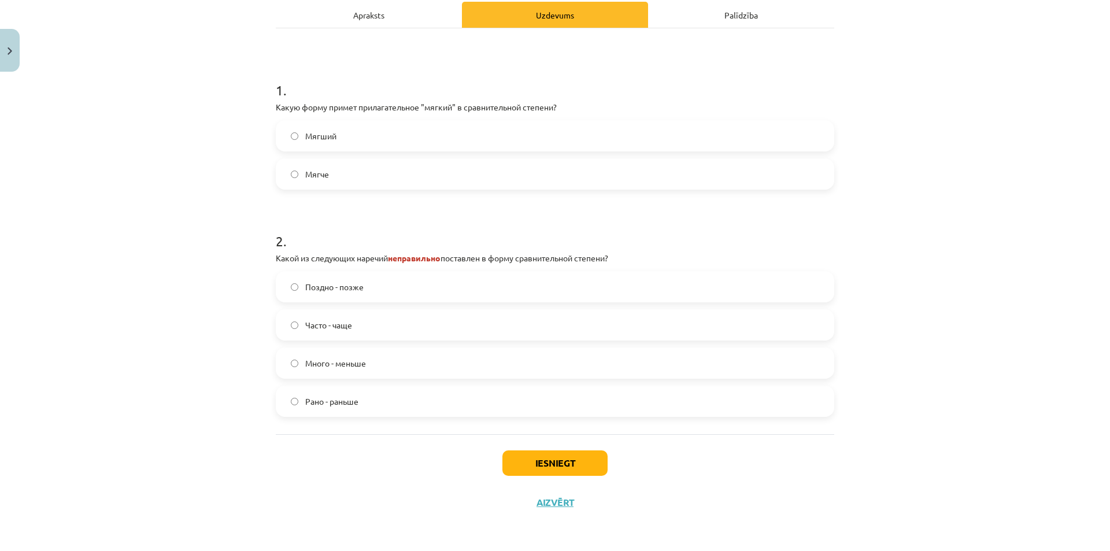
click at [388, 368] on label "Много - меньше" at bounding box center [555, 363] width 556 height 29
click at [540, 454] on button "Iesniegt" at bounding box center [554, 462] width 105 height 25
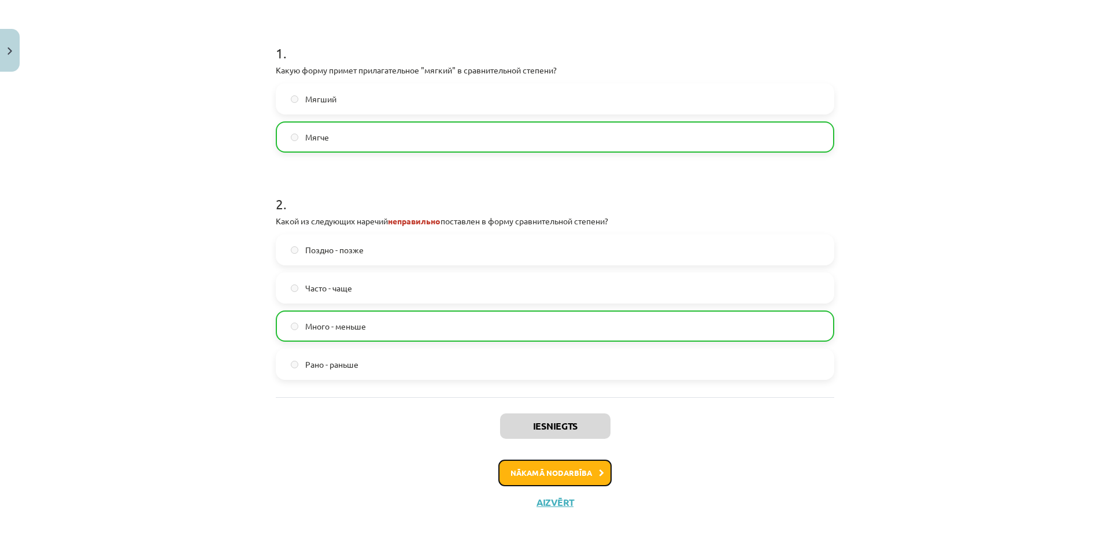
click at [554, 472] on button "Nākamā nodarbība" at bounding box center [554, 473] width 113 height 27
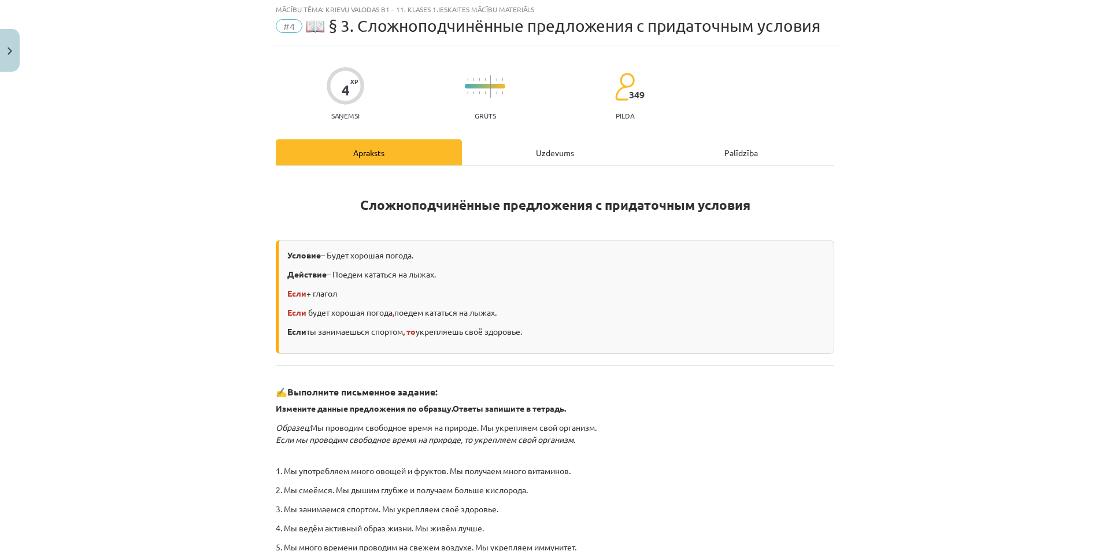
scroll to position [29, 0]
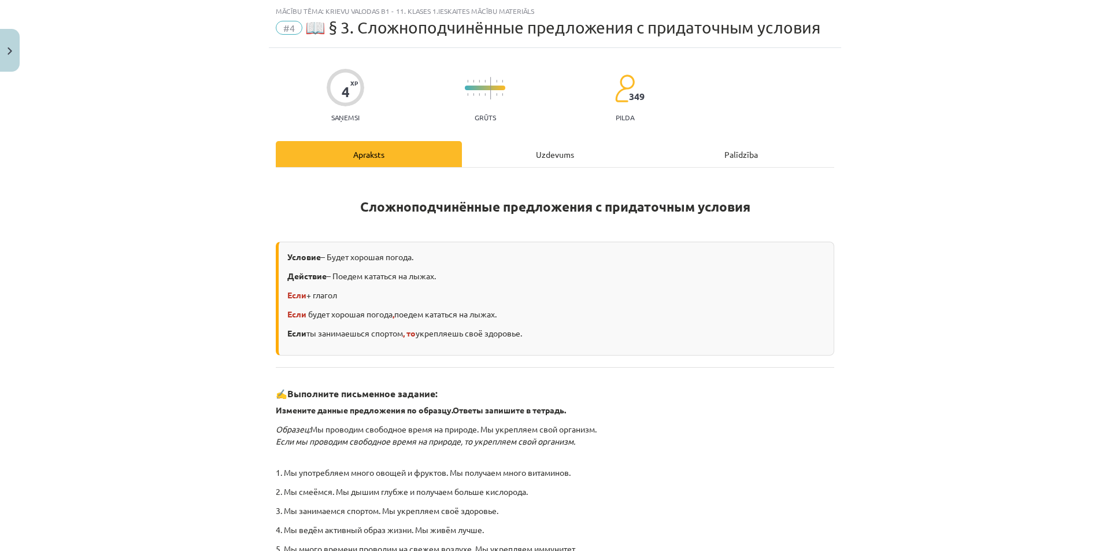
click at [528, 152] on div "Uzdevums" at bounding box center [555, 154] width 186 height 26
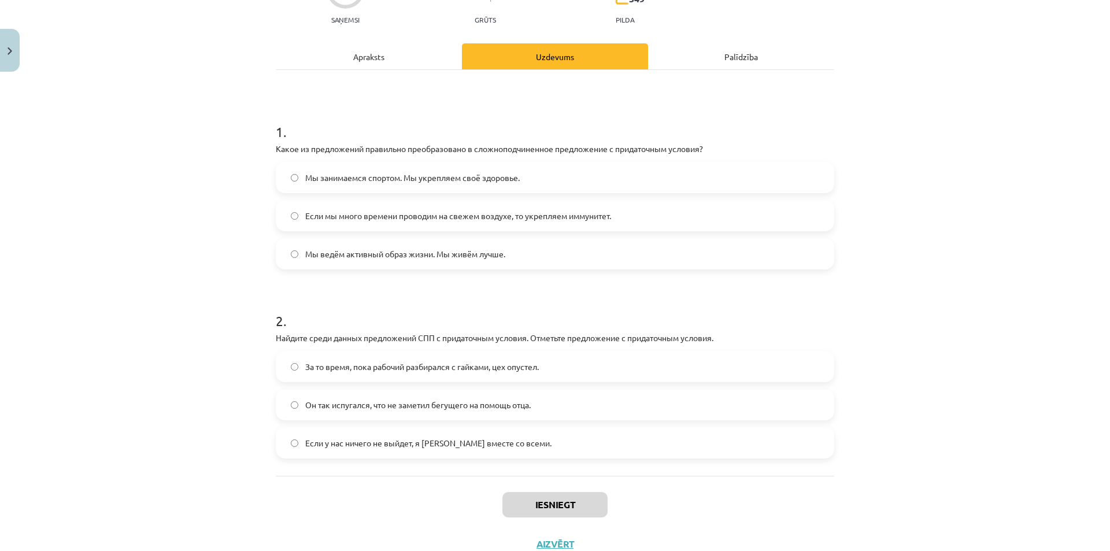
scroll to position [145, 0]
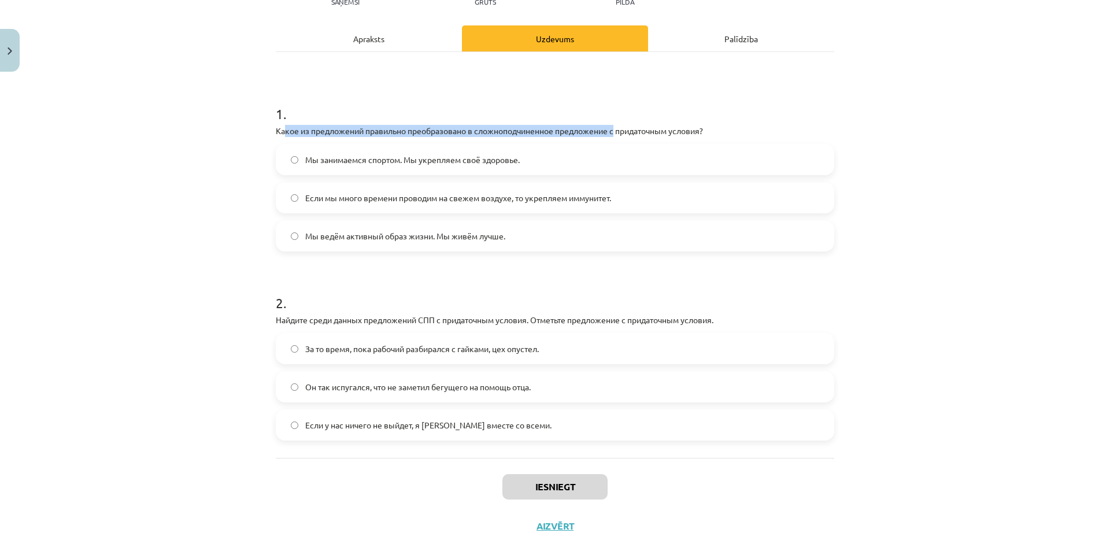
drag, startPoint x: 279, startPoint y: 130, endPoint x: 613, endPoint y: 129, distance: 334.2
click at [613, 129] on p "Какое из предложений правильно преобразовано в сложноподчиненное предложение с …" at bounding box center [555, 131] width 558 height 12
click at [262, 130] on div "Mācību tēma: Krievu valodas b1 - 11. klases 1.ieskaites mācību materiāls #4 📖 §…" at bounding box center [555, 275] width 1110 height 551
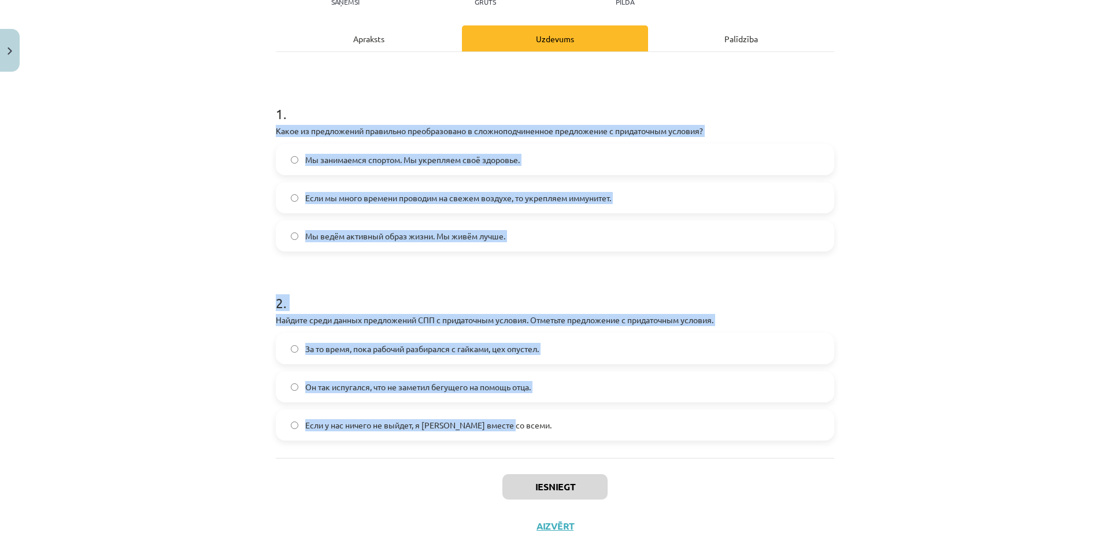
drag, startPoint x: 267, startPoint y: 126, endPoint x: 558, endPoint y: 434, distance: 423.3
click at [558, 434] on div "4 XP Saņemsi Grūts 349 pilda Apraksts Uzdevums Palīdzība 1 . Какое из предложен…" at bounding box center [555, 238] width 572 height 613
copy form "Какое из предложений правильно преобразовано в сложноподчиненное предложение с …"
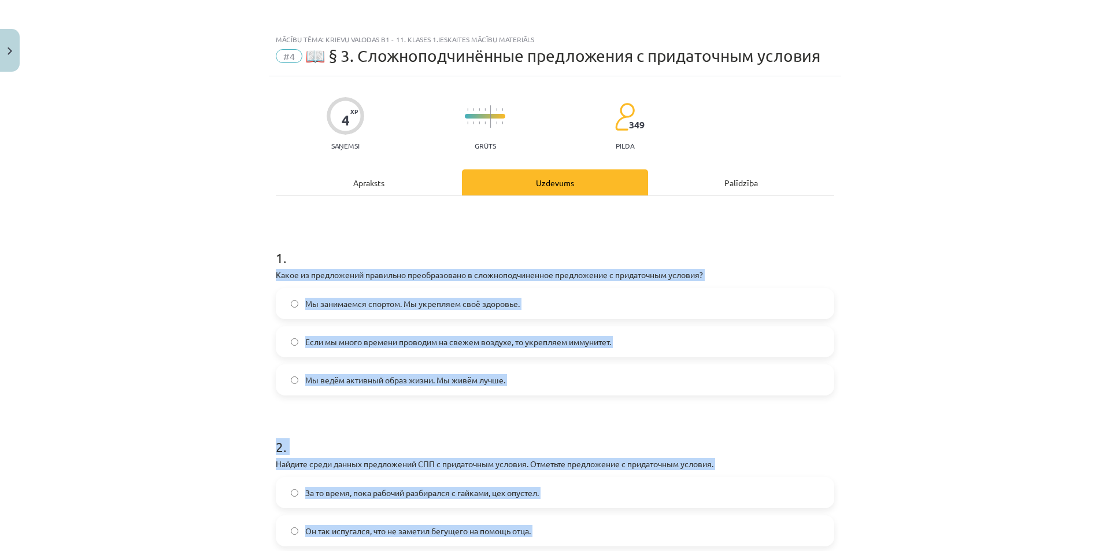
scroll to position [0, 0]
click at [198, 318] on div "Mācību tēma: Krievu valodas b1 - 11. klases 1.ieskaites mācību materiāls #4 📖 §…" at bounding box center [555, 275] width 1110 height 551
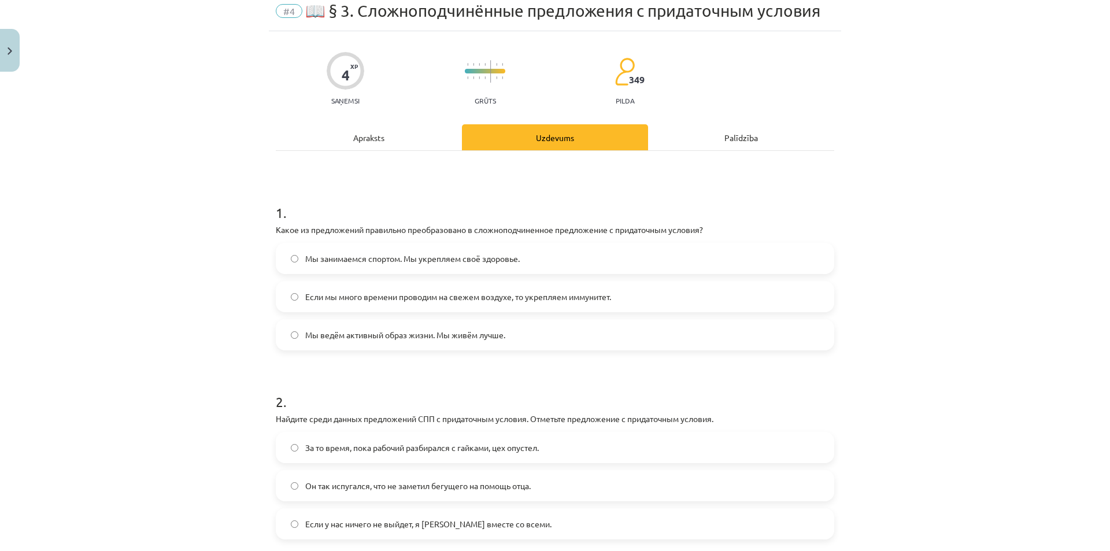
scroll to position [58, 0]
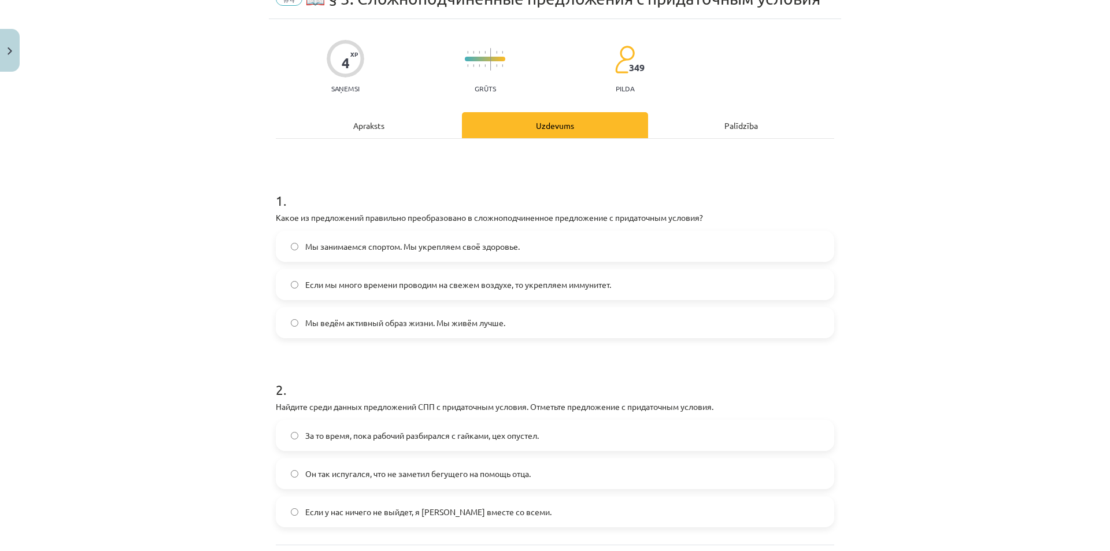
click at [330, 293] on label "Если мы много времени проводим на свежем воздухе, то укрепляем иммунитет." at bounding box center [555, 284] width 556 height 29
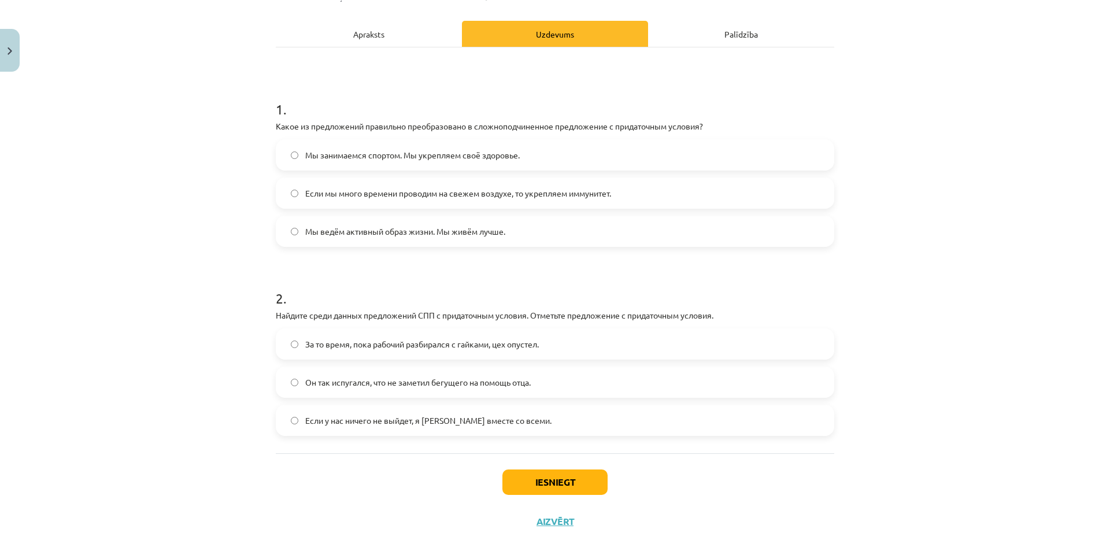
scroll to position [168, 0]
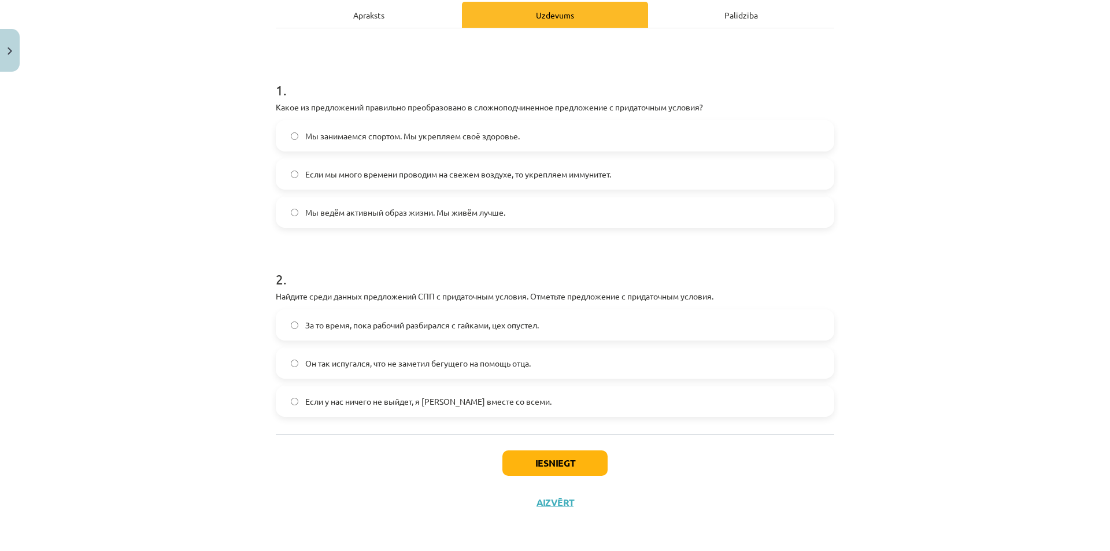
click at [325, 402] on span "Если у нас ничего не выйдет, я [PERSON_NAME] вместе со всеми." at bounding box center [428, 401] width 246 height 12
click at [563, 464] on button "Iesniegt" at bounding box center [554, 462] width 105 height 25
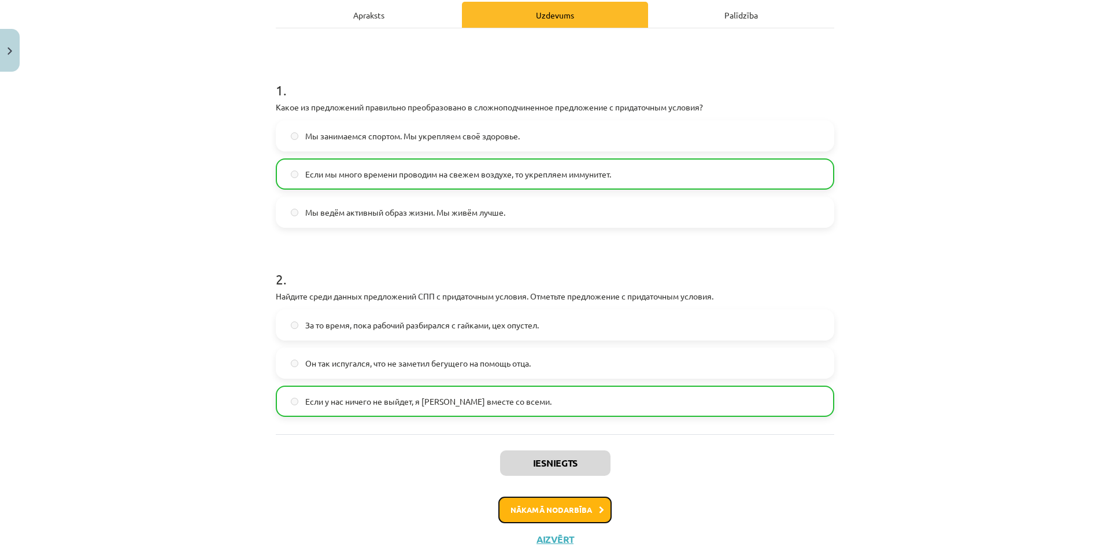
click at [542, 505] on button "Nākamā nodarbība" at bounding box center [554, 510] width 113 height 27
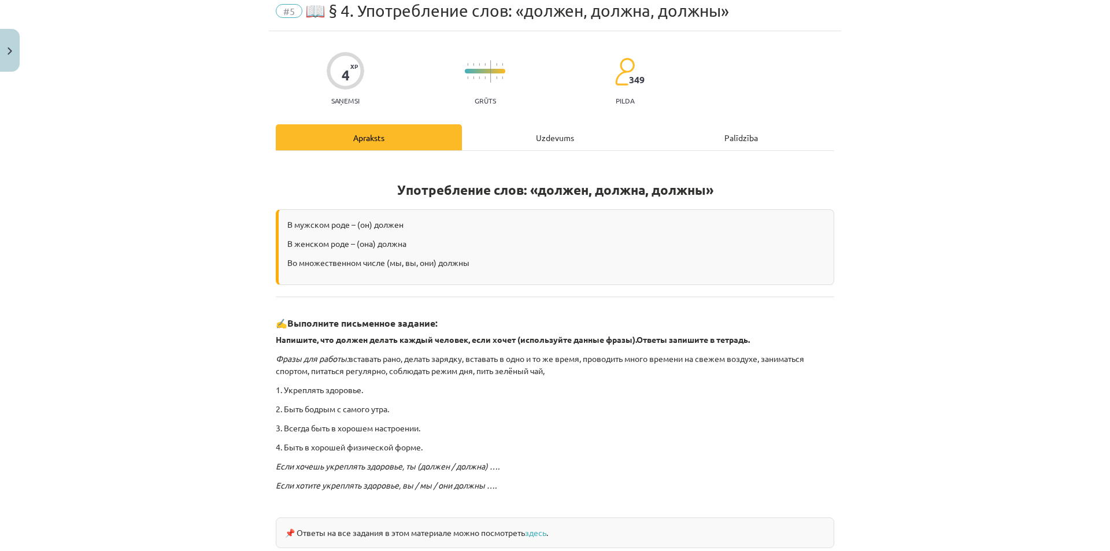
scroll to position [29, 0]
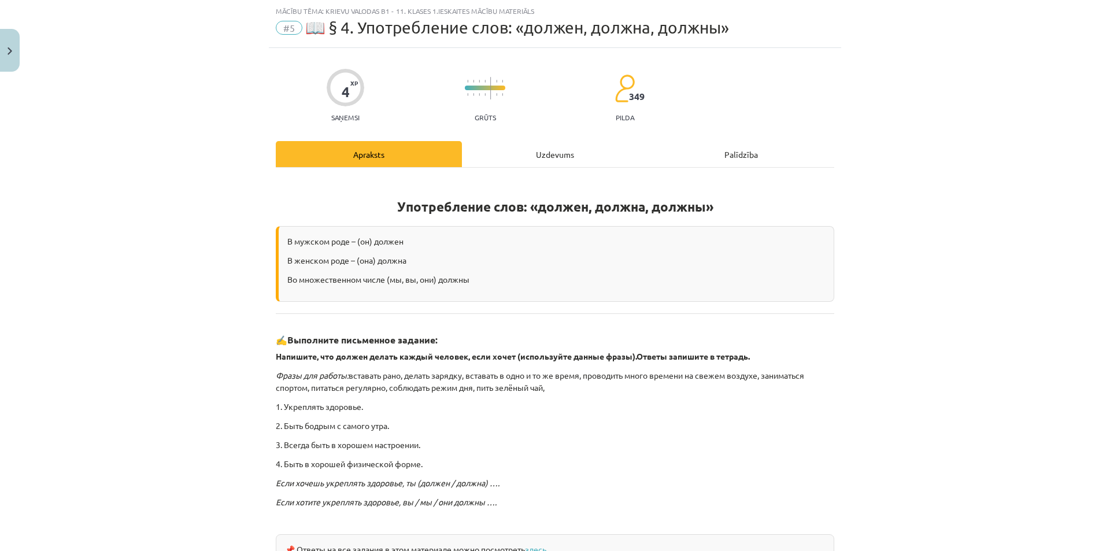
click at [538, 146] on div "Uzdevums" at bounding box center [555, 154] width 186 height 26
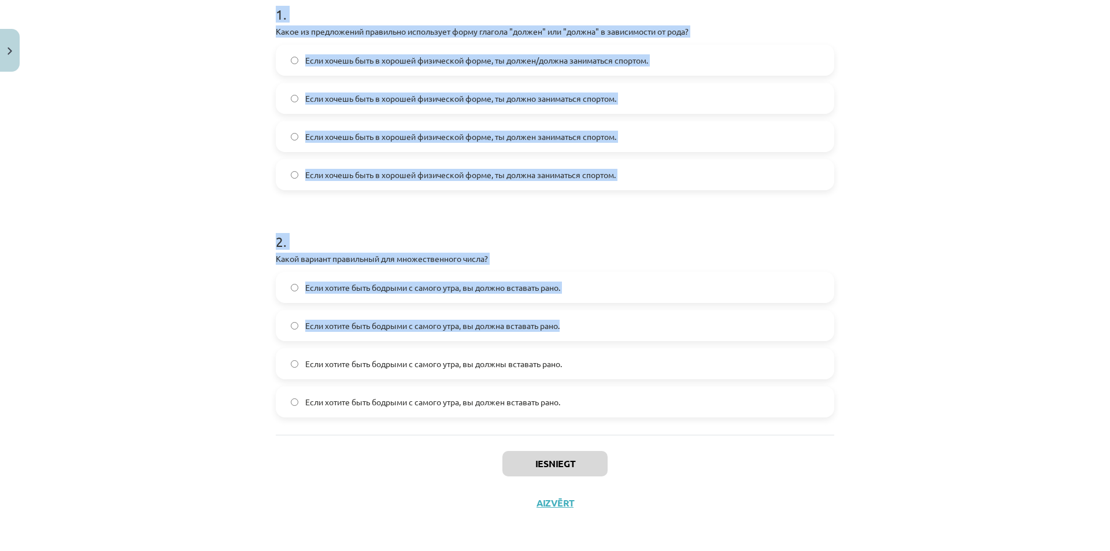
scroll to position [245, 0]
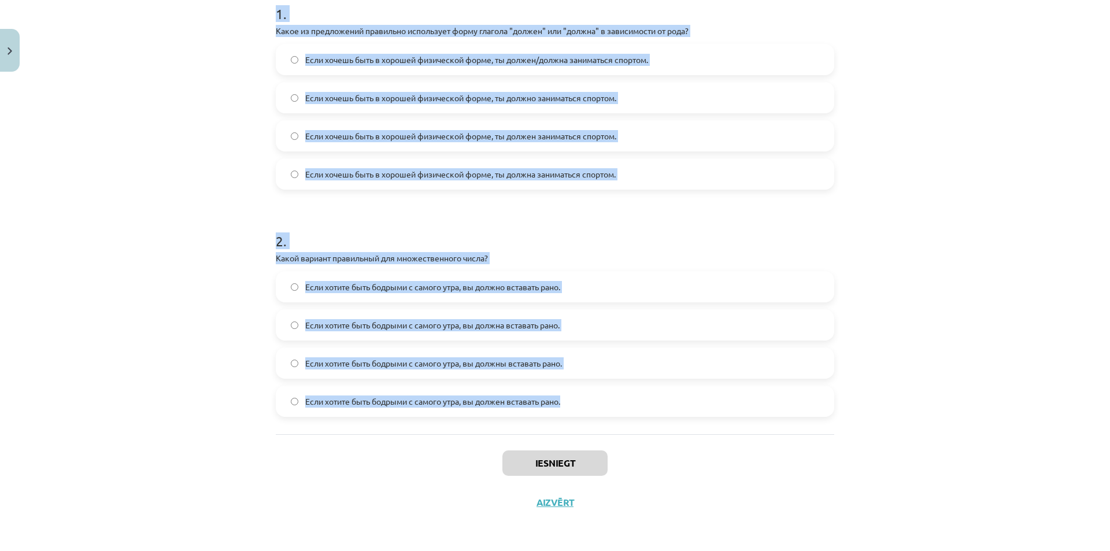
drag, startPoint x: 267, startPoint y: 108, endPoint x: 648, endPoint y: 405, distance: 483.2
click at [648, 405] on div "4 XP Saņemsi Grūts 349 pilda Apraksts Uzdevums Palīdzība 1 . Какое из предложен…" at bounding box center [555, 177] width 572 height 690
copy form "0 . Lorem ip dolorsitame consectet adipiscing elits doeiusm "tempor" inc "utlab…"
click at [202, 193] on div "Mācību tēma: Krievu valodas b1 - 11. klases 1.ieskaites mācību materiāls #5 📖 §…" at bounding box center [555, 275] width 1110 height 551
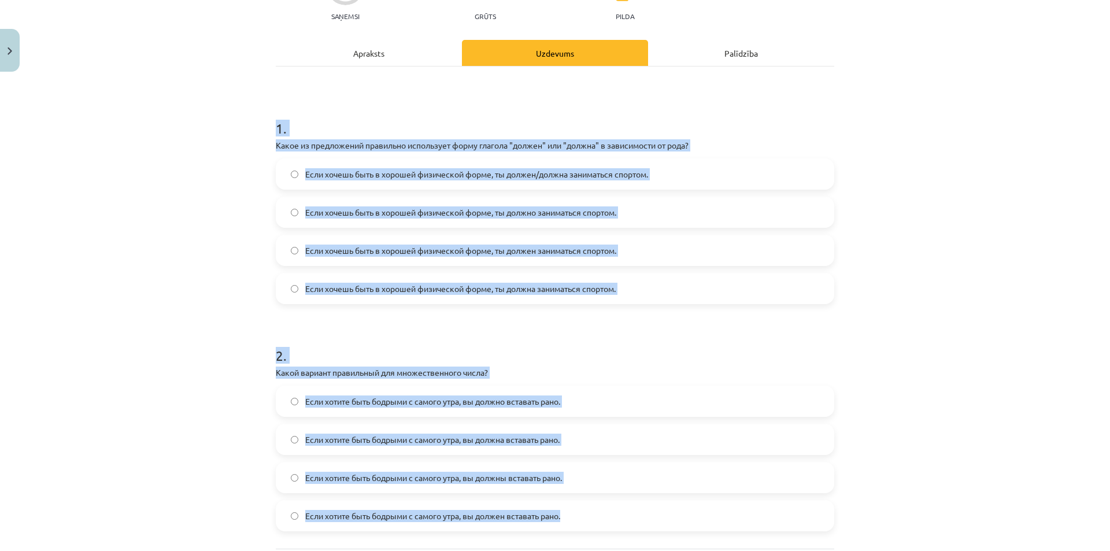
scroll to position [129, 0]
click at [165, 279] on div "Mācību tēma: Krievu valodas b1 - 11. klases 1.ieskaites mācību materiāls #5 📖 §…" at bounding box center [555, 275] width 1110 height 551
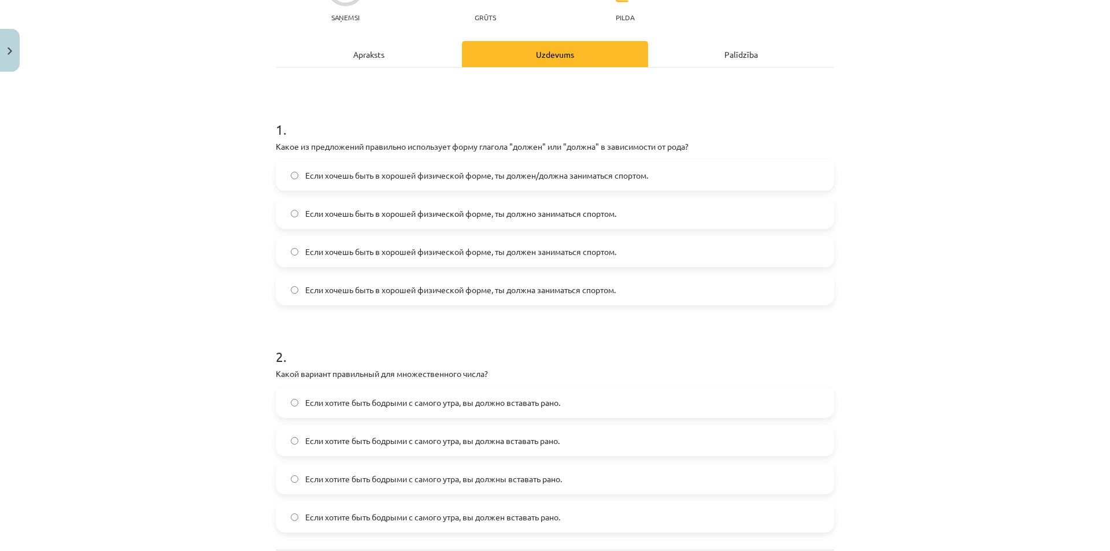
click at [526, 296] on label "Если хочешь быть в хорошей физической форме, ты должна заниматься спортом." at bounding box center [555, 289] width 556 height 29
click at [511, 251] on span "Если хочешь быть в хорошей физической форме, ты должен заниматься спортом." at bounding box center [460, 252] width 311 height 12
click at [529, 297] on label "Если хочешь быть в хорошей физической форме, ты должна заниматься спортом." at bounding box center [555, 289] width 556 height 29
click at [447, 180] on span "Если хочешь быть в хорошей физической форме, ты должен/должна заниматься спорто…" at bounding box center [476, 175] width 343 height 12
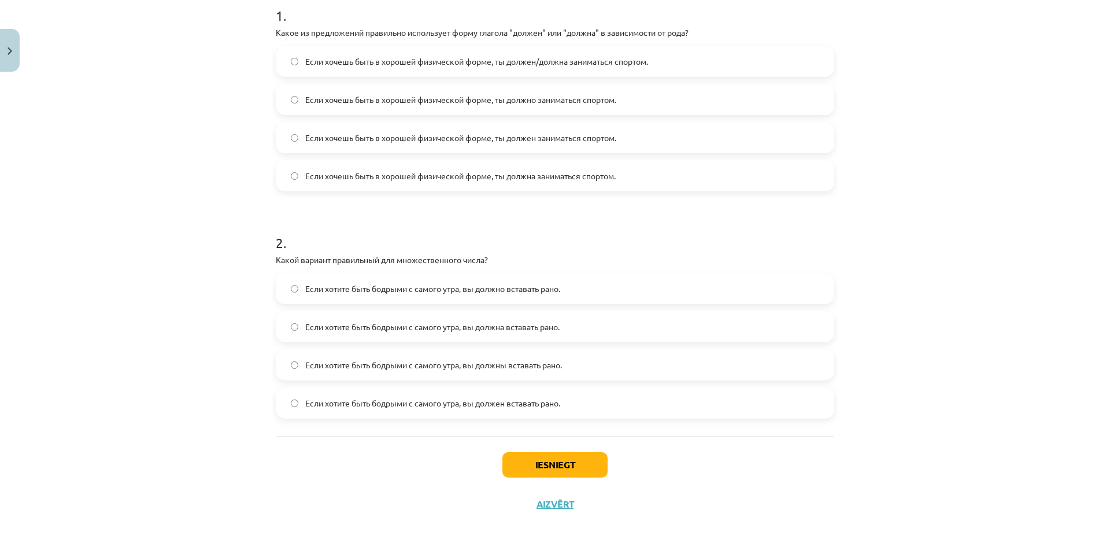
scroll to position [245, 0]
drag, startPoint x: 319, startPoint y: 261, endPoint x: 417, endPoint y: 262, distance: 98.3
click at [417, 262] on p "Какой вариант правильный для множественного числа?" at bounding box center [555, 258] width 558 height 12
click at [494, 363] on span "Если хотите быть бодрыми с самого утра, вы должны вставать рано." at bounding box center [433, 363] width 257 height 12
click at [534, 466] on button "Iesniegt" at bounding box center [554, 462] width 105 height 25
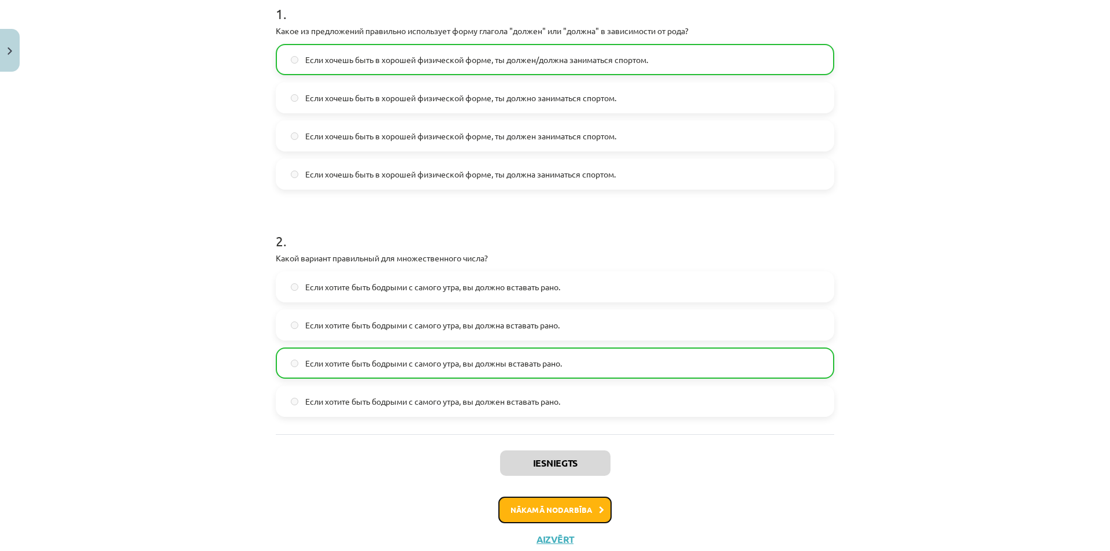
click at [549, 502] on button "Nākamā nodarbība" at bounding box center [554, 510] width 113 height 27
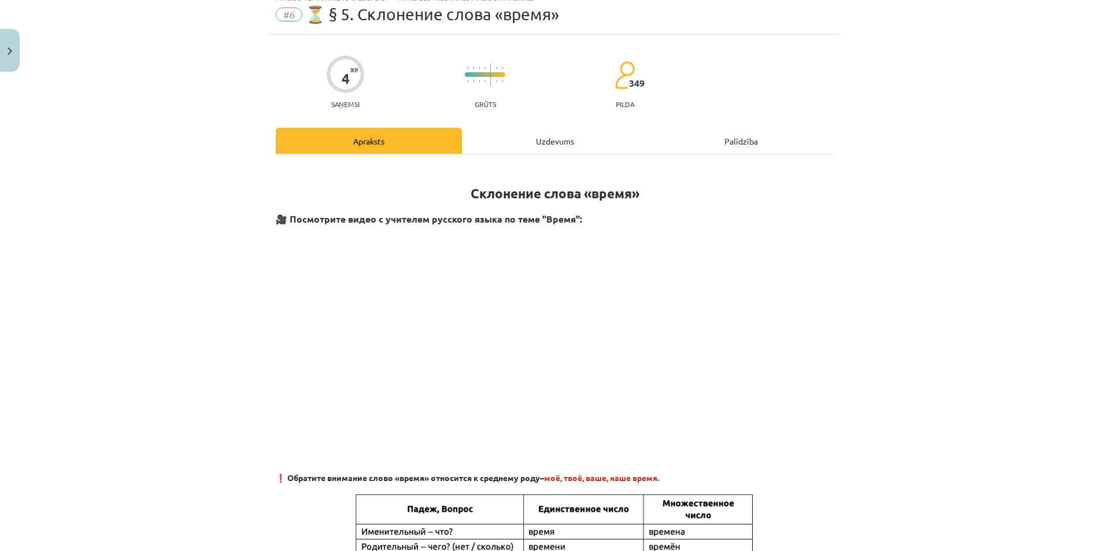
scroll to position [29, 0]
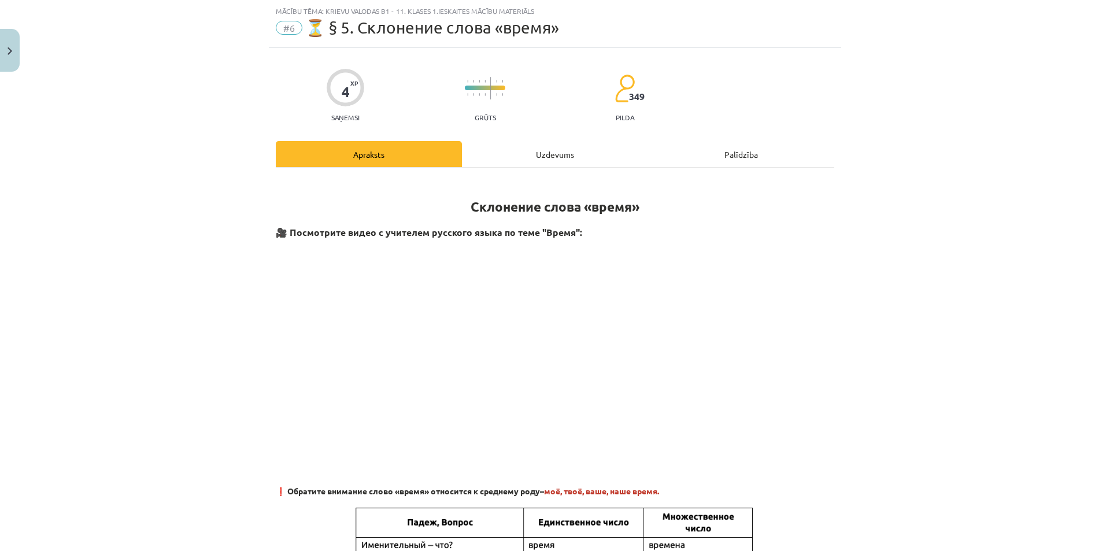
click at [553, 148] on div "Uzdevums" at bounding box center [555, 154] width 186 height 26
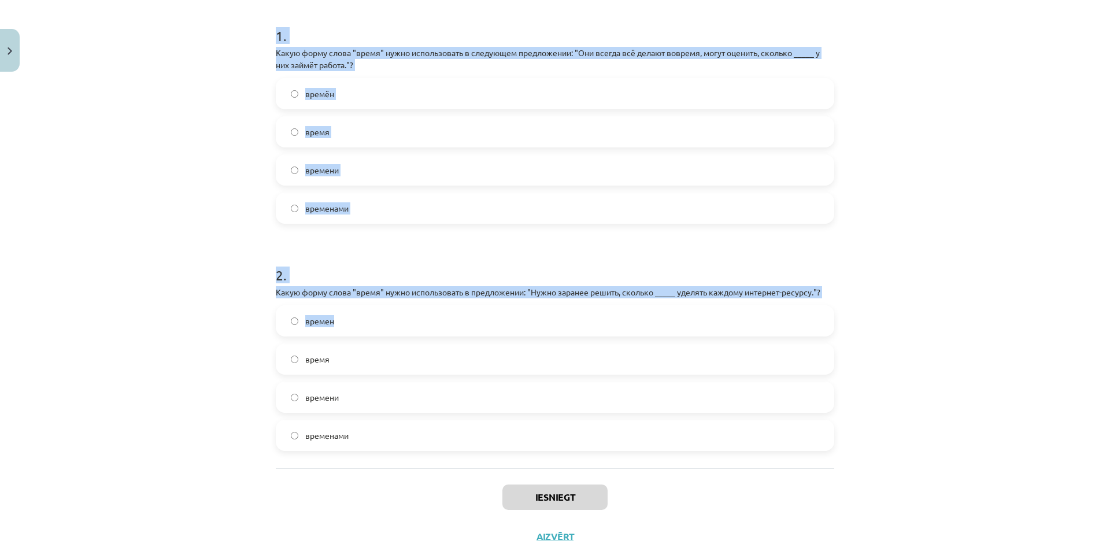
scroll to position [257, 0]
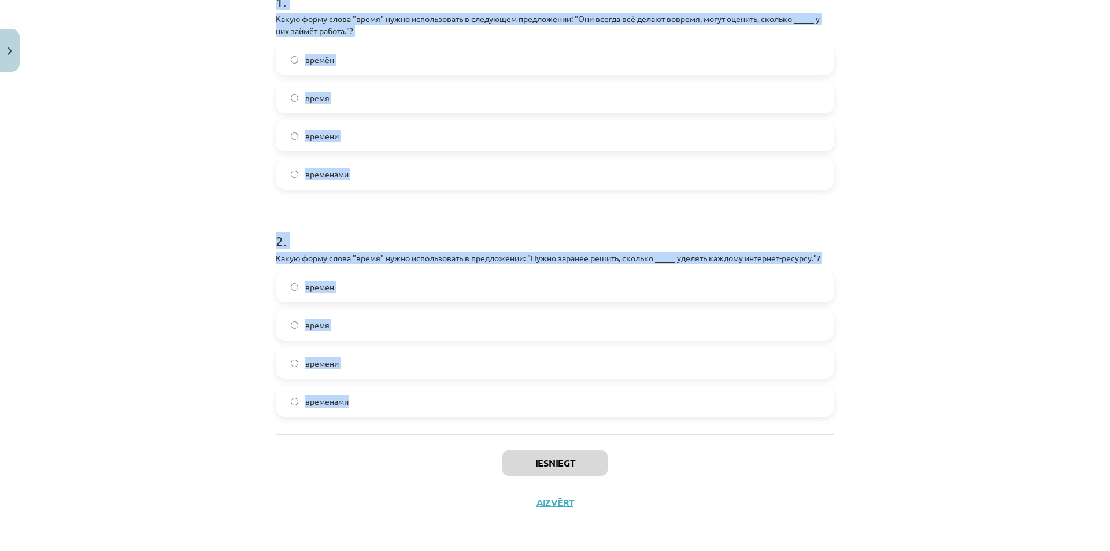
drag, startPoint x: 267, startPoint y: 109, endPoint x: 498, endPoint y: 398, distance: 370.2
click at [498, 398] on div "4 XP Saņemsi Grūts 349 pilda Apraksts Uzdevums Palīdzība 1 . Какую форму слова …" at bounding box center [555, 171] width 572 height 702
copy form "1 . Какую форму слова "время" нужно использовать в следующем предложении: "Они …"
drag, startPoint x: 377, startPoint y: 354, endPoint x: 353, endPoint y: 363, distance: 25.4
click at [376, 354] on label "времени" at bounding box center [555, 363] width 556 height 29
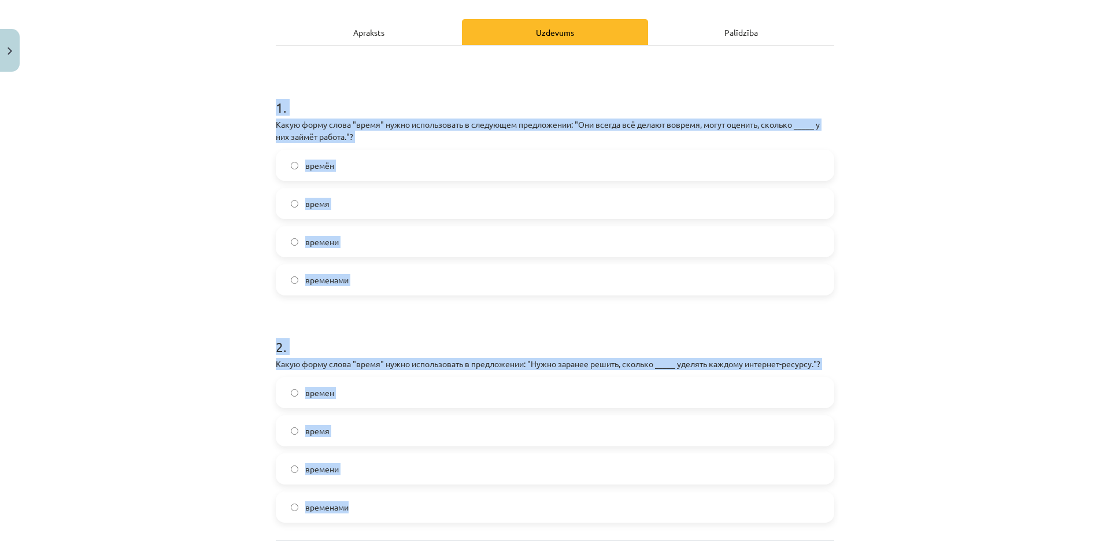
scroll to position [141, 0]
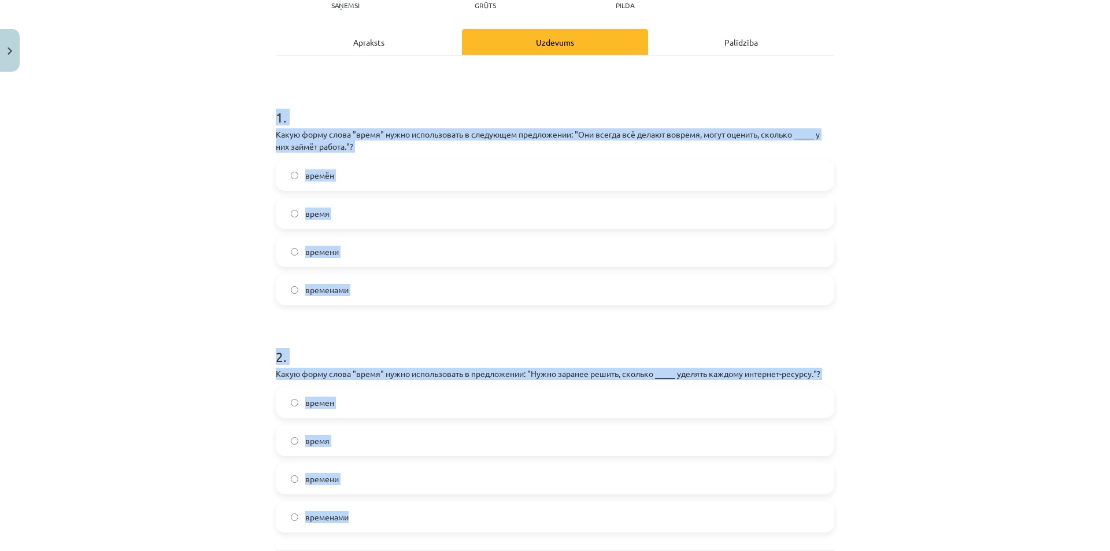
click at [191, 367] on div "Mācību tēma: Krievu valodas b1 - 11. klases 1.ieskaites mācību materiāls #6 ⏳ §…" at bounding box center [555, 275] width 1110 height 551
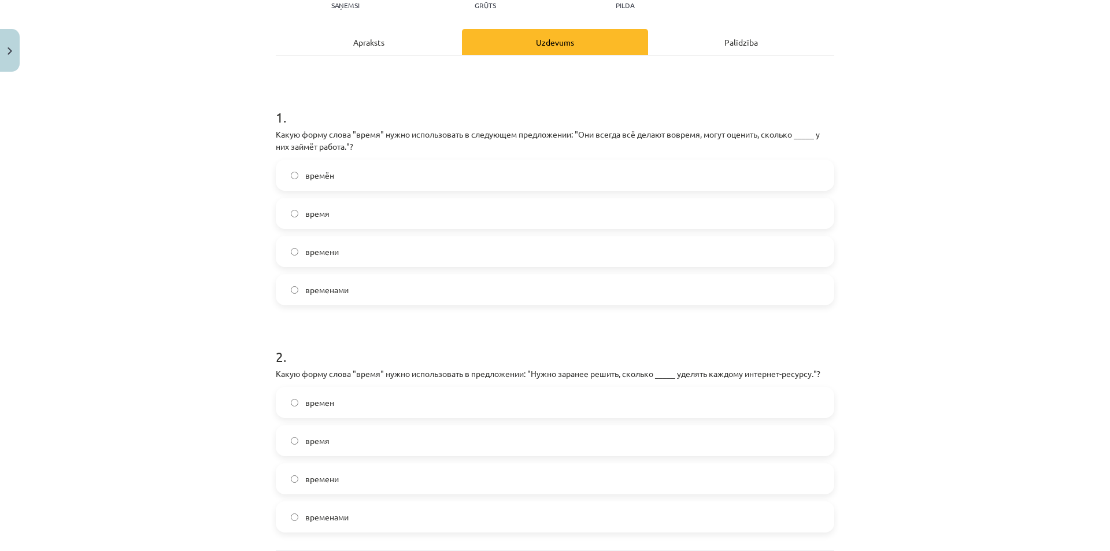
click at [342, 244] on label "времени" at bounding box center [555, 251] width 556 height 29
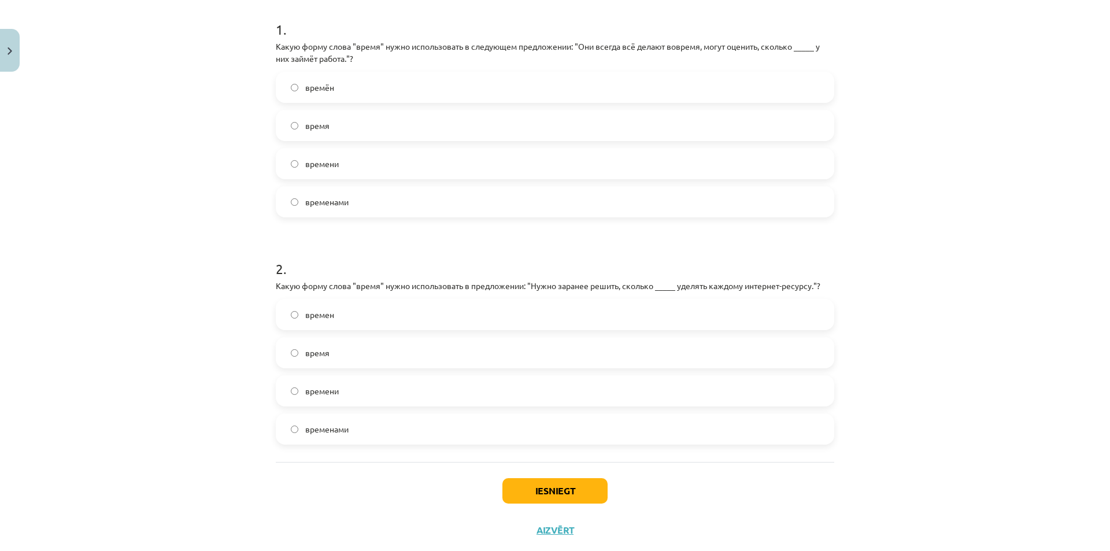
scroll to position [257, 0]
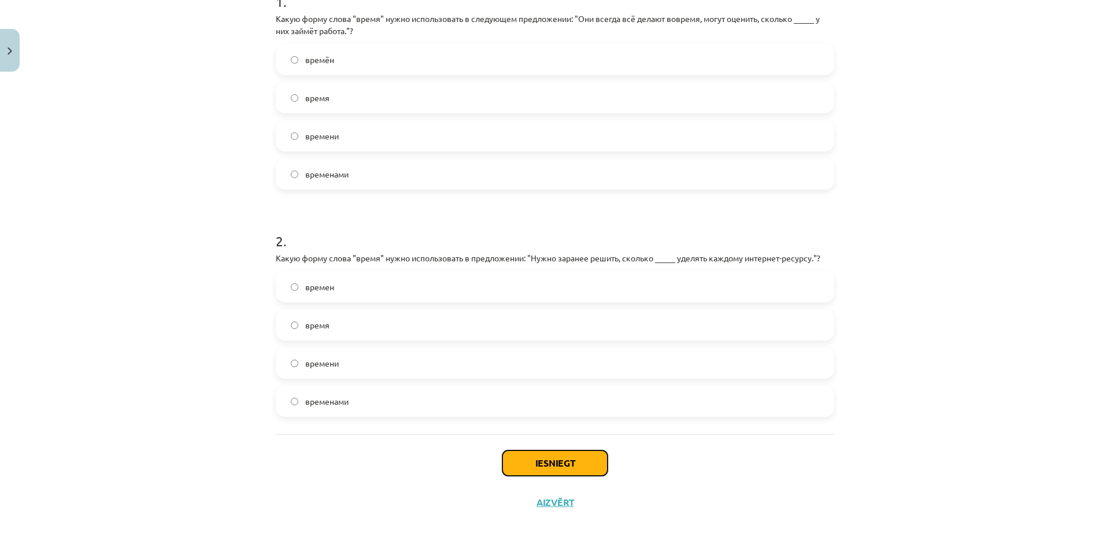
click at [547, 466] on button "Iesniegt" at bounding box center [554, 462] width 105 height 25
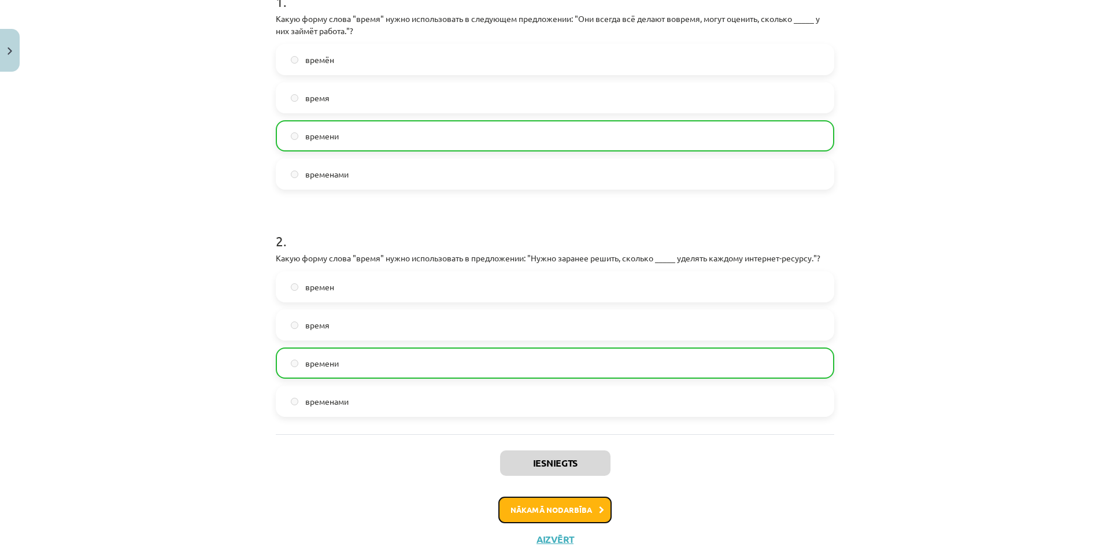
click at [546, 506] on button "Nākamā nodarbība" at bounding box center [554, 510] width 113 height 27
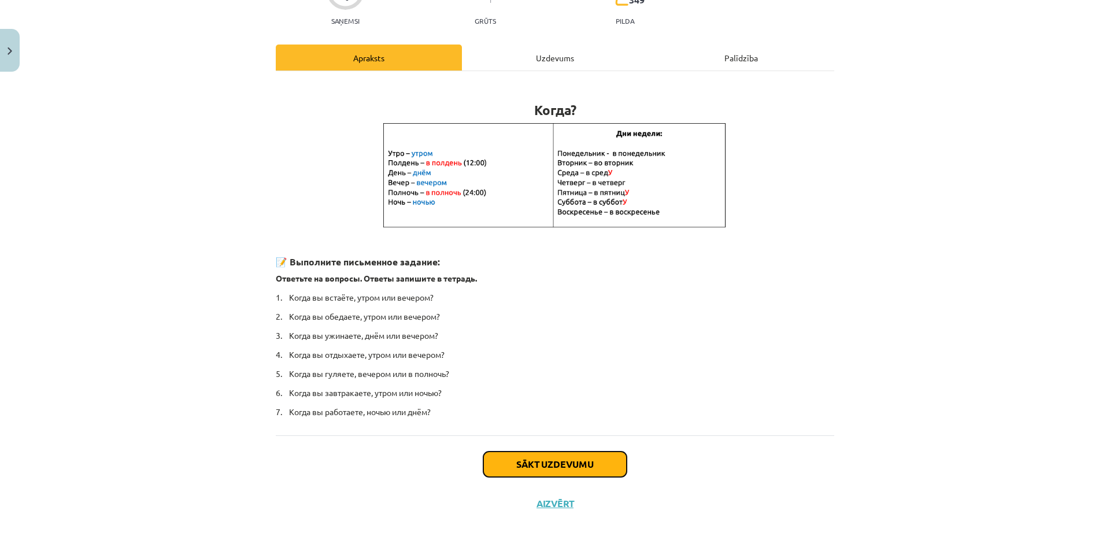
click at [556, 458] on button "Sākt uzdevumu" at bounding box center [554, 464] width 143 height 25
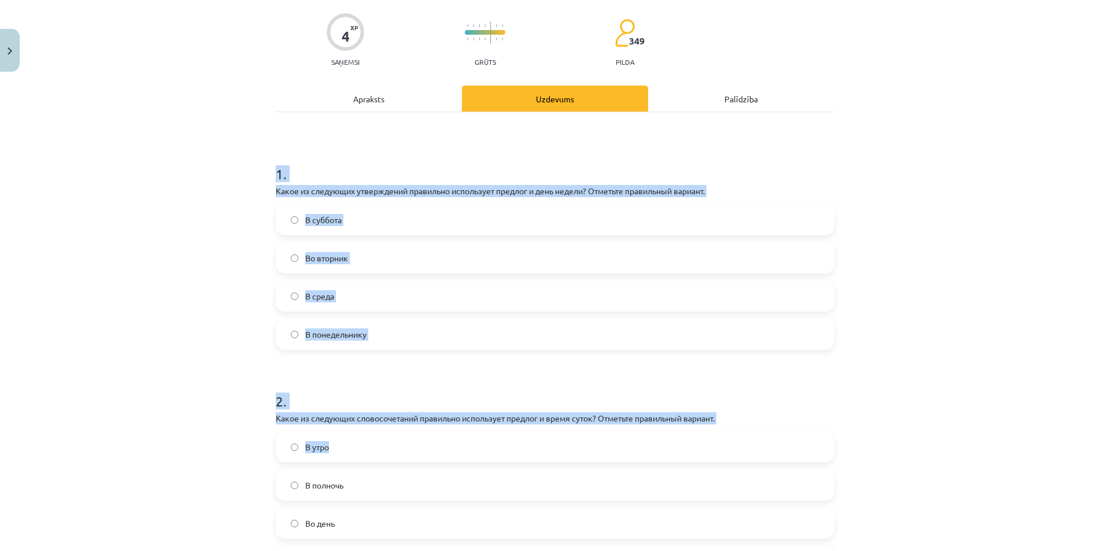
scroll to position [245, 0]
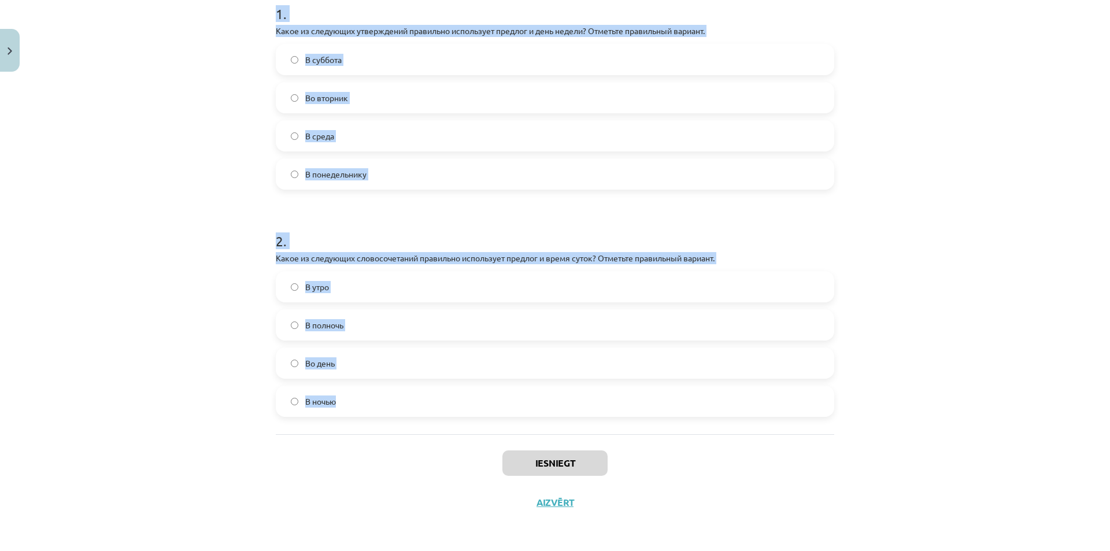
drag, startPoint x: 279, startPoint y: 235, endPoint x: 469, endPoint y: 403, distance: 253.9
click at [469, 403] on div "Mācību tēma: Krievu valodas b1 - 11. klases 1.ieskaites mācību materiāls #7 📅 §…" at bounding box center [555, 275] width 1110 height 551
copy form "1 . Какое из следующих утверждений правильно использует предлог и день недели? …"
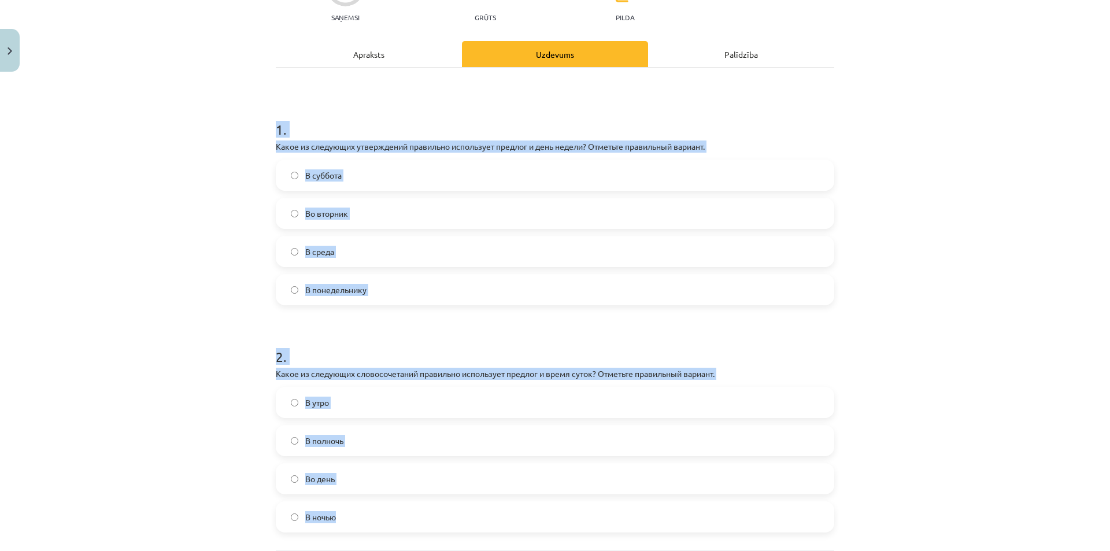
click at [184, 225] on div "Mācību tēma: Krievu valodas b1 - 11. klases 1.ieskaites mācību materiāls #7 📅 §…" at bounding box center [555, 275] width 1110 height 551
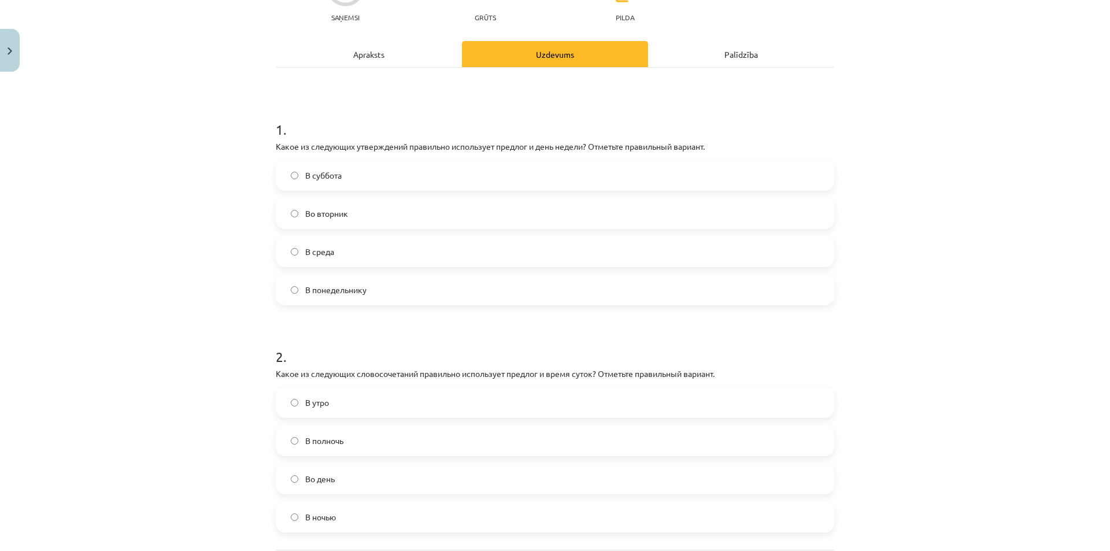
click at [348, 224] on label "Во вторник" at bounding box center [555, 213] width 556 height 29
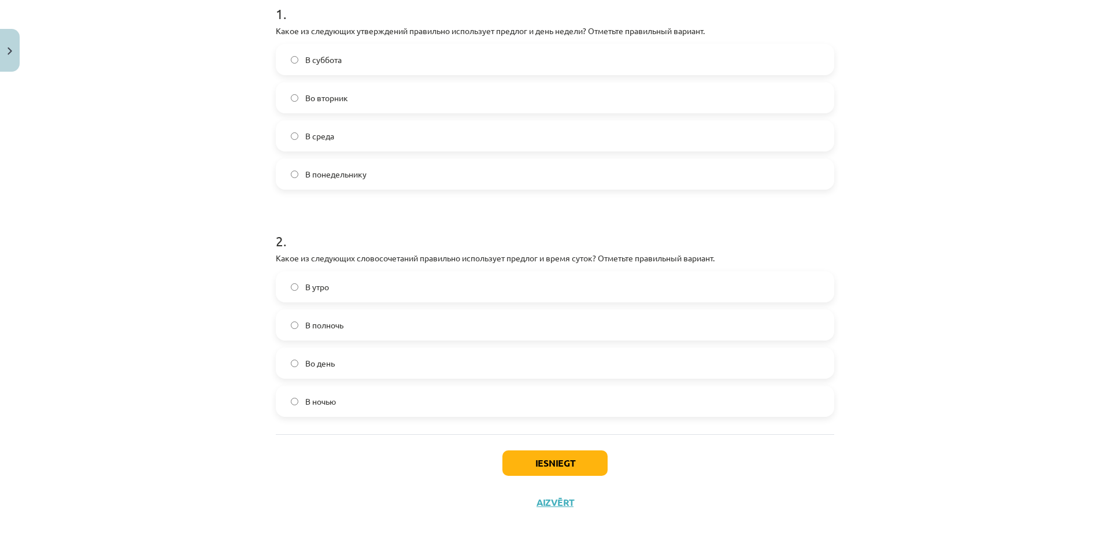
click at [330, 330] on span "В полночь" at bounding box center [324, 325] width 38 height 12
click at [539, 472] on button "Iesniegt" at bounding box center [554, 462] width 105 height 25
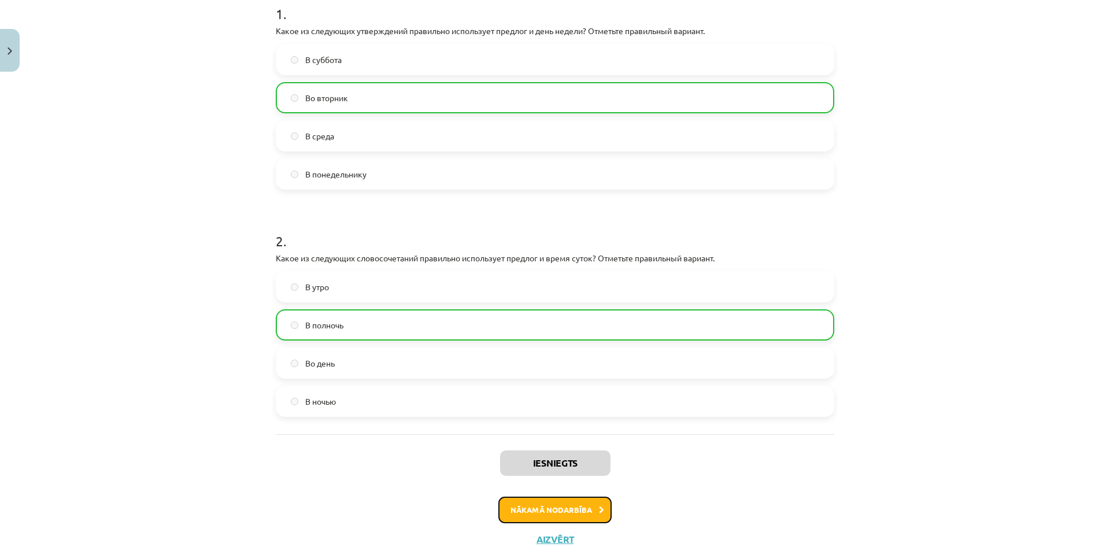
click at [554, 508] on button "Nākamā nodarbība" at bounding box center [554, 510] width 113 height 27
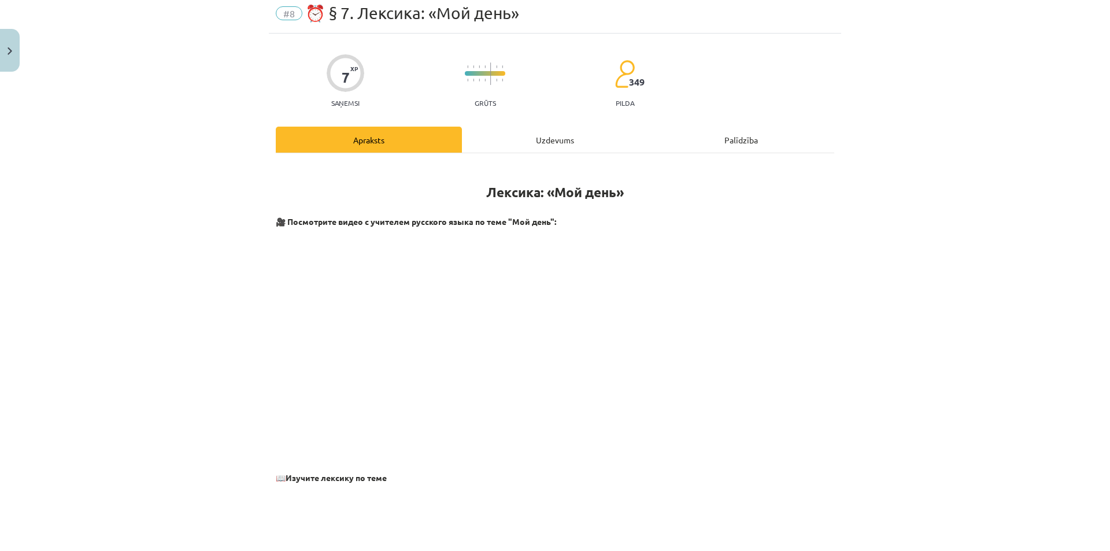
scroll to position [29, 0]
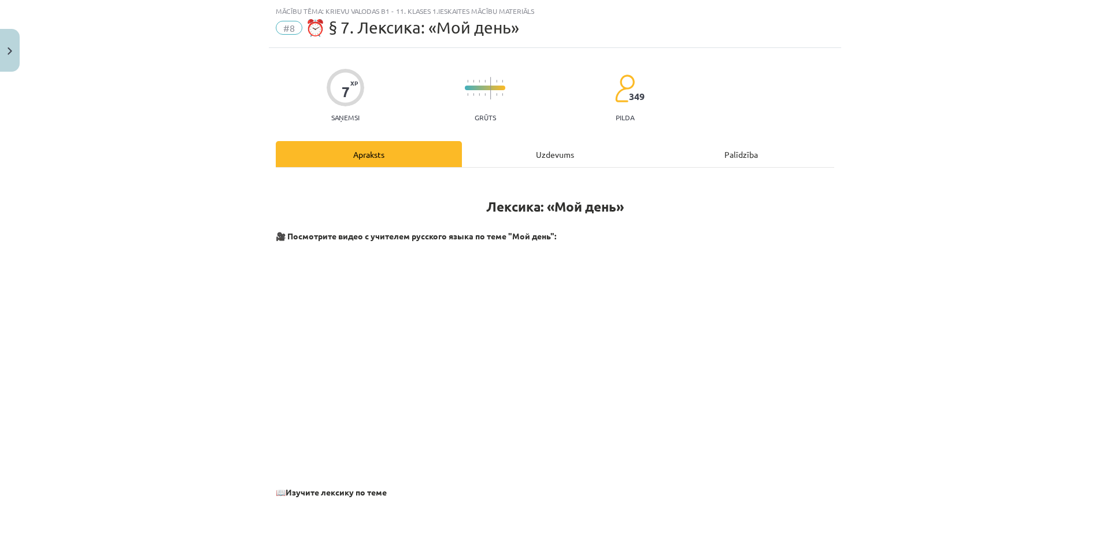
click at [554, 150] on div "Uzdevums" at bounding box center [555, 154] width 186 height 26
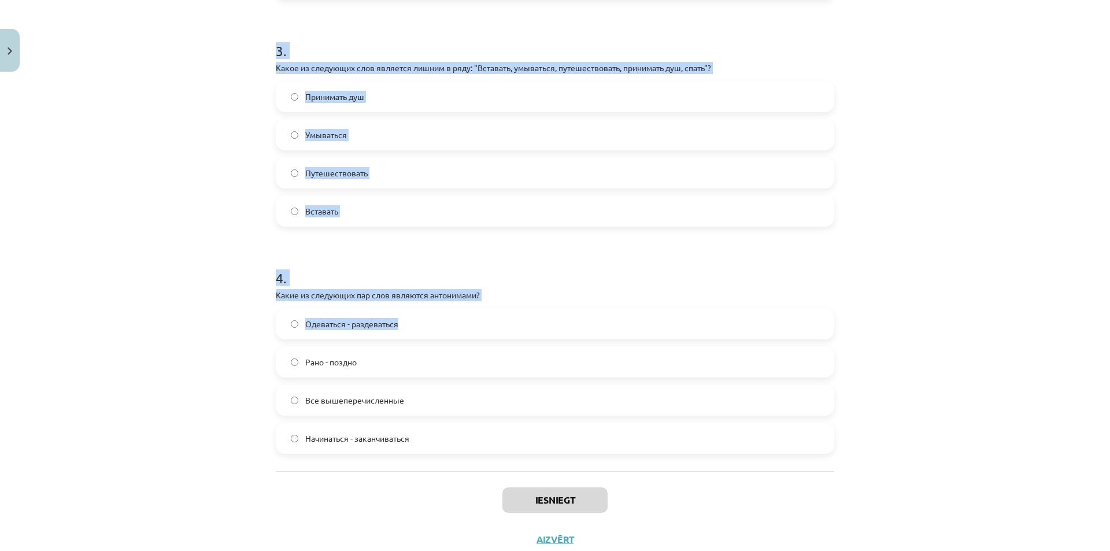
scroll to position [661, 0]
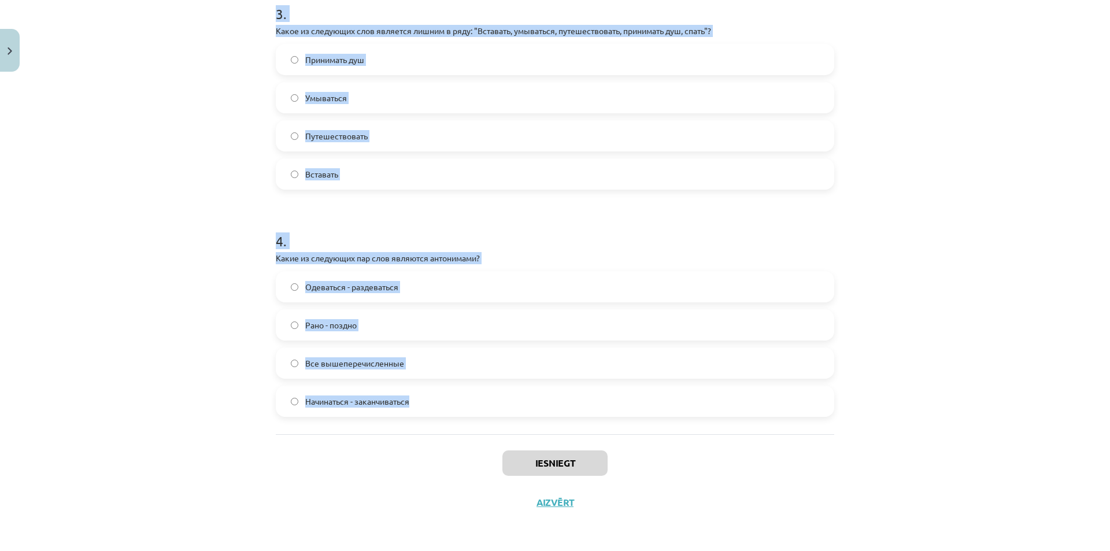
drag, startPoint x: 274, startPoint y: 108, endPoint x: 531, endPoint y: 390, distance: 381.4
copy form "1 . Какие из следующих пар слов являются синонимами? Перерыв - перемена Бездель…"
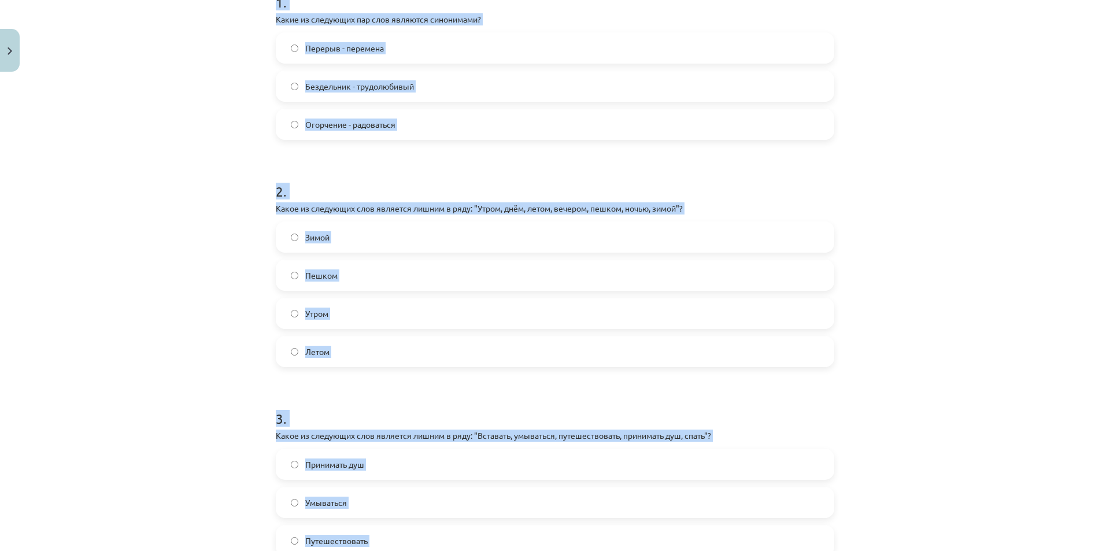
click at [184, 288] on div "Mācību tēma: Krievu valodas b1 - 11. klases 1.ieskaites mācību materiāls #8 ⏰ §…" at bounding box center [555, 275] width 1110 height 551
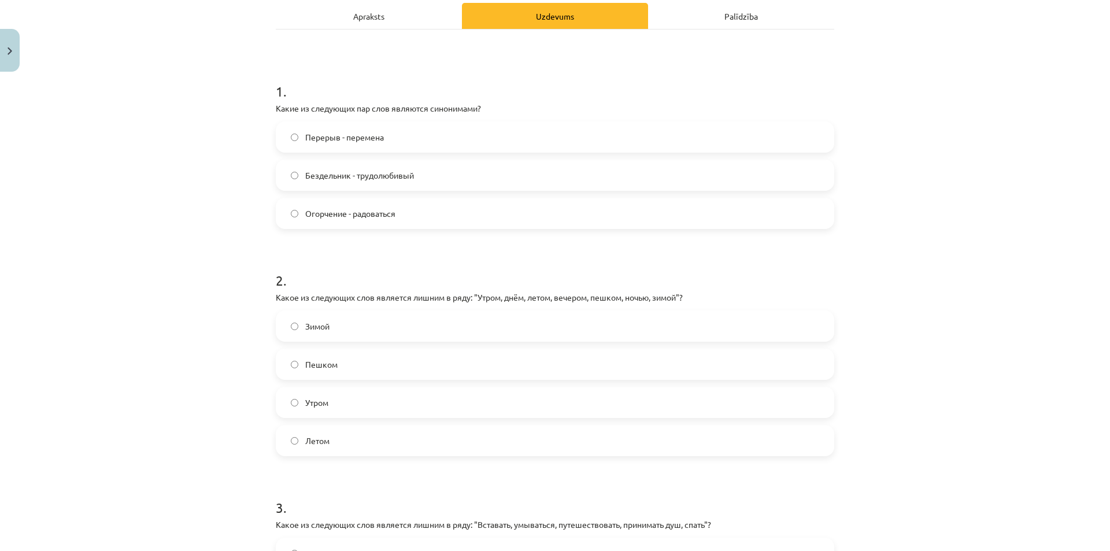
scroll to position [173, 0]
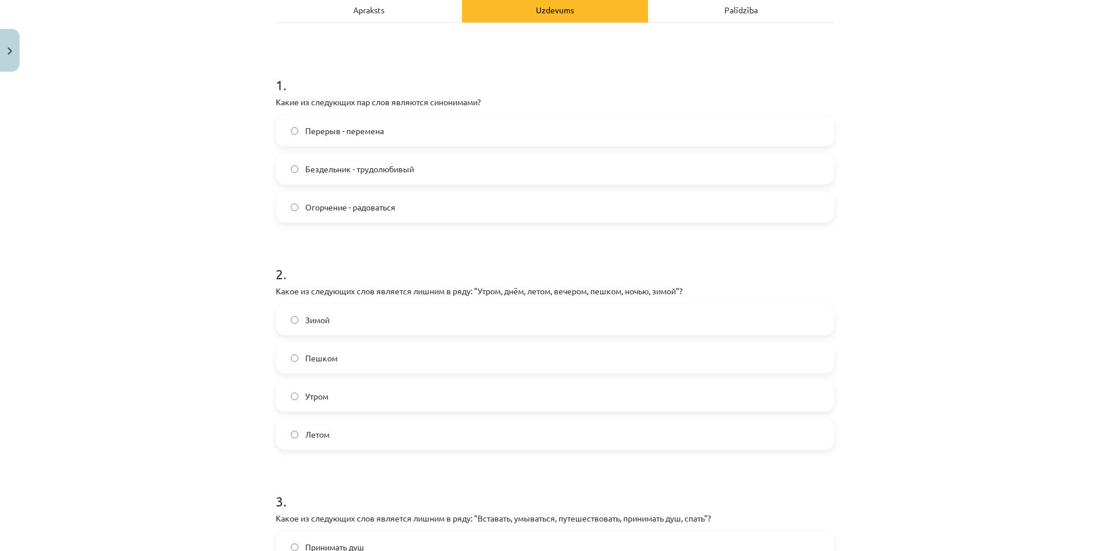
click at [345, 136] on span "Перерыв - перемена" at bounding box center [344, 131] width 79 height 12
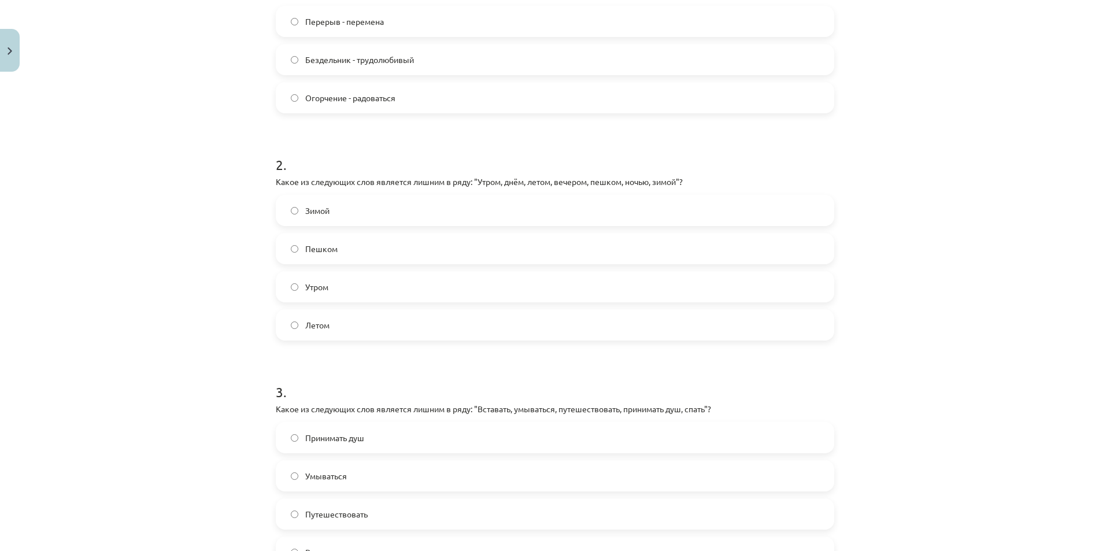
scroll to position [289, 0]
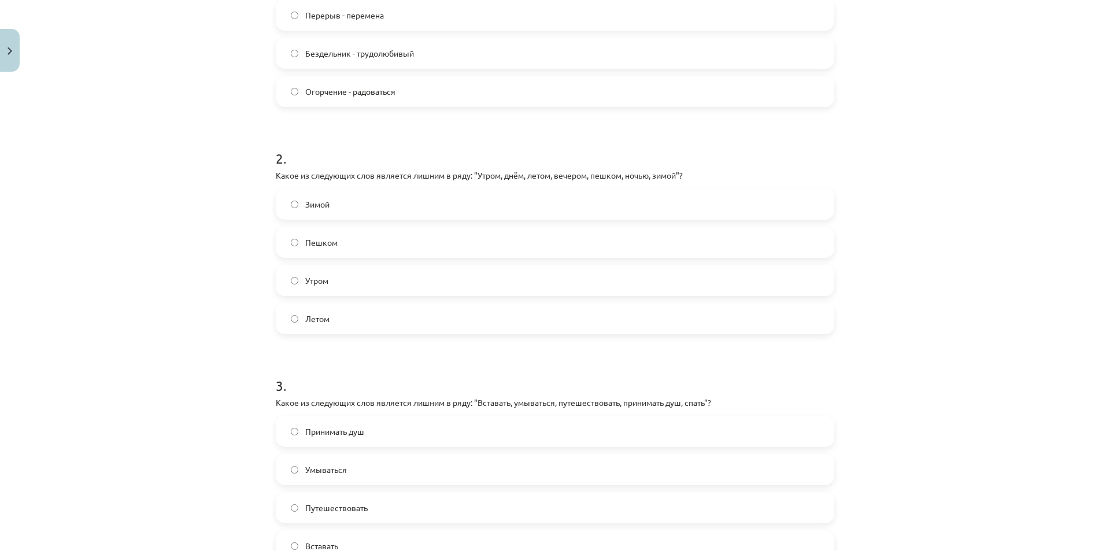
click at [384, 242] on label "Пешком" at bounding box center [555, 242] width 556 height 29
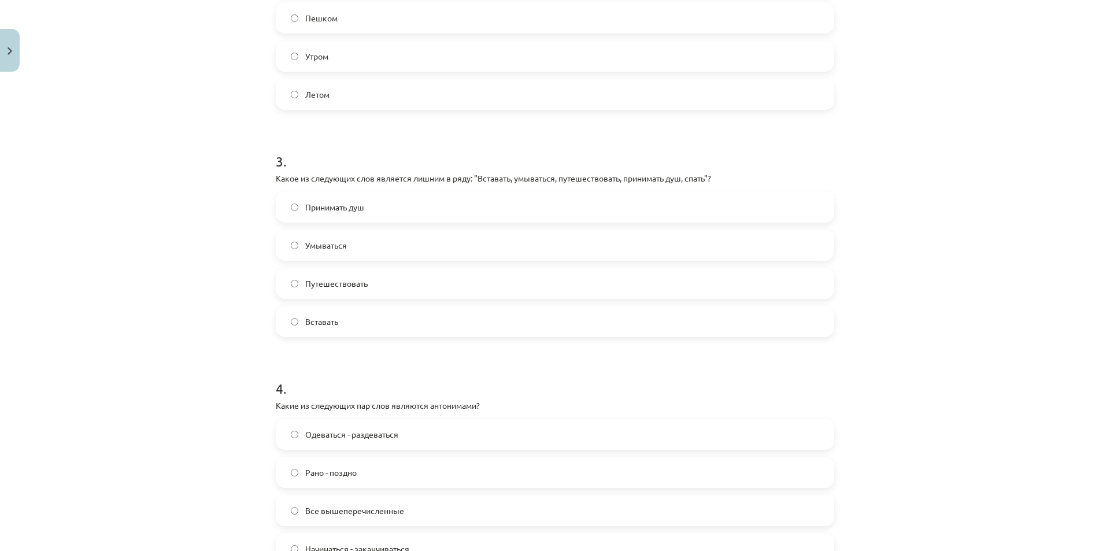
scroll to position [520, 0]
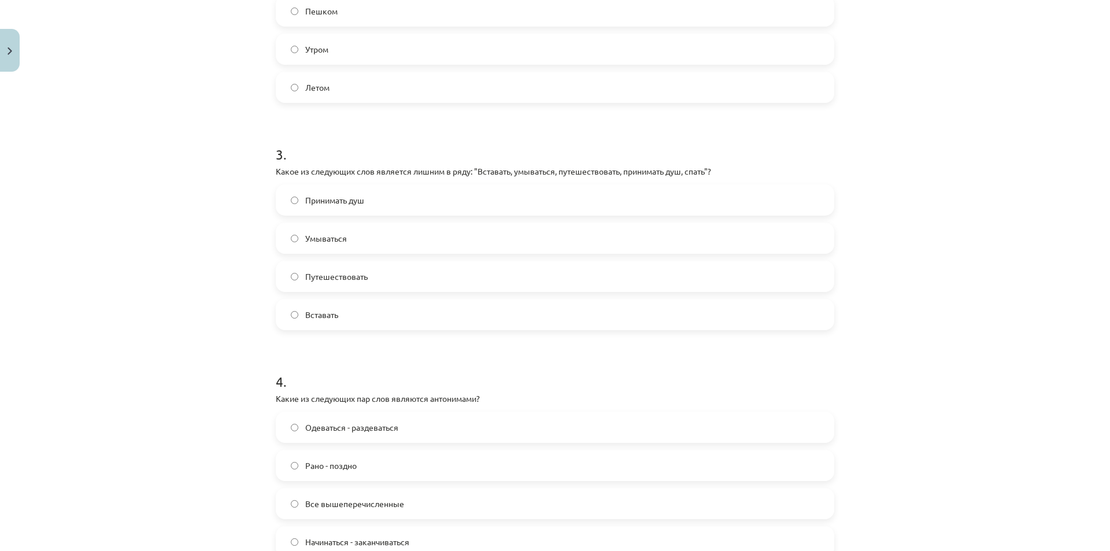
click at [379, 281] on label "Путешествовать" at bounding box center [555, 276] width 556 height 29
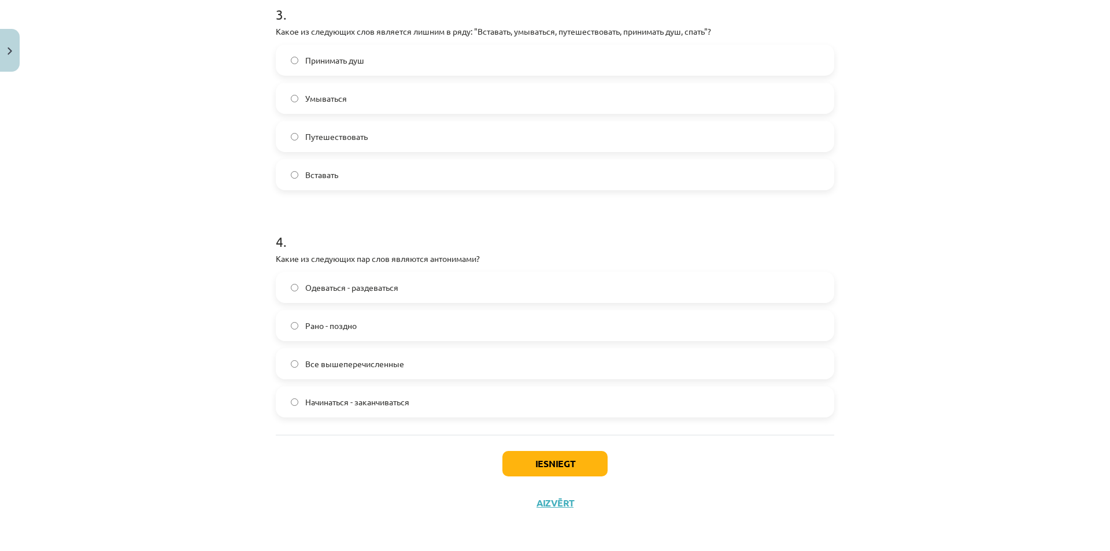
scroll to position [661, 0]
click at [356, 367] on span "Все вышеперечисленные" at bounding box center [354, 363] width 99 height 12
click at [550, 462] on button "Iesniegt" at bounding box center [554, 462] width 105 height 25
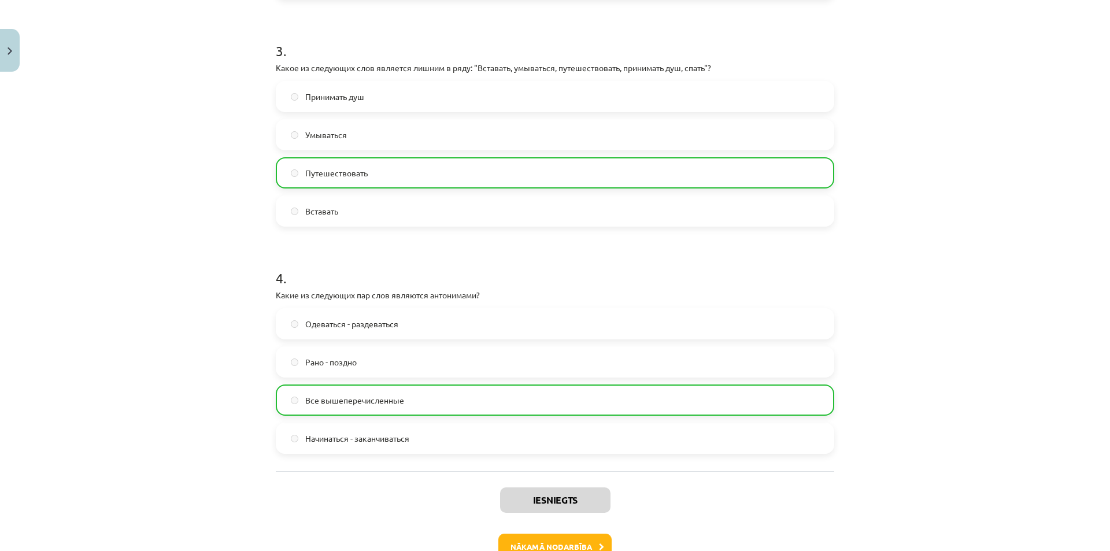
scroll to position [698, 0]
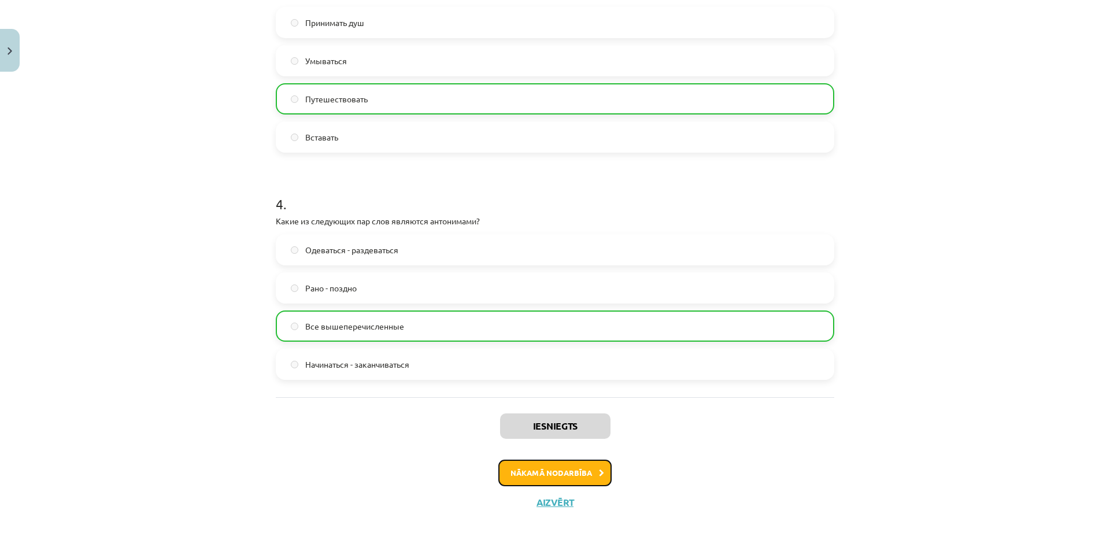
click at [526, 463] on button "Nākamā nodarbība" at bounding box center [554, 473] width 113 height 27
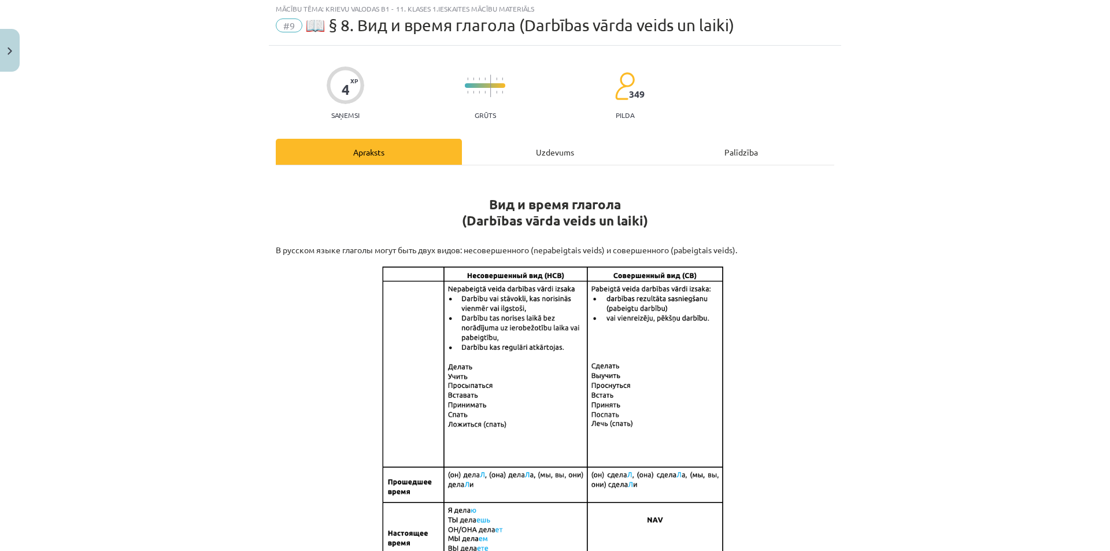
scroll to position [29, 0]
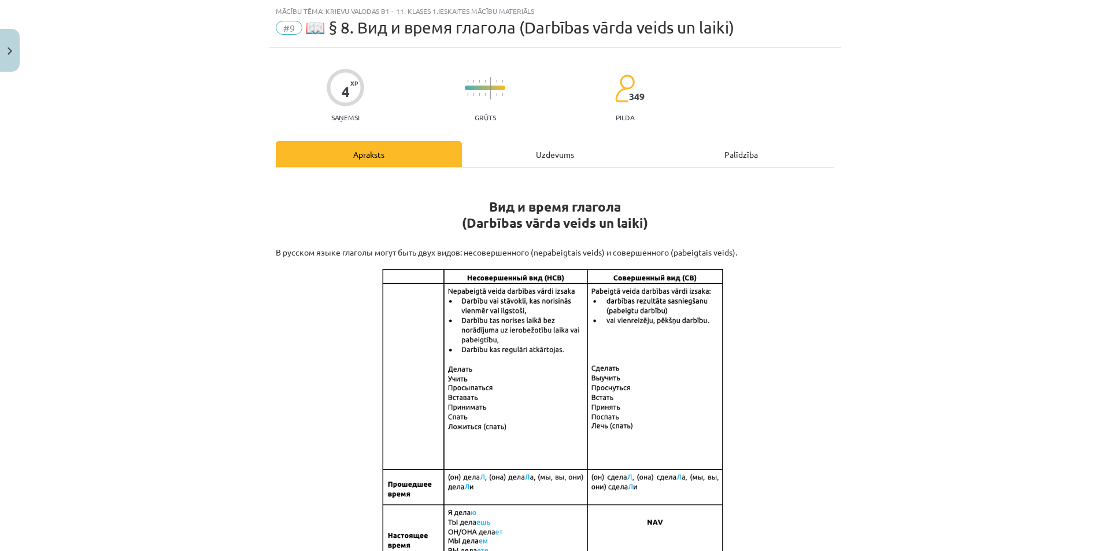
click at [551, 156] on div "Uzdevums" at bounding box center [555, 154] width 186 height 26
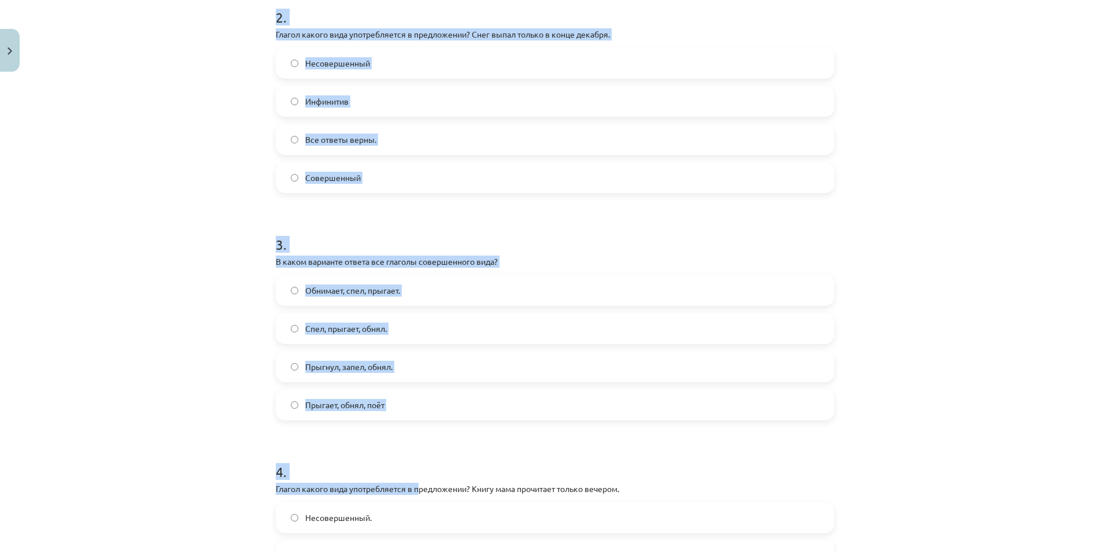
scroll to position [699, 0]
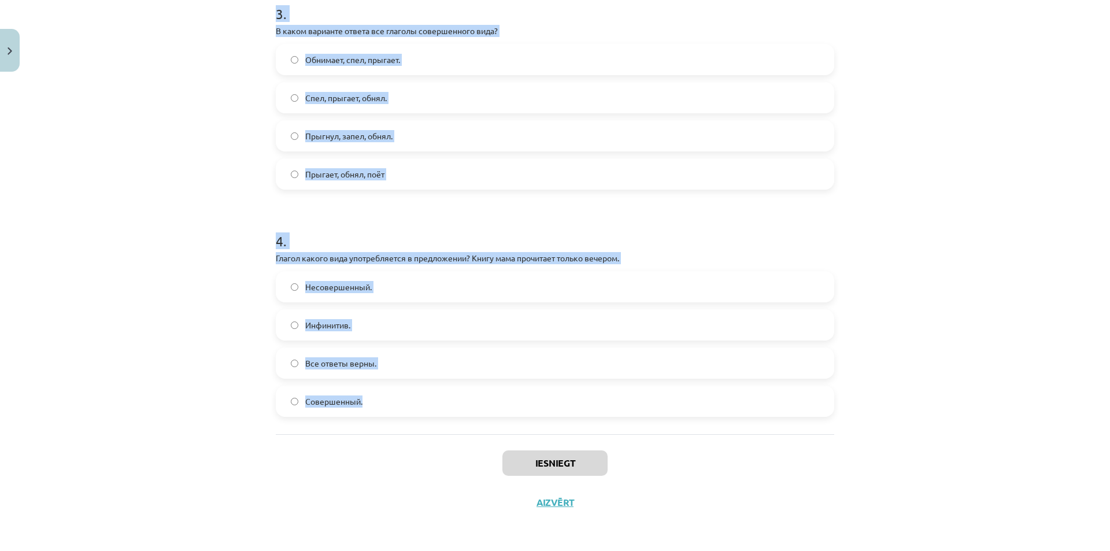
drag, startPoint x: 271, startPoint y: 227, endPoint x: 432, endPoint y: 403, distance: 238.5
copy form "9 . L ipsum dolorsit ametco adi elitsed doeiusmodtempo inci? Utlabor, etdolo, m…"
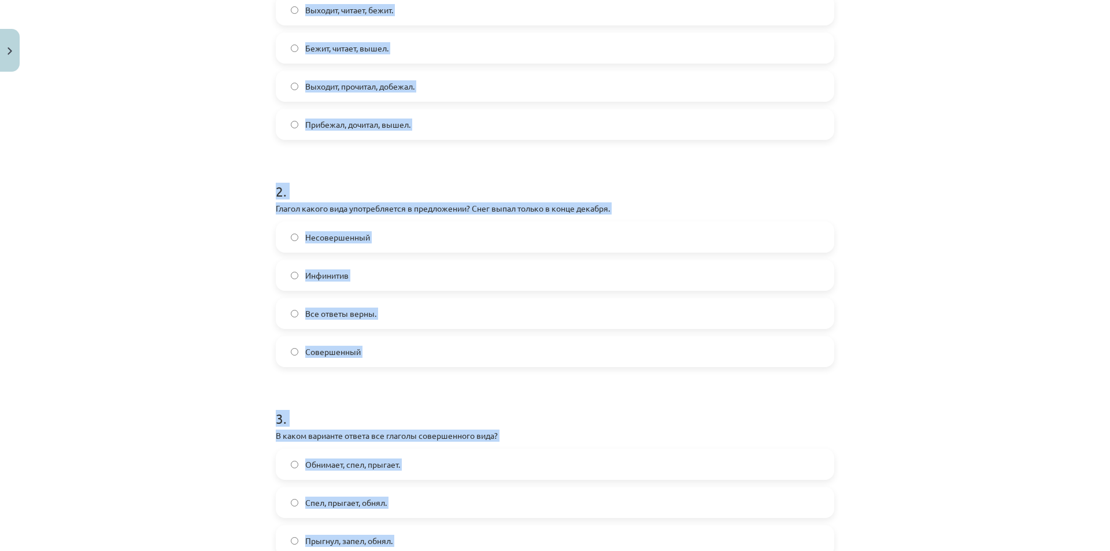
click at [225, 240] on div "Mācību tēma: Krievu valodas b1 - 11. klases 1.ieskaites mācību materiāls #9 📖 §…" at bounding box center [555, 275] width 1110 height 551
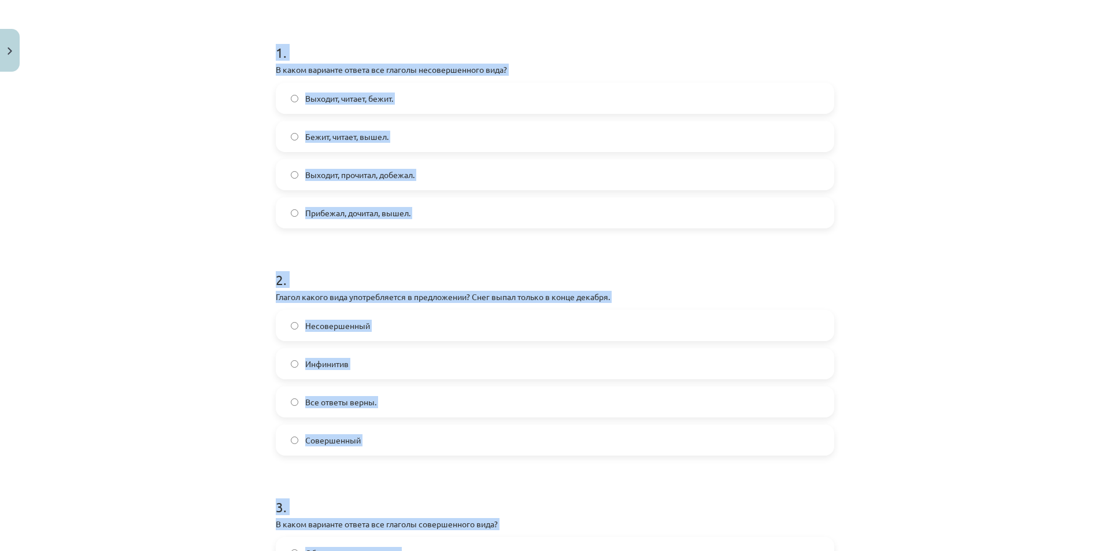
scroll to position [121, 0]
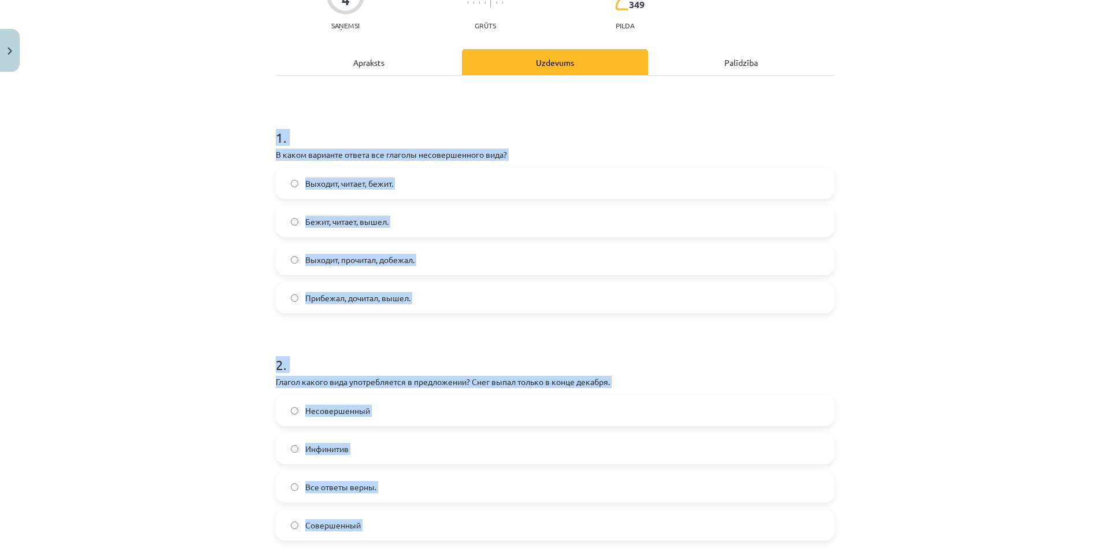
click at [209, 256] on div "Mācību tēma: Krievu valodas b1 - 11. klases 1.ieskaites mācību materiāls #9 📖 §…" at bounding box center [555, 275] width 1110 height 551
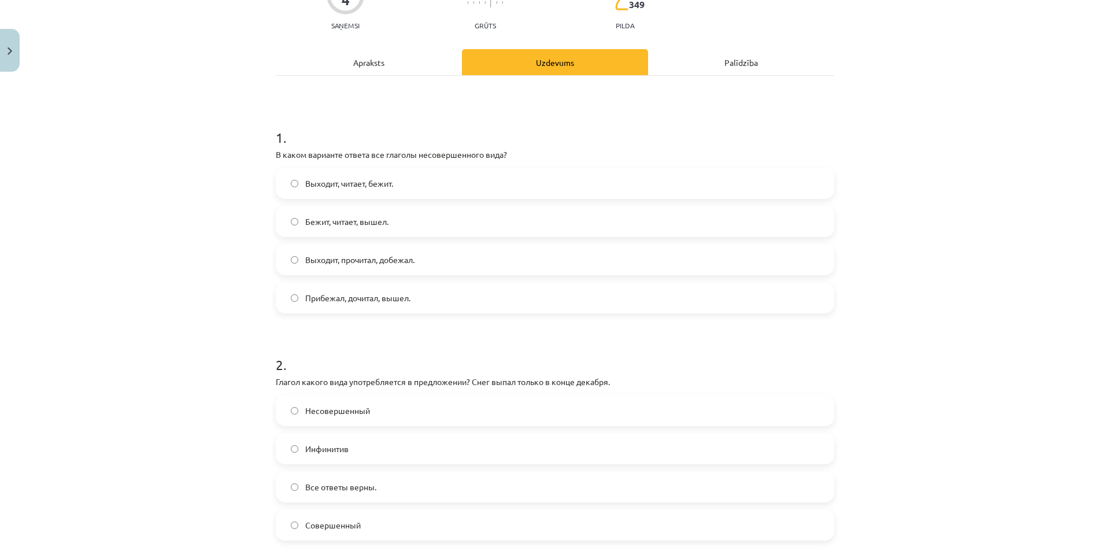
click at [324, 179] on span "Выходит, читает, бежит." at bounding box center [349, 183] width 88 height 12
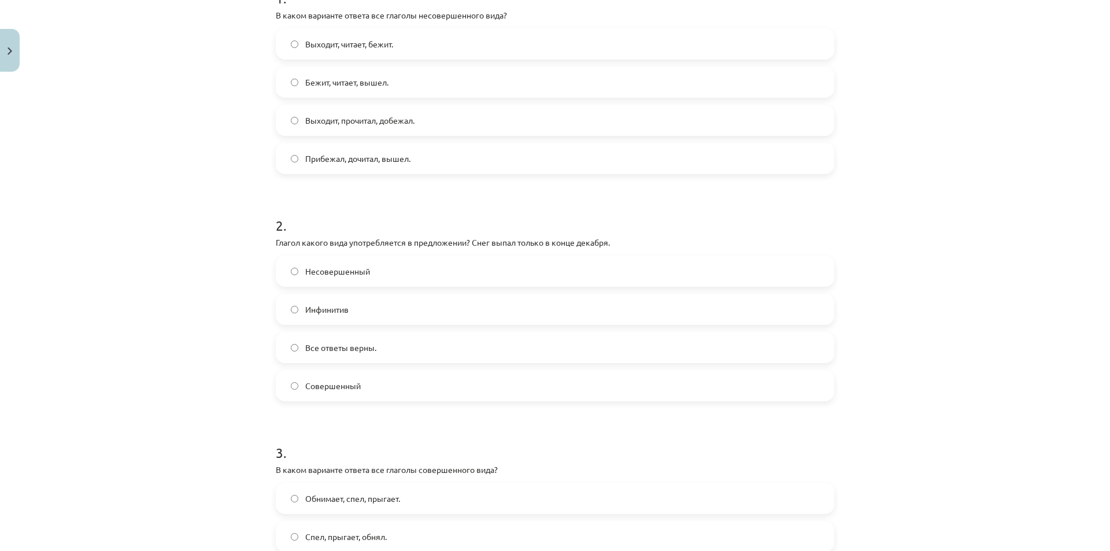
scroll to position [294, 0]
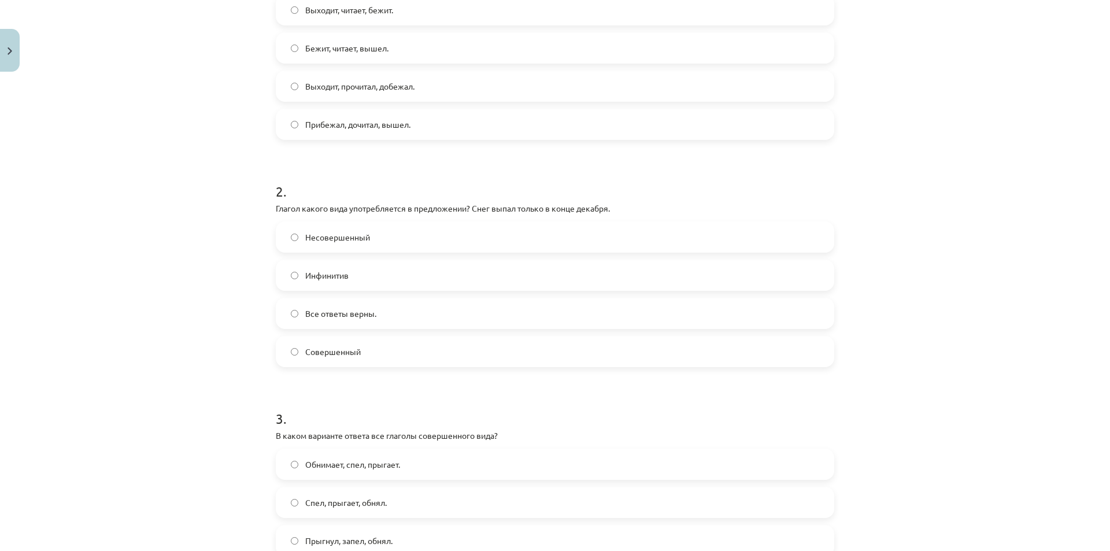
click at [341, 358] on label "Совершенный" at bounding box center [555, 351] width 556 height 29
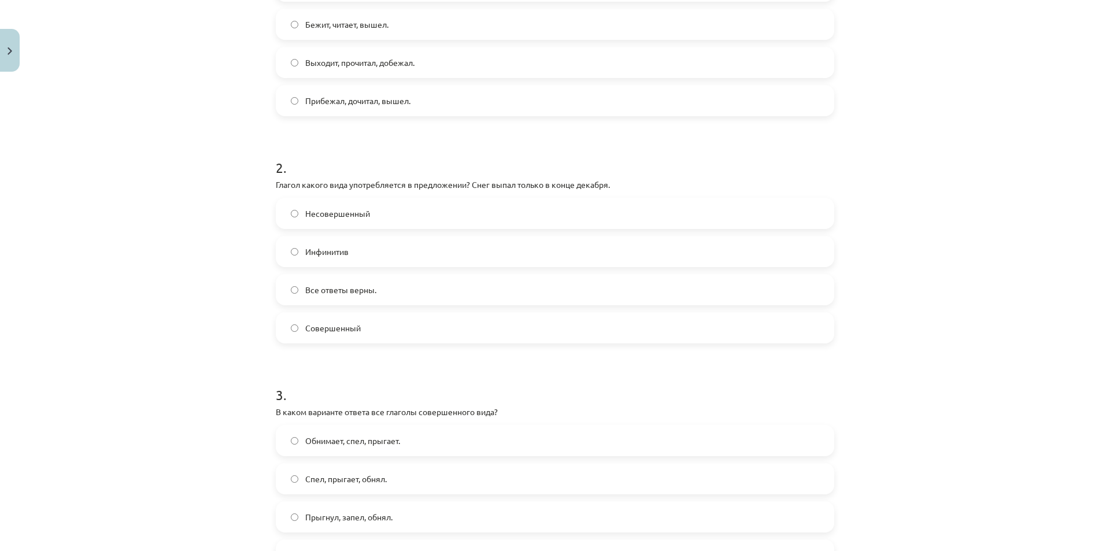
scroll to position [468, 0]
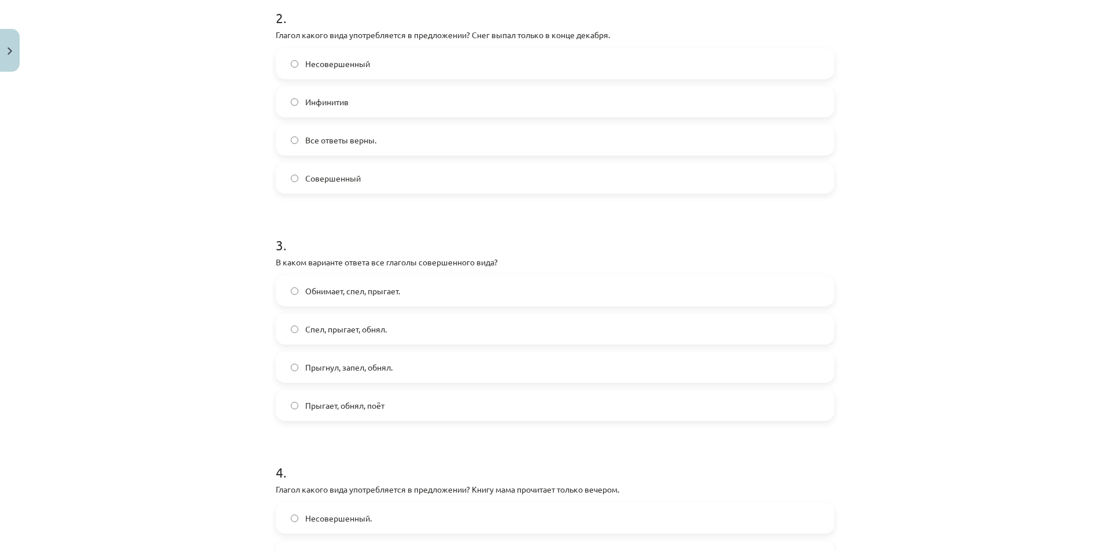
click at [341, 369] on span "Прыгнул, запел, обнял." at bounding box center [348, 367] width 87 height 12
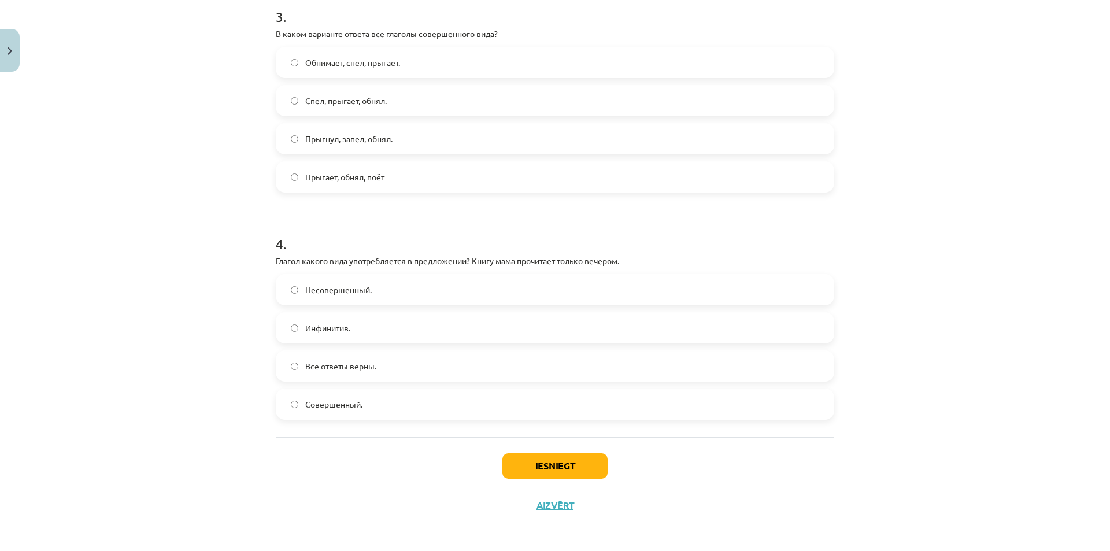
scroll to position [699, 0]
drag, startPoint x: 349, startPoint y: 409, endPoint x: 386, endPoint y: 429, distance: 41.9
click at [349, 409] on label "Совершенный." at bounding box center [555, 401] width 556 height 29
click at [533, 451] on button "Iesniegt" at bounding box center [554, 462] width 105 height 25
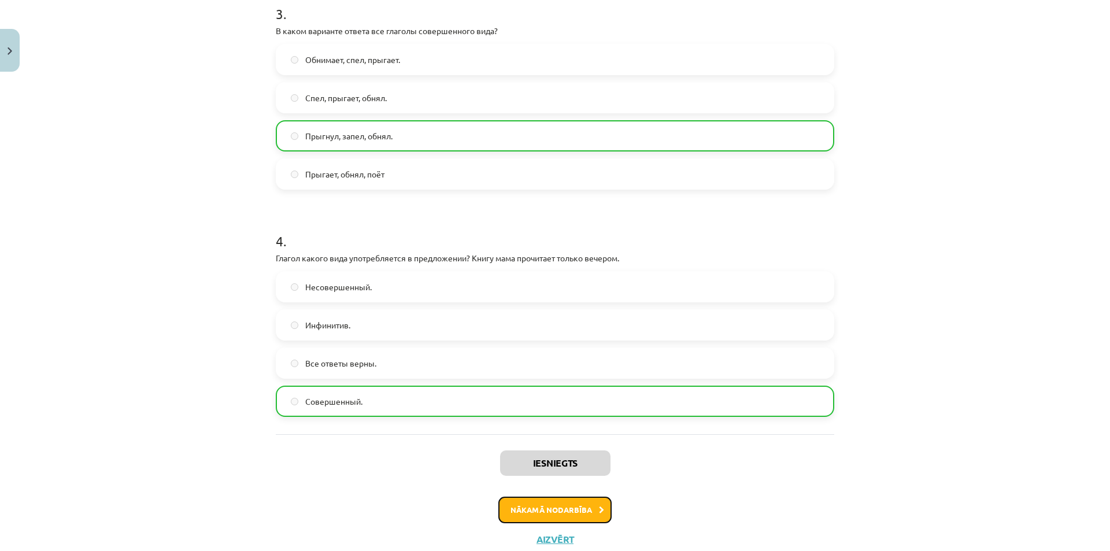
click at [533, 504] on button "Nākamā nodarbība" at bounding box center [554, 510] width 113 height 27
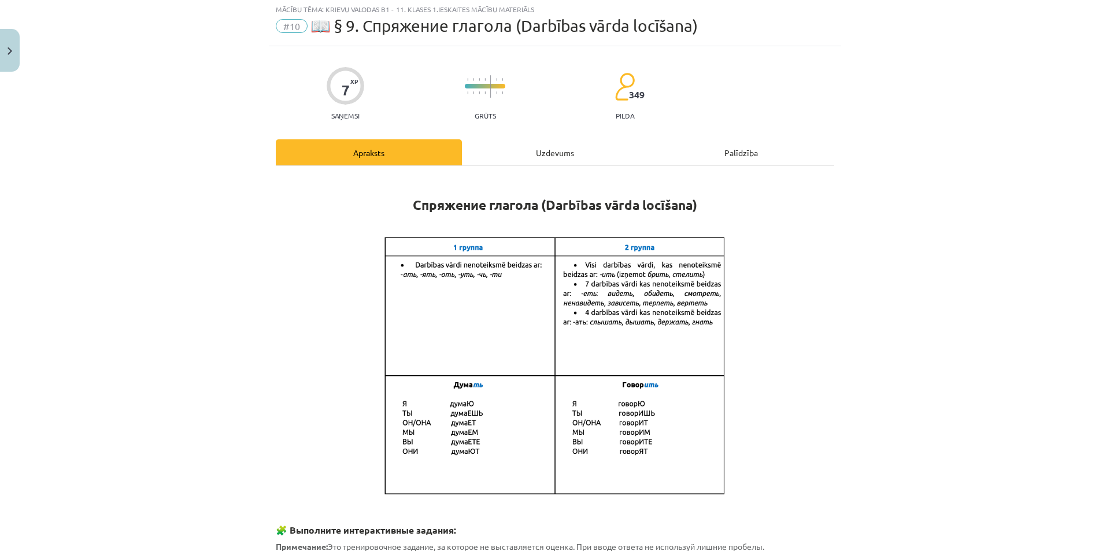
scroll to position [29, 0]
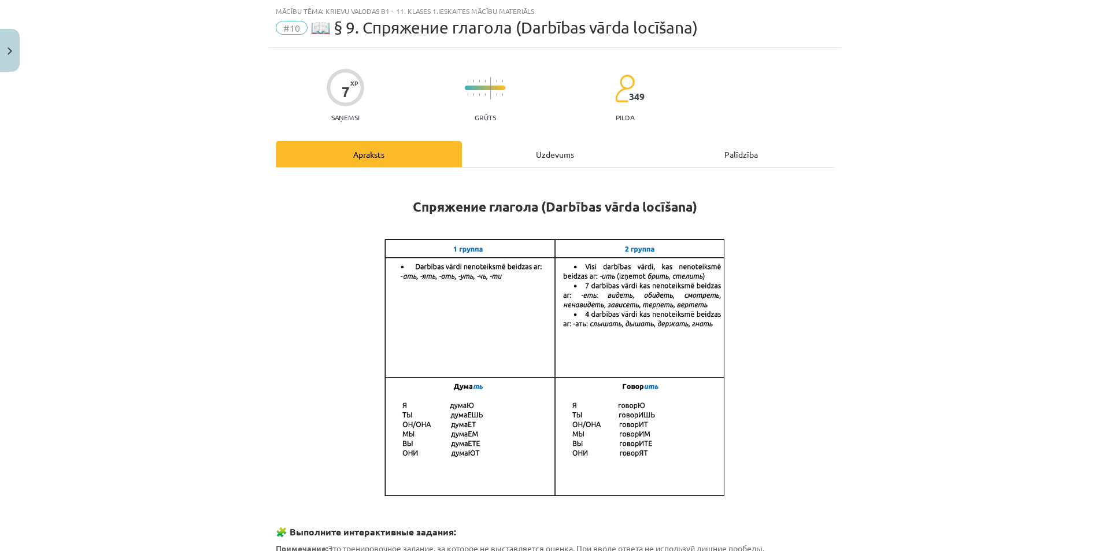
click at [574, 154] on div "Uzdevums" at bounding box center [555, 154] width 186 height 26
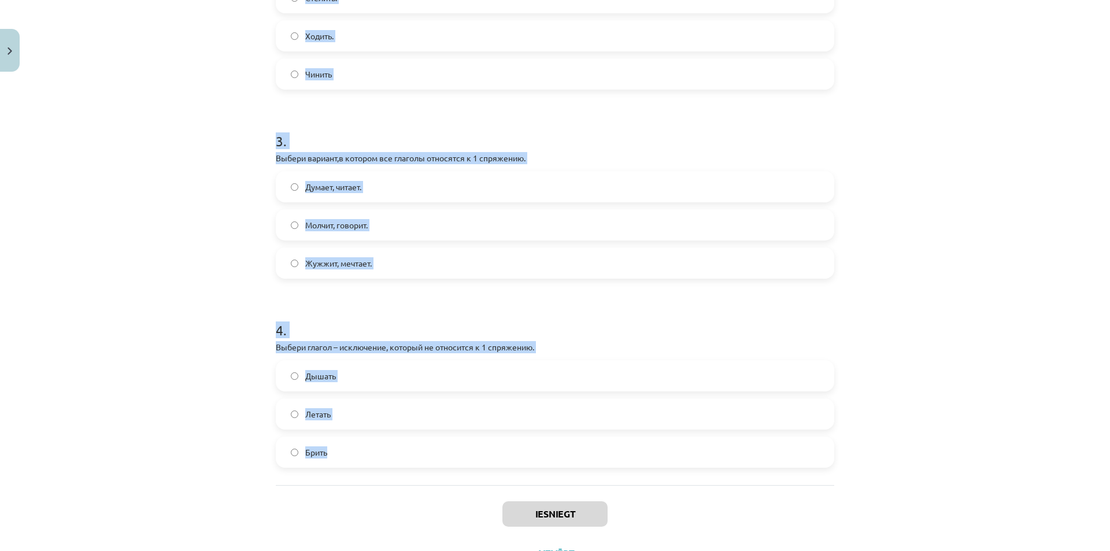
scroll to position [546, 0]
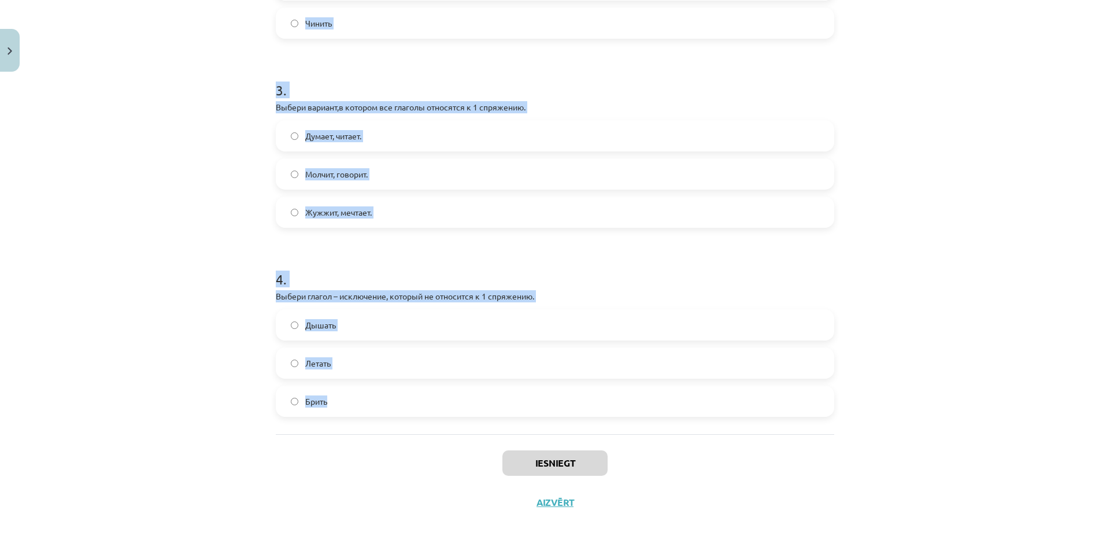
drag, startPoint x: 265, startPoint y: 217, endPoint x: 506, endPoint y: 402, distance: 303.4
click at [506, 402] on div "7 XP Saņemsi Grūts 349 pilda Apraksts Uzdevums Palīdzība 1 . Выбери вариант с г…" at bounding box center [555, 26] width 572 height 991
copy form "1 . Выбери вариант с глаголами во 2 спряжении. Молчит, говорит. Думает, читает.…"
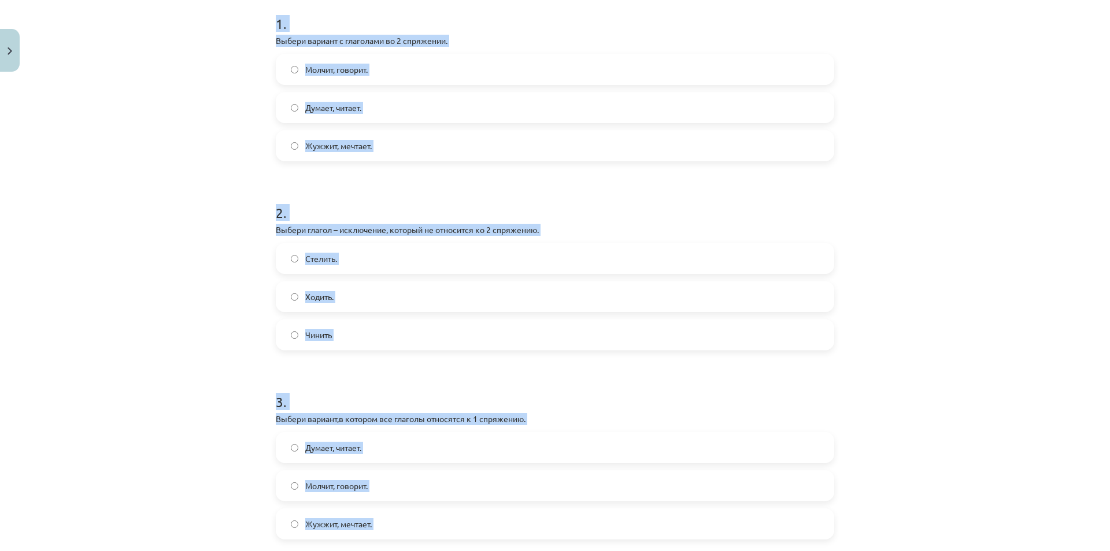
scroll to position [84, 0]
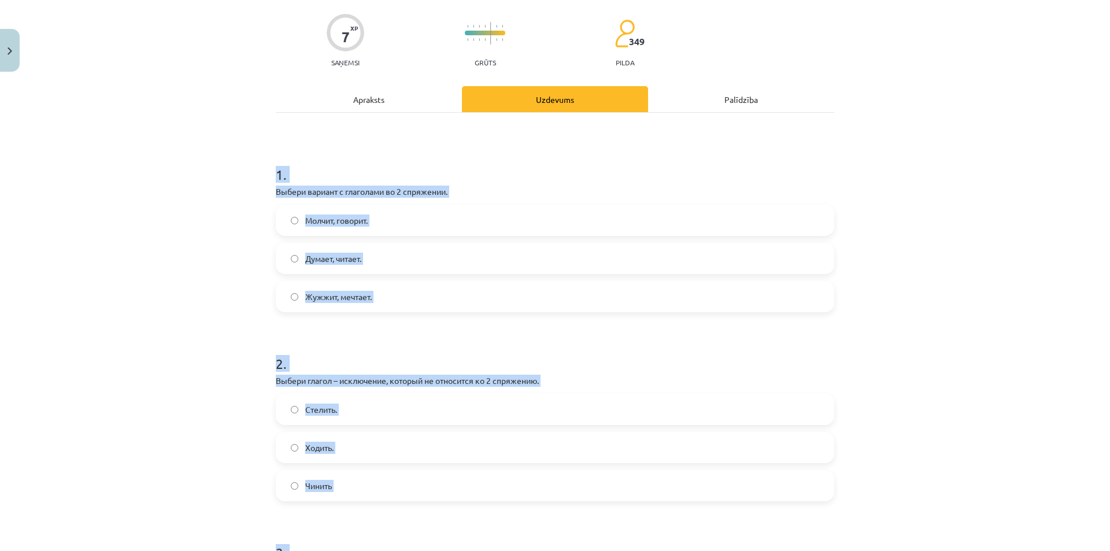
click at [177, 227] on div "Mācību tēma: Krievu valodas b1 - 11. klases 1.ieskaites mācību materiāls #10 📖 …" at bounding box center [555, 275] width 1110 height 551
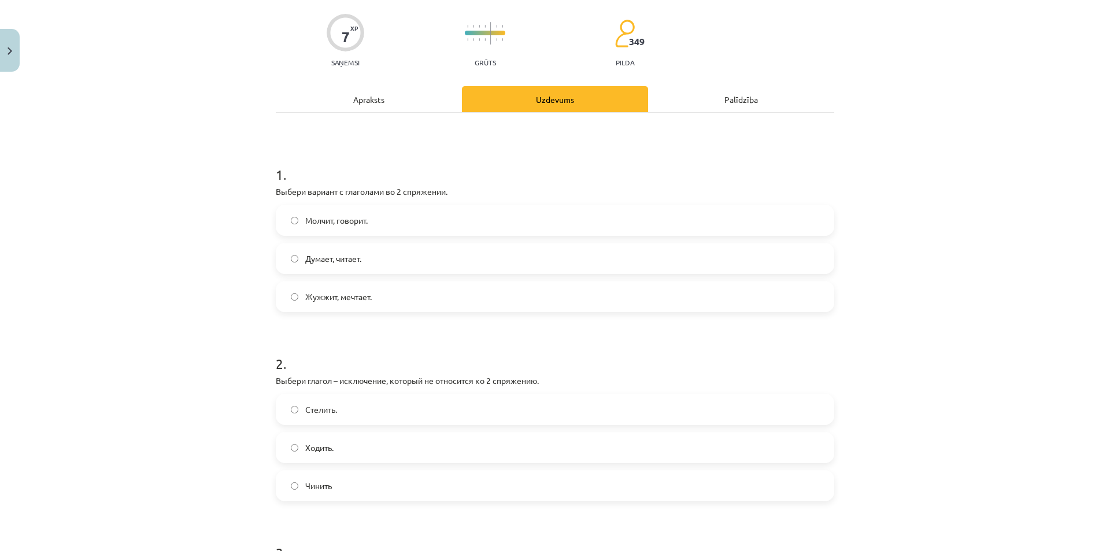
click at [341, 227] on label "Молчит, говорит." at bounding box center [555, 220] width 556 height 29
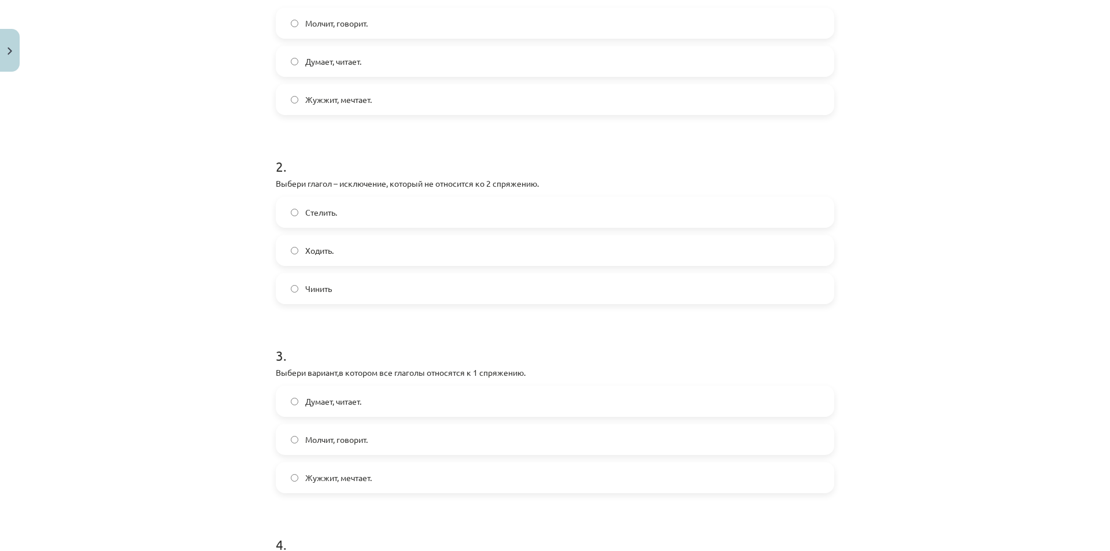
scroll to position [315, 0]
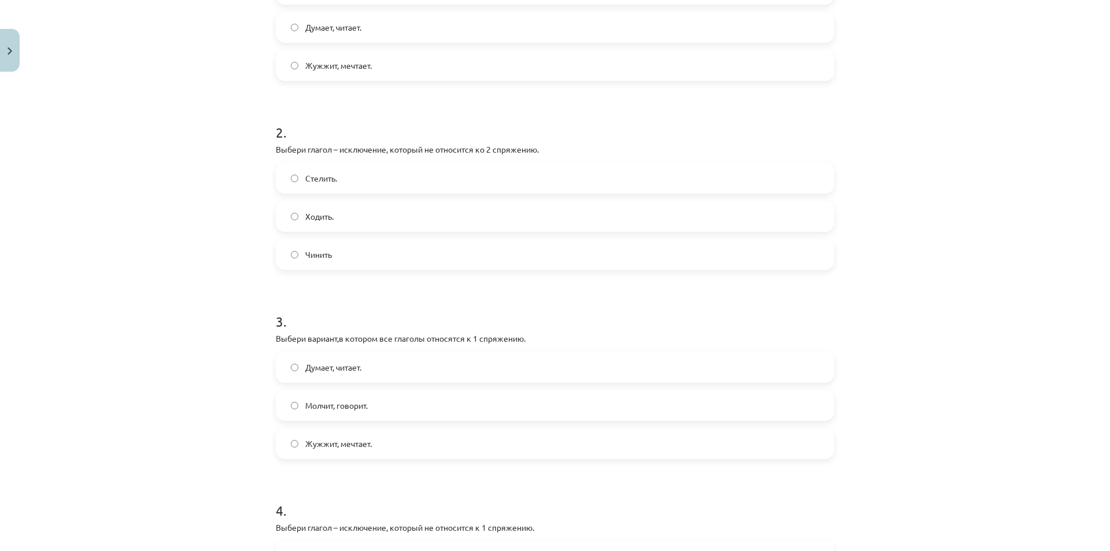
click at [321, 179] on span "Стелить." at bounding box center [321, 178] width 32 height 12
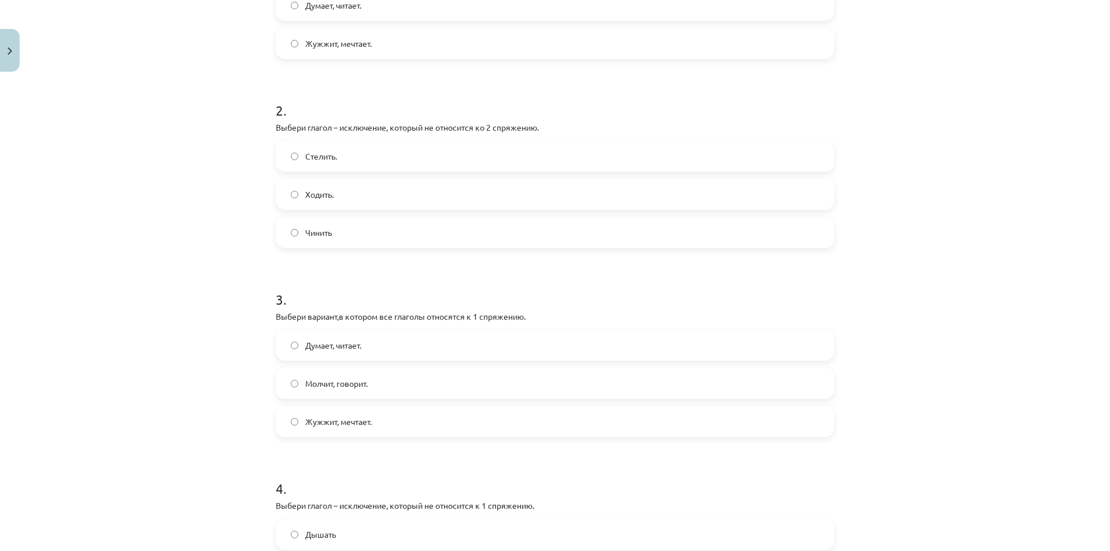
scroll to position [546, 0]
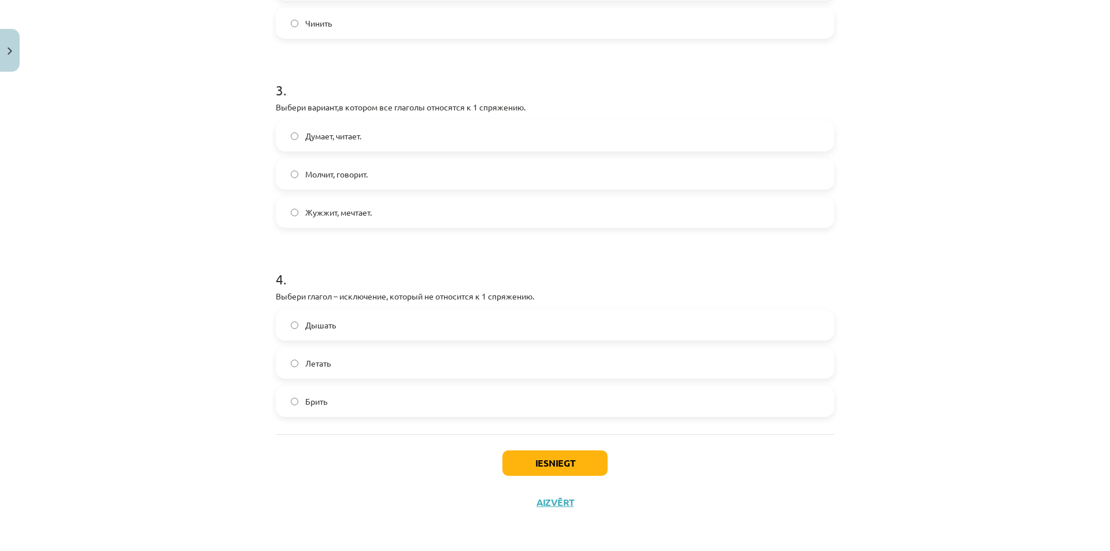
click at [316, 132] on span "Думает, читает." at bounding box center [333, 136] width 56 height 12
drag, startPoint x: 336, startPoint y: 402, endPoint x: 449, endPoint y: 431, distance: 116.4
click at [336, 401] on label "Брить" at bounding box center [555, 401] width 556 height 29
click at [548, 453] on button "Iesniegt" at bounding box center [554, 462] width 105 height 25
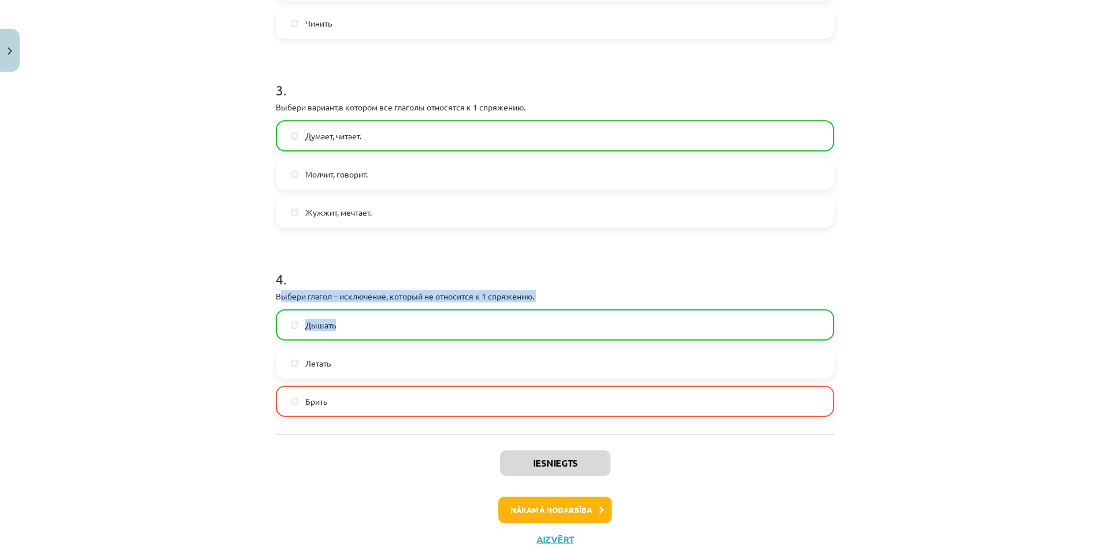
drag, startPoint x: 278, startPoint y: 294, endPoint x: 412, endPoint y: 306, distance: 134.1
click at [412, 306] on div "4 . Выбери глагол – исключение, который не относится к 1 спряжению. Дышать Лета…" at bounding box center [555, 334] width 558 height 166
click at [419, 300] on p "Выбери глагол – исключение, который не относится к 1 спряжению." at bounding box center [555, 296] width 558 height 12
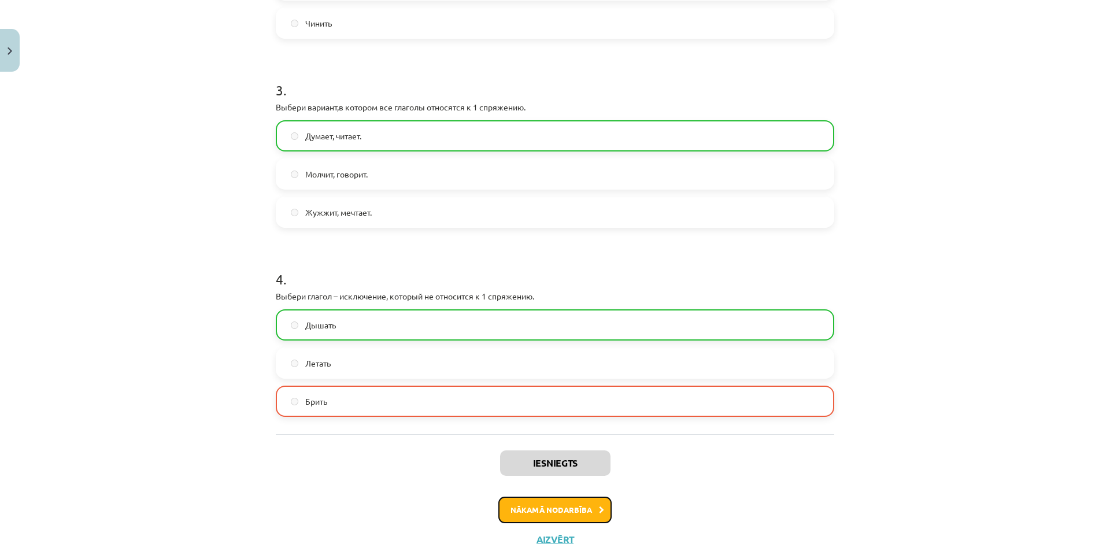
click at [574, 520] on button "Nākamā nodarbība" at bounding box center [554, 510] width 113 height 27
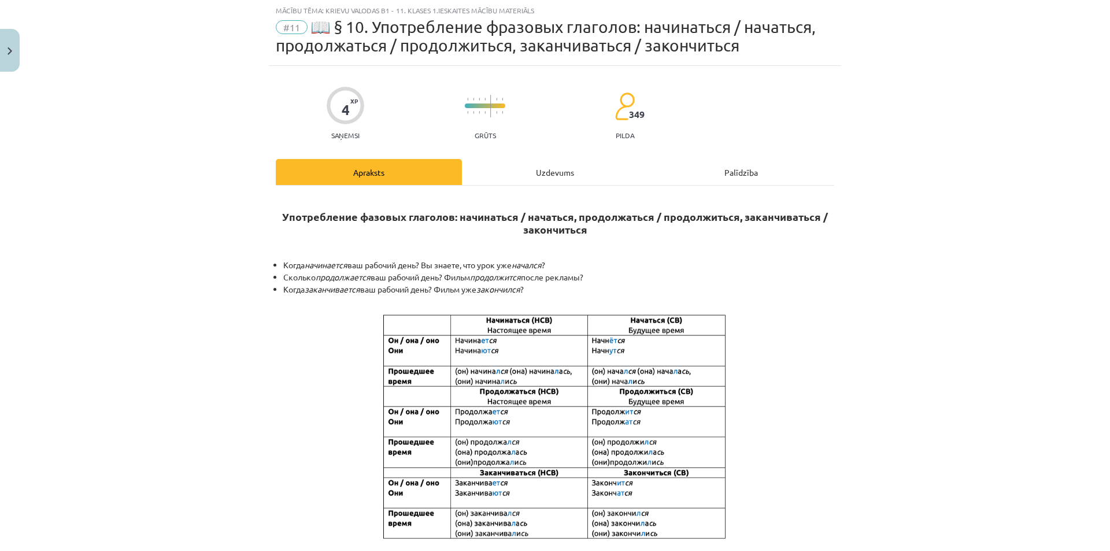
scroll to position [29, 0]
click at [537, 169] on div "Uzdevums" at bounding box center [555, 173] width 186 height 26
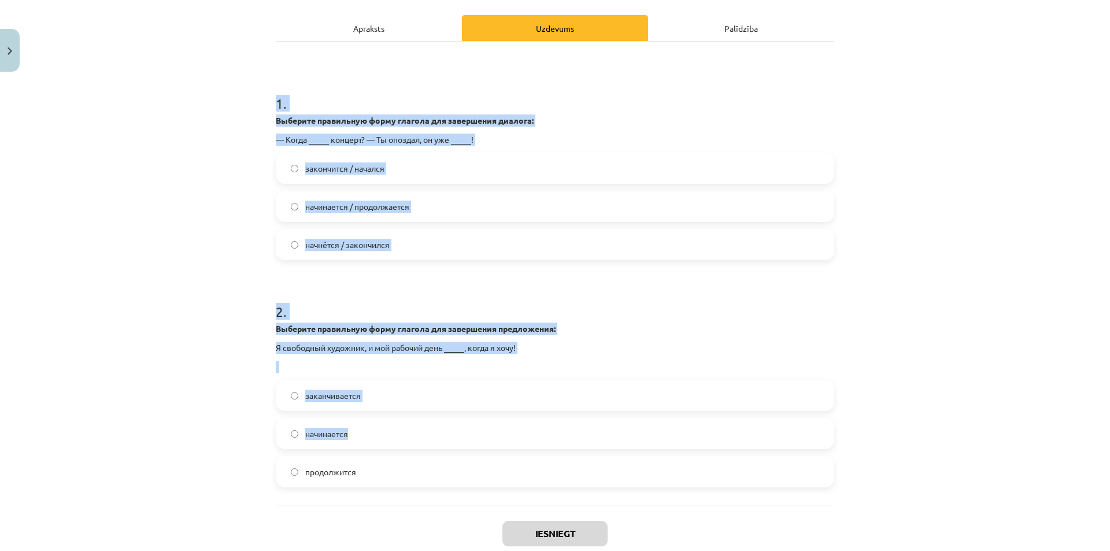
scroll to position [244, 0]
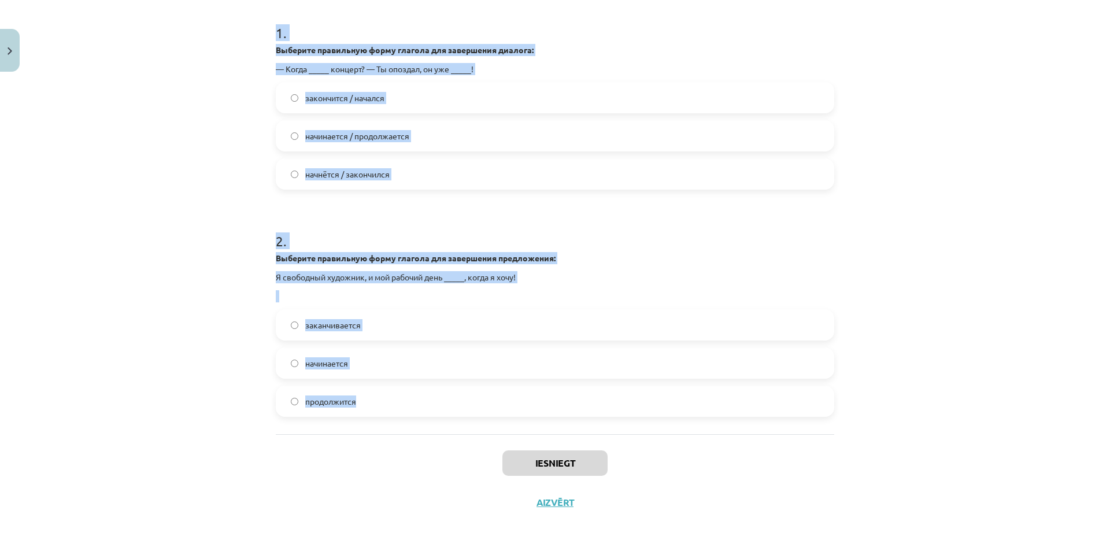
drag, startPoint x: 257, startPoint y: 241, endPoint x: 472, endPoint y: 411, distance: 273.7
click at [472, 411] on div "Mācību tēma: Krievu valodas b1 - 11. klases 1.ieskaites mācību materiāls #11 📖 …" at bounding box center [555, 275] width 1110 height 551
copy form "1 . Выберите правильную форму глагола для завершения диалога: — Когда _____ кон…"
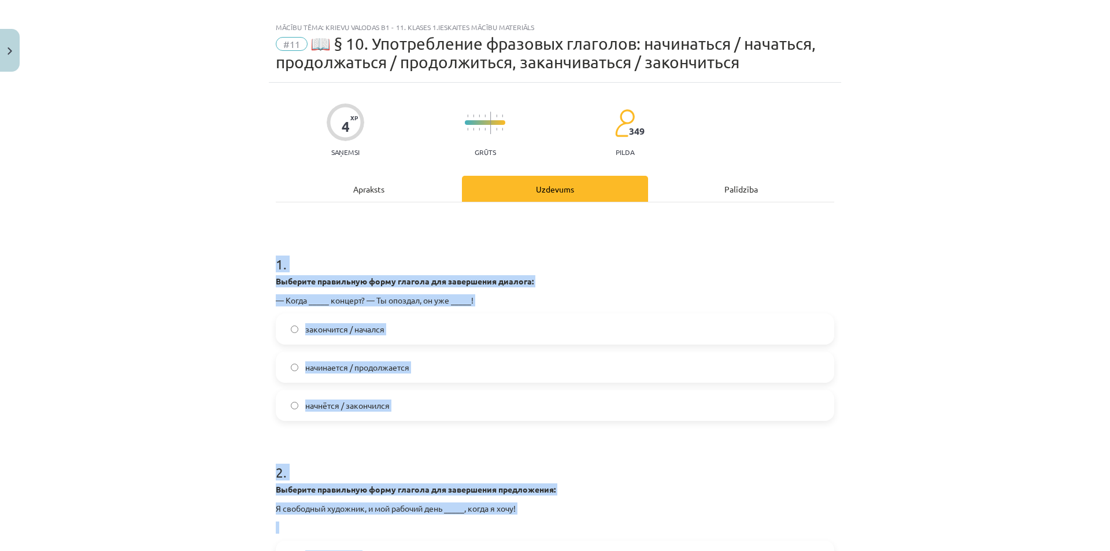
click at [196, 299] on div "Mācību tēma: Krievu valodas b1 - 11. klases 1.ieskaites mācību materiāls #11 📖 …" at bounding box center [555, 275] width 1110 height 551
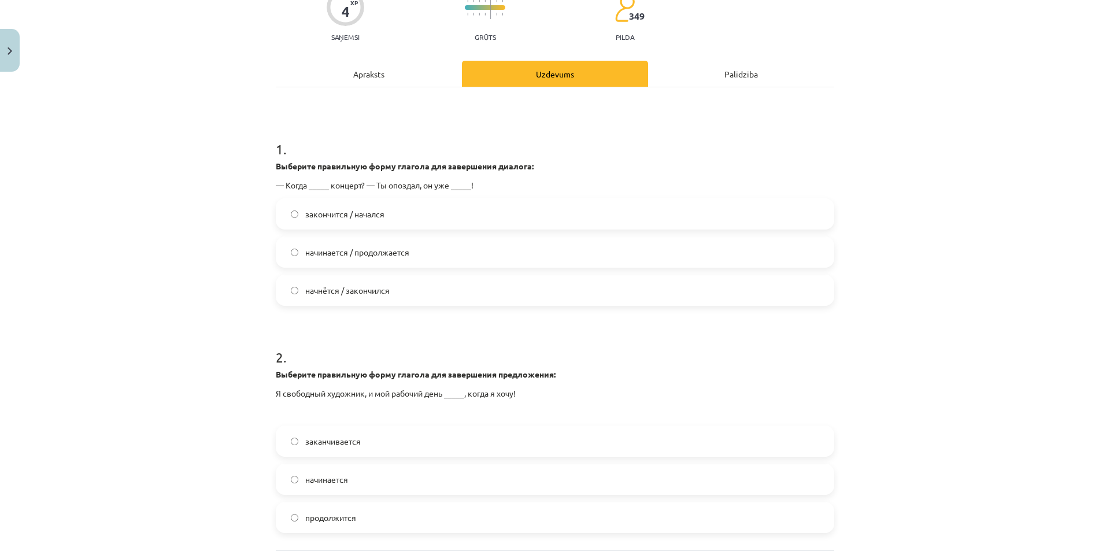
scroll to position [128, 0]
click at [334, 287] on span "начнётся / закончился" at bounding box center [347, 290] width 84 height 12
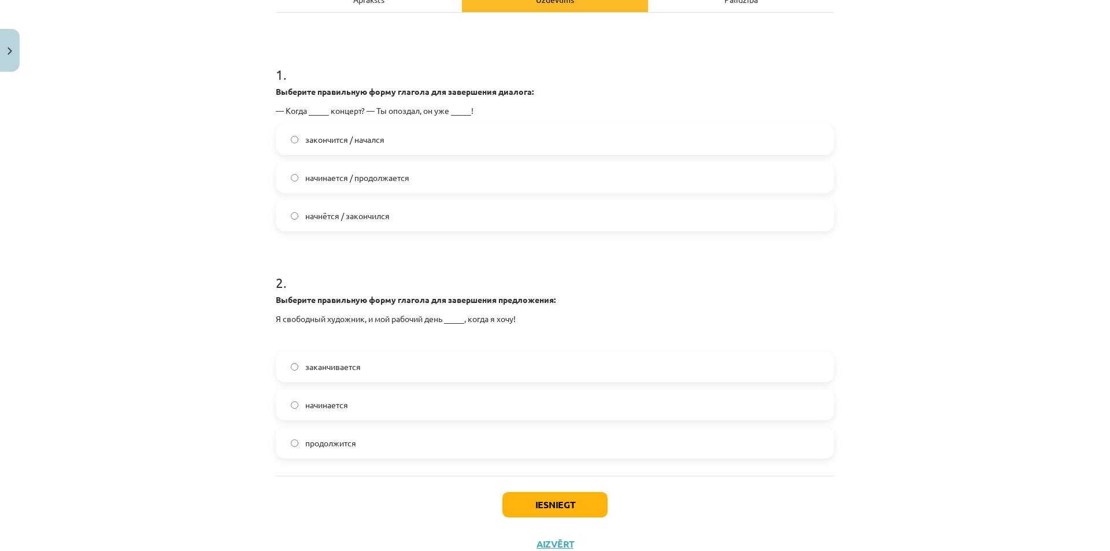
scroll to position [244, 0]
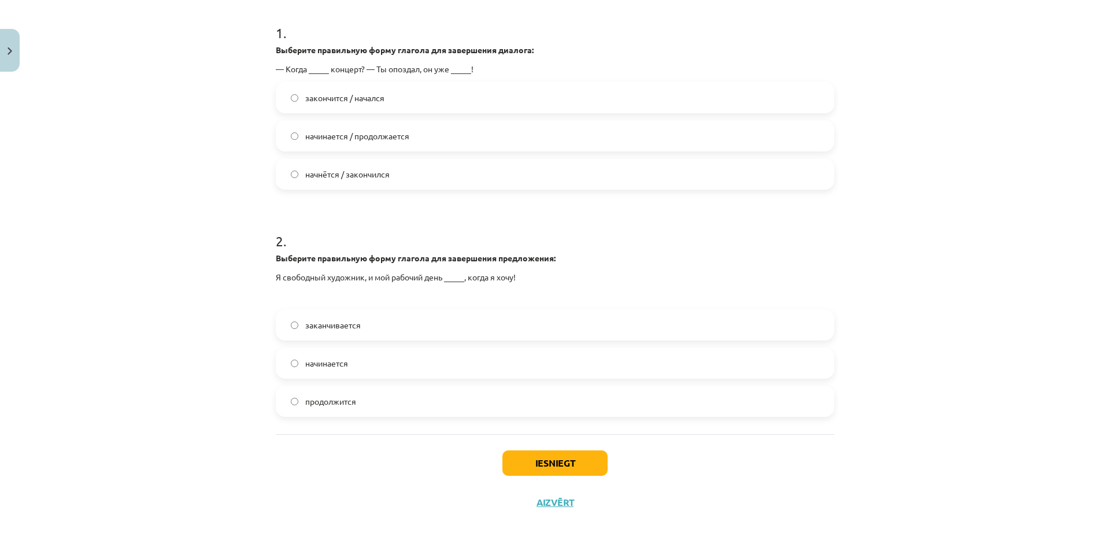
click at [354, 335] on label "заканчивается" at bounding box center [555, 324] width 556 height 29
click at [531, 466] on button "Iesniegt" at bounding box center [554, 462] width 105 height 25
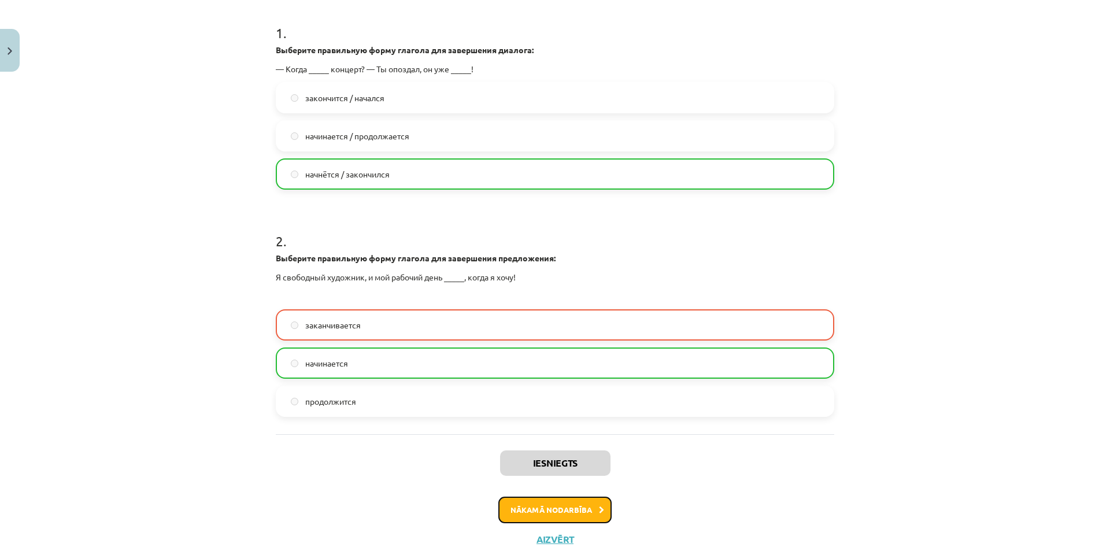
click at [537, 508] on button "Nākamā nodarbība" at bounding box center [554, 510] width 113 height 27
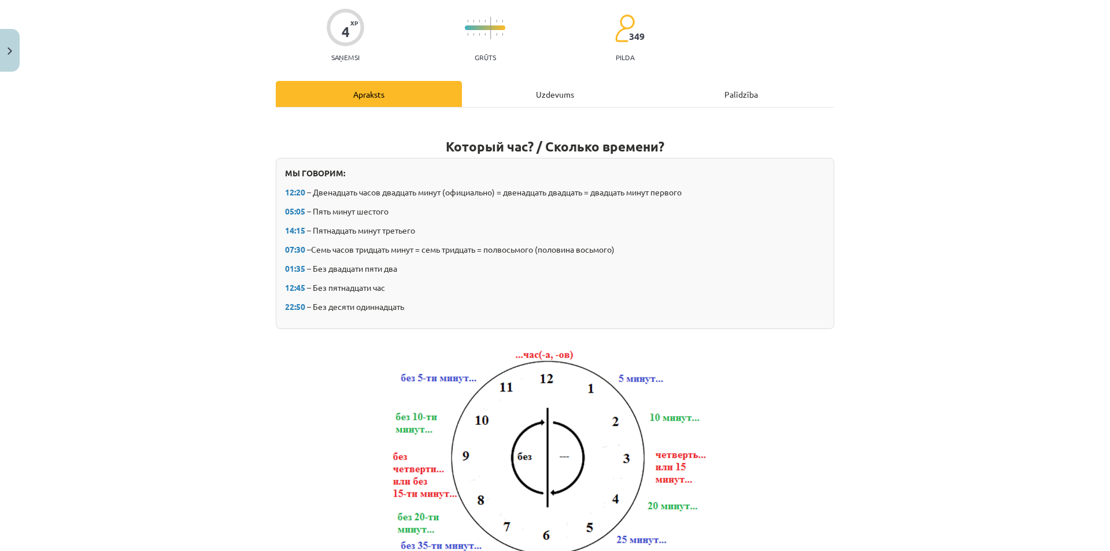
scroll to position [87, 0]
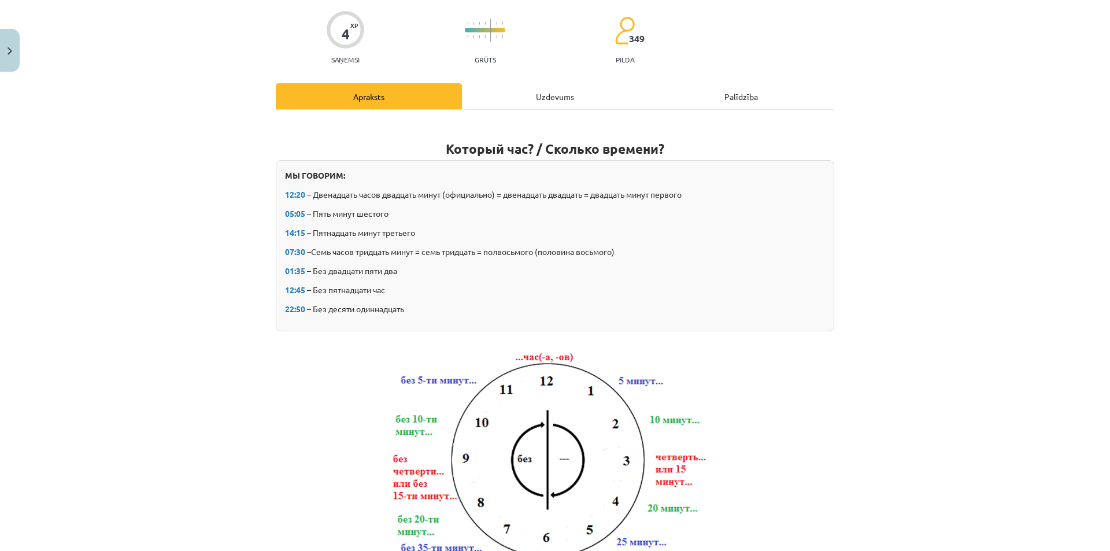
click at [526, 103] on div "Uzdevums" at bounding box center [555, 96] width 186 height 26
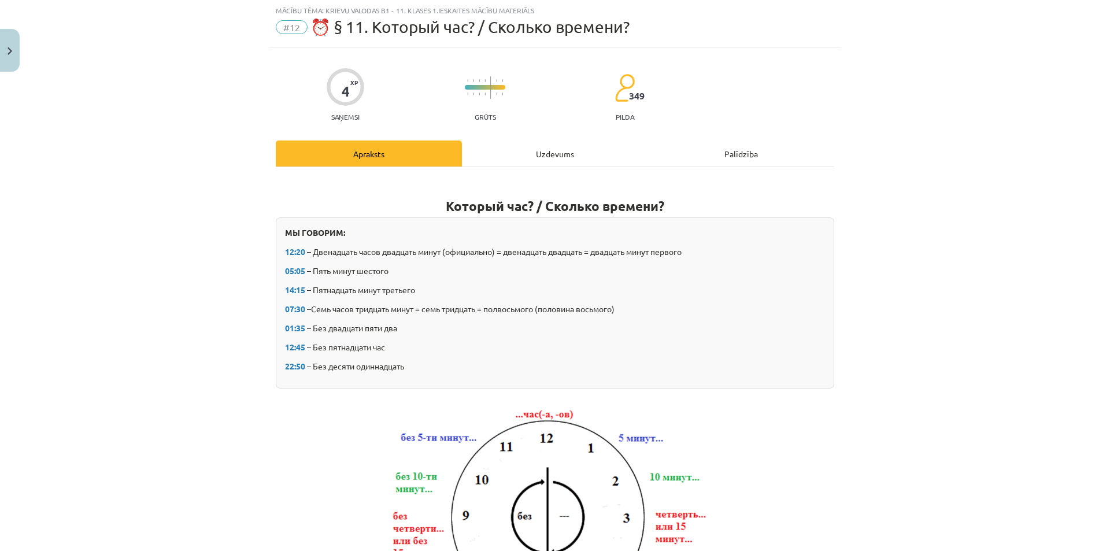
scroll to position [29, 0]
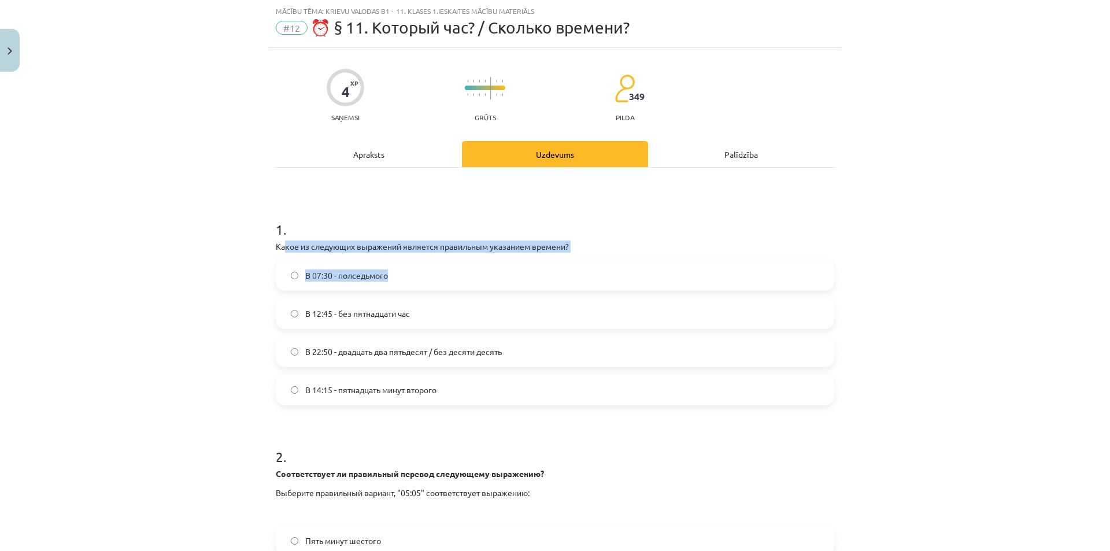
drag, startPoint x: 280, startPoint y: 242, endPoint x: 450, endPoint y: 256, distance: 170.5
click at [450, 256] on div "1 . Какое из следующих выражений является правильным указанием времени? В 07:30…" at bounding box center [555, 303] width 558 height 204
click at [450, 250] on p "Какое из следующих выражений является правильным указанием времени?" at bounding box center [555, 247] width 558 height 12
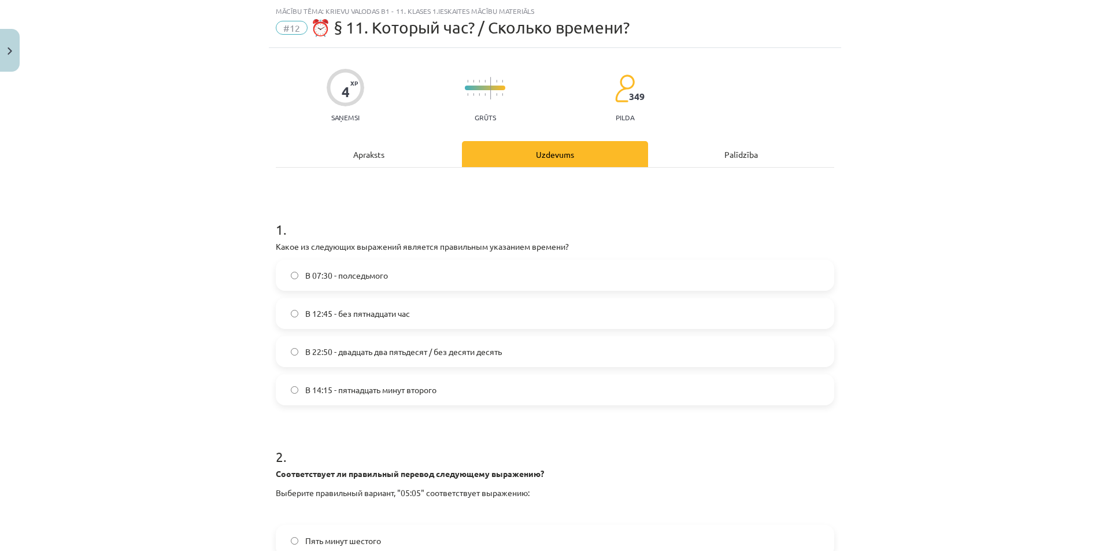
click at [365, 155] on div "Apraksts" at bounding box center [369, 154] width 186 height 26
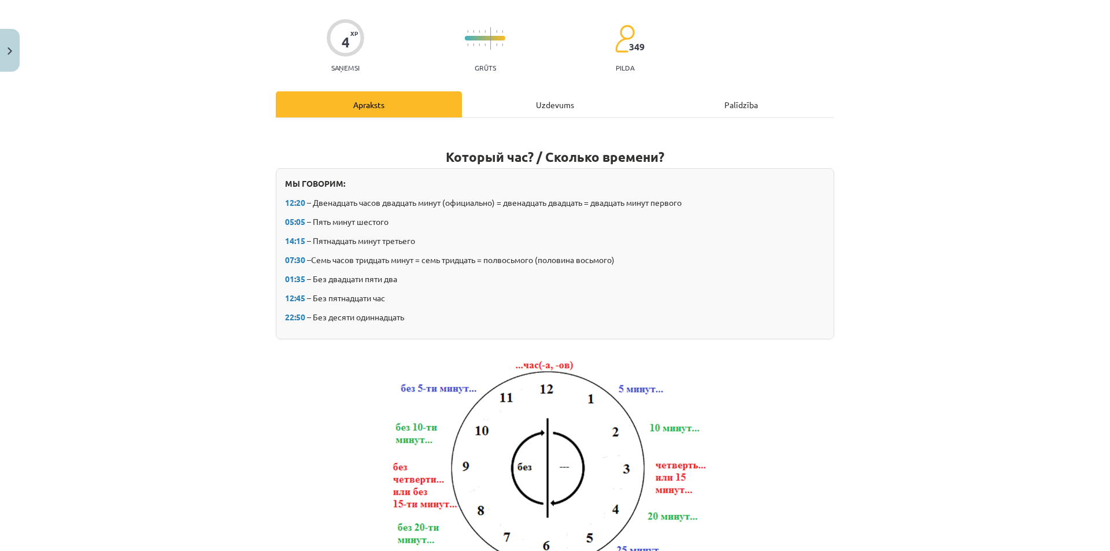
scroll to position [0, 0]
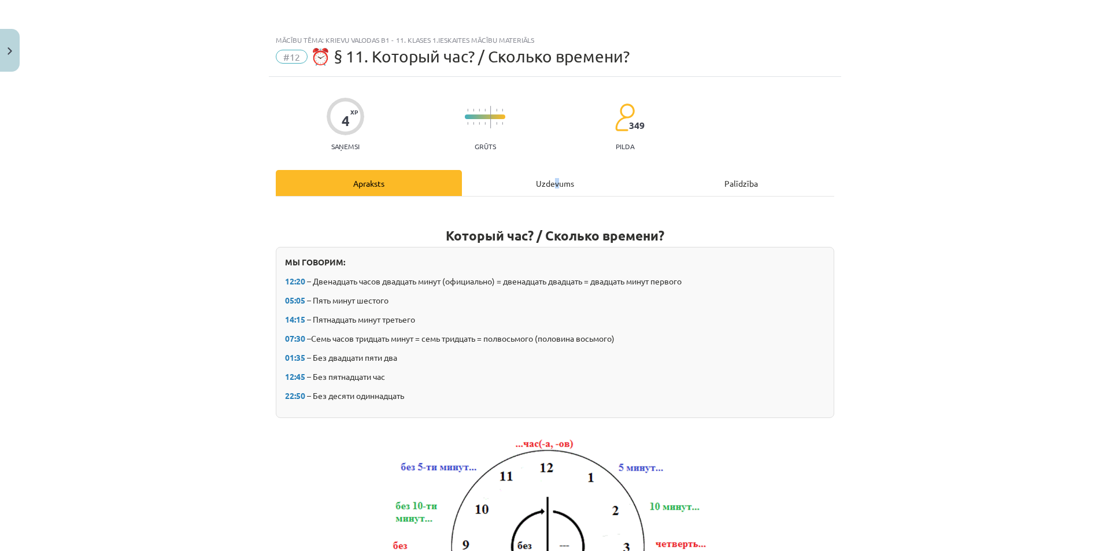
drag, startPoint x: 552, startPoint y: 171, endPoint x: 557, endPoint y: 182, distance: 12.7
click at [554, 177] on div "Uzdevums" at bounding box center [555, 183] width 186 height 26
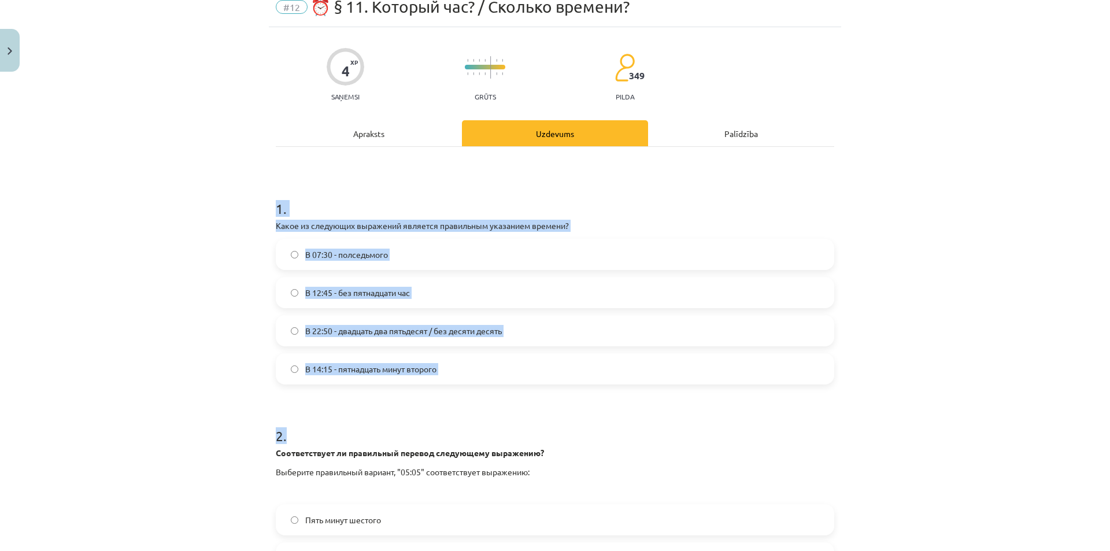
scroll to position [245, 0]
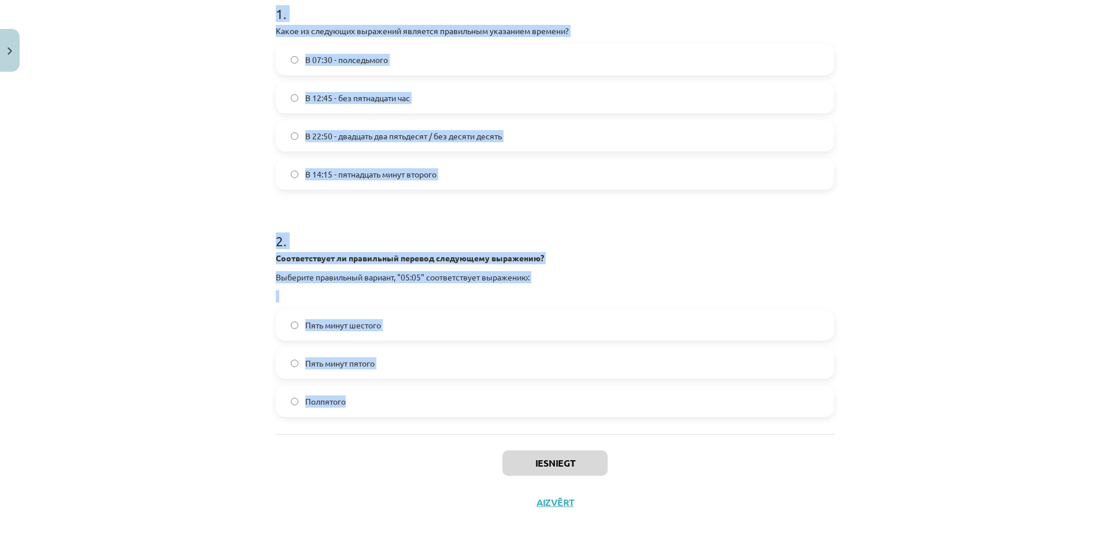
drag, startPoint x: 269, startPoint y: 224, endPoint x: 537, endPoint y: 396, distance: 318.3
click at [537, 396] on div "4 XP Saņemsi Grūts 349 pilda Apraksts Uzdevums Palīdzība 1 . Какое из следующих…" at bounding box center [555, 177] width 572 height 690
click at [227, 197] on div "Mācību tēma: Krievu valodas b1 - 11. klases 1.ieskaites mācību materiāls #12 ⏰ …" at bounding box center [555, 275] width 1110 height 551
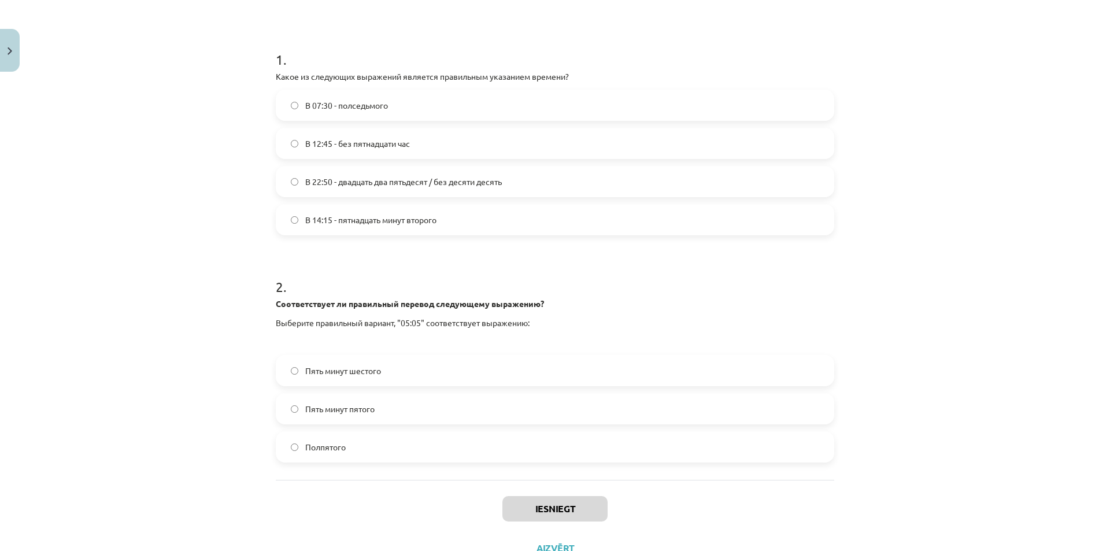
scroll to position [187, 0]
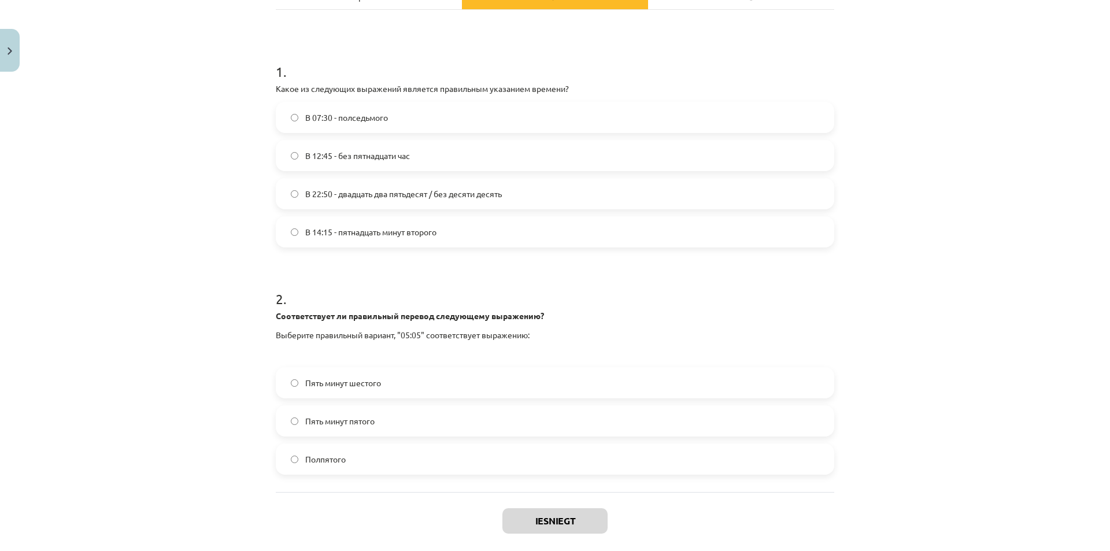
click at [372, 427] on label "Пять минут пятого" at bounding box center [555, 420] width 556 height 29
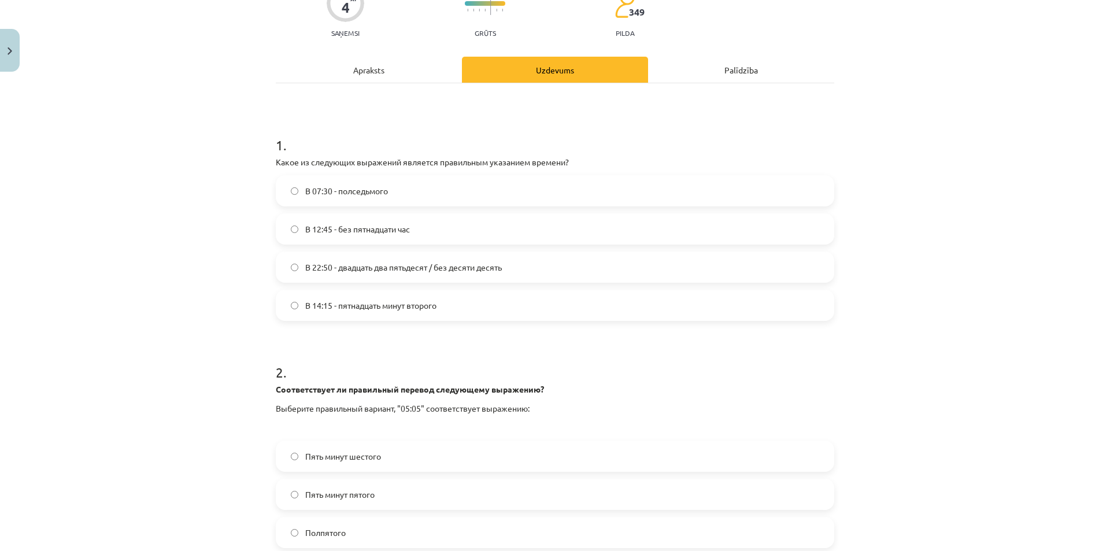
scroll to position [71, 0]
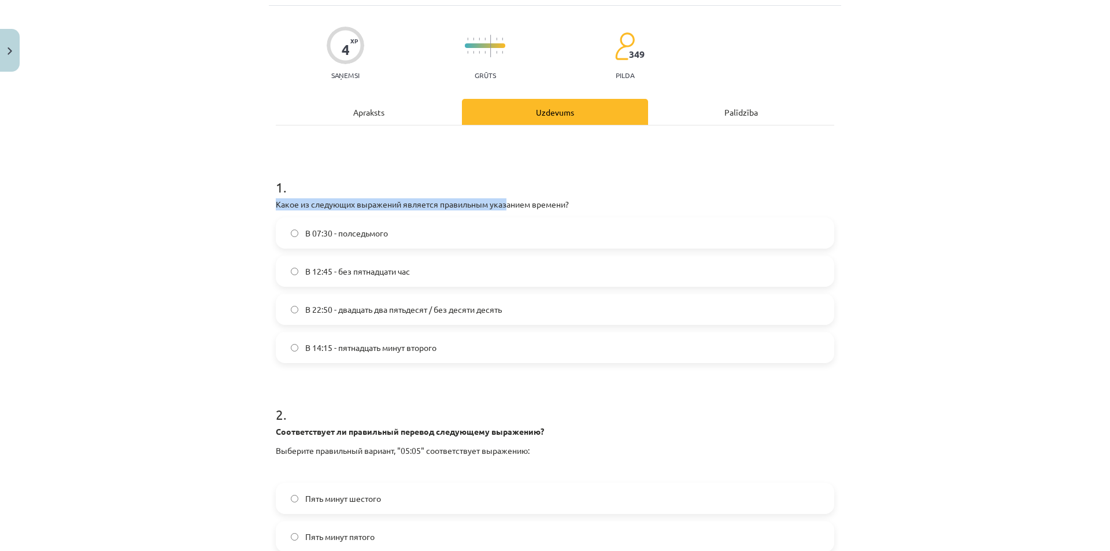
drag, startPoint x: 305, startPoint y: 194, endPoint x: 506, endPoint y: 199, distance: 201.3
click at [505, 199] on div "1 . Какое из следующих выражений является правильным указанием времени? В 07:30…" at bounding box center [555, 261] width 558 height 204
click at [542, 204] on p "Какое из следующих выражений является правильным указанием времени?" at bounding box center [555, 204] width 558 height 12
click at [370, 276] on span "В 12:45 - без пятнадцати час" at bounding box center [357, 271] width 105 height 12
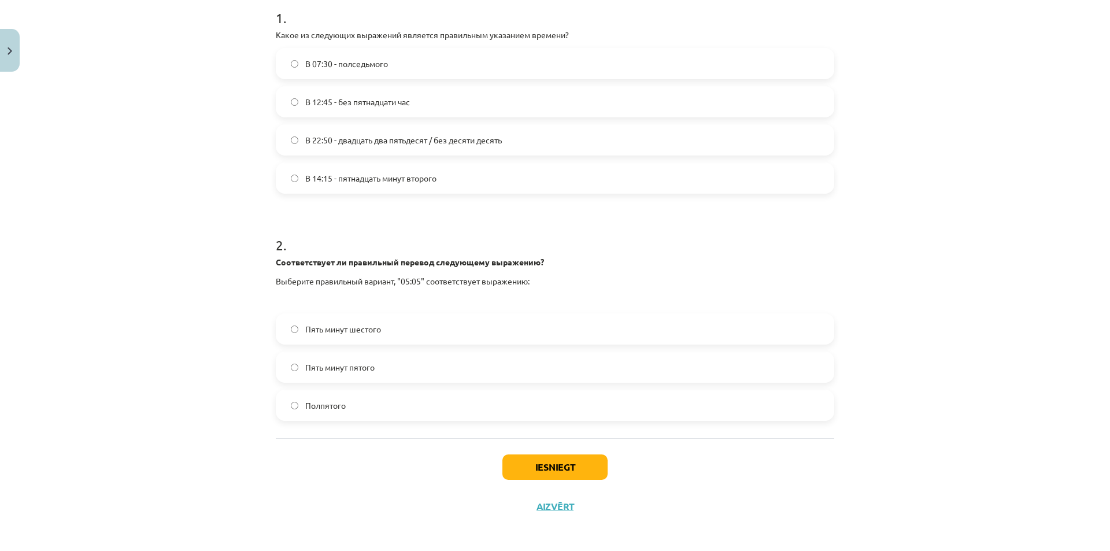
scroll to position [245, 0]
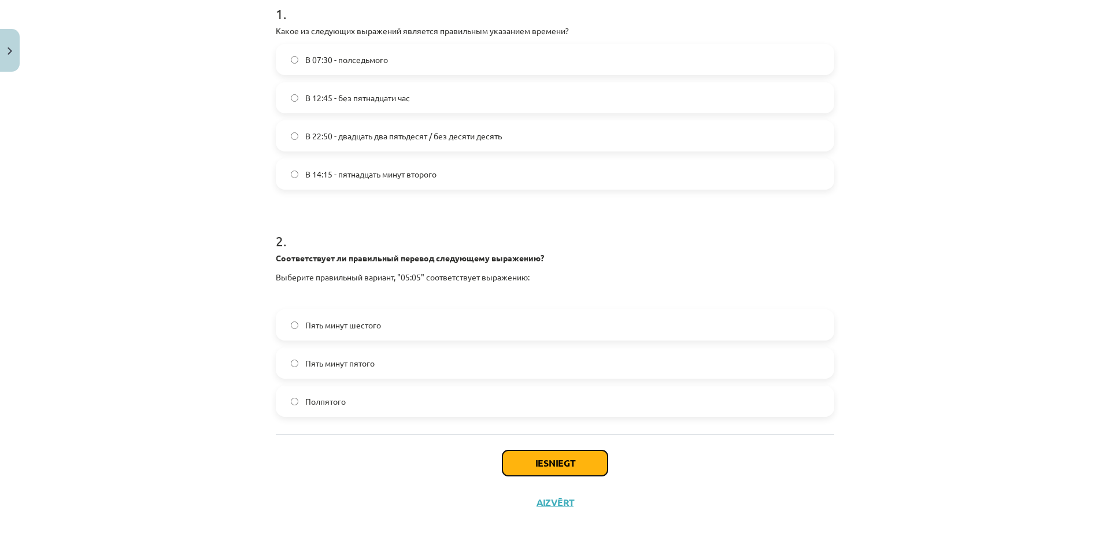
click at [549, 464] on button "Iesniegt" at bounding box center [554, 462] width 105 height 25
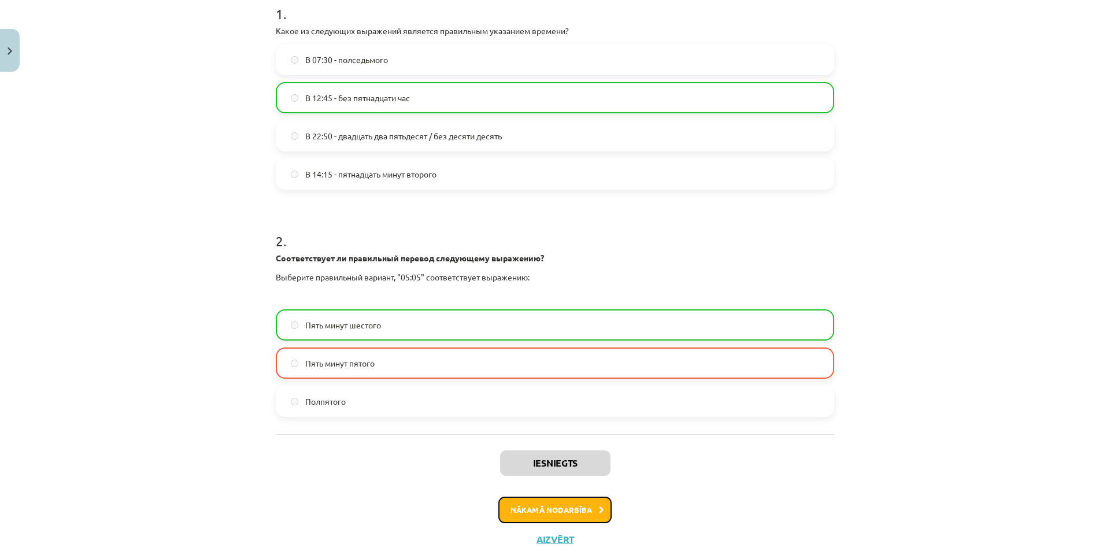
click at [517, 509] on button "Nākamā nodarbība" at bounding box center [554, 510] width 113 height 27
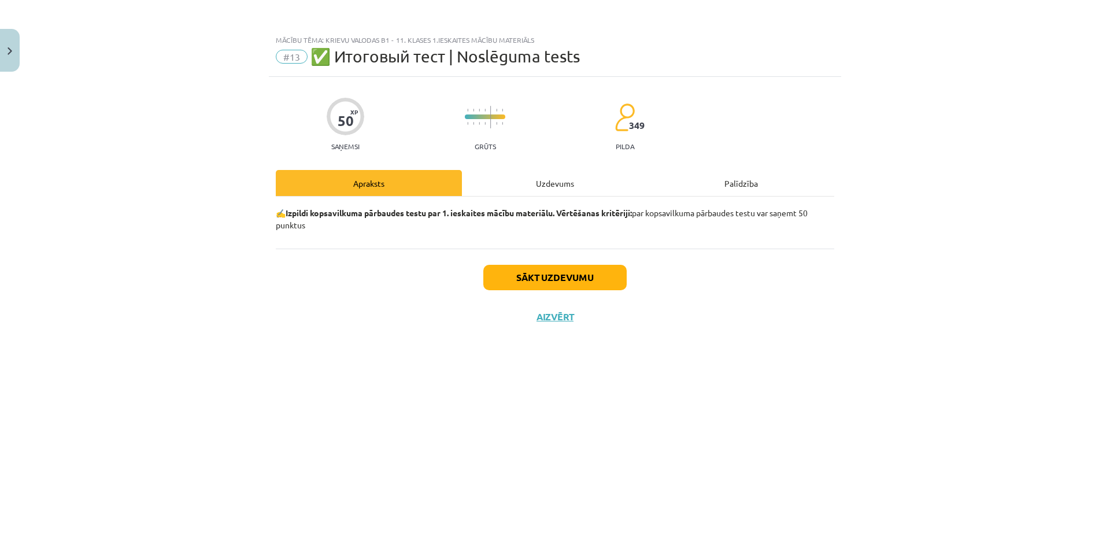
scroll to position [0, 0]
click at [571, 273] on button "Sākt uzdevumu" at bounding box center [554, 277] width 143 height 25
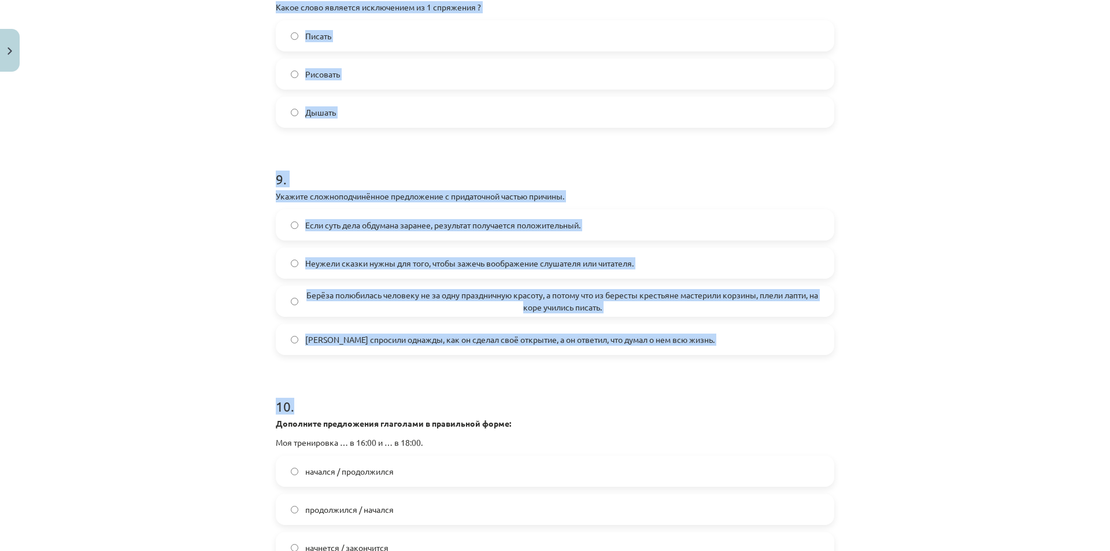
scroll to position [2142, 0]
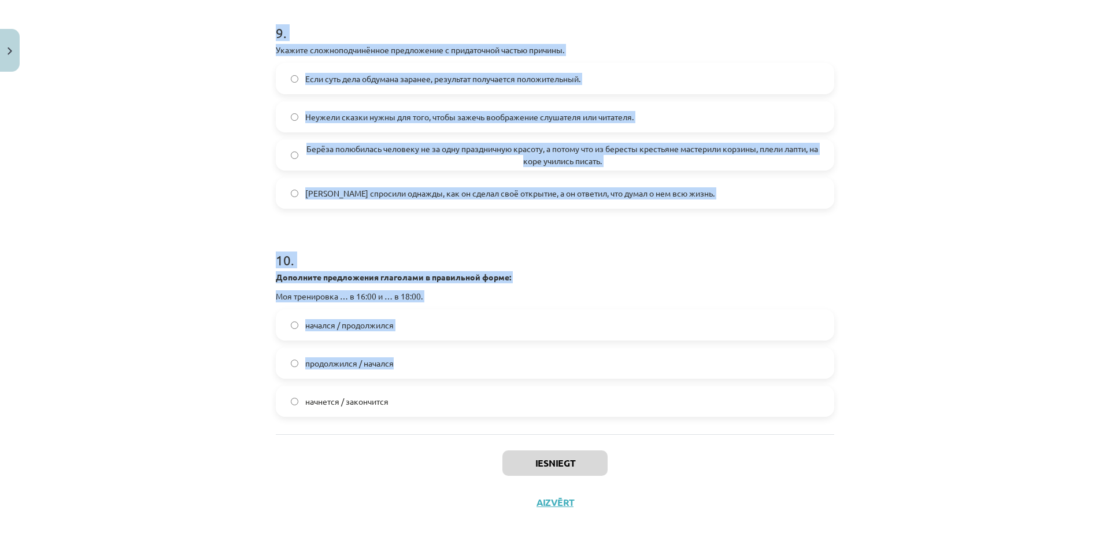
drag, startPoint x: 271, startPoint y: 254, endPoint x: 368, endPoint y: 360, distance: 144.0
click at [254, 329] on div "Mācību tēma: Krievu valodas b1 - 11. klases 1.ieskaites mācību materiāls #13 ✅ …" at bounding box center [555, 275] width 1110 height 551
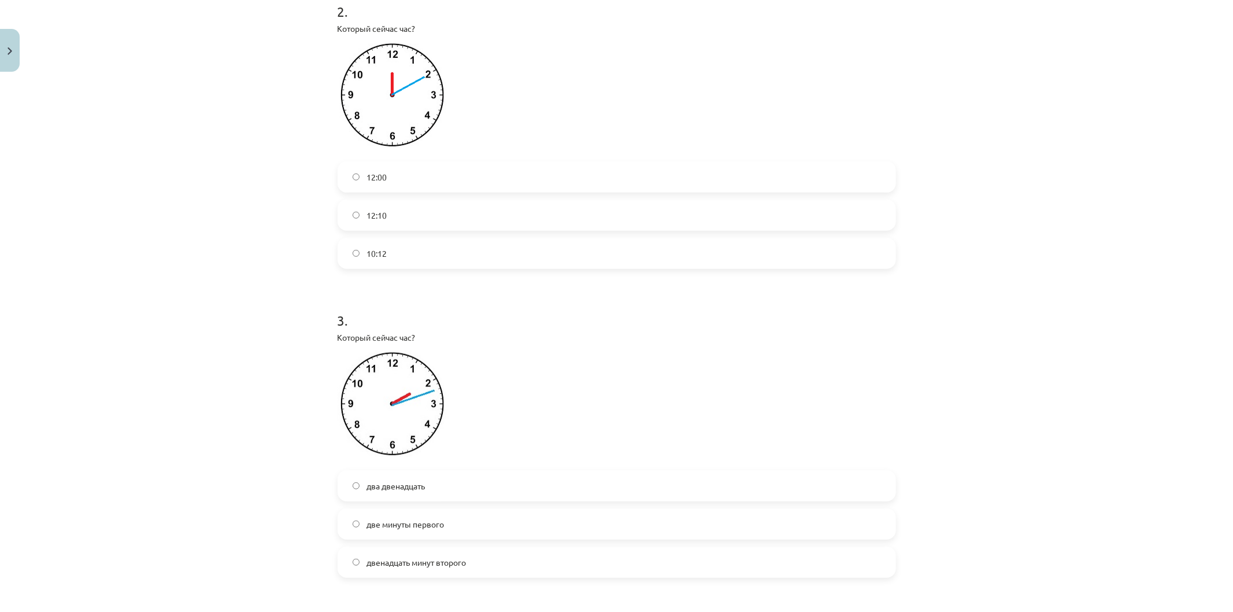
scroll to position [382, 0]
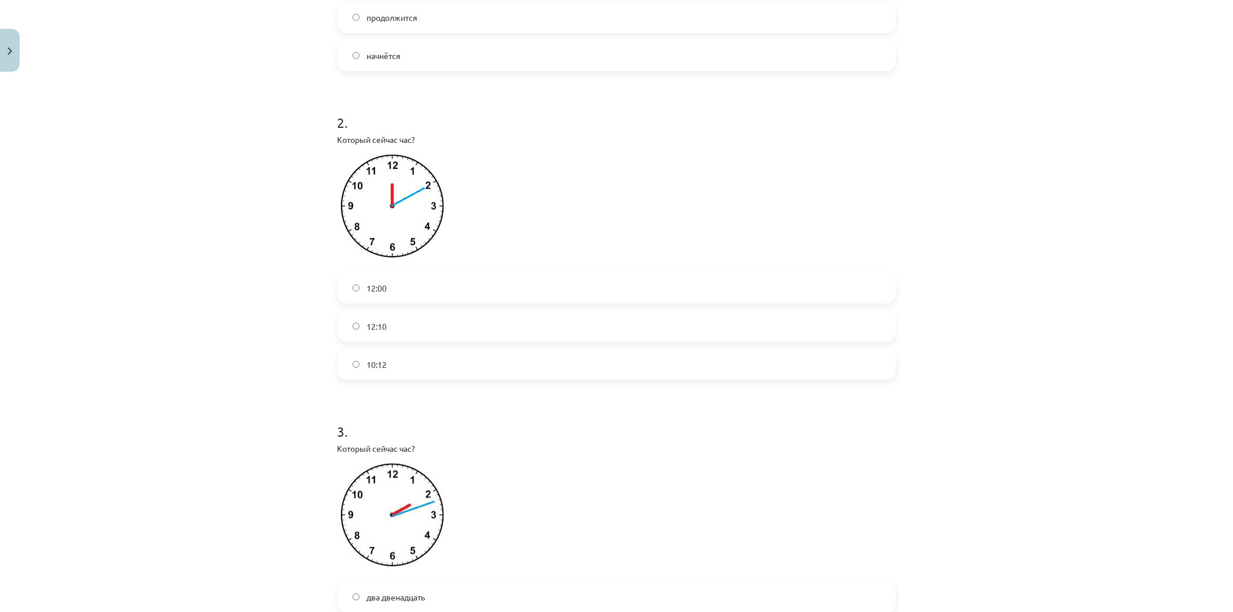
click at [409, 328] on label "12:10" at bounding box center [617, 326] width 556 height 29
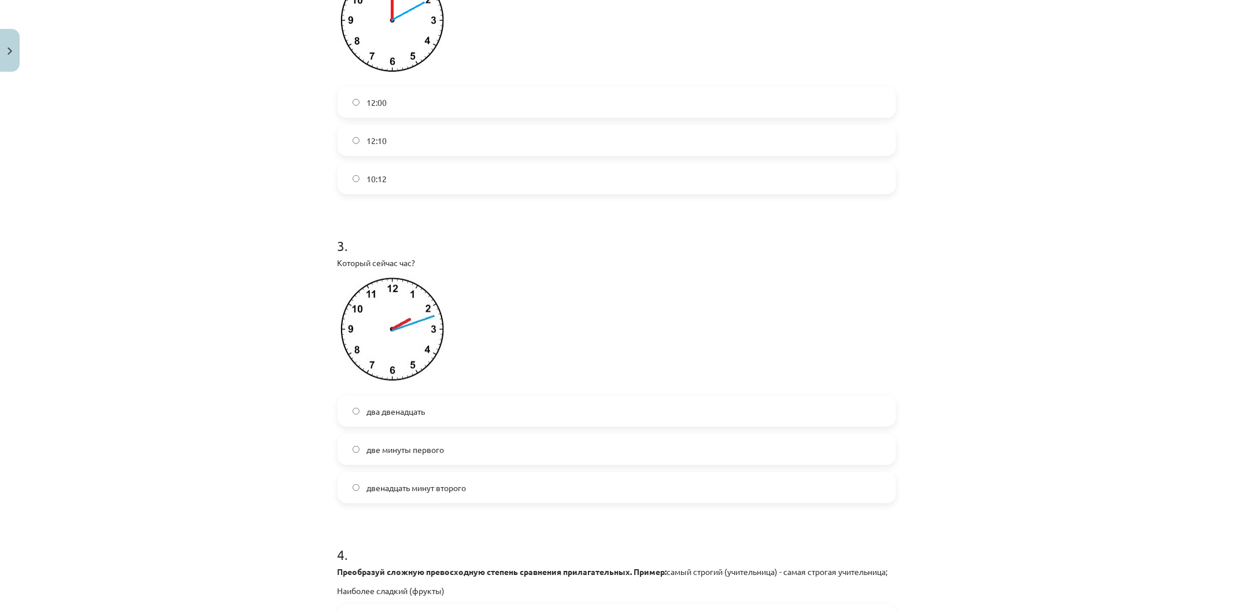
scroll to position [575, 0]
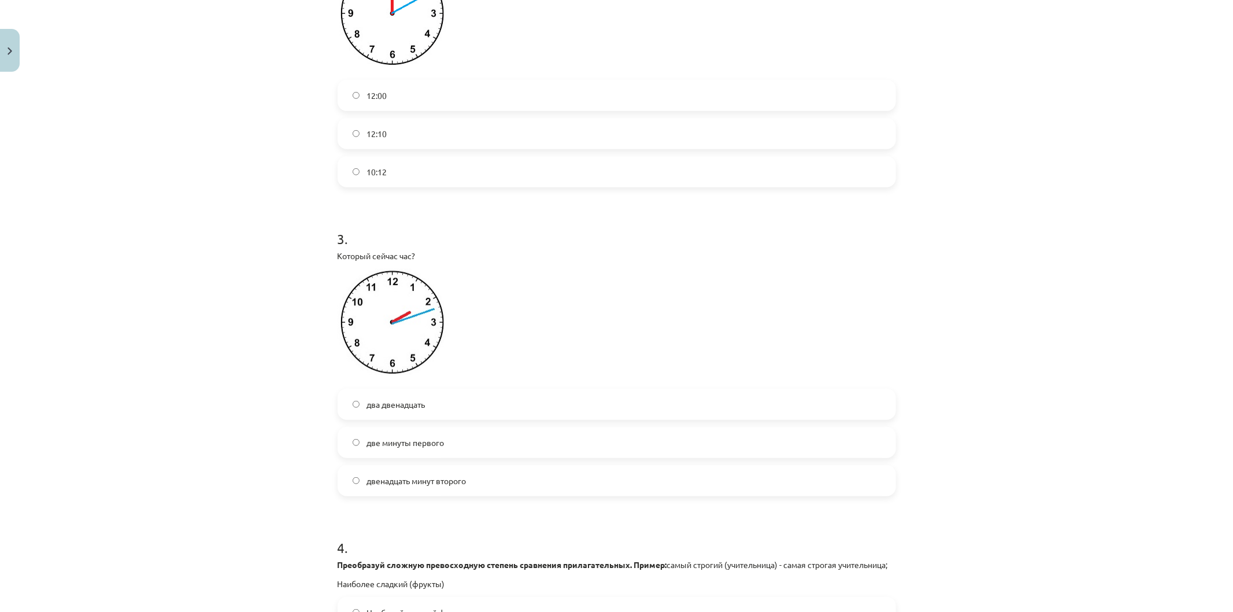
click at [428, 406] on label "два двенадцать" at bounding box center [617, 404] width 556 height 29
click at [428, 482] on span "двенадцать минут второго" at bounding box center [416, 481] width 99 height 12
click at [413, 406] on span "два двенадцать" at bounding box center [396, 404] width 58 height 12
click at [395, 483] on span "двенадцать минут второго" at bounding box center [416, 481] width 99 height 12
click at [383, 402] on span "два двенадцать" at bounding box center [396, 404] width 58 height 12
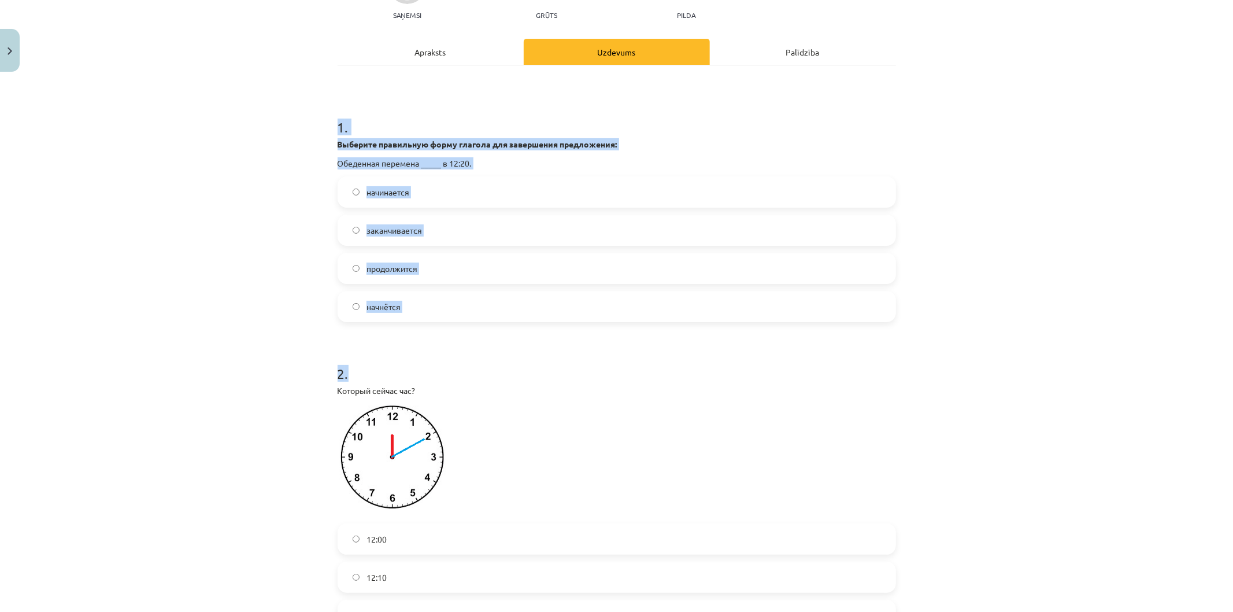
scroll to position [128, 0]
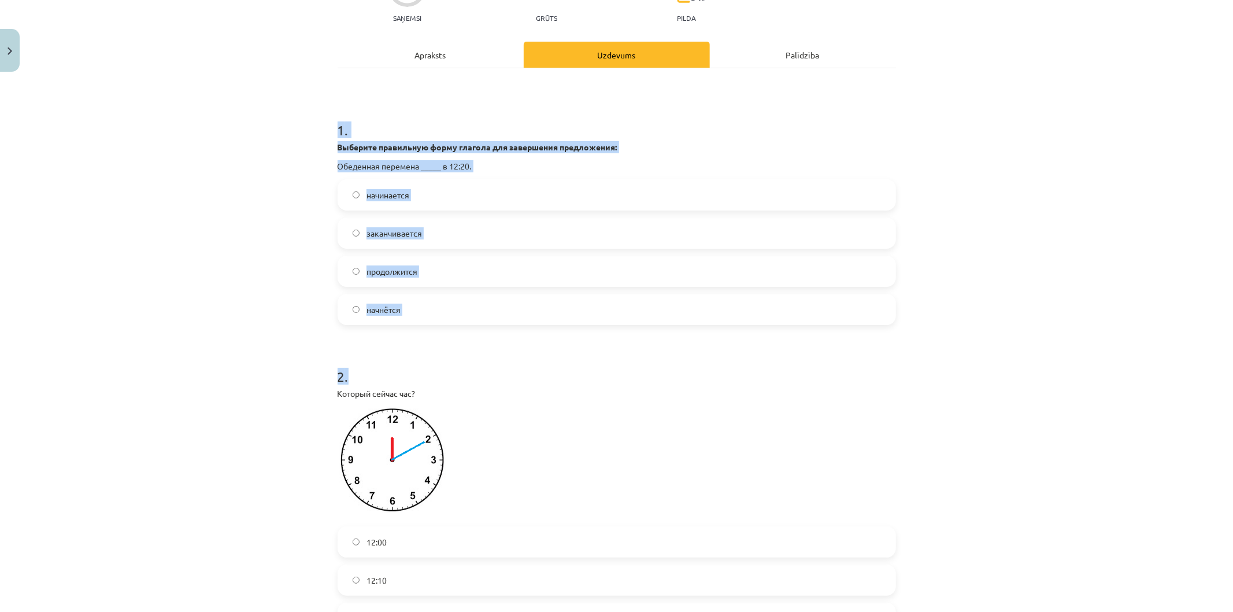
drag, startPoint x: 327, startPoint y: 256, endPoint x: 624, endPoint y: 340, distance: 308.8
click at [268, 271] on div "Mācību tēma: Krievu valodas b1 - 11. klases 1.ieskaites mācību materiāls #13 ✅ …" at bounding box center [616, 306] width 1233 height 612
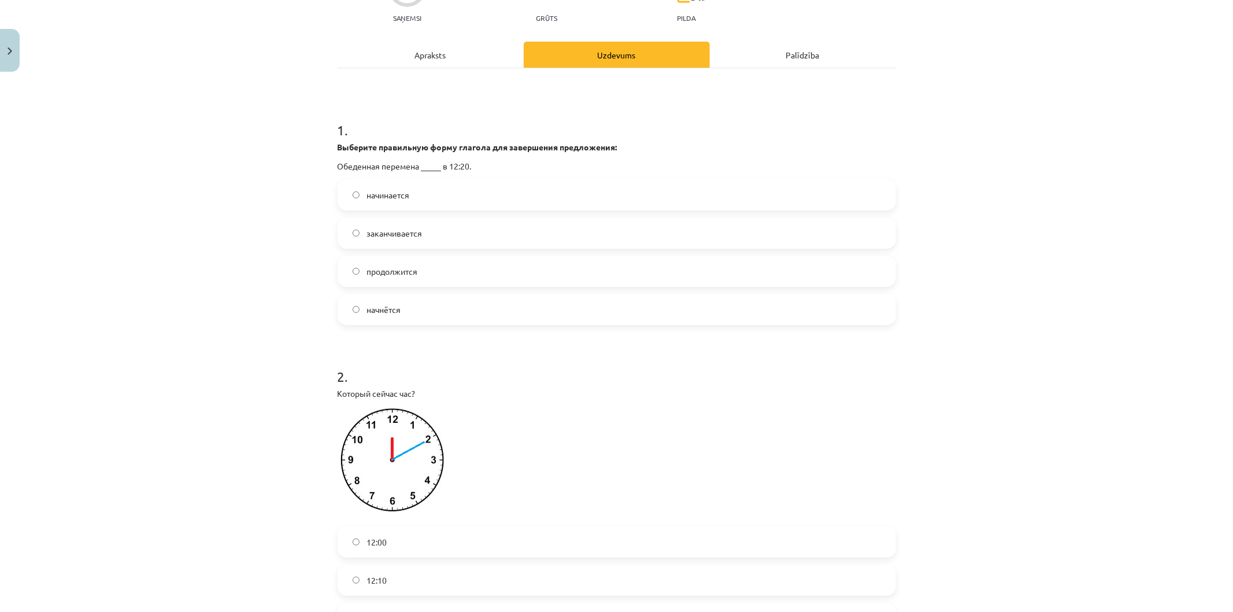
click at [391, 230] on span "заканчивается" at bounding box center [395, 233] width 56 height 12
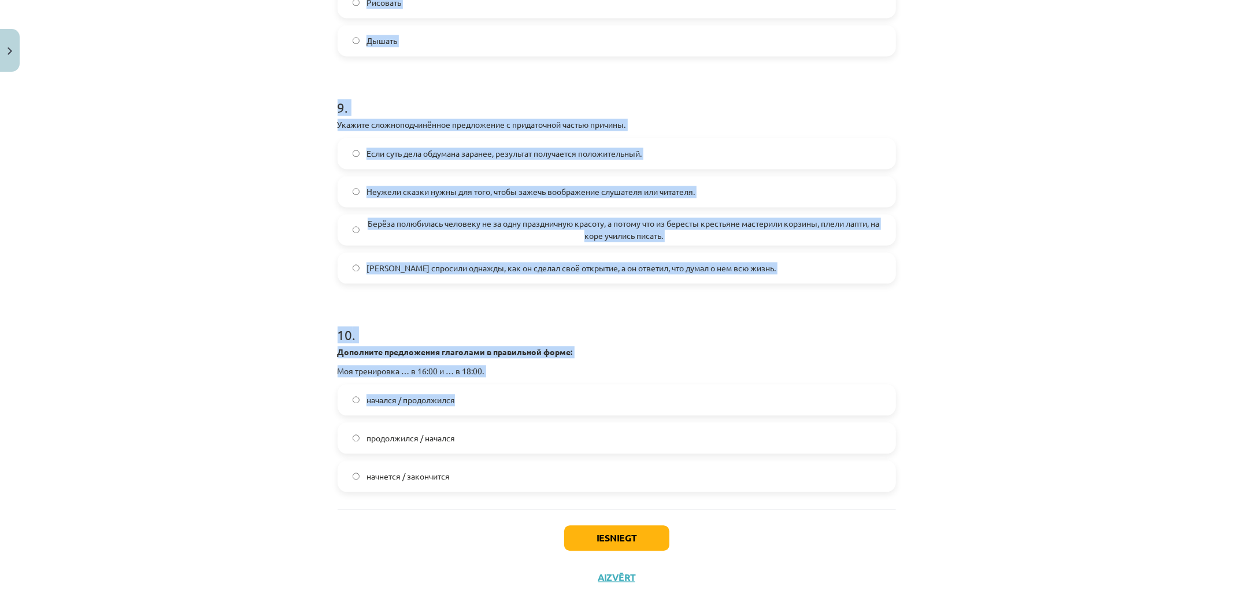
scroll to position [2080, 0]
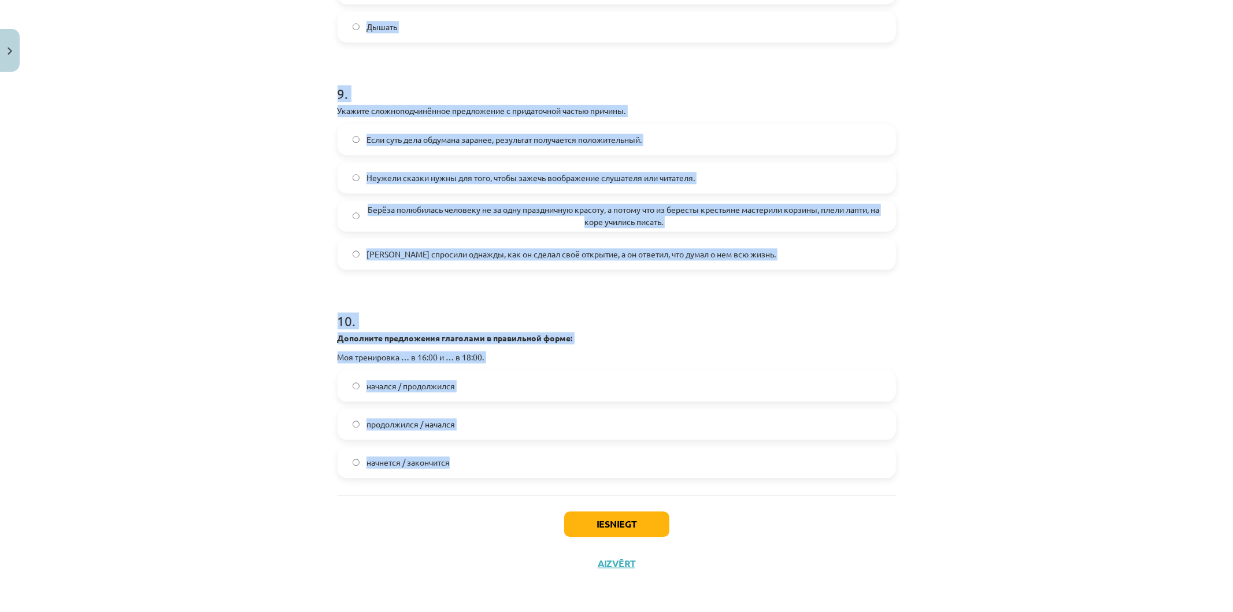
drag, startPoint x: 319, startPoint y: 280, endPoint x: 512, endPoint y: 463, distance: 265.8
click at [512, 464] on div "Mācību tēma: Krievu valodas b1 - 11. klases 1.ieskaites mācību materiāls #13 ✅ …" at bounding box center [616, 306] width 1233 height 612
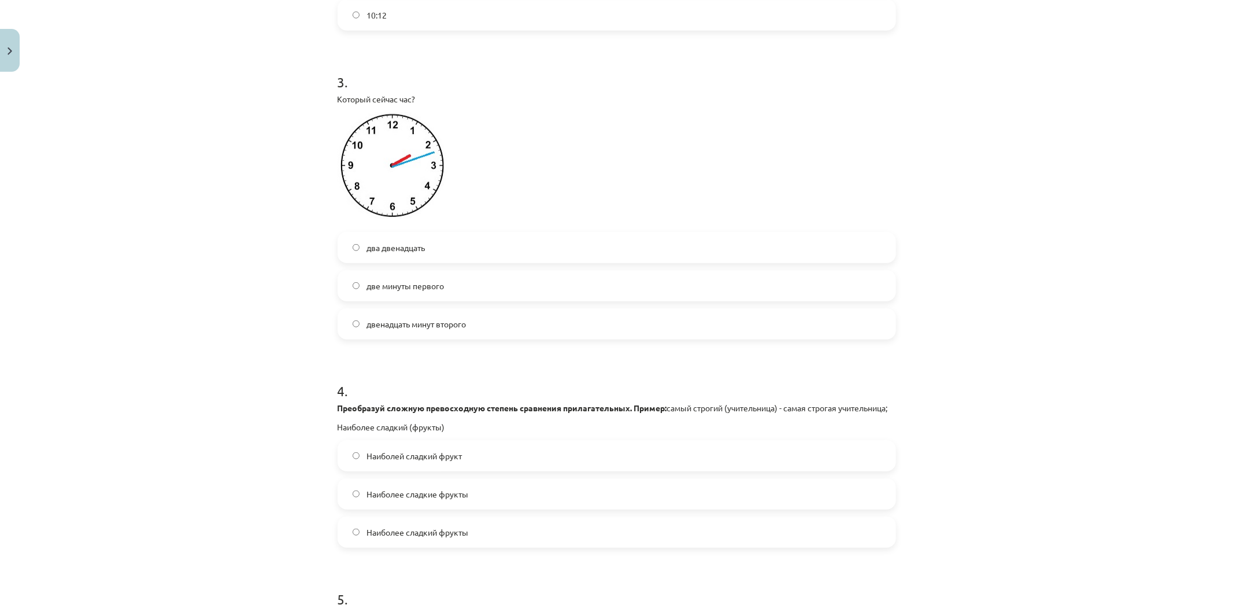
click at [243, 298] on div "Mācību tēma: Krievu valodas b1 - 11. klases 1.ieskaites mācību materiāls #13 ✅ …" at bounding box center [616, 306] width 1233 height 612
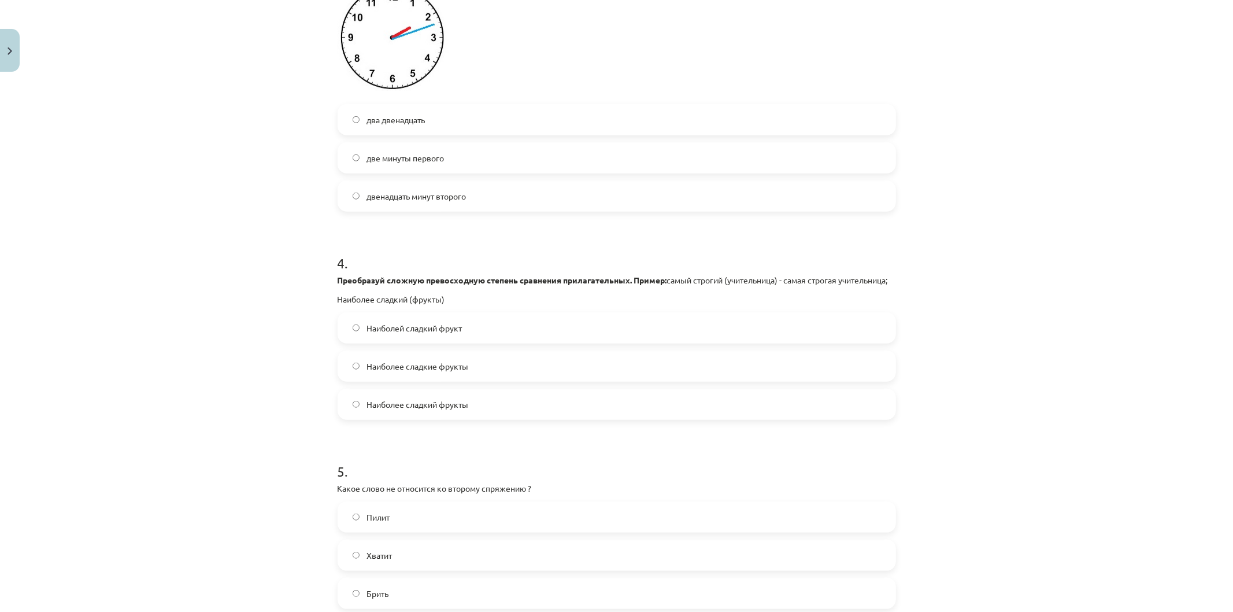
scroll to position [924, 0]
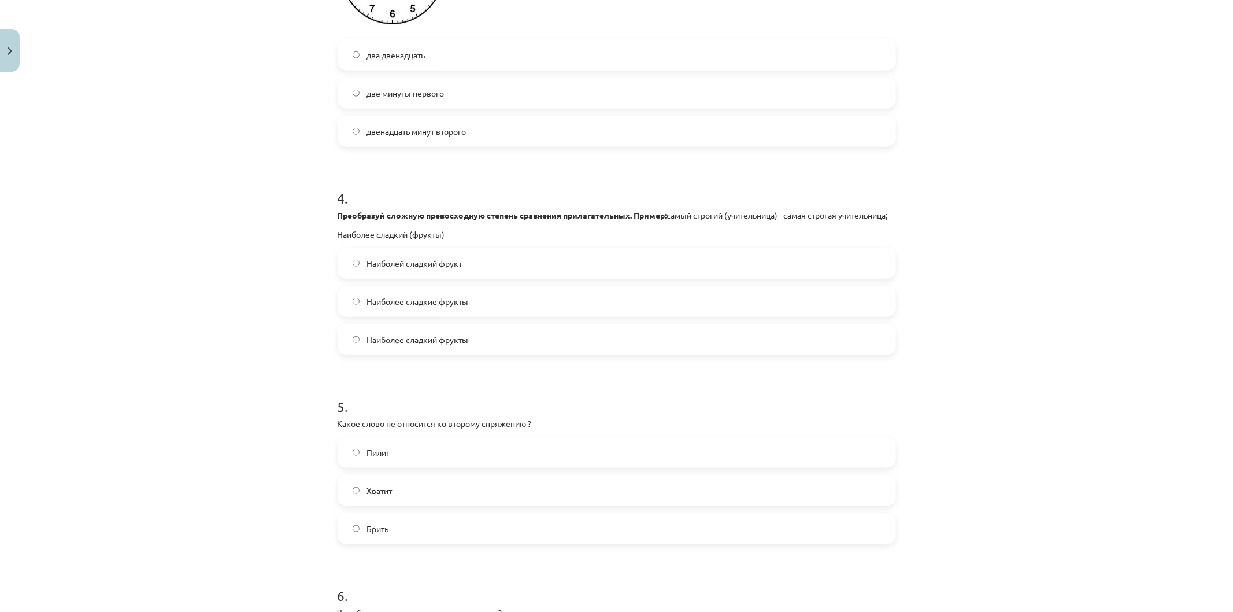
click at [389, 278] on label "Наиболей сладкий фрукт" at bounding box center [617, 263] width 556 height 29
click at [453, 308] on span "Наиболее сладкие фрукты" at bounding box center [418, 301] width 102 height 12
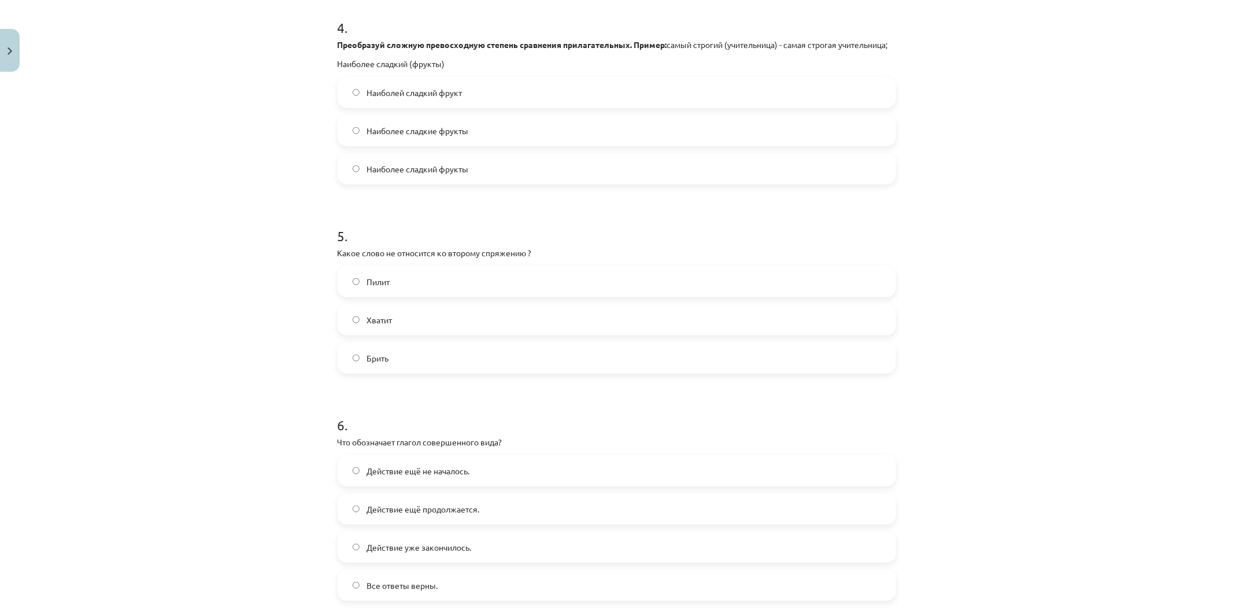
scroll to position [1117, 0]
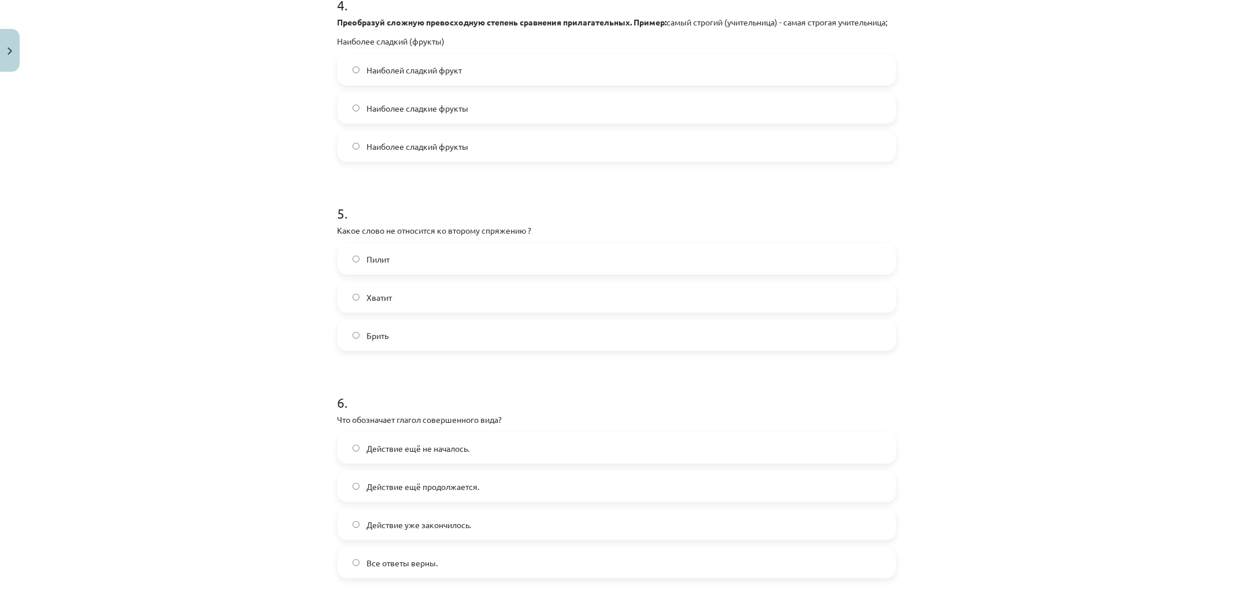
click at [383, 265] on span "Пилит" at bounding box center [378, 259] width 23 height 12
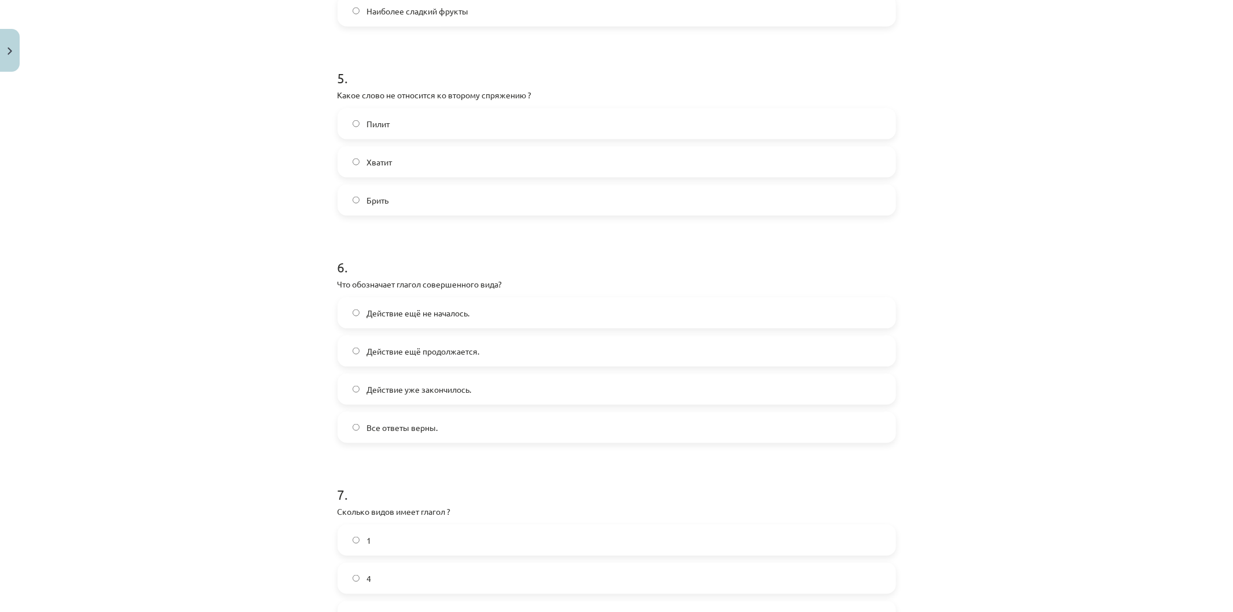
scroll to position [1374, 0]
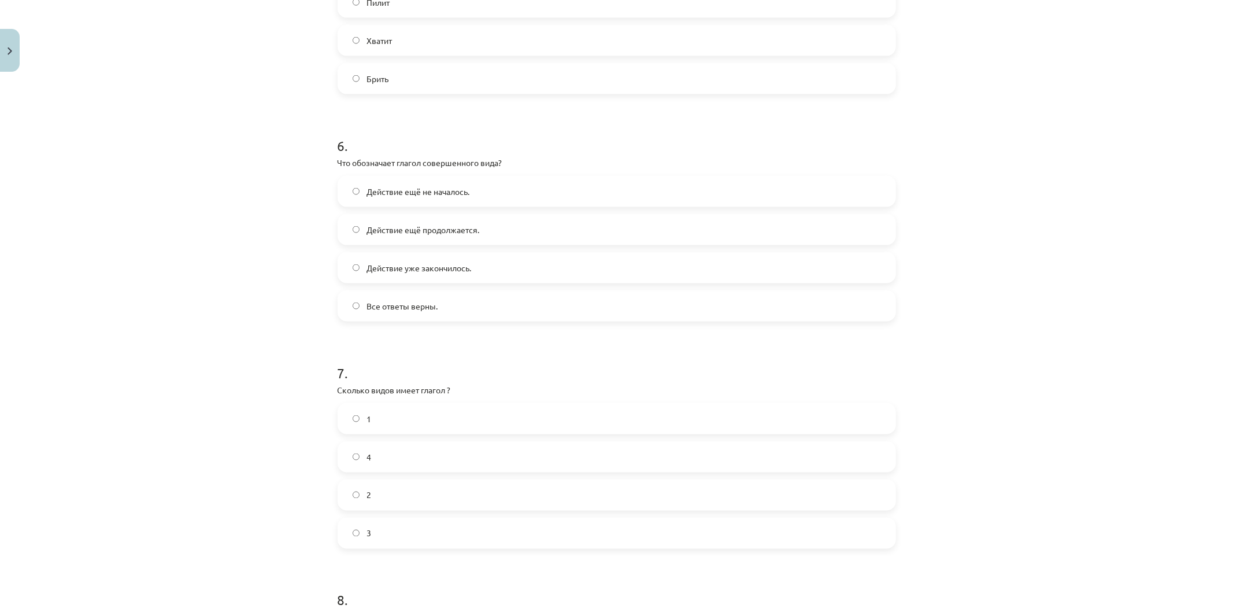
click at [431, 282] on label "Действие уже закончилось." at bounding box center [617, 267] width 556 height 29
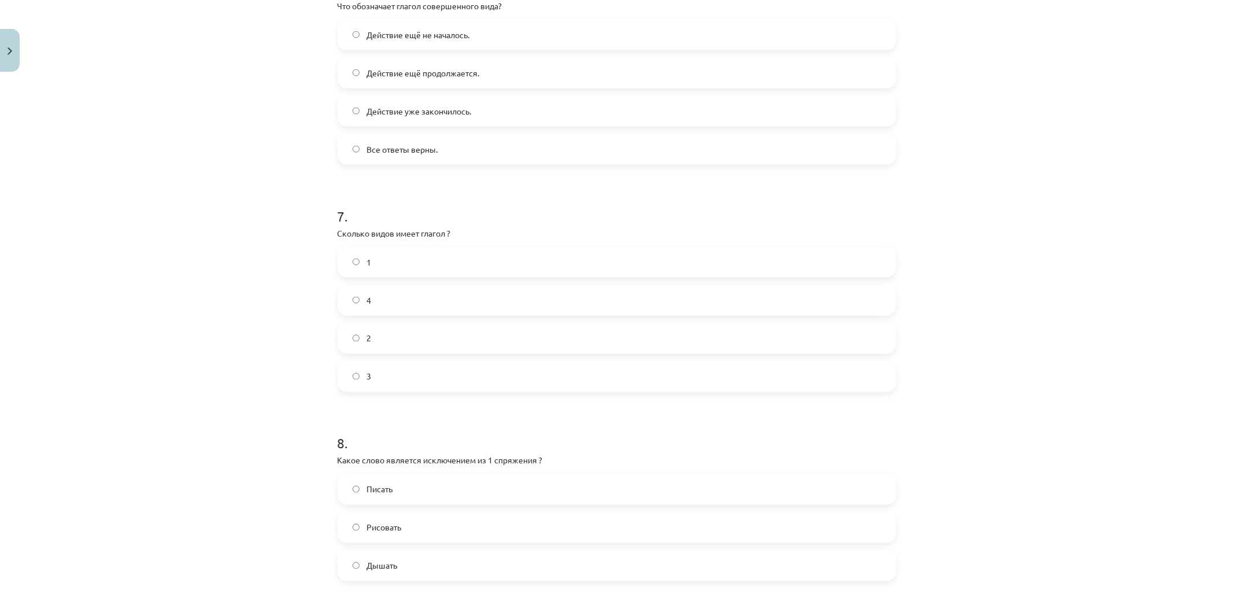
scroll to position [1567, 0]
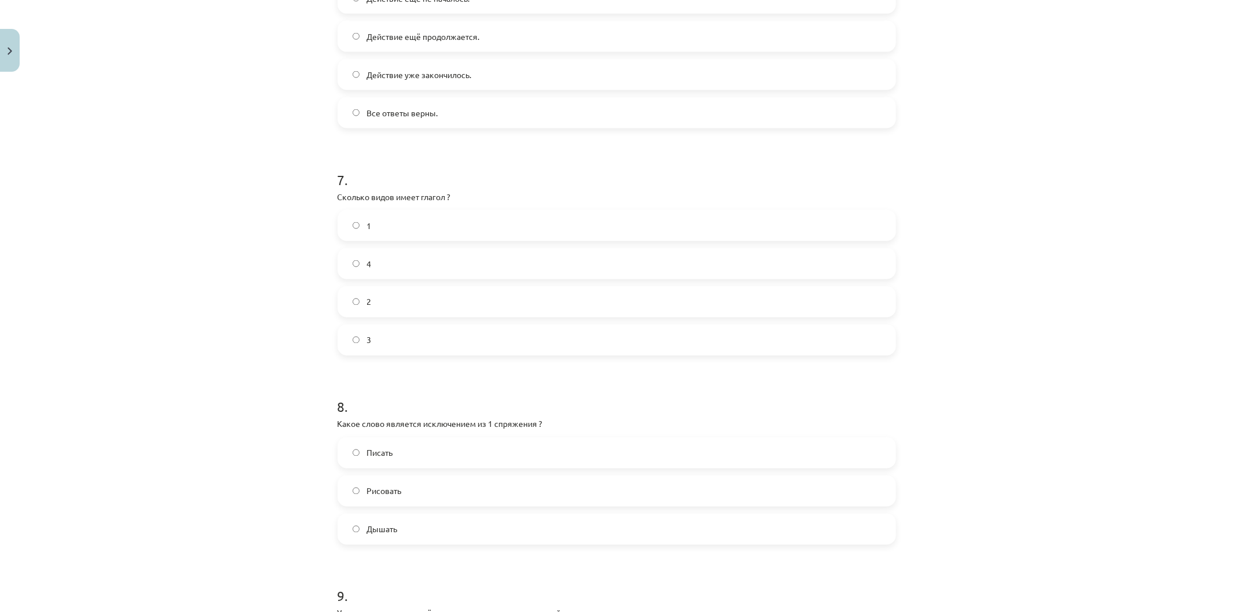
click at [406, 314] on label "2" at bounding box center [617, 301] width 556 height 29
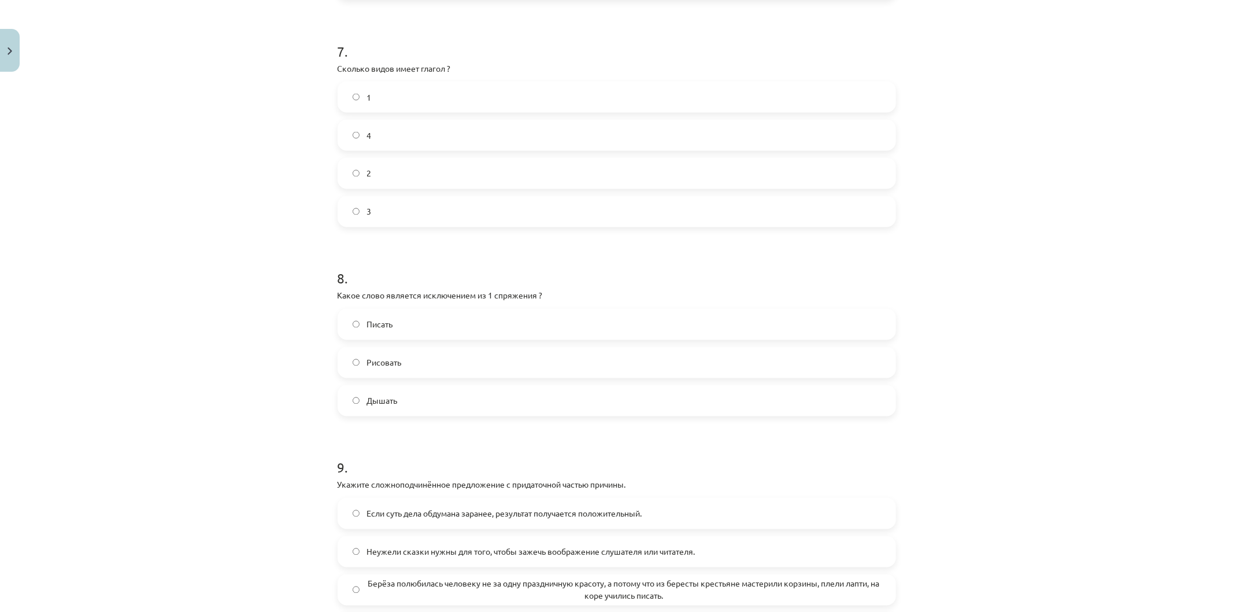
click at [404, 409] on label "Дышать" at bounding box center [617, 400] width 556 height 29
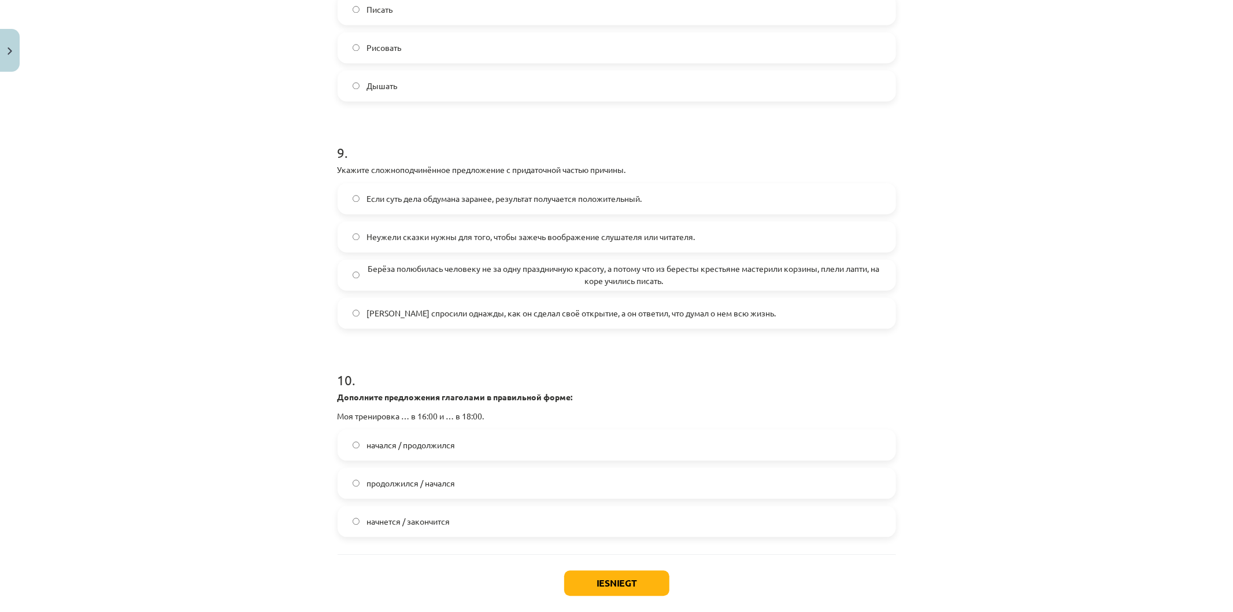
scroll to position [2016, 0]
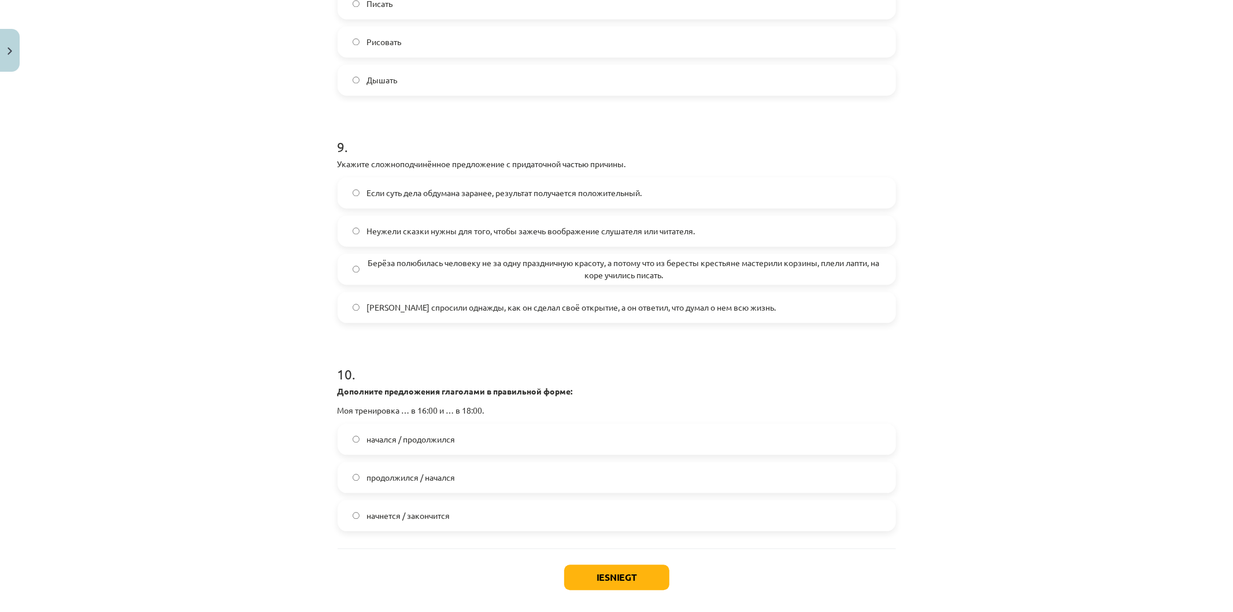
click at [413, 279] on span "Берёза полюбилась человеку не за одну праздничную красоту, а потому что из бере…" at bounding box center [624, 269] width 514 height 24
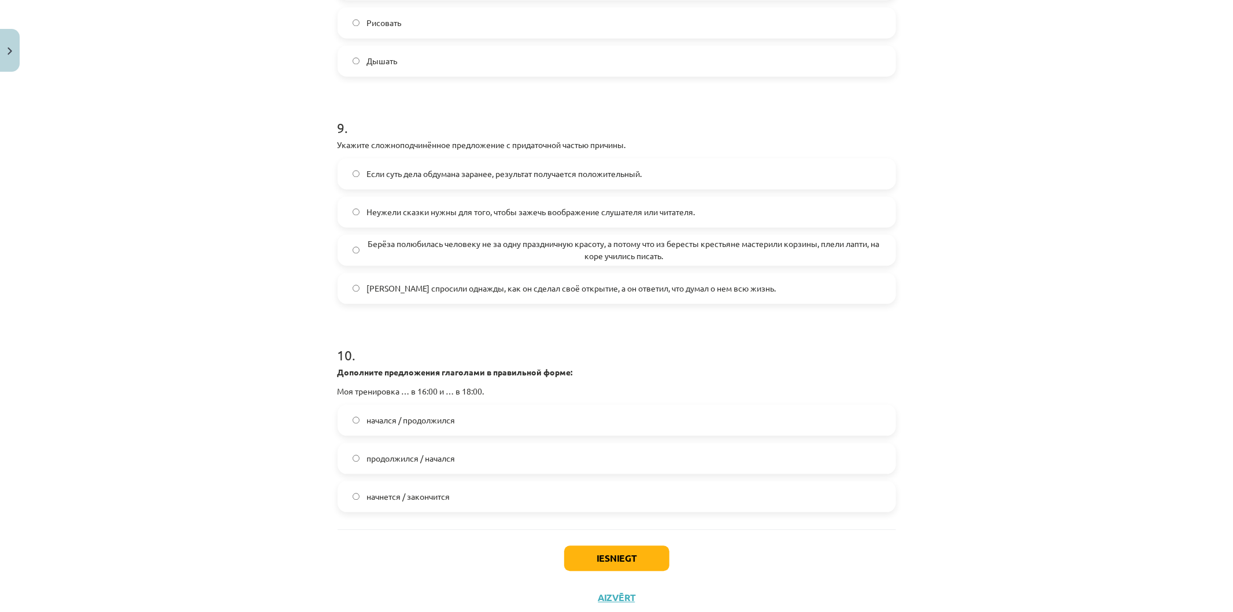
scroll to position [2080, 0]
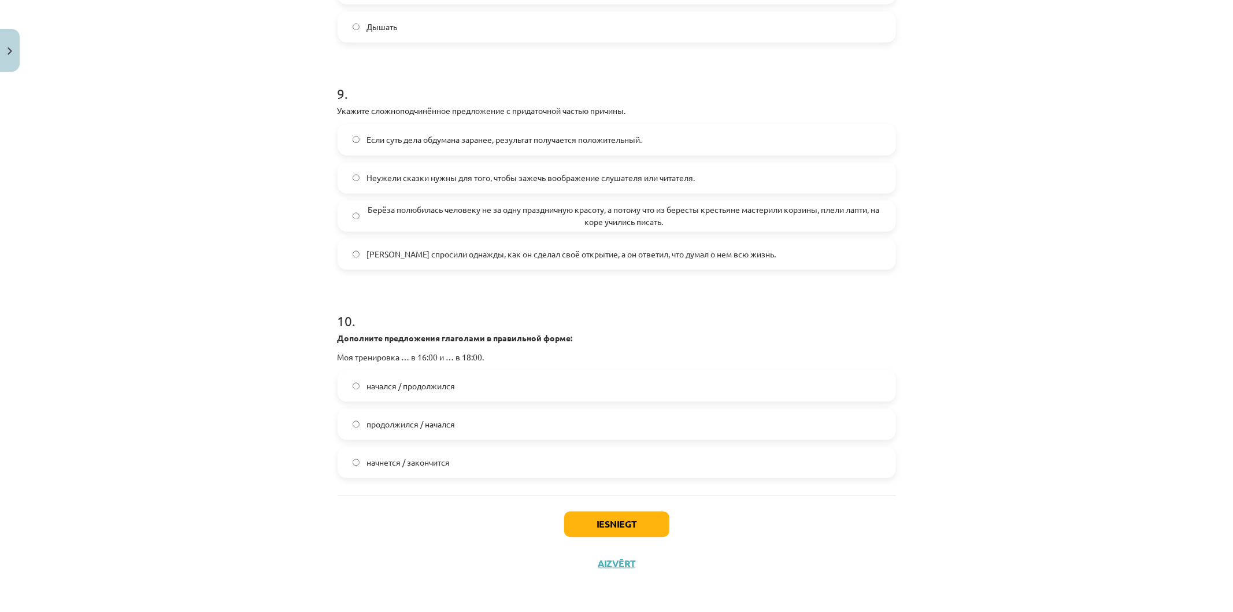
click at [440, 465] on span "начнется / закончится" at bounding box center [408, 462] width 83 height 12
drag, startPoint x: 608, startPoint y: 535, endPoint x: 590, endPoint y: 528, distance: 20.0
click at [608, 536] on button "Iesniegt" at bounding box center [616, 523] width 105 height 25
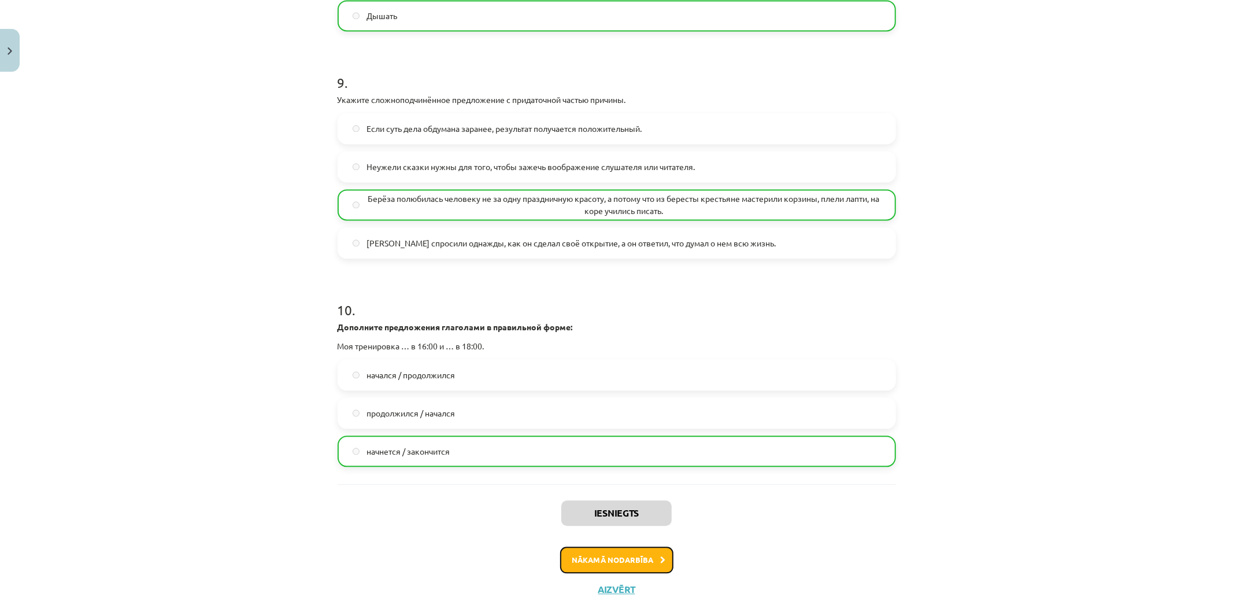
click at [631, 550] on button "Nākamā nodarbība" at bounding box center [616, 559] width 113 height 27
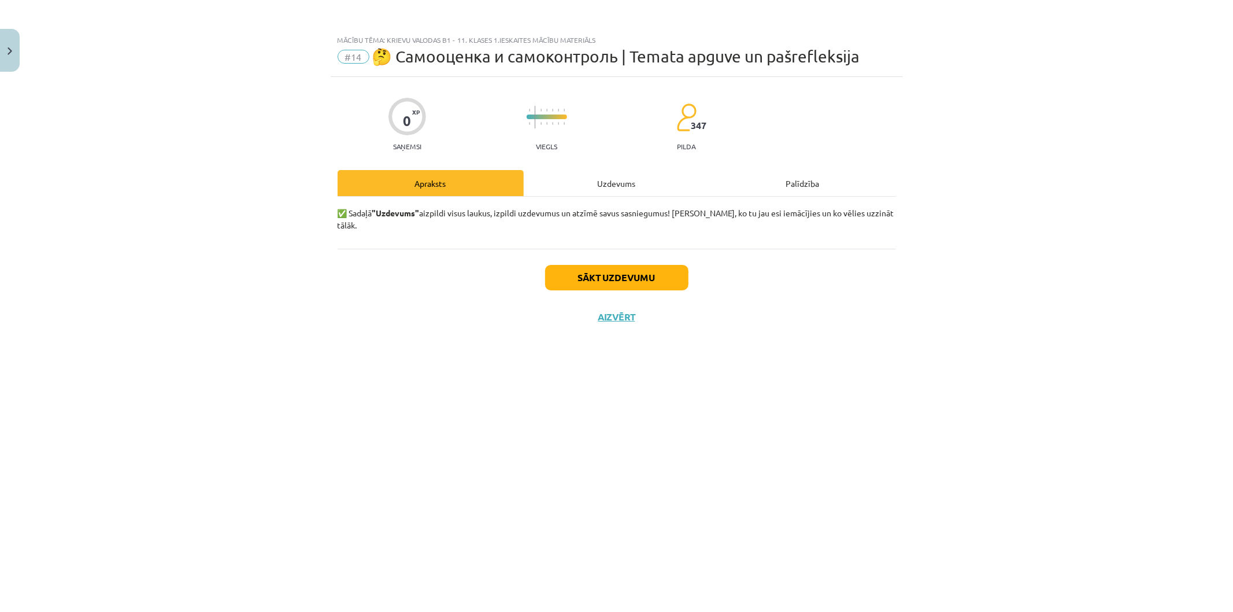
scroll to position [0, 0]
click at [604, 189] on div "Uzdevums" at bounding box center [617, 183] width 186 height 26
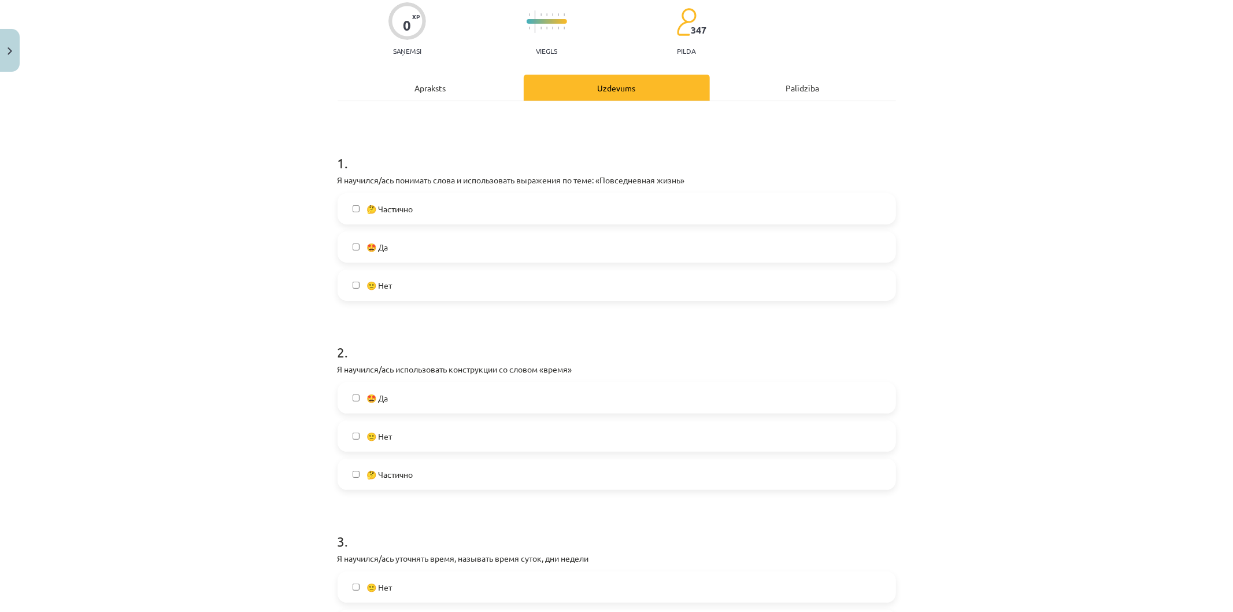
scroll to position [193, 0]
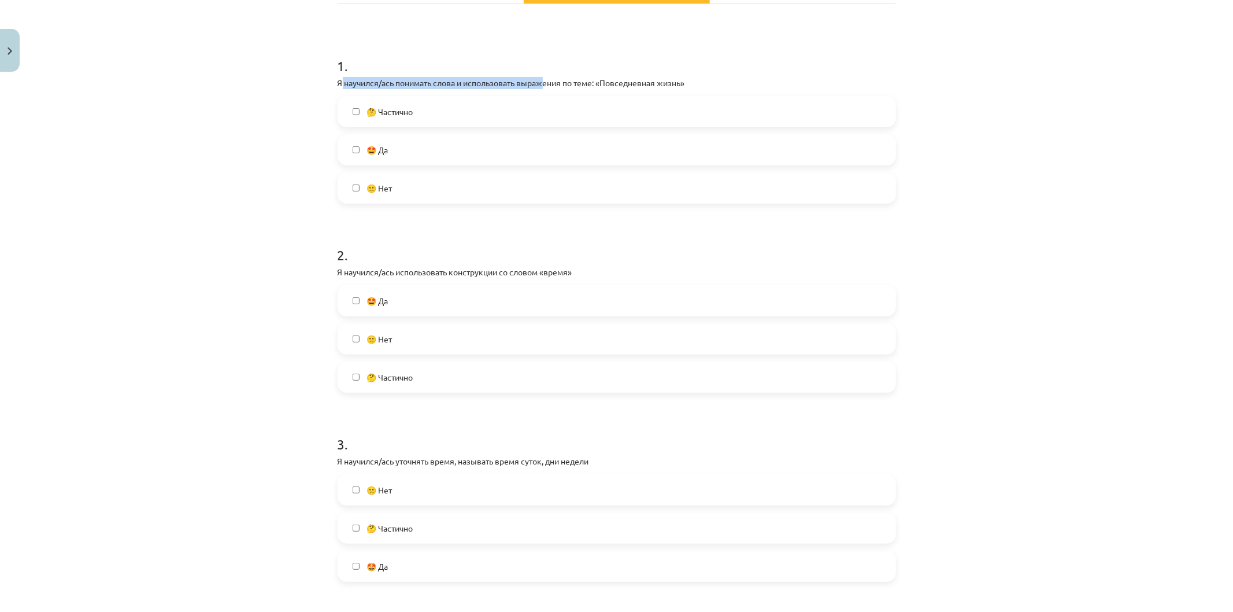
drag, startPoint x: 338, startPoint y: 81, endPoint x: 542, endPoint y: 86, distance: 204.7
click at [542, 86] on p "Я научился/ась понимать слова и использовать выражения по теме: «Повседневная ж…" at bounding box center [617, 83] width 558 height 12
click at [447, 154] on label "🤩 Да" at bounding box center [617, 149] width 556 height 29
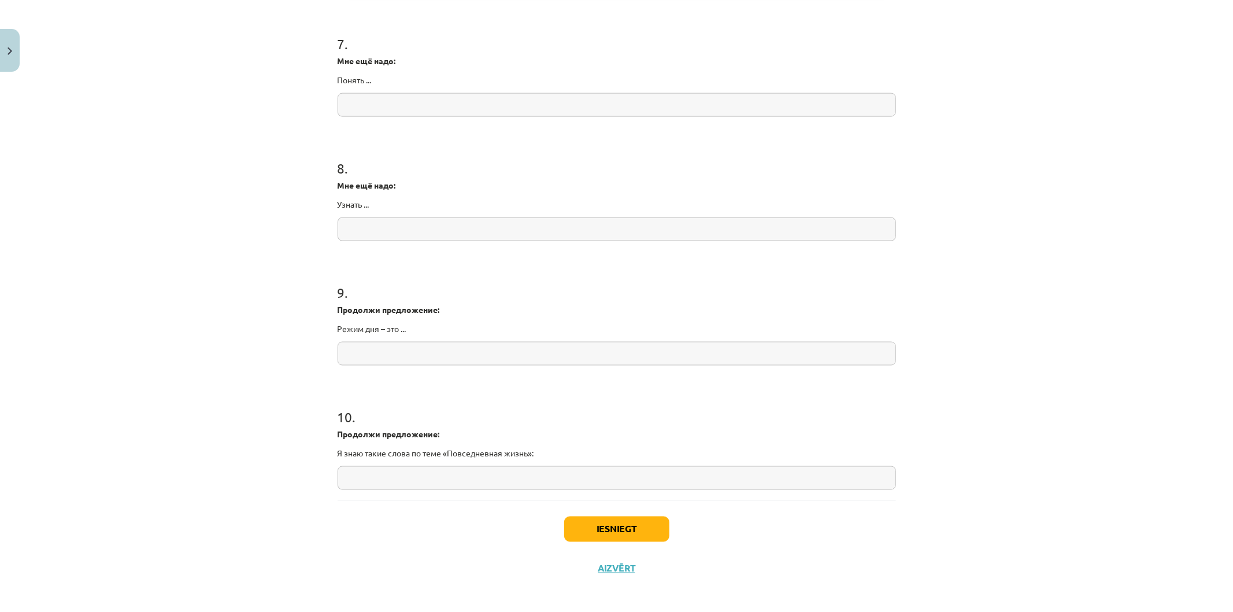
scroll to position [1353, 0]
click at [580, 516] on button "Iesniegt" at bounding box center [616, 524] width 105 height 25
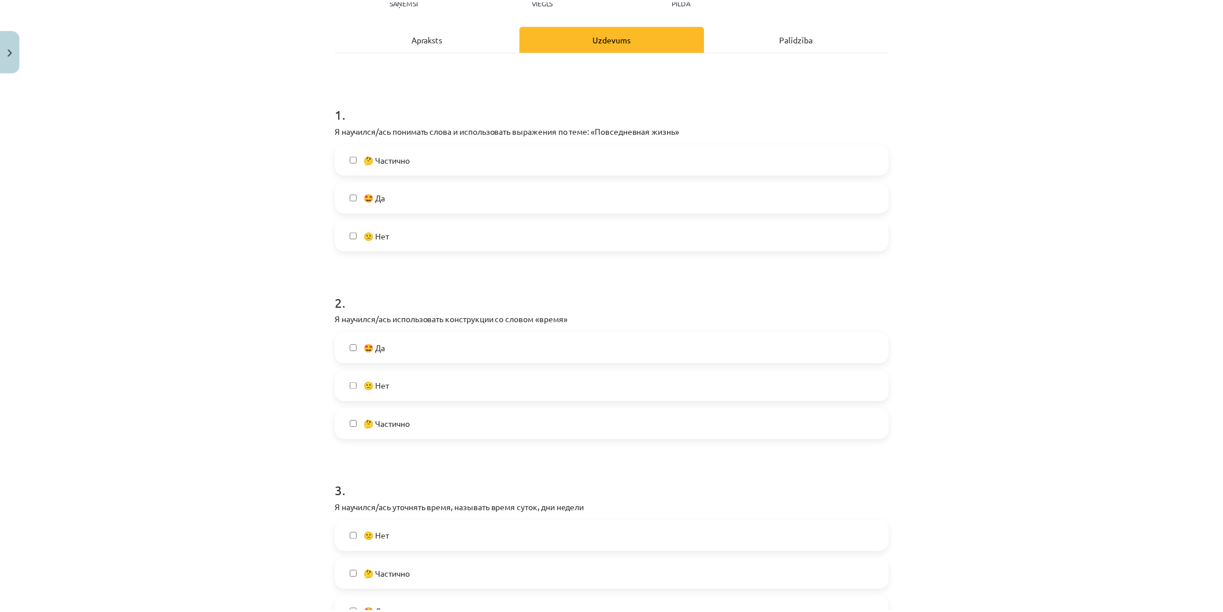
scroll to position [133, 0]
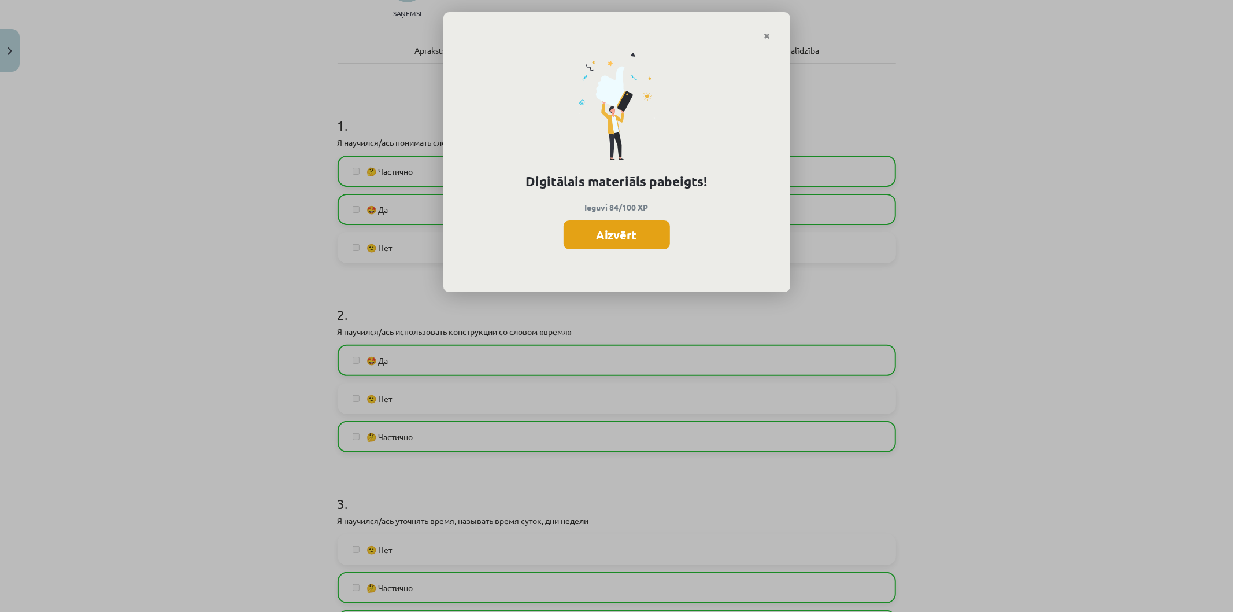
click at [616, 237] on button "Aizvērt" at bounding box center [617, 234] width 106 height 29
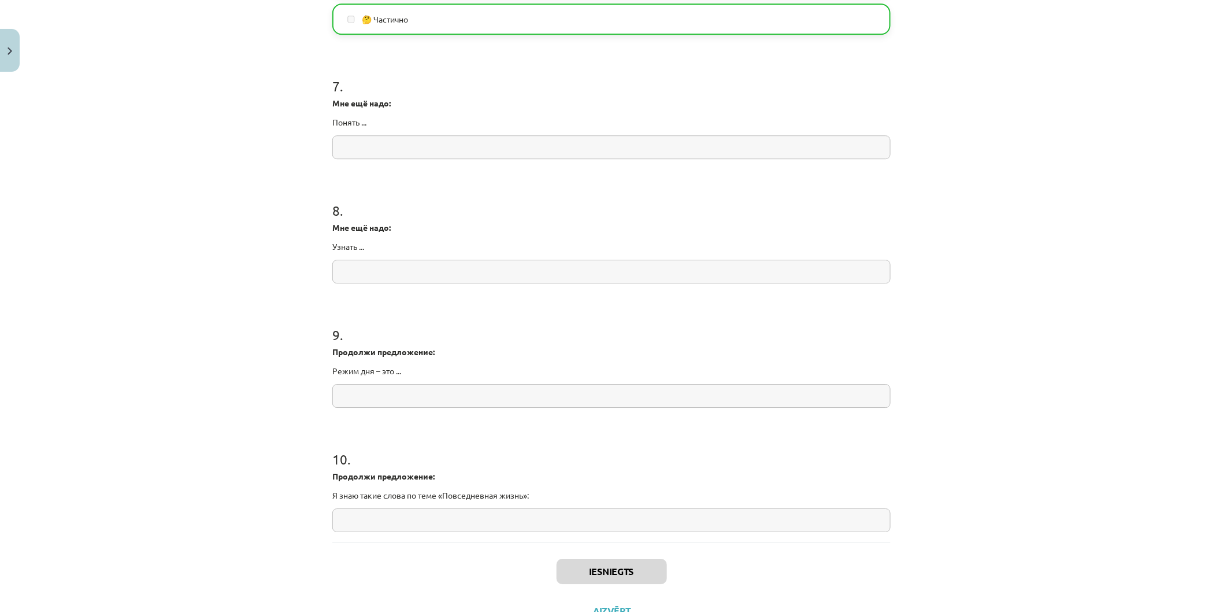
scroll to position [1353, 0]
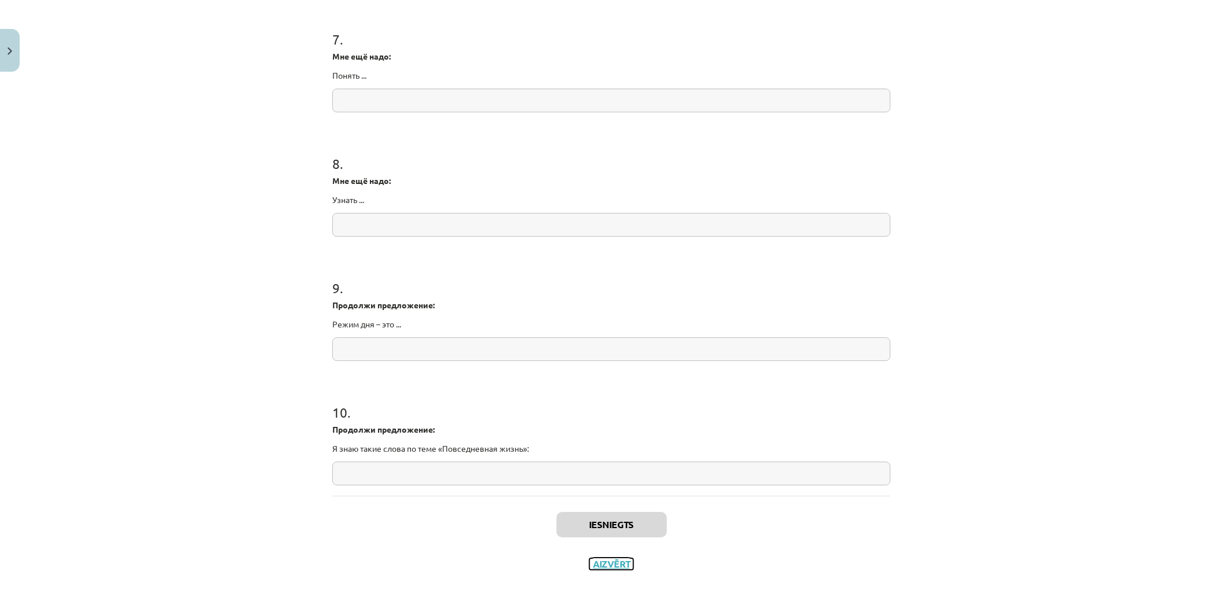
click at [604, 550] on button "Aizvērt" at bounding box center [612, 564] width 44 height 12
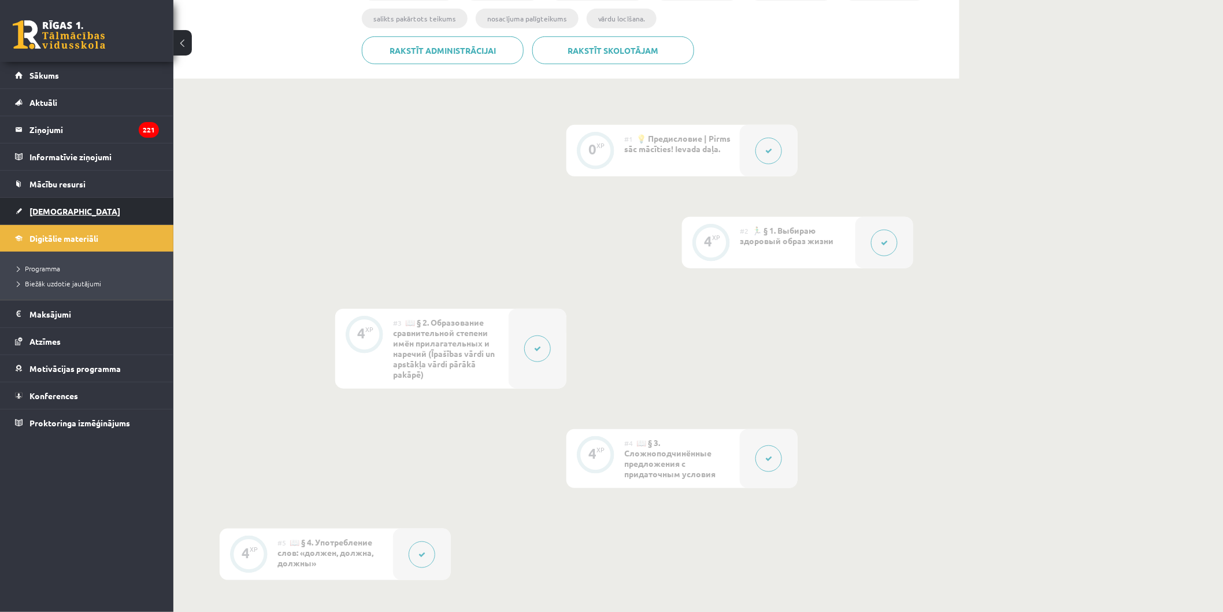
click at [50, 212] on span "[DEMOGRAPHIC_DATA]" at bounding box center [74, 211] width 91 height 10
